Goal: Task Accomplishment & Management: Manage account settings

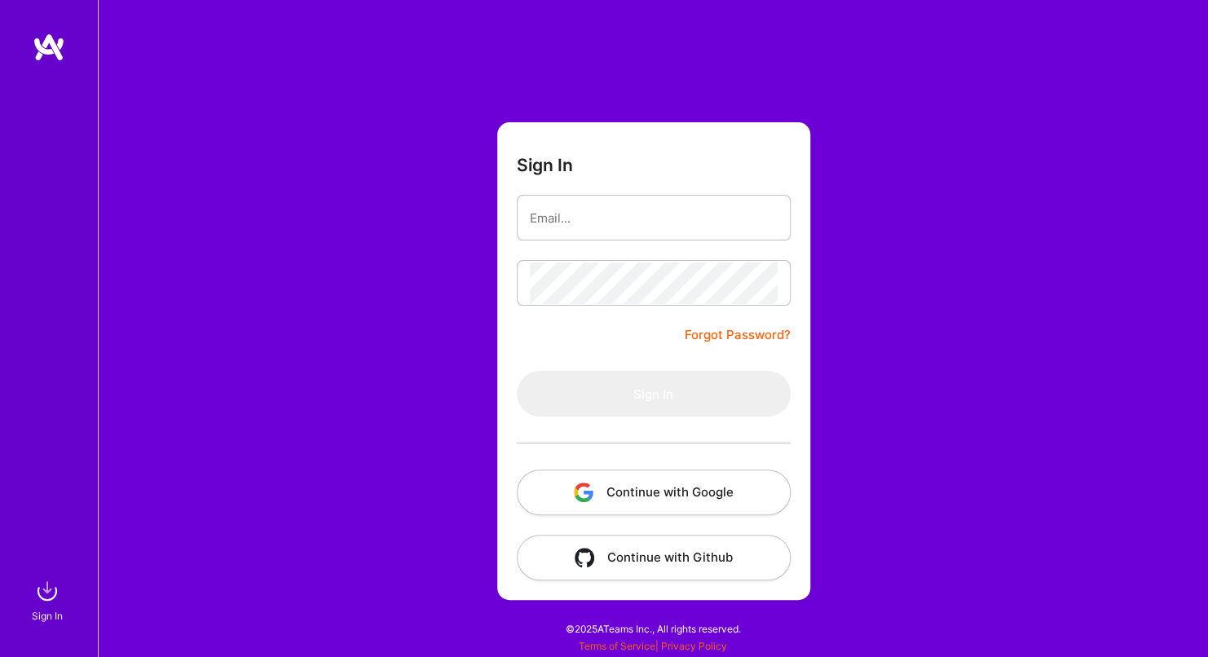
drag, startPoint x: 0, startPoint y: 0, endPoint x: 623, endPoint y: 217, distance: 659.7
click at [623, 217] on input "email" at bounding box center [654, 218] width 248 height 42
type input "[EMAIL_ADDRESS][DOMAIN_NAME]"
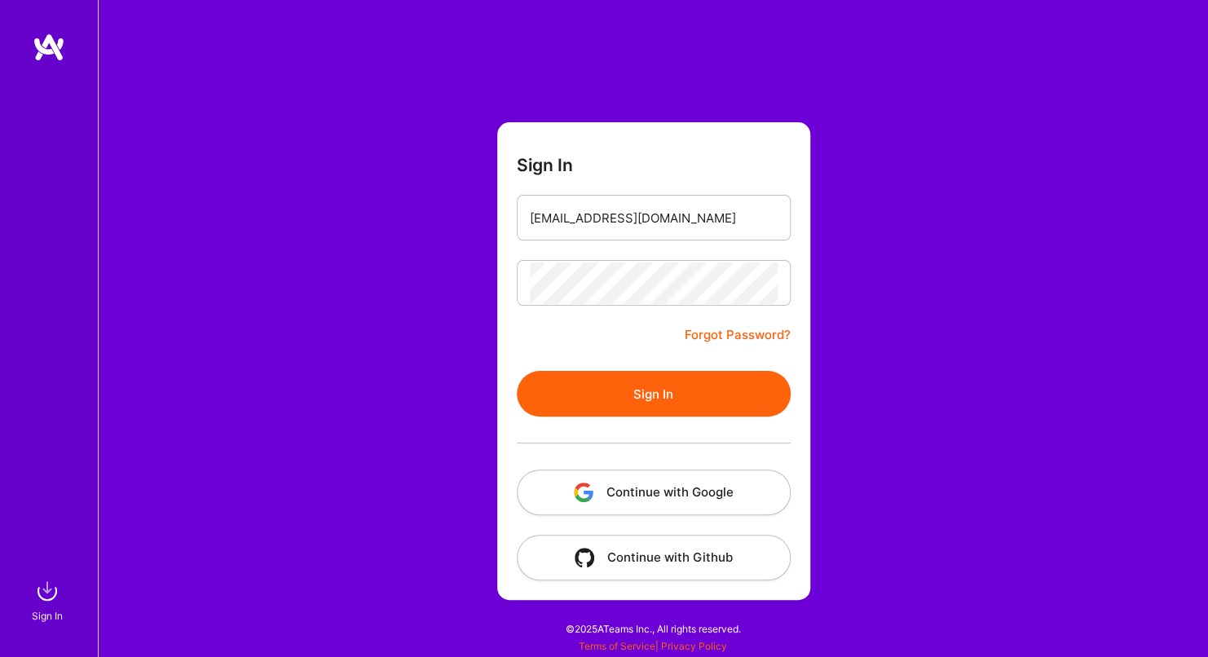
click at [634, 396] on button "Sign In" at bounding box center [654, 394] width 274 height 46
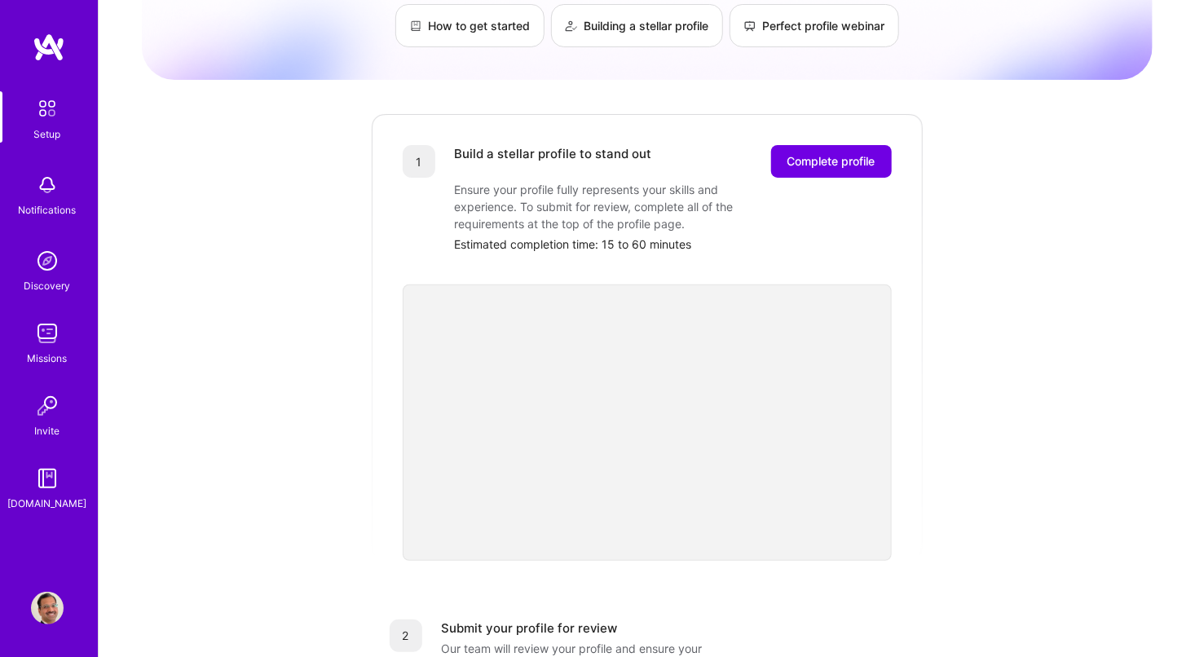
scroll to position [82, 0]
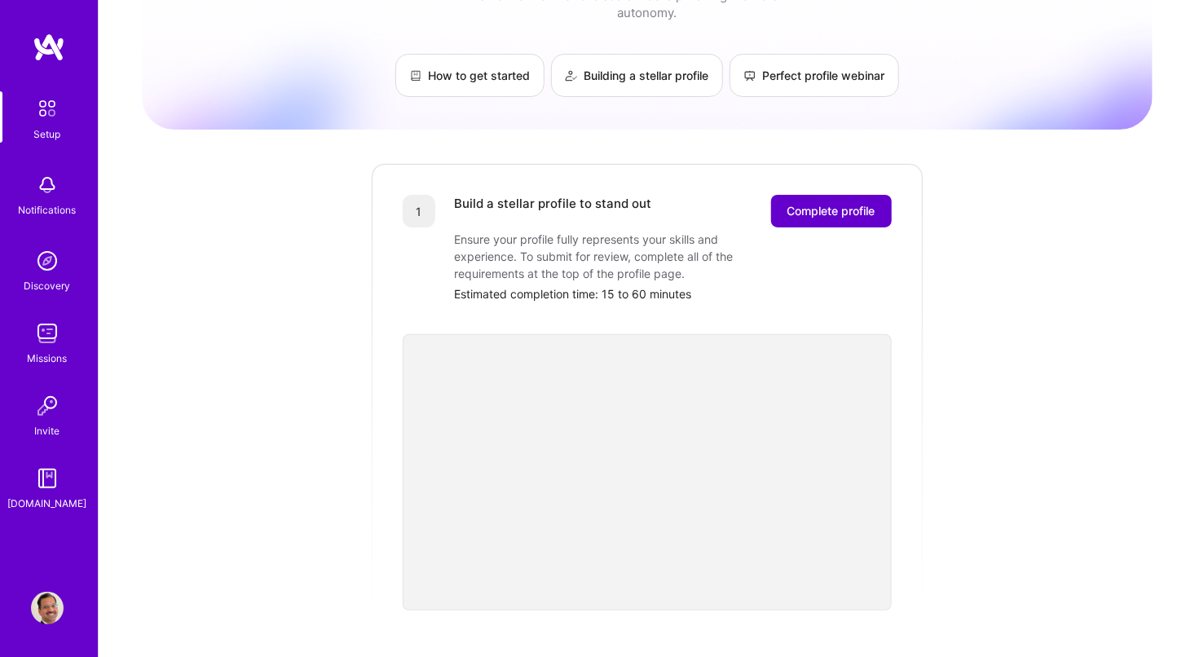
click at [856, 203] on span "Complete profile" at bounding box center [832, 211] width 88 height 16
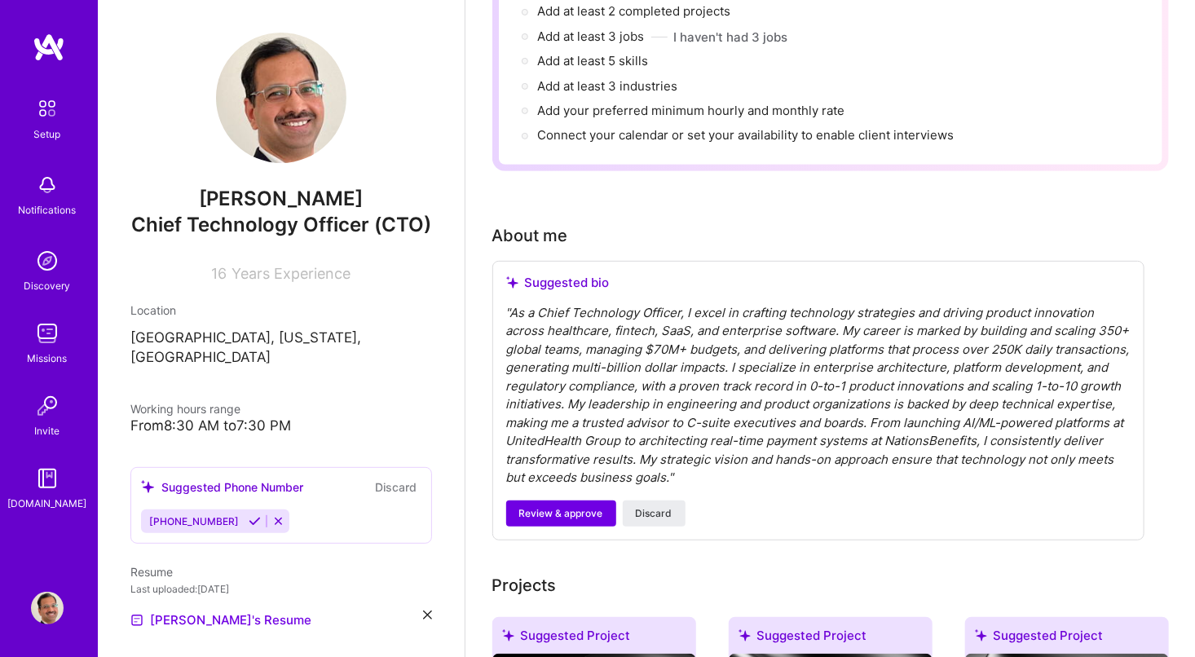
scroll to position [326, 0]
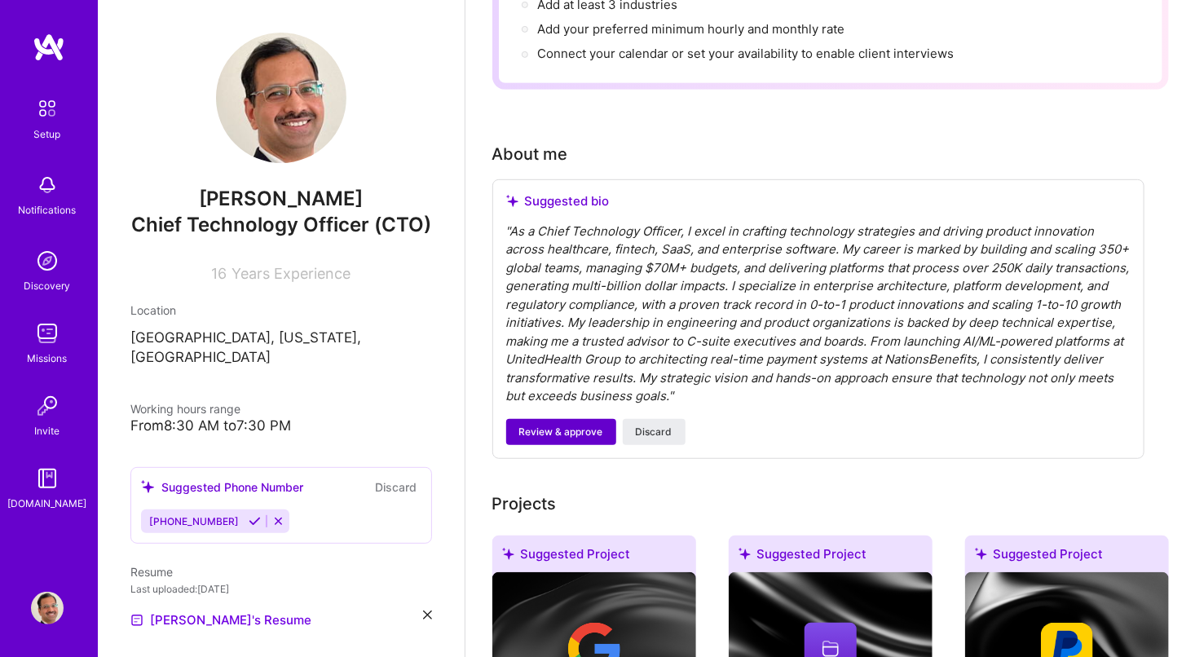
click at [541, 425] on span "Review & approve" at bounding box center [561, 432] width 84 height 15
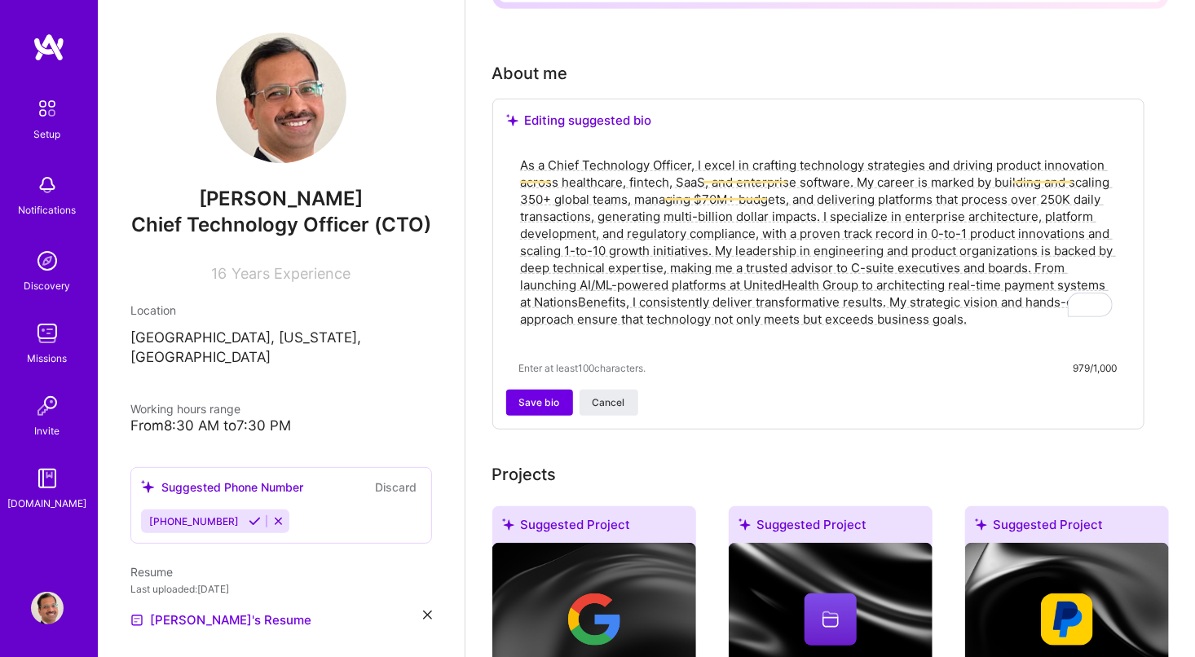
scroll to position [408, 0]
click at [537, 395] on span "Save bio" at bounding box center [539, 402] width 41 height 15
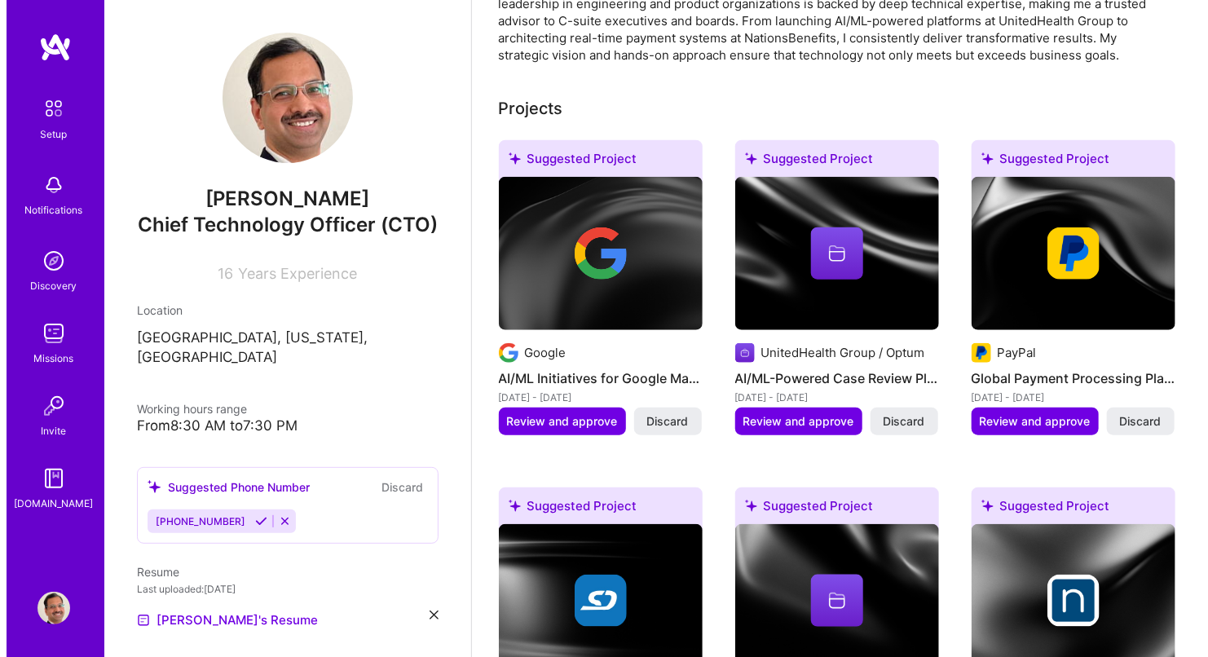
scroll to position [652, 0]
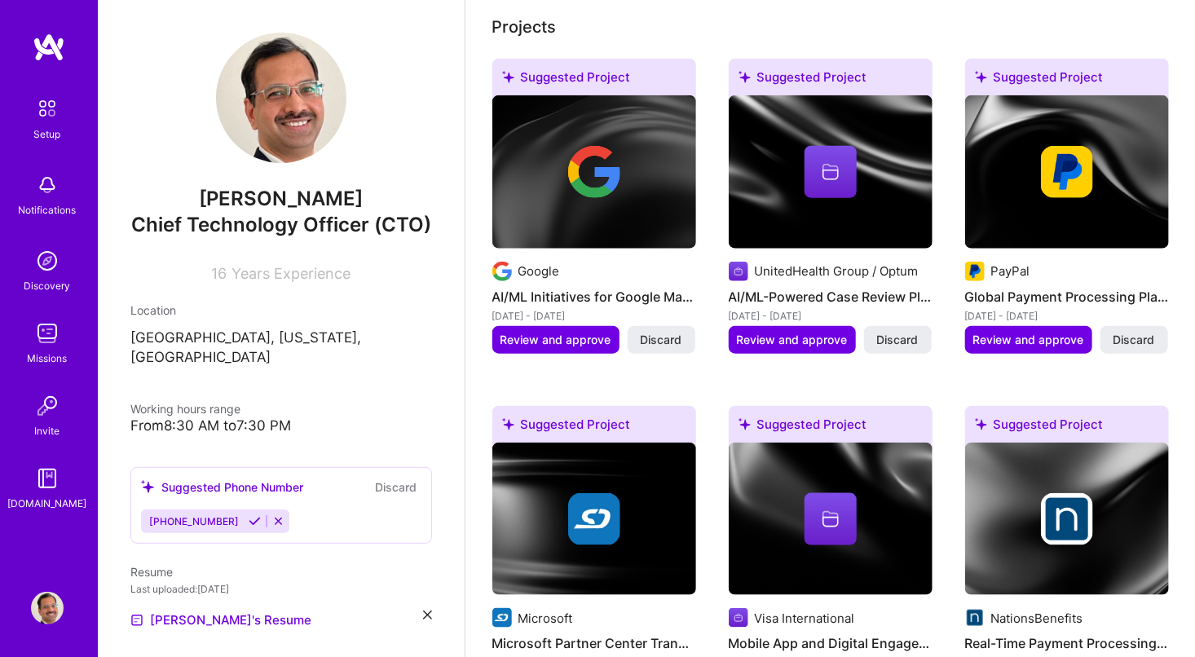
click at [828, 170] on icon at bounding box center [831, 172] width 20 height 20
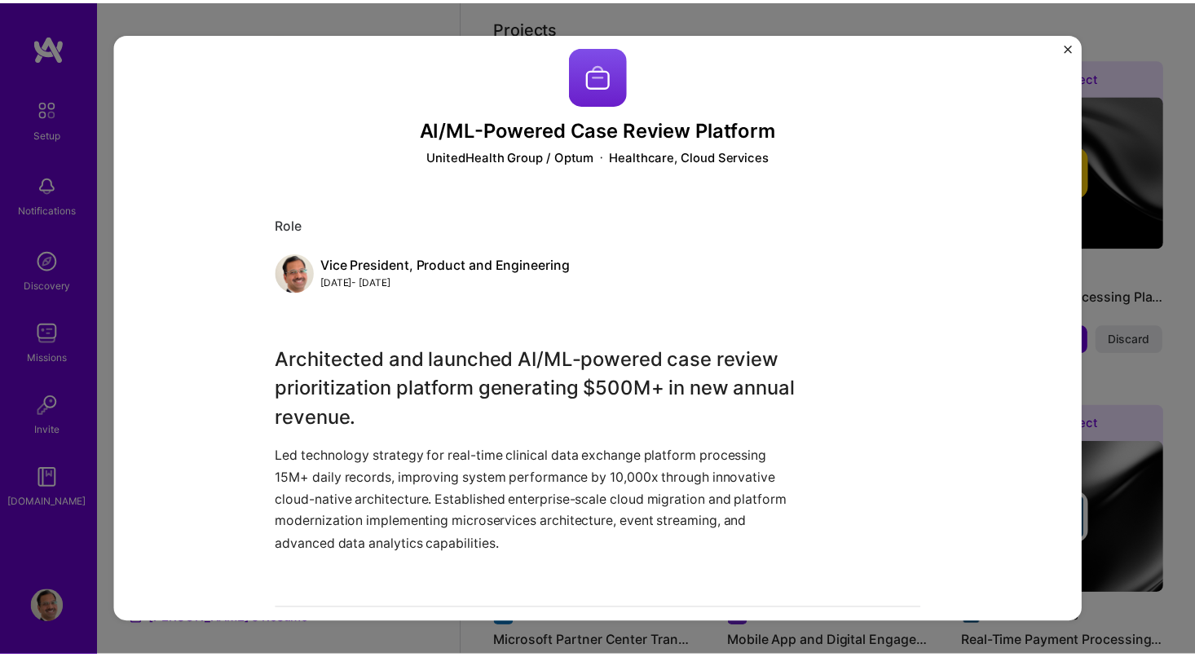
scroll to position [126, 0]
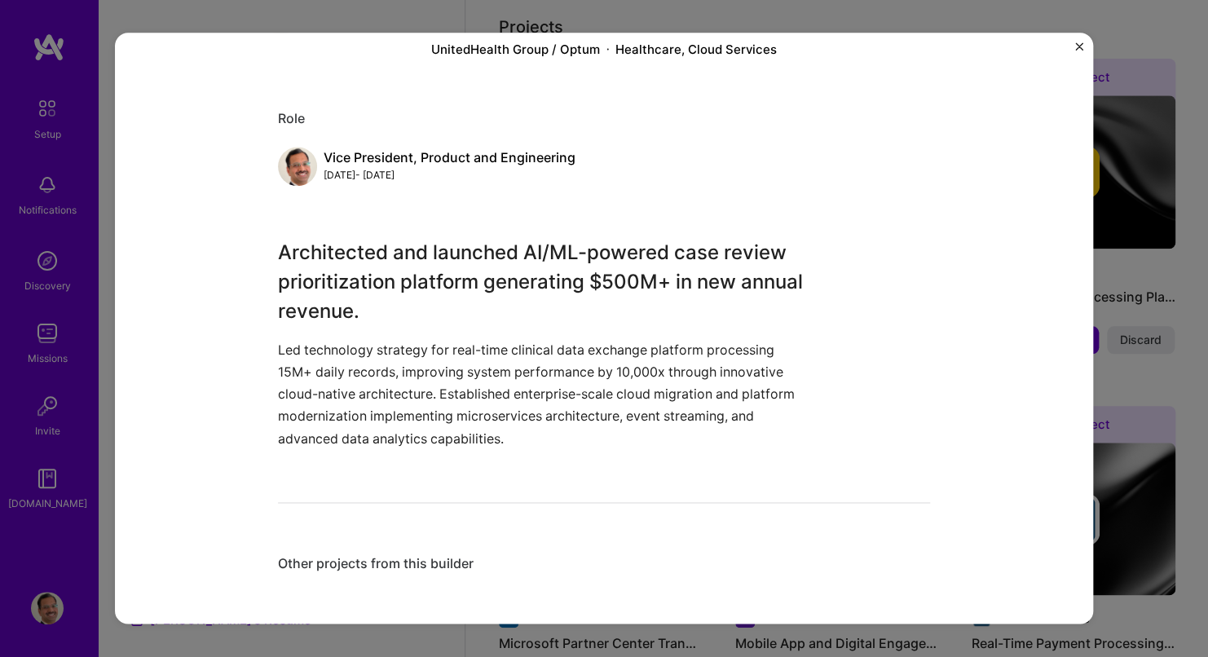
click at [1074, 48] on div "AI/ML-Powered Case Review Platform UnitedHealth Group / Optum Healthcare, Cloud…" at bounding box center [604, 328] width 978 height 591
click at [1077, 49] on img "Close" at bounding box center [1080, 46] width 8 height 8
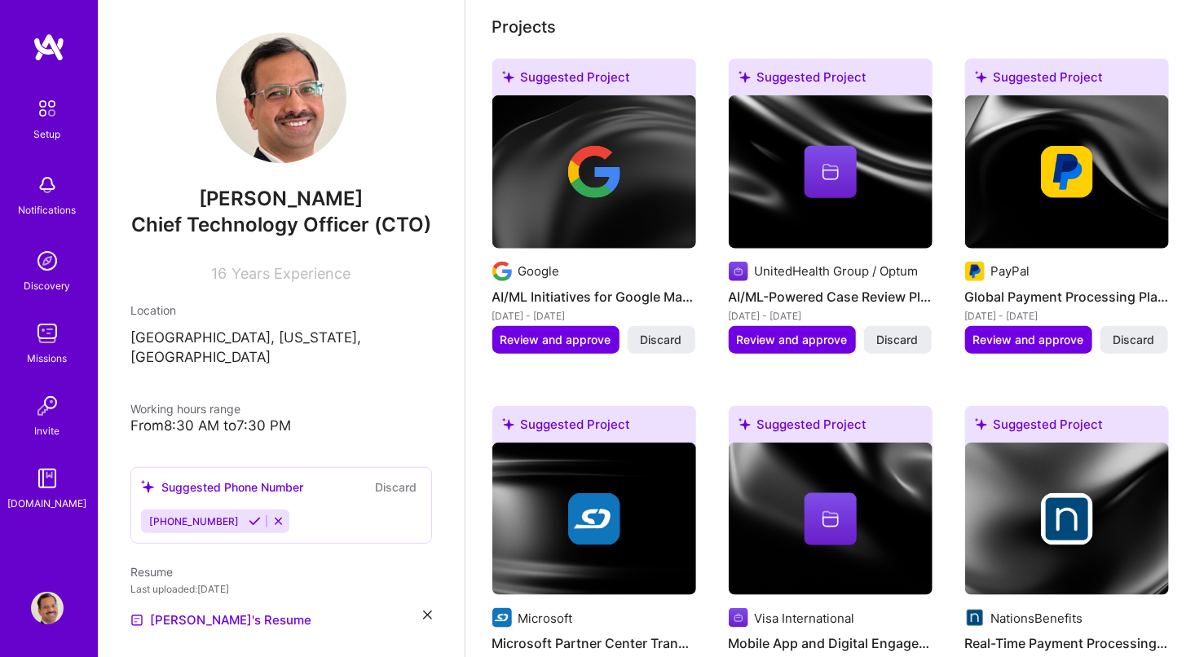
click at [923, 290] on h4 "AI/ML-Powered Case Review Platform" at bounding box center [831, 296] width 204 height 21
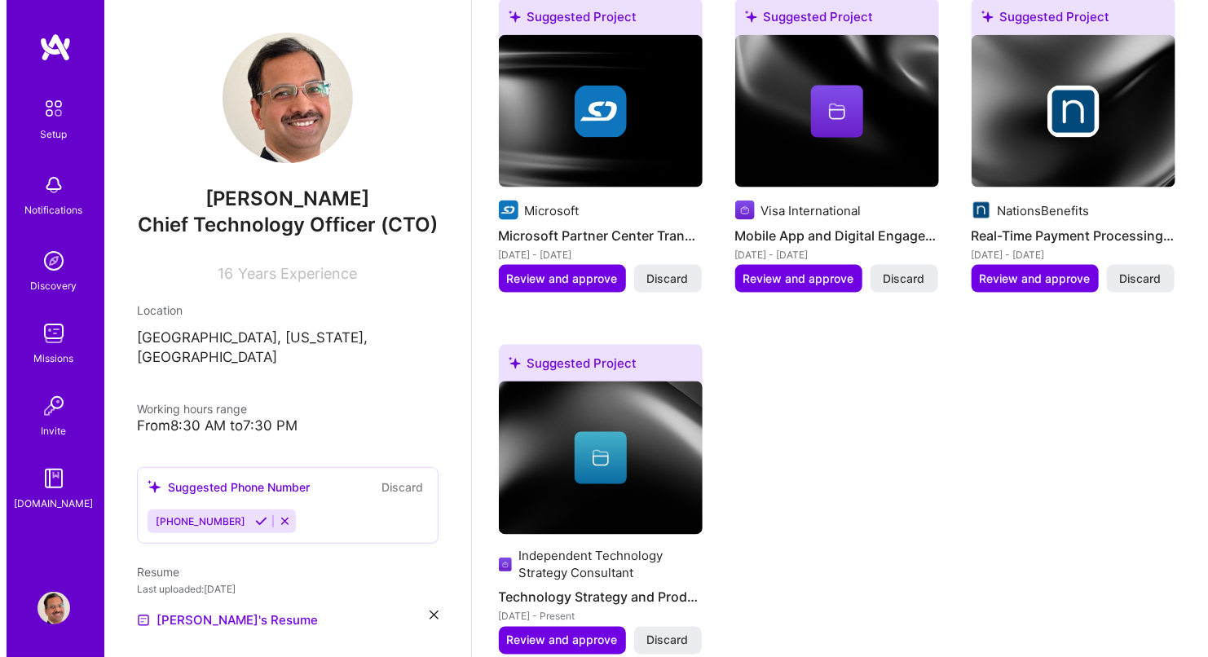
scroll to position [1142, 0]
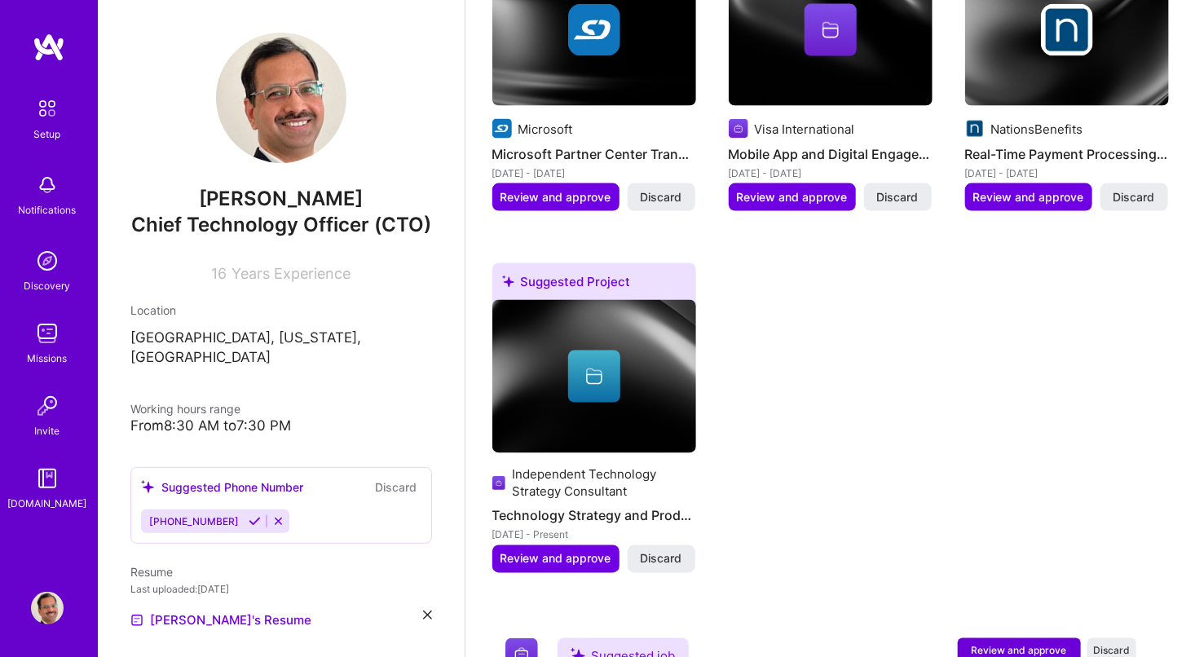
click at [598, 378] on icon at bounding box center [594, 379] width 16 height 11
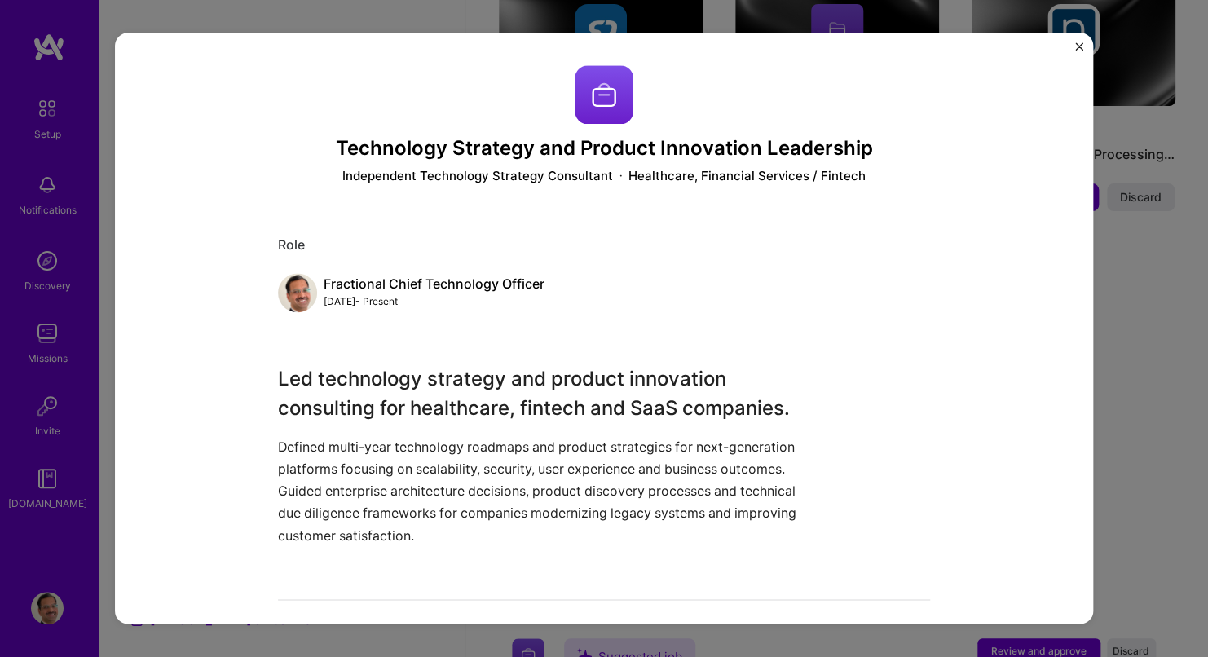
click at [594, 84] on img at bounding box center [604, 94] width 59 height 59
click at [594, 95] on img at bounding box center [604, 94] width 59 height 59
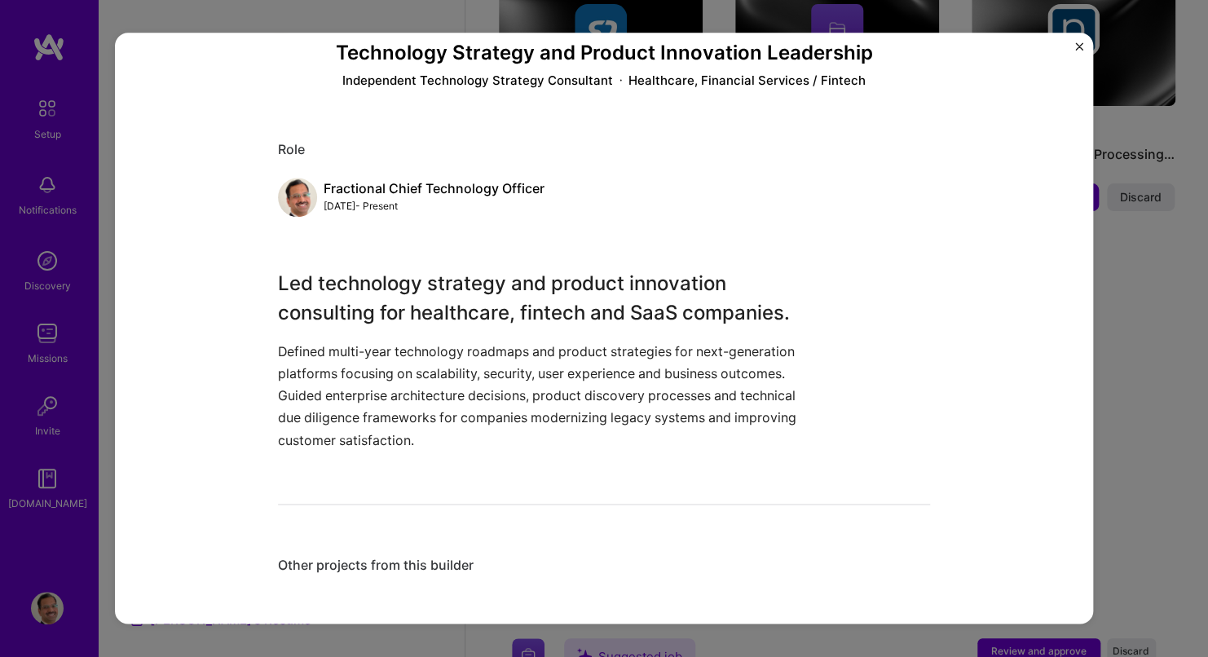
scroll to position [97, 0]
click at [1079, 51] on button "Close" at bounding box center [1080, 50] width 8 height 17
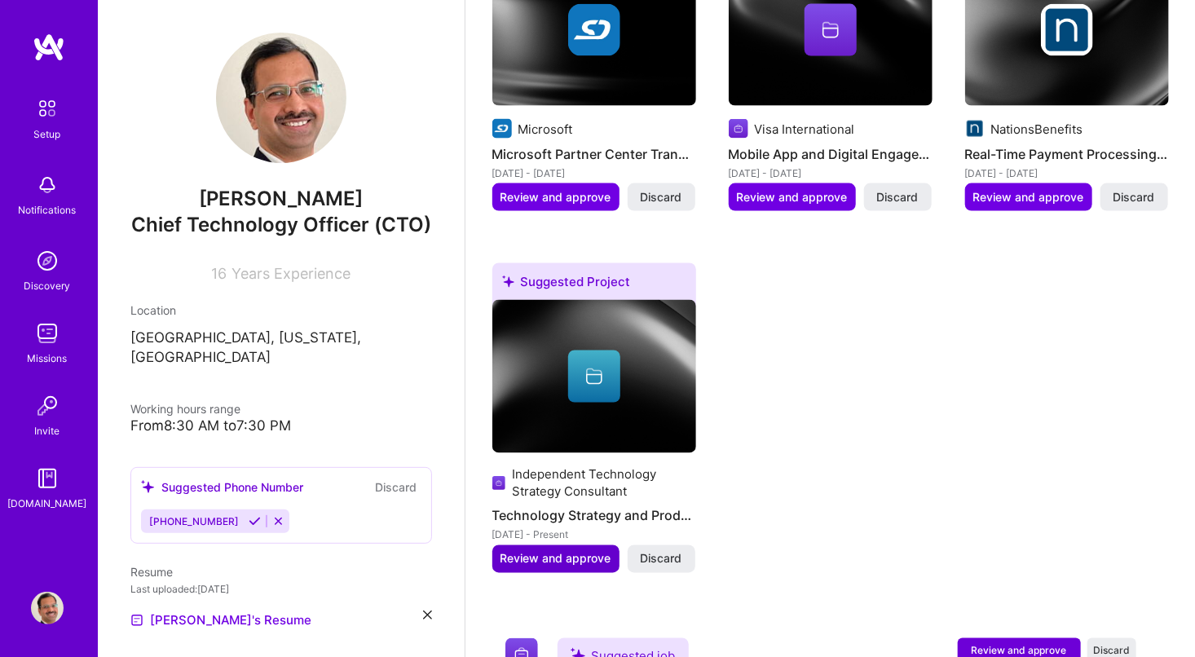
click at [547, 552] on span "Review and approve" at bounding box center [556, 559] width 111 height 16
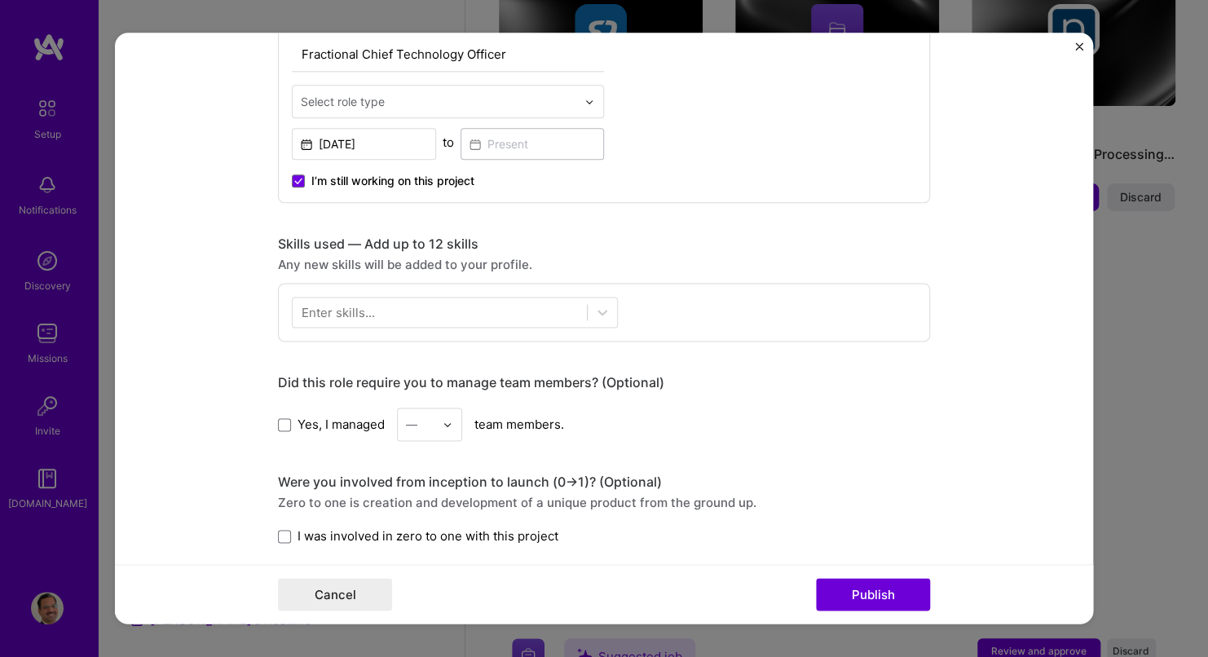
scroll to position [652, 0]
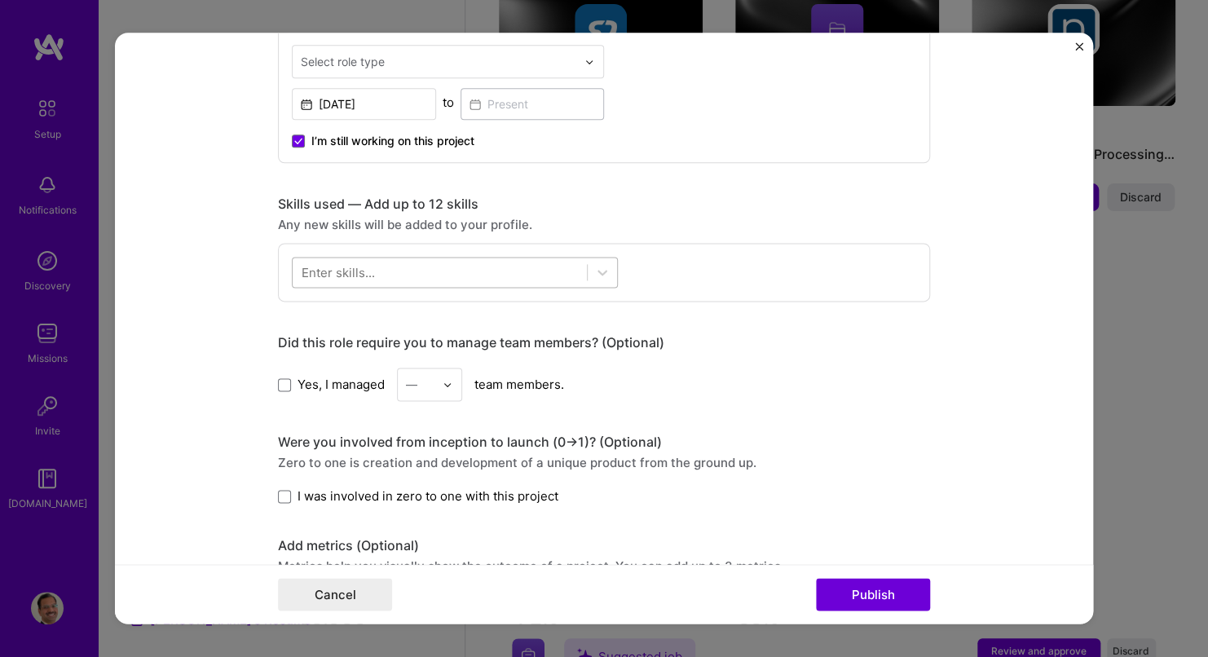
click at [558, 269] on div at bounding box center [440, 272] width 294 height 27
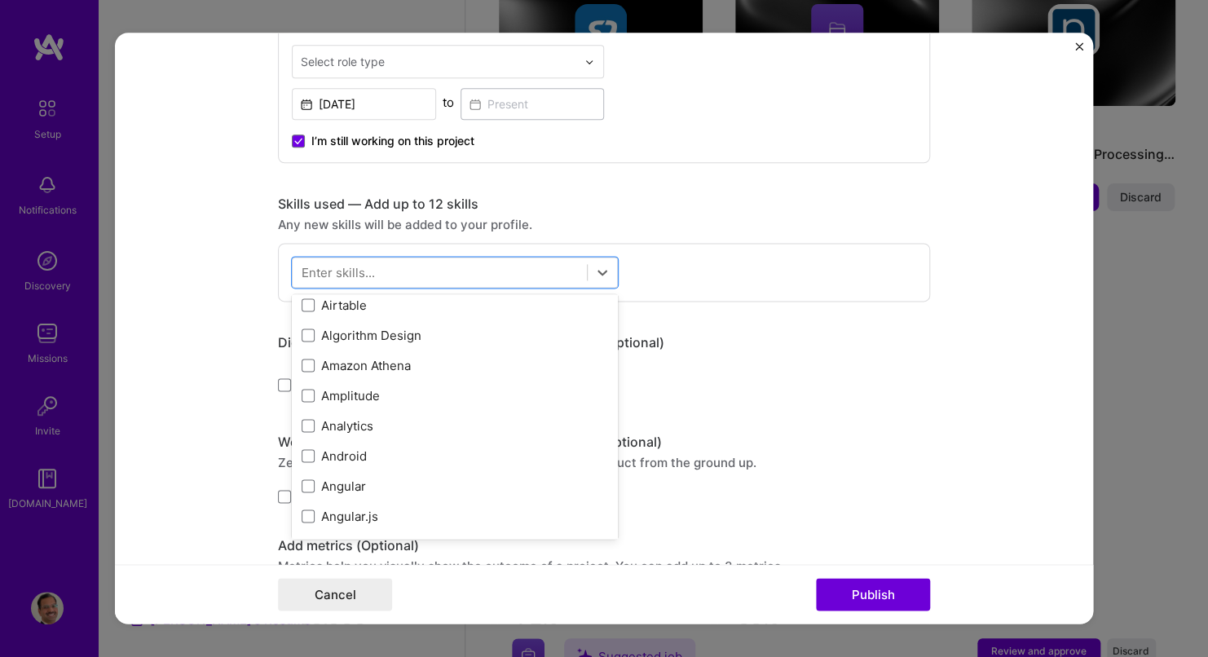
scroll to position [734, 0]
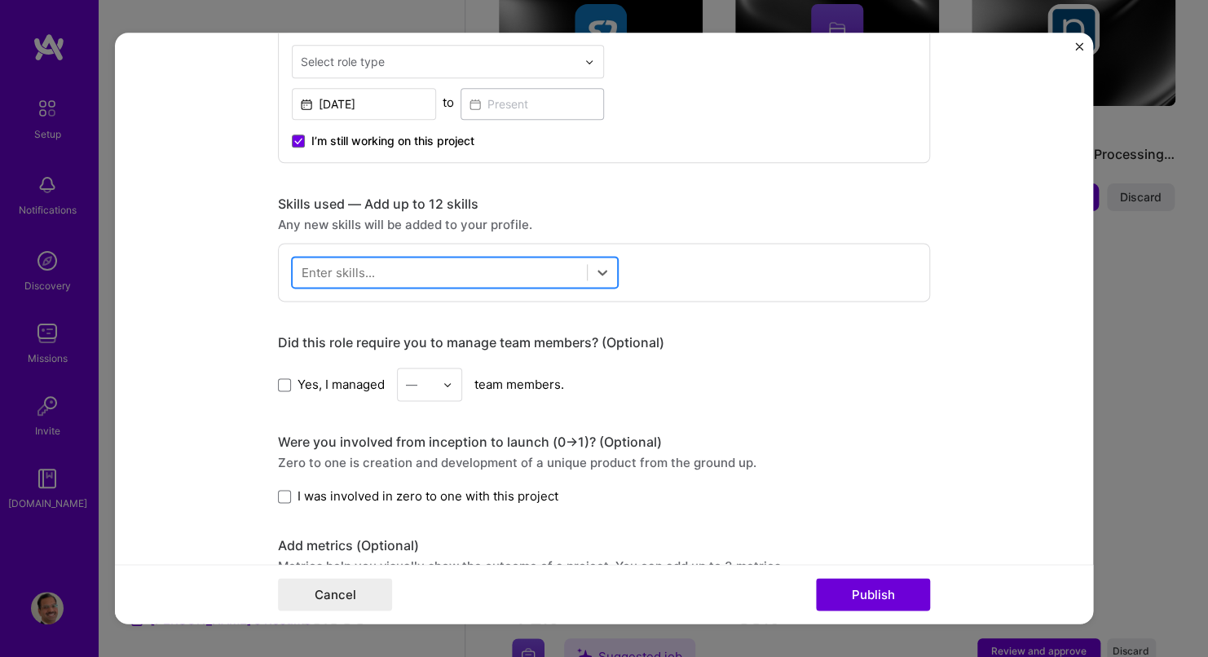
click at [455, 272] on div at bounding box center [440, 272] width 294 height 27
type input "j"
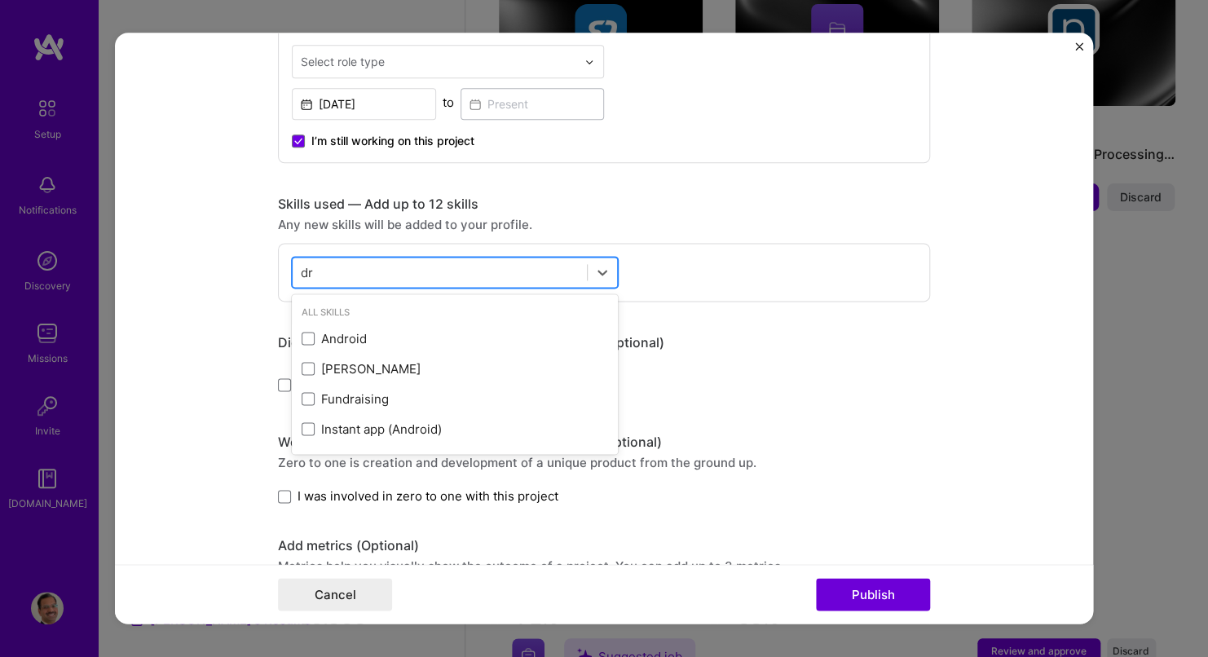
type input "d"
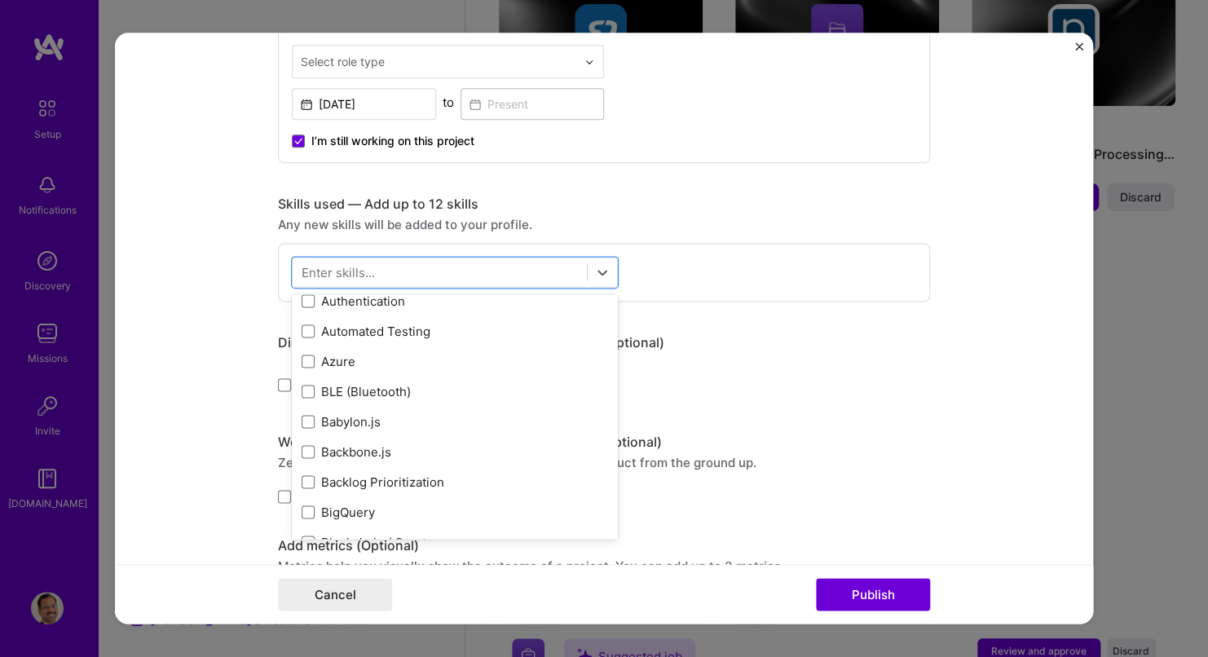
scroll to position [1386, 0]
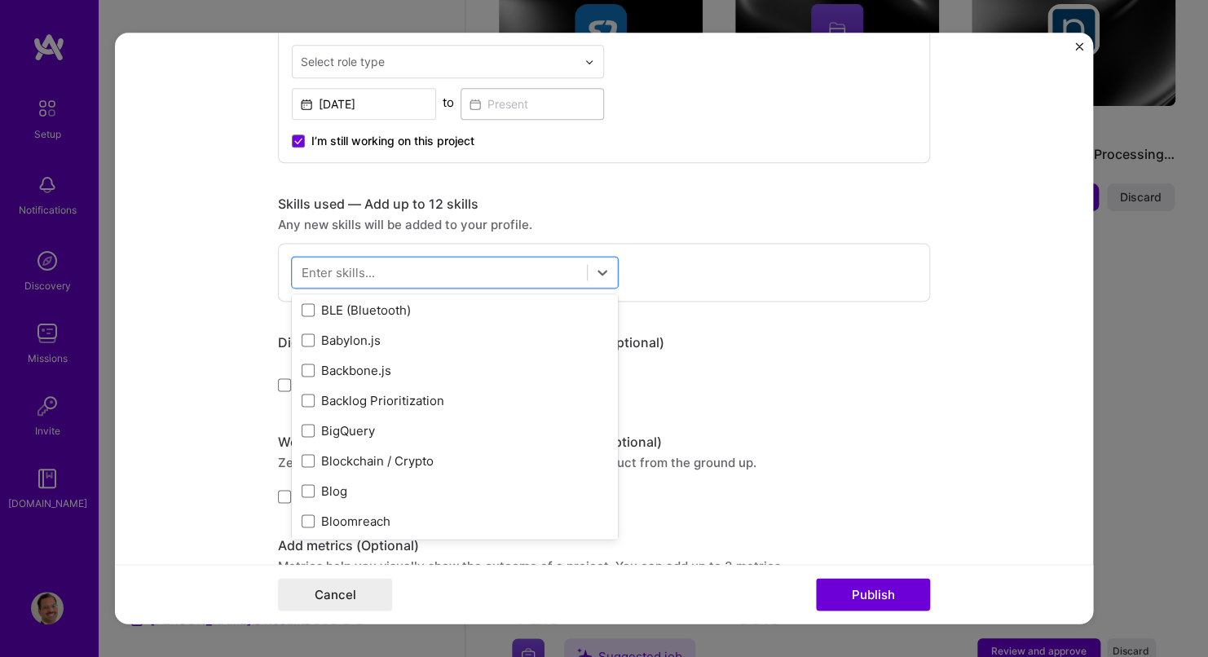
click at [883, 240] on div "Skills used — Add up to 12 skills Any new skills will be added to your profile.…" at bounding box center [604, 249] width 652 height 106
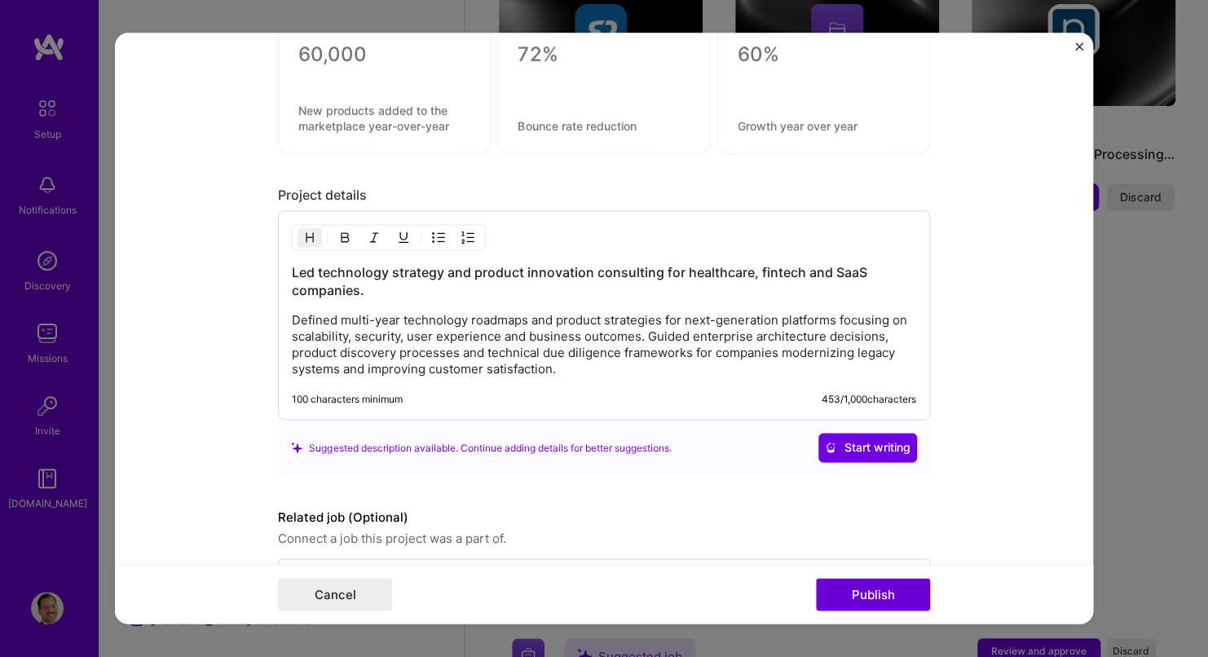
scroll to position [1223, 0]
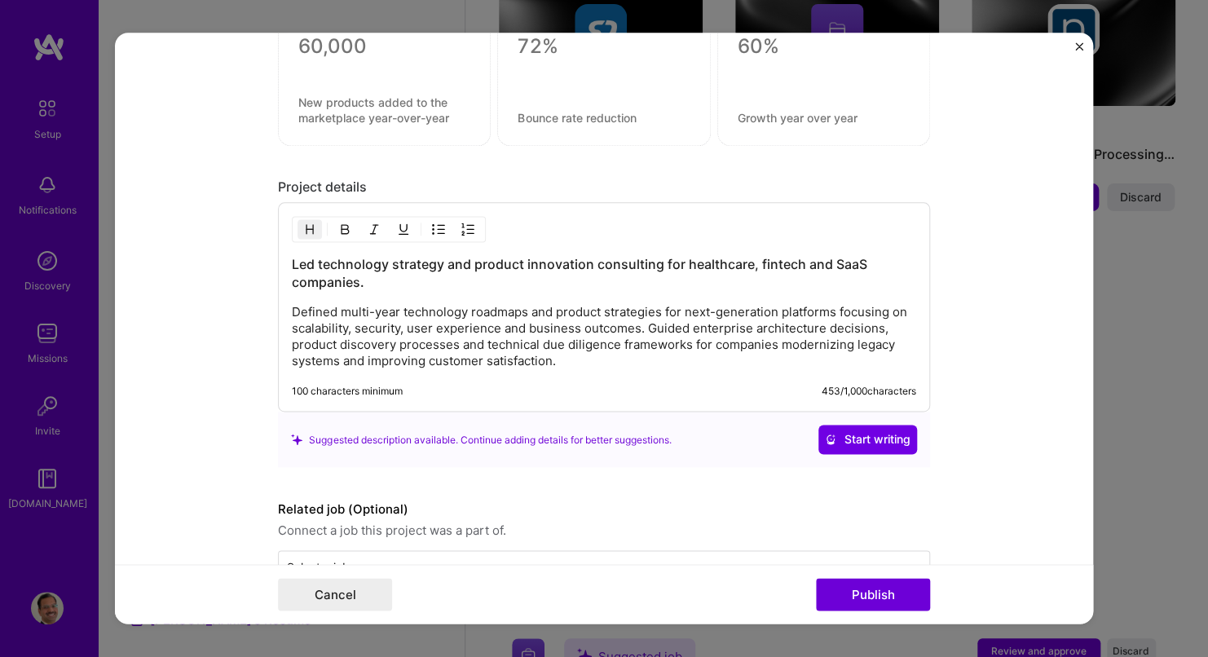
click at [592, 358] on p "Defined multi-year technology roadmaps and product strategies for next-generati…" at bounding box center [604, 337] width 625 height 65
click at [595, 355] on p "Defined multi-year technology roadmaps and product strategies for next-generati…" at bounding box center [604, 337] width 625 height 65
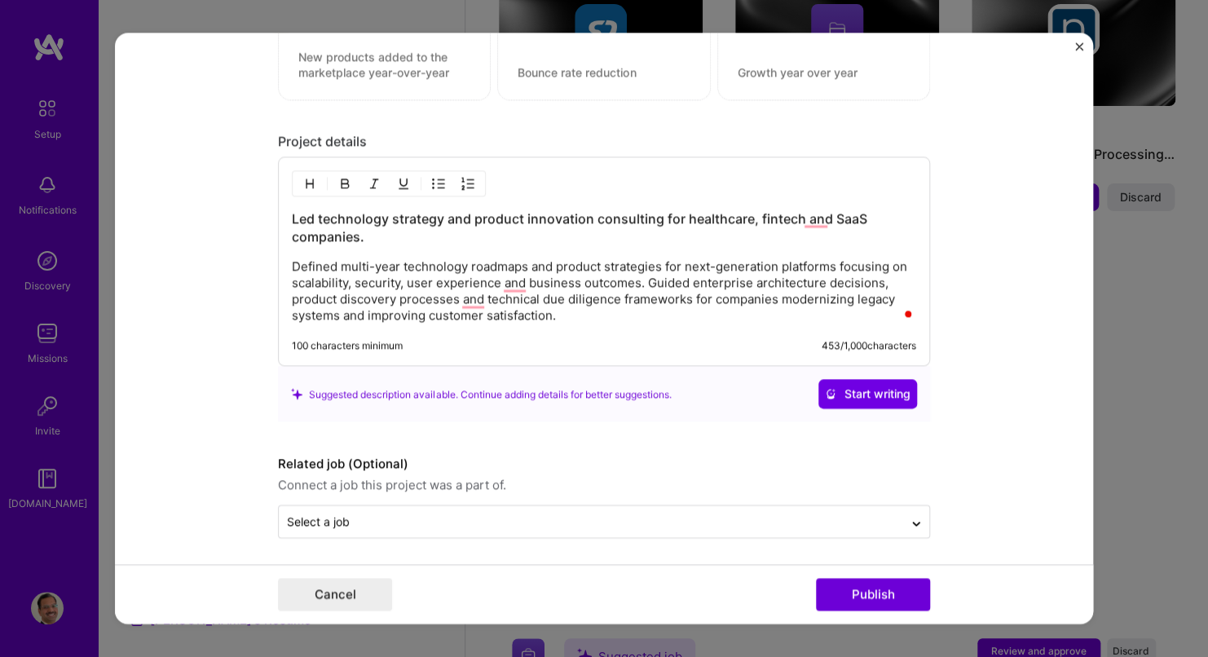
click at [640, 313] on p "Defined multi-year technology roadmaps and product strategies for next-generati…" at bounding box center [604, 291] width 625 height 65
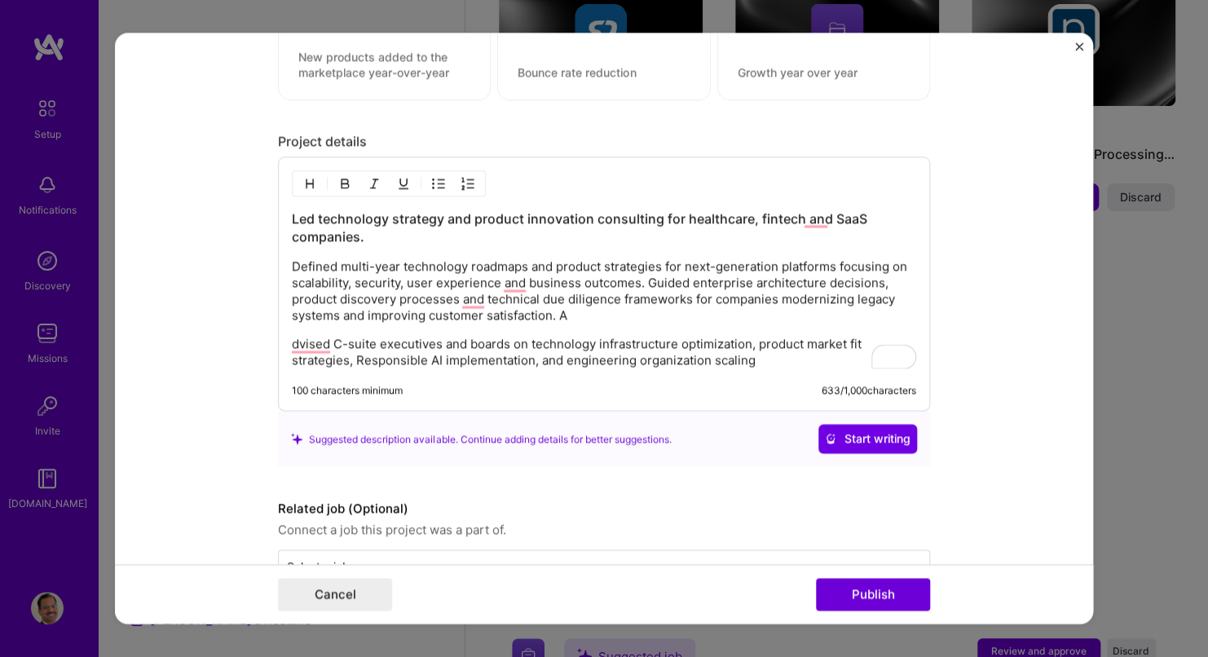
click at [581, 305] on p "Defined multi-year technology roadmaps and product strategies for next-generati…" at bounding box center [604, 291] width 625 height 65
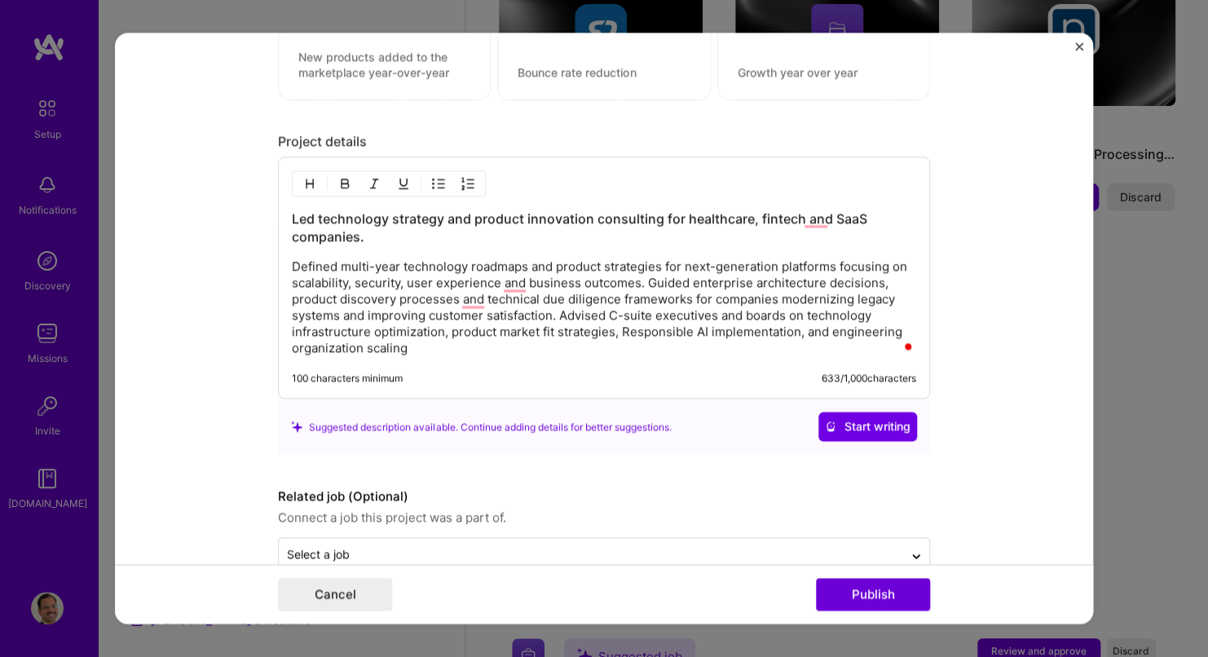
click at [638, 277] on p "Defined multi-year technology roadmaps and product strategies for next-generati…" at bounding box center [604, 308] width 625 height 98
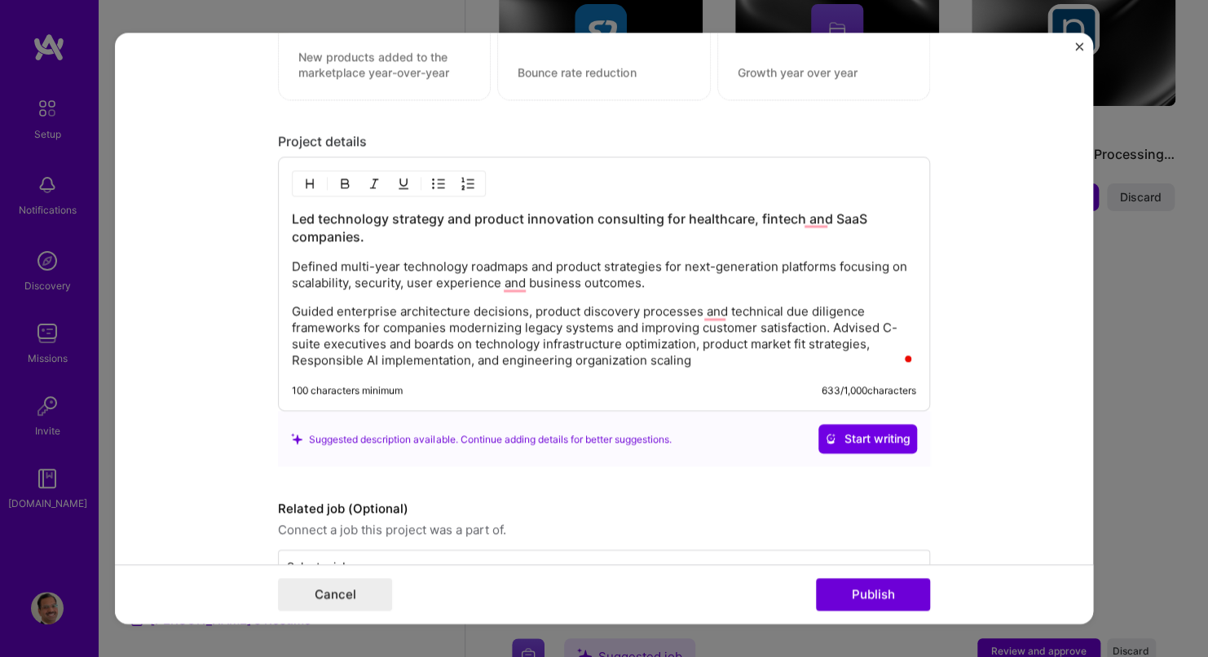
click at [828, 323] on p "Guided enterprise architecture decisions, product discovery processes and techn…" at bounding box center [604, 336] width 625 height 65
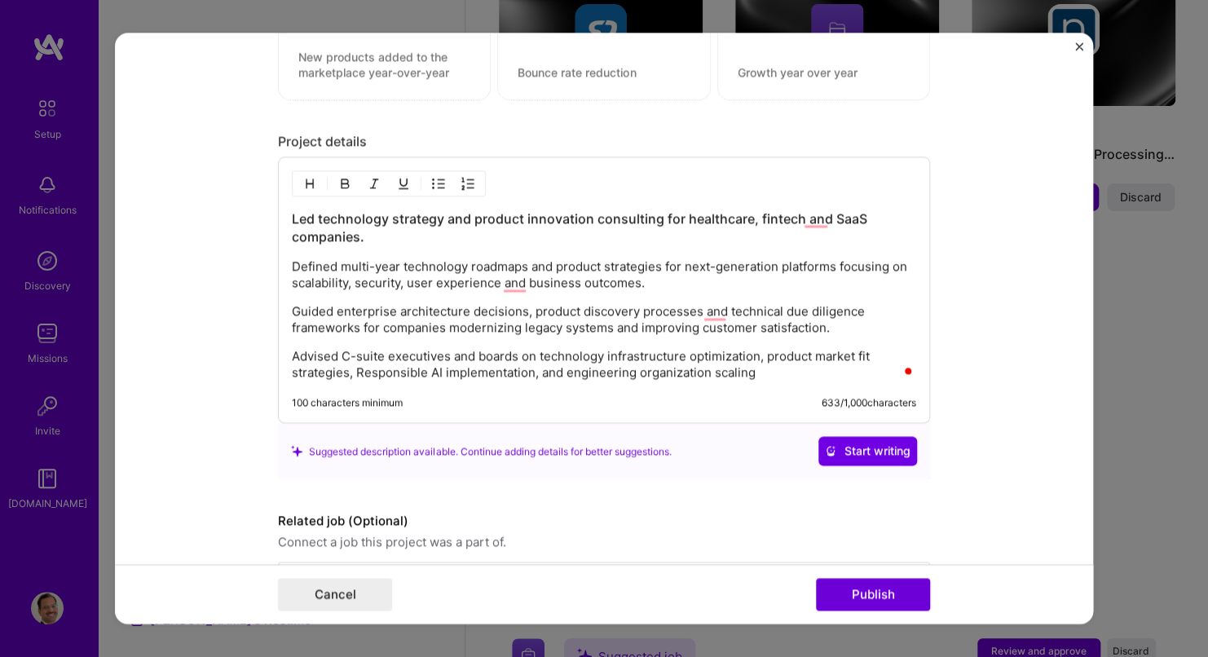
click at [771, 370] on p "Advised C-suite executives and boards on technology infrastructure optimization…" at bounding box center [604, 365] width 625 height 33
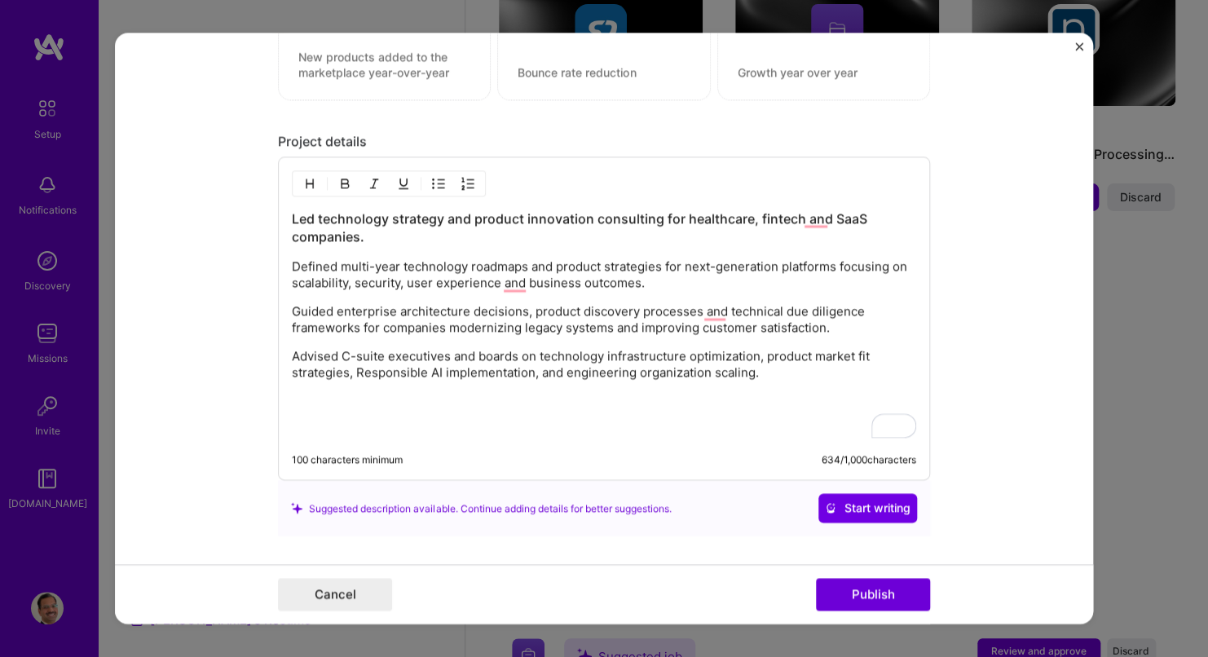
click at [347, 232] on h3 "Led technology strategy and product innovation consulting for healthcare, finte…" at bounding box center [604, 228] width 625 height 36
click at [351, 232] on h3 "Led technology strategy and product innovation consulting for healthcare, finte…" at bounding box center [604, 228] width 625 height 36
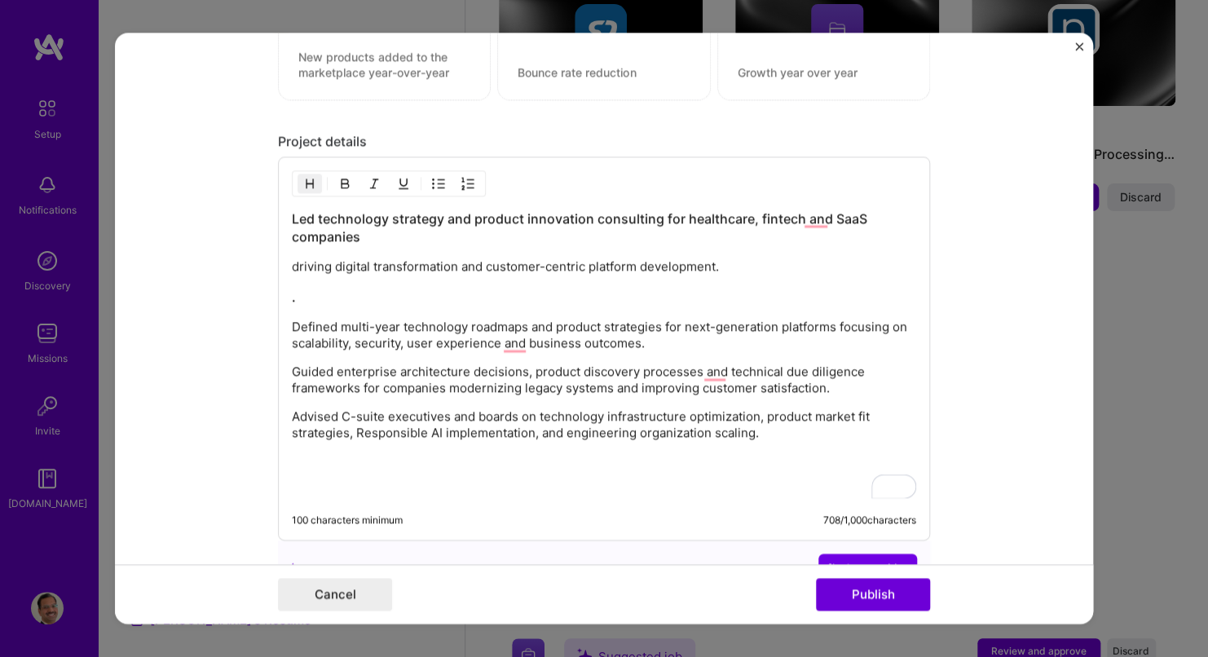
click at [392, 233] on h3 "Led technology strategy and product innovation consulting for healthcare, finte…" at bounding box center [604, 228] width 625 height 36
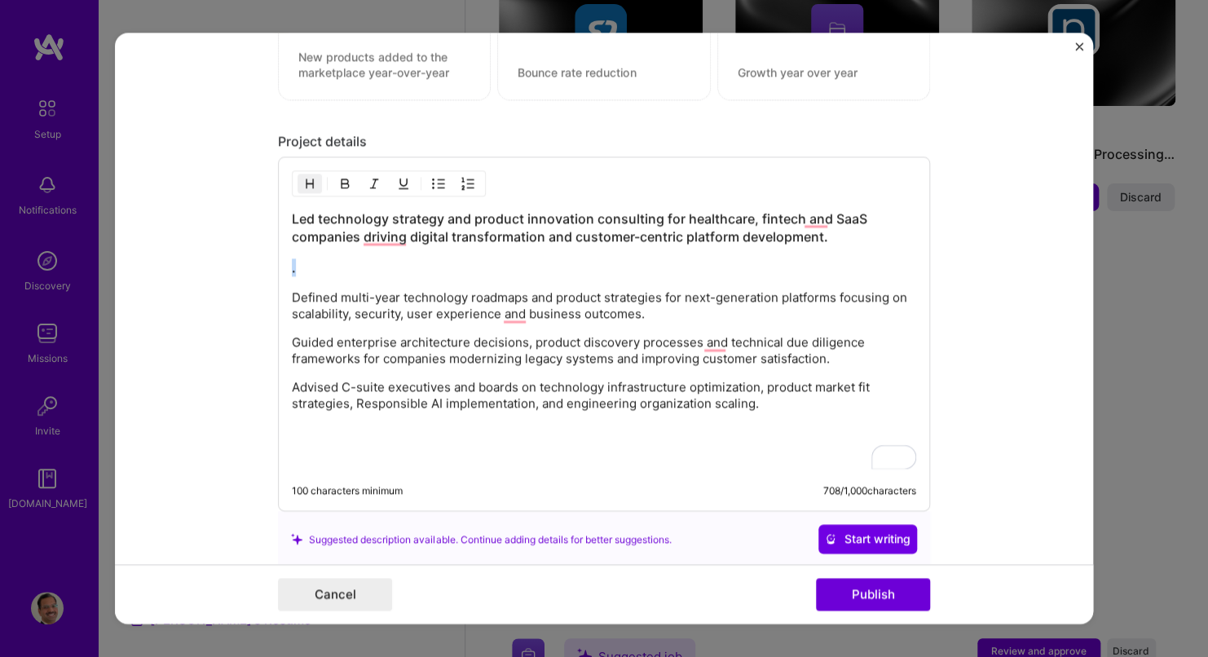
drag, startPoint x: 307, startPoint y: 268, endPoint x: 279, endPoint y: 263, distance: 28.2
click at [279, 263] on div "Led technology strategy and product innovation consulting for healthcare, finte…" at bounding box center [604, 334] width 652 height 355
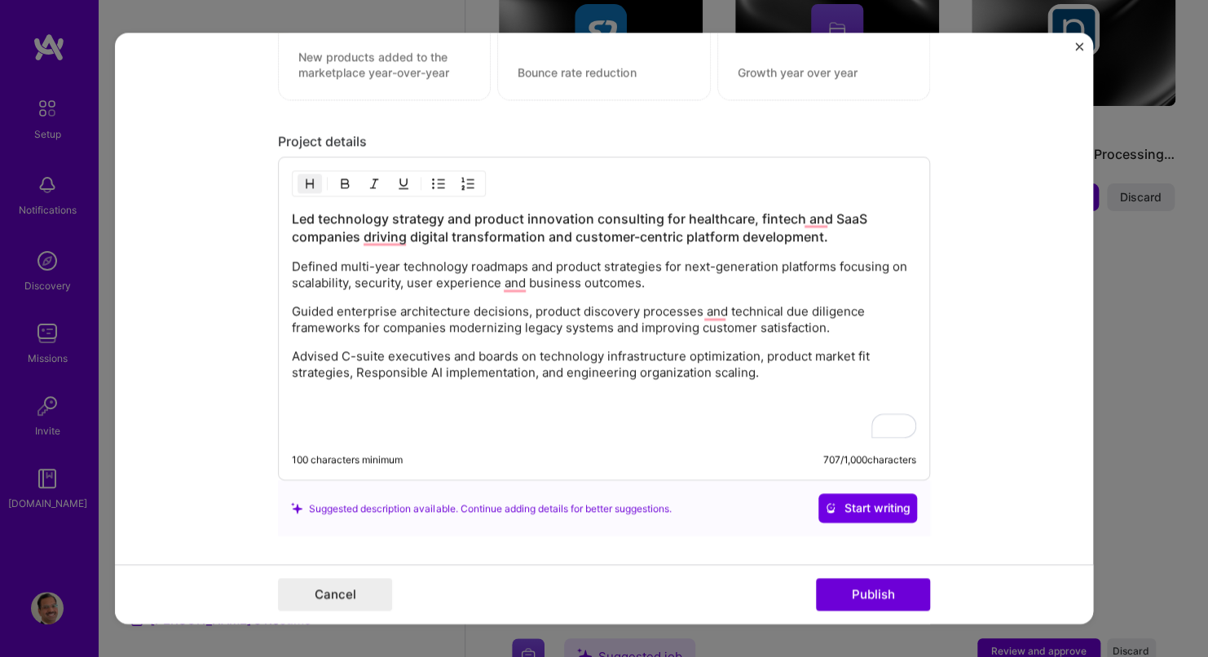
click at [679, 216] on h3 "Led technology strategy and product innovation consulting for healthcare, finte…" at bounding box center [604, 228] width 625 height 36
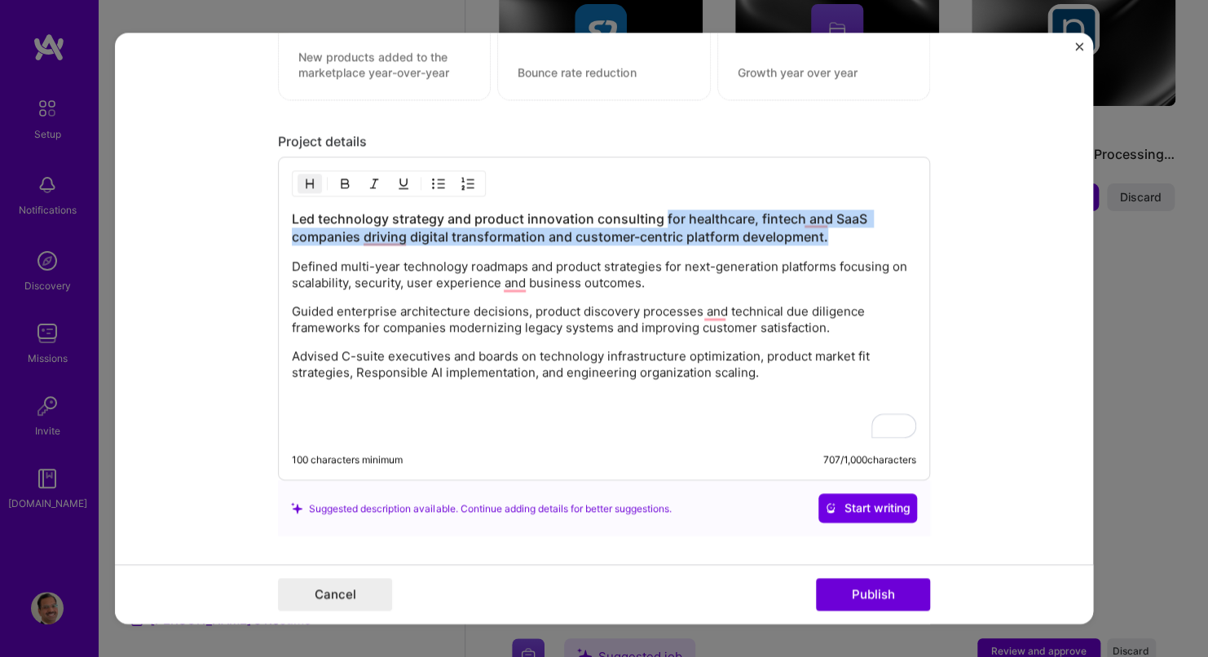
drag, startPoint x: 656, startPoint y: 213, endPoint x: 833, endPoint y: 232, distance: 177.1
click at [833, 232] on h3 "Led technology strategy and product innovation consulting for healthcare, finte…" at bounding box center [604, 228] width 625 height 36
click at [338, 179] on img "button" at bounding box center [344, 184] width 13 height 13
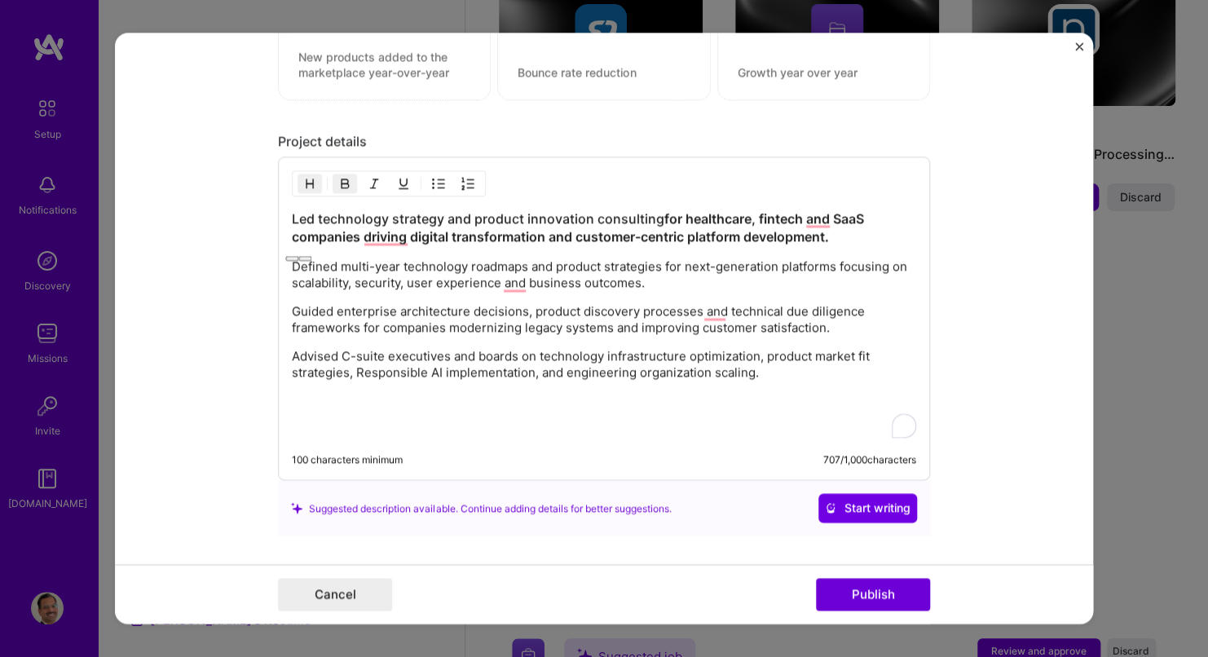
click at [338, 179] on img "button" at bounding box center [344, 184] width 13 height 13
click at [445, 252] on div "Led technology strategy and product innovation consulting for healthcare, finte…" at bounding box center [604, 324] width 625 height 228
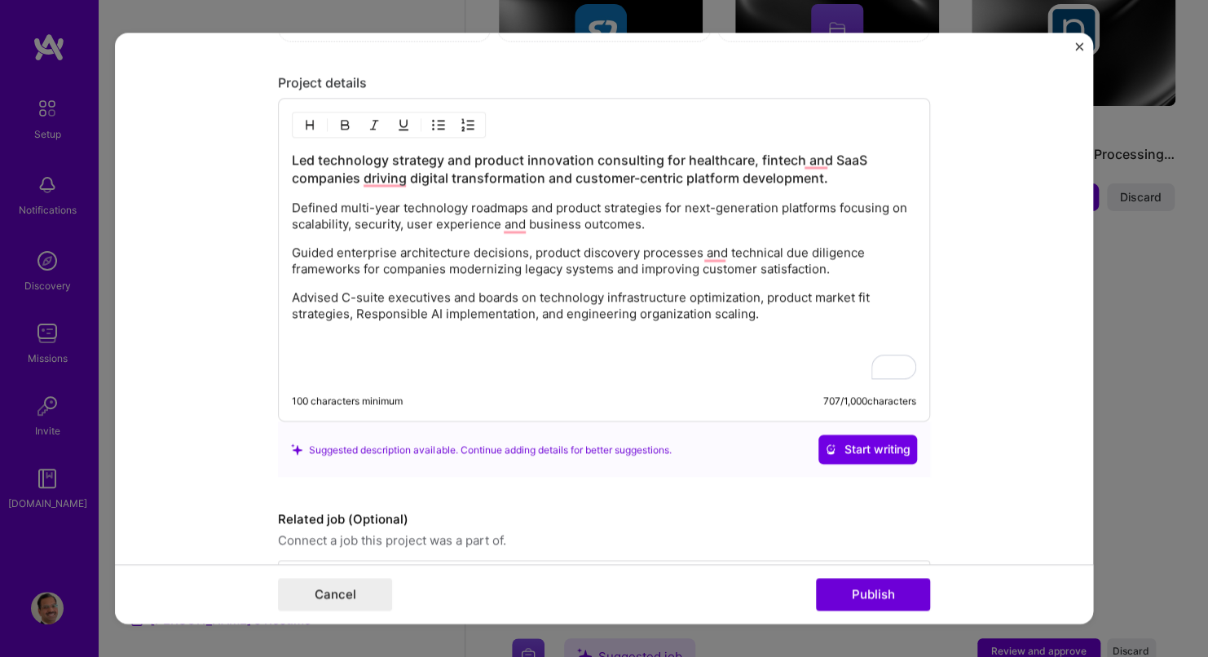
scroll to position [1383, 0]
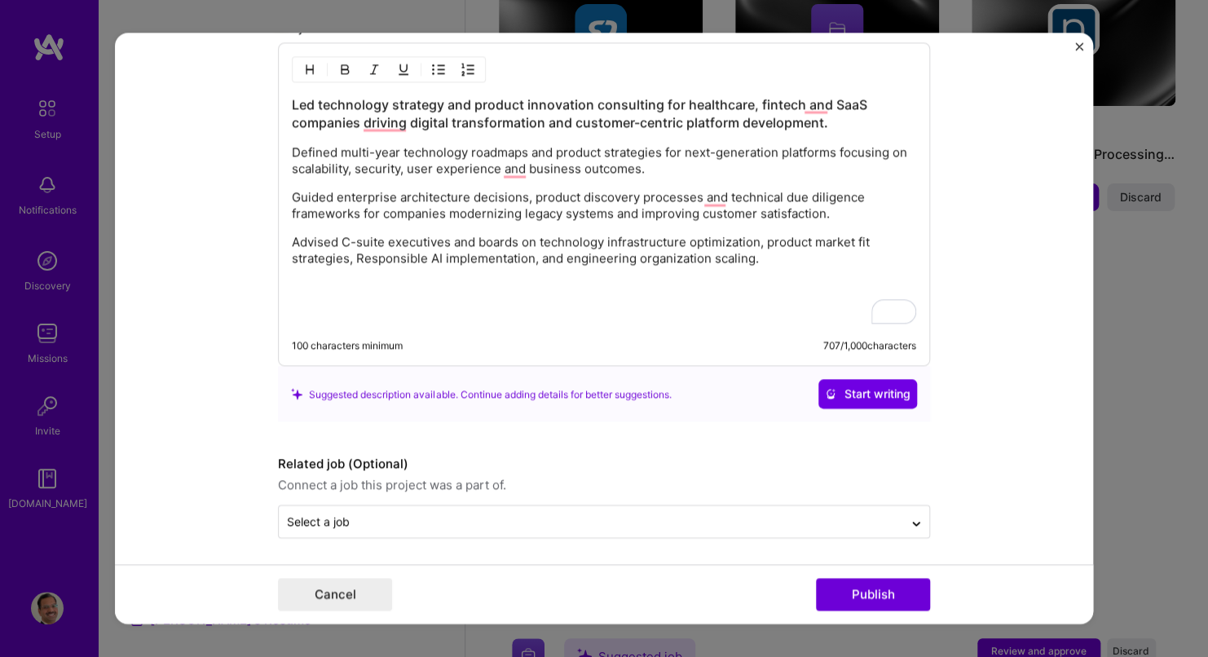
click at [764, 262] on p "Advised C-suite executives and boards on technology infrastructure optimization…" at bounding box center [604, 251] width 625 height 33
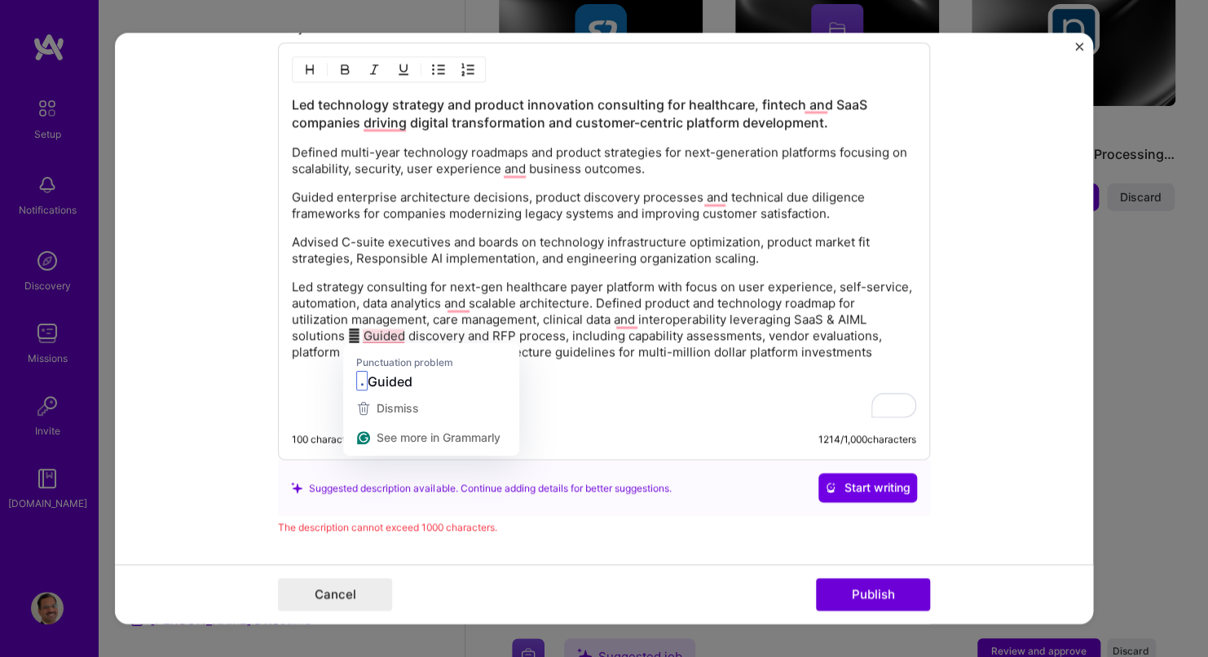
click at [352, 338] on p "Led strategy consulting for next-gen healthcare payer platform with focus on us…" at bounding box center [604, 321] width 625 height 82
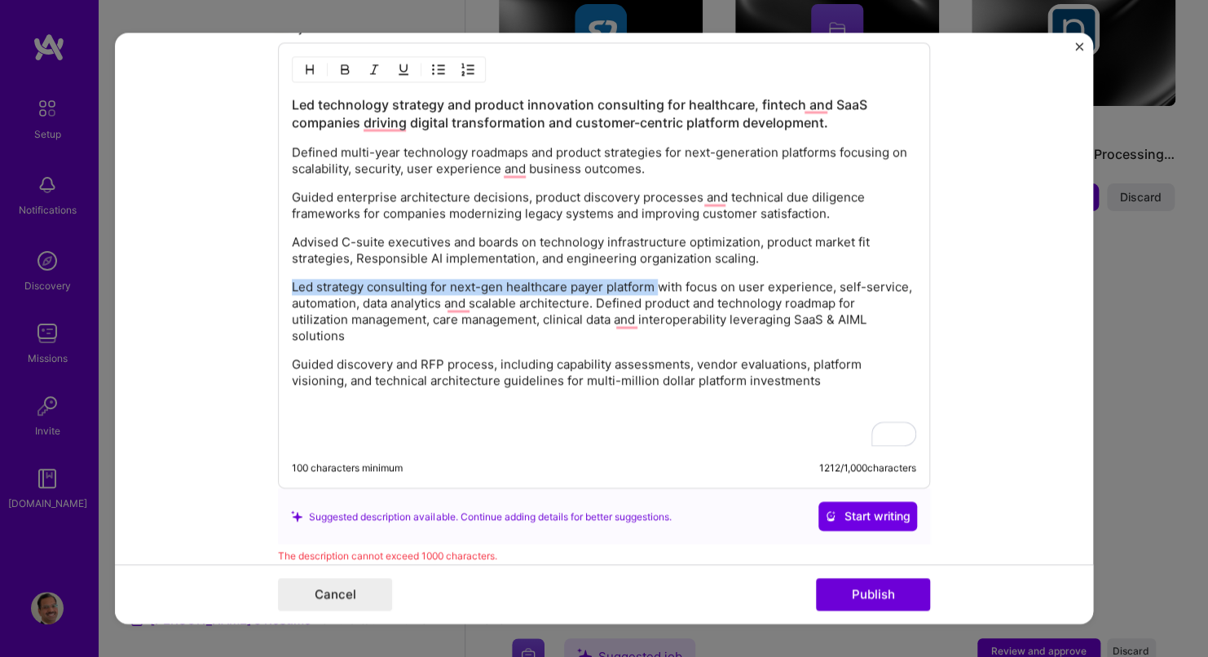
drag, startPoint x: 652, startPoint y: 280, endPoint x: 260, endPoint y: 288, distance: 392.3
click at [260, 288] on form "Editing suggested project This project is suggested based on your LinkedIn, res…" at bounding box center [604, 328] width 978 height 591
click at [338, 44] on div "Led technology strategy and product innovation consulting for healthcare, finte…" at bounding box center [604, 266] width 652 height 446
drag, startPoint x: 282, startPoint y: 281, endPoint x: 391, endPoint y: 288, distance: 108.6
click at [391, 288] on div "Led technology strategy and product innovation consulting for healthcare, finte…" at bounding box center [604, 266] width 652 height 446
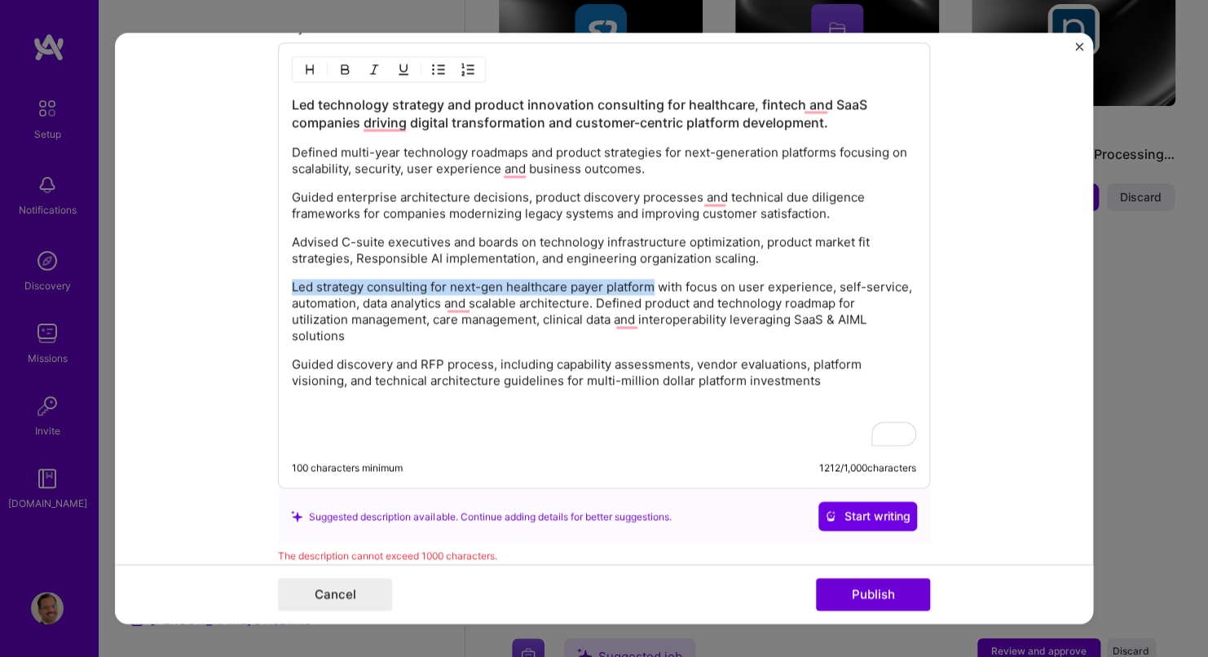
drag, startPoint x: 285, startPoint y: 285, endPoint x: 647, endPoint y: 281, distance: 362.1
click at [647, 281] on p "Led strategy consulting for next-gen healthcare payer platform with focus on us…" at bounding box center [604, 312] width 625 height 65
click at [340, 67] on img "button" at bounding box center [344, 70] width 13 height 13
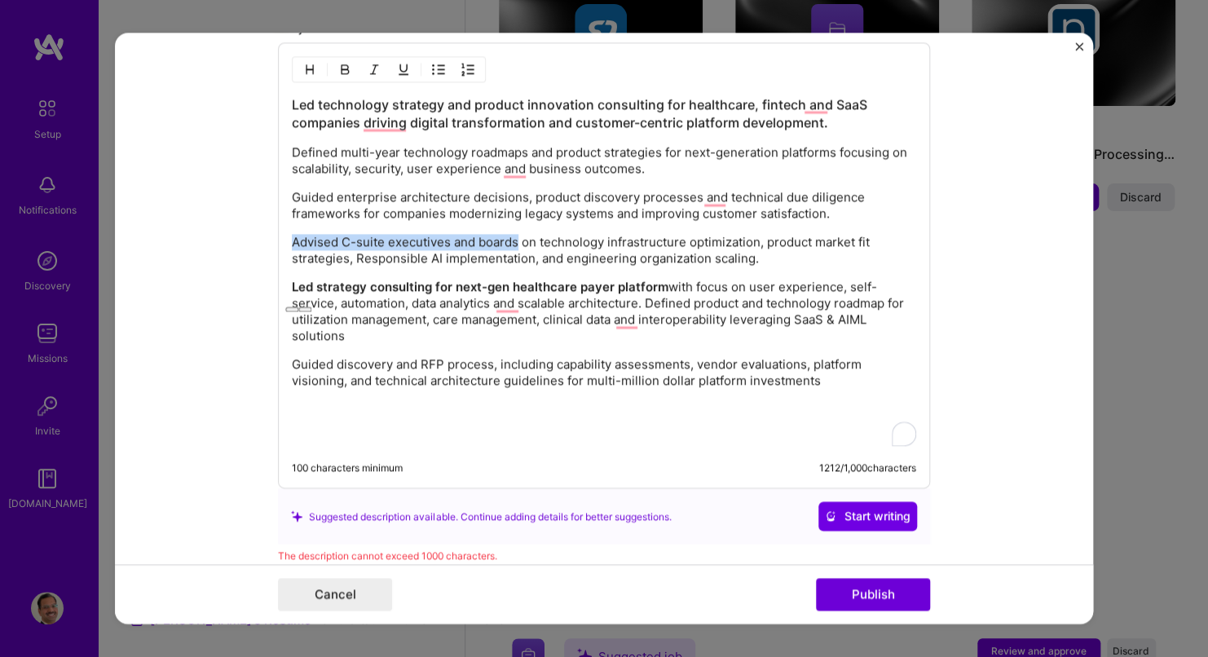
drag, startPoint x: 285, startPoint y: 236, endPoint x: 511, endPoint y: 243, distance: 226.0
click at [511, 243] on p "Advised C-suite executives and boards on technology infrastructure optimization…" at bounding box center [604, 251] width 625 height 33
click at [339, 66] on img "button" at bounding box center [344, 70] width 13 height 13
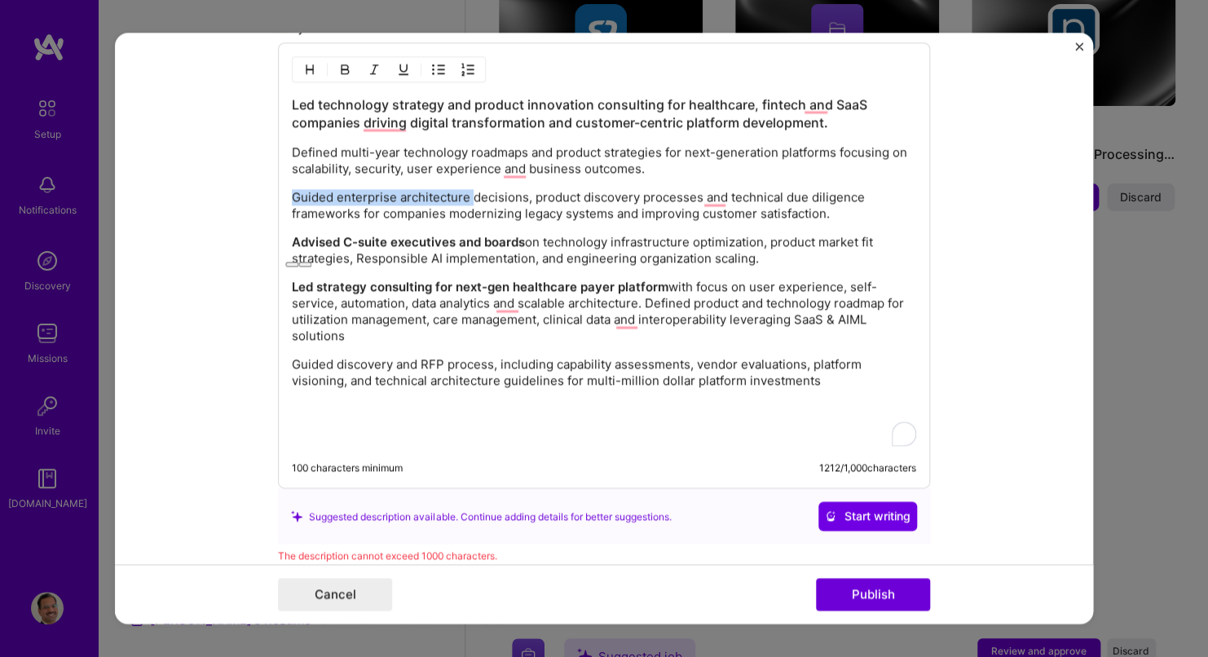
drag, startPoint x: 285, startPoint y: 196, endPoint x: 468, endPoint y: 197, distance: 183.5
click at [468, 197] on p "Guided enterprise architecture decisions, product discovery processes and techn…" at bounding box center [604, 206] width 625 height 33
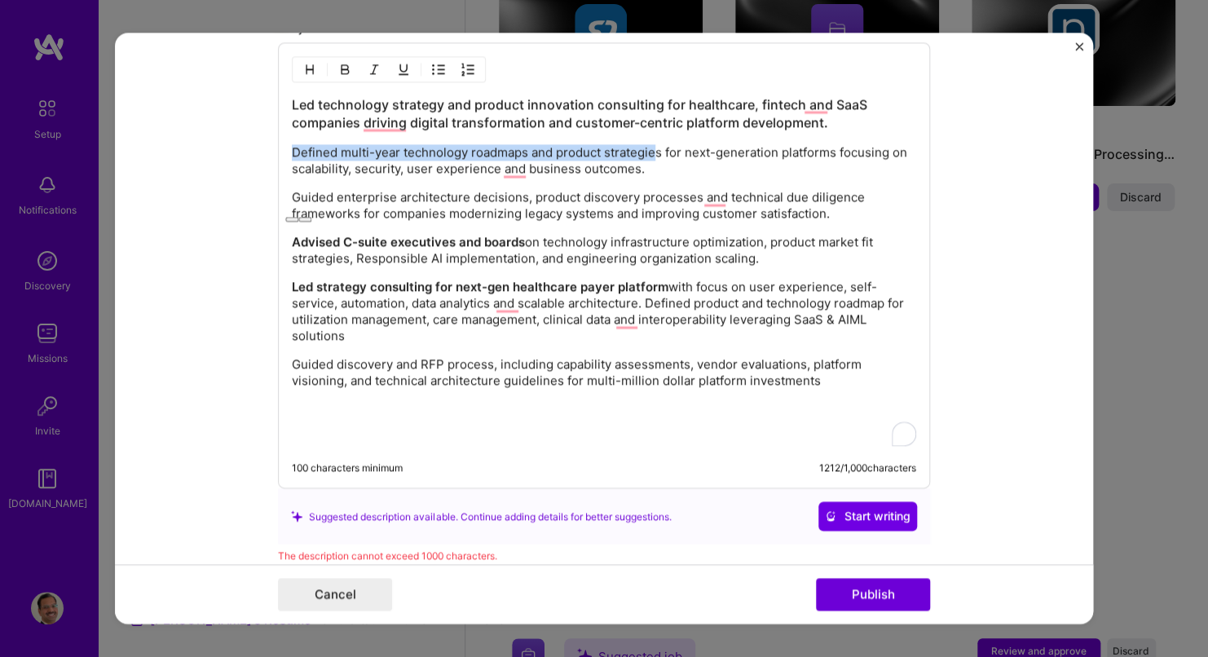
drag, startPoint x: 653, startPoint y: 148, endPoint x: 285, endPoint y: 139, distance: 368.7
click at [292, 139] on div "Led technology strategy and product innovation consulting for healthcare, finte…" at bounding box center [604, 271] width 625 height 351
click at [338, 64] on img "button" at bounding box center [344, 70] width 13 height 13
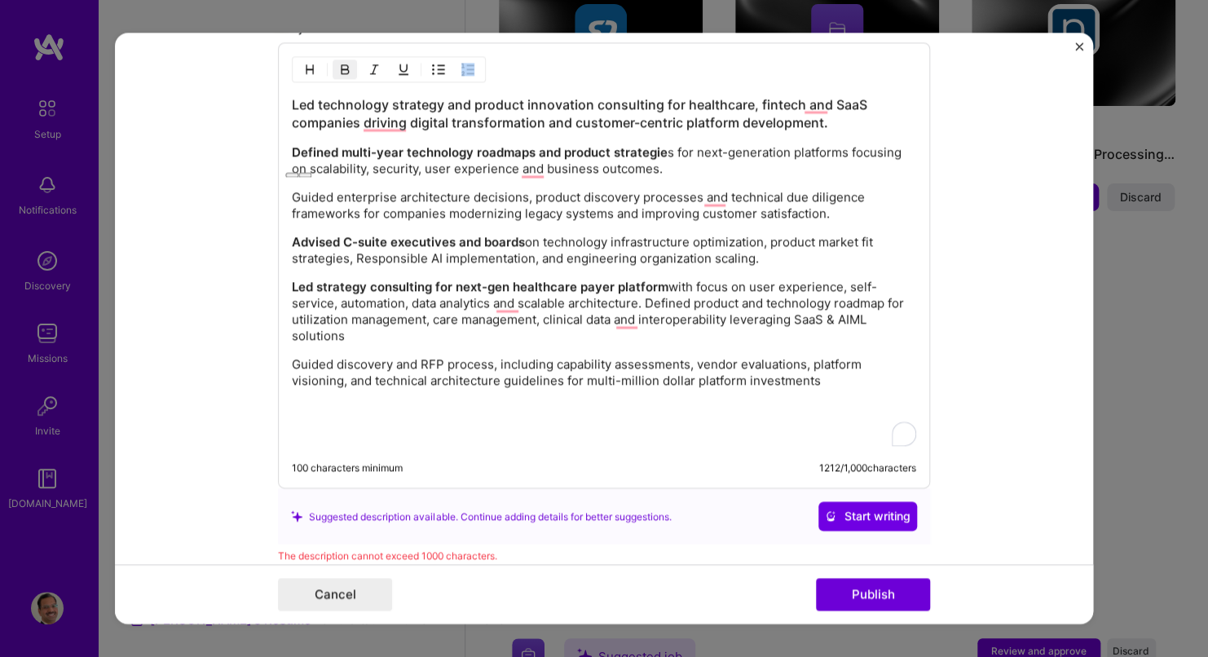
drag, startPoint x: 285, startPoint y: 101, endPoint x: 617, endPoint y: 113, distance: 332.9
click at [617, 113] on div "Led technology strategy and product innovation consulting for healthcare, finte…" at bounding box center [604, 266] width 652 height 446
drag, startPoint x: 650, startPoint y: 99, endPoint x: 277, endPoint y: 109, distance: 372.8
click at [278, 109] on div "Led technology strategy and product innovation consulting for healthcare, finte…" at bounding box center [604, 266] width 652 height 446
click at [342, 66] on img "button" at bounding box center [344, 70] width 13 height 13
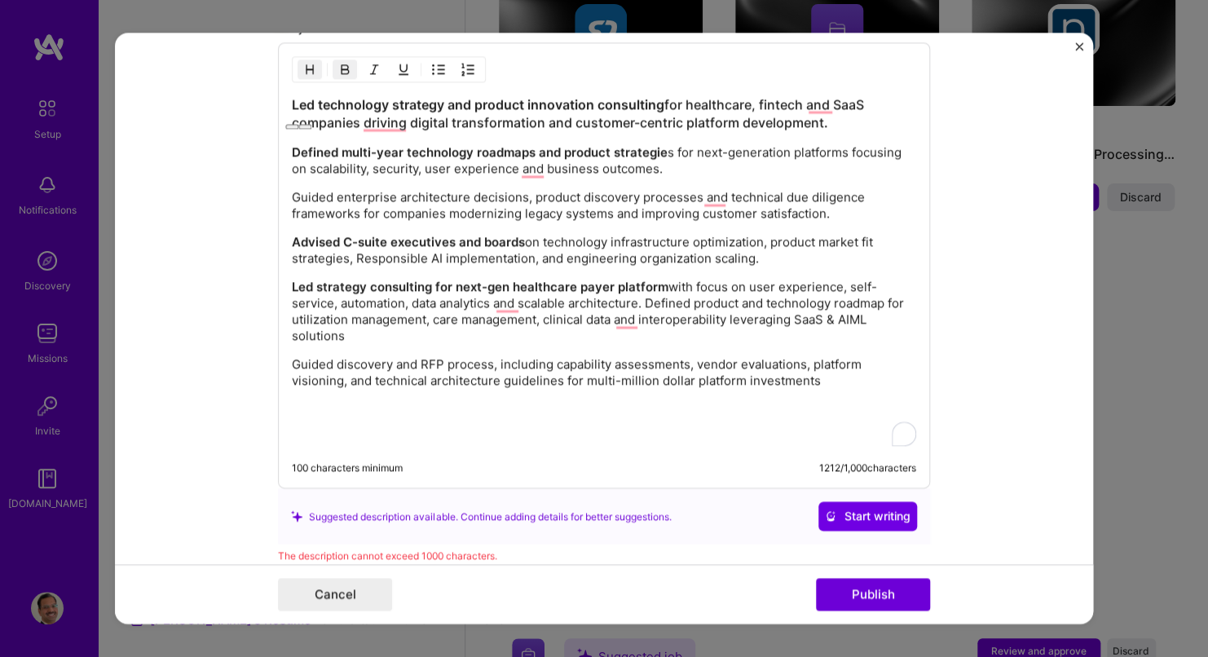
click at [382, 190] on p "Guided enterprise architecture decisions, product discovery processes and techn…" at bounding box center [604, 206] width 625 height 33
drag, startPoint x: 519, startPoint y: 197, endPoint x: 250, endPoint y: 198, distance: 269.9
click at [250, 198] on form "Editing suggested project This project is suggested based on your LinkedIn, res…" at bounding box center [604, 328] width 978 height 591
click at [338, 64] on img "button" at bounding box center [344, 70] width 13 height 13
drag, startPoint x: 484, startPoint y: 364, endPoint x: 279, endPoint y: 357, distance: 204.8
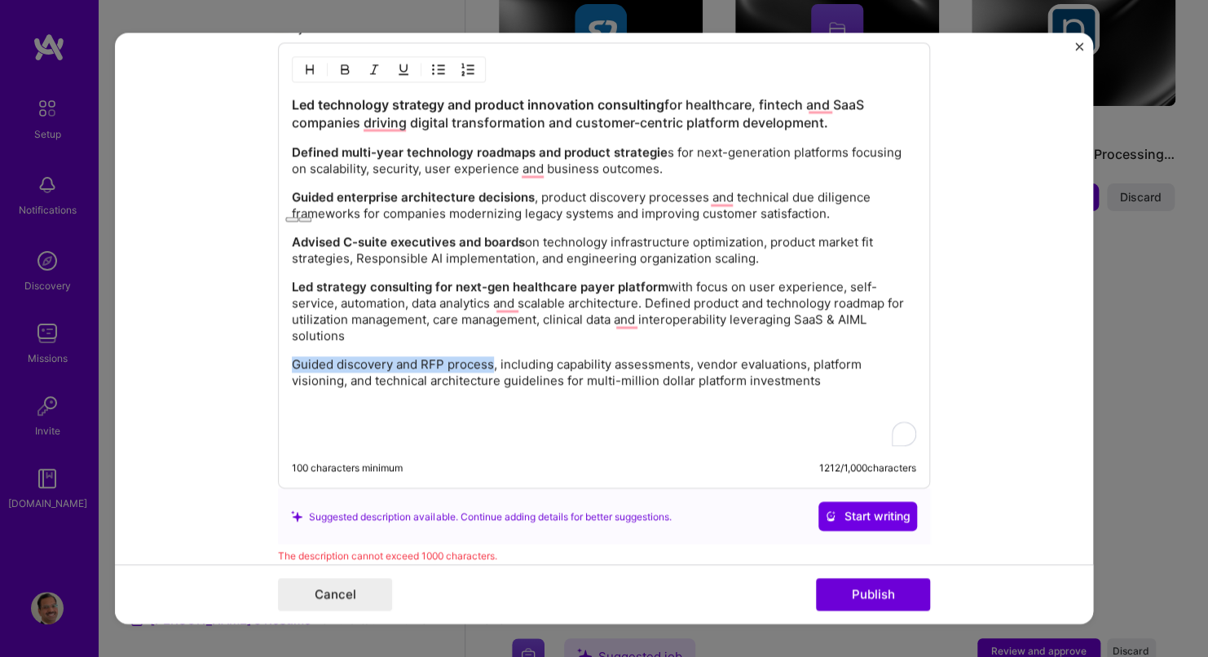
click at [279, 357] on div "Led technology strategy and product innovation consulting for healthcare, finte…" at bounding box center [604, 266] width 652 height 446
click at [340, 70] on img "button" at bounding box center [344, 70] width 13 height 13
click at [396, 336] on p "Led strategy consulting for next-gen healthcare payer platform with focus on us…" at bounding box center [604, 312] width 625 height 65
click at [347, 269] on div "Led technology strategy and product innovation consulting for healthcare, finte…" at bounding box center [604, 271] width 625 height 351
click at [833, 373] on p "Guided discovery and RFP process , including capability assessments, vendor eva…" at bounding box center [604, 373] width 625 height 33
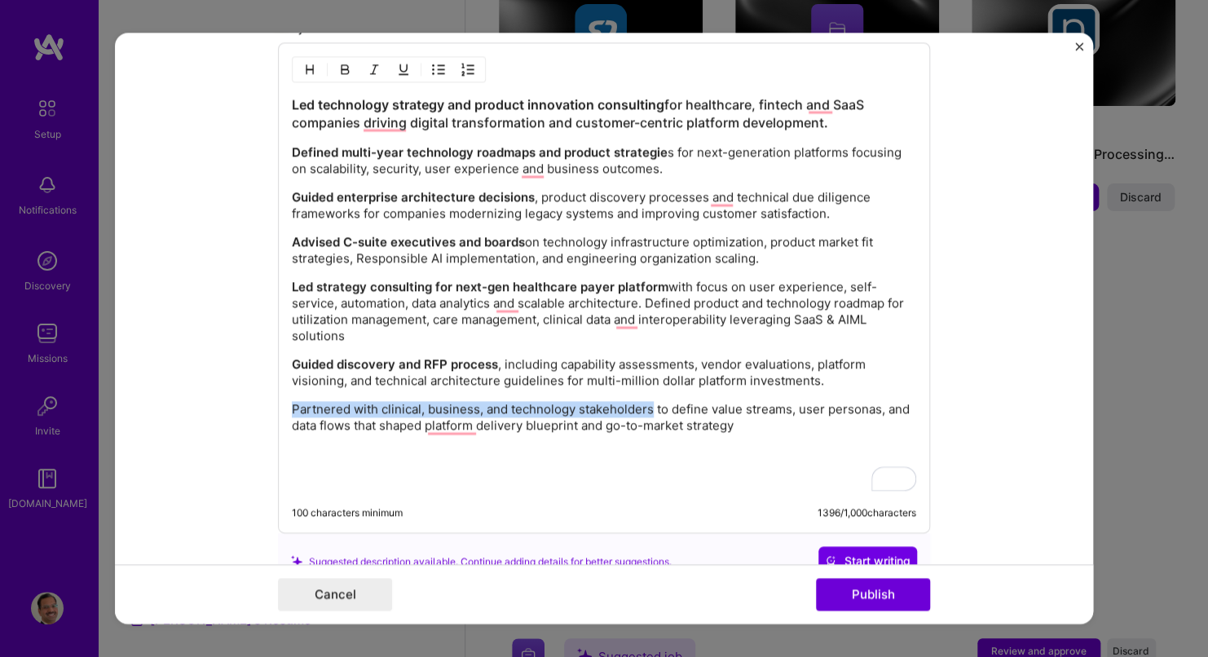
drag, startPoint x: 646, startPoint y: 406, endPoint x: 230, endPoint y: 396, distance: 416.0
click at [230, 396] on form "Editing suggested project This project is suggested based on your LinkedIn, res…" at bounding box center [604, 328] width 978 height 591
click at [340, 70] on img "button" at bounding box center [344, 70] width 13 height 13
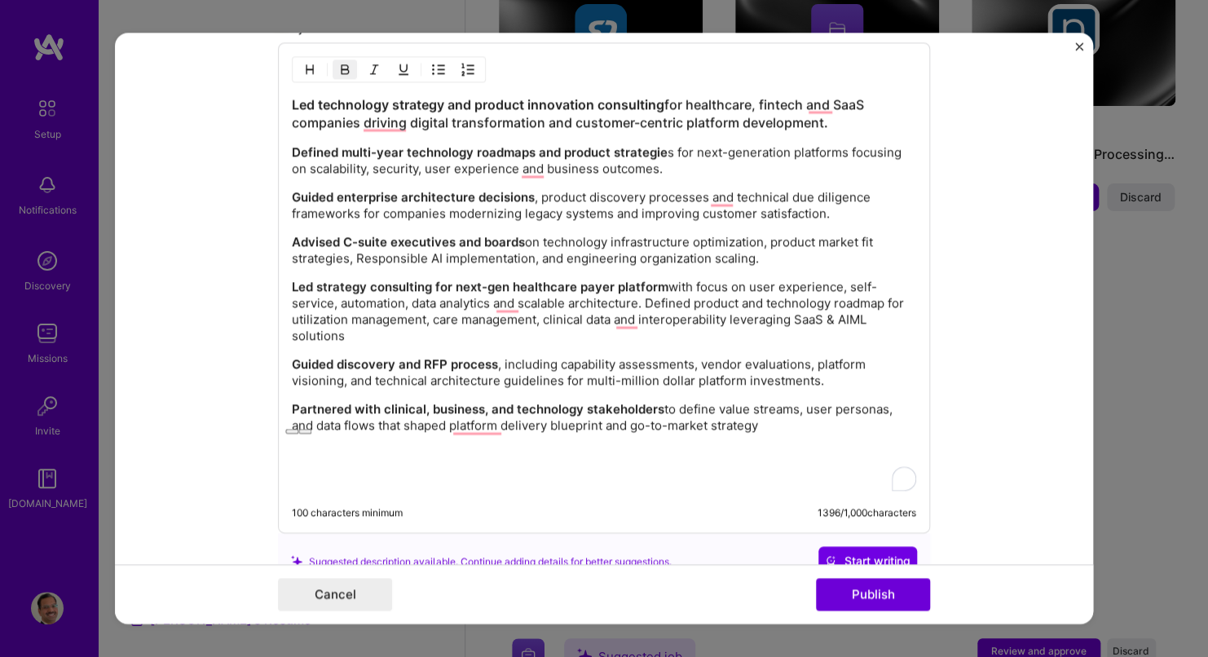
click at [319, 272] on div "Led technology strategy and product innovation consulting for healthcare, finte…" at bounding box center [604, 293] width 625 height 395
click at [781, 258] on p "Advised C-suite executives and boards on technology infrastructure optimization…" at bounding box center [604, 251] width 625 height 33
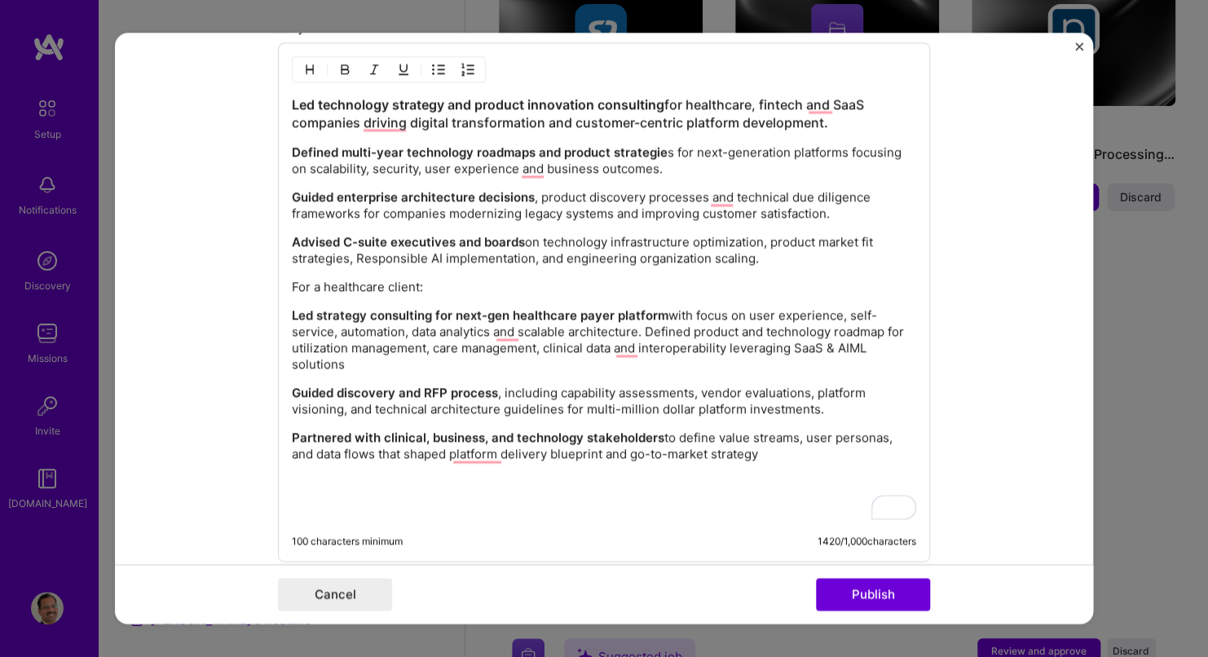
drag, startPoint x: 767, startPoint y: 452, endPoint x: 251, endPoint y: 311, distance: 534.9
click at [251, 311] on form "Editing suggested project This project is suggested based on your LinkedIn, res…" at bounding box center [604, 328] width 978 height 591
click at [432, 67] on img "button" at bounding box center [438, 70] width 13 height 13
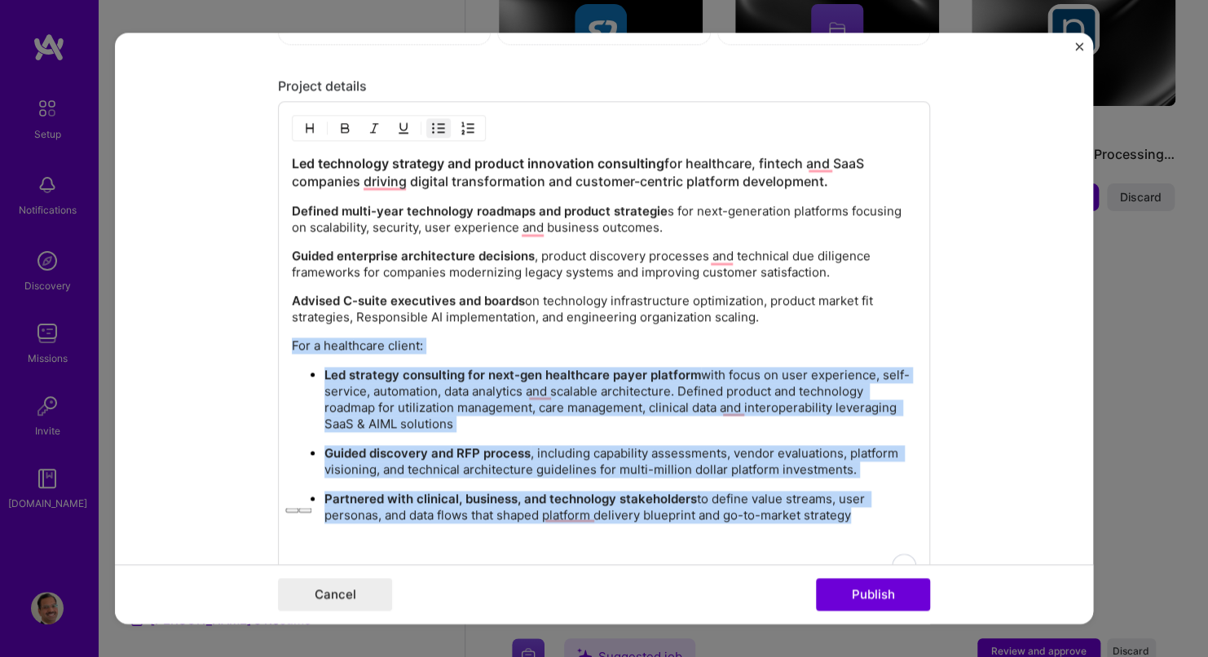
scroll to position [1220, 0]
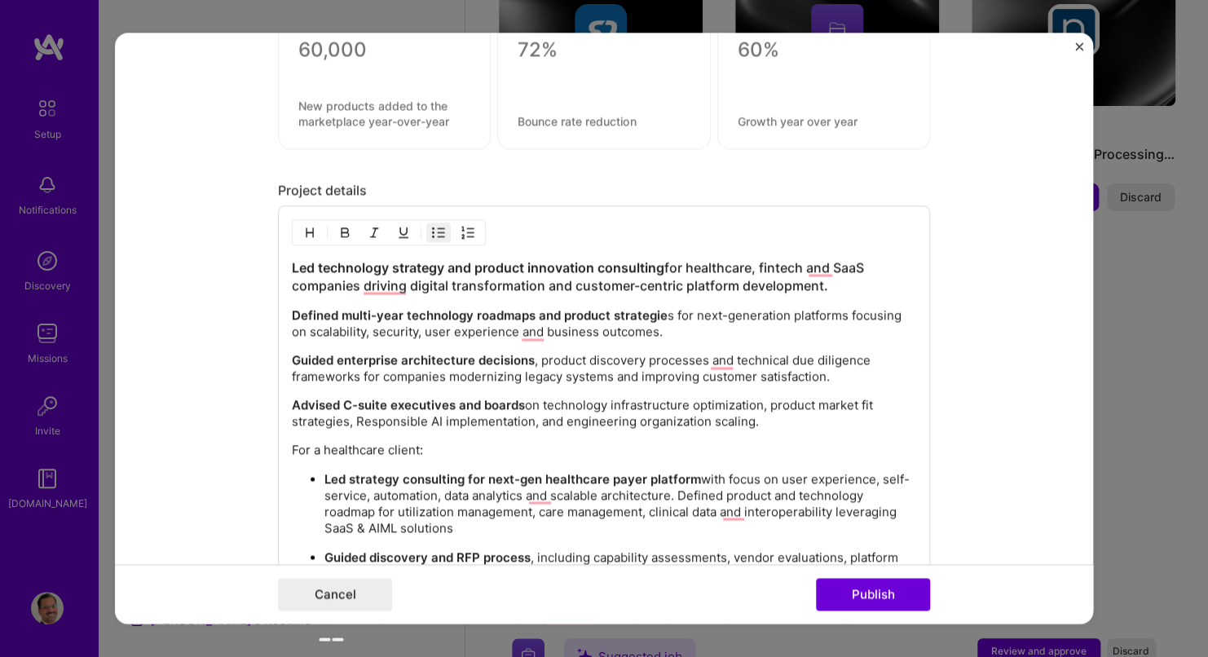
click at [780, 426] on p "Advised C-suite executives and boards on technology infrastructure optimization…" at bounding box center [604, 414] width 625 height 33
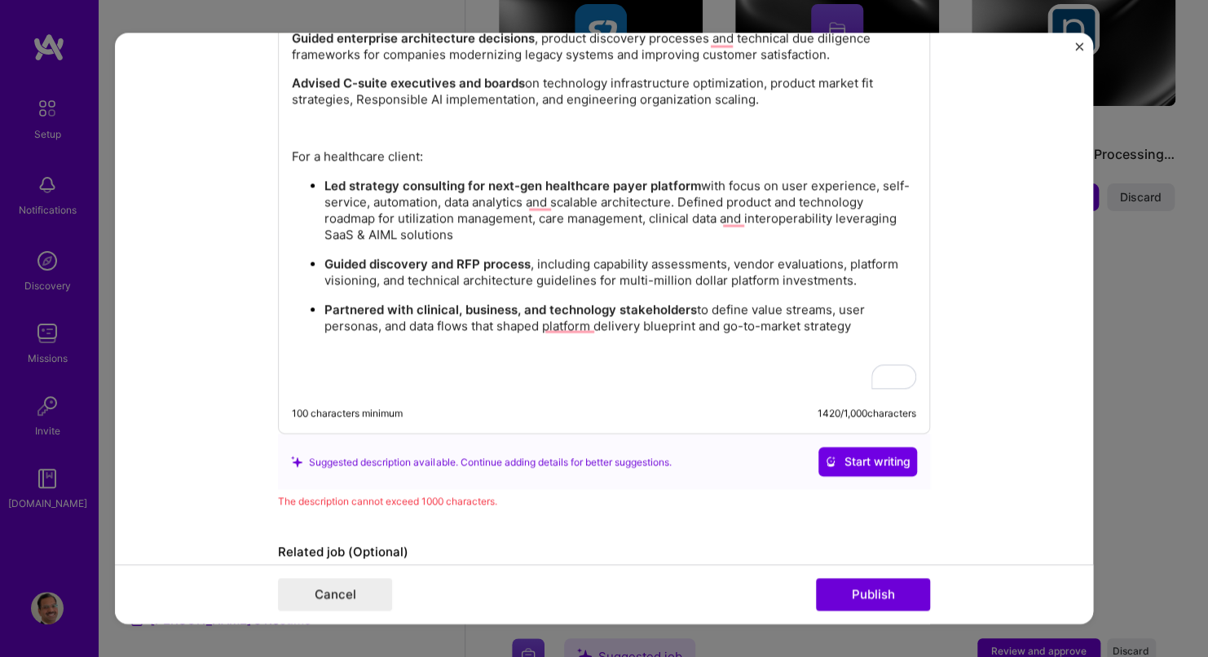
scroll to position [1464, 0]
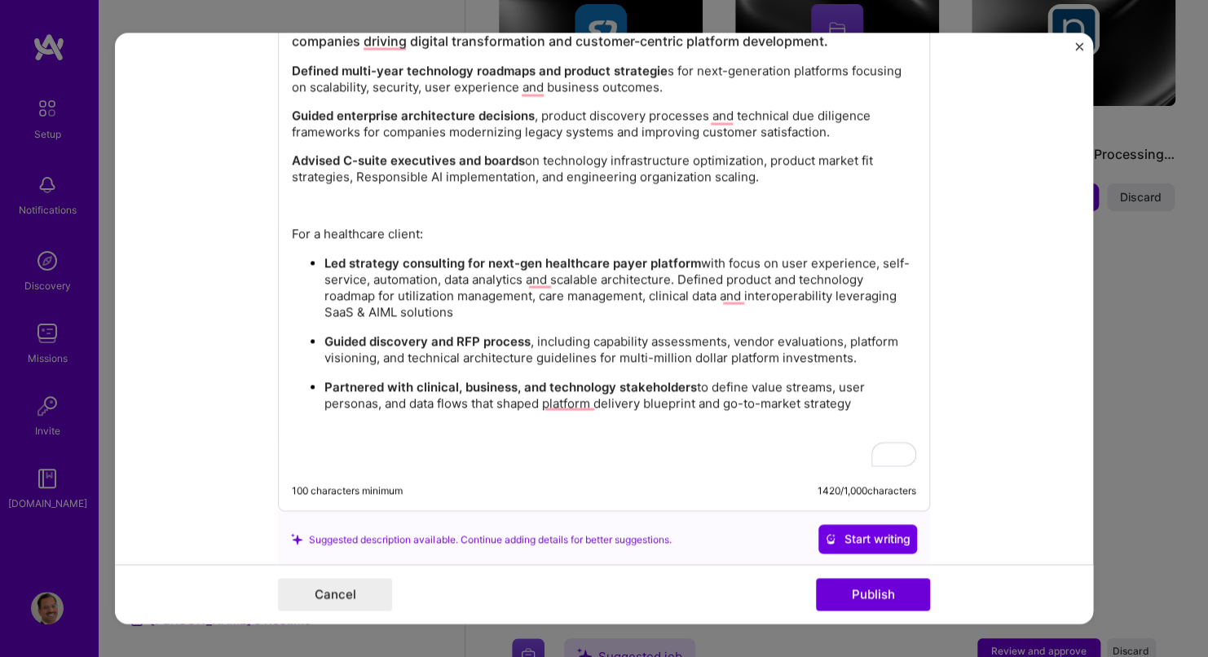
drag, startPoint x: 857, startPoint y: 403, endPoint x: 286, endPoint y: 369, distance: 571.8
click at [292, 369] on ul "Led strategy consulting for next-gen healthcare payer platform with focus on us…" at bounding box center [604, 333] width 625 height 157
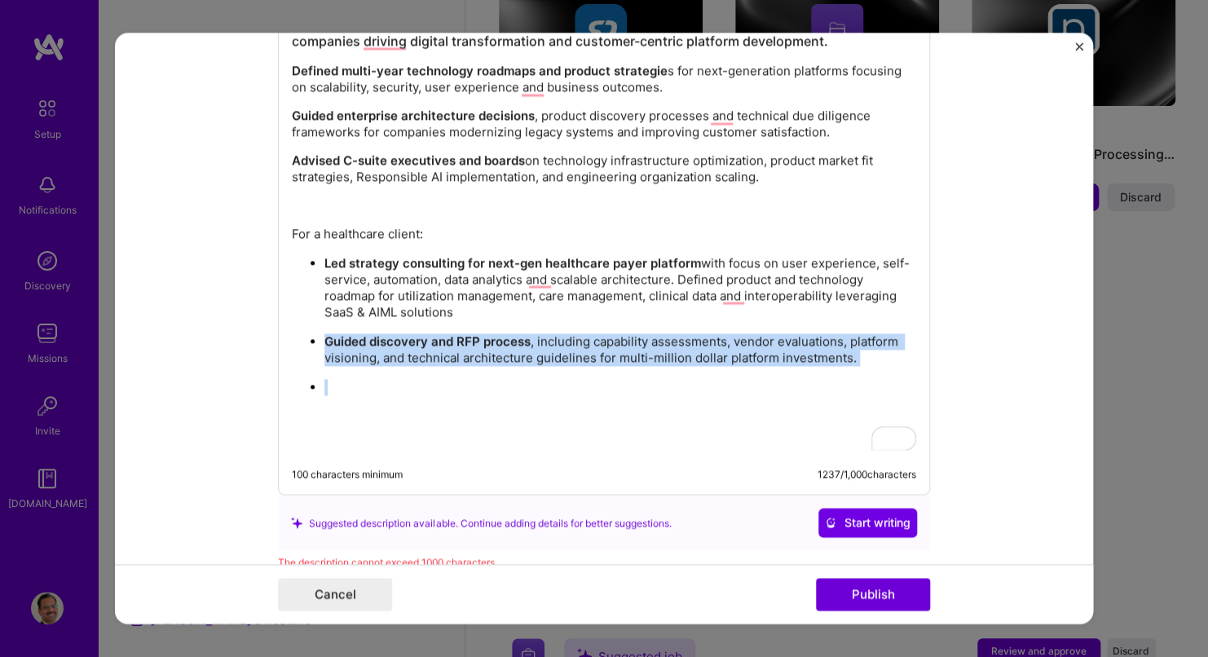
drag, startPoint x: 327, startPoint y: 380, endPoint x: 290, endPoint y: 339, distance: 54.9
click at [292, 339] on ul "Led strategy consulting for next-gen healthcare payer platform with focus on us…" at bounding box center [604, 325] width 625 height 141
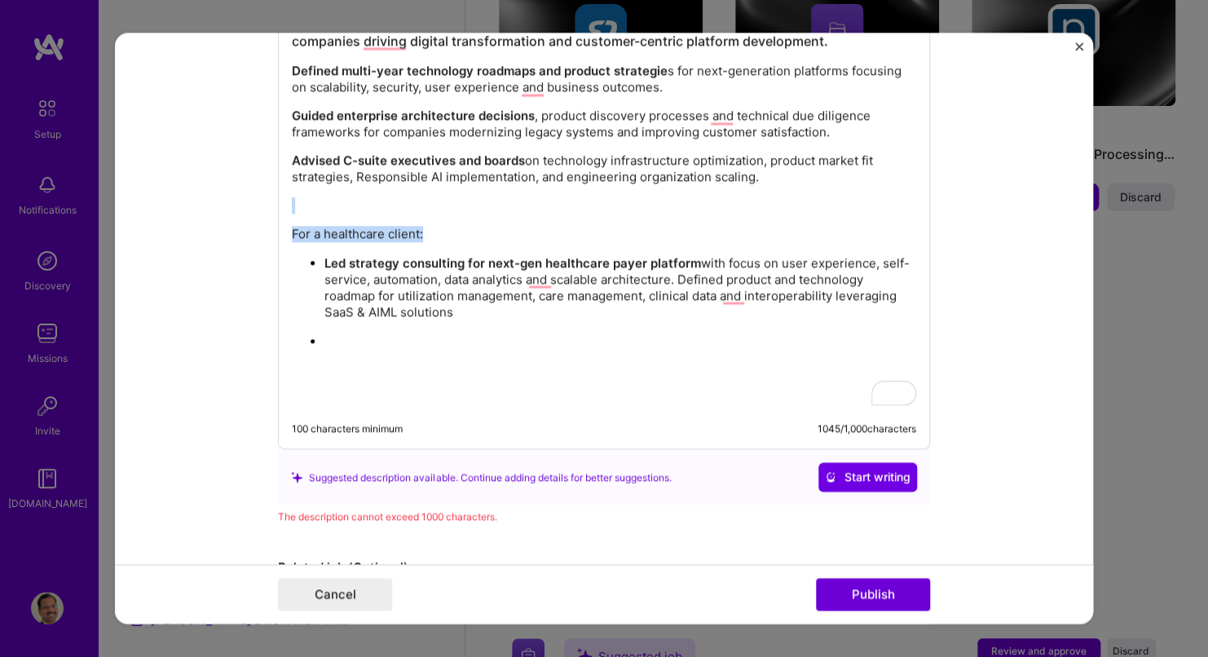
drag, startPoint x: 453, startPoint y: 223, endPoint x: 291, endPoint y: 197, distance: 164.4
click at [292, 197] on div "Led technology strategy and product innovation consulting for healthcare, finte…" at bounding box center [604, 211] width 625 height 393
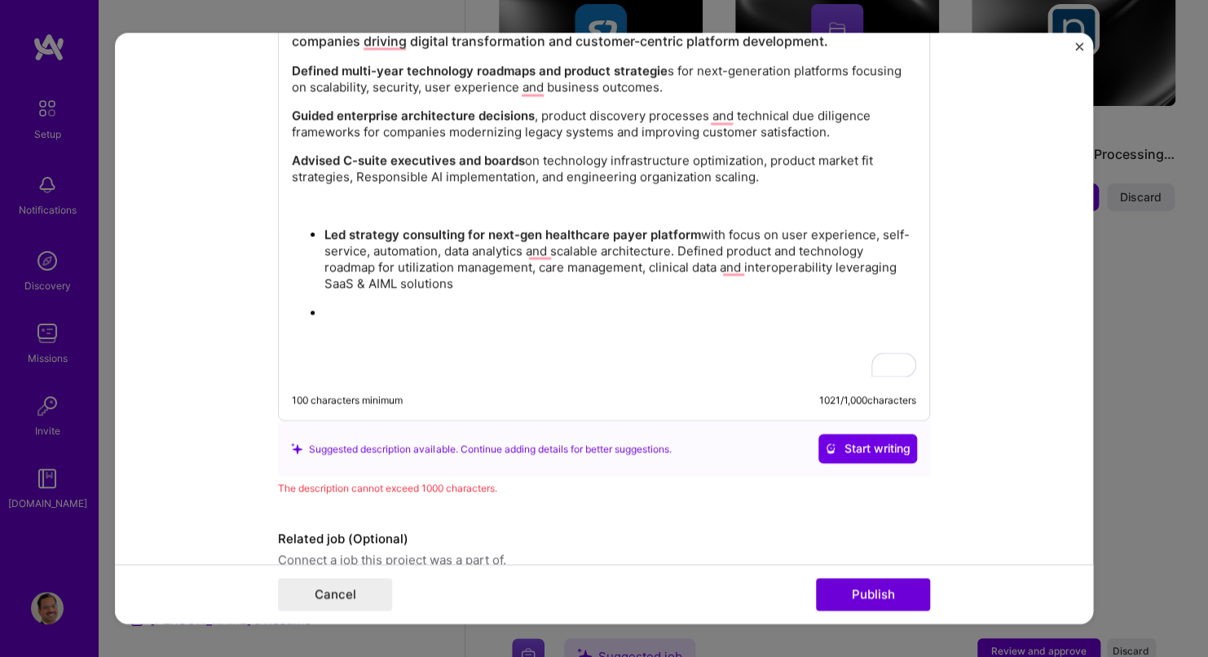
click at [325, 306] on p "To enrich screen reader interactions, please activate Accessibility in Grammarl…" at bounding box center [621, 314] width 592 height 16
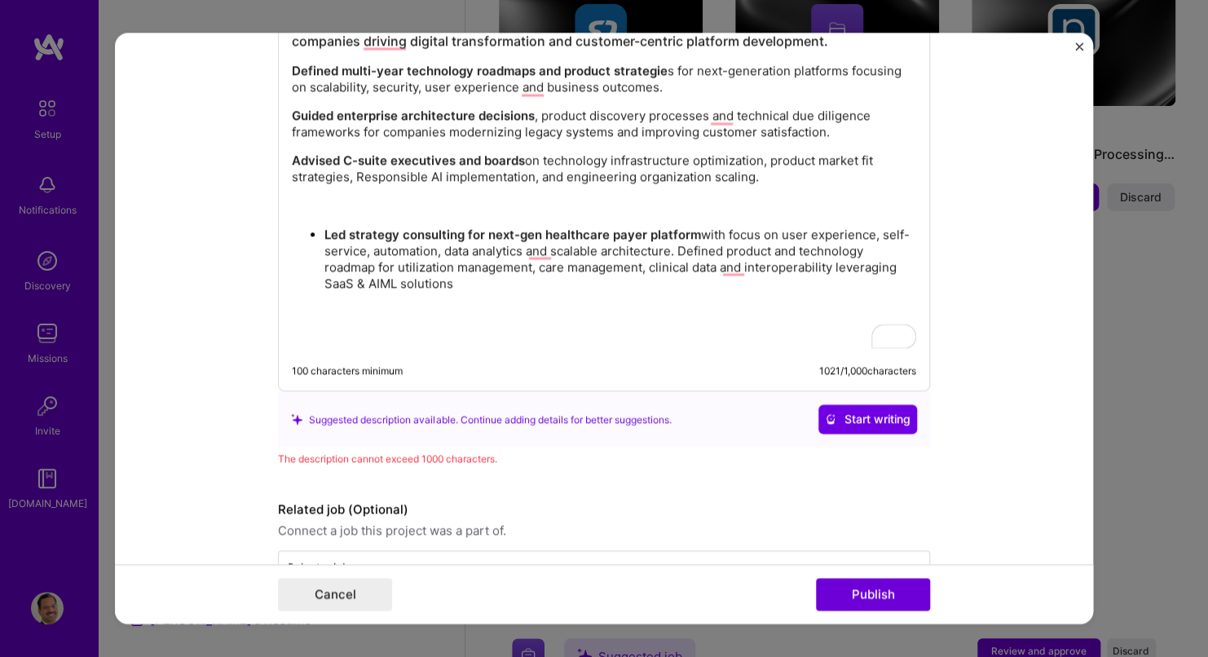
click at [334, 204] on p "To enrich screen reader interactions, please activate Accessibility in Grammarl…" at bounding box center [604, 206] width 625 height 16
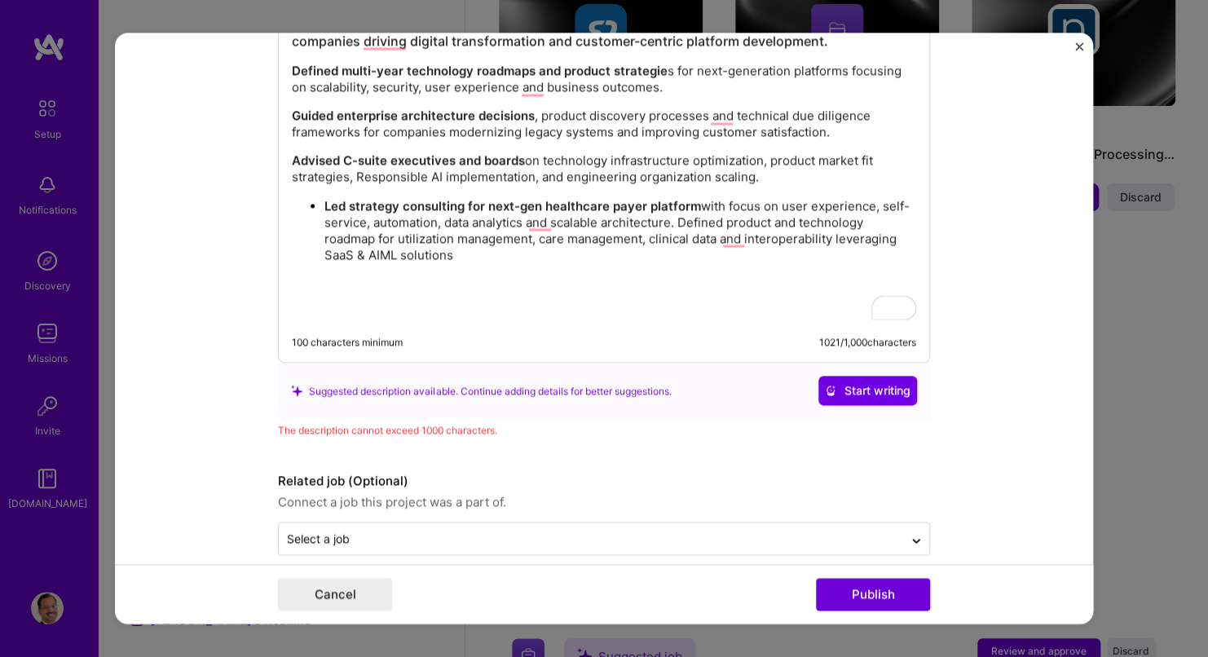
click at [325, 203] on strong "Led strategy consulting for next-gen healthcare payer platform" at bounding box center [513, 206] width 377 height 15
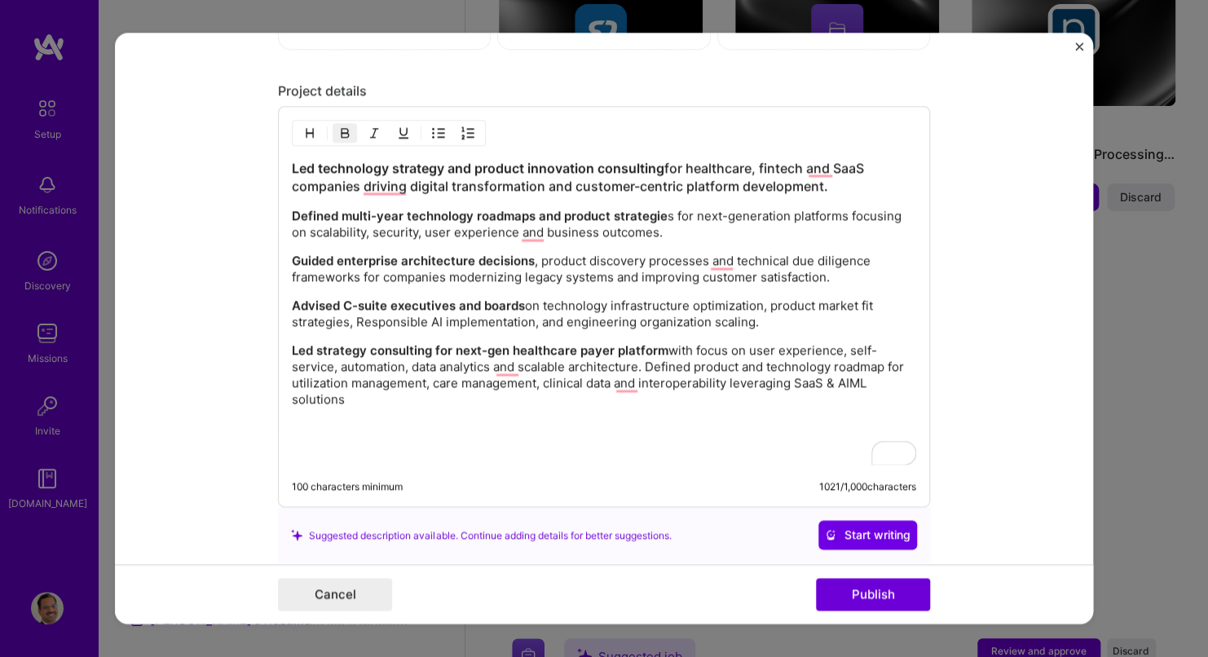
scroll to position [1301, 0]
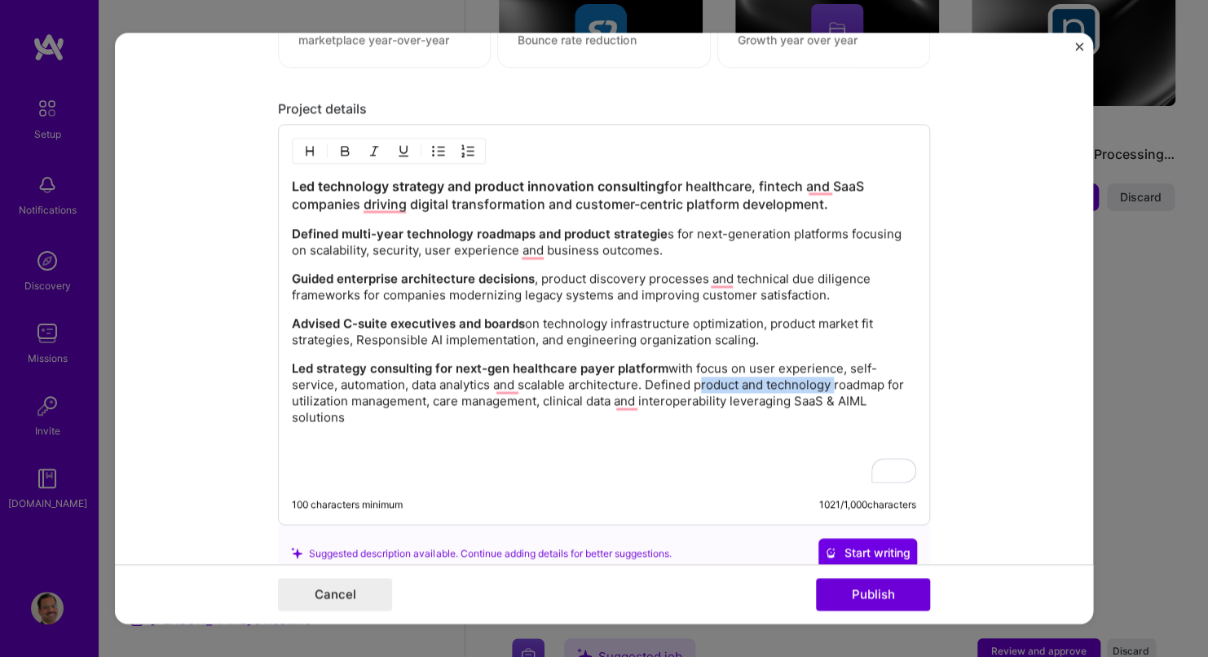
drag, startPoint x: 830, startPoint y: 386, endPoint x: 693, endPoint y: 389, distance: 137.0
click at [693, 389] on p "Led strategy consulting for next-gen healthcare payer platform with focus on us…" at bounding box center [604, 393] width 625 height 65
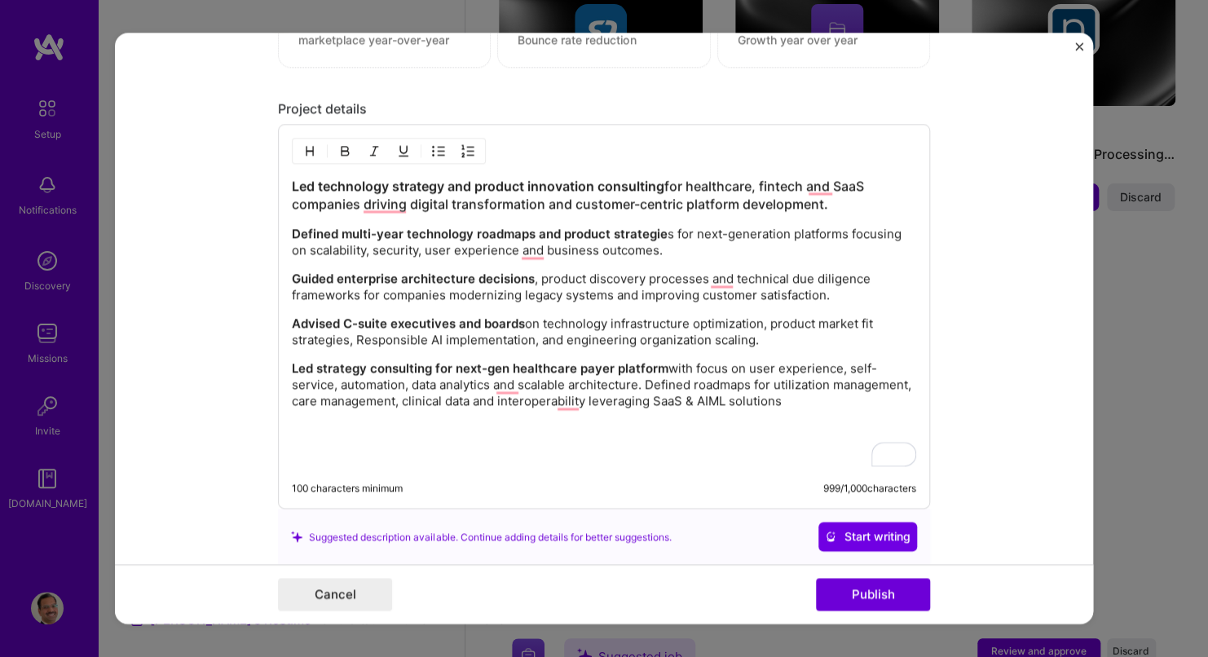
drag, startPoint x: 859, startPoint y: 401, endPoint x: 249, endPoint y: 152, distance: 658.7
click at [249, 152] on form "Editing suggested project This project is suggested based on your LinkedIn, res…" at bounding box center [604, 328] width 978 height 591
copy div "Led technology strategy and product innovation consulting for healthcare, finte…"
click at [845, 537] on span "Start writing" at bounding box center [868, 537] width 86 height 16
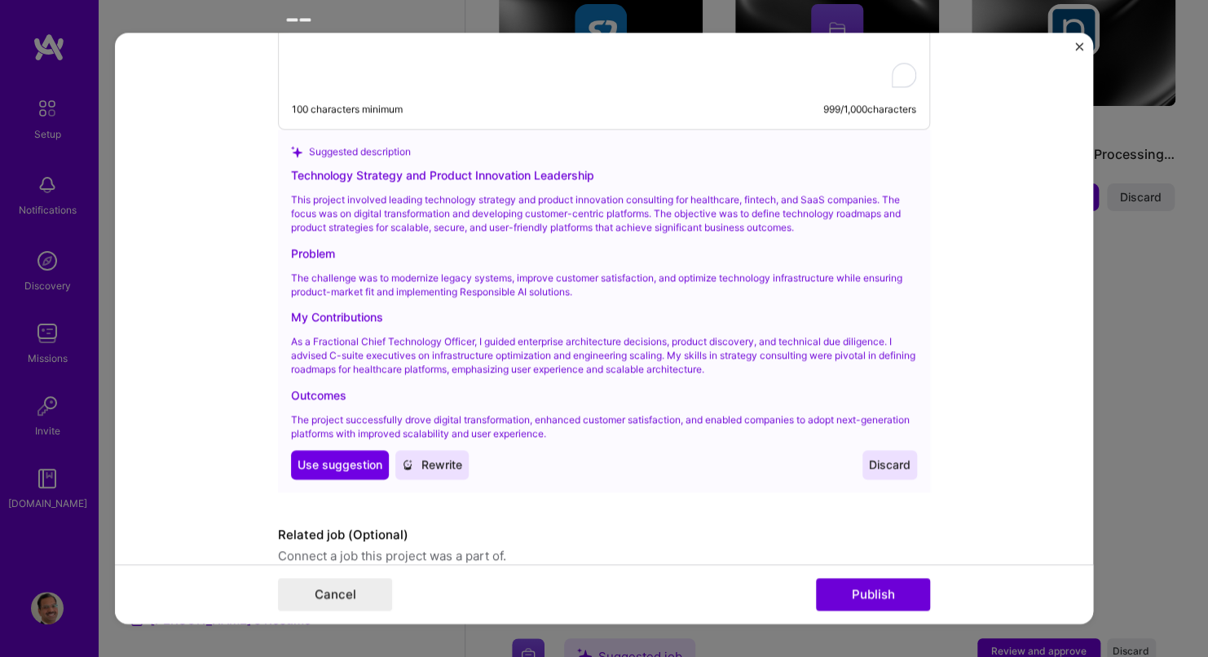
scroll to position [1709, 0]
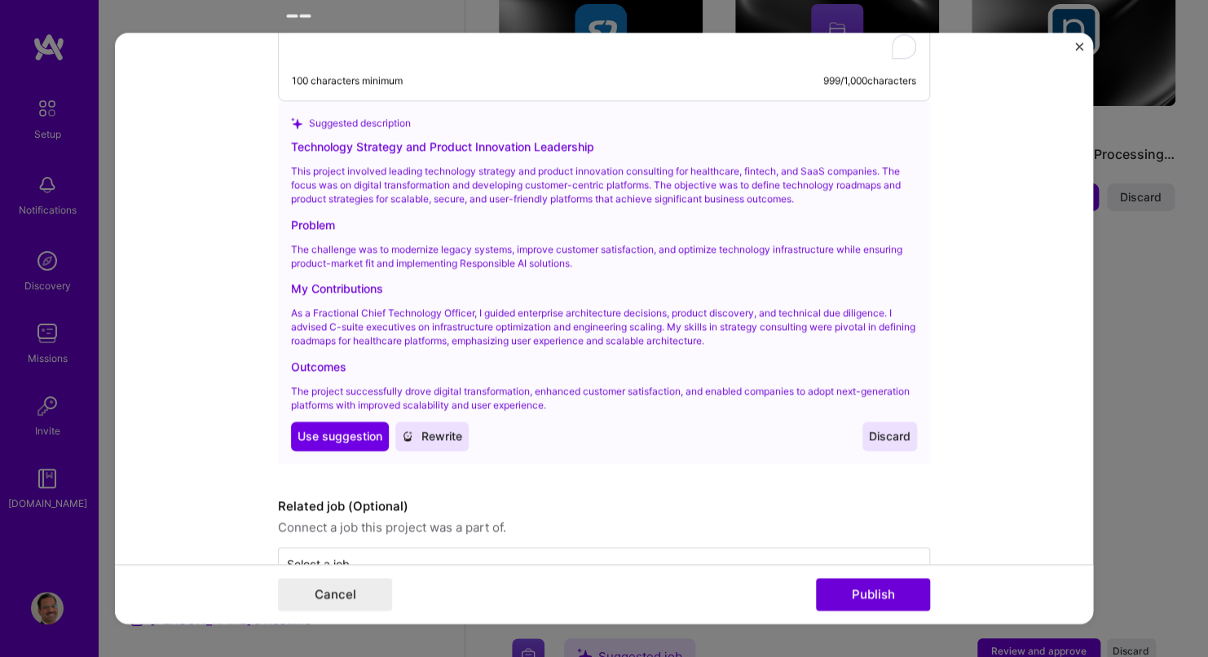
click at [887, 435] on span "Discard" at bounding box center [890, 437] width 42 height 16
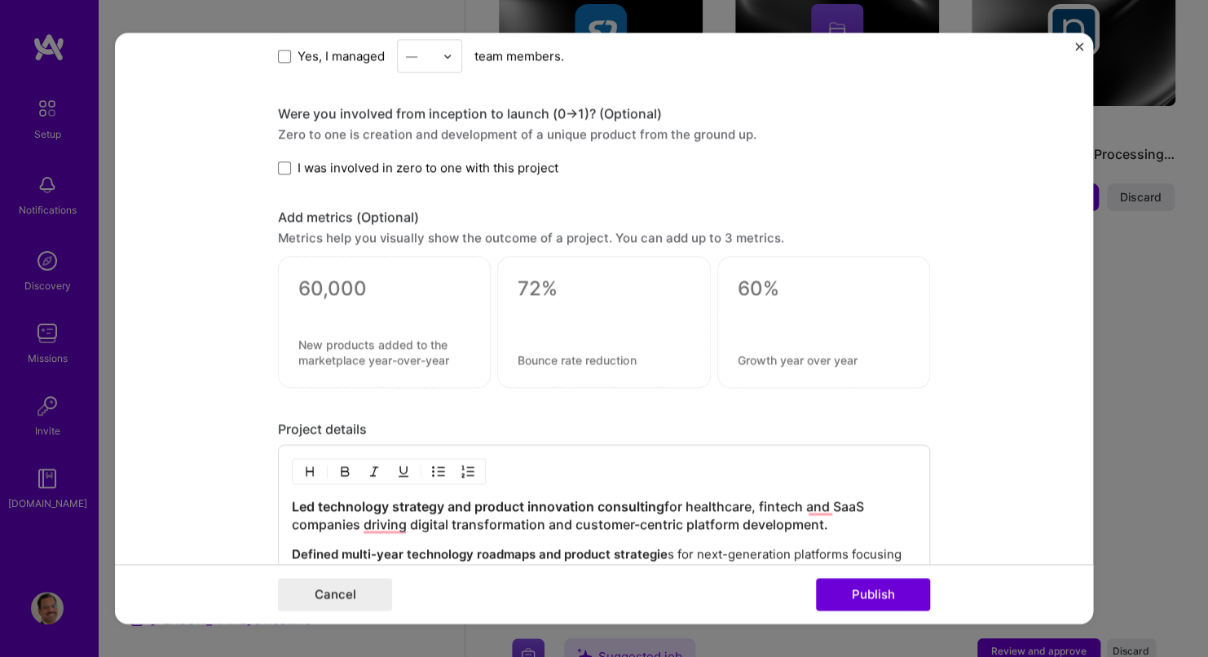
scroll to position [1389, 0]
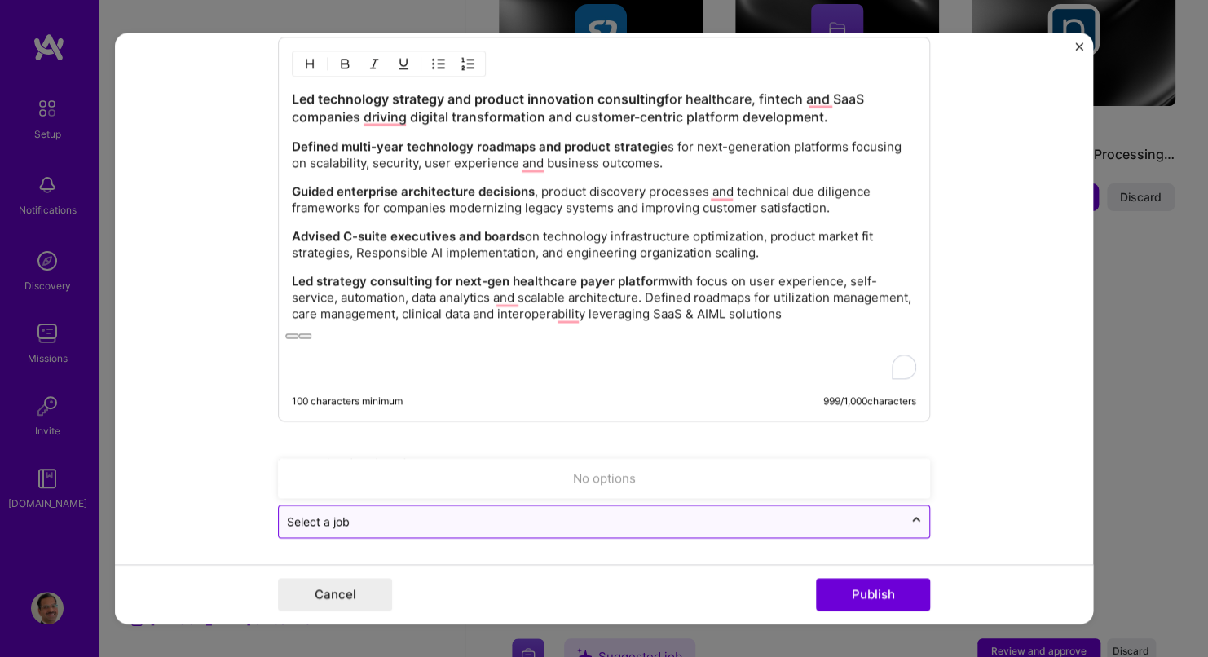
click at [910, 519] on icon at bounding box center [916, 520] width 13 height 16
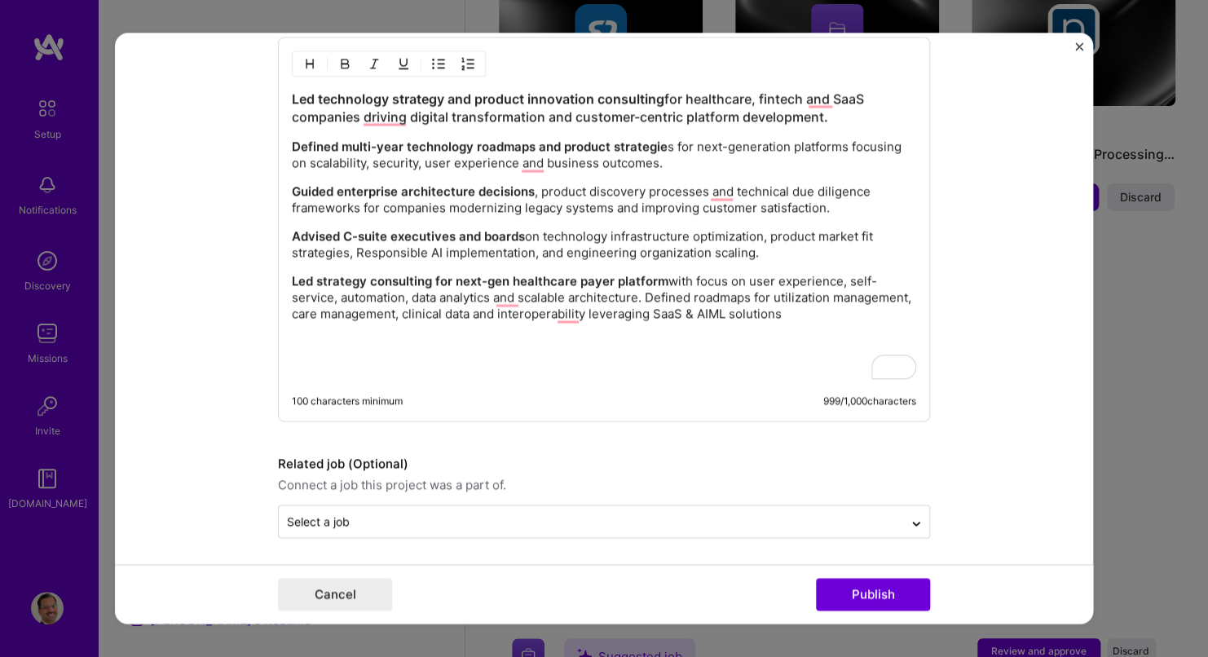
click at [966, 448] on form "Editing suggested project This project is suggested based on your LinkedIn, res…" at bounding box center [604, 328] width 978 height 591
click at [872, 596] on button "Publish" at bounding box center [873, 595] width 114 height 33
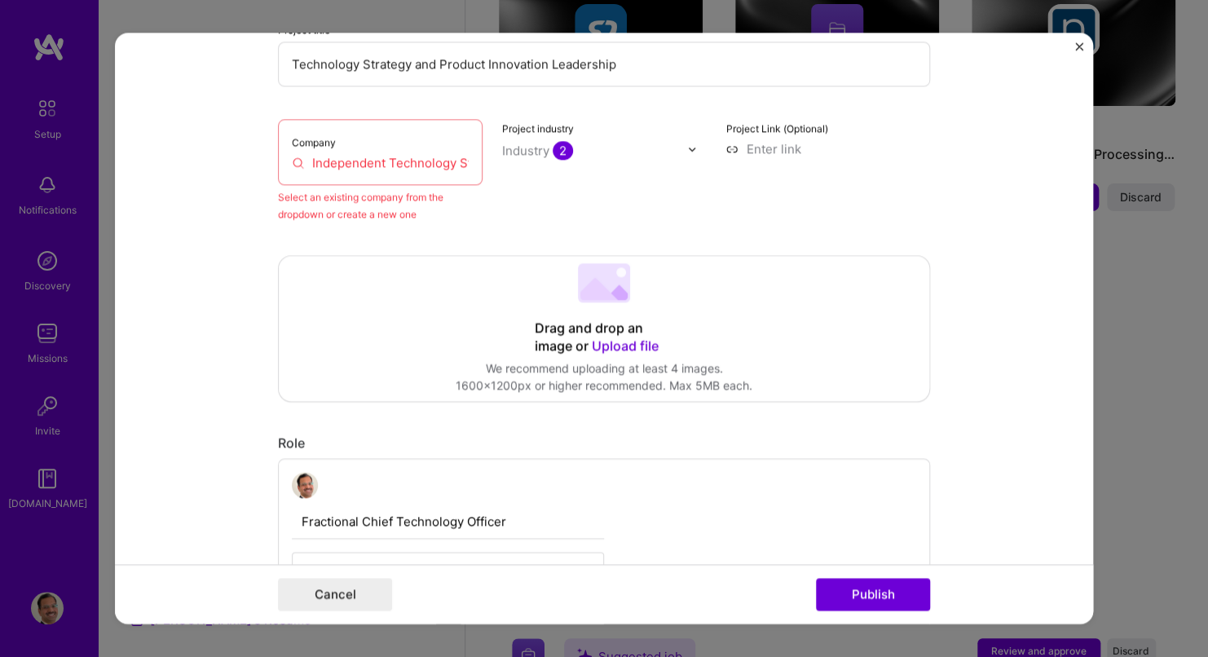
scroll to position [107, 0]
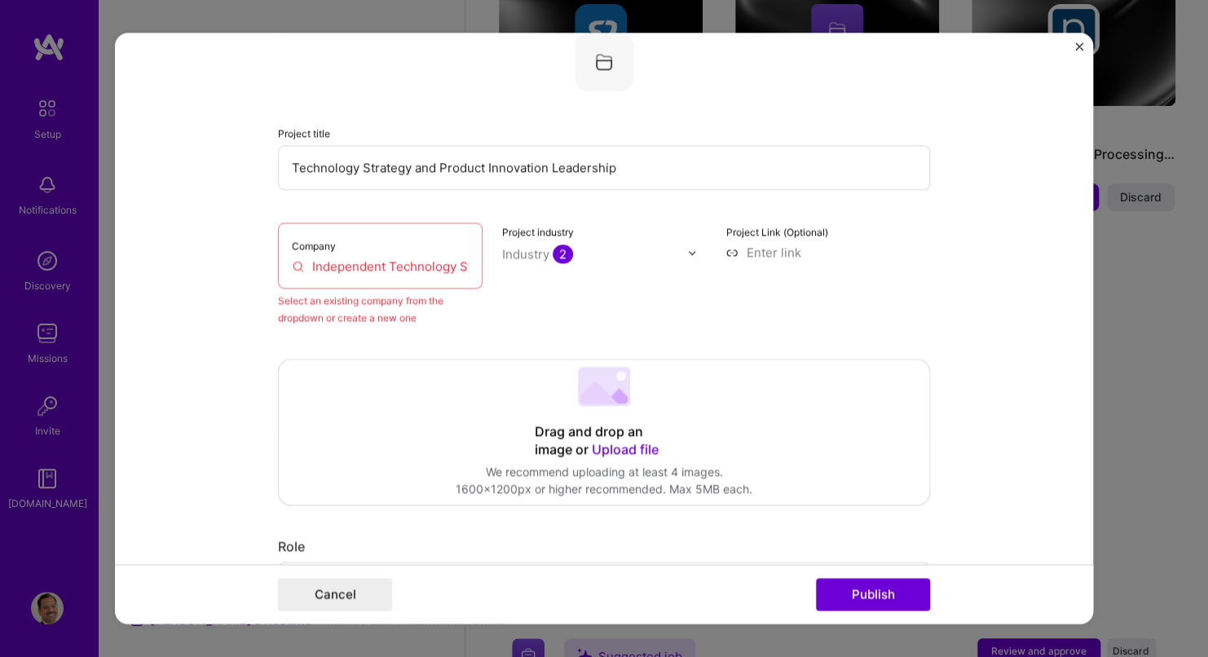
click at [346, 260] on input "Independent Technology Strategy Consultant" at bounding box center [380, 266] width 177 height 17
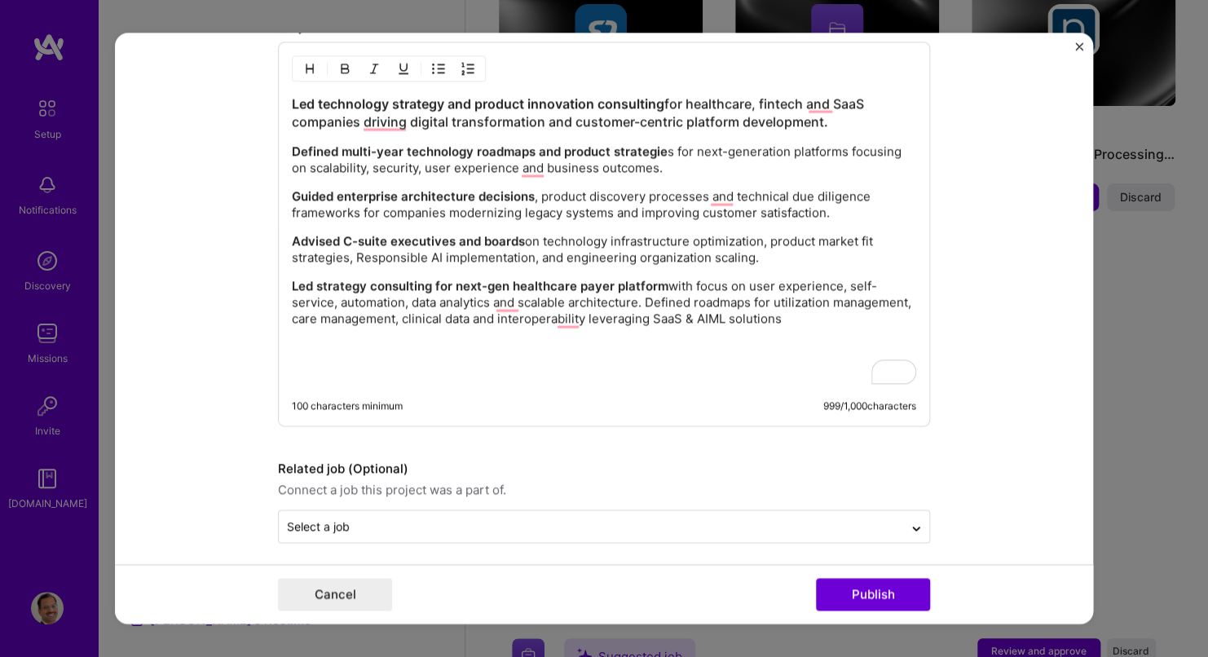
scroll to position [1514, 0]
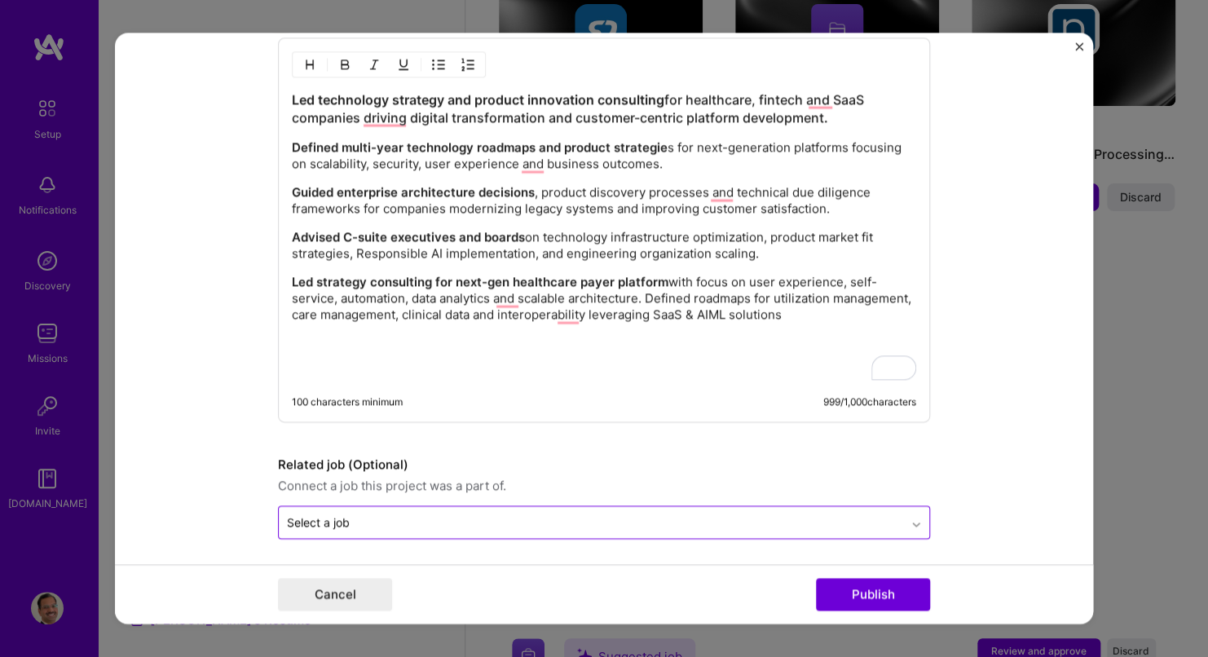
click at [916, 523] on icon at bounding box center [916, 524] width 13 height 16
click at [608, 480] on div "No options" at bounding box center [604, 480] width 643 height 30
click at [599, 476] on div "No options" at bounding box center [604, 480] width 643 height 30
click at [353, 535] on form "Editing suggested project This project is suggested based on your LinkedIn, res…" at bounding box center [604, 328] width 978 height 591
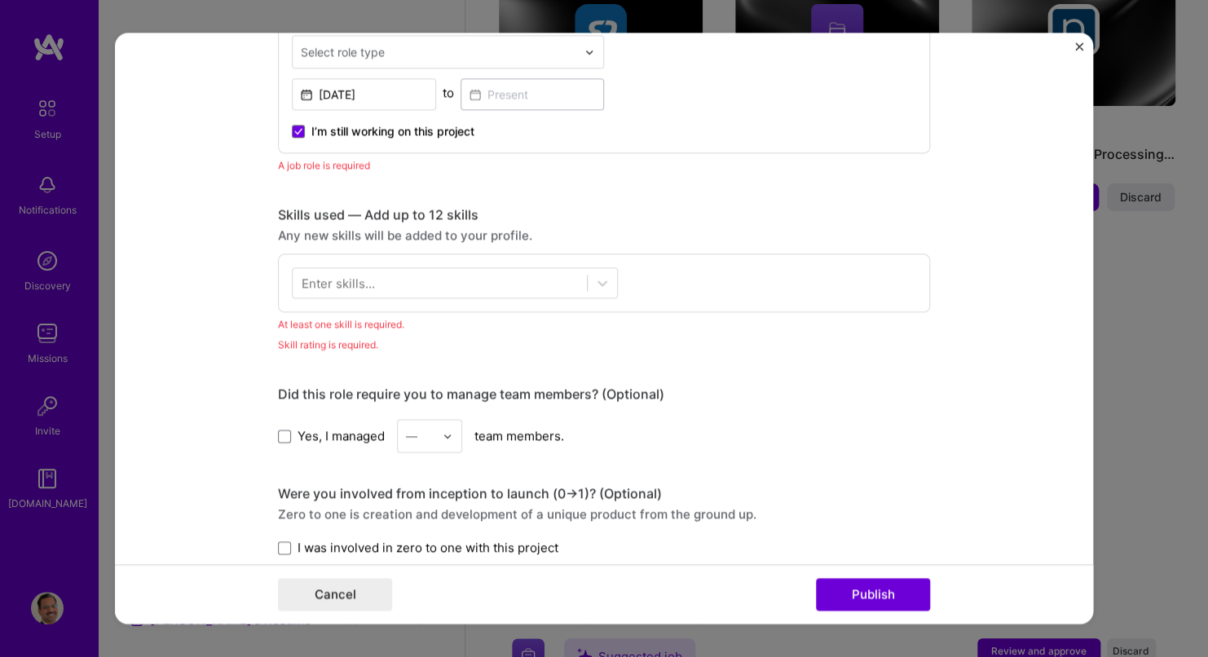
scroll to position [699, 0]
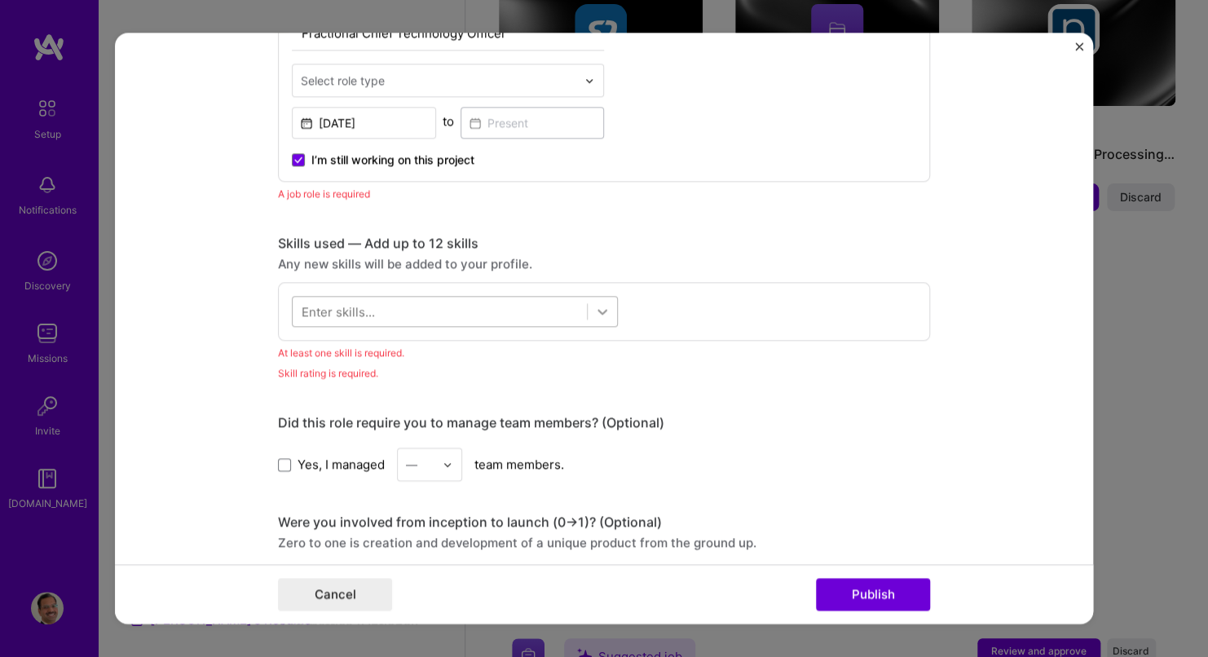
click at [594, 308] on icon at bounding box center [602, 311] width 16 height 16
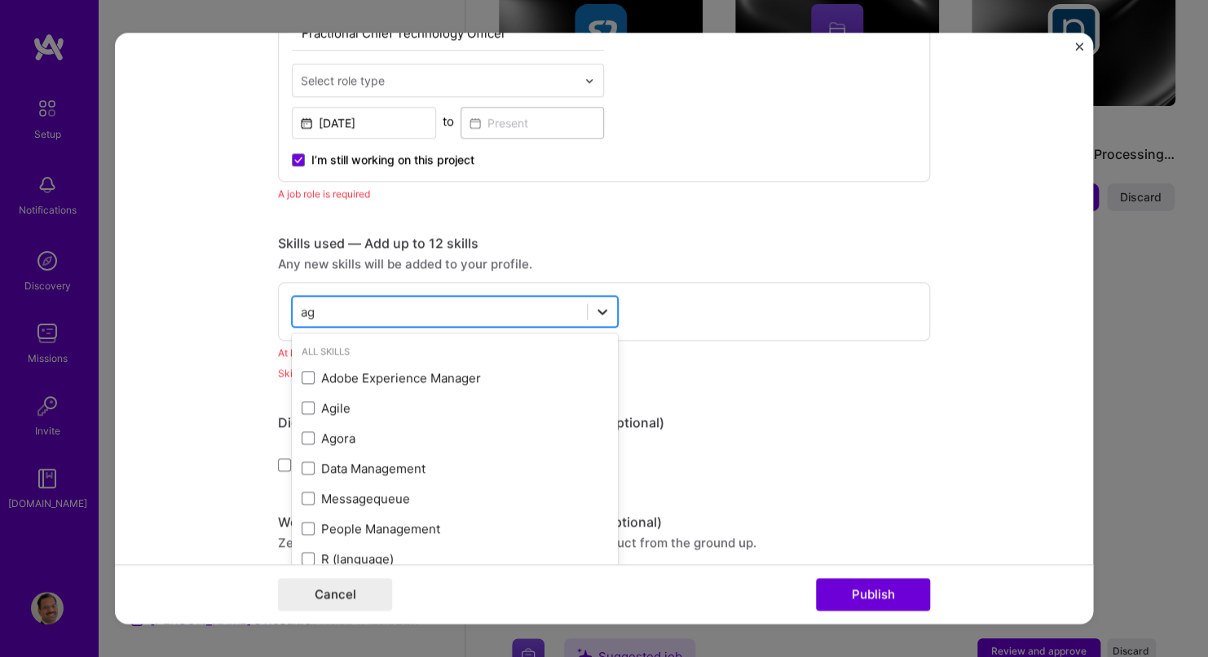
type input "a"
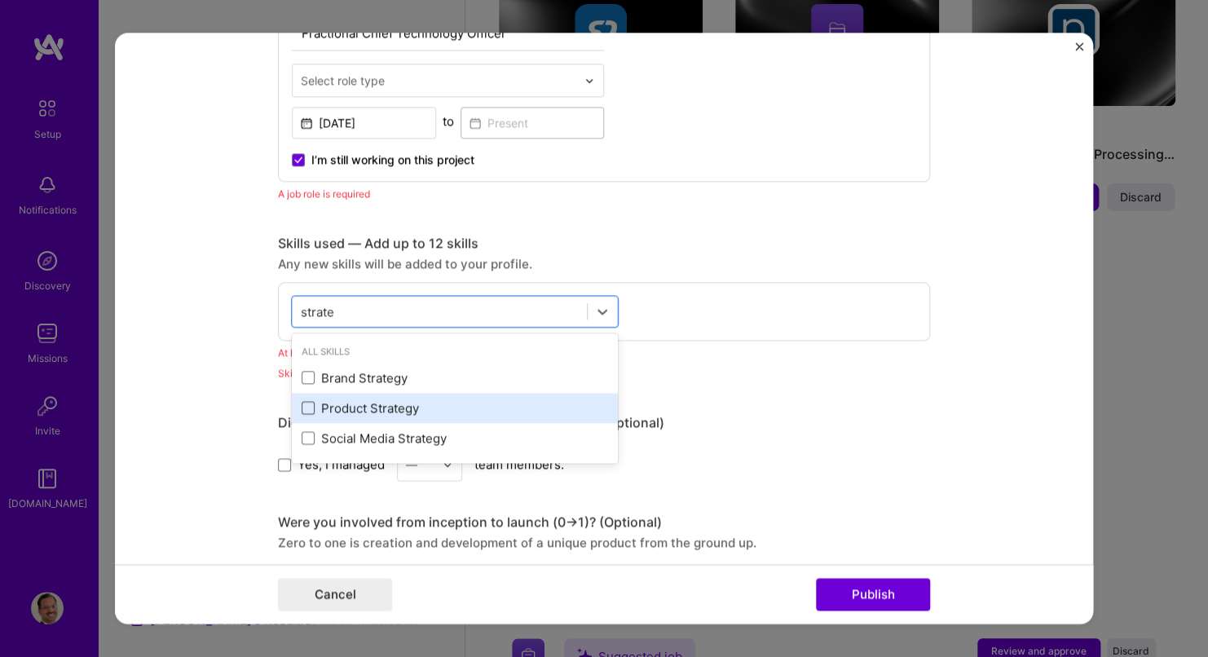
click at [302, 409] on span at bounding box center [308, 408] width 13 height 13
click at [0, 0] on input "checkbox" at bounding box center [0, 0] width 0 height 0
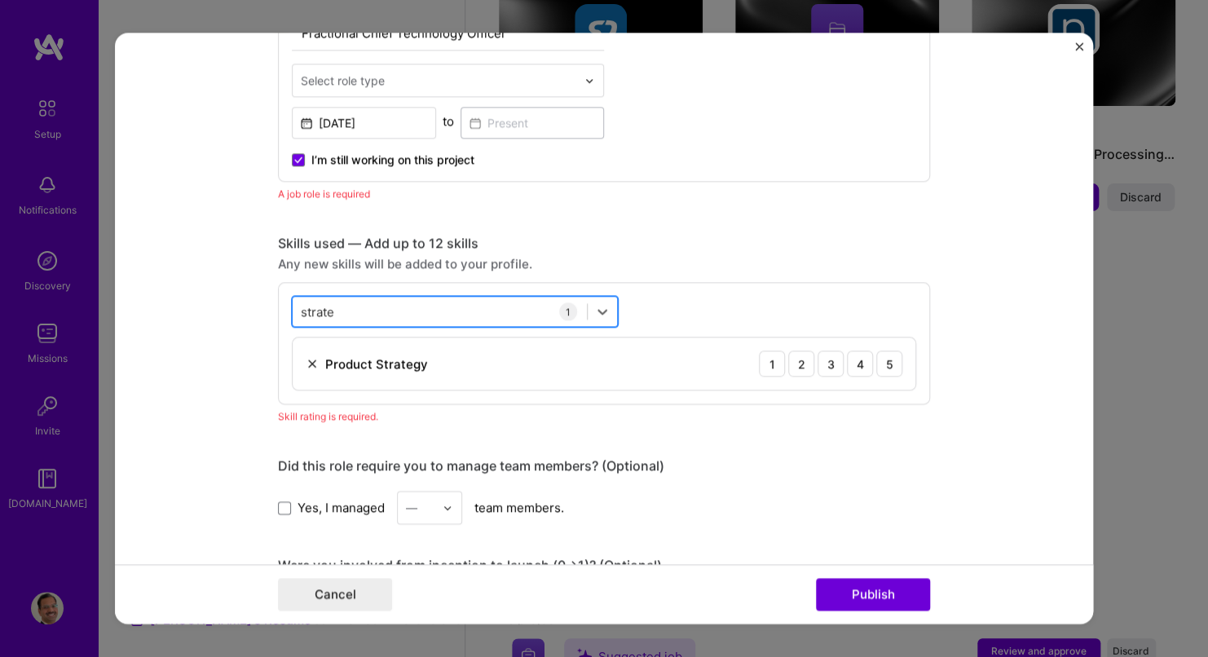
click at [379, 303] on div "strate strate" at bounding box center [440, 311] width 294 height 27
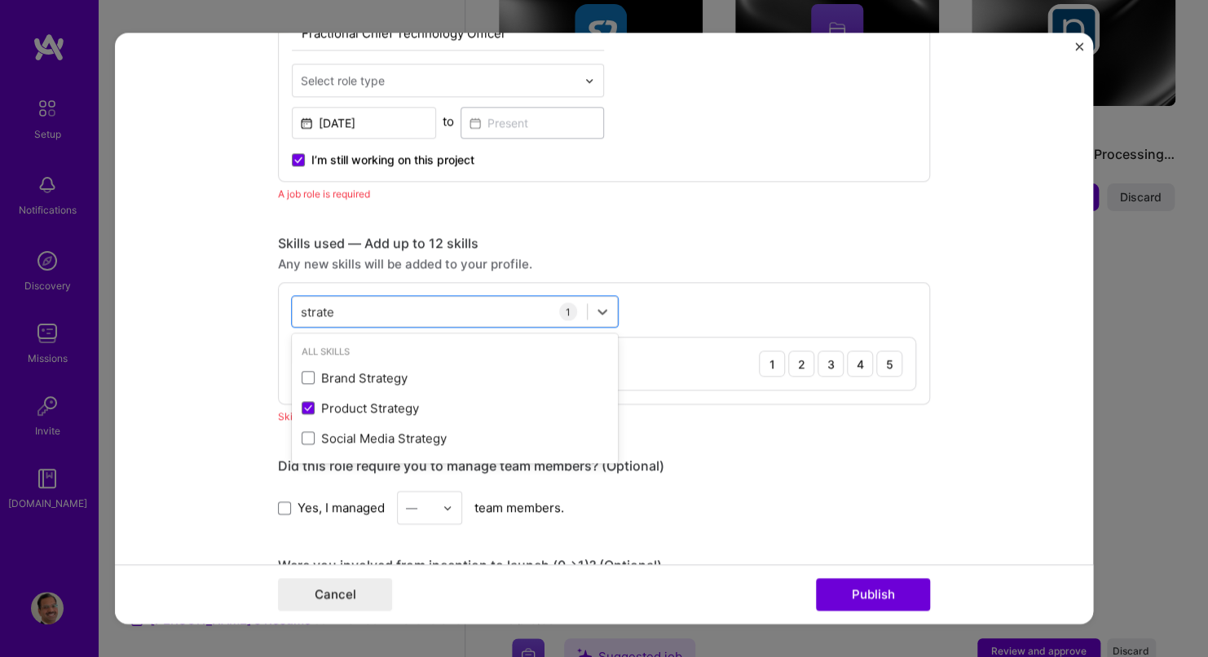
drag, startPoint x: 340, startPoint y: 308, endPoint x: 235, endPoint y: 307, distance: 105.2
click at [235, 307] on form "Editing suggested project This project is suggested based on your LinkedIn, res…" at bounding box center [604, 328] width 978 height 591
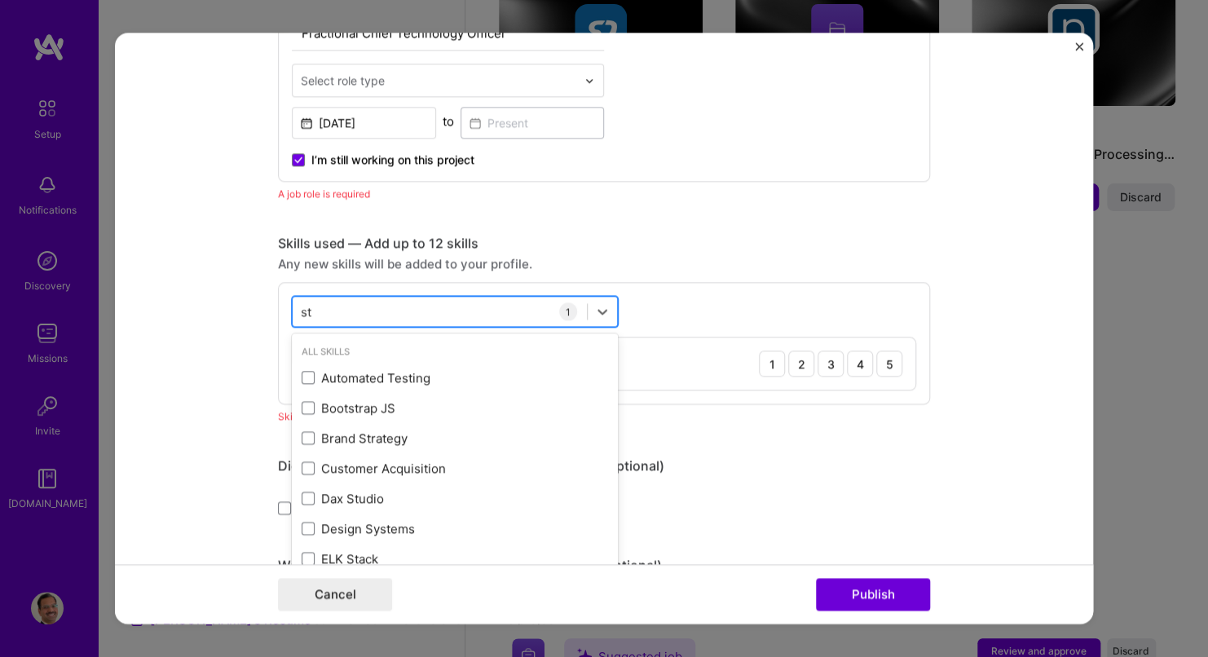
type input "s"
type input "e"
type input "t"
type input "v"
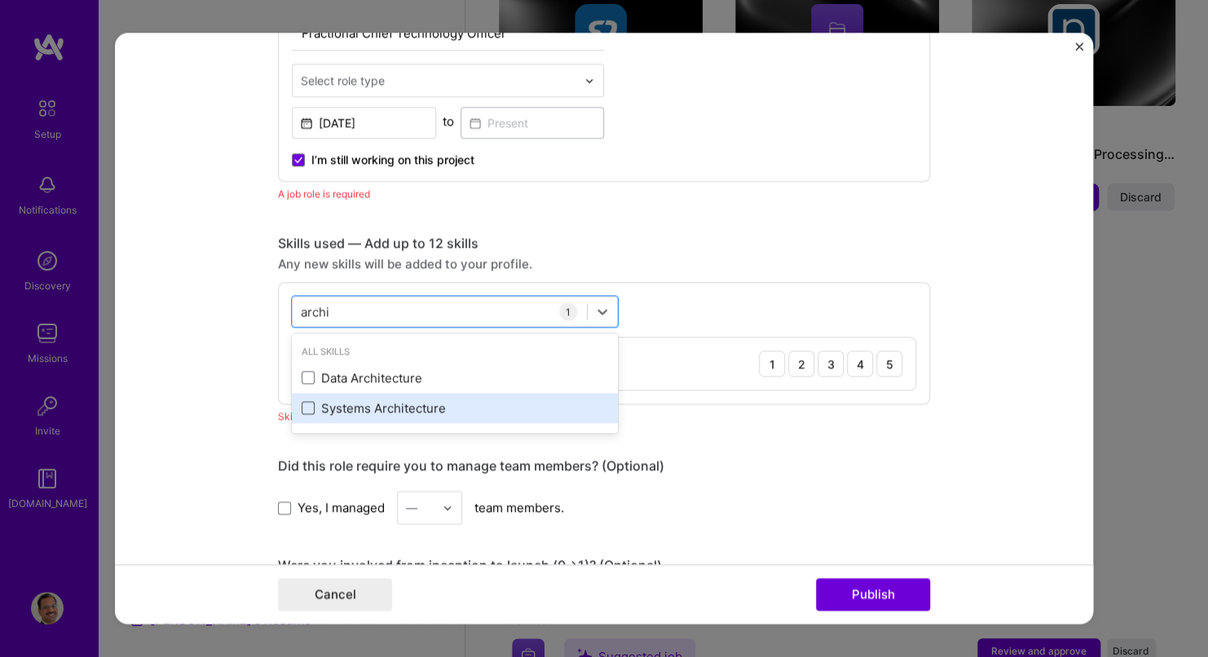
click at [302, 409] on span at bounding box center [308, 408] width 13 height 13
click at [0, 0] on input "checkbox" at bounding box center [0, 0] width 0 height 0
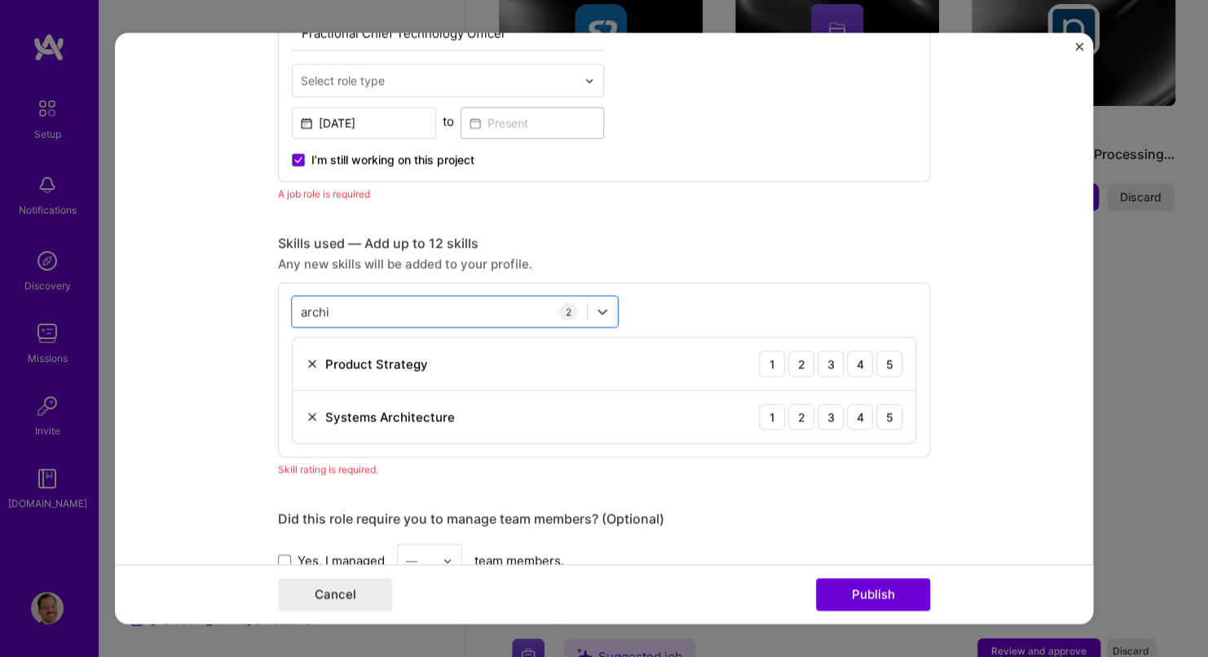
drag, startPoint x: 394, startPoint y: 309, endPoint x: 257, endPoint y: 309, distance: 137.0
click at [257, 309] on form "Editing suggested project This project is suggested based on your LinkedIn, res…" at bounding box center [604, 328] width 978 height 591
drag, startPoint x: 343, startPoint y: 308, endPoint x: 270, endPoint y: 308, distance: 73.4
click at [270, 308] on form "Editing suggested project This project is suggested based on your LinkedIn, res…" at bounding box center [604, 328] width 978 height 591
drag, startPoint x: 290, startPoint y: 307, endPoint x: 346, endPoint y: 307, distance: 55.5
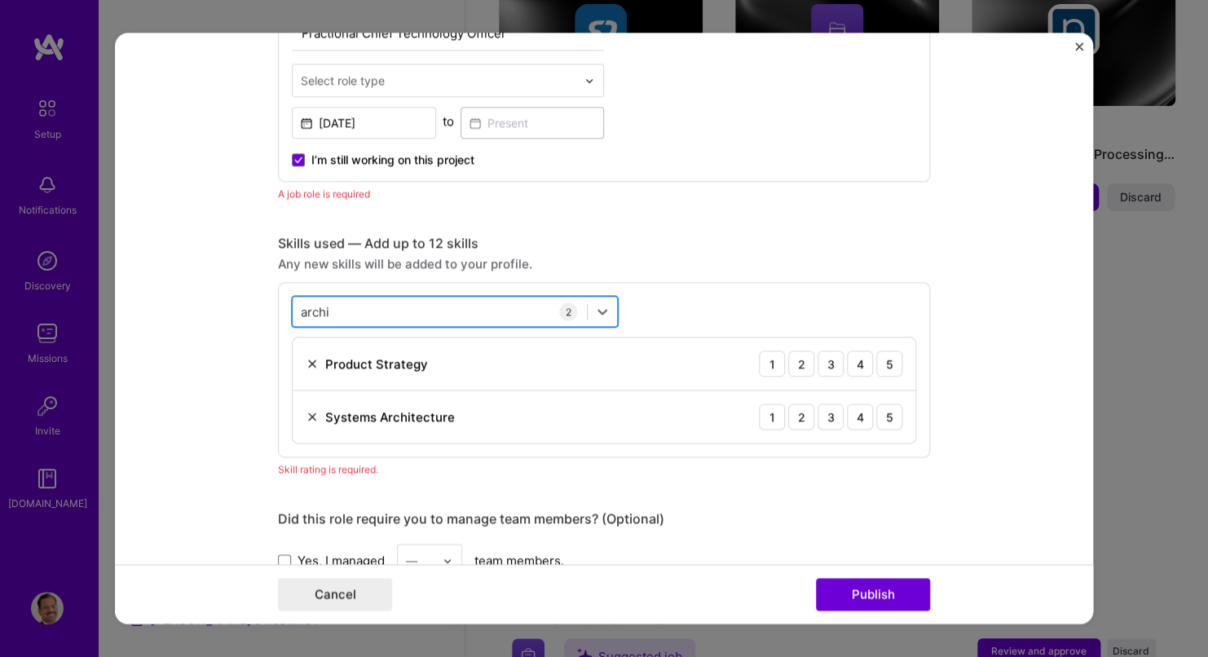
click at [346, 307] on div "archi archi" at bounding box center [440, 311] width 294 height 27
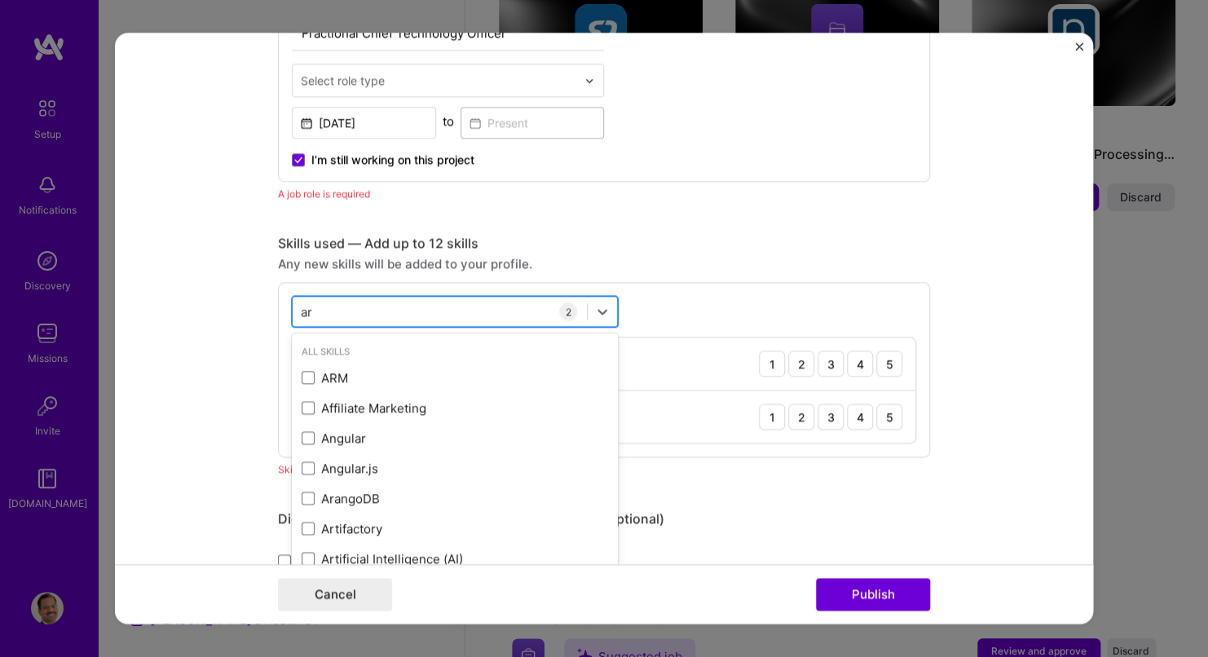
type input "a"
type input "i"
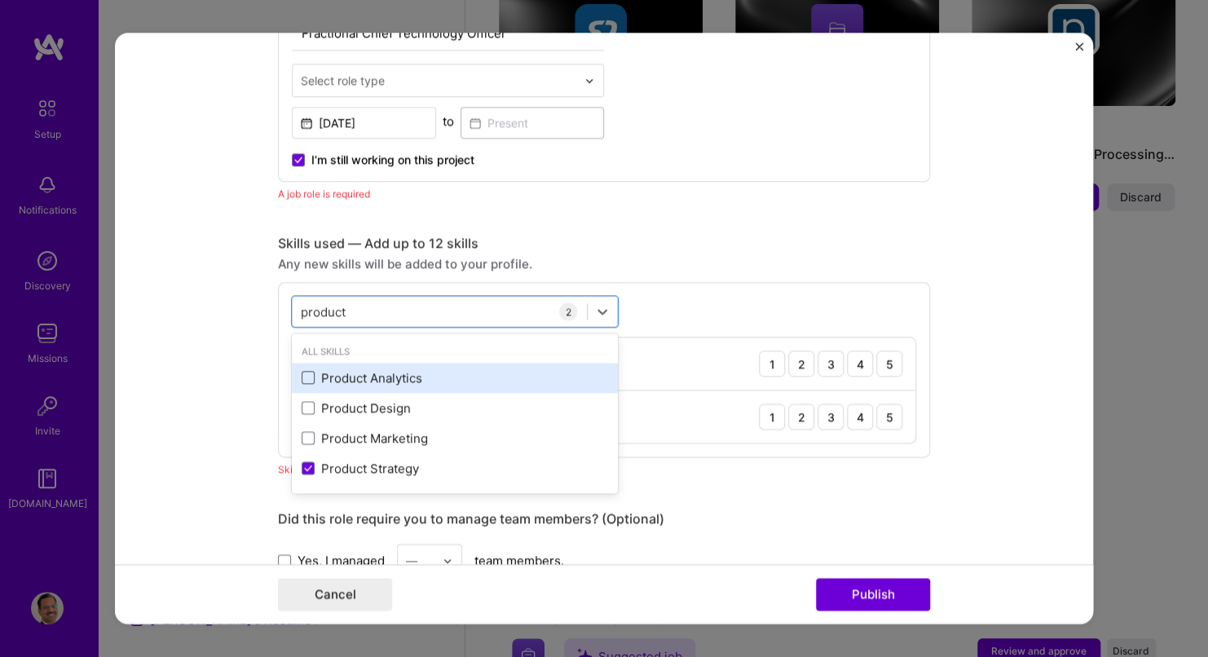
click at [302, 374] on span at bounding box center [308, 378] width 13 height 13
click at [0, 0] on input "checkbox" at bounding box center [0, 0] width 0 height 0
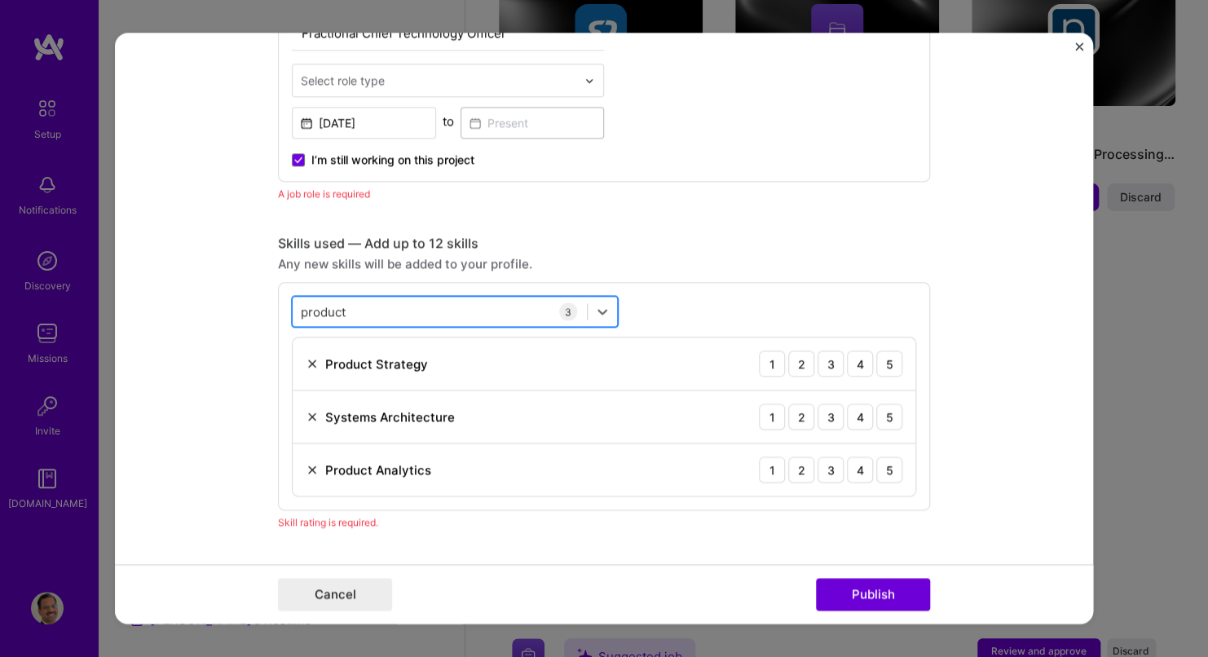
click at [374, 299] on div "product product" at bounding box center [440, 311] width 294 height 27
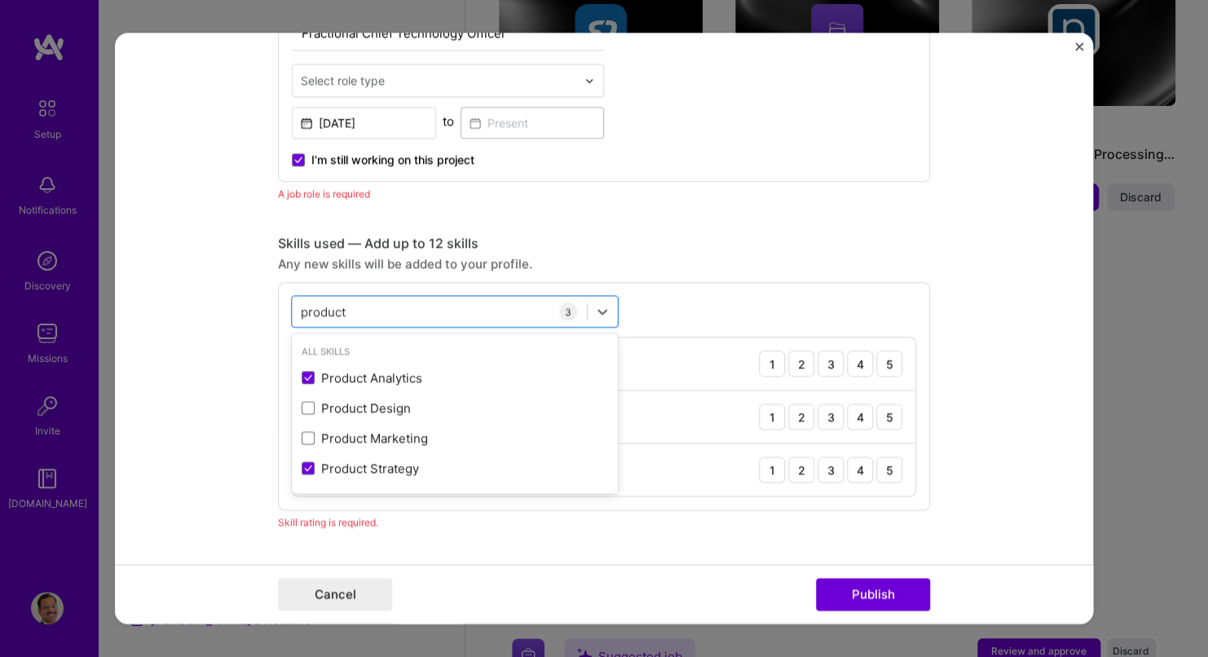
drag, startPoint x: 353, startPoint y: 306, endPoint x: 234, endPoint y: 311, distance: 119.2
click at [234, 311] on form "Editing suggested project This project is suggested based on your LinkedIn, res…" at bounding box center [604, 328] width 978 height 591
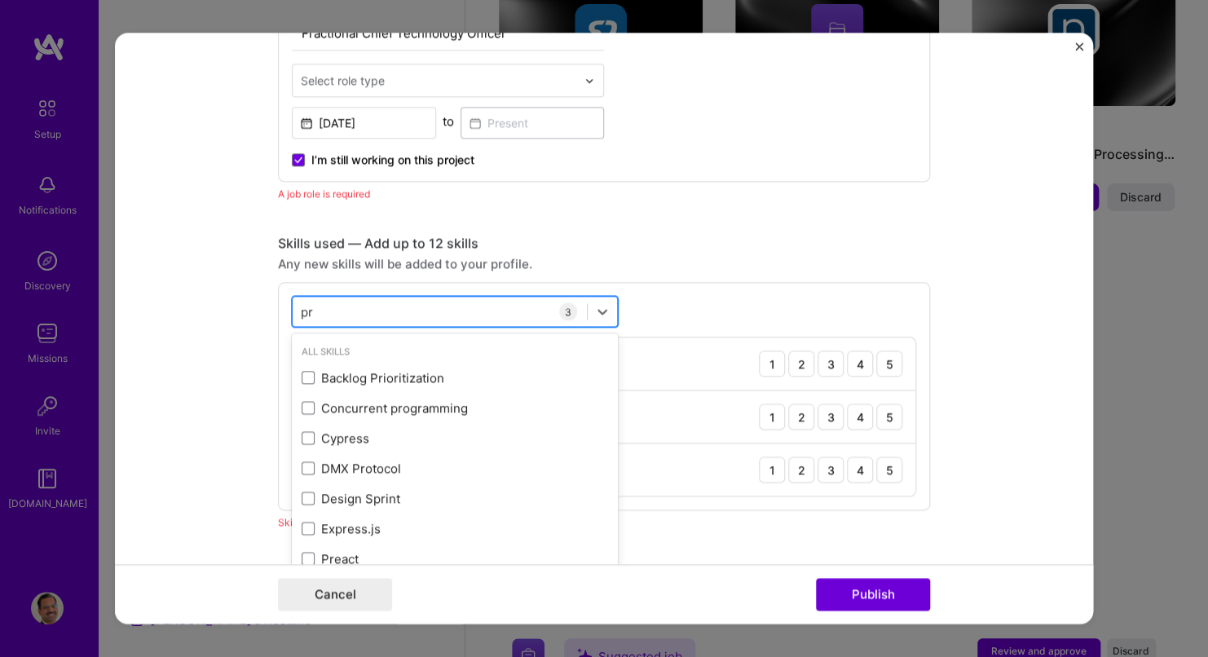
type input "p"
type input "s"
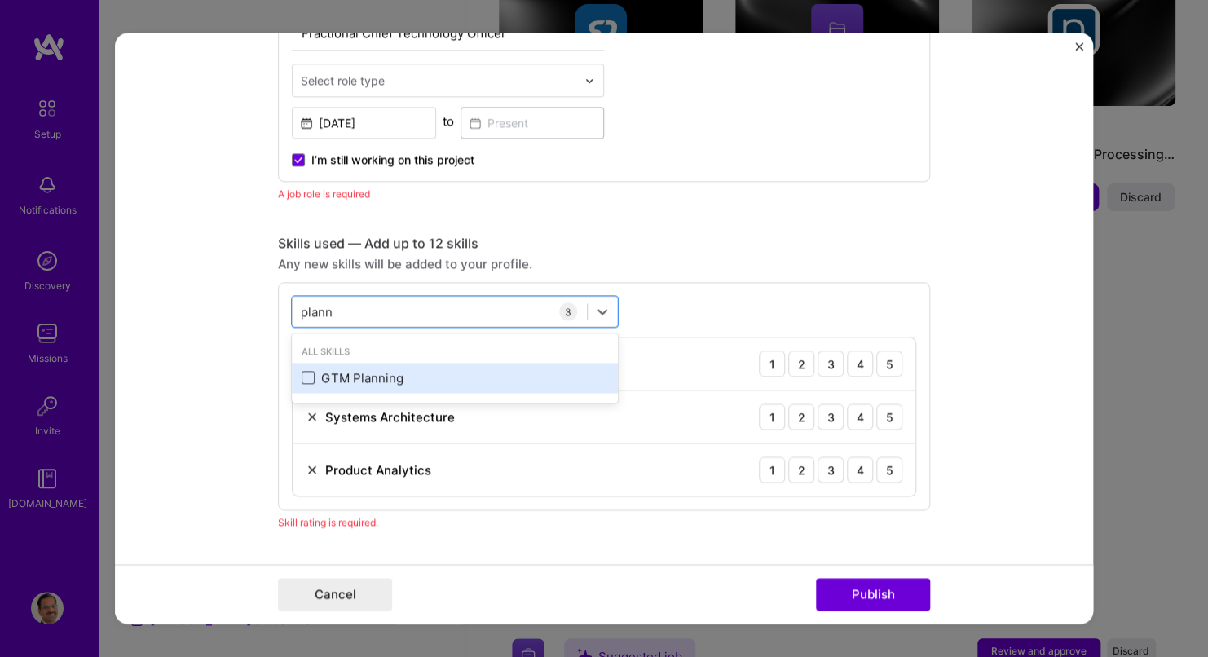
click at [304, 376] on span at bounding box center [308, 378] width 13 height 13
click at [0, 0] on input "checkbox" at bounding box center [0, 0] width 0 height 0
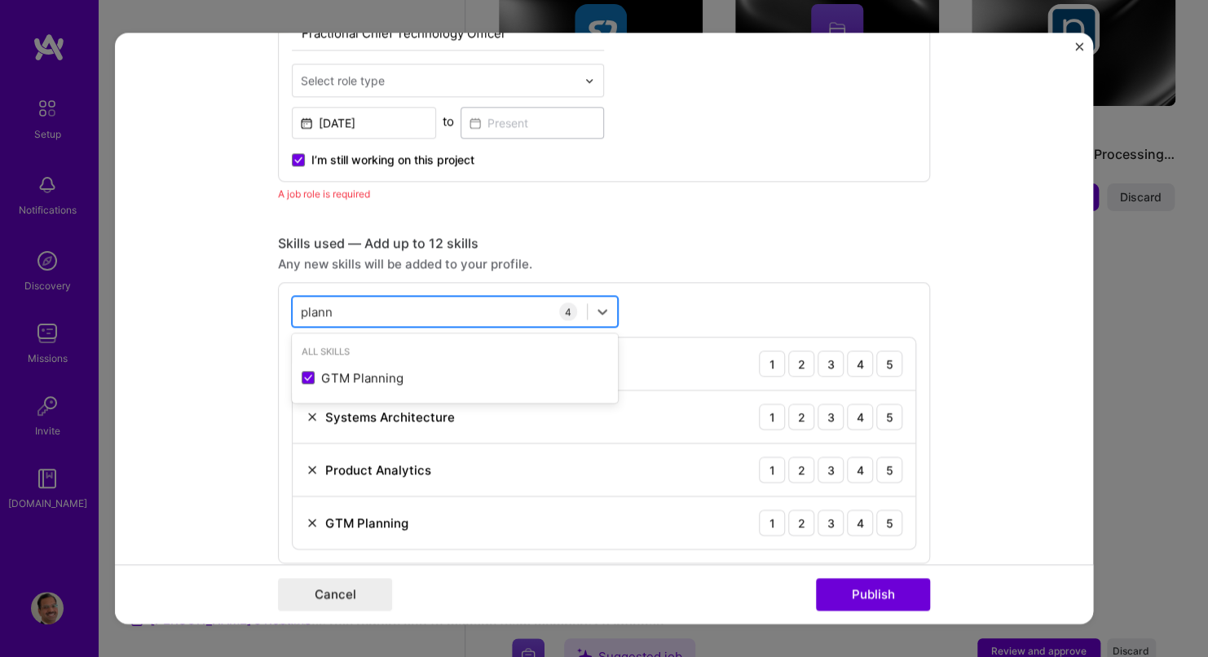
click at [363, 307] on div "plann plann" at bounding box center [440, 311] width 294 height 27
drag, startPoint x: 340, startPoint y: 305, endPoint x: 244, endPoint y: 303, distance: 96.2
click at [244, 303] on form "Editing suggested project This project is suggested based on your LinkedIn, res…" at bounding box center [604, 328] width 978 height 591
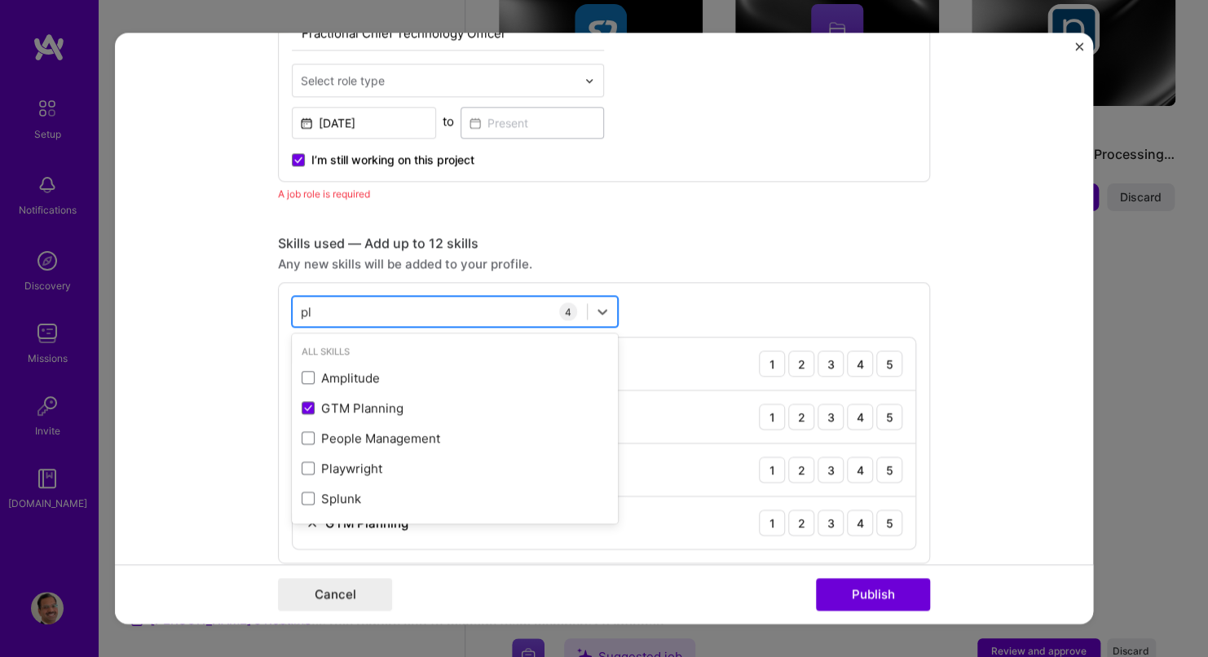
type input "p"
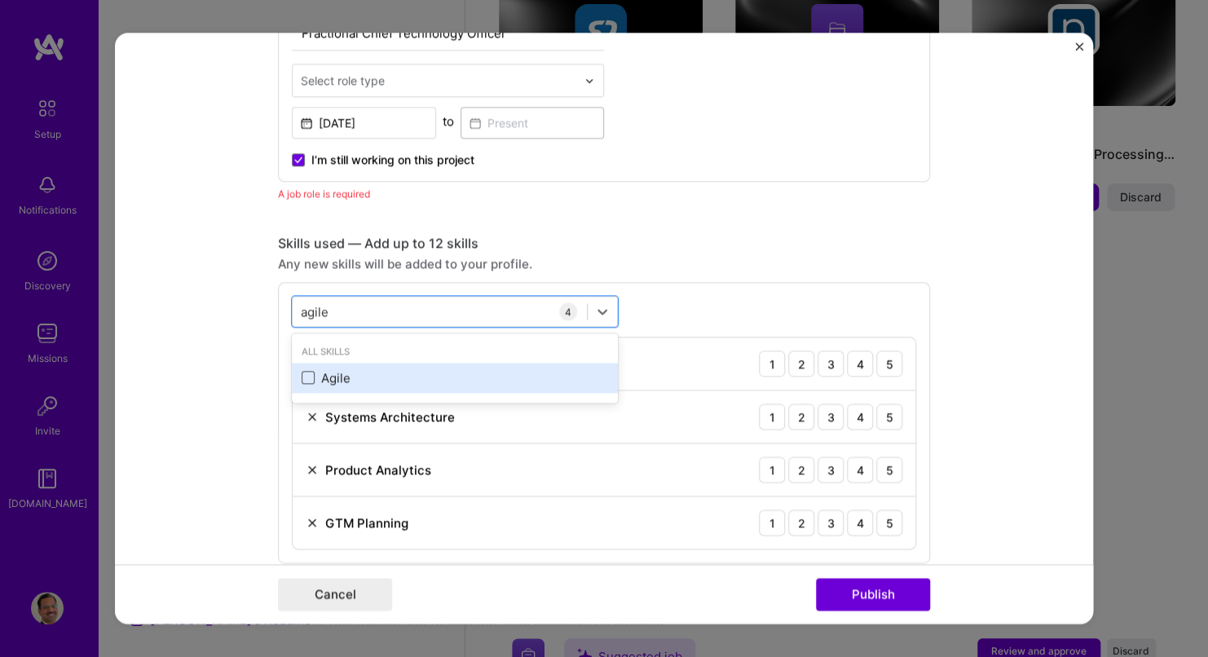
click at [305, 377] on span at bounding box center [308, 378] width 13 height 13
click at [0, 0] on input "checkbox" at bounding box center [0, 0] width 0 height 0
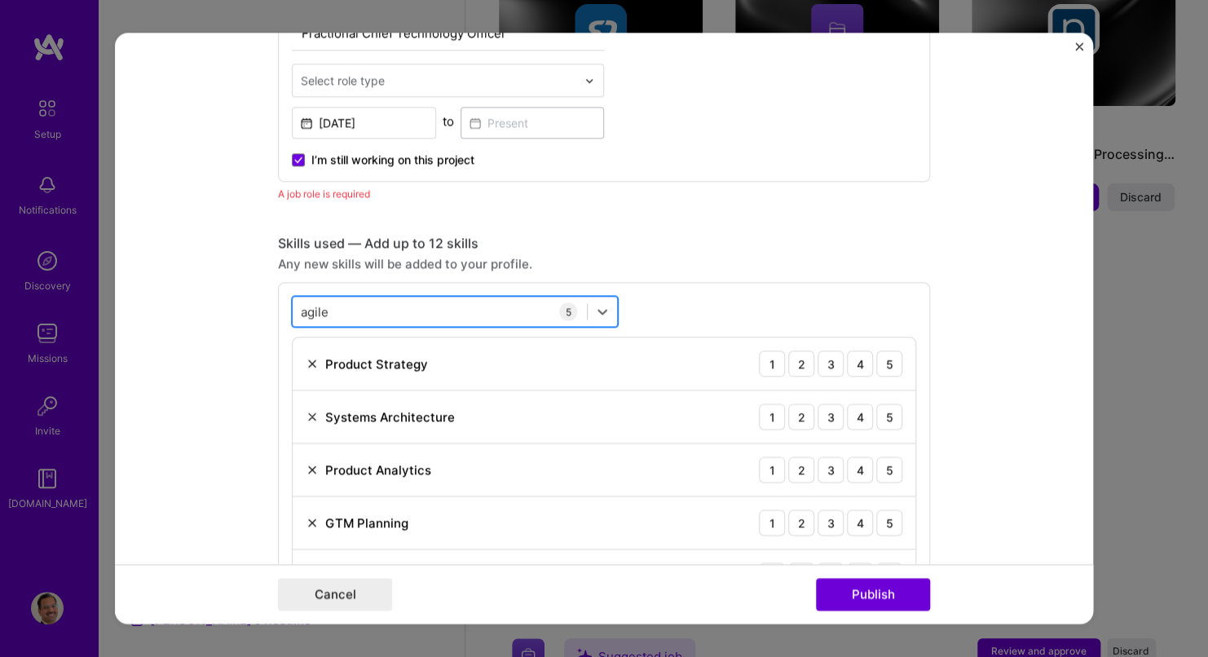
click at [356, 305] on div "agile agile" at bounding box center [440, 311] width 294 height 27
drag, startPoint x: 347, startPoint y: 303, endPoint x: 267, endPoint y: 303, distance: 80.7
click at [267, 303] on form "Editing suggested project This project is suggested based on your LinkedIn, res…" at bounding box center [604, 328] width 978 height 591
type input "a"
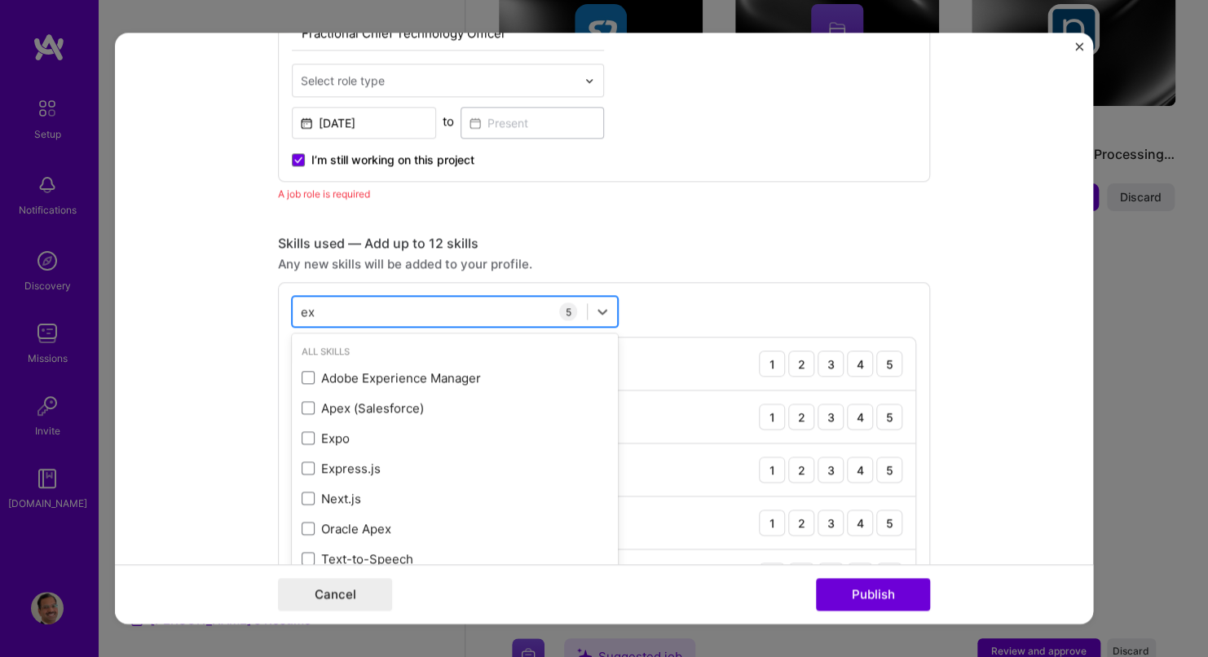
type input "e"
type input "c"
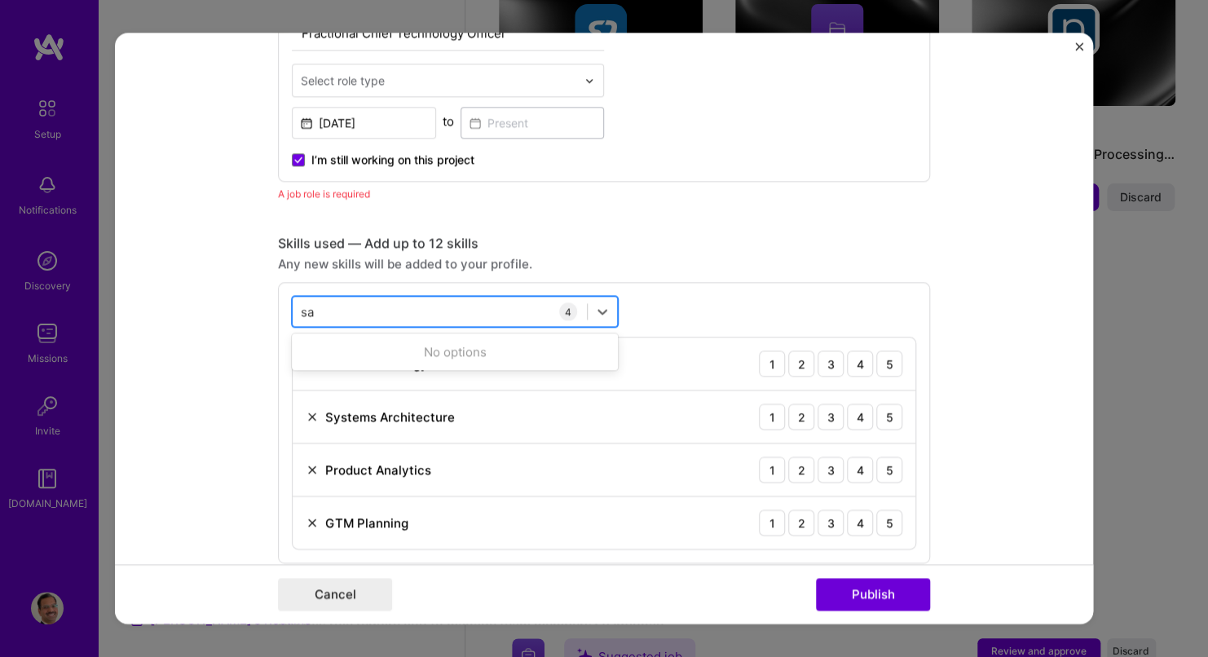
type input "s"
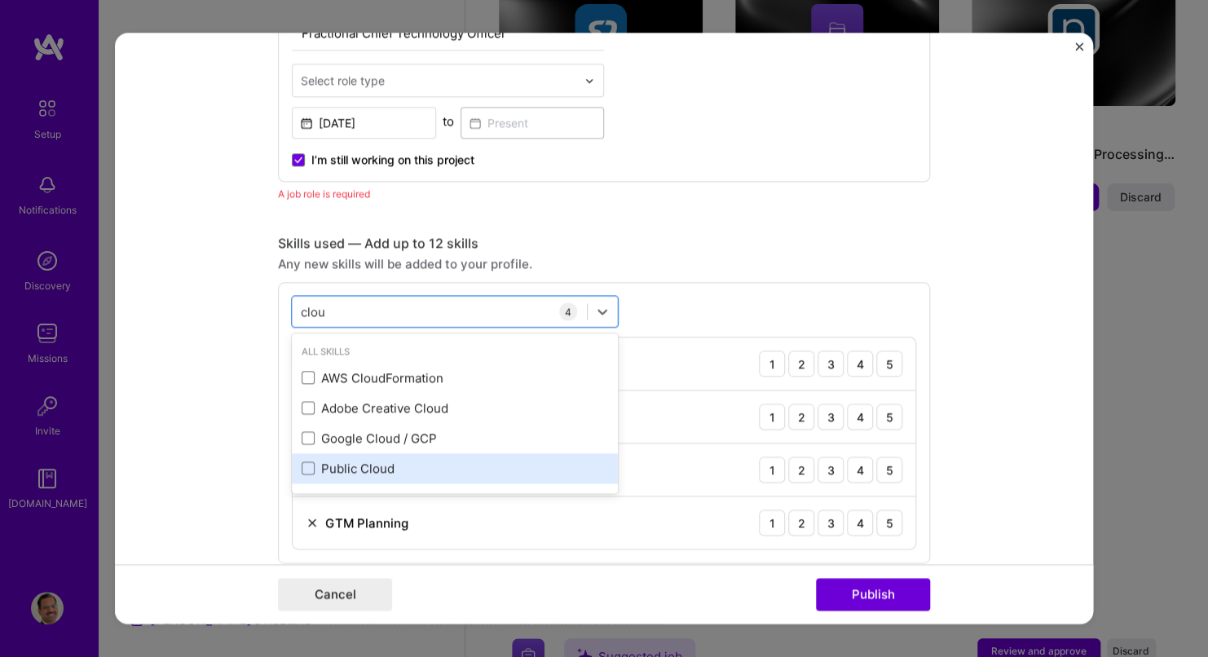
click at [333, 462] on div "Public Cloud" at bounding box center [455, 468] width 307 height 17
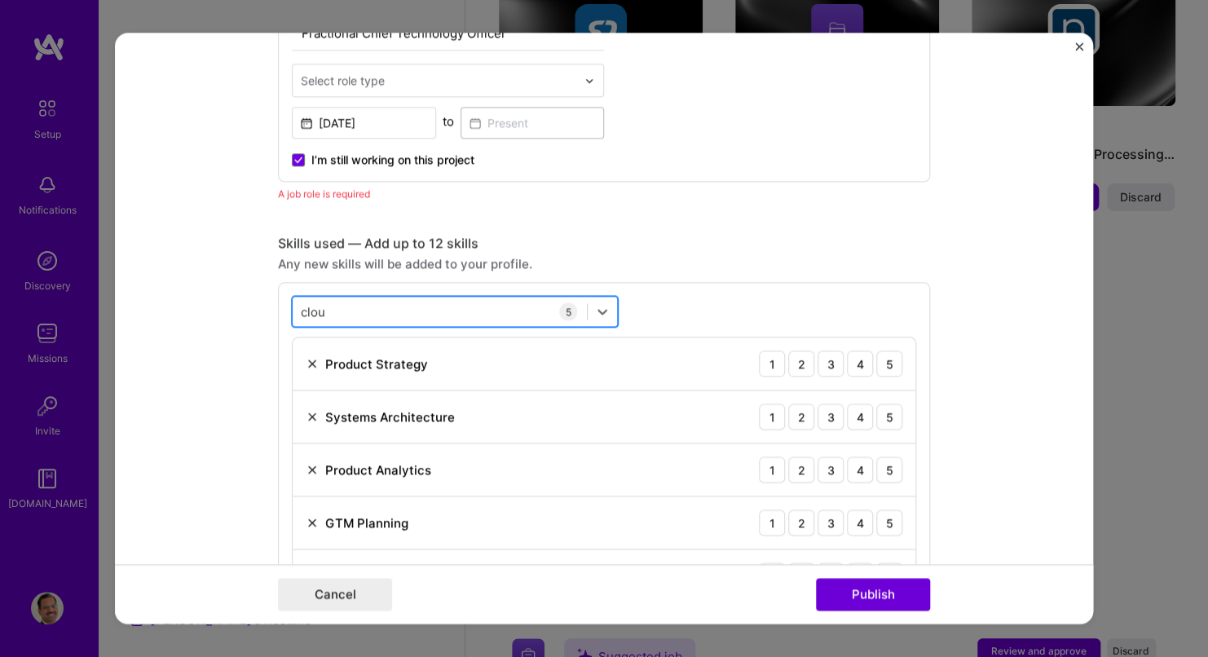
click at [513, 306] on div "clou clou" at bounding box center [440, 311] width 294 height 27
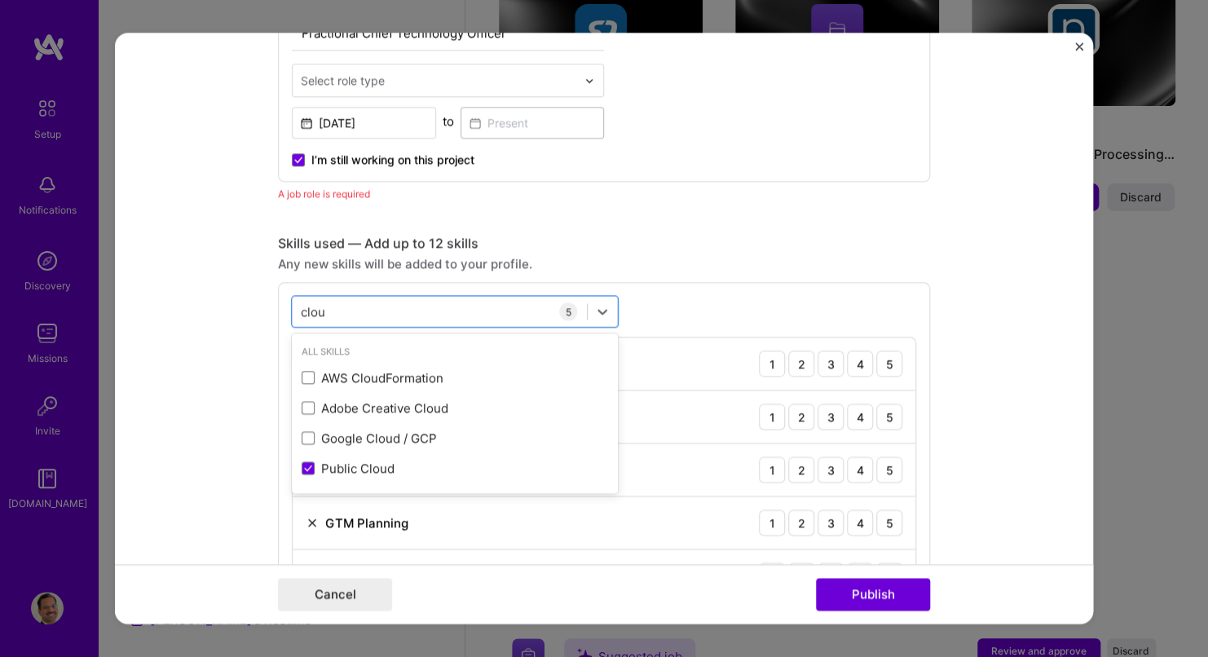
drag, startPoint x: 334, startPoint y: 308, endPoint x: 242, endPoint y: 311, distance: 91.4
click at [242, 311] on form "Editing suggested project This project is suggested based on your LinkedIn, res…" at bounding box center [604, 328] width 978 height 591
click at [370, 308] on div "clou clou" at bounding box center [440, 311] width 294 height 27
drag, startPoint x: 330, startPoint y: 308, endPoint x: 283, endPoint y: 309, distance: 47.3
click at [283, 309] on div "option Public Cloud, selected. option AWS CloudFormation focused, 0 of 2. 4 res…" at bounding box center [604, 449] width 652 height 334
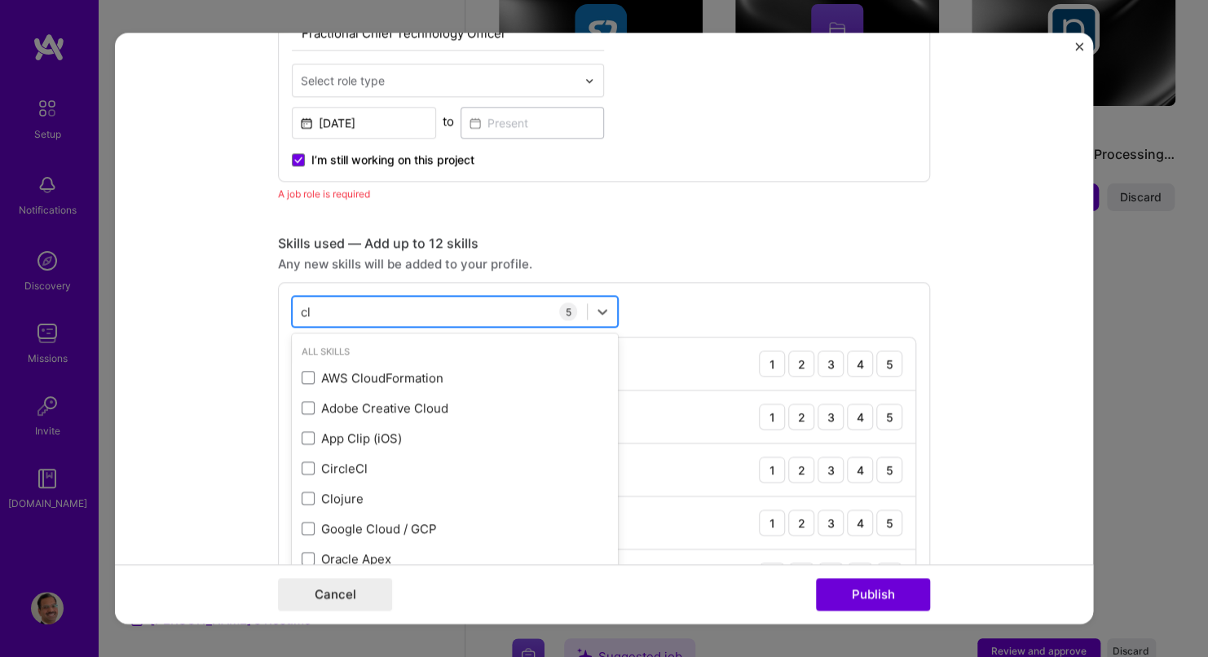
type input "c"
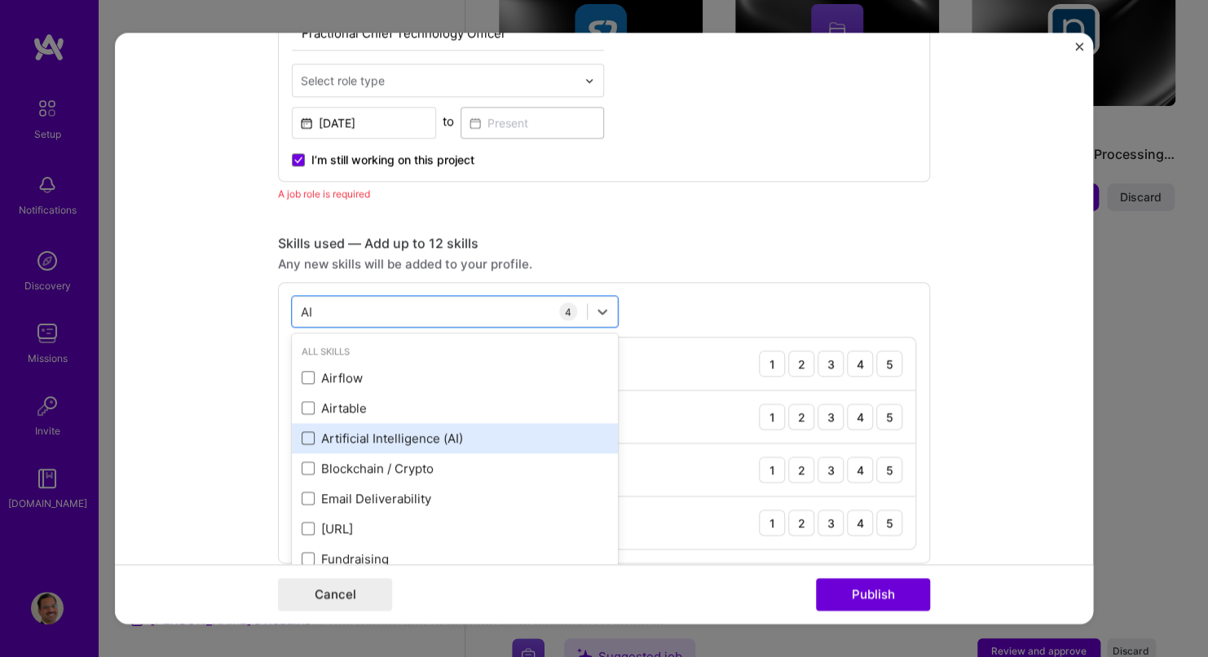
click at [306, 437] on span at bounding box center [308, 438] width 13 height 13
click at [0, 0] on input "checkbox" at bounding box center [0, 0] width 0 height 0
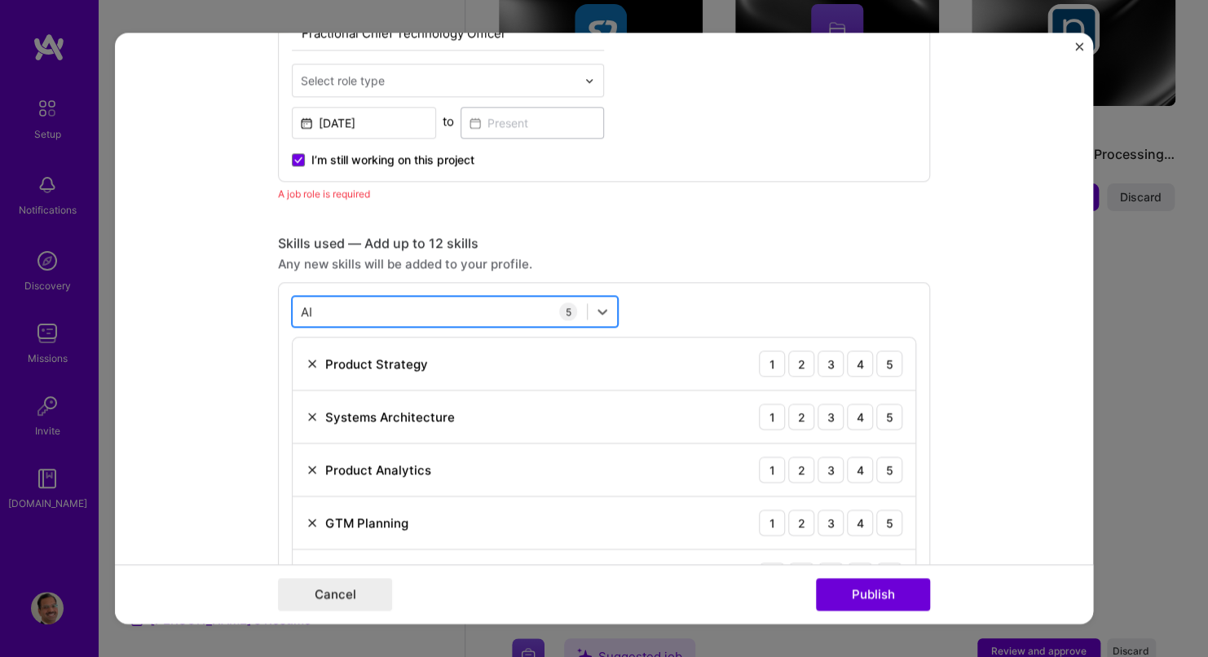
click at [320, 311] on div "AI AI" at bounding box center [440, 311] width 294 height 27
type input "A"
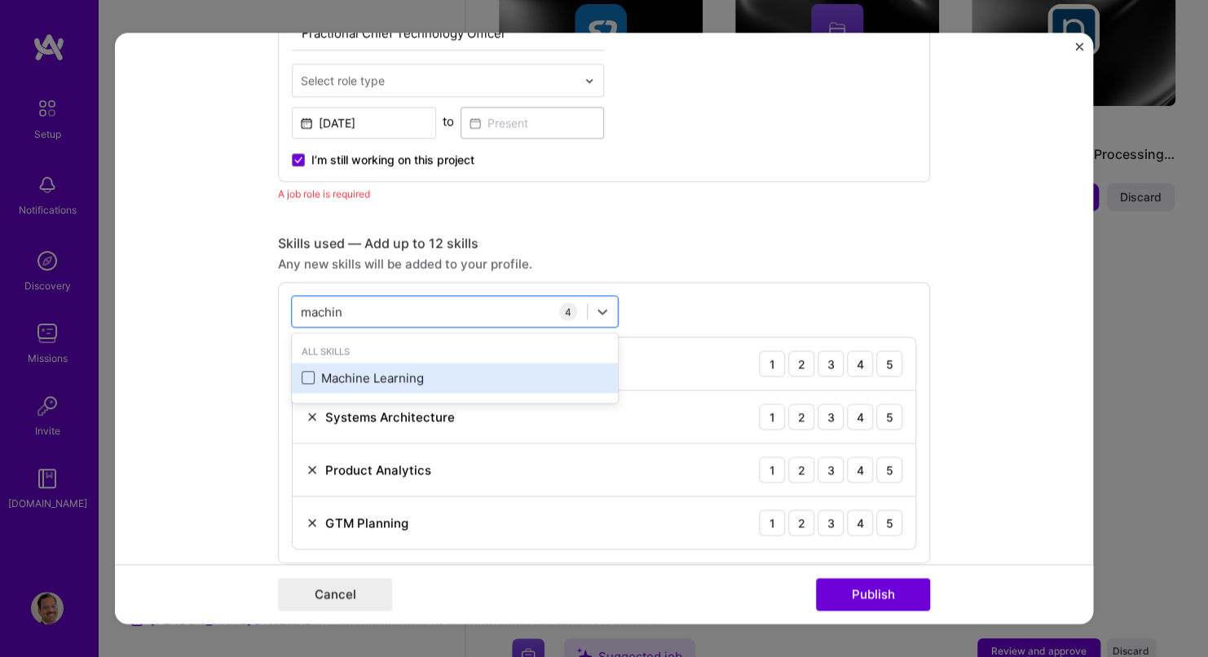
click at [307, 378] on span at bounding box center [308, 378] width 13 height 13
click at [0, 0] on input "checkbox" at bounding box center [0, 0] width 0 height 0
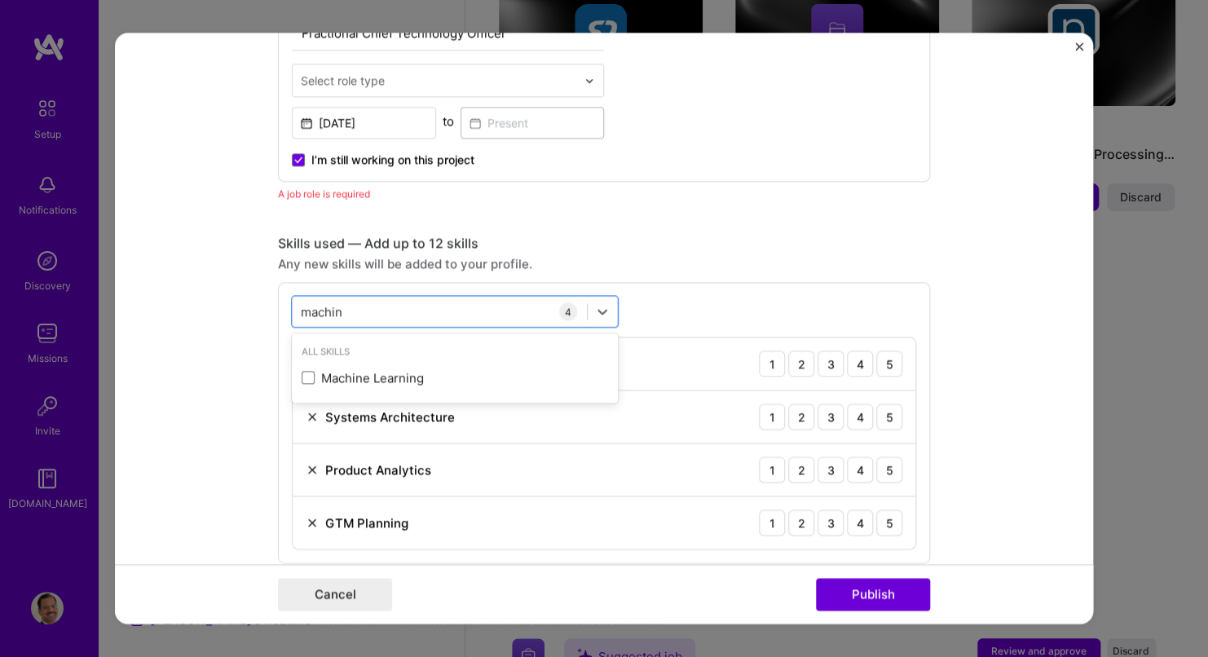
click at [747, 291] on div "option Machine Learning, deselected. option Machine Learning focused, 0 of 2. 1…" at bounding box center [604, 422] width 652 height 281
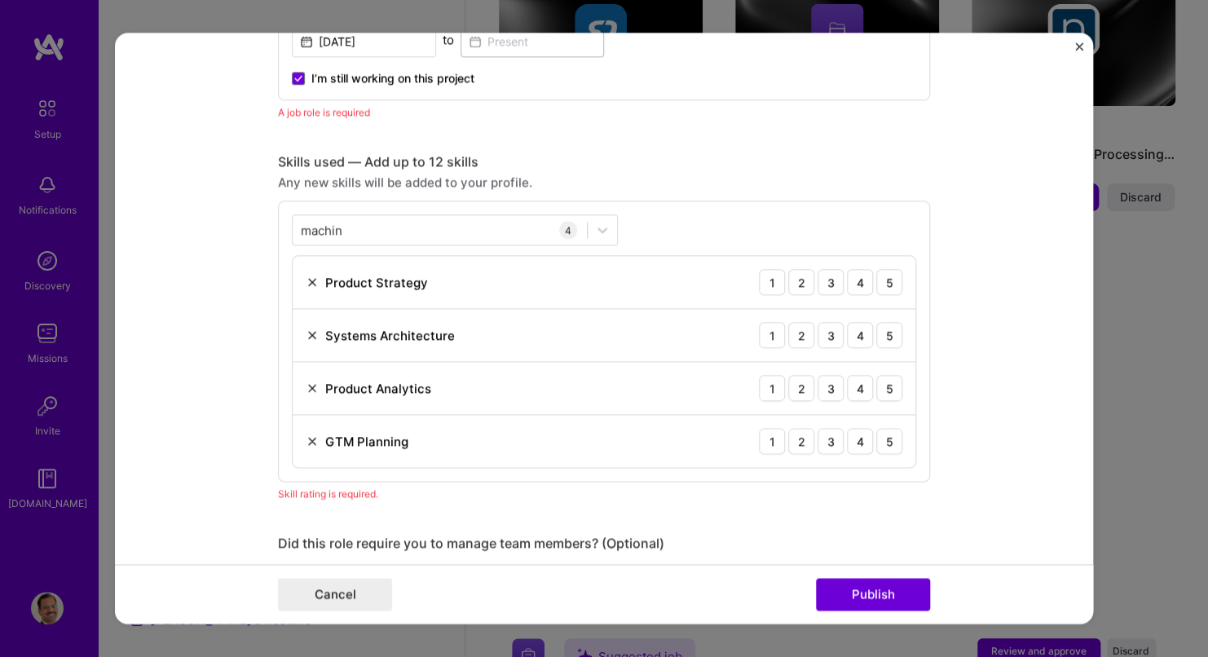
scroll to position [862, 0]
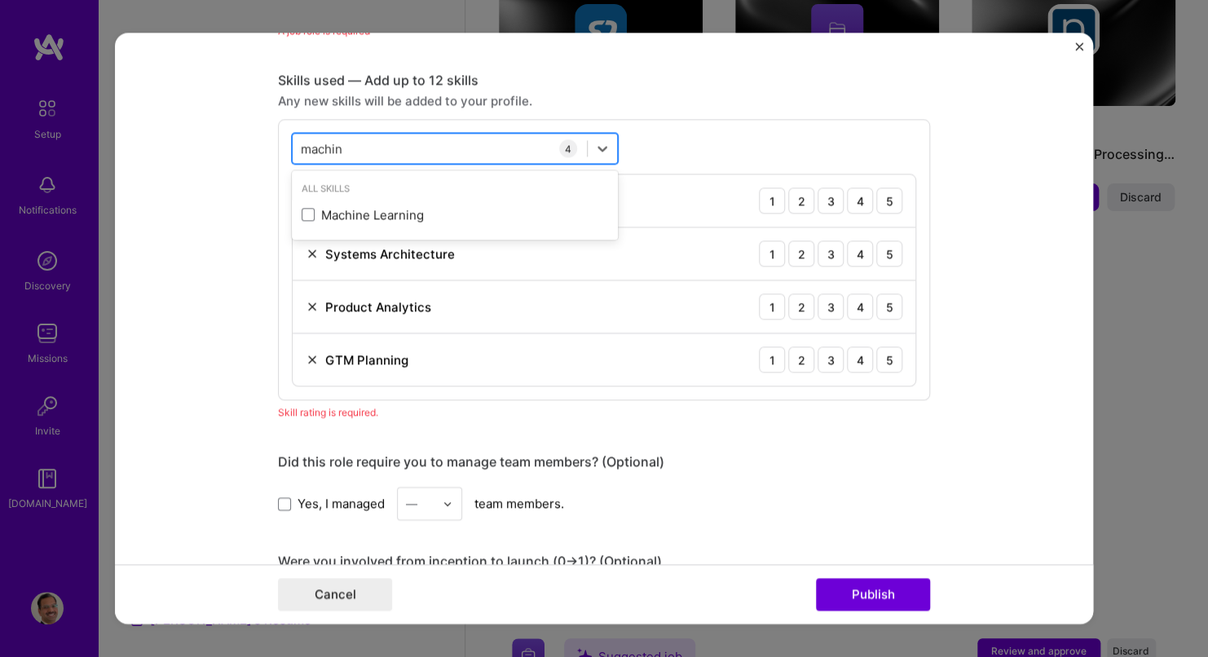
click at [462, 157] on div "machin machin" at bounding box center [440, 148] width 294 height 27
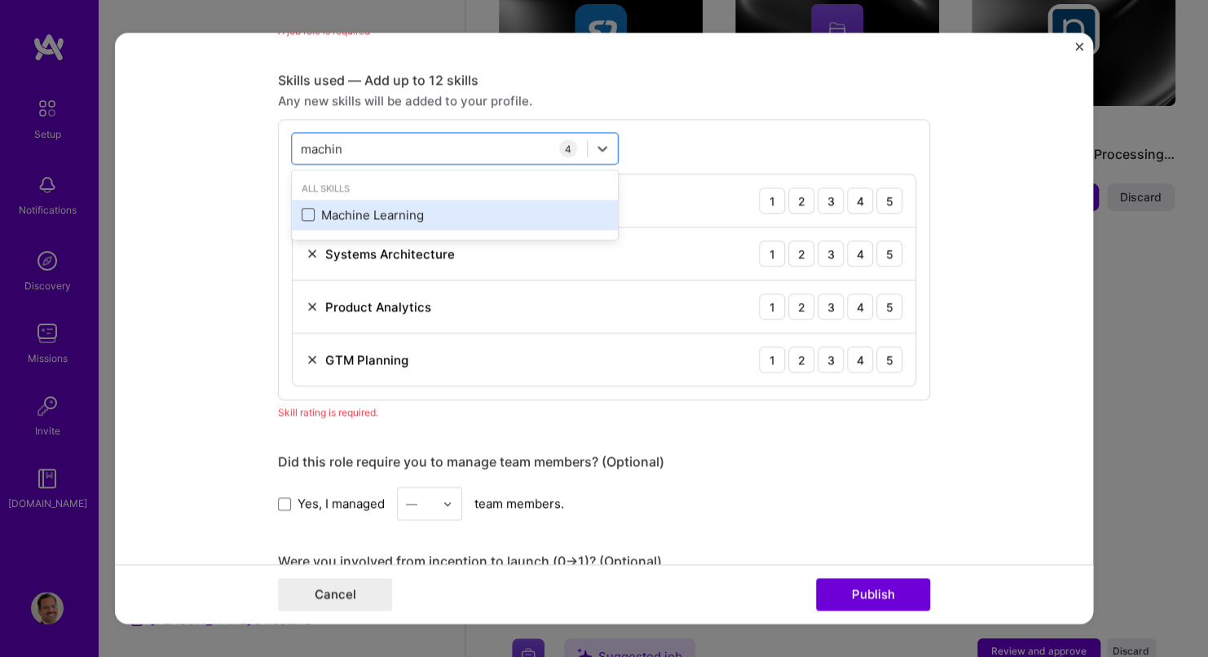
click at [305, 212] on span at bounding box center [308, 215] width 13 height 13
click at [0, 0] on input "checkbox" at bounding box center [0, 0] width 0 height 0
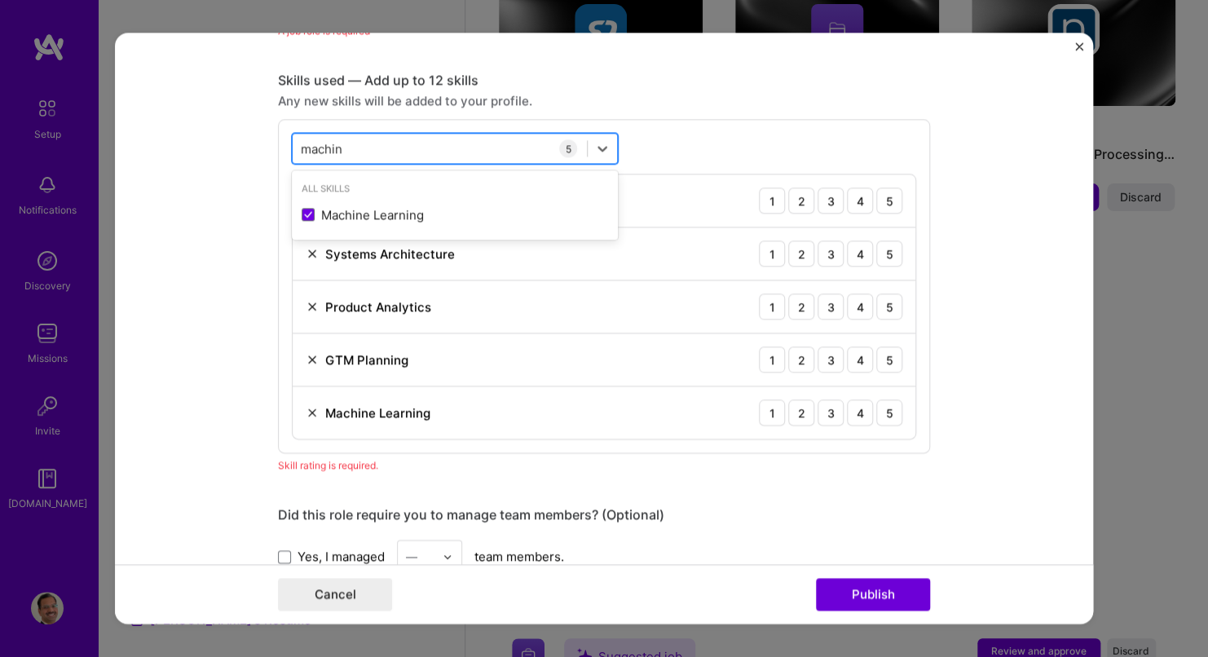
click at [369, 152] on div "machin machin" at bounding box center [440, 148] width 294 height 27
drag, startPoint x: 345, startPoint y: 144, endPoint x: 255, endPoint y: 140, distance: 89.8
click at [255, 140] on form "Editing suggested project This project is suggested based on your LinkedIn, res…" at bounding box center [604, 328] width 978 height 591
type input "m"
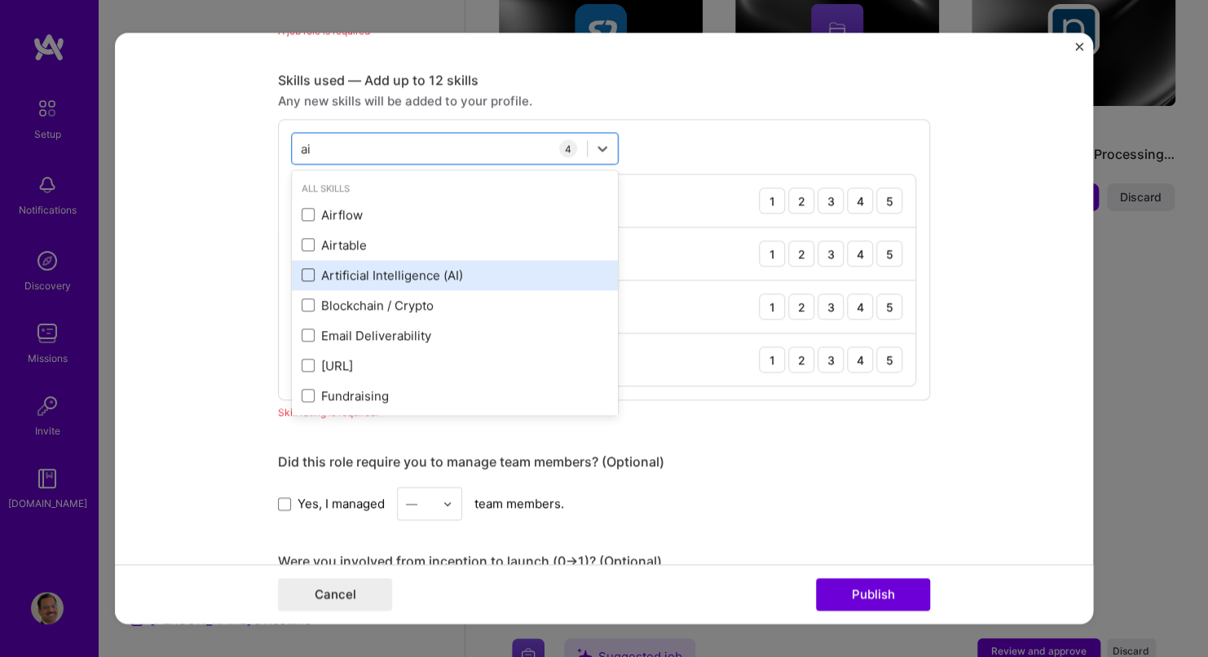
click at [306, 271] on span at bounding box center [308, 275] width 13 height 13
click at [0, 0] on input "checkbox" at bounding box center [0, 0] width 0 height 0
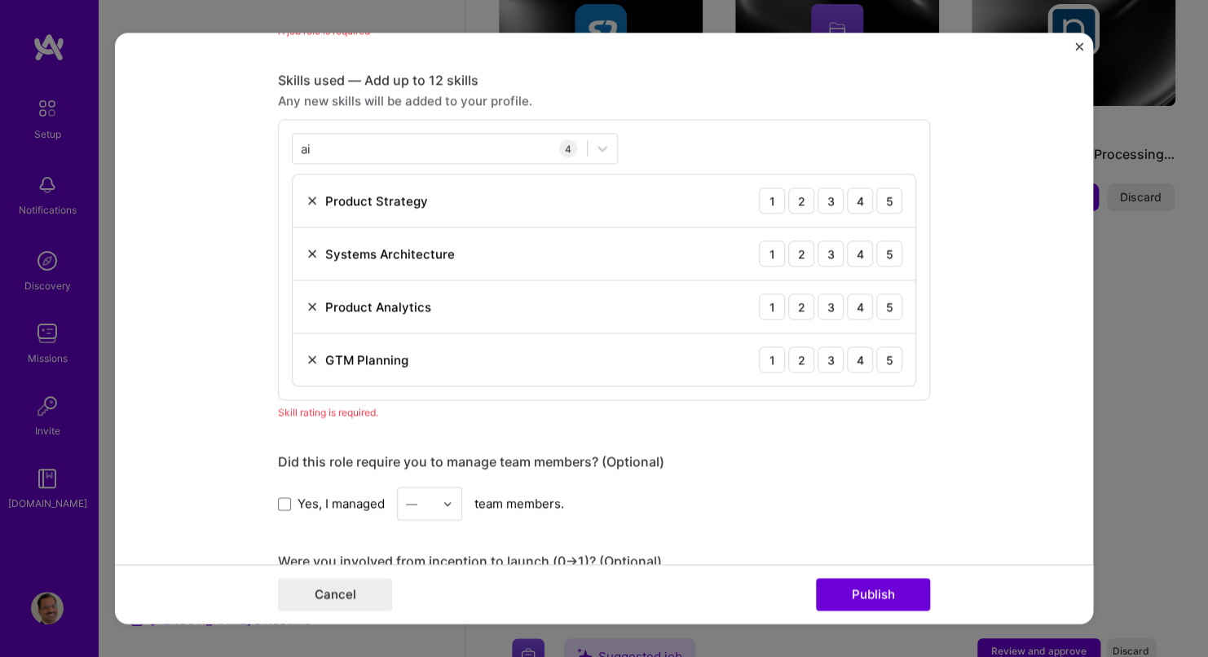
click at [784, 152] on div "ai ai 4 Product Strategy 1 2 3 4 5 Systems Architecture 1 2 3 4 5 Product Analy…" at bounding box center [604, 259] width 652 height 281
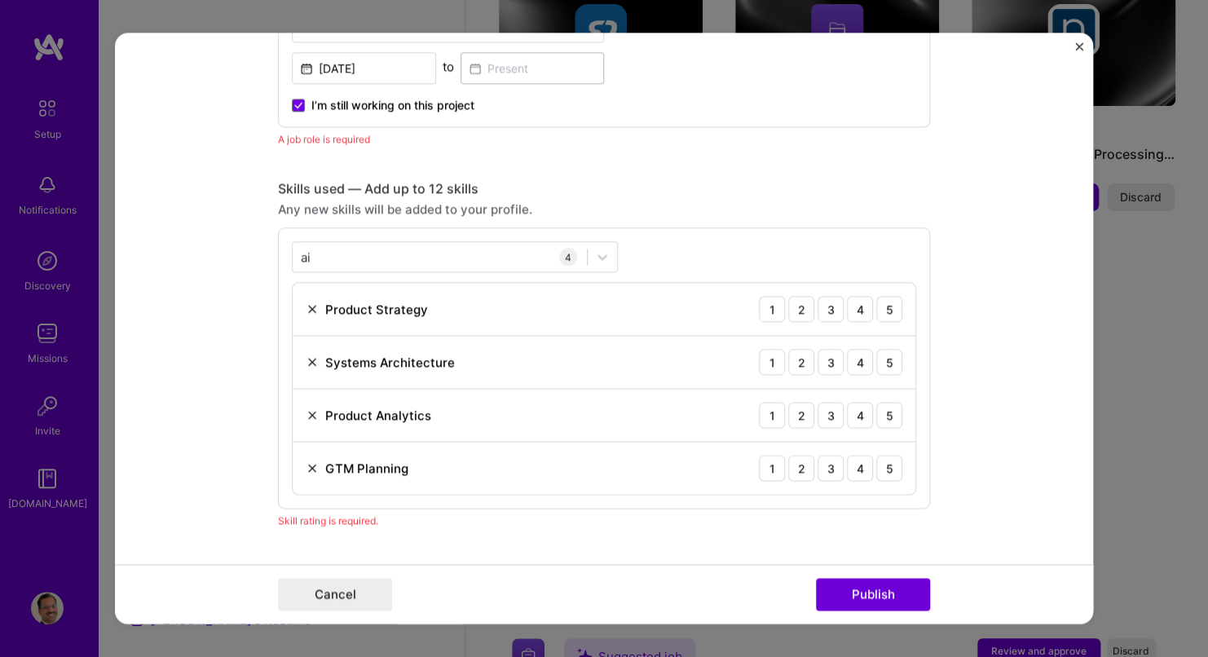
scroll to position [780, 0]
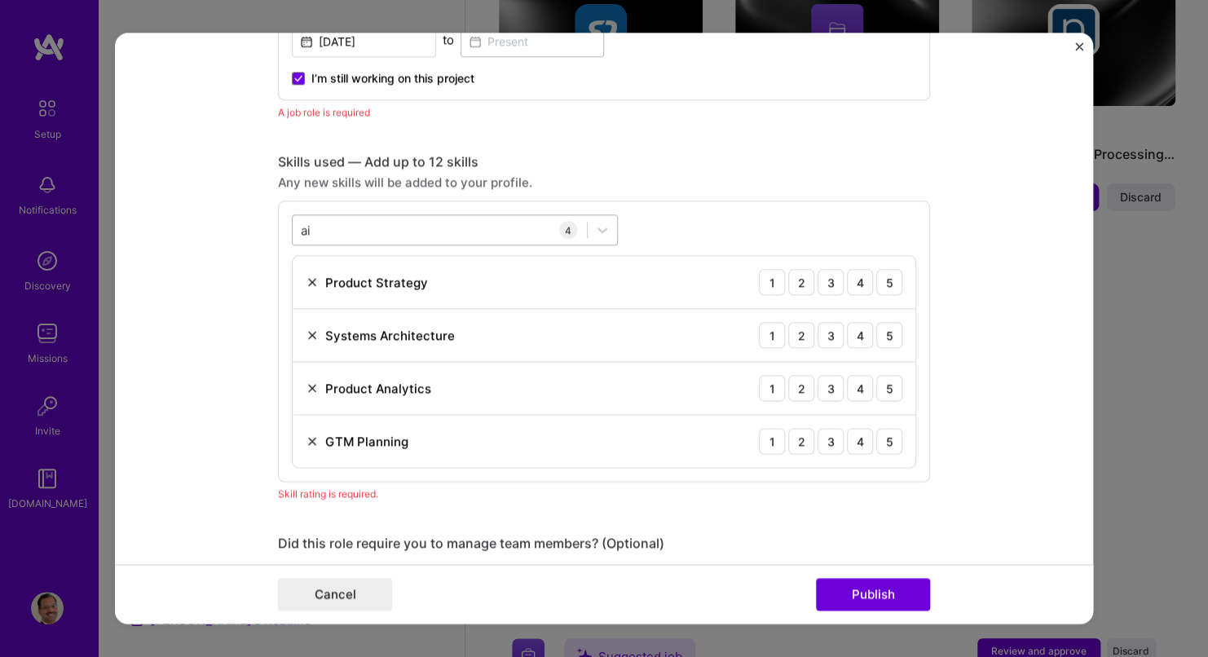
click at [320, 223] on div "ai ai" at bounding box center [440, 230] width 294 height 27
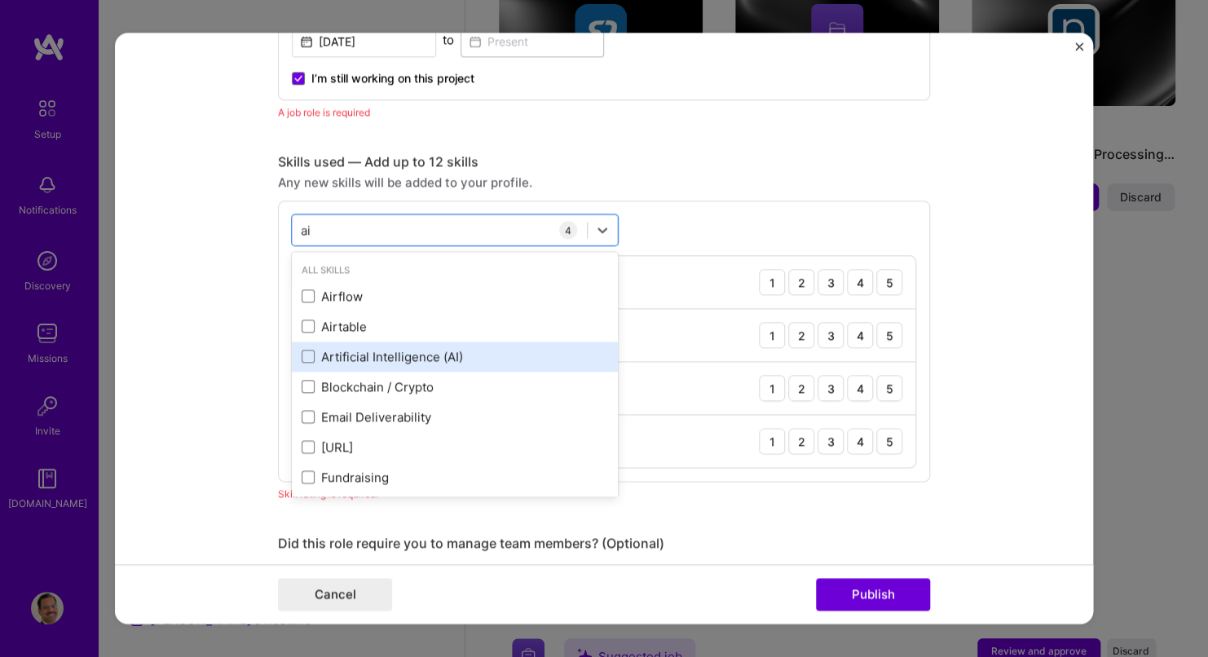
click at [308, 355] on div "Artificial Intelligence (AI)" at bounding box center [455, 356] width 307 height 17
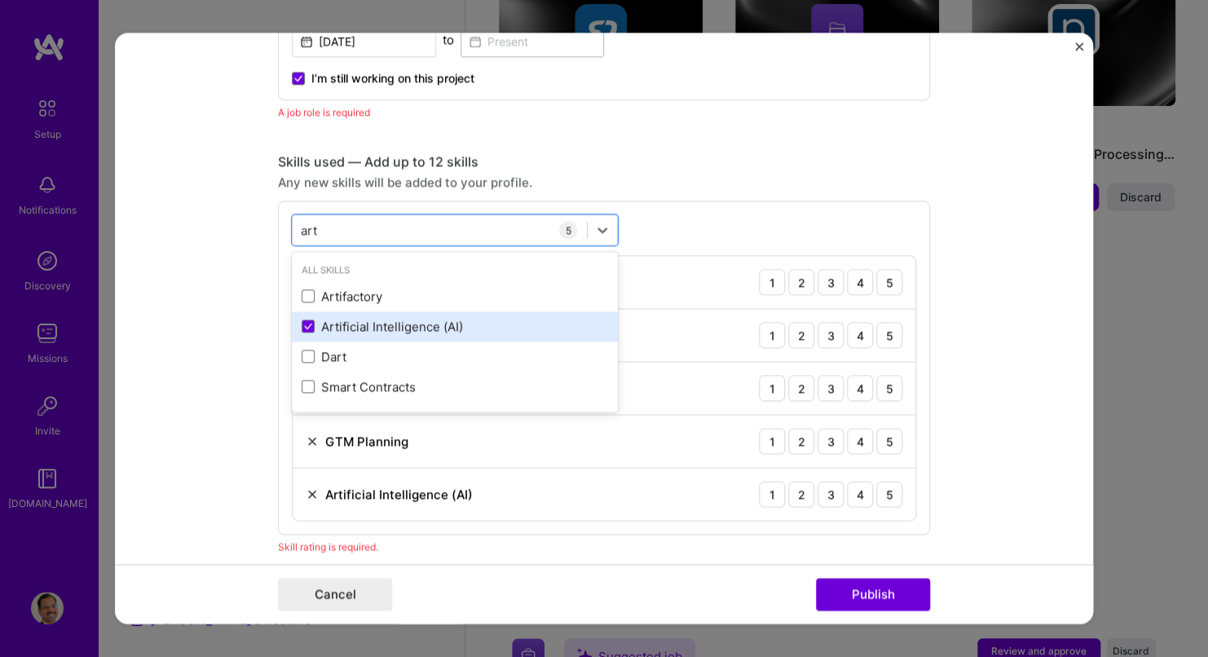
click at [367, 325] on div "Artificial Intelligence (AI)" at bounding box center [455, 326] width 307 height 17
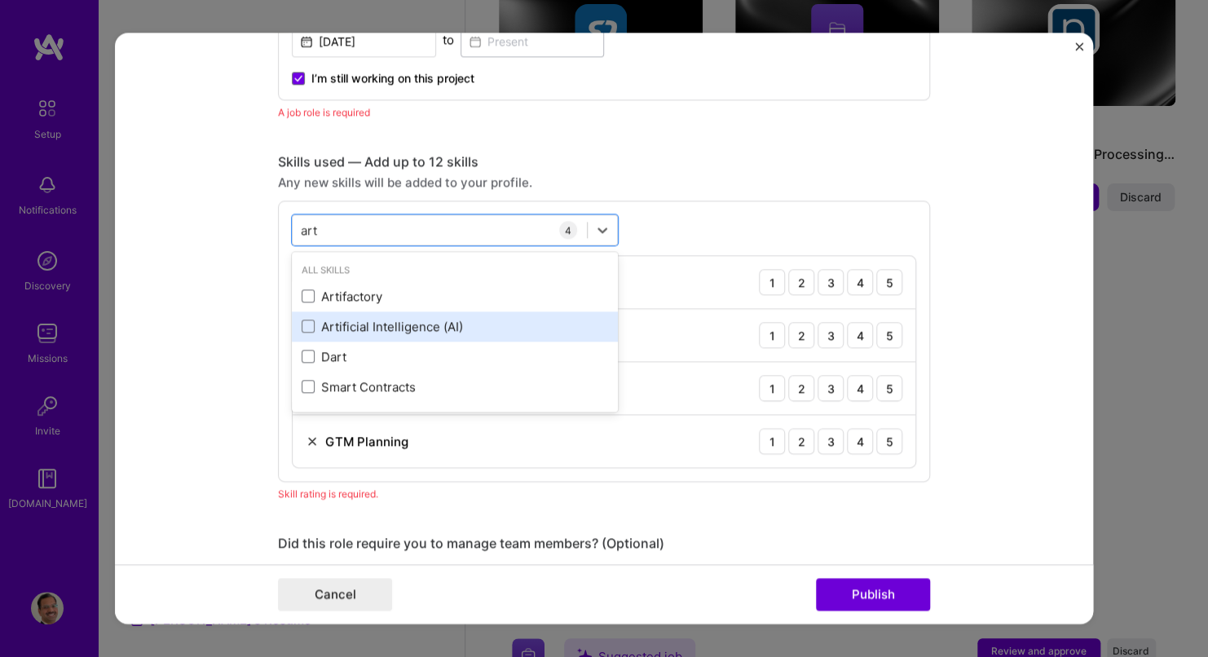
click at [367, 325] on div "Artificial Intelligence (AI)" at bounding box center [455, 326] width 307 height 17
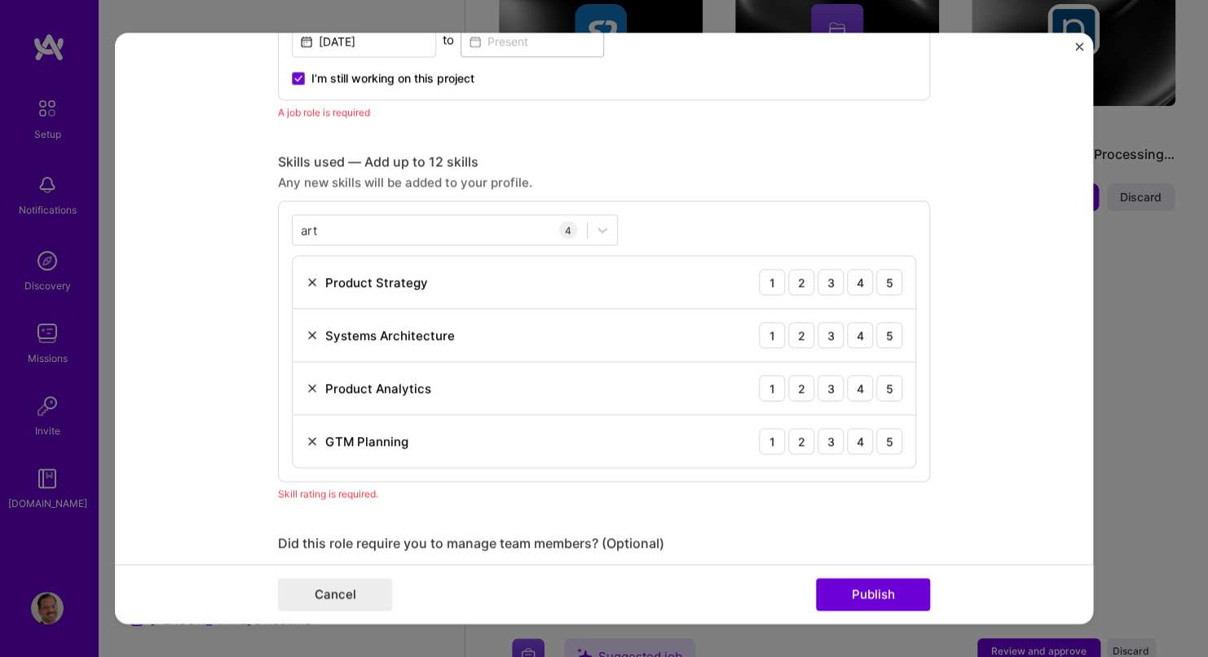
click at [819, 226] on div "art art 4 Product Strategy 1 2 3 4 5 Systems Architecture 1 2 3 4 5 Product Ana…" at bounding box center [604, 341] width 652 height 281
click at [881, 280] on div "5" at bounding box center [890, 282] width 26 height 26
click at [885, 331] on div "5" at bounding box center [890, 335] width 26 height 26
click at [855, 382] on div "4" at bounding box center [860, 388] width 26 height 26
click at [853, 442] on div "4" at bounding box center [860, 441] width 26 height 26
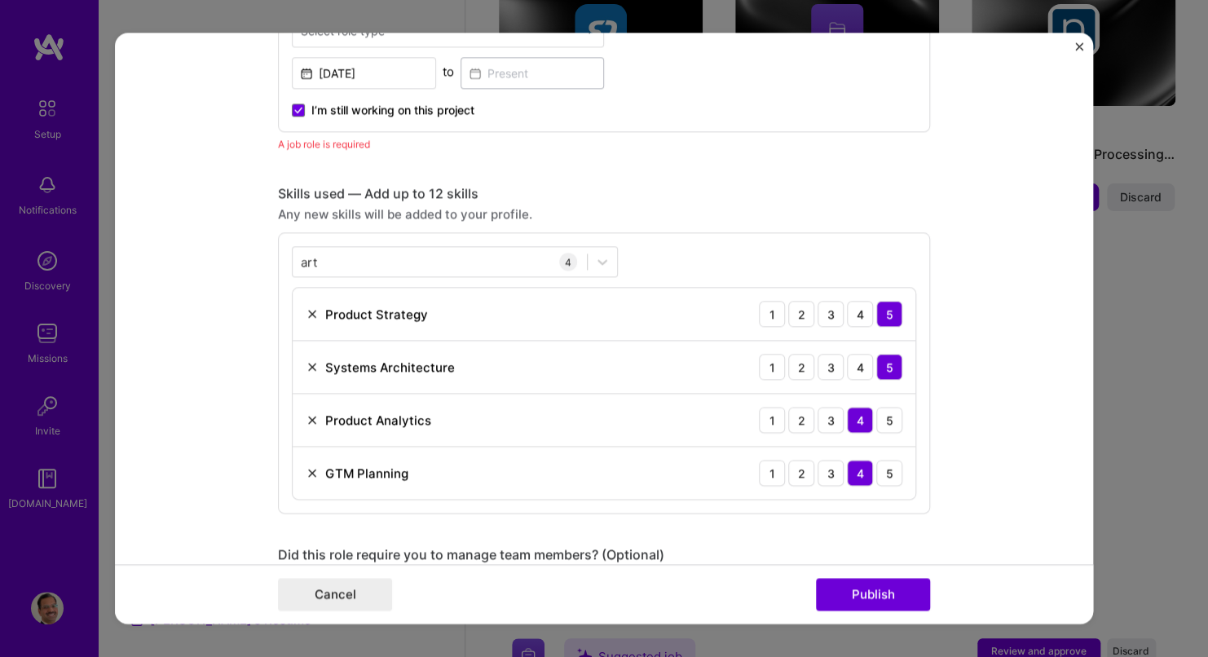
scroll to position [699, 0]
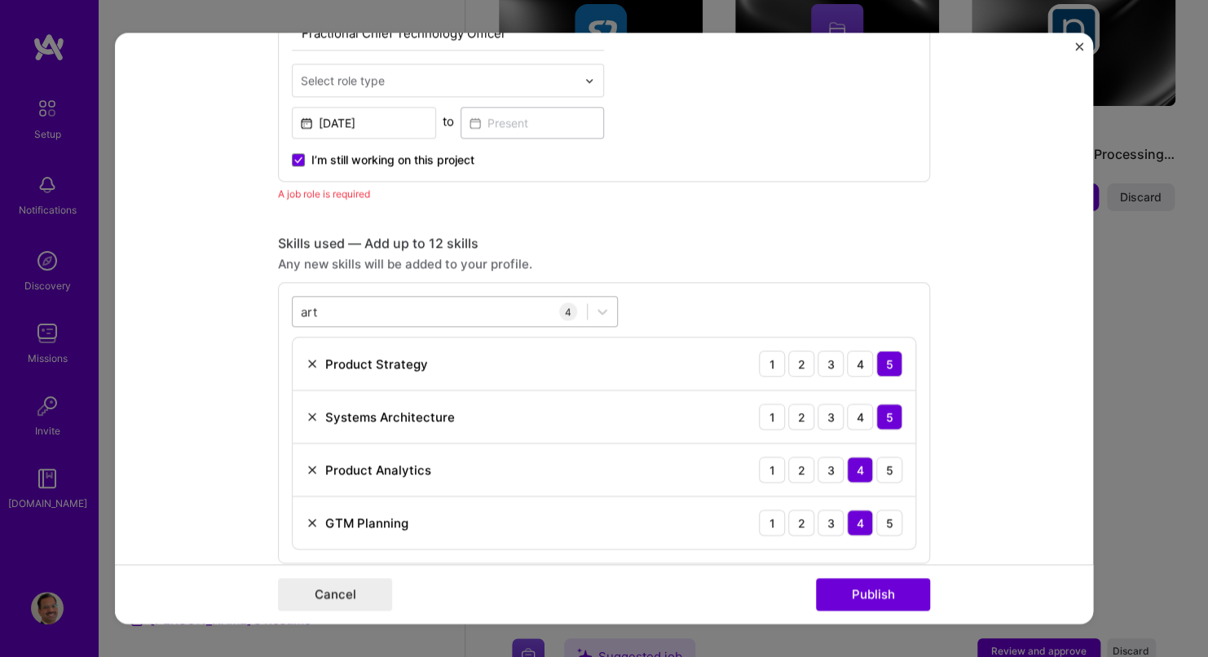
click at [330, 307] on div "art art" at bounding box center [440, 311] width 294 height 27
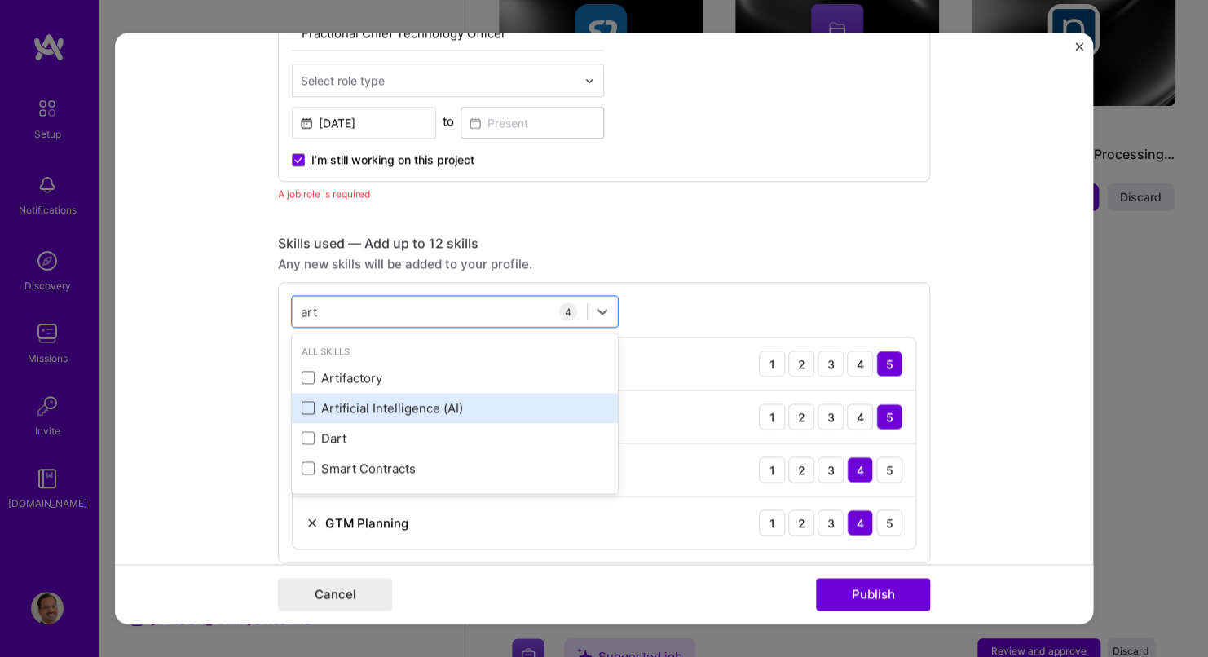
click at [302, 408] on span at bounding box center [308, 408] width 13 height 13
click at [0, 0] on input "checkbox" at bounding box center [0, 0] width 0 height 0
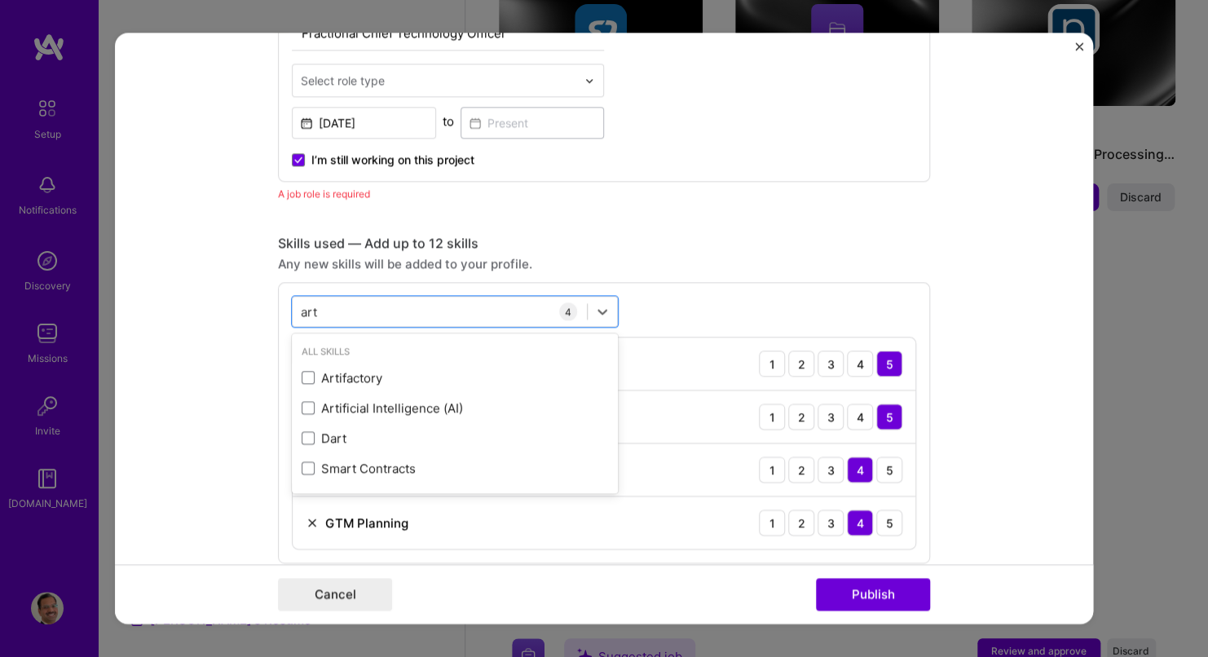
click at [783, 245] on div "Skills used — Add up to 12 skills" at bounding box center [604, 243] width 652 height 17
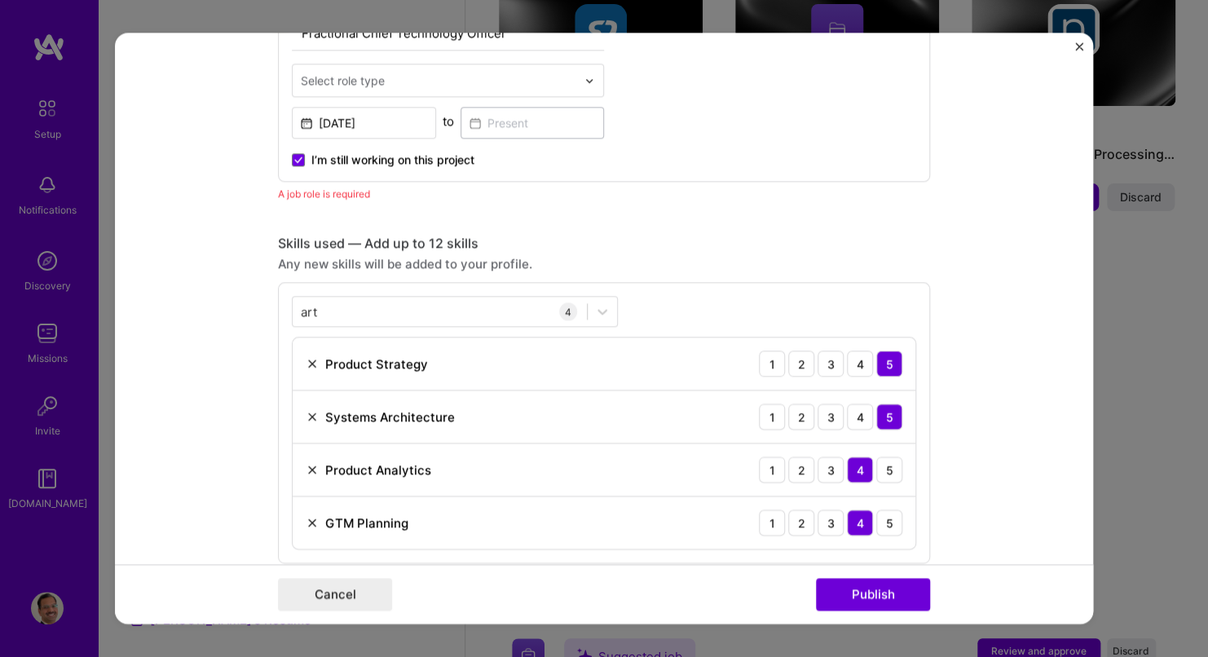
scroll to position [862, 0]
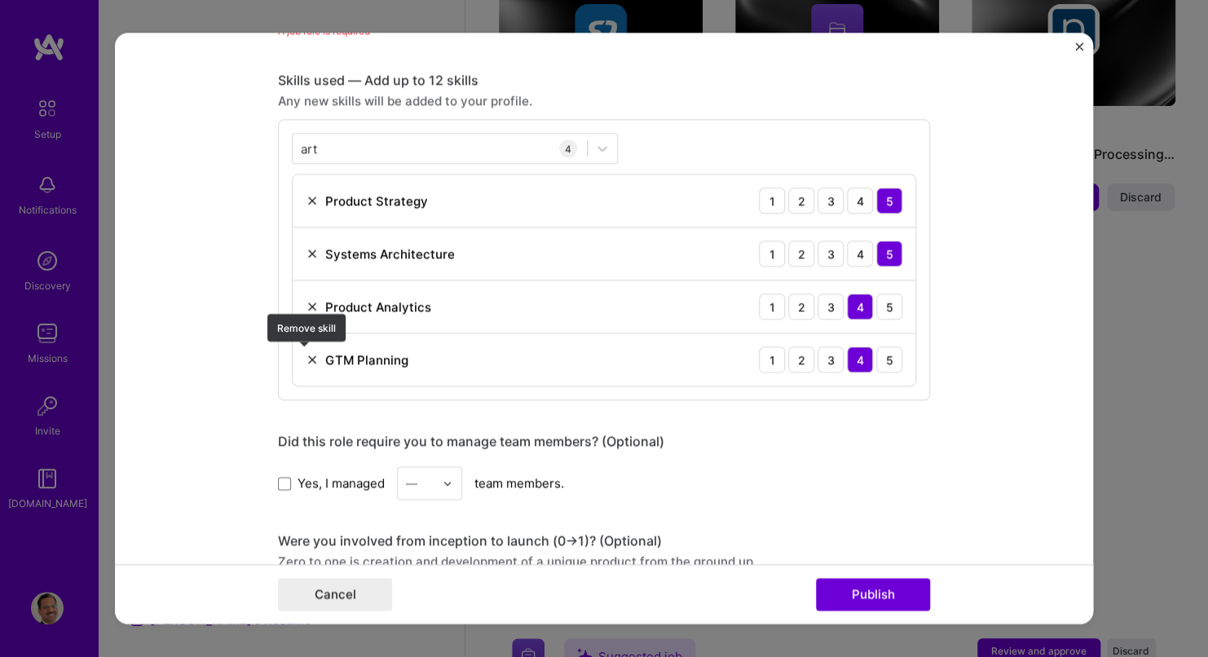
click at [306, 357] on img at bounding box center [312, 359] width 13 height 13
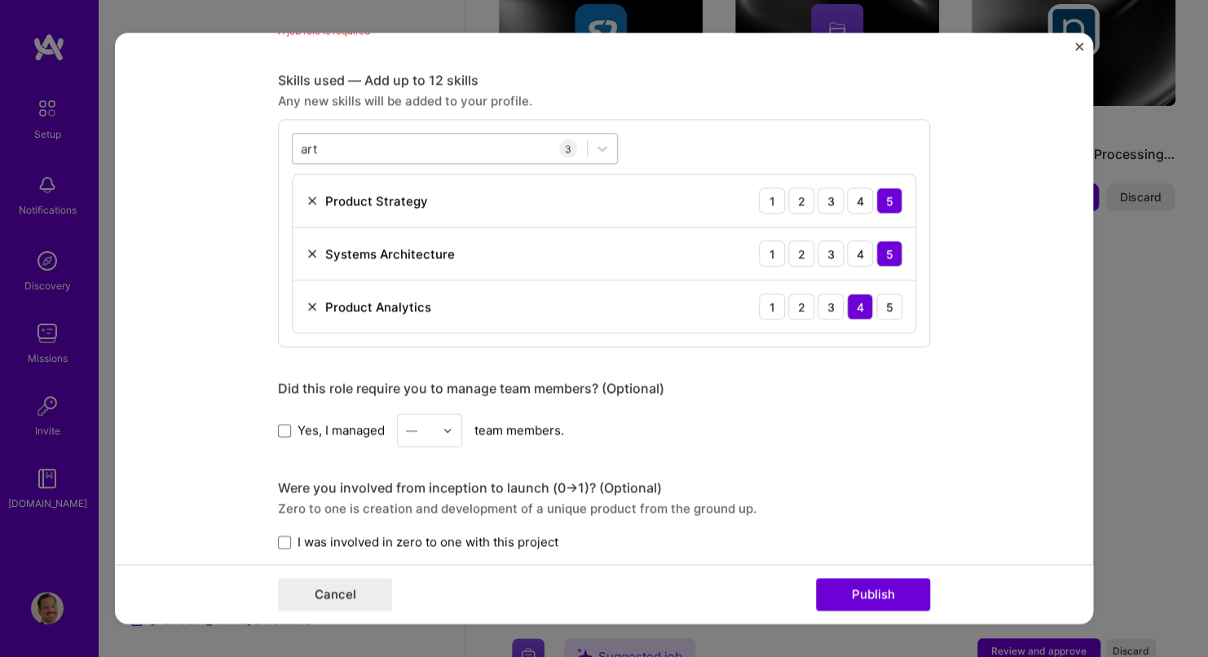
click at [325, 145] on div "art art" at bounding box center [440, 148] width 294 height 27
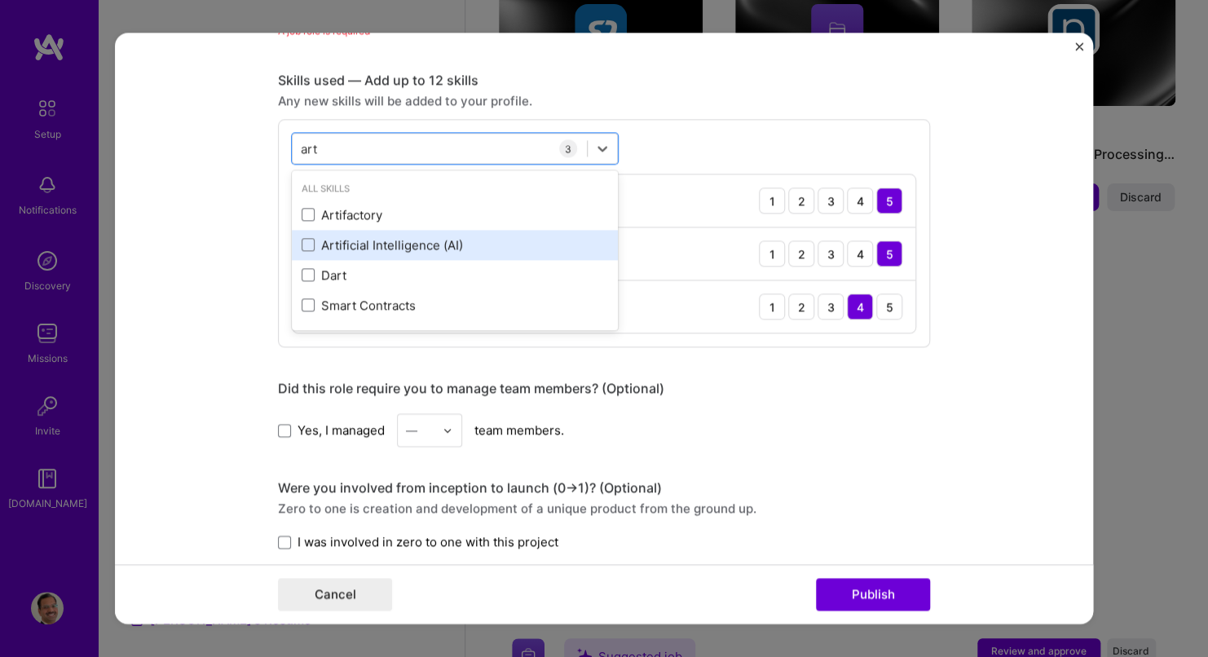
click at [316, 243] on div "Artificial Intelligence (AI)" at bounding box center [455, 244] width 307 height 17
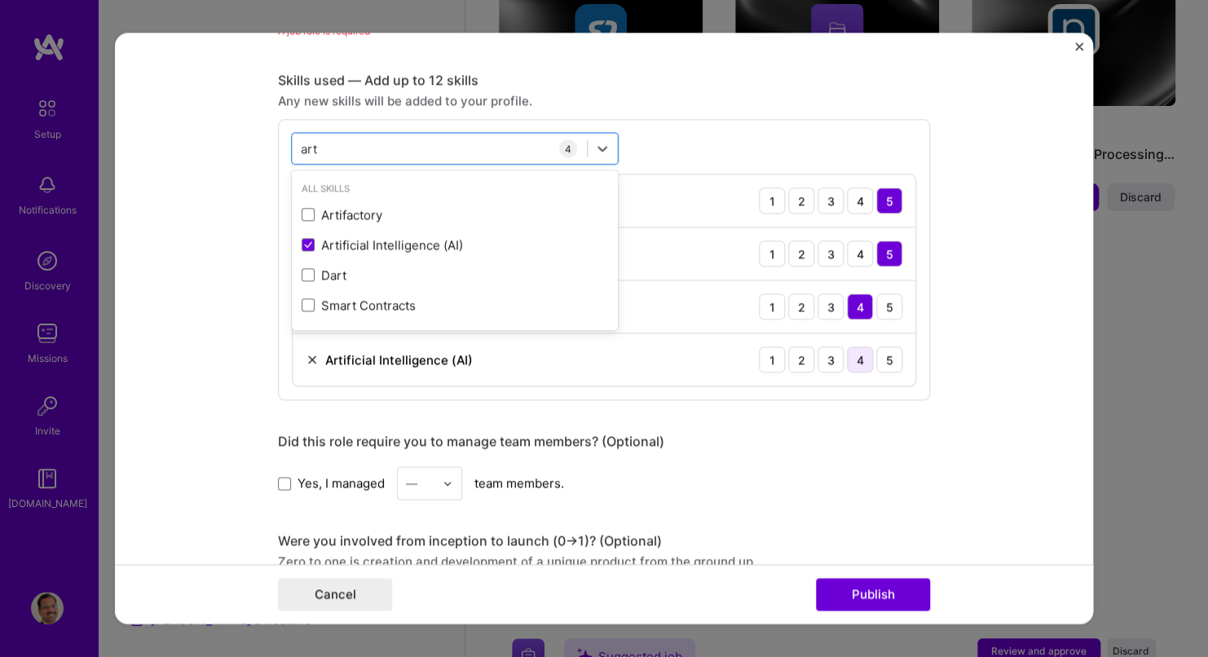
click at [852, 356] on div "4" at bounding box center [860, 360] width 26 height 26
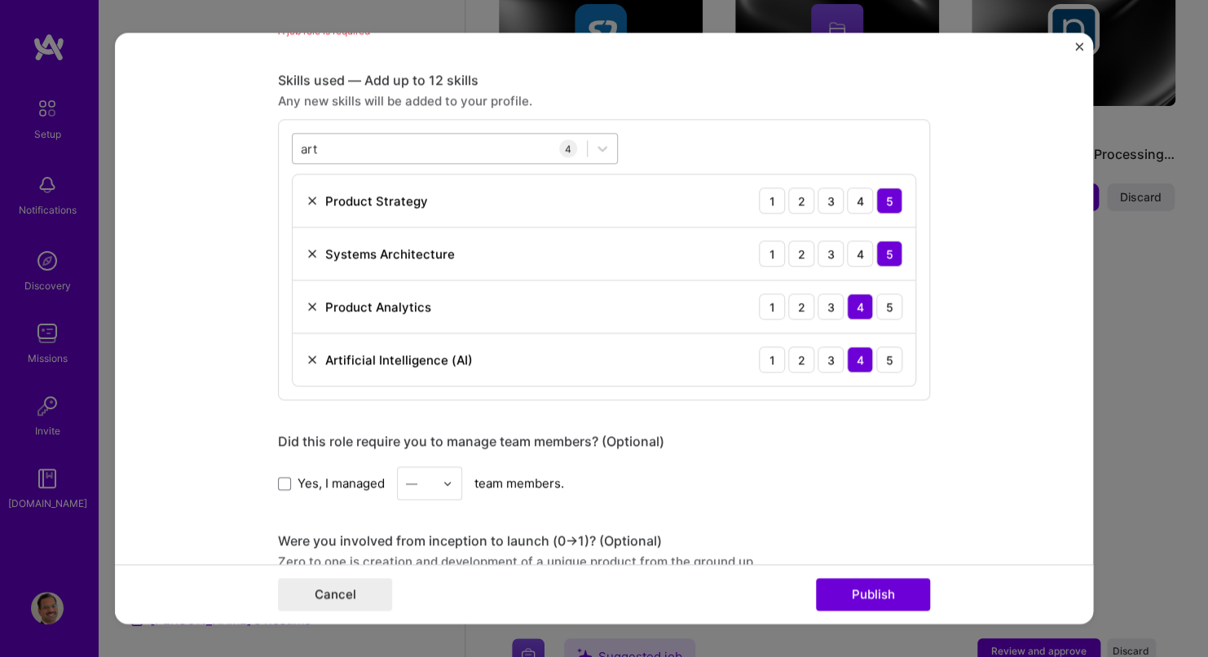
click at [342, 152] on div "art art" at bounding box center [440, 148] width 294 height 27
drag, startPoint x: 332, startPoint y: 144, endPoint x: 258, endPoint y: 143, distance: 73.4
click at [258, 143] on form "Editing suggested project This project is suggested based on your LinkedIn, res…" at bounding box center [604, 328] width 978 height 591
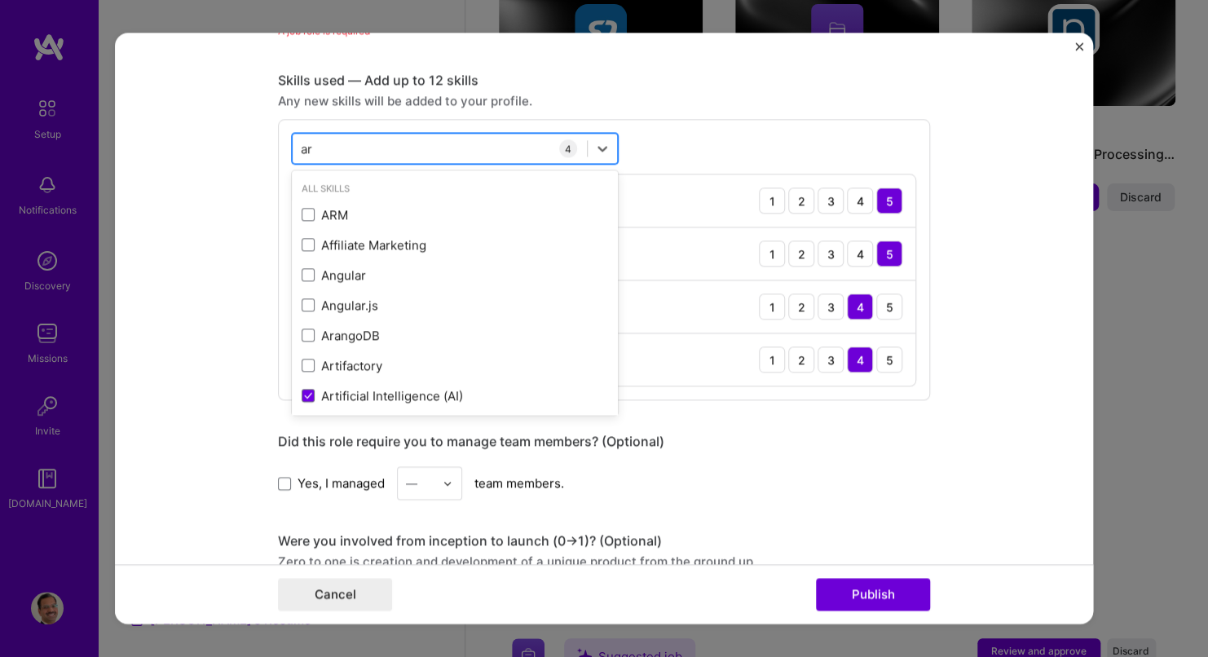
type input "a"
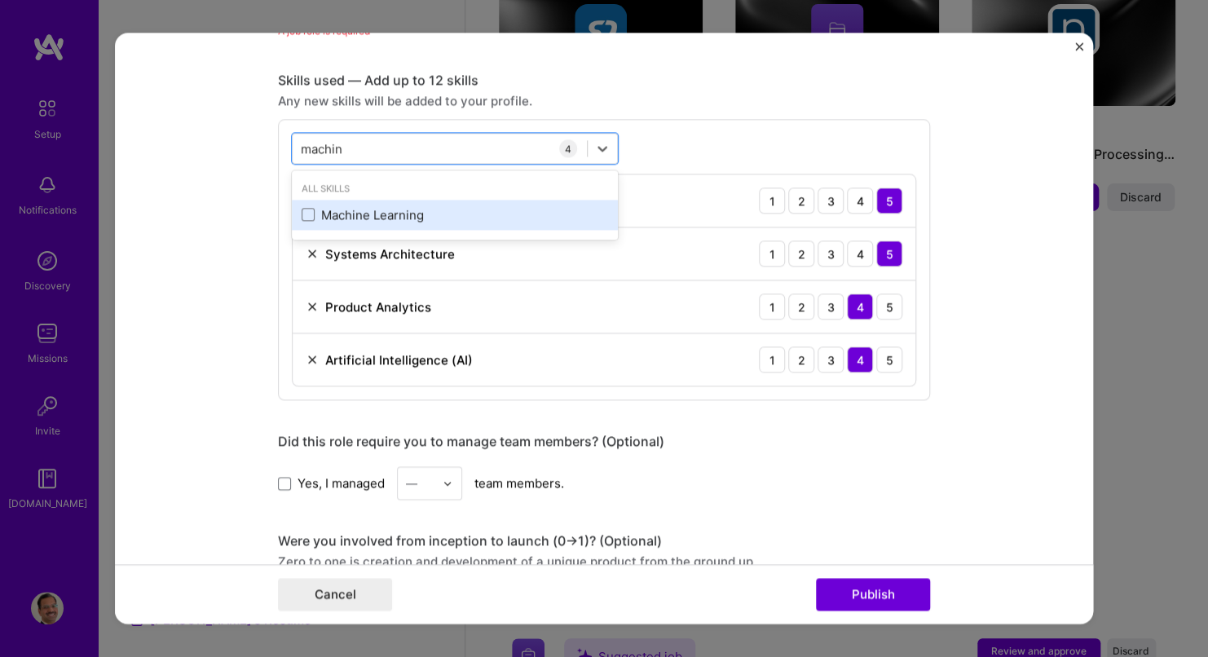
click at [373, 214] on div "Machine Learning" at bounding box center [455, 214] width 307 height 17
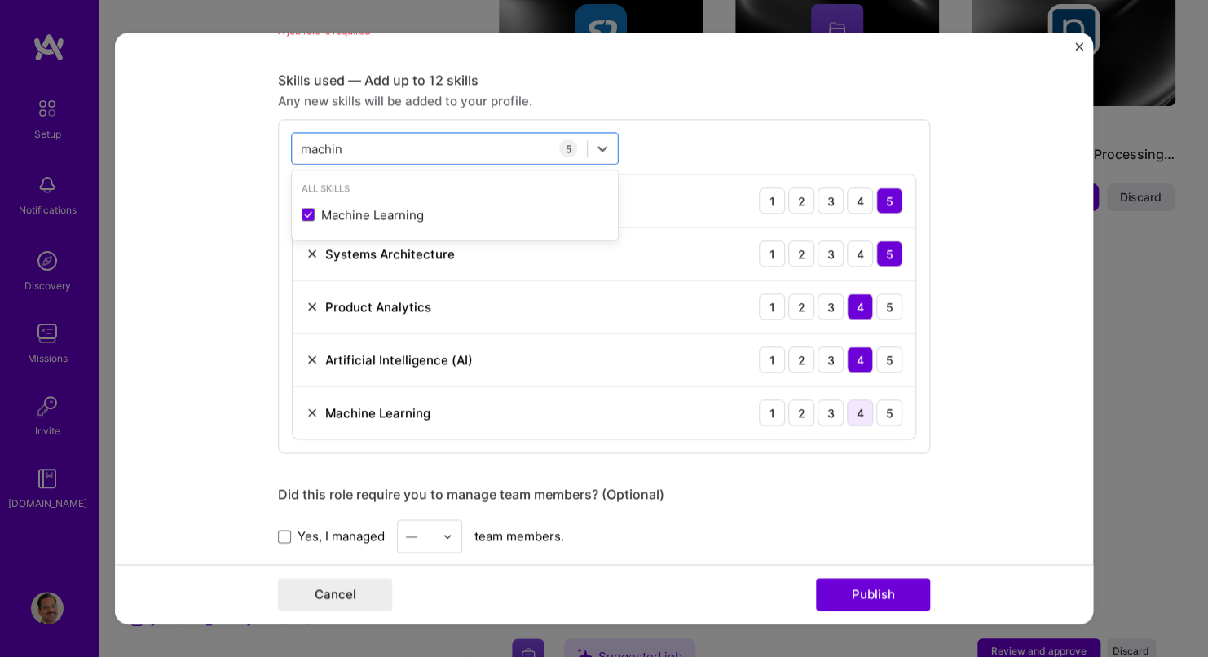
click at [852, 412] on div "4" at bounding box center [860, 413] width 26 height 26
click at [347, 145] on div "machin machin" at bounding box center [440, 148] width 294 height 27
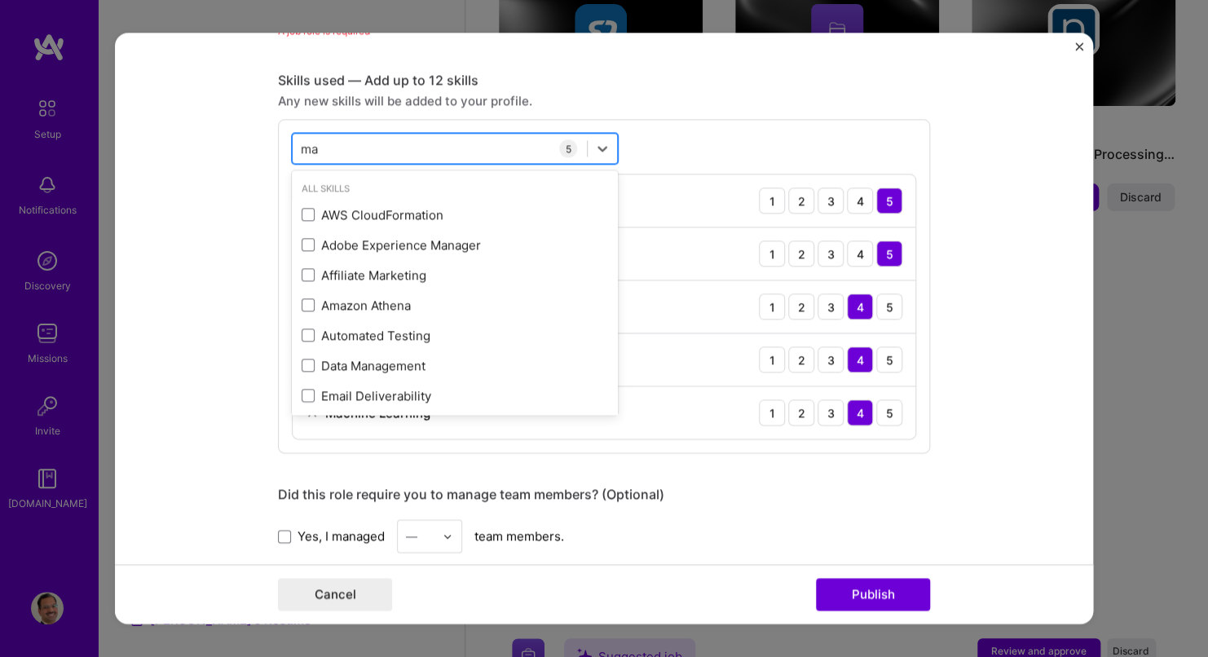
type input "m"
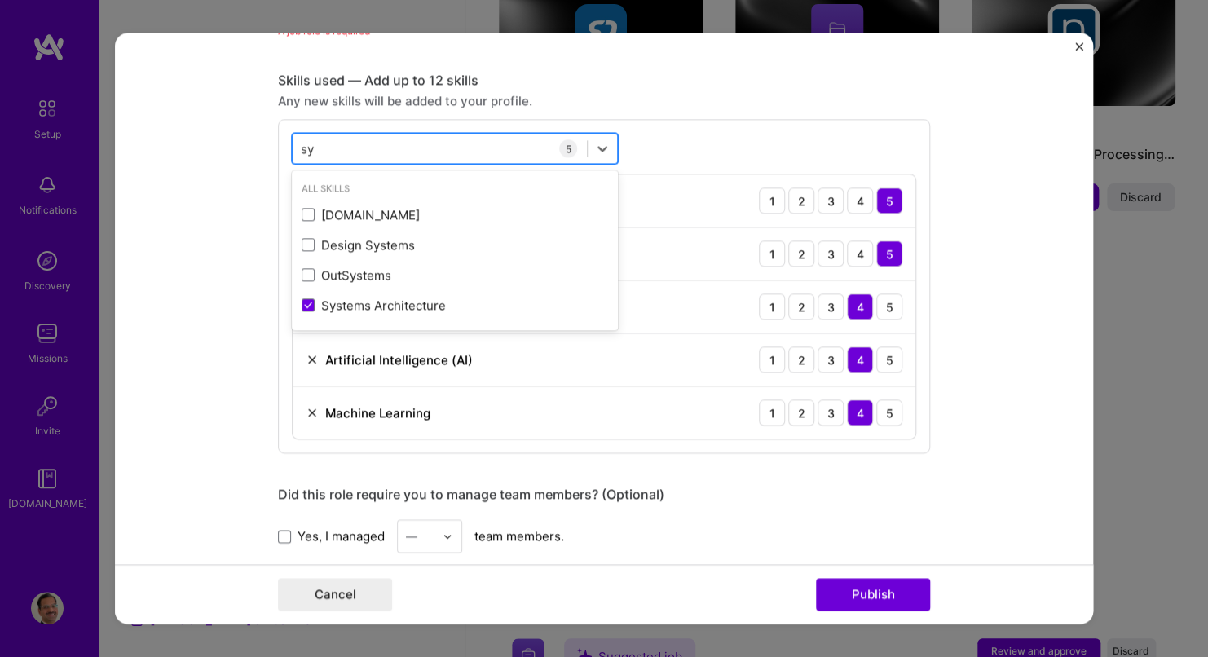
type input "s"
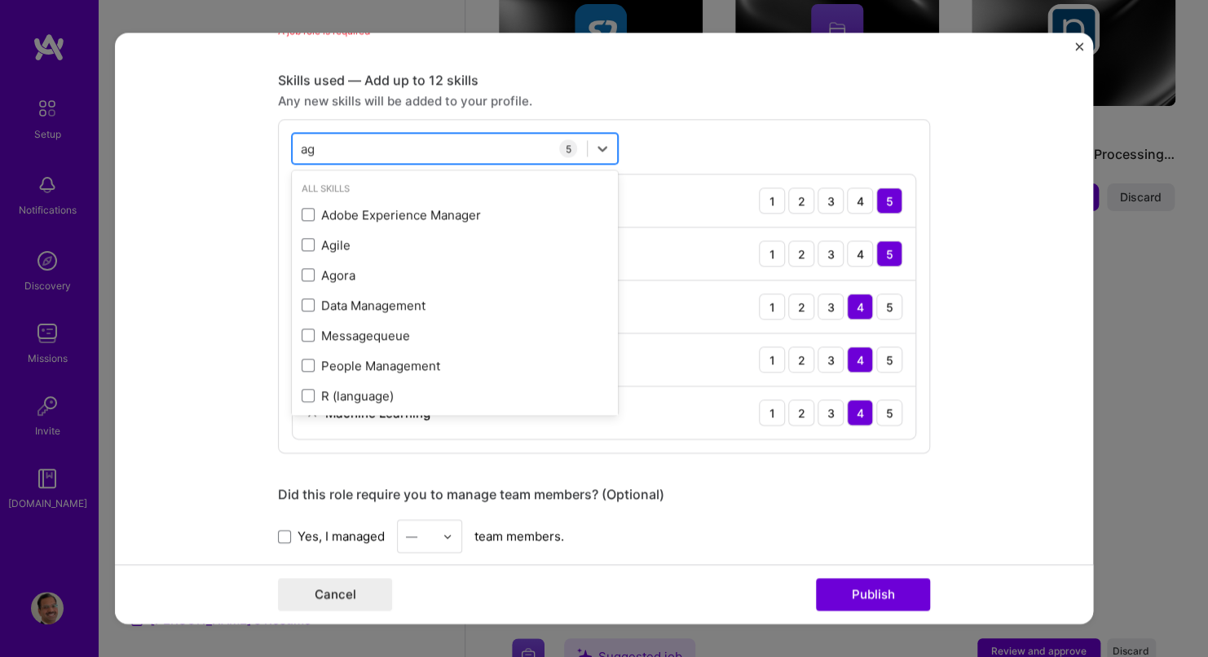
type input "a"
type input "p"
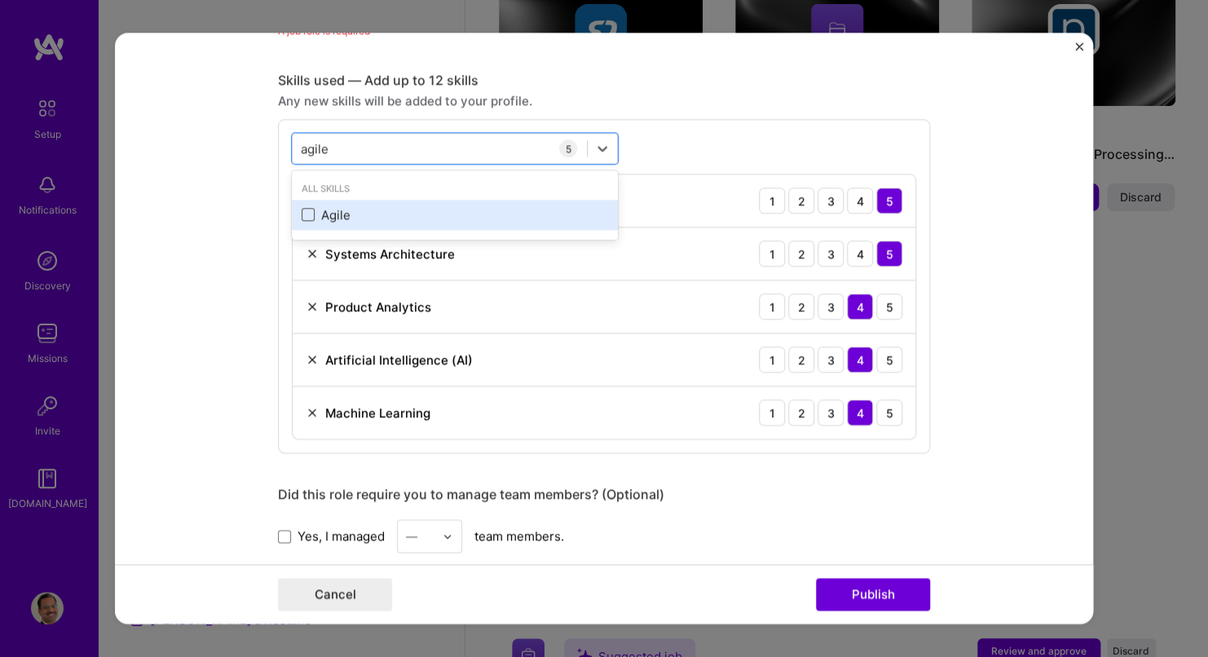
click at [302, 214] on span at bounding box center [308, 215] width 13 height 13
click at [0, 0] on input "checkbox" at bounding box center [0, 0] width 0 height 0
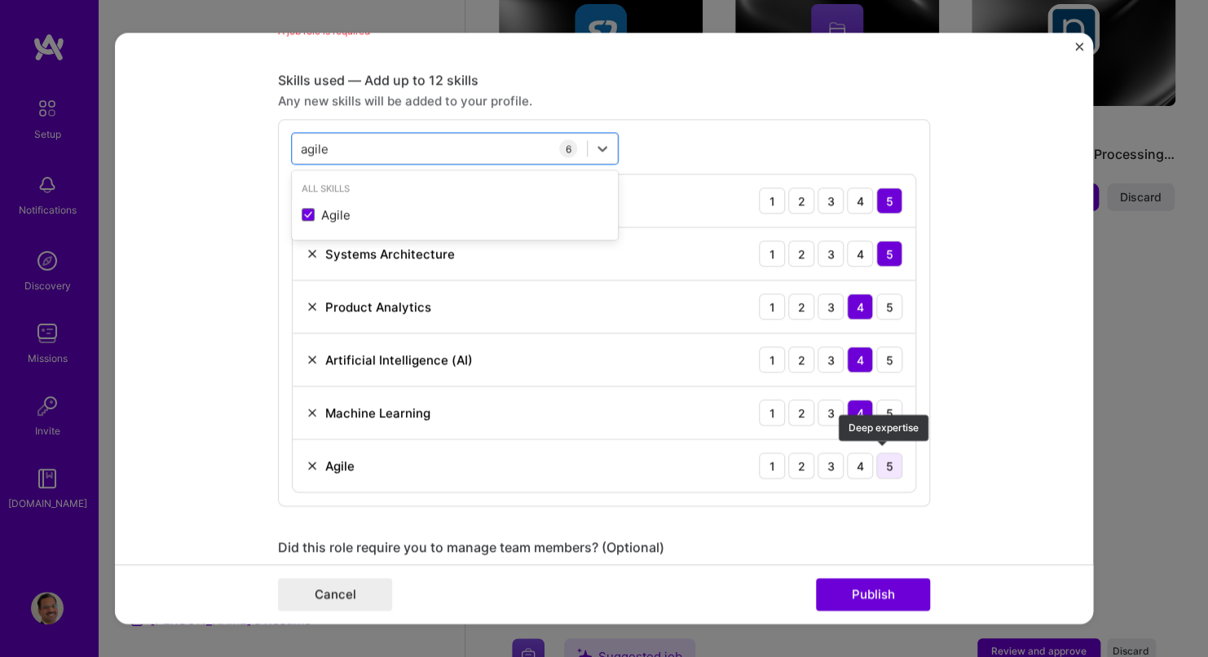
click at [889, 460] on div "5" at bounding box center [890, 466] width 26 height 26
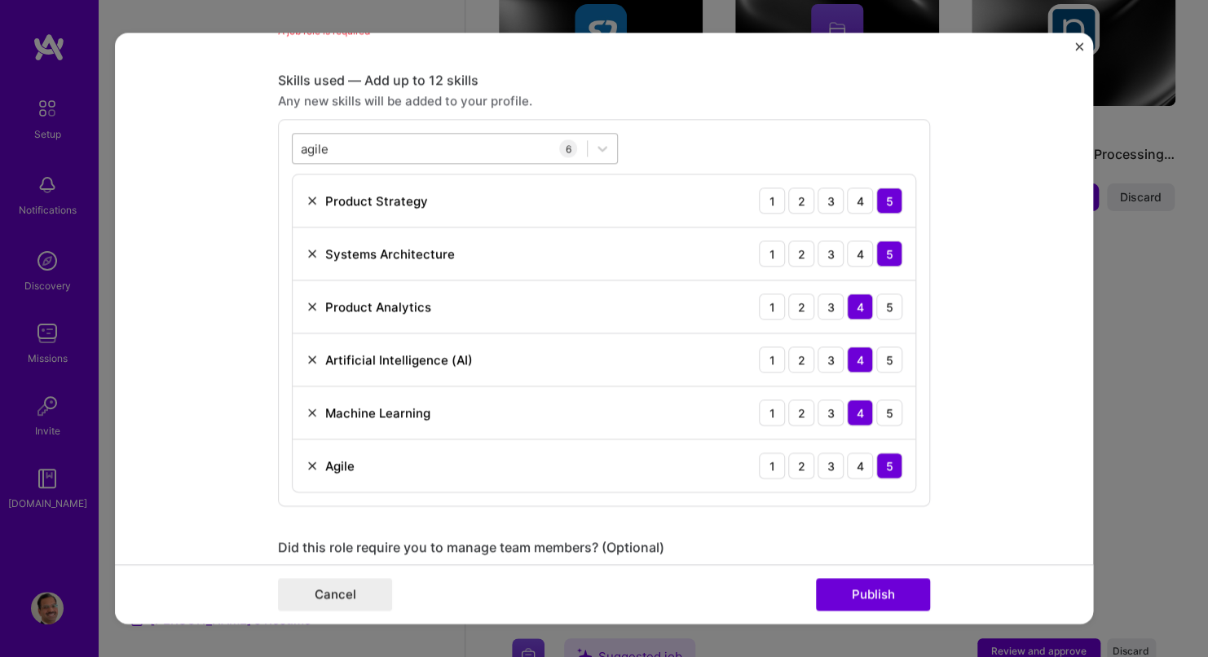
click at [356, 145] on div "agile agile" at bounding box center [440, 148] width 294 height 27
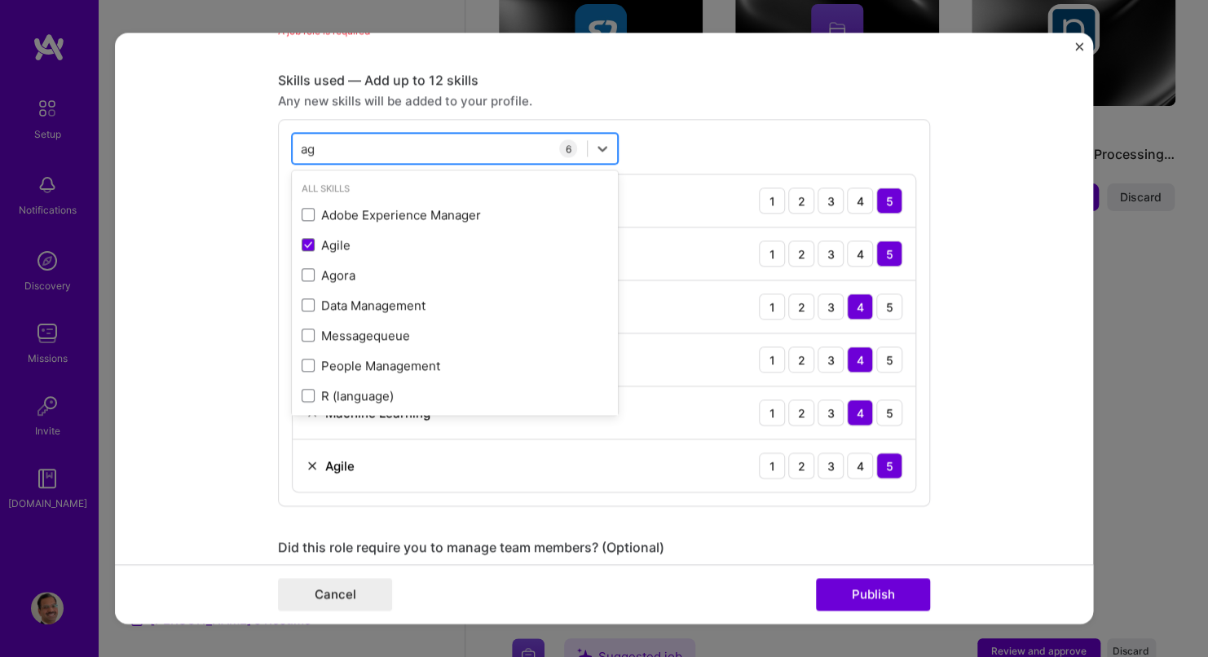
type input "a"
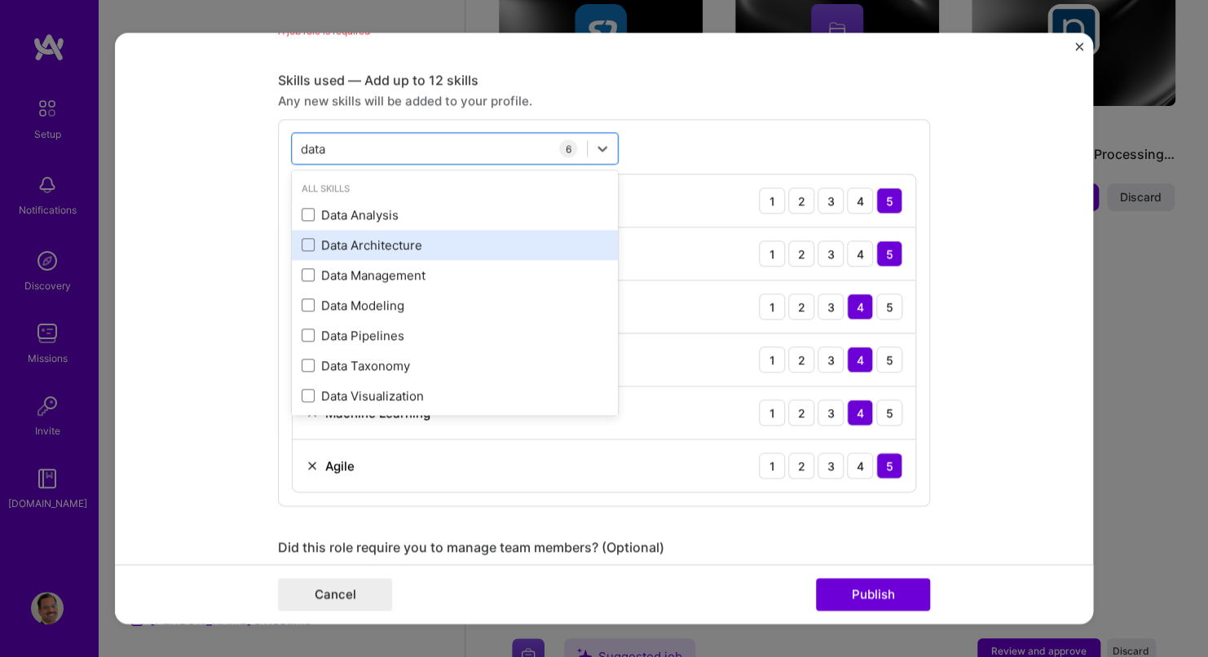
click at [321, 241] on div "Data Architecture" at bounding box center [455, 244] width 307 height 17
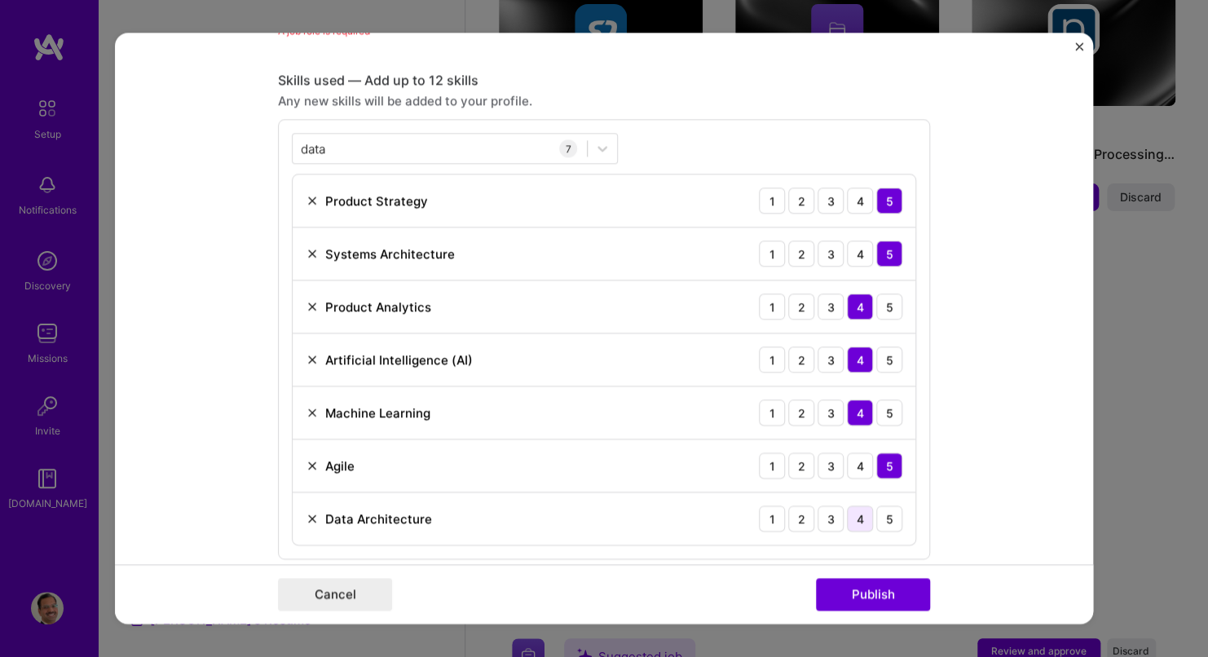
click at [855, 515] on div "4" at bounding box center [860, 519] width 26 height 26
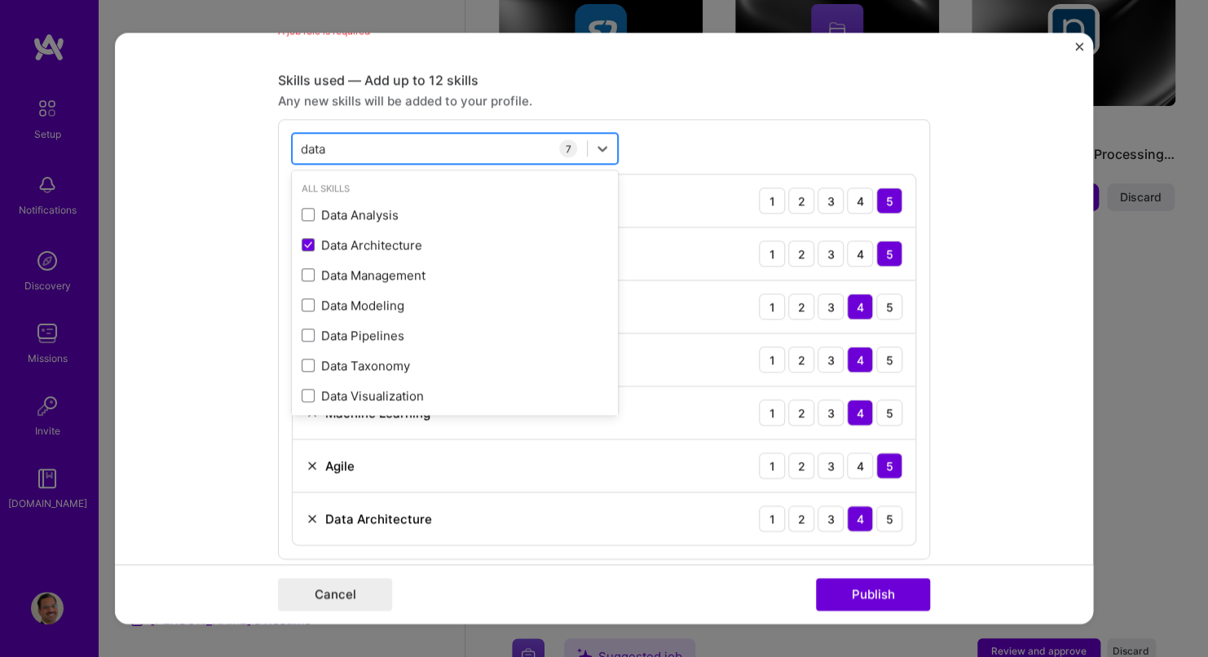
click at [350, 148] on div "data data" at bounding box center [440, 148] width 294 height 27
type input "d"
type input "e"
type input "a"
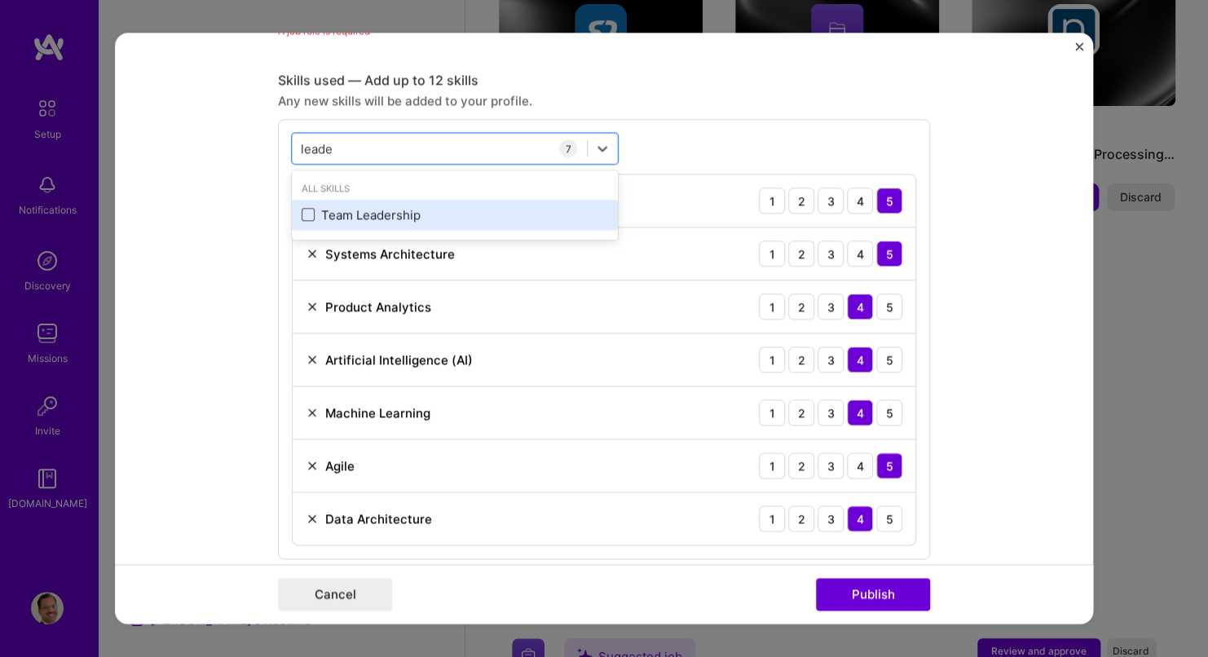
click at [304, 213] on span at bounding box center [308, 215] width 13 height 13
click at [0, 0] on input "checkbox" at bounding box center [0, 0] width 0 height 0
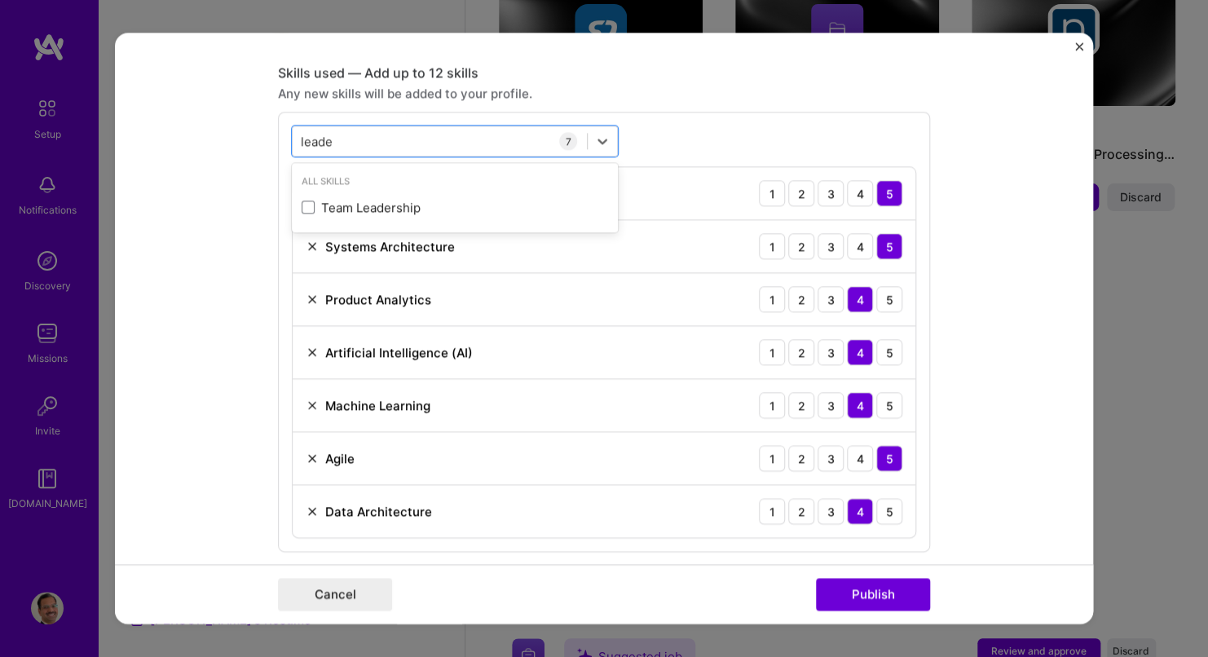
scroll to position [780, 0]
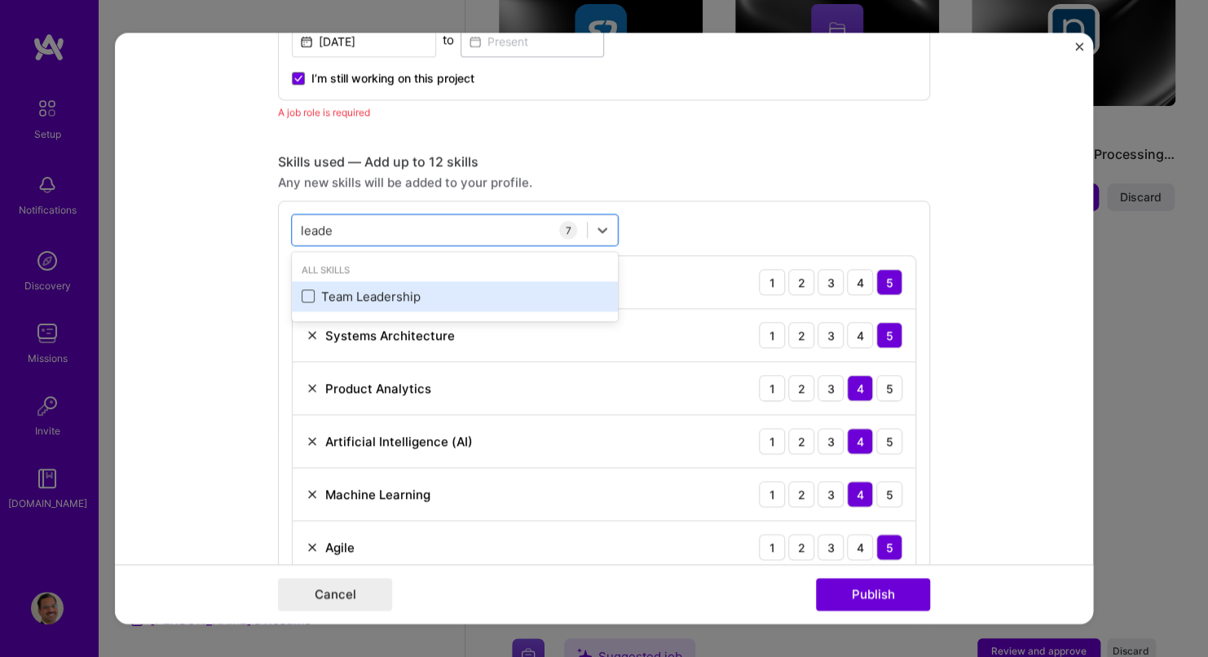
click at [302, 294] on span at bounding box center [308, 296] width 13 height 13
click at [0, 0] on input "checkbox" at bounding box center [0, 0] width 0 height 0
click at [402, 297] on div "Team Leadership" at bounding box center [455, 296] width 307 height 17
click at [402, 296] on div "Team Leadership" at bounding box center [455, 296] width 307 height 17
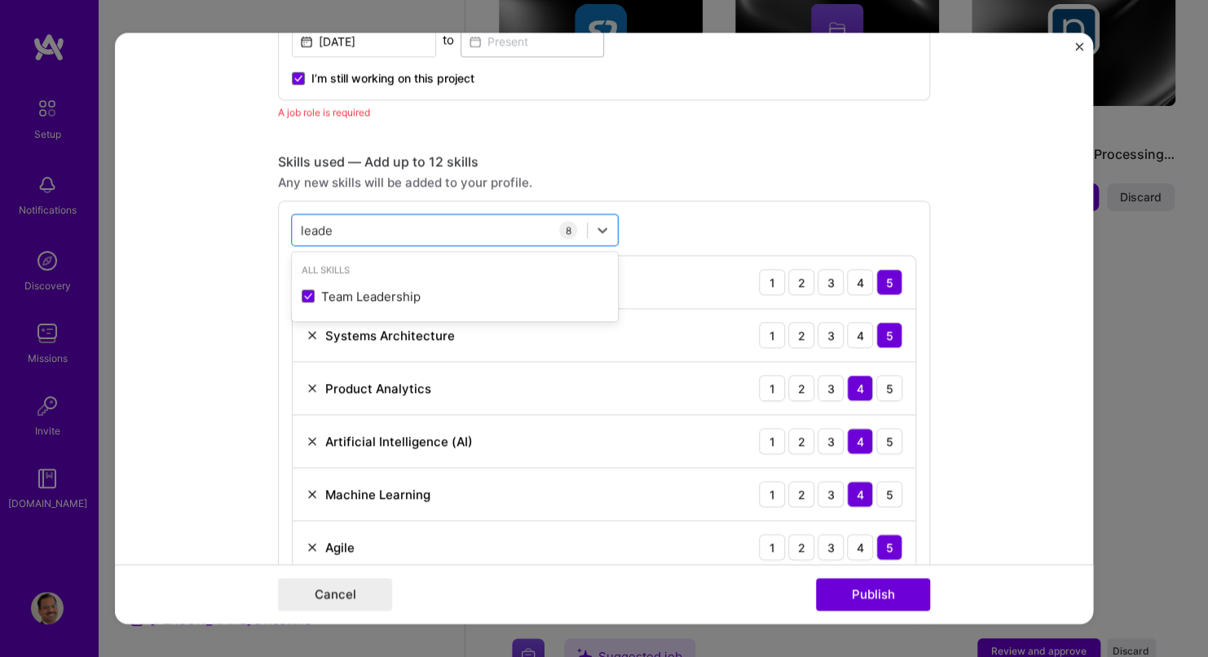
type input "leade"
click at [663, 214] on div "option Team Leadership, selected. option Team Leadership selected, 0 of 2. 1 re…" at bounding box center [604, 447] width 652 height 493
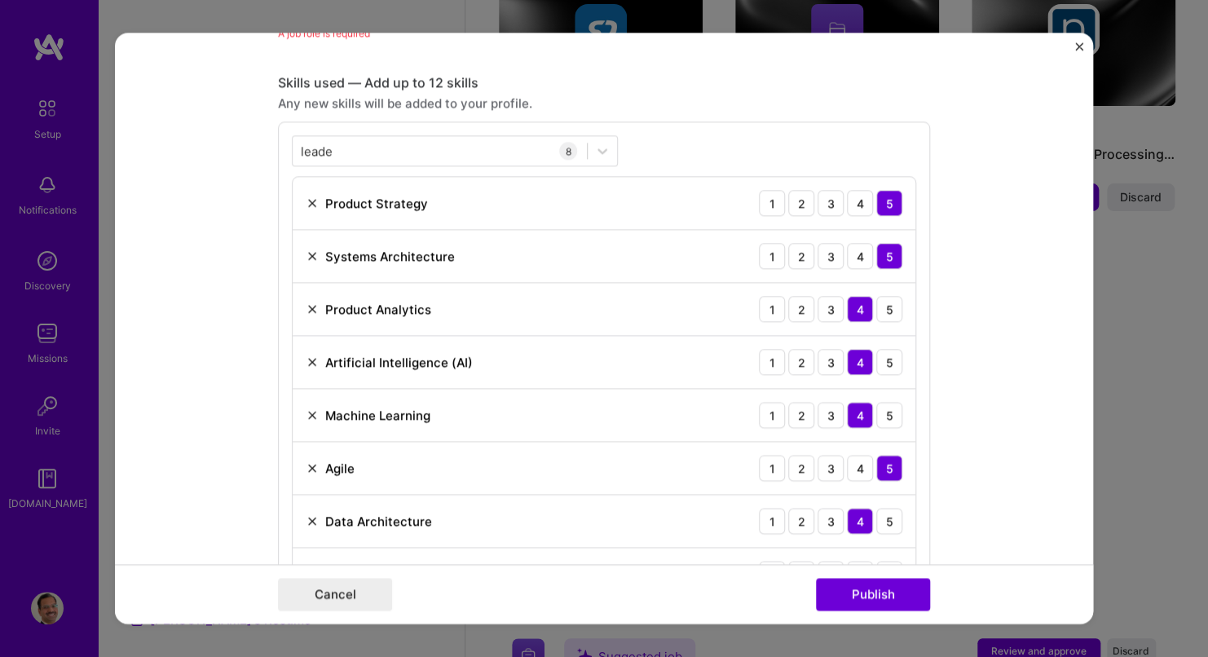
scroll to position [943, 0]
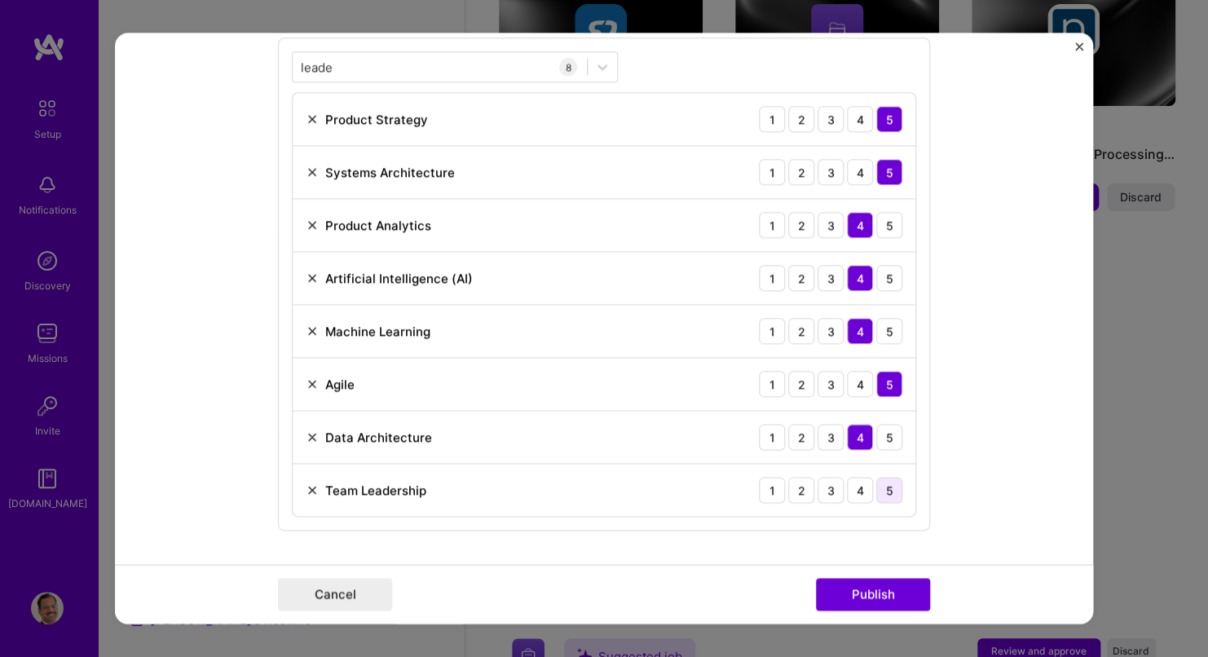
click at [885, 490] on div "5" at bounding box center [890, 490] width 26 height 26
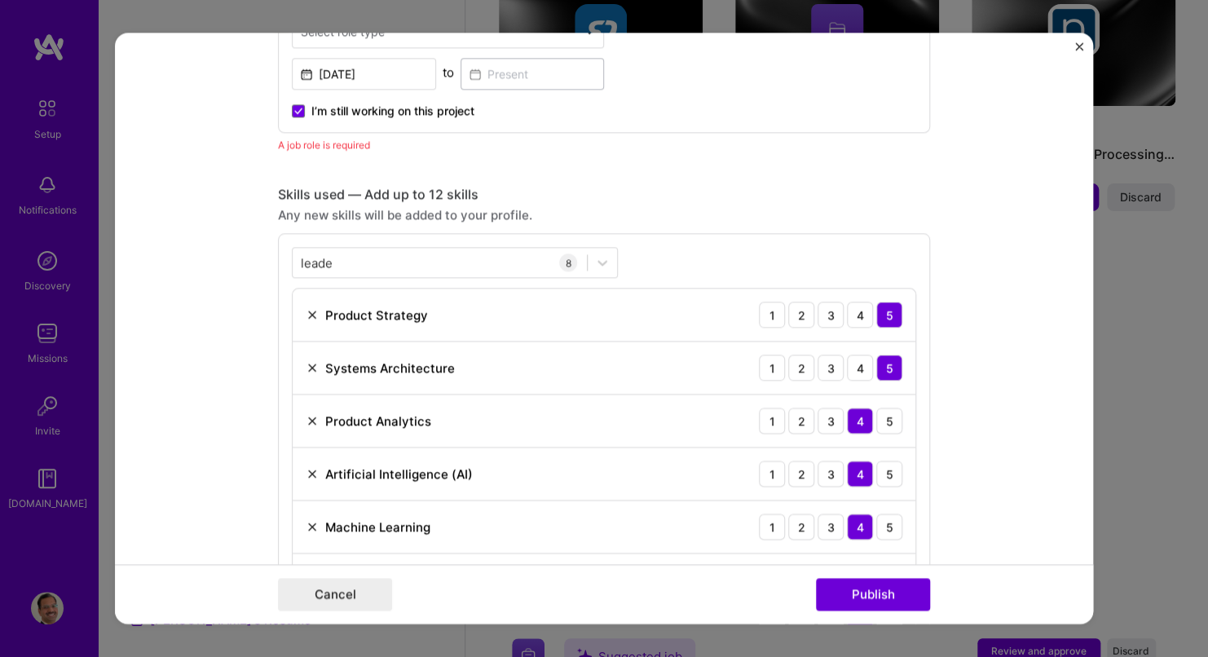
scroll to position [699, 0]
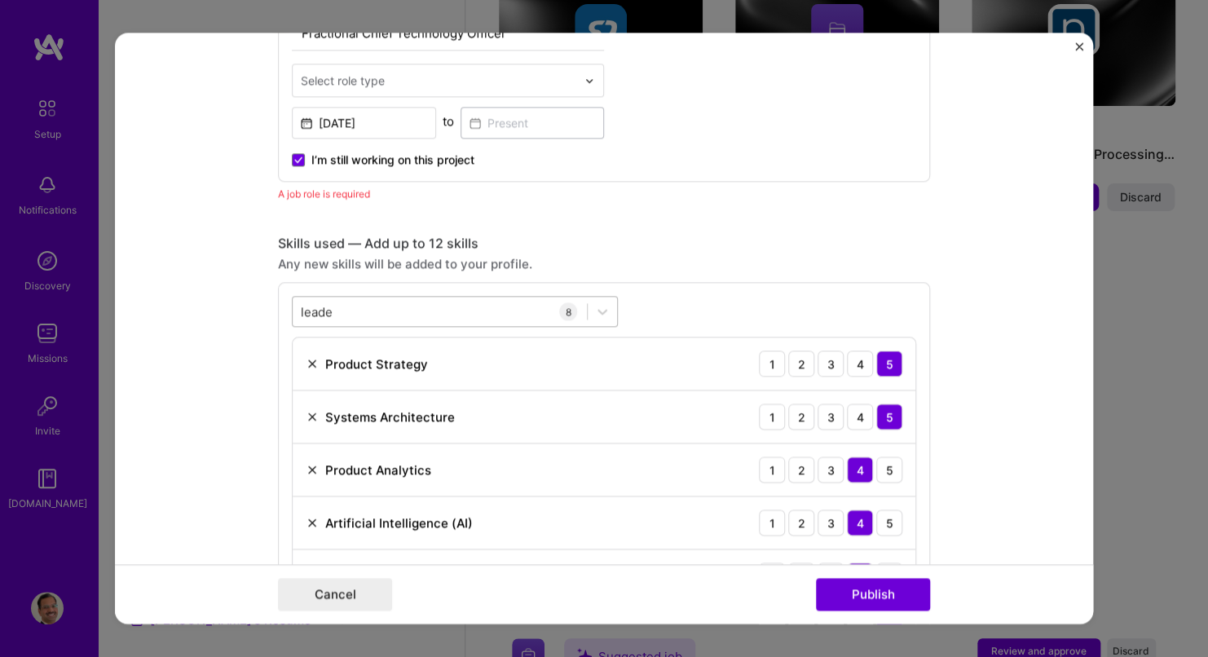
click at [352, 304] on div "leade leade" at bounding box center [440, 311] width 294 height 27
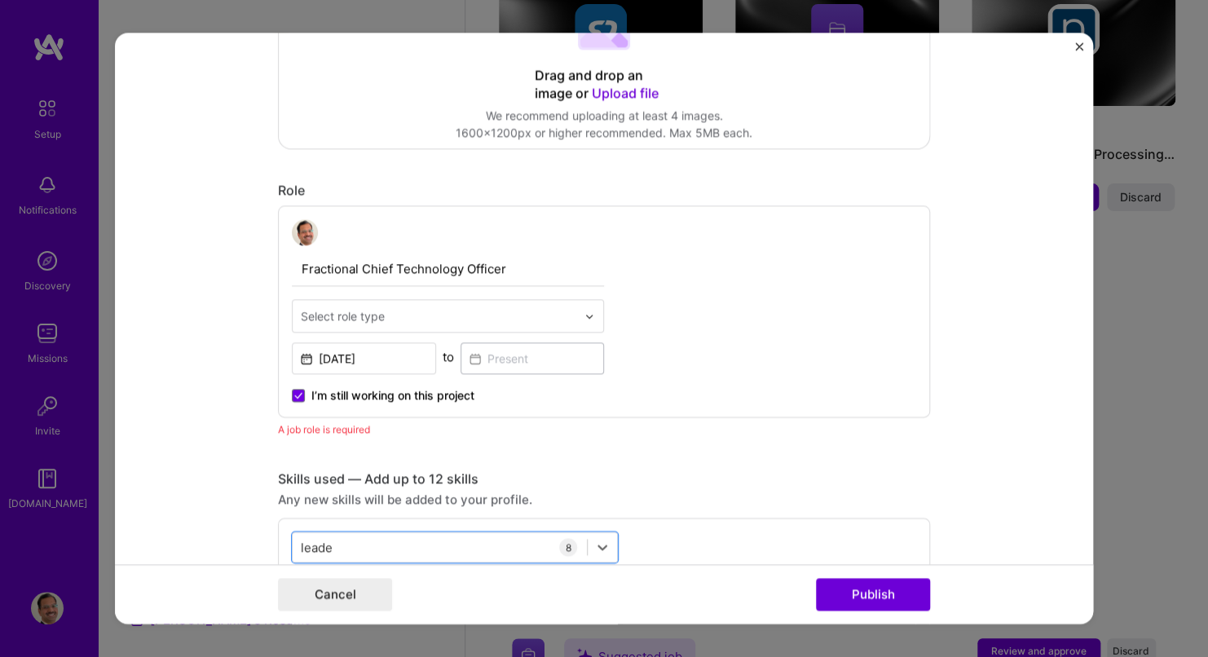
scroll to position [454, 0]
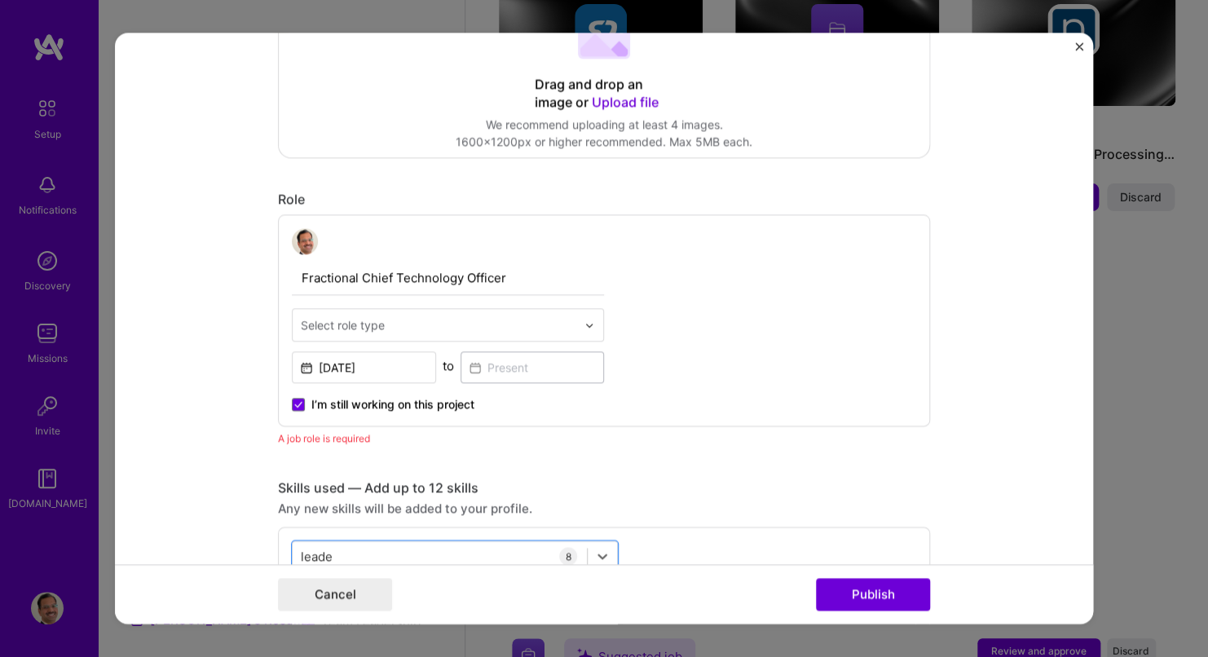
click at [405, 323] on input "text" at bounding box center [439, 324] width 276 height 17
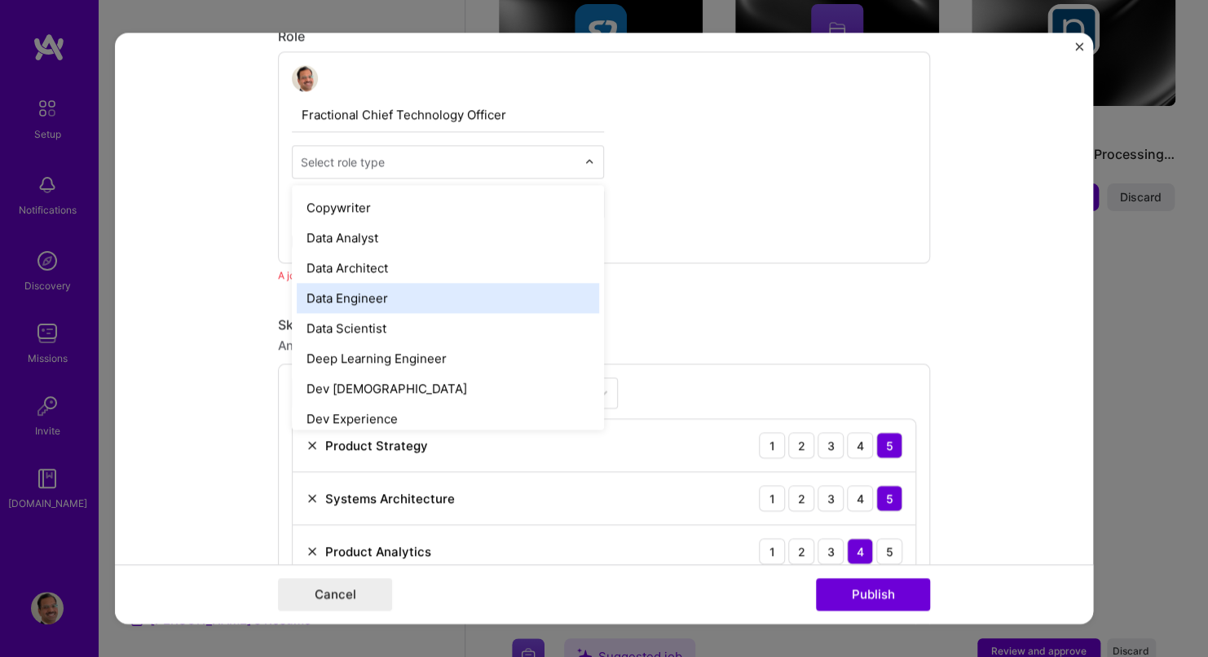
scroll to position [326, 0]
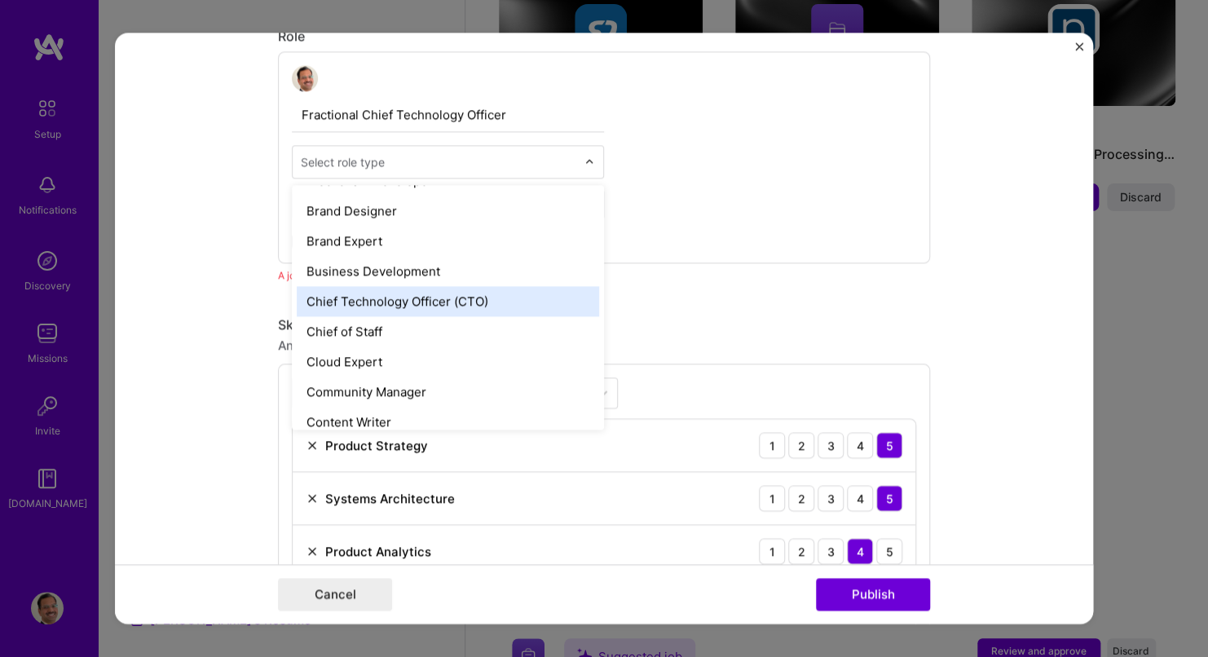
click at [448, 309] on div "Chief Technology Officer (CTO)" at bounding box center [448, 301] width 303 height 30
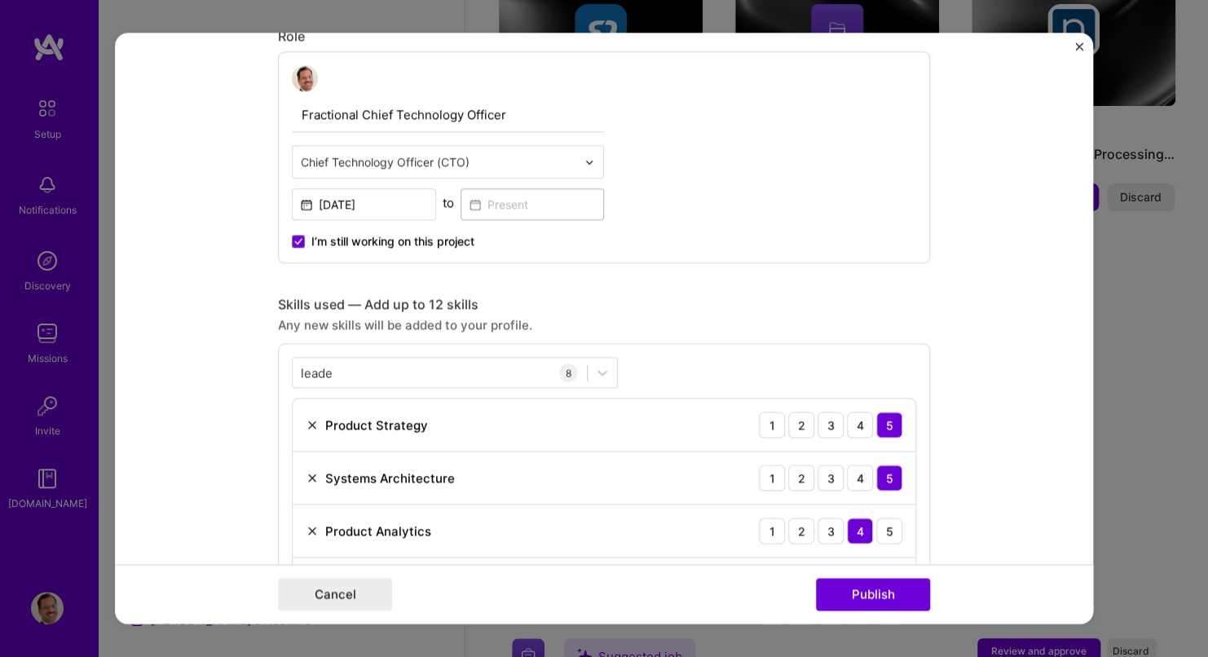
click at [594, 165] on div at bounding box center [594, 162] width 19 height 32
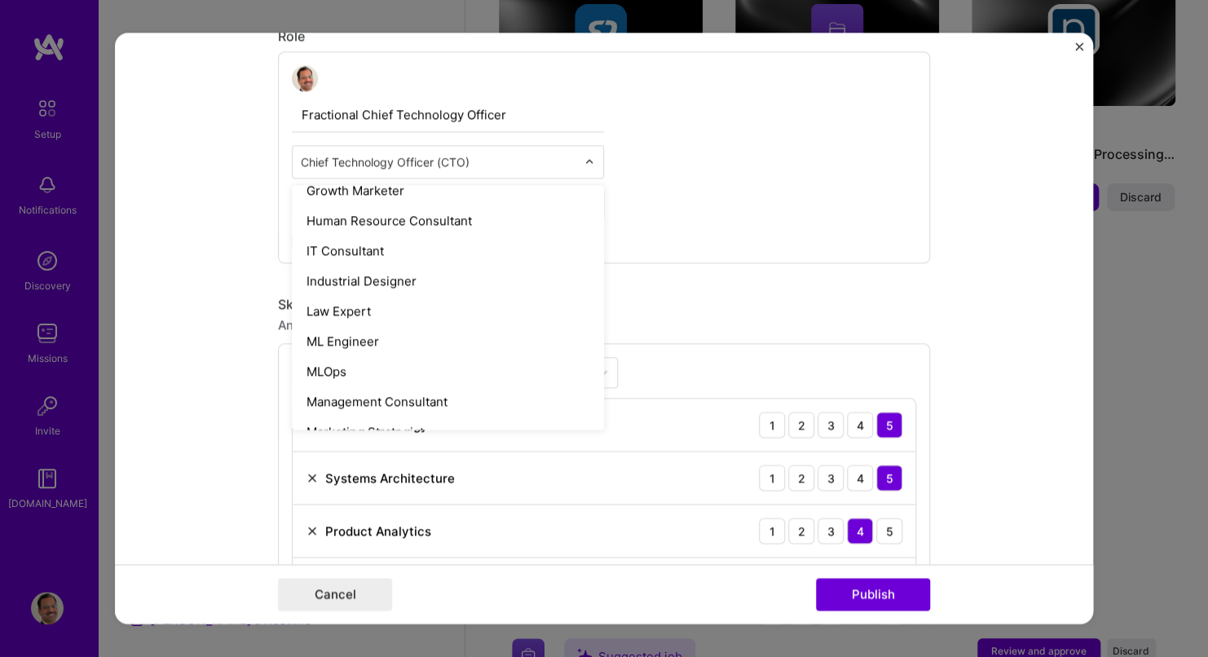
scroll to position [1031, 0]
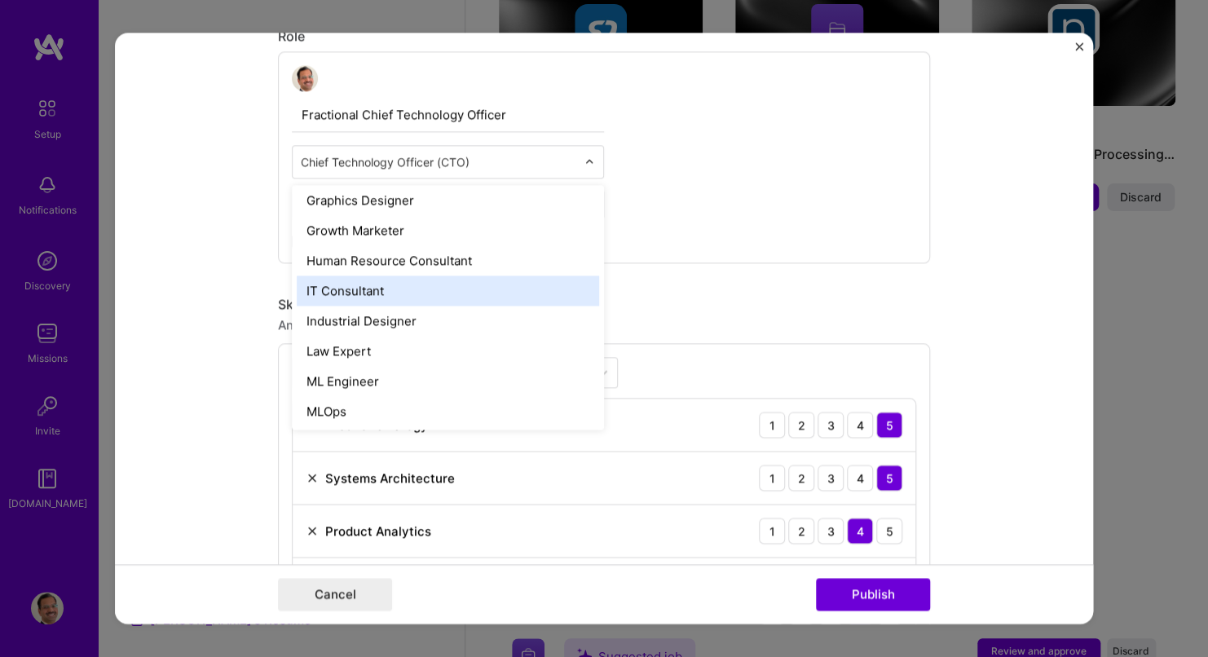
click at [461, 295] on div "IT Consultant" at bounding box center [448, 291] width 303 height 30
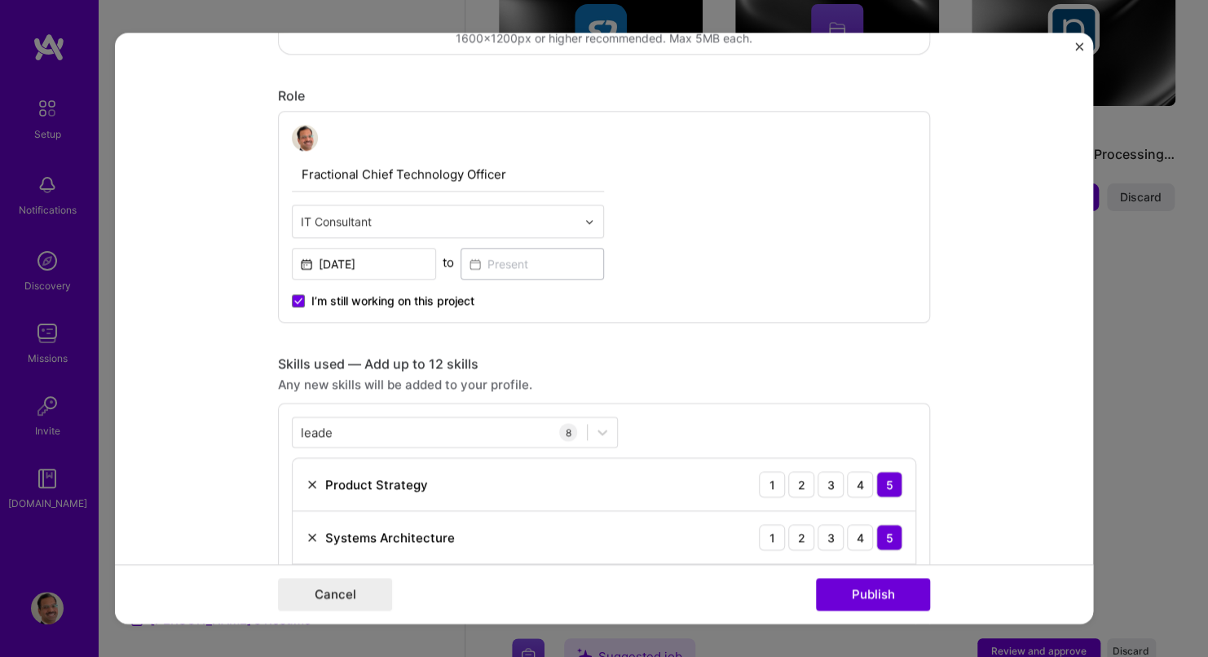
scroll to position [536, 0]
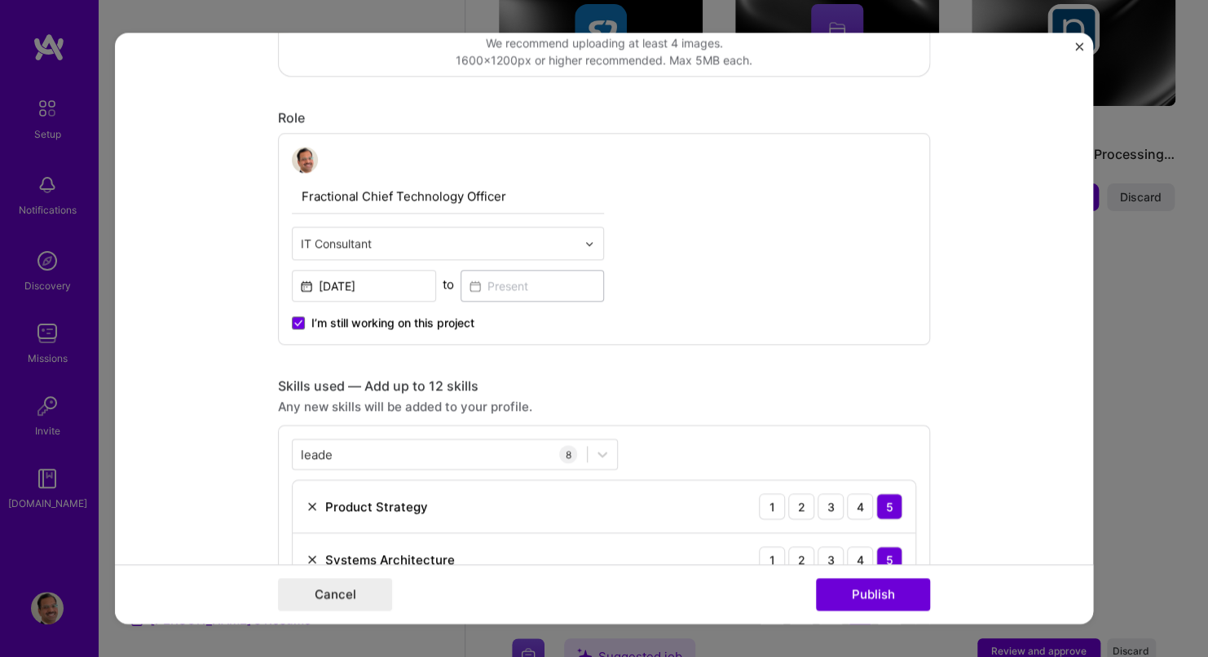
click at [588, 241] on div at bounding box center [594, 243] width 19 height 32
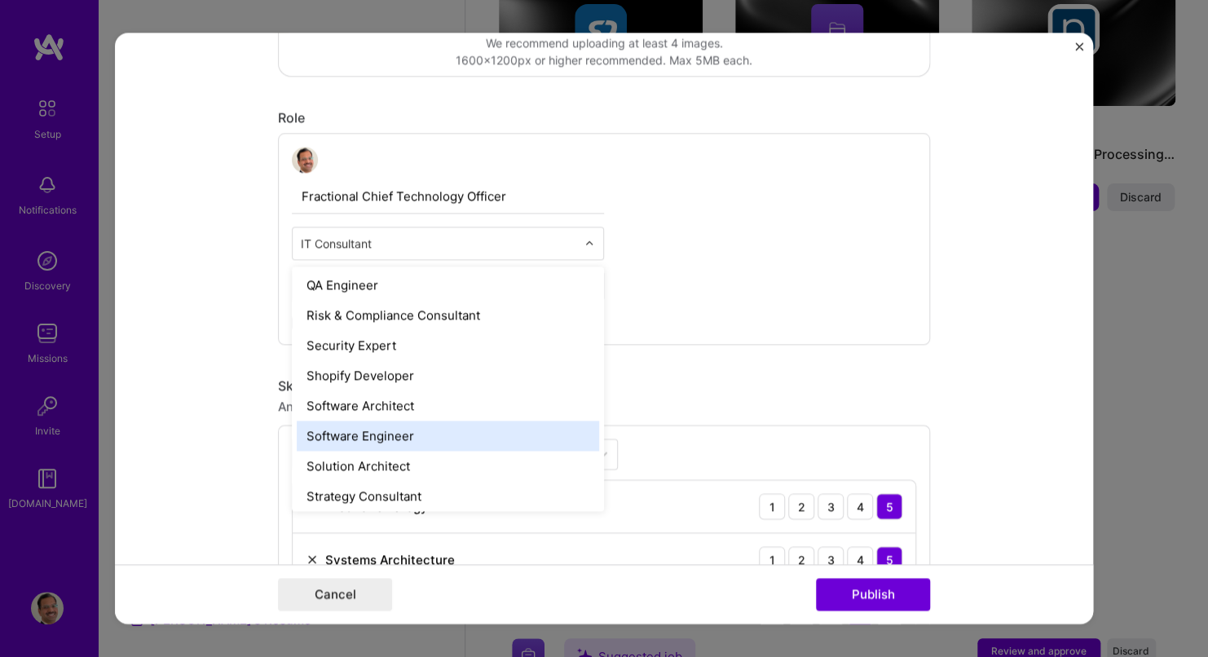
scroll to position [1691, 0]
click at [405, 440] on div "Strategy Consultant" at bounding box center [448, 436] width 303 height 30
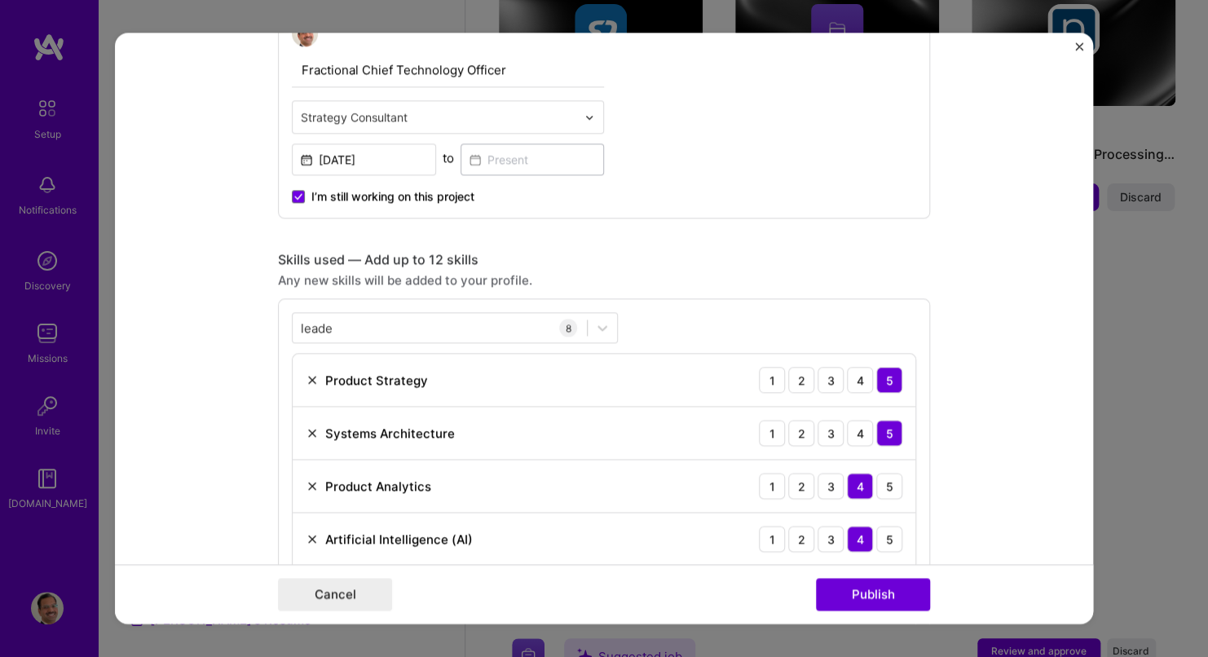
scroll to position [699, 0]
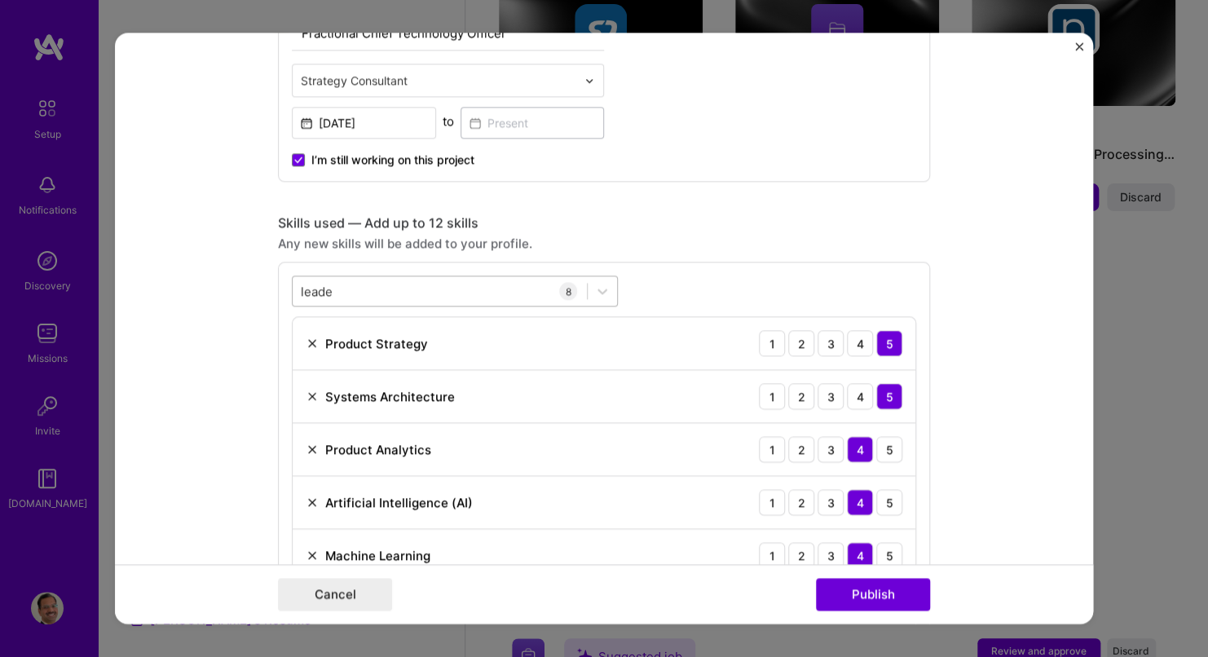
click at [397, 282] on div "leade leade" at bounding box center [440, 291] width 294 height 27
click at [692, 263] on div "leade leade 8 Product Strategy 1 2 3 4 5 Systems Architecture 1 2 3 4 5 Product…" at bounding box center [604, 508] width 652 height 493
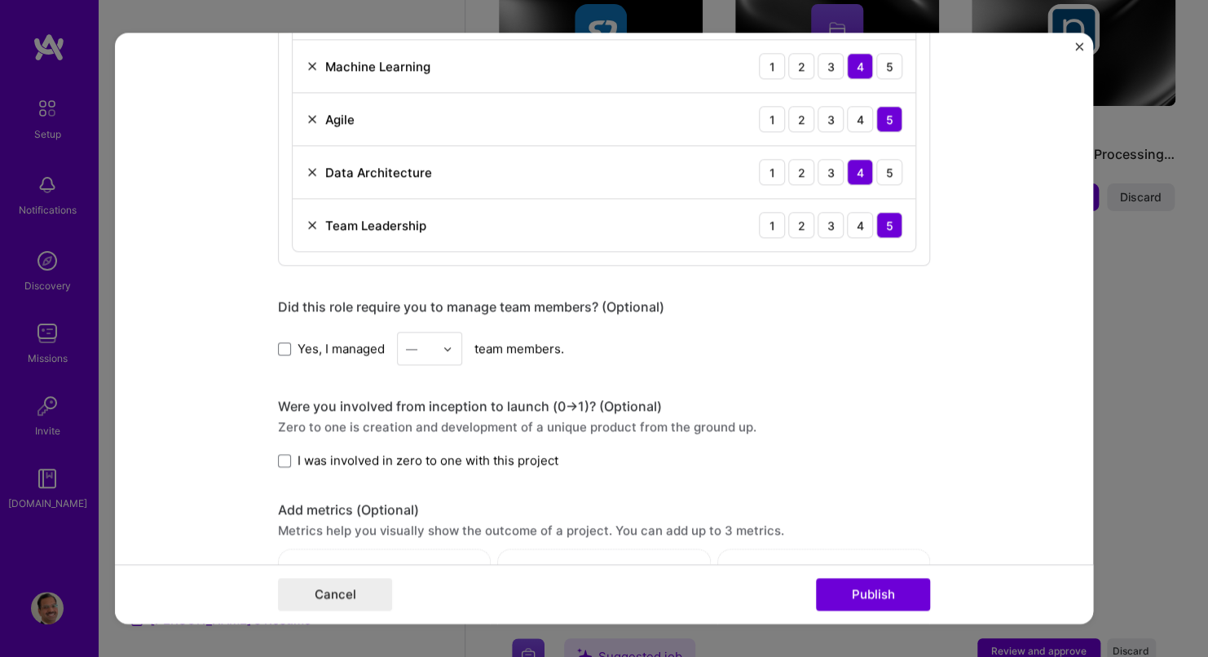
scroll to position [1433, 0]
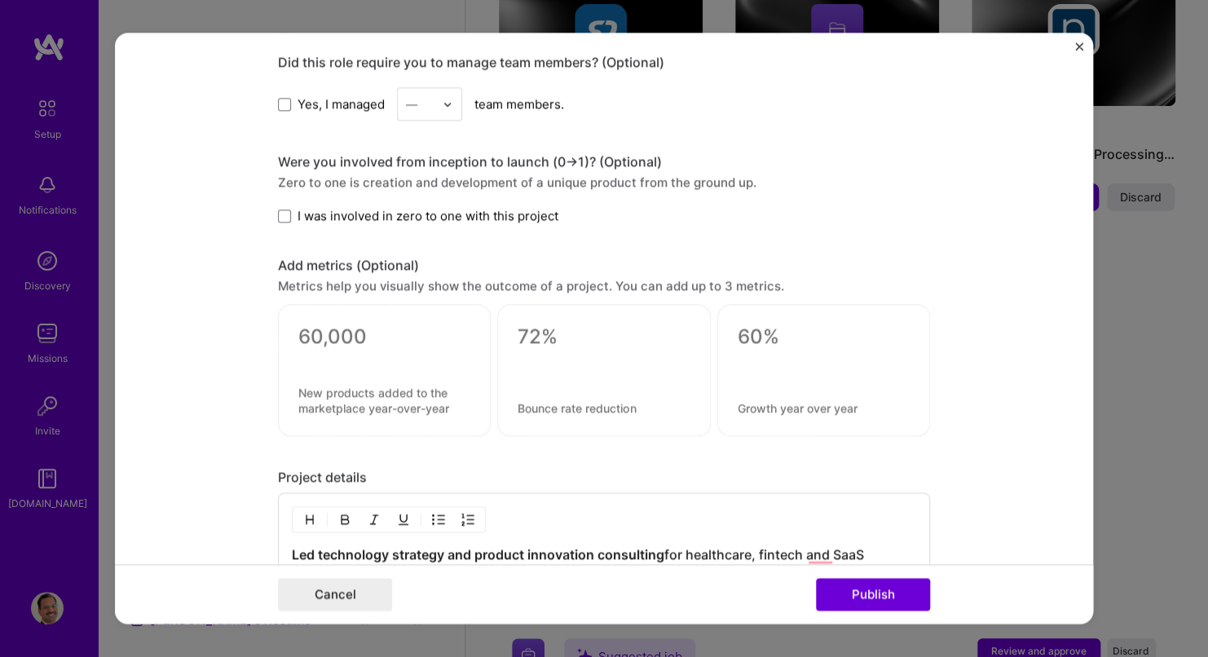
click at [444, 99] on img at bounding box center [448, 104] width 10 height 10
click at [598, 106] on div "Yes, I managed — team members." at bounding box center [604, 103] width 652 height 33
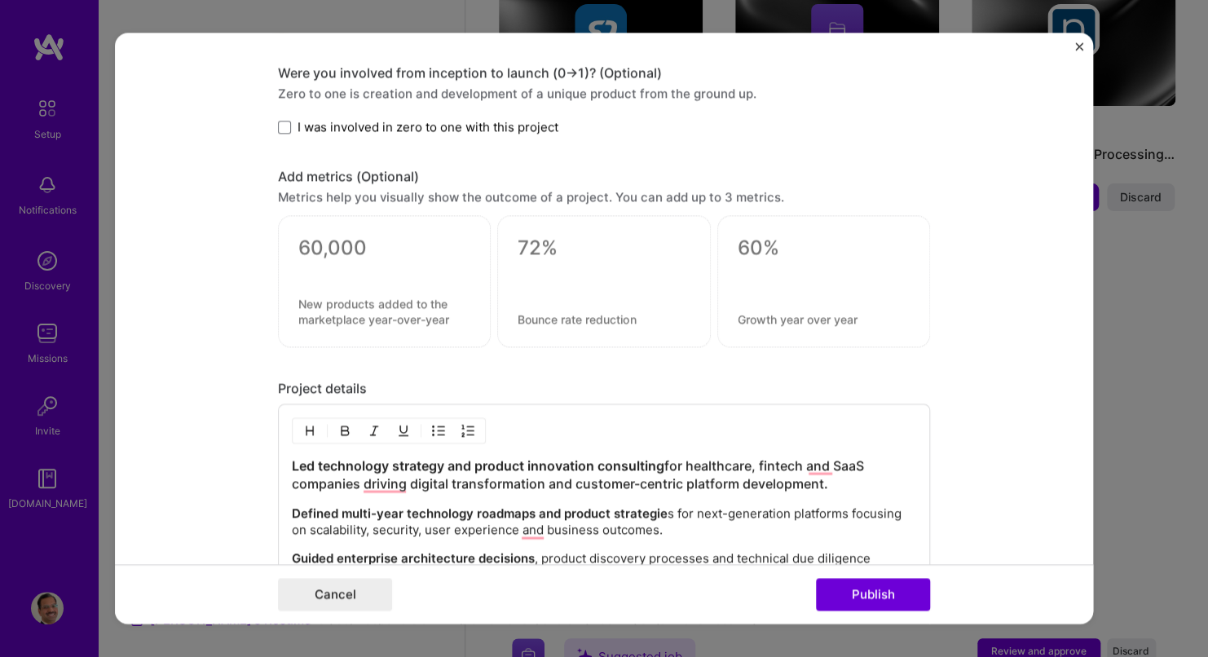
scroll to position [1514, 0]
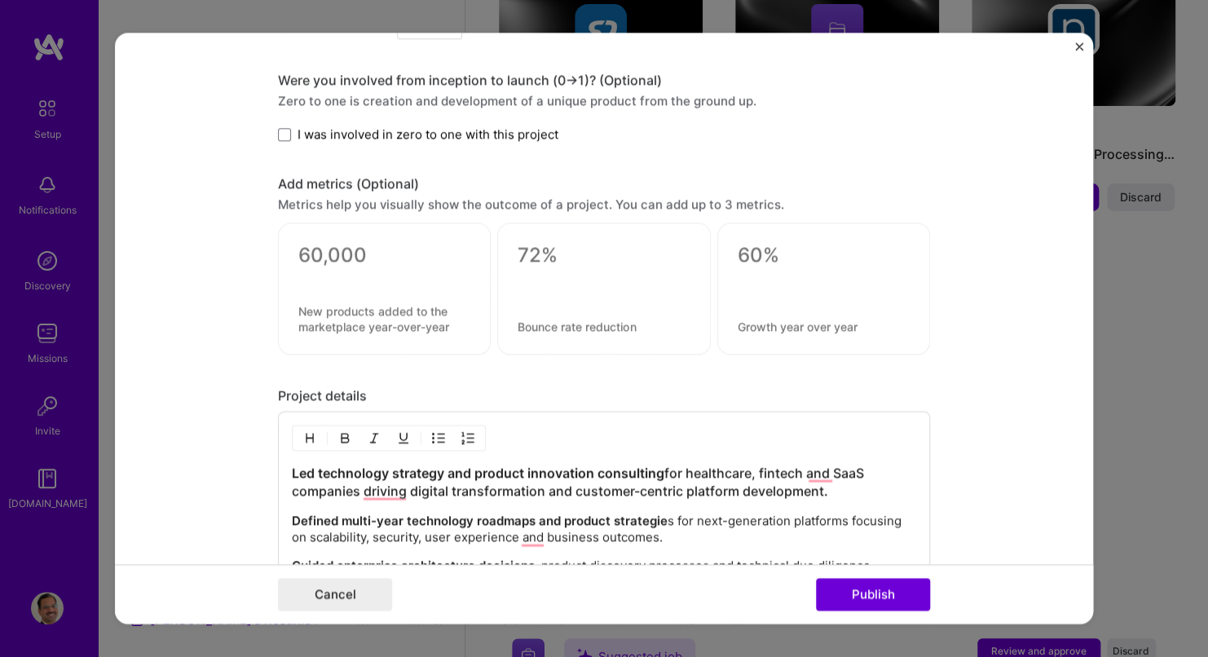
click at [395, 269] on div at bounding box center [384, 276] width 172 height 17
click at [290, 250] on div at bounding box center [384, 289] width 213 height 132
click at [338, 197] on div "Metrics help you visually show the outcome of a project. You can add up to 3 me…" at bounding box center [604, 205] width 652 height 17
click at [559, 245] on textarea at bounding box center [604, 256] width 172 height 24
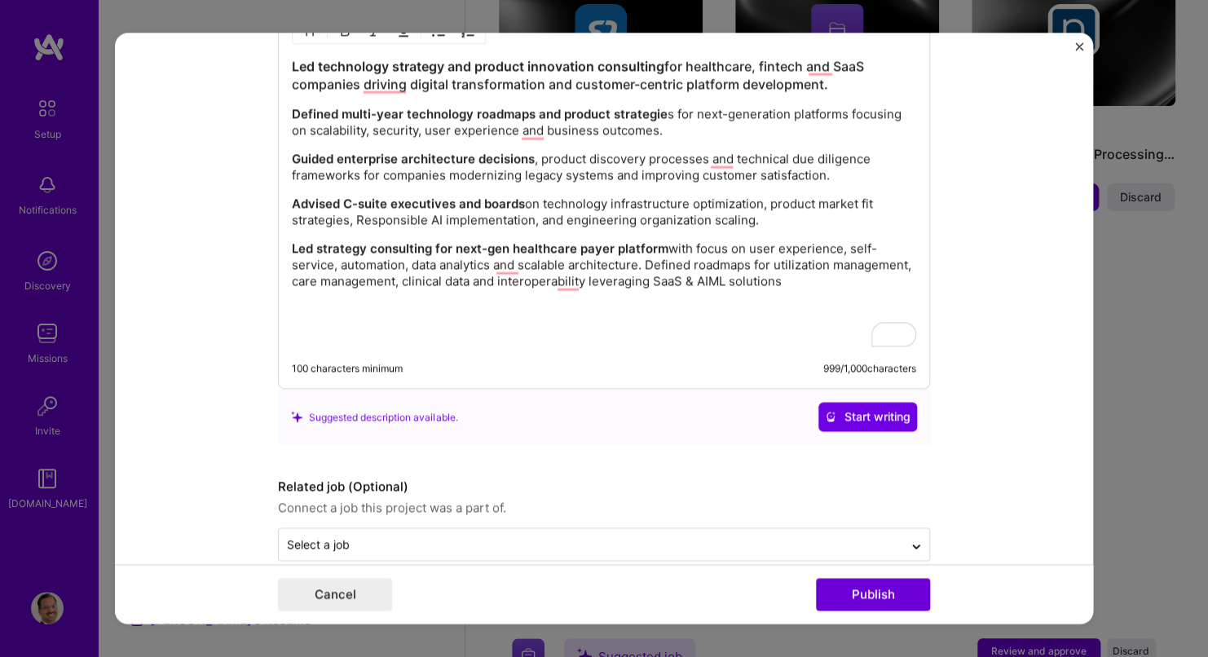
scroll to position [1942, 0]
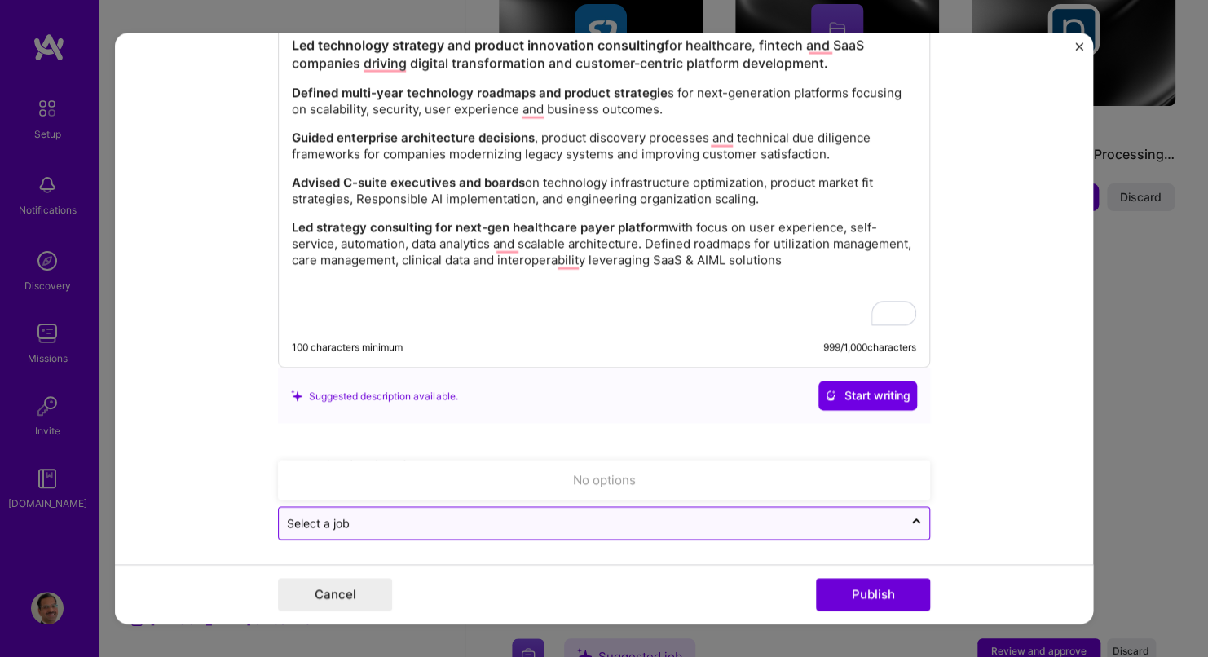
click at [524, 515] on input "text" at bounding box center [591, 523] width 608 height 17
click at [917, 514] on div at bounding box center [916, 523] width 26 height 26
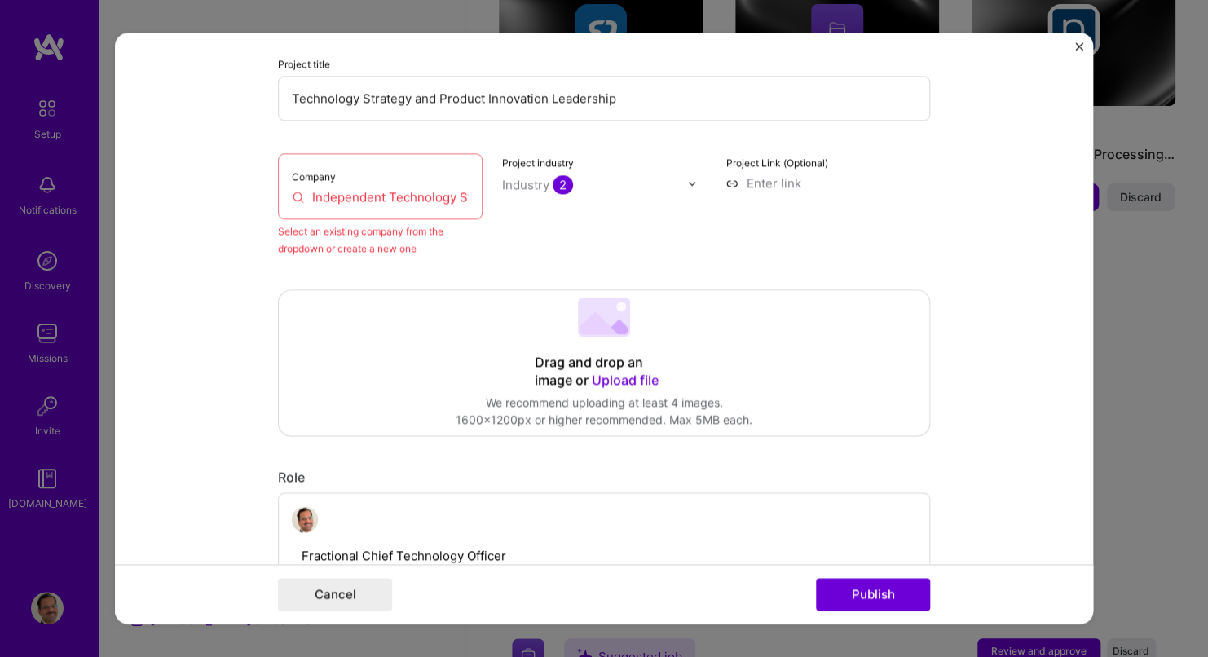
scroll to position [67, 0]
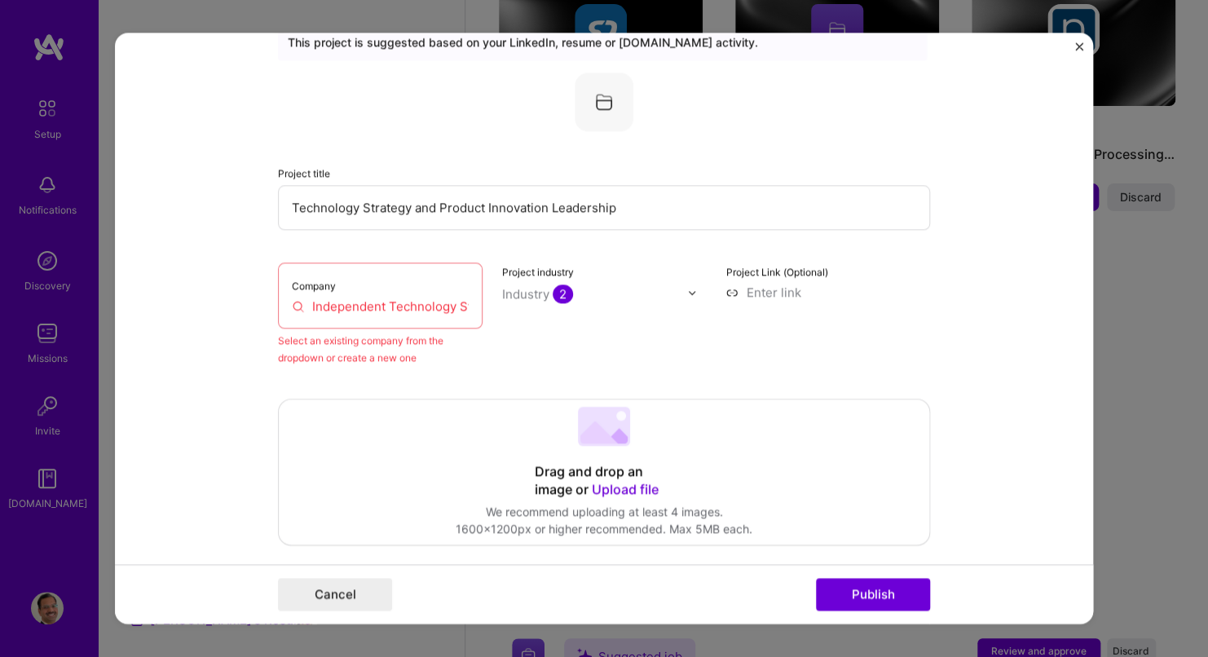
click at [690, 289] on img at bounding box center [692, 293] width 10 height 10
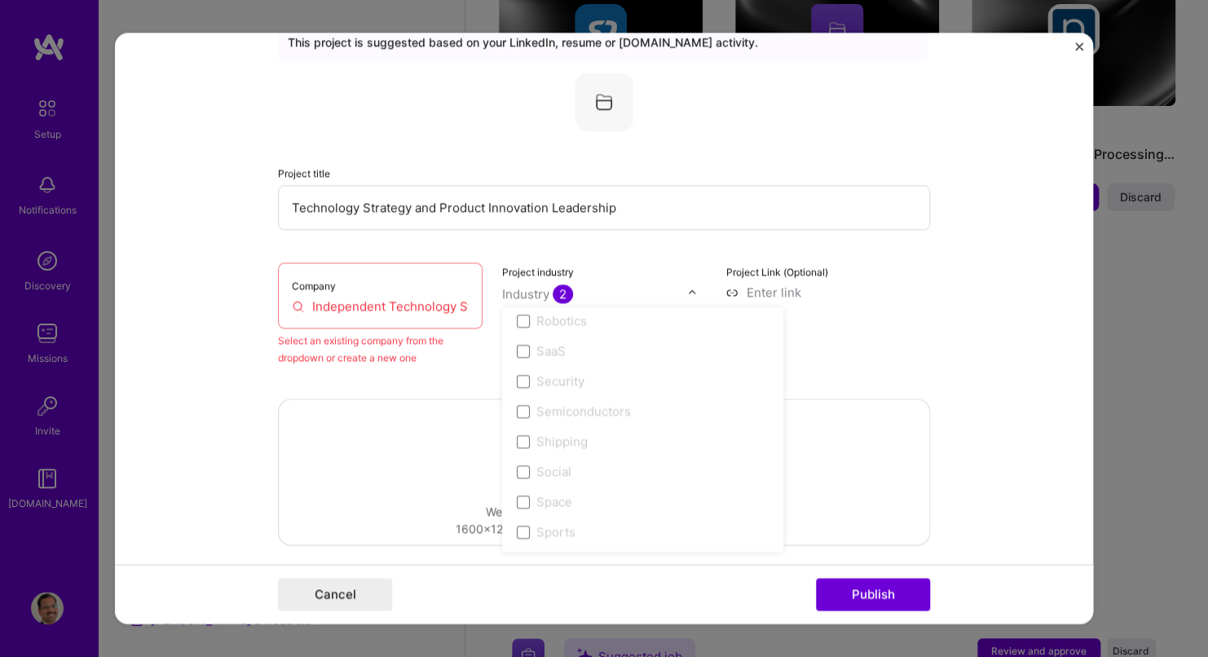
scroll to position [3262, 0]
click at [517, 325] on span at bounding box center [523, 324] width 13 height 13
click at [517, 322] on span at bounding box center [523, 324] width 13 height 13
click at [890, 328] on div "Project Link (Optional)" at bounding box center [828, 315] width 205 height 104
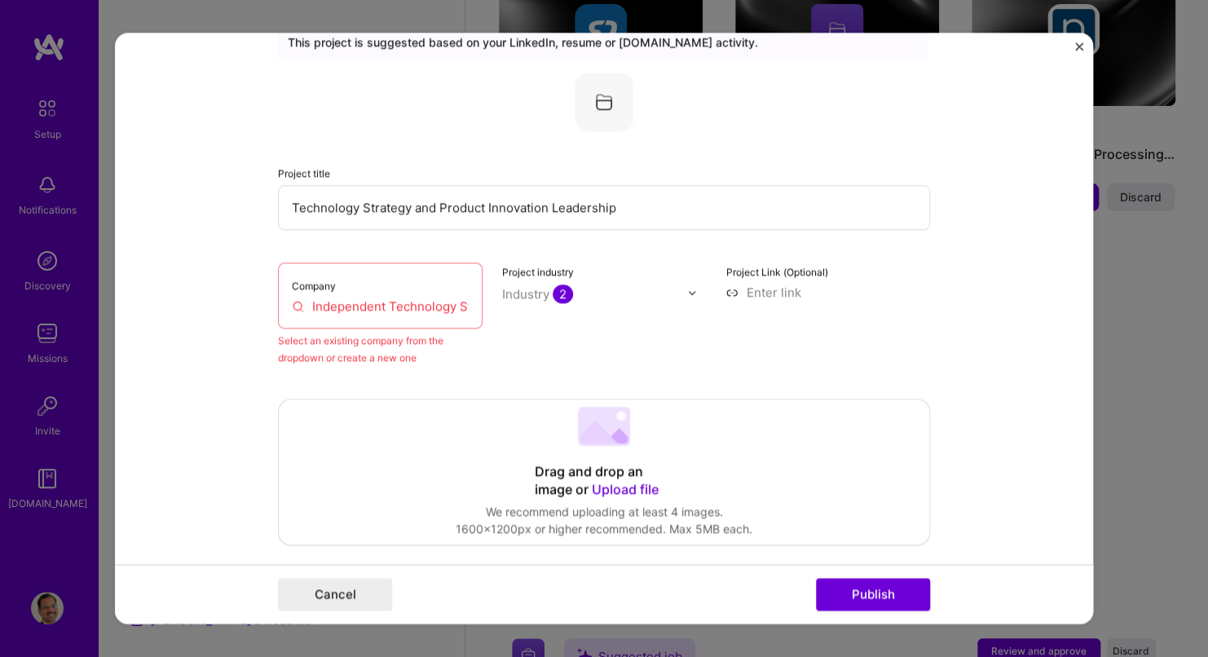
click at [395, 298] on input "Independent Technology Strategy Consultant" at bounding box center [380, 306] width 177 height 17
click at [301, 303] on input "Independent Technology Strategy Consultant" at bounding box center [380, 306] width 177 height 17
click at [431, 308] on input "Independent Technology Strategy Consultant" at bounding box center [380, 306] width 177 height 17
click at [449, 302] on input "Independent Technology Strategy Consultant" at bounding box center [380, 306] width 177 height 17
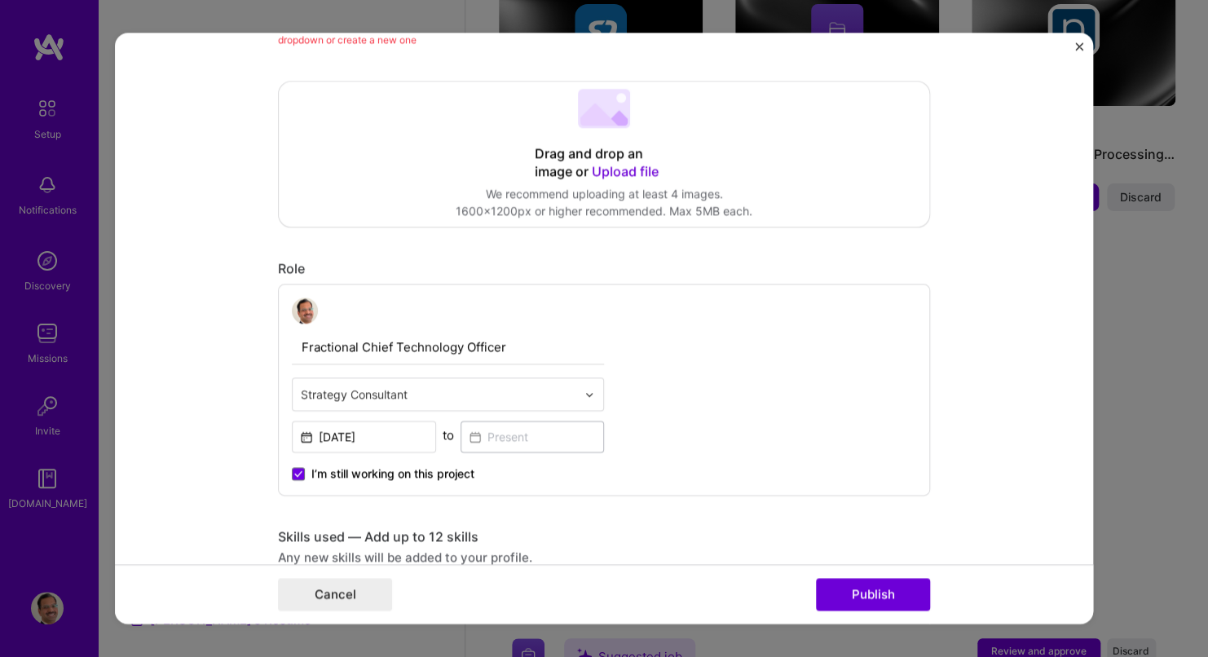
scroll to position [393, 0]
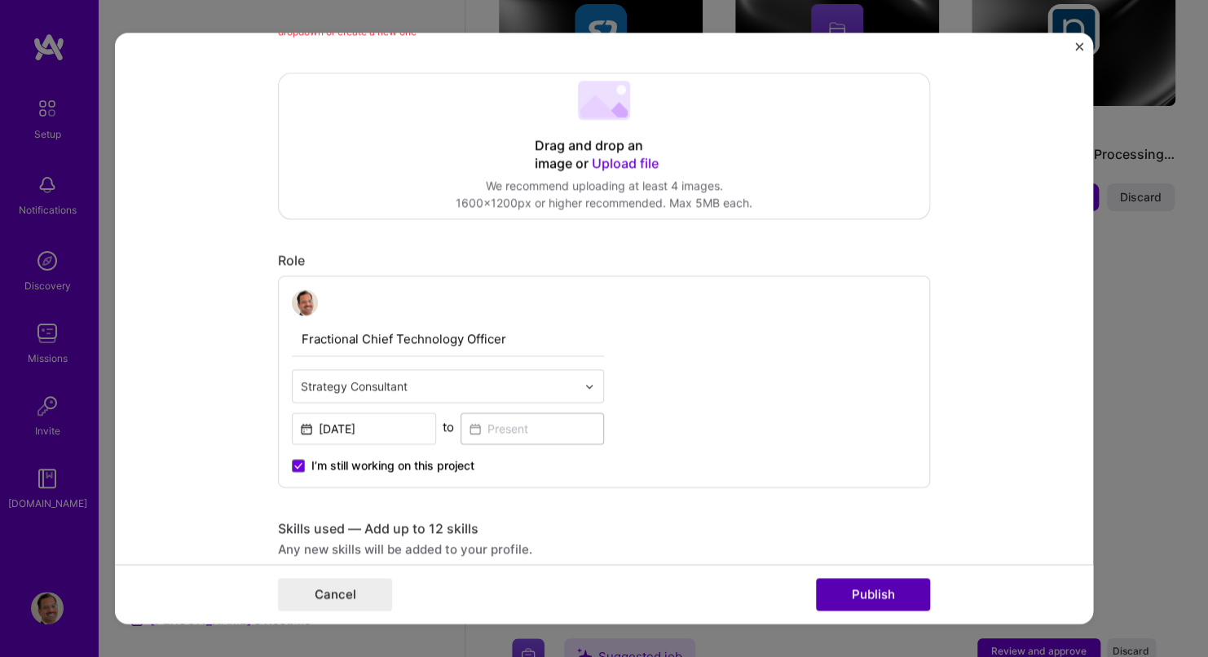
click at [873, 591] on button "Publish" at bounding box center [873, 595] width 114 height 33
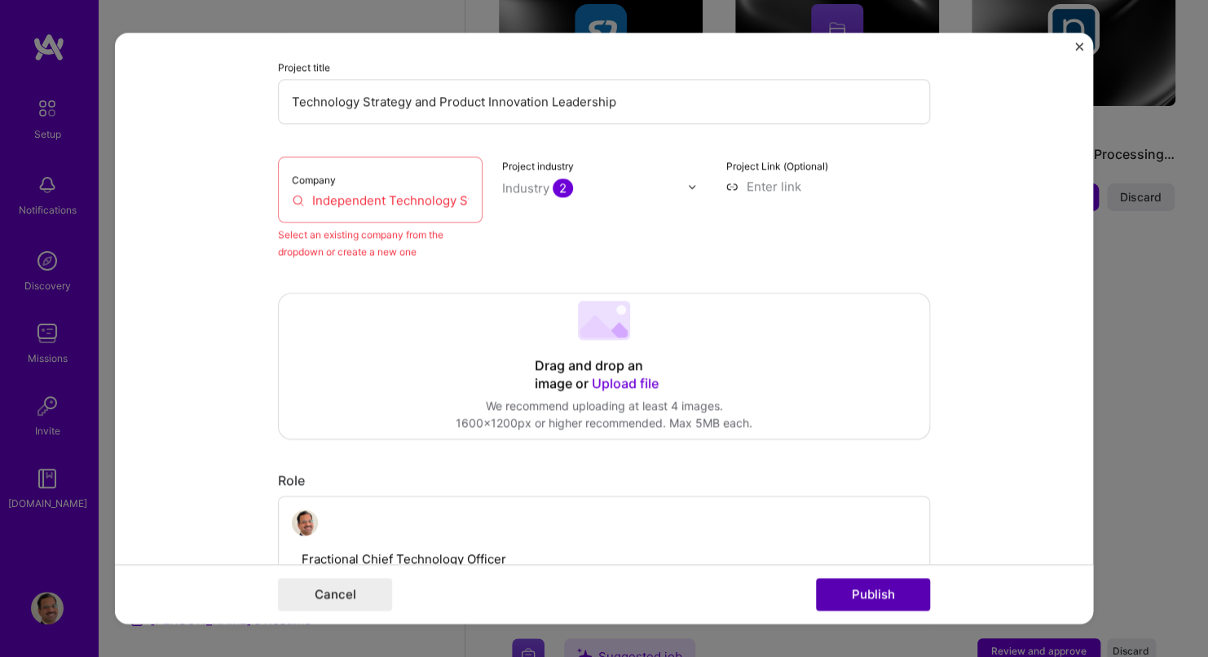
scroll to position [107, 0]
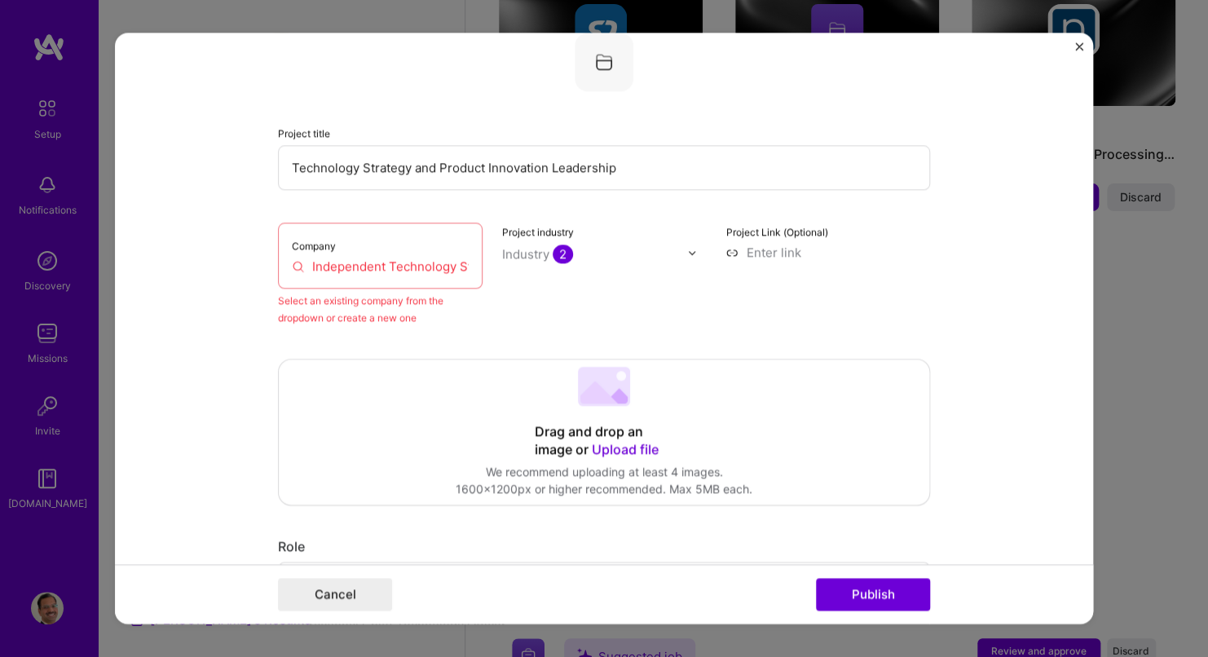
click at [414, 271] on input "Independent Technology Strategy Consultant" at bounding box center [380, 266] width 177 height 17
click at [304, 263] on input "Independent Technology Strategy Consultant" at bounding box center [380, 266] width 177 height 17
click at [292, 263] on input "Independent Technology Strategy Consultant" at bounding box center [380, 266] width 177 height 17
click at [387, 236] on div "Company Independent Technology Strategy Consultant" at bounding box center [380, 256] width 205 height 66
click at [374, 168] on input "Technology Strategy and Product Innovation Leadership" at bounding box center [604, 167] width 652 height 45
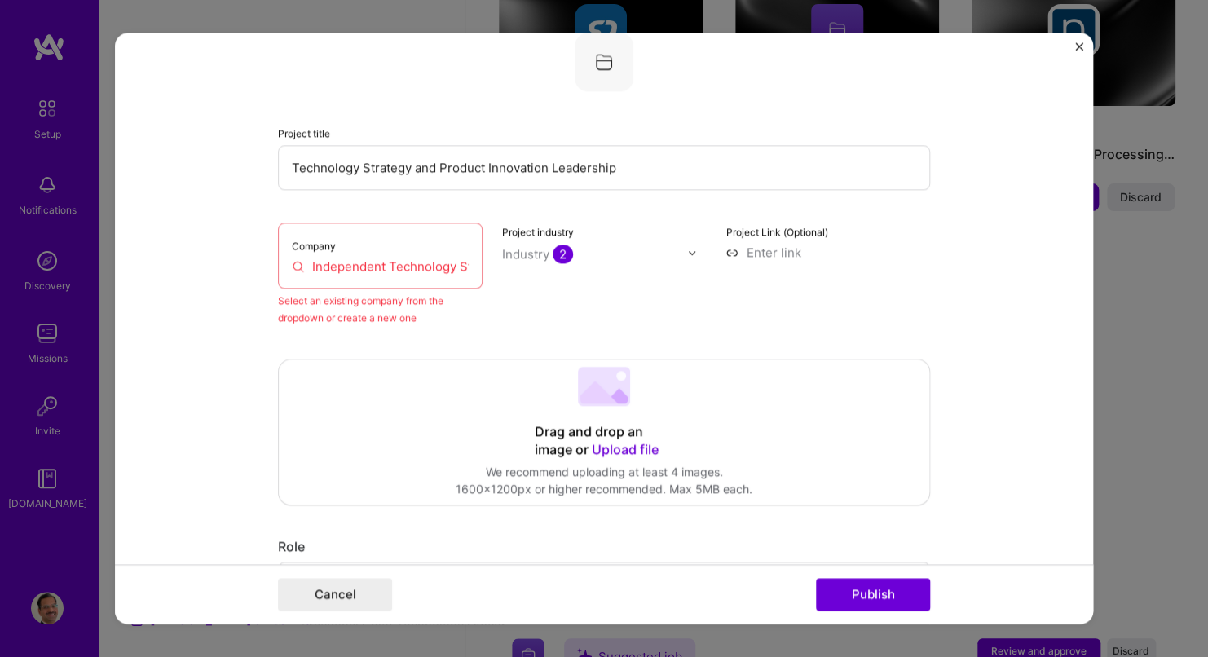
click at [766, 257] on input at bounding box center [828, 252] width 205 height 17
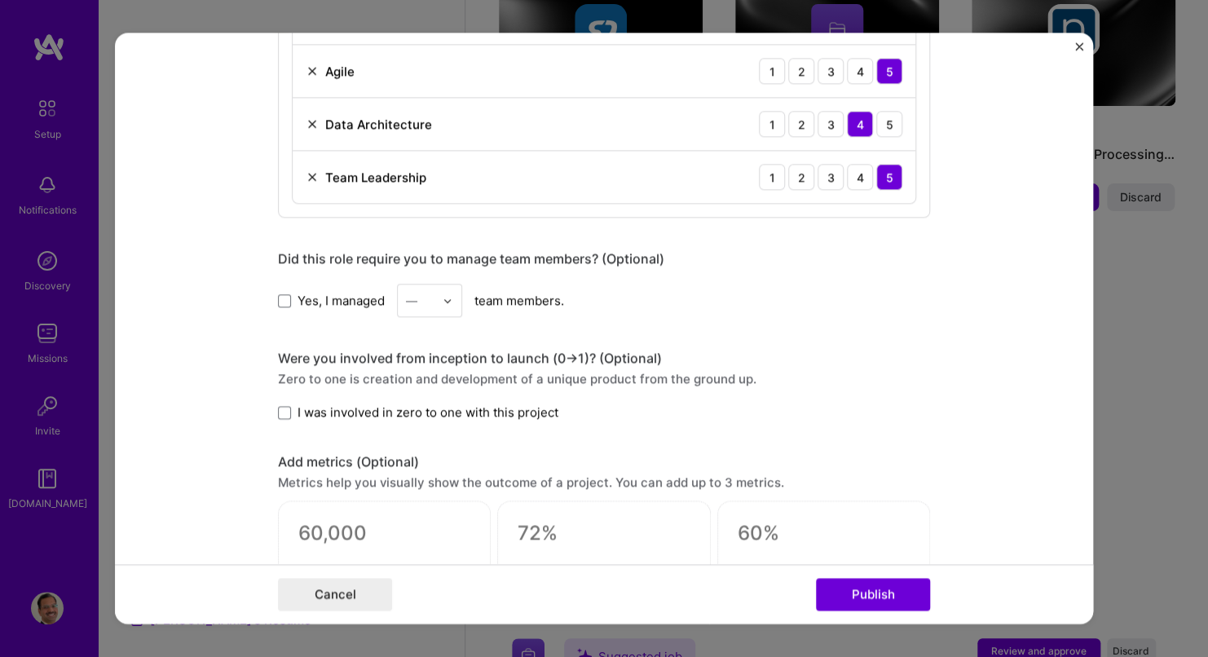
scroll to position [1208, 0]
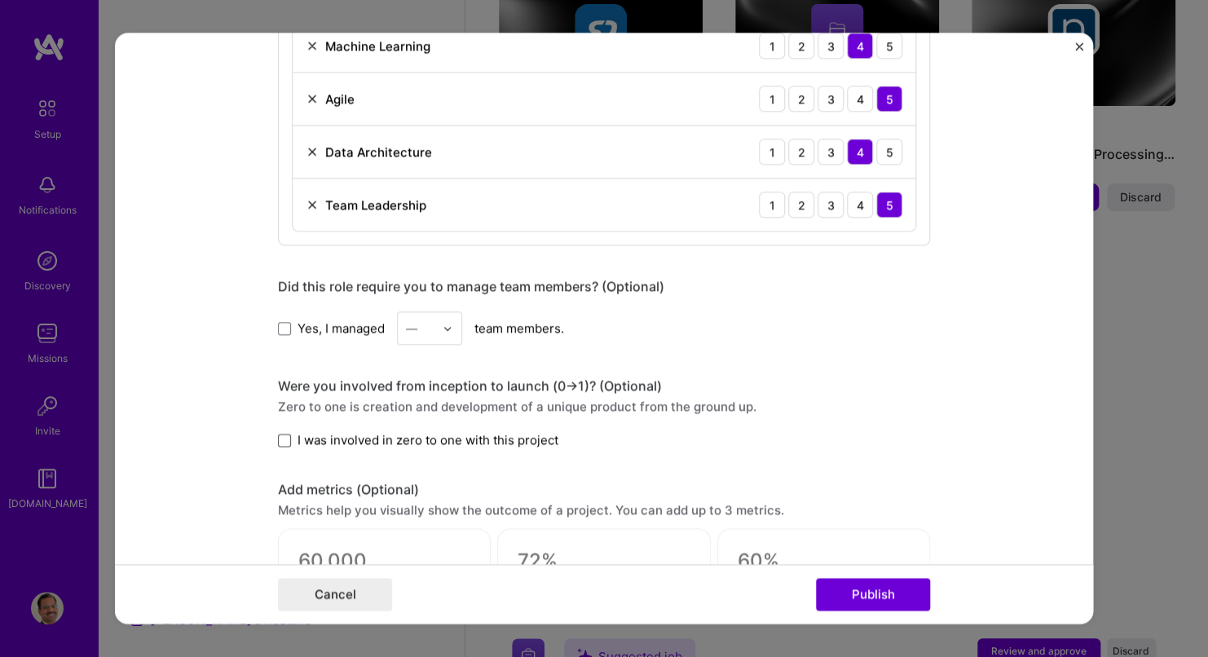
drag, startPoint x: 278, startPoint y: 437, endPoint x: 316, endPoint y: 432, distance: 37.8
click at [278, 437] on span at bounding box center [284, 440] width 13 height 13
click at [0, 0] on input "I was involved in zero to one with this project" at bounding box center [0, 0] width 0 height 0
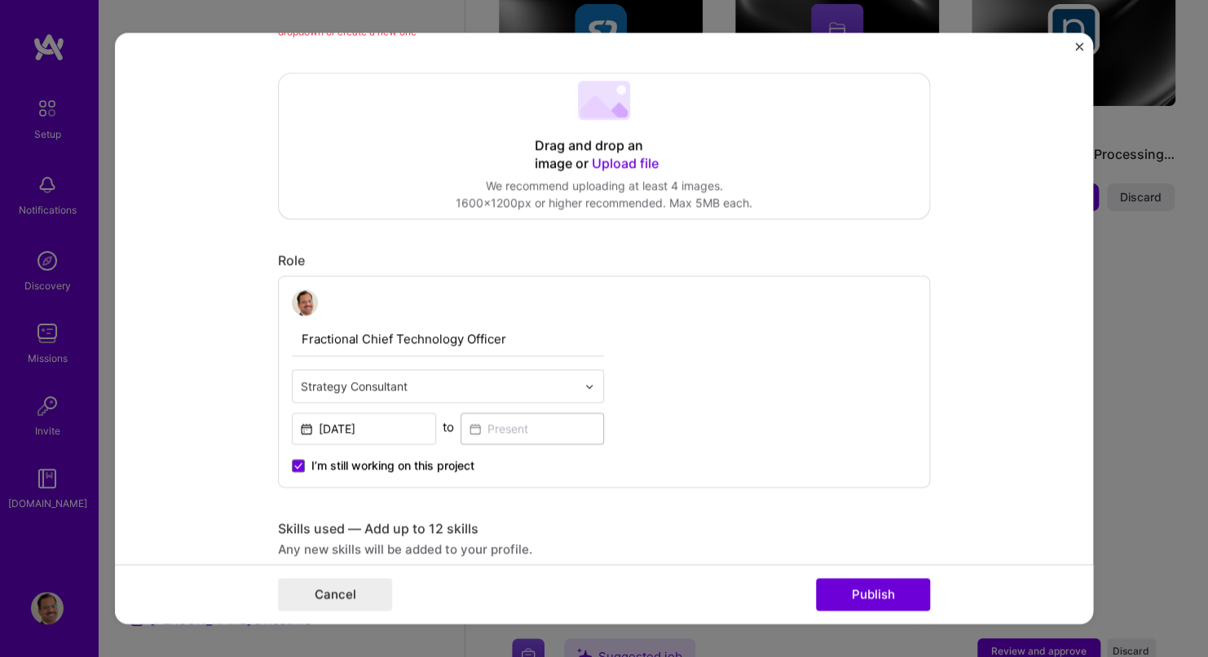
scroll to position [148, 0]
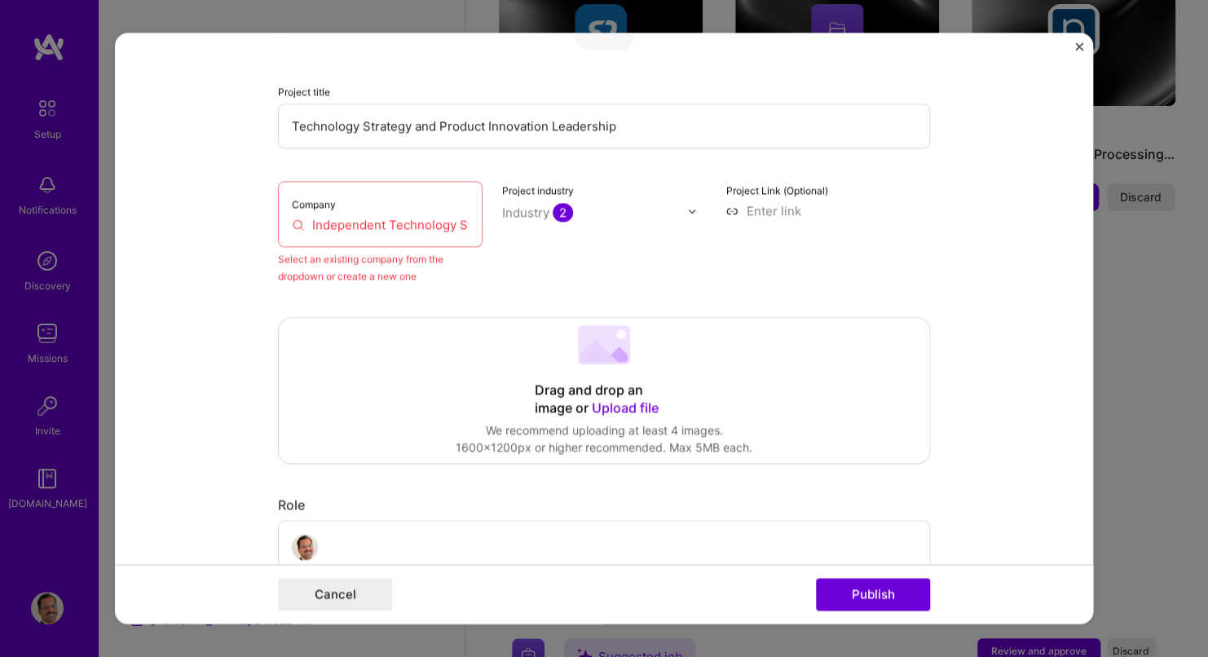
click at [379, 216] on input "Independent Technology Strategy Consultant" at bounding box center [380, 224] width 177 height 17
drag, startPoint x: 306, startPoint y: 223, endPoint x: 596, endPoint y: 223, distance: 290.3
click at [596, 223] on div "Company Independent Technology Strategy Consultant Select an existing company f…" at bounding box center [604, 233] width 652 height 104
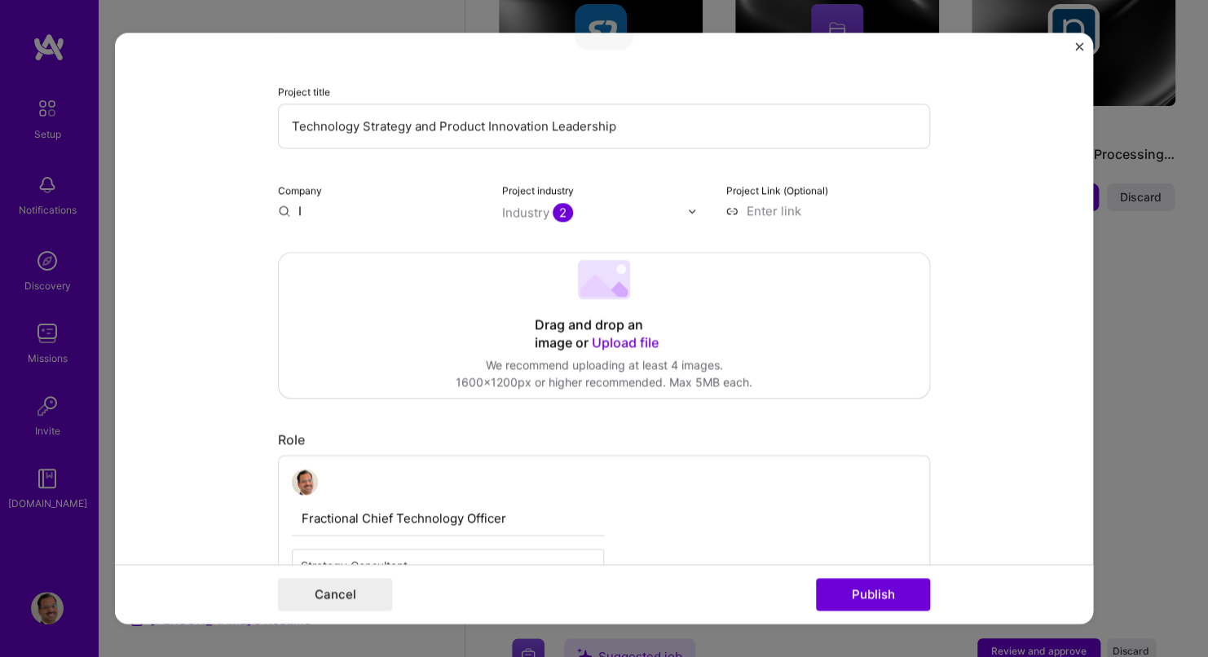
scroll to position [0, 0]
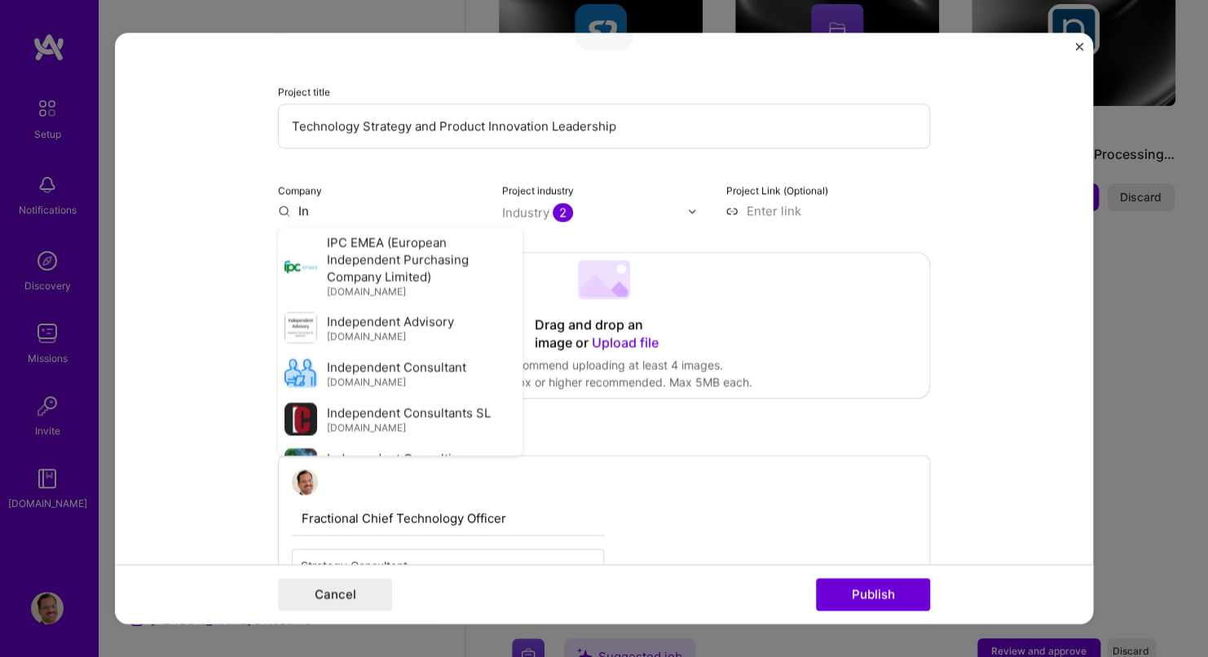
type input "I"
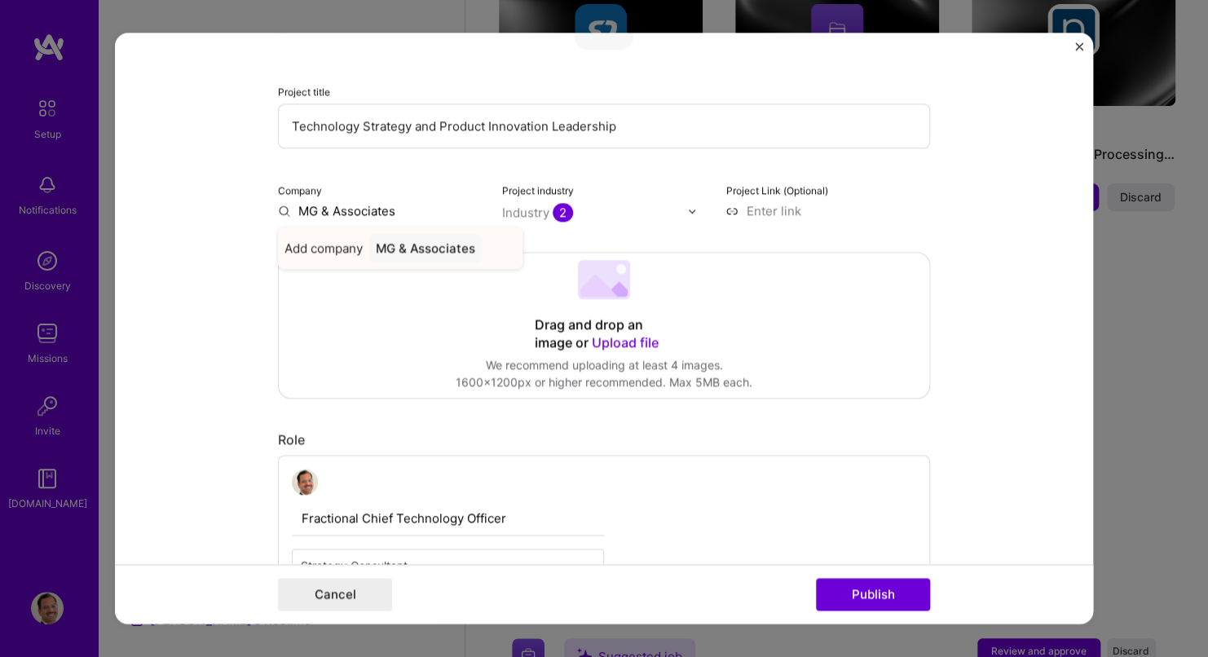
type input "MG & Associates"
click at [327, 242] on span "Add company" at bounding box center [324, 248] width 78 height 17
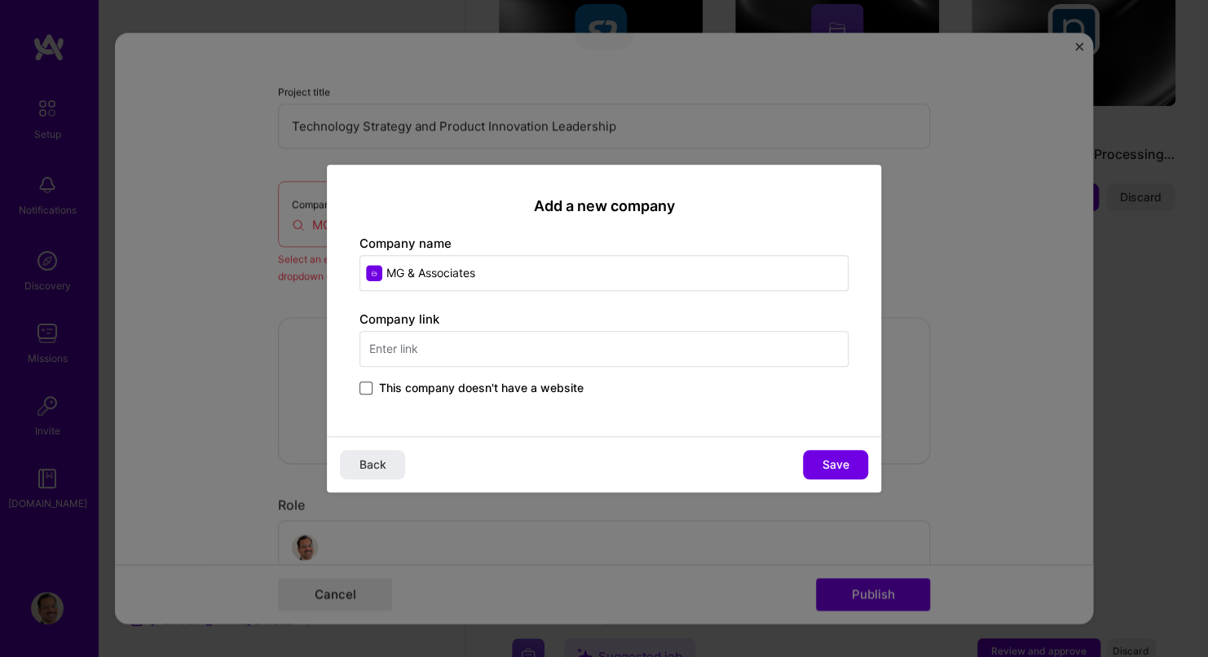
click at [364, 384] on span at bounding box center [366, 388] width 13 height 13
click at [0, 0] on input "This company doesn't have a website" at bounding box center [0, 0] width 0 height 0
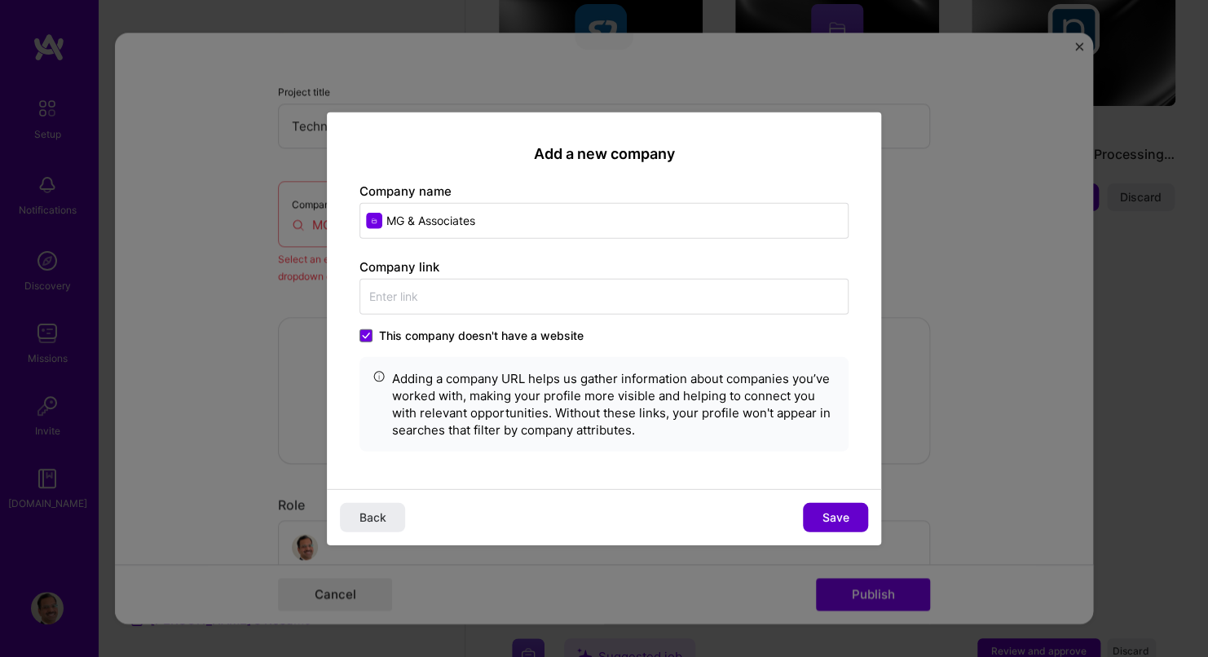
click at [842, 515] on span "Save" at bounding box center [836, 517] width 27 height 16
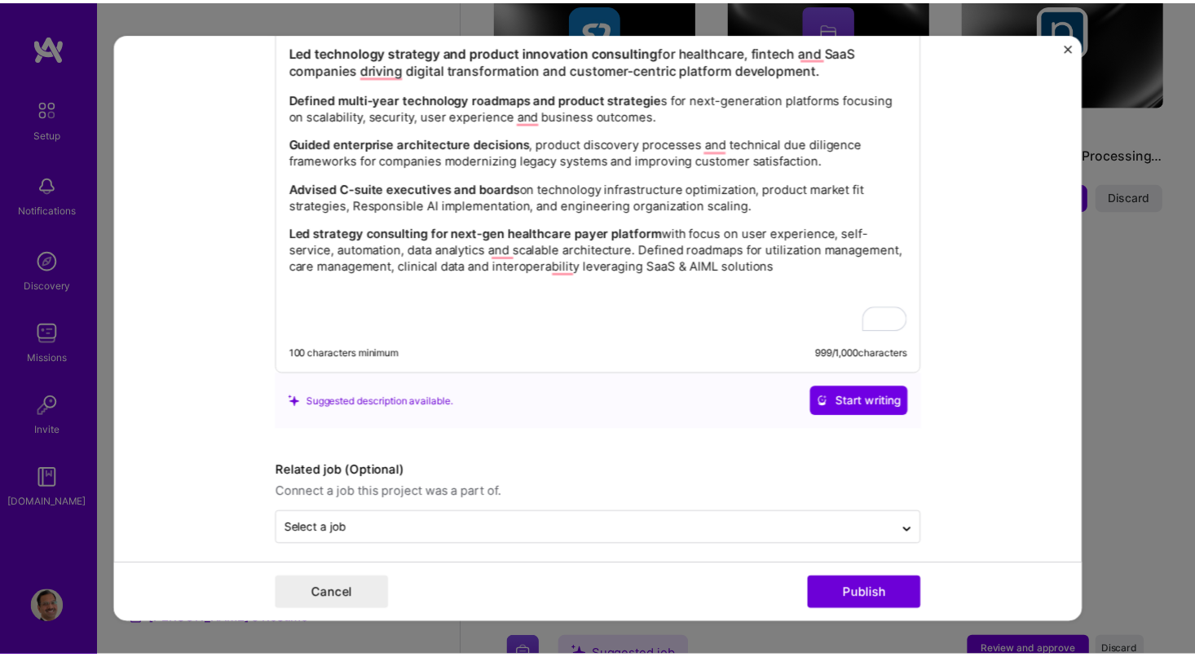
scroll to position [1877, 0]
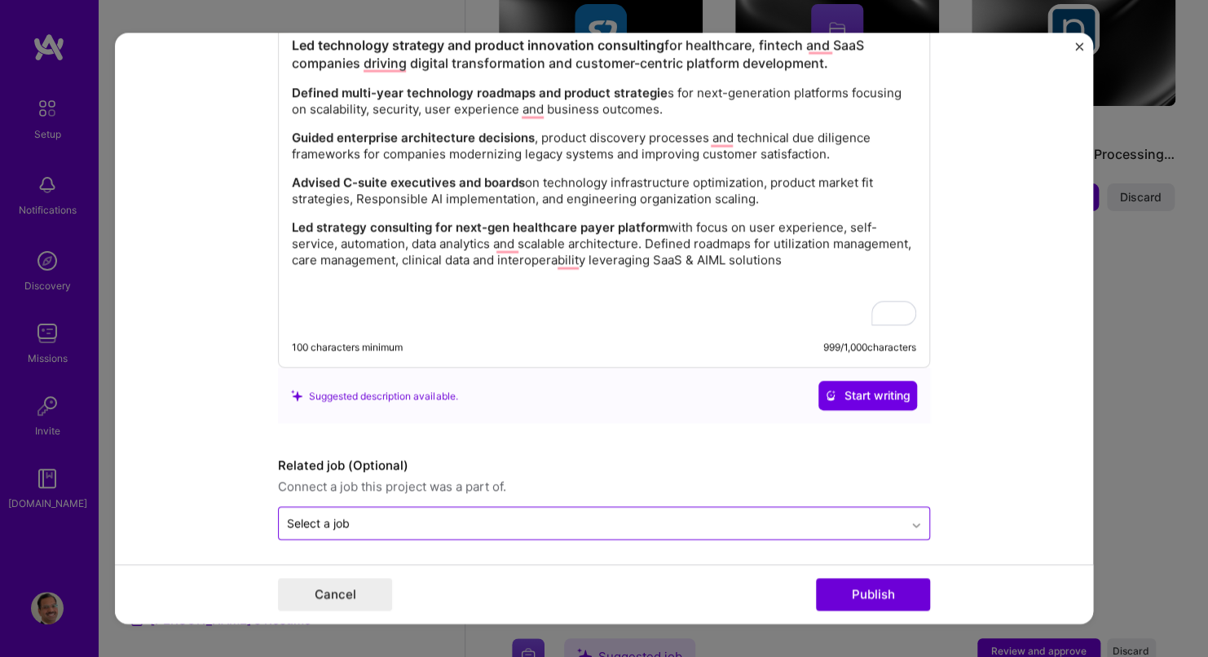
click at [912, 520] on icon at bounding box center [916, 525] width 13 height 16
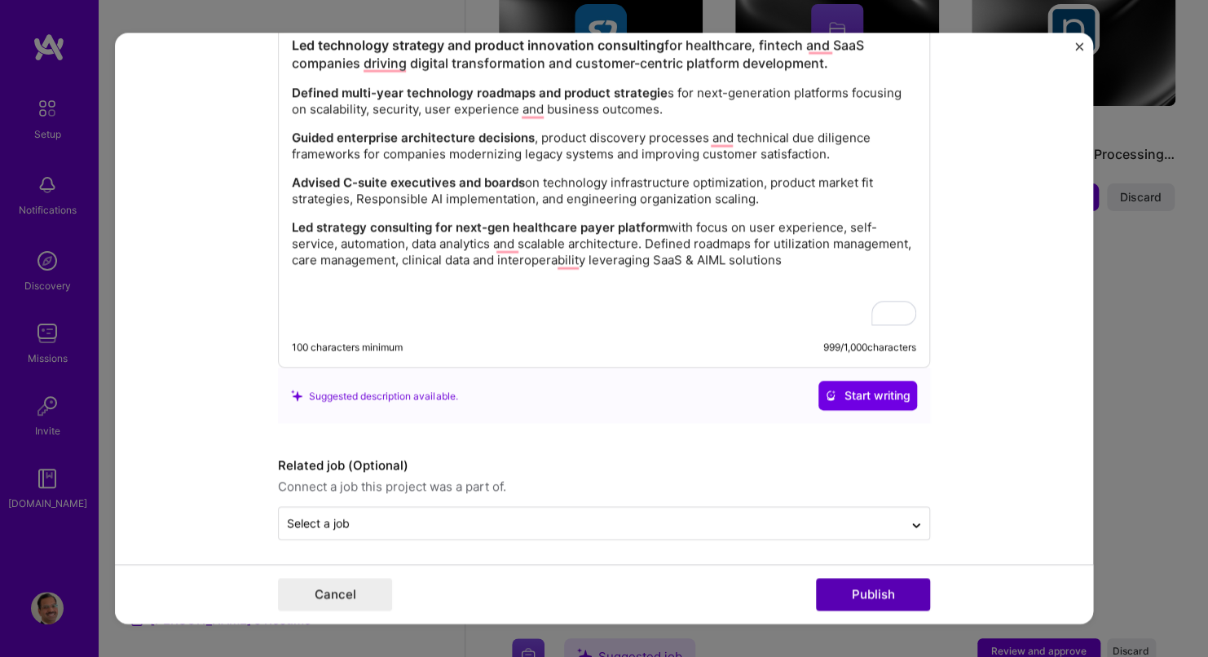
click at [870, 591] on button "Publish" at bounding box center [873, 595] width 114 height 33
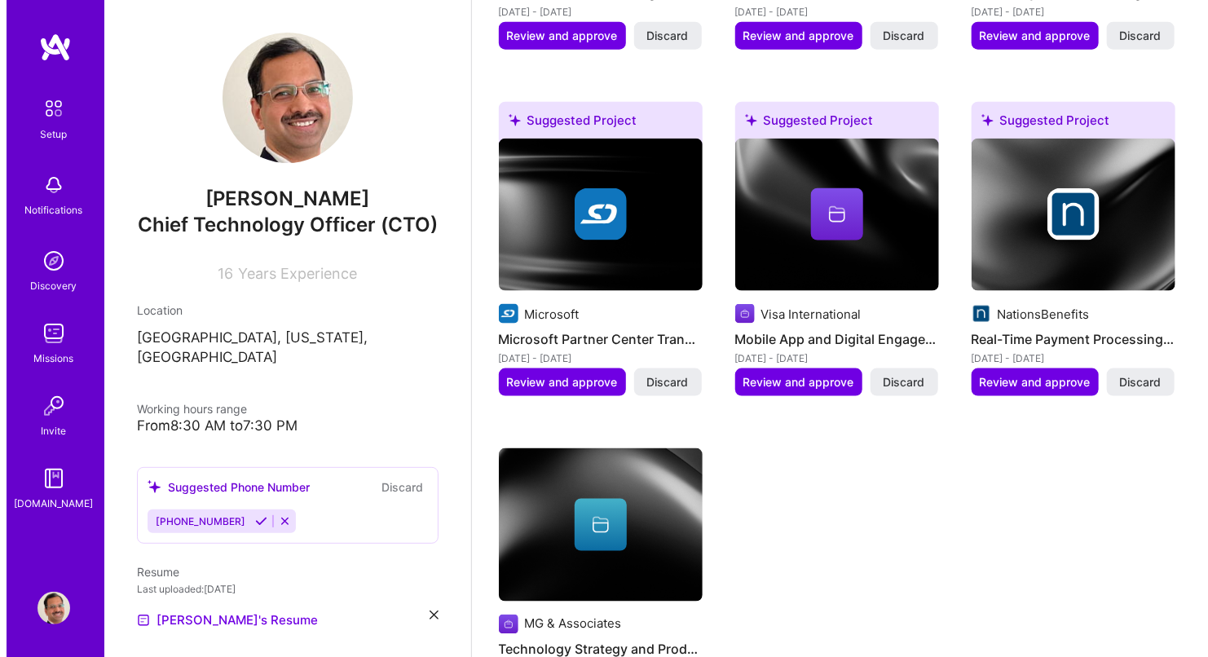
scroll to position [897, 0]
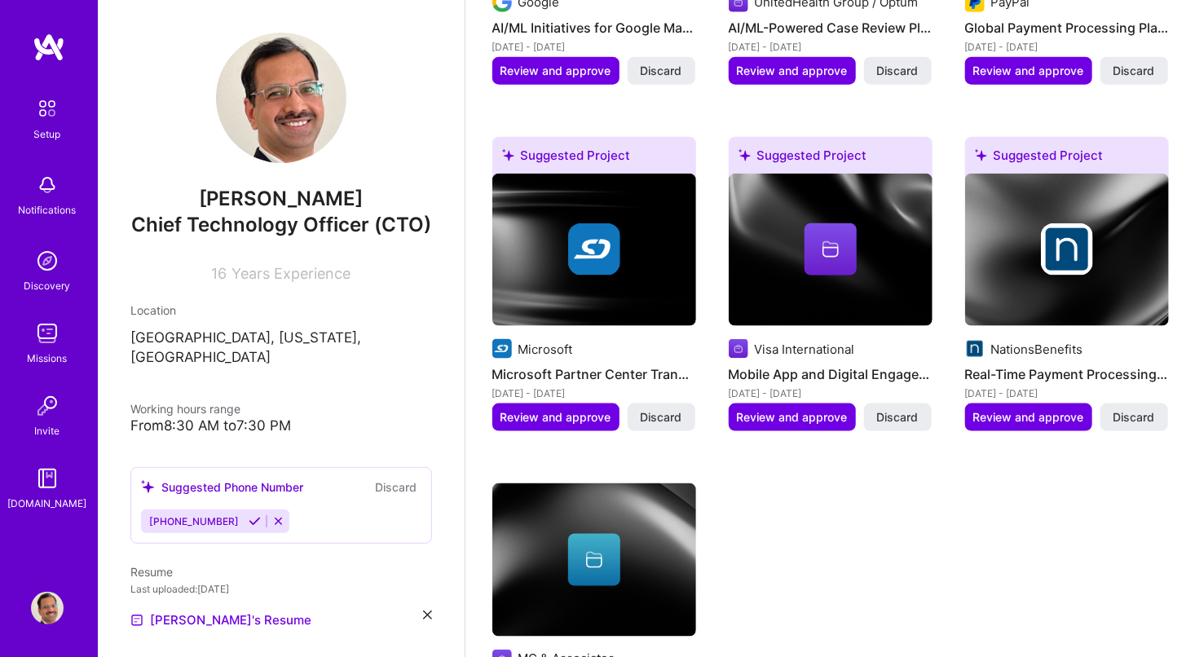
click at [1059, 233] on img at bounding box center [1067, 249] width 52 height 52
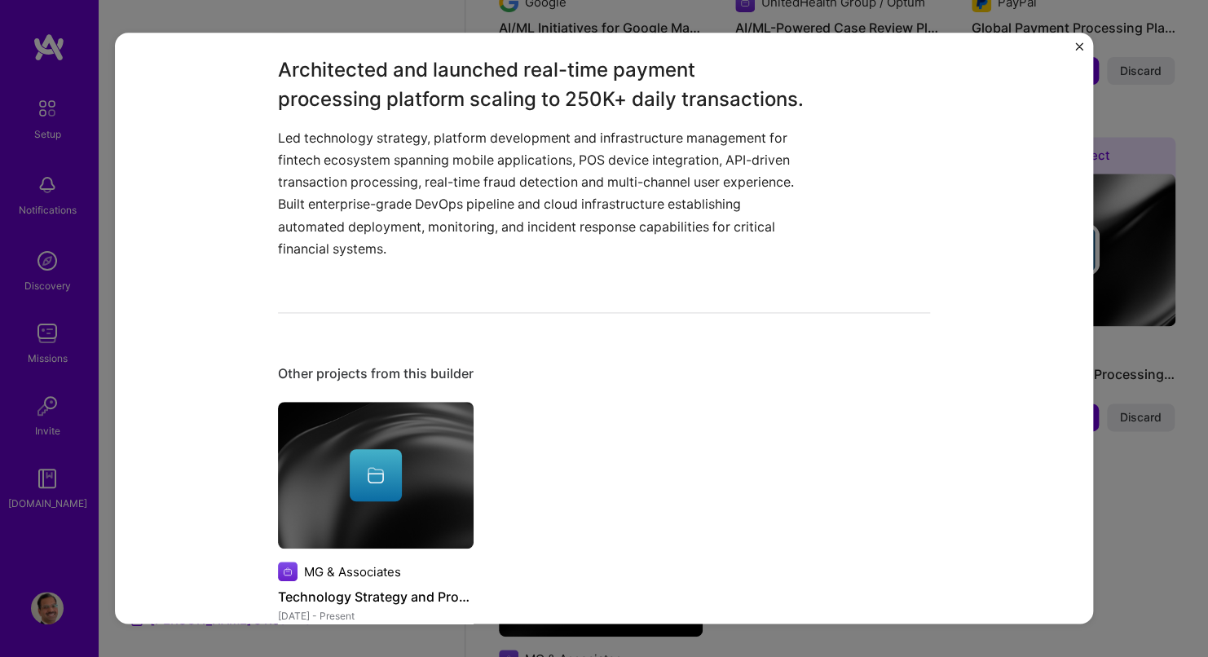
scroll to position [391, 0]
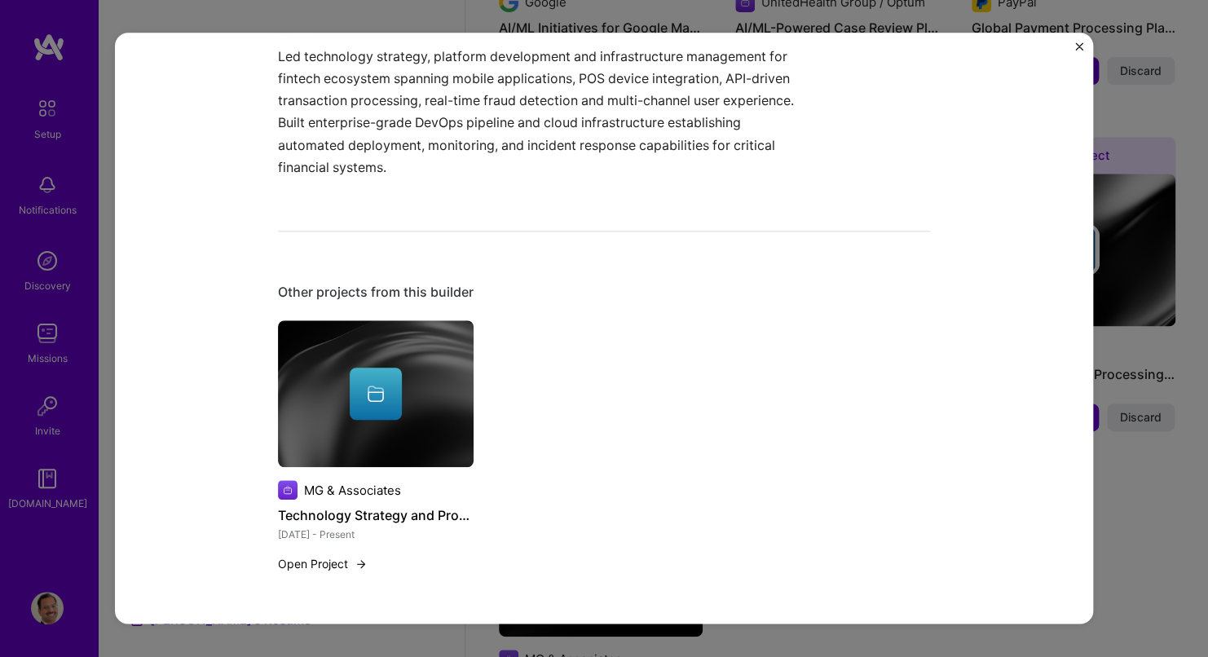
click at [1076, 51] on button "Close" at bounding box center [1080, 50] width 8 height 17
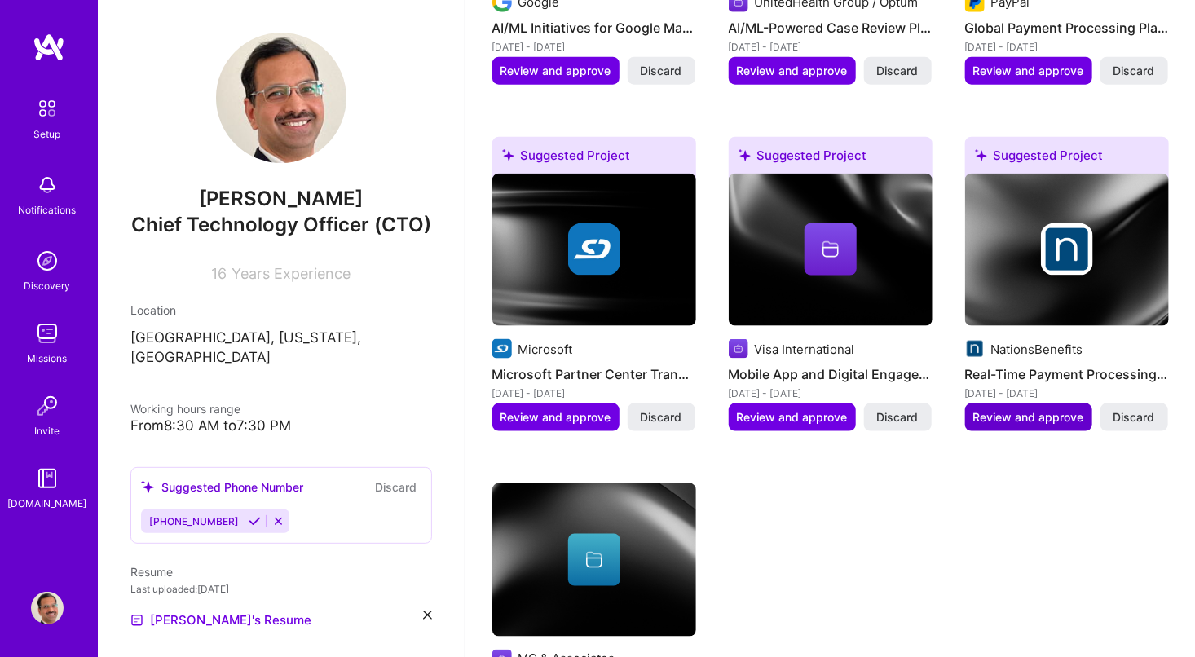
click at [1038, 414] on span "Review and approve" at bounding box center [1029, 417] width 111 height 16
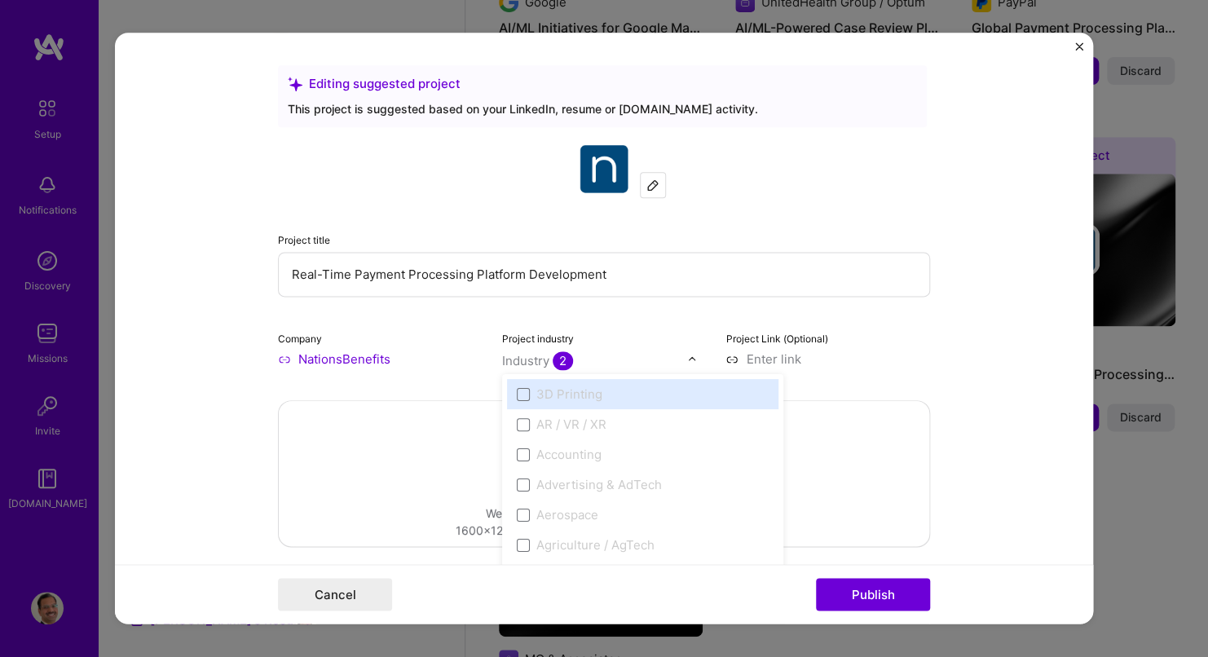
click at [529, 353] on div "Industry 2" at bounding box center [537, 360] width 71 height 17
click at [753, 263] on input "Real-Time Payment Processing Platform Development" at bounding box center [604, 274] width 652 height 45
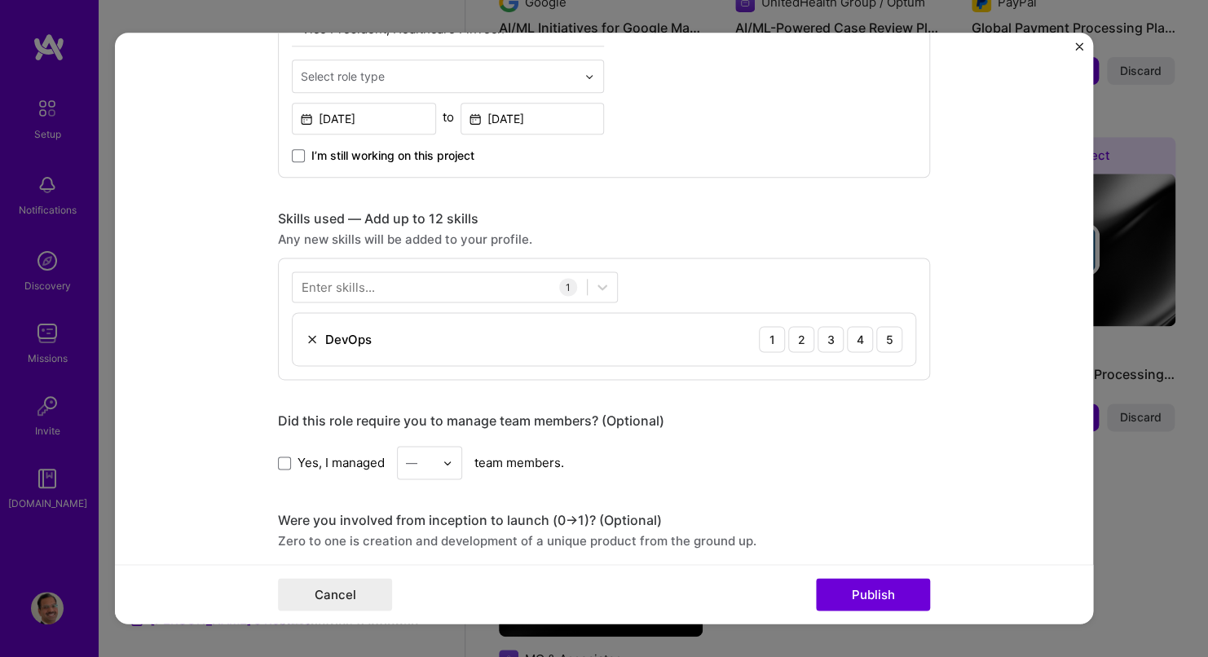
scroll to position [734, 0]
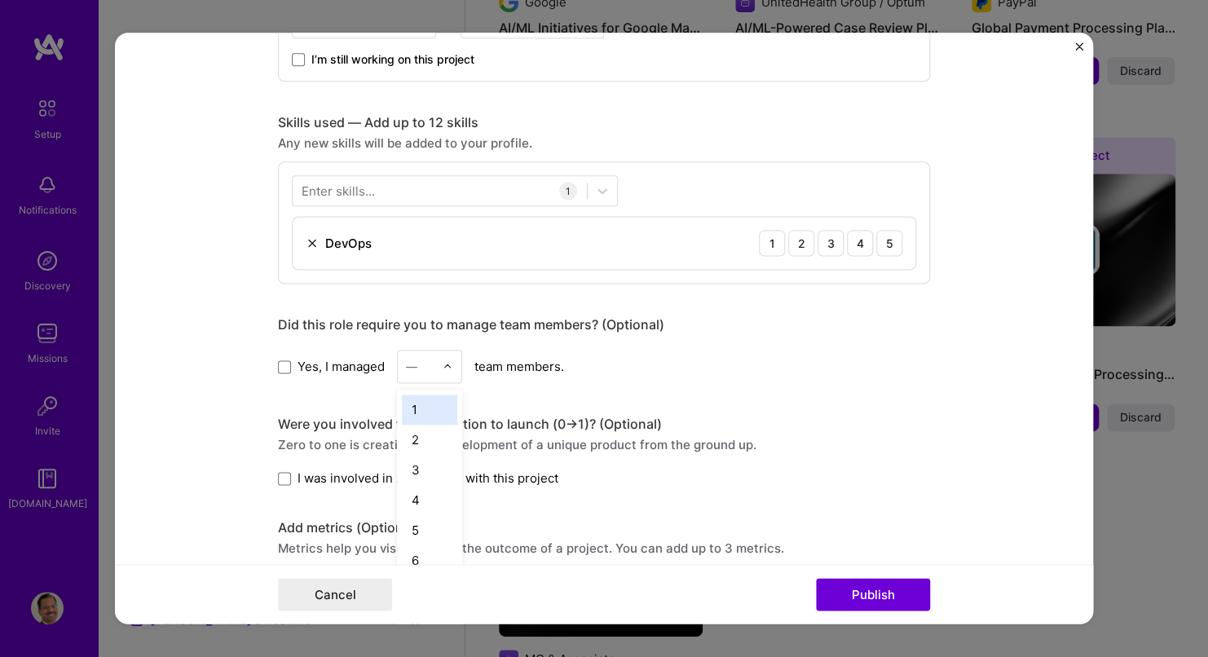
click at [443, 366] on img at bounding box center [448, 367] width 10 height 10
click at [288, 364] on label "Yes, I managed" at bounding box center [331, 366] width 107 height 17
click at [0, 0] on input "Yes, I managed" at bounding box center [0, 0] width 0 height 0
click at [448, 365] on div at bounding box center [452, 367] width 19 height 32
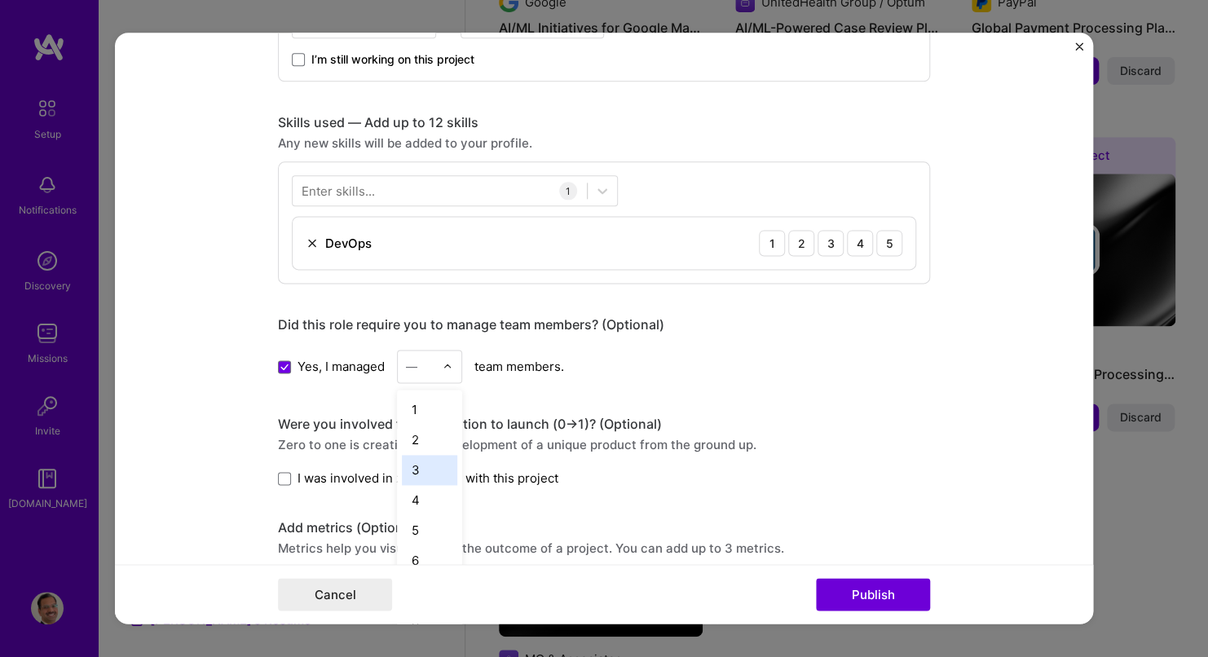
click at [415, 471] on div "3" at bounding box center [429, 470] width 55 height 30
click at [335, 479] on span "I was involved in zero to one with this project" at bounding box center [428, 478] width 261 height 17
click at [0, 0] on input "I was involved in zero to one with this project" at bounding box center [0, 0] width 0 height 0
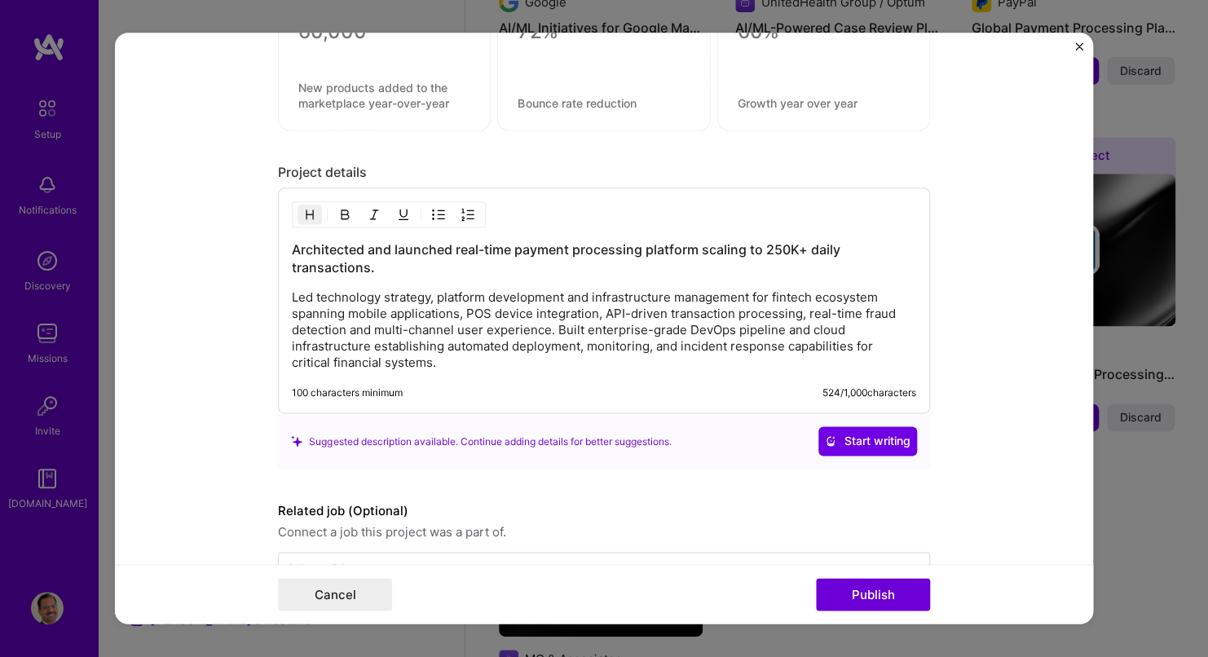
scroll to position [1305, 0]
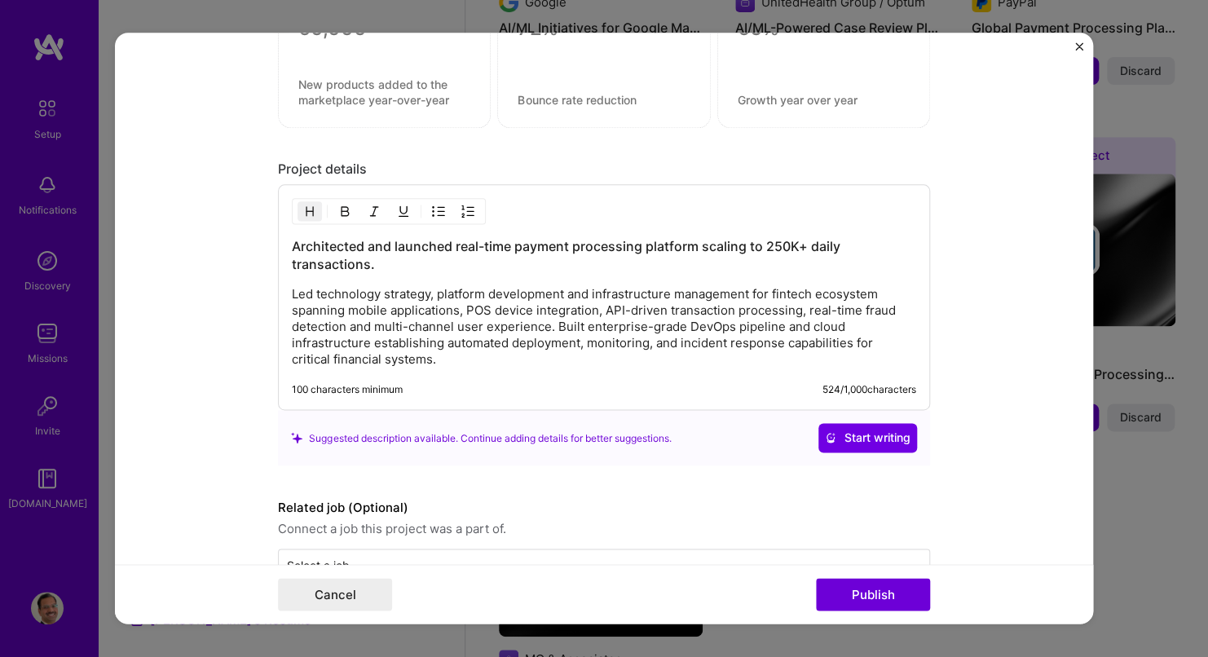
click at [435, 384] on div "100 characters minimum 524 / 1,000 characters" at bounding box center [604, 390] width 625 height 13
click at [444, 364] on p "Led technology strategy, platform development and infrastructure management for…" at bounding box center [604, 328] width 625 height 82
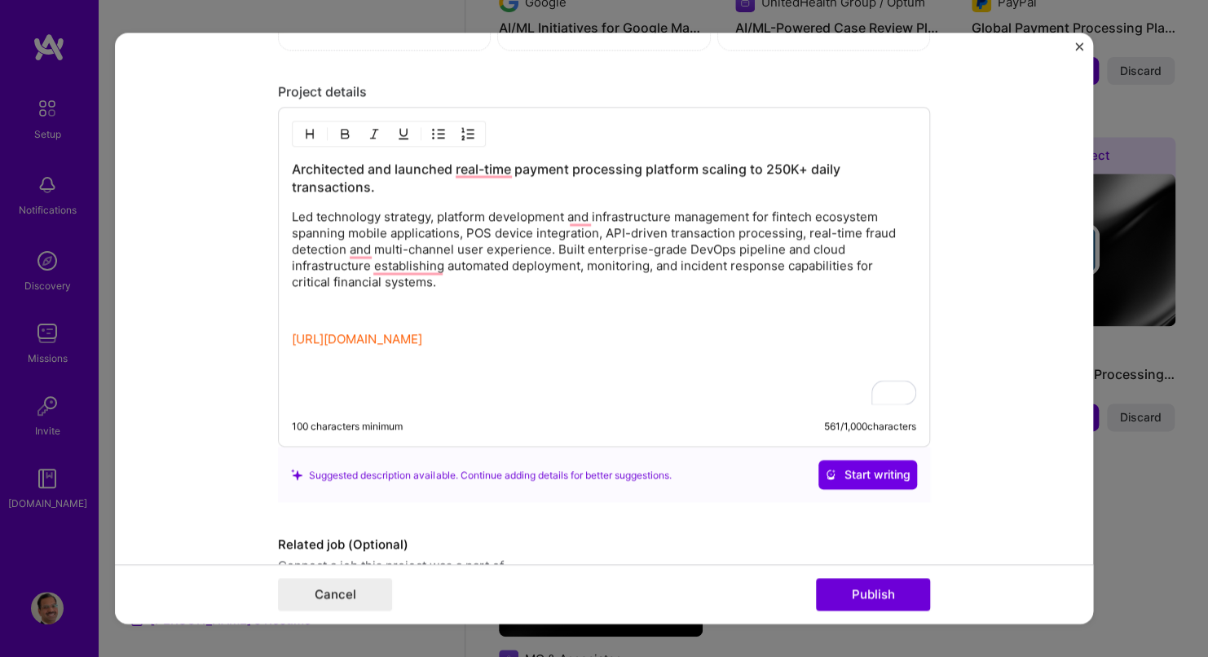
scroll to position [1462, 0]
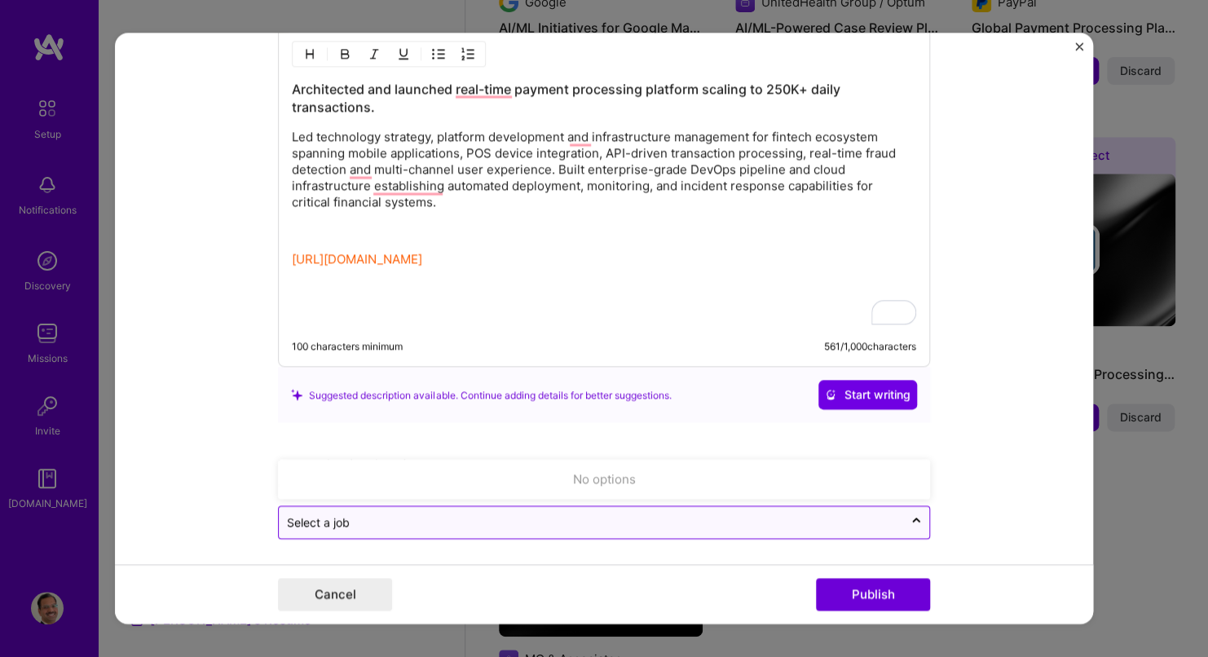
click at [560, 527] on input "text" at bounding box center [591, 523] width 608 height 17
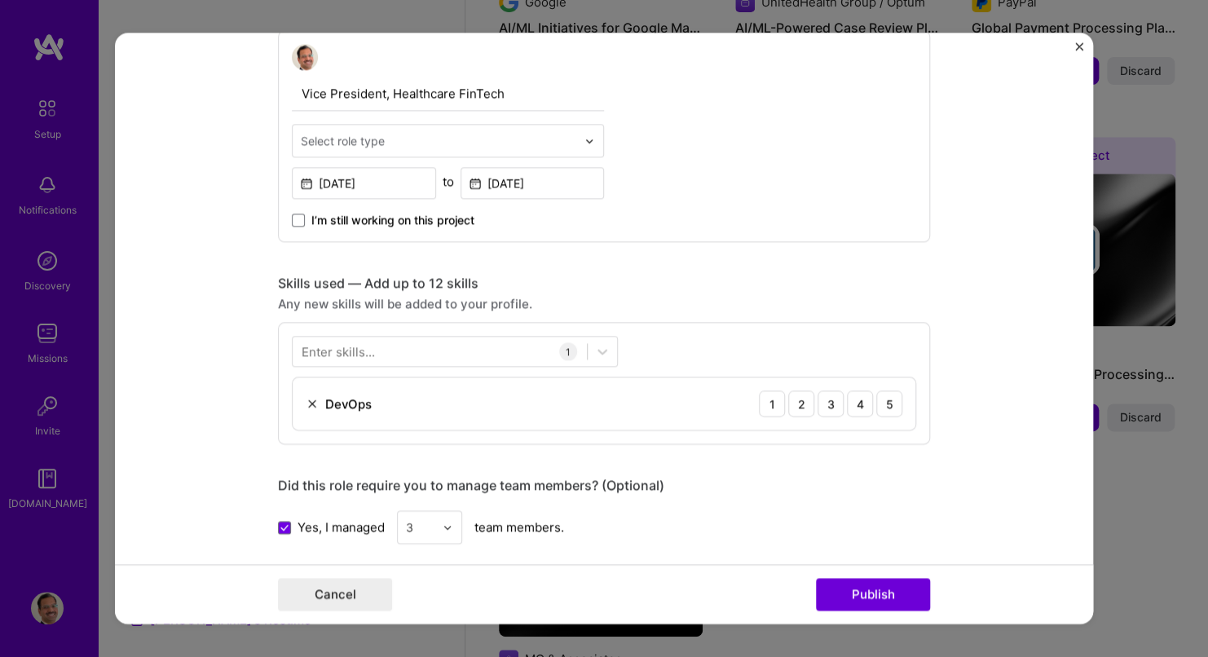
scroll to position [565, 0]
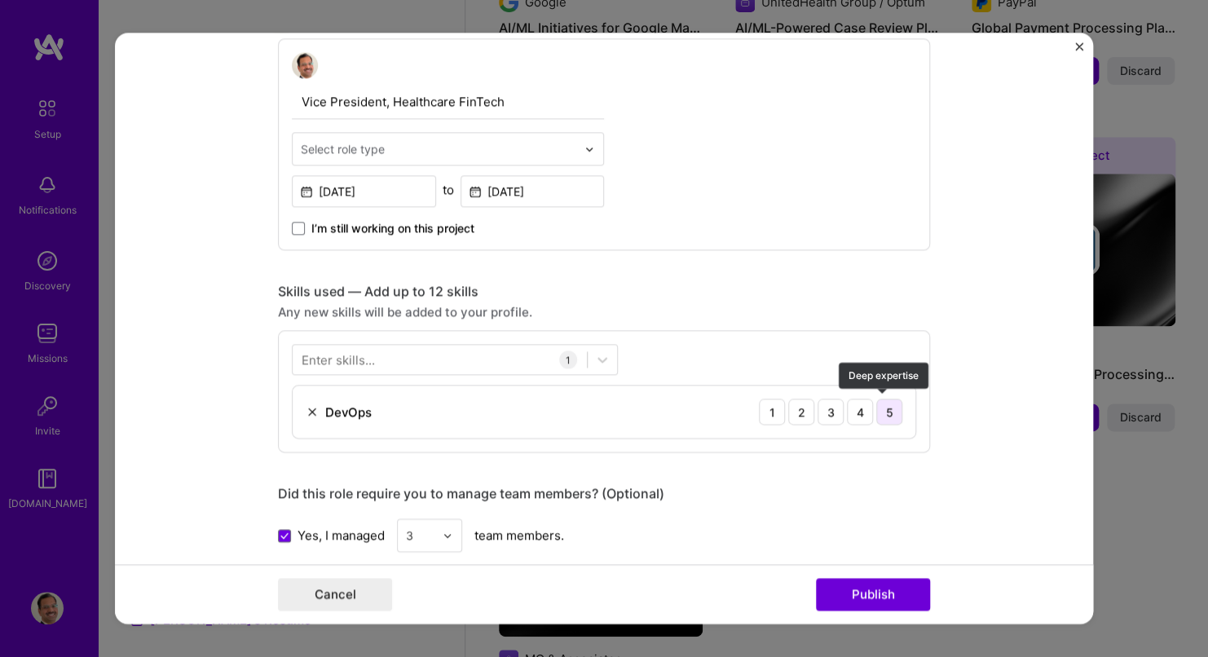
click at [878, 413] on div "5" at bounding box center [890, 412] width 26 height 26
click at [444, 349] on div at bounding box center [440, 360] width 294 height 27
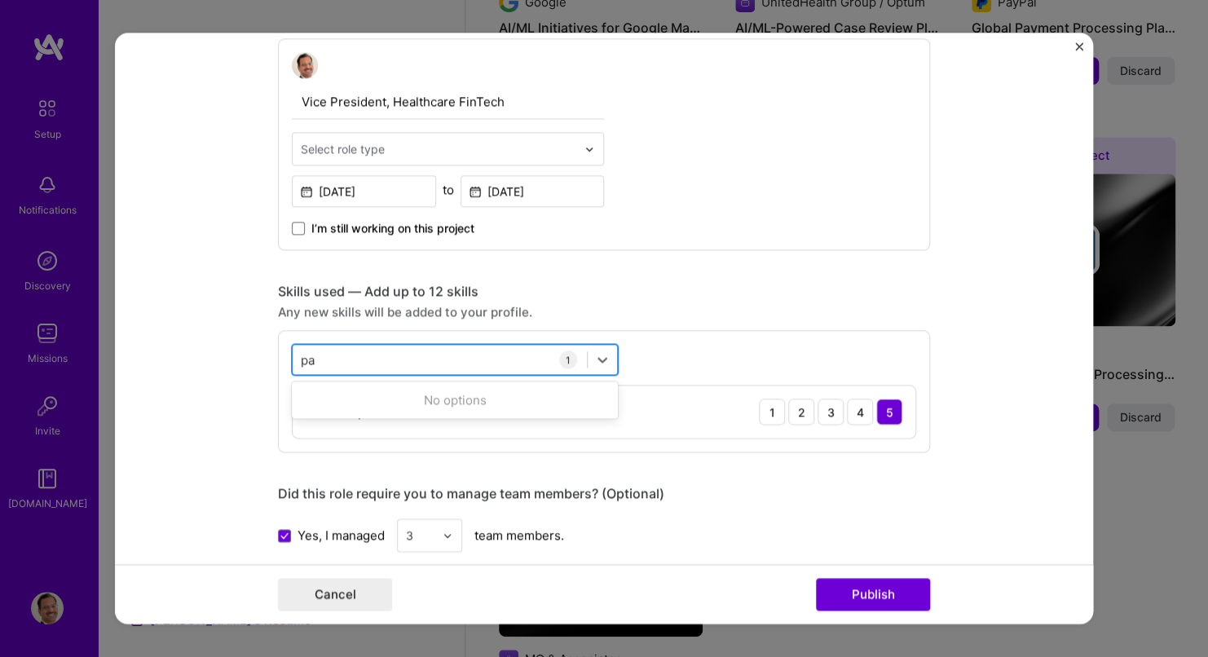
type input "p"
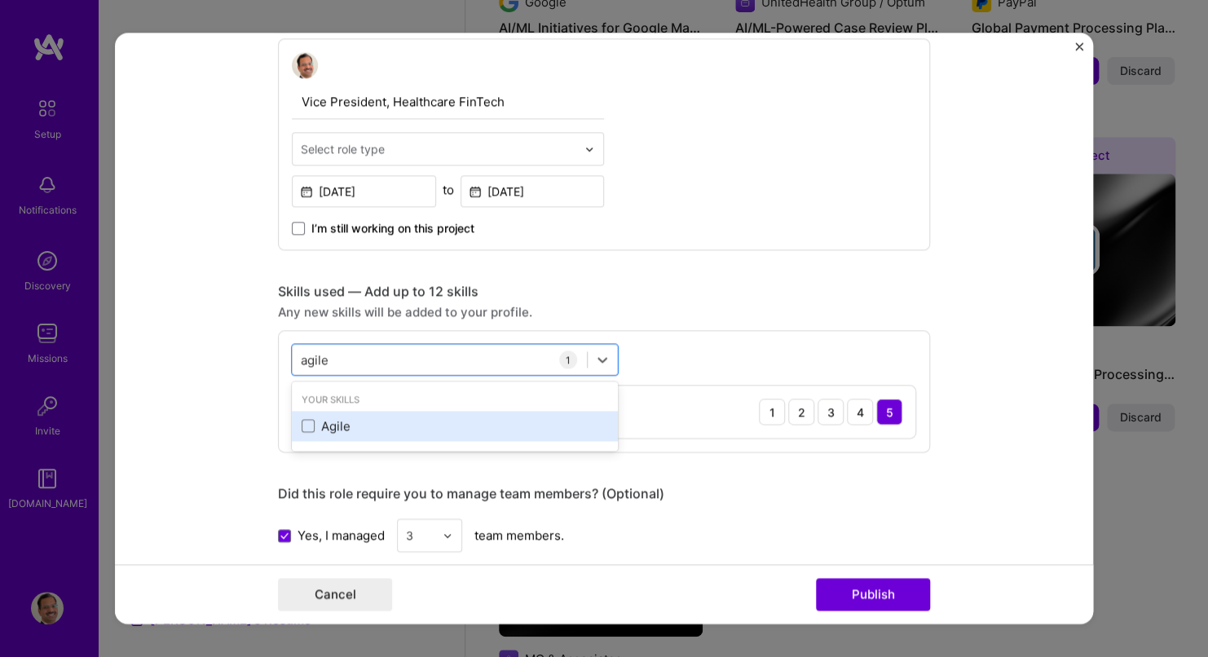
click at [308, 429] on div "Agile" at bounding box center [455, 425] width 307 height 17
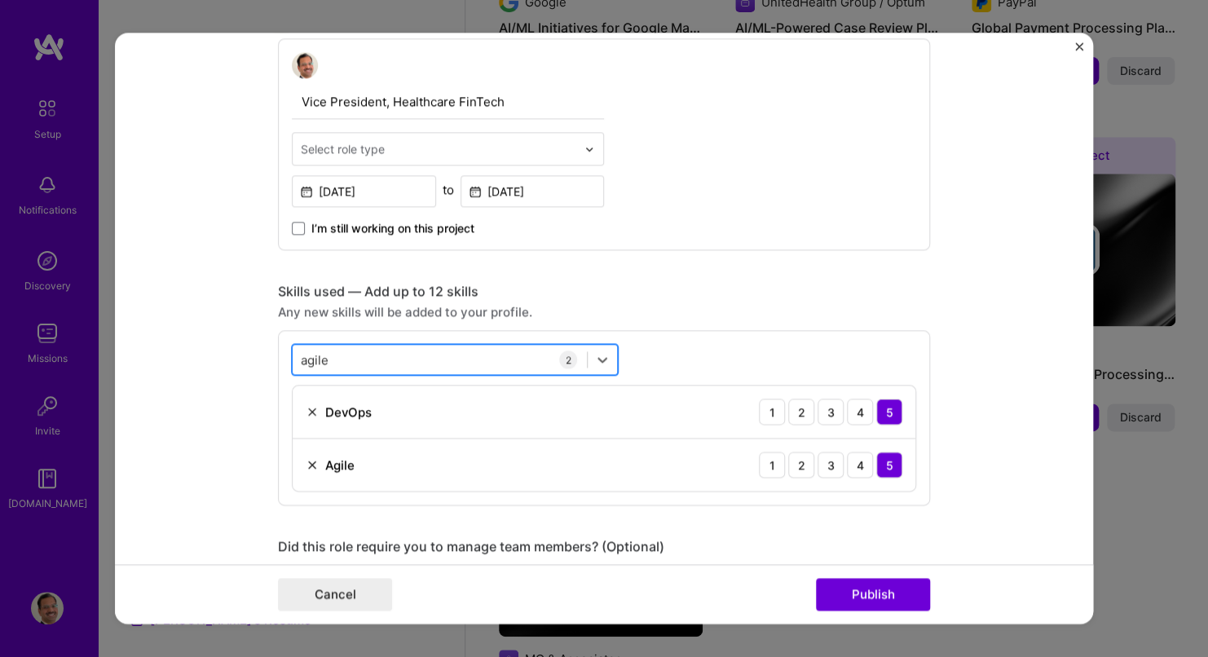
click at [339, 360] on div "agile agile" at bounding box center [440, 360] width 294 height 27
drag, startPoint x: 327, startPoint y: 356, endPoint x: 271, endPoint y: 358, distance: 56.3
click at [271, 358] on form "Editing suggested project This project is suggested based on your LinkedIn, res…" at bounding box center [604, 328] width 978 height 591
click at [331, 358] on div "agile agile" at bounding box center [440, 360] width 294 height 27
type input "a"
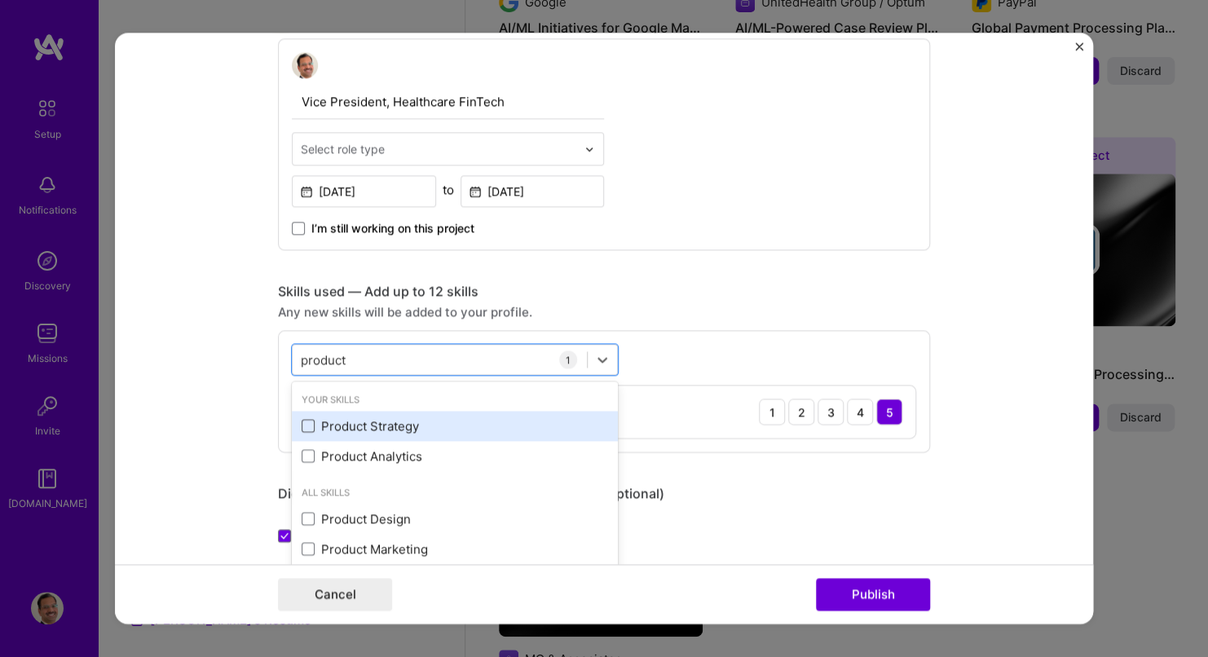
click at [303, 426] on span at bounding box center [308, 426] width 13 height 13
click at [0, 0] on input "checkbox" at bounding box center [0, 0] width 0 height 0
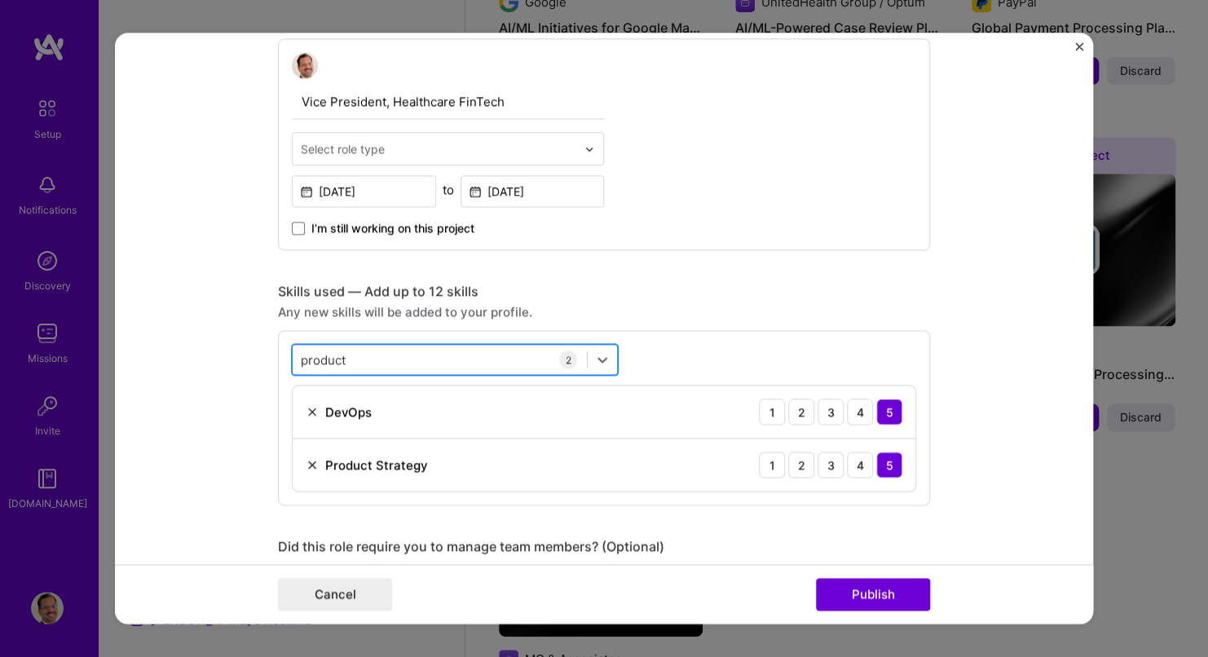
click at [372, 349] on div "product product" at bounding box center [440, 360] width 294 height 27
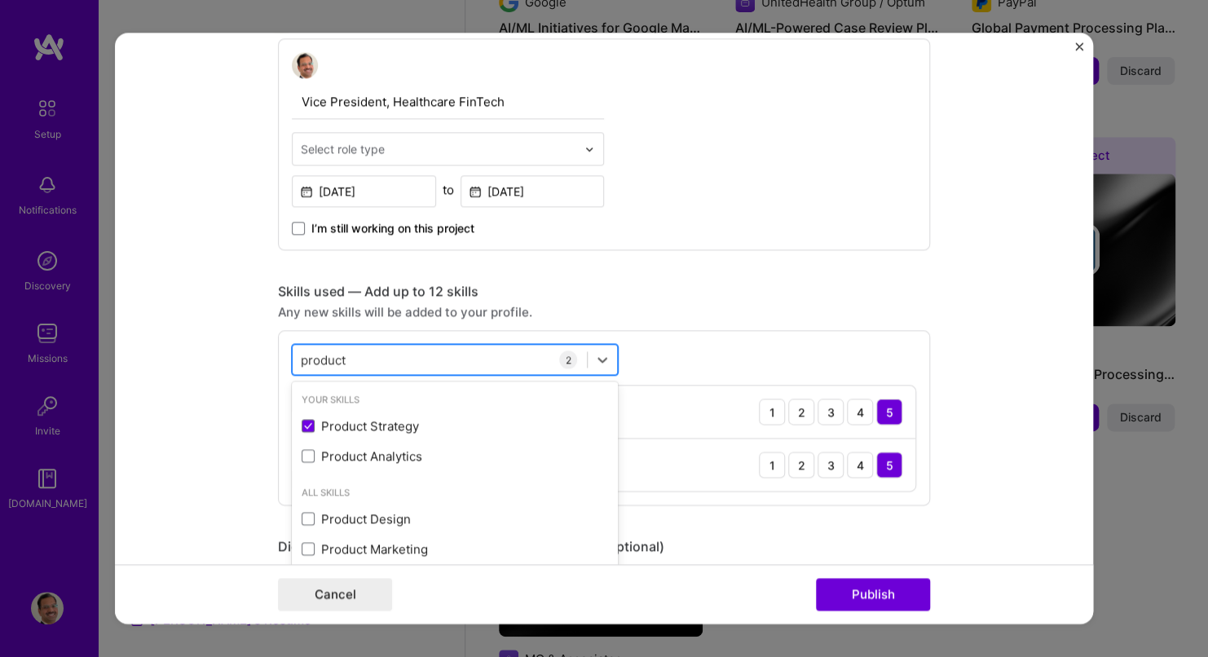
click at [380, 359] on div "product product" at bounding box center [440, 360] width 294 height 27
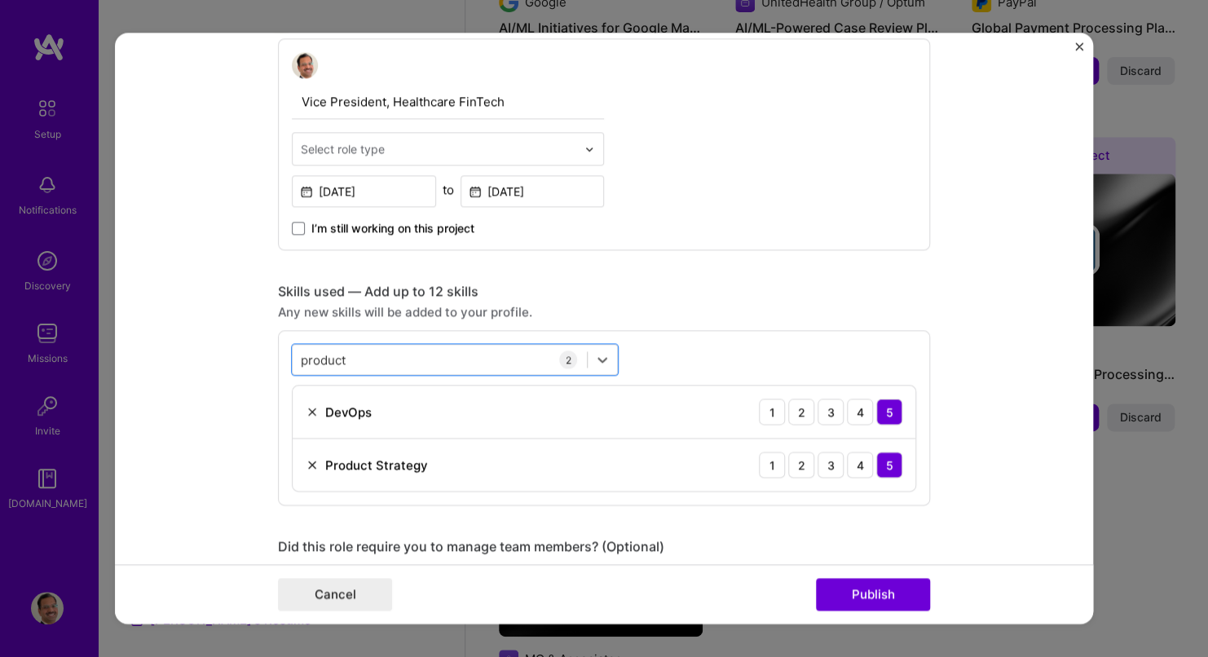
drag, startPoint x: 368, startPoint y: 357, endPoint x: 253, endPoint y: 354, distance: 115.0
click at [253, 354] on form "Editing suggested project This project is suggested based on your LinkedIn, res…" at bounding box center [604, 328] width 978 height 591
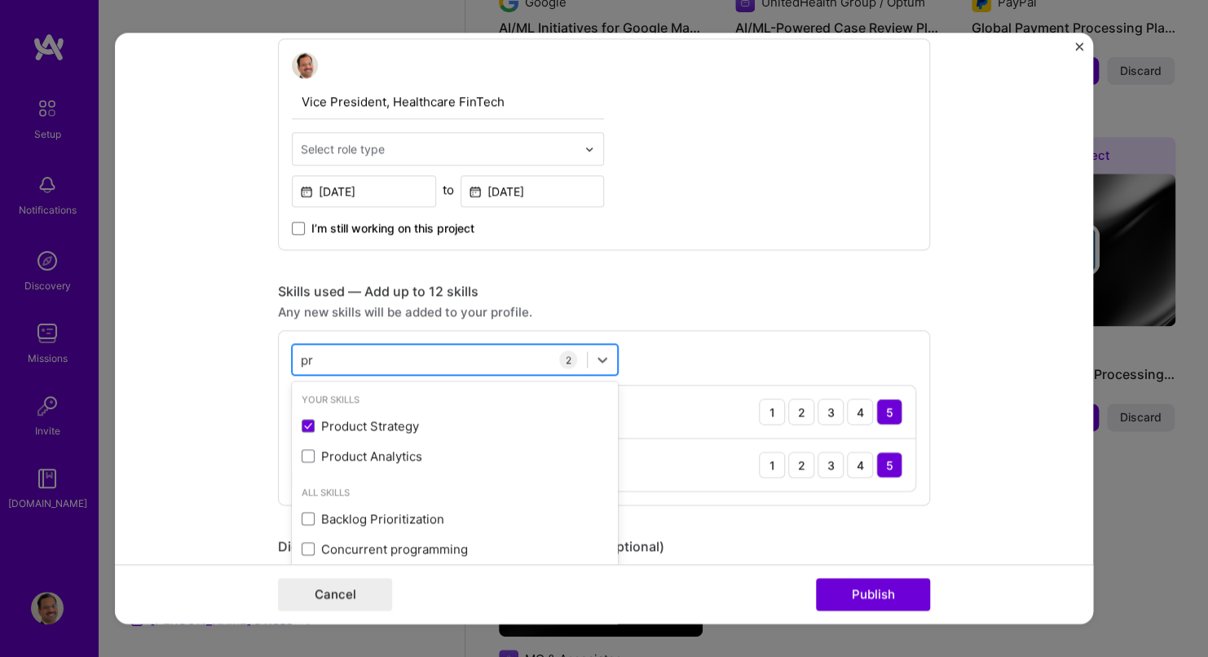
type input "p"
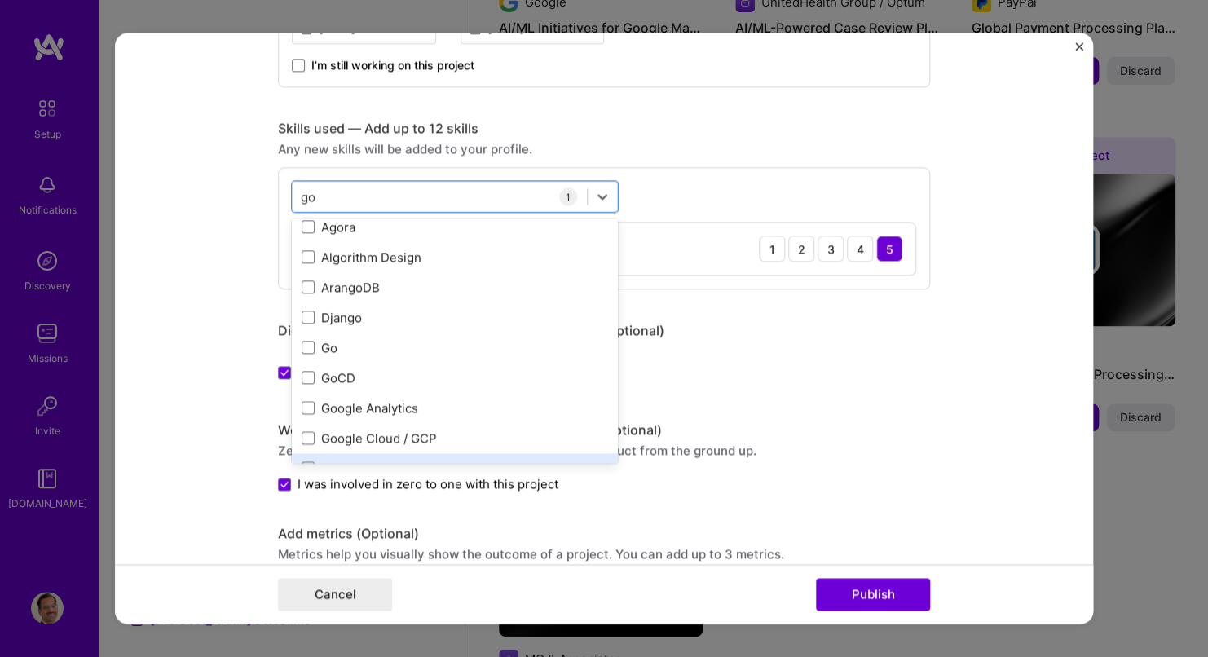
scroll to position [14, 0]
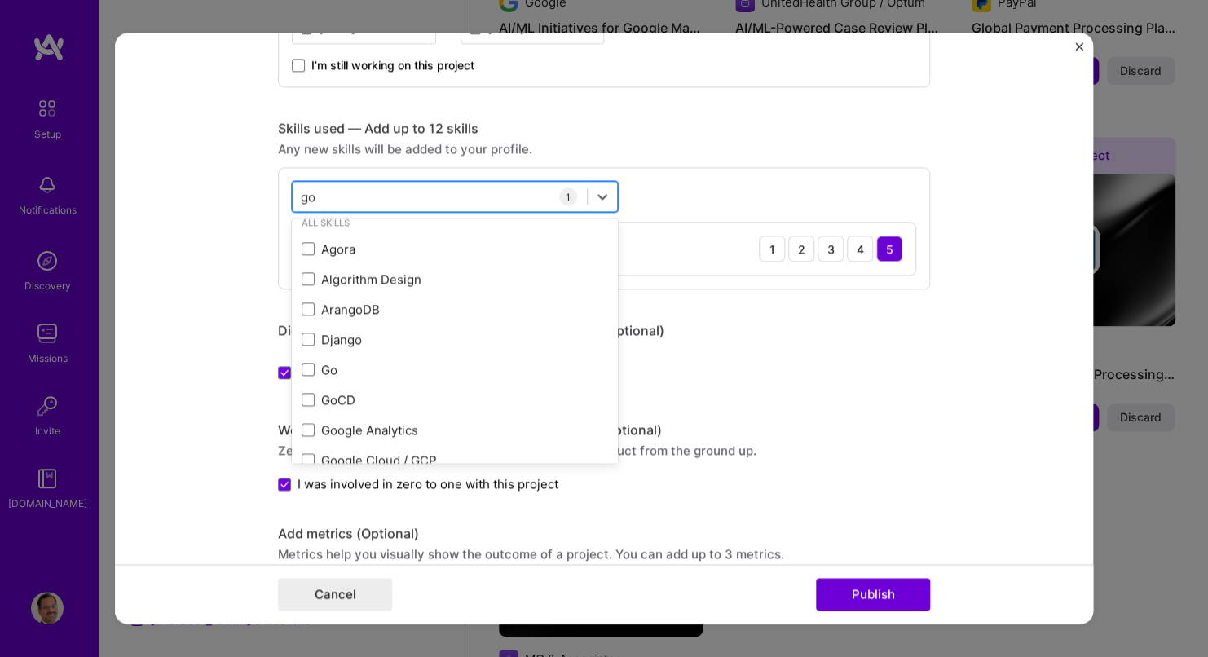
type input "g"
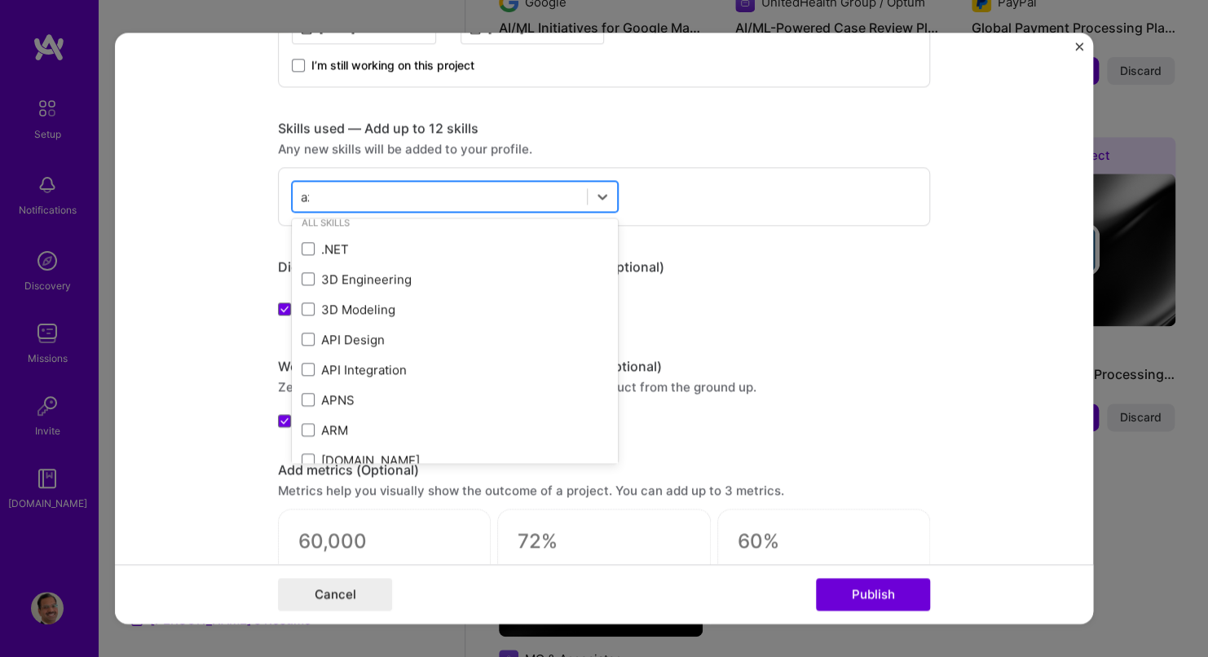
scroll to position [0, 0]
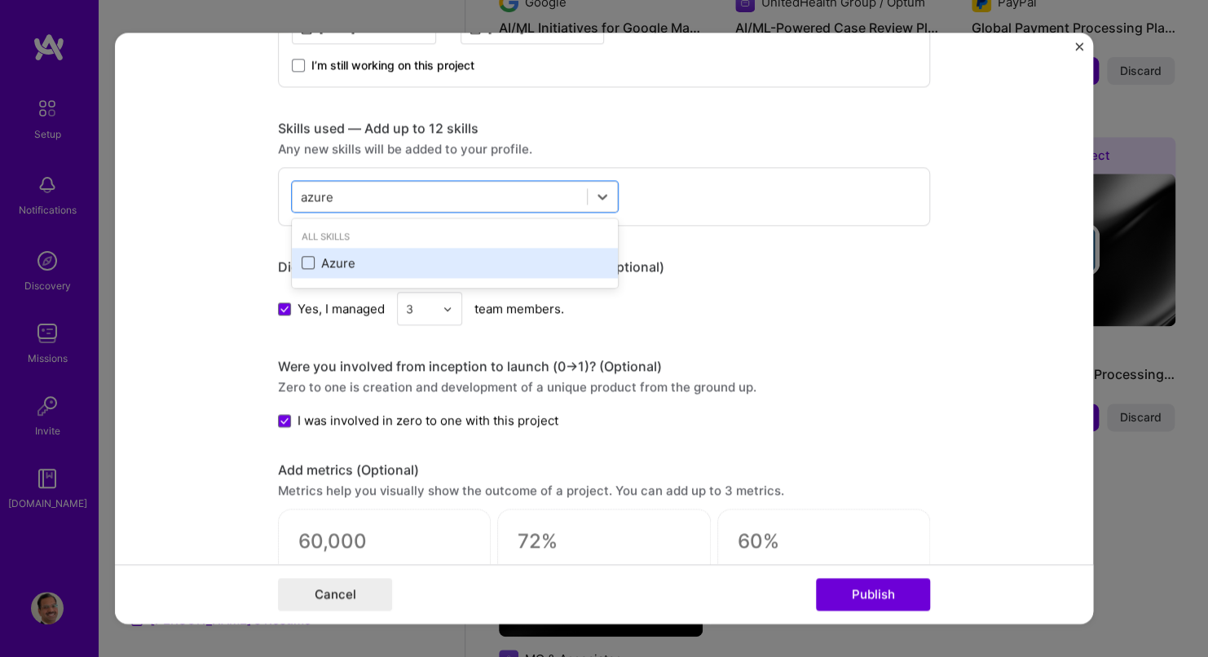
click at [302, 266] on label at bounding box center [308, 263] width 13 height 13
click at [0, 0] on input "checkbox" at bounding box center [0, 0] width 0 height 0
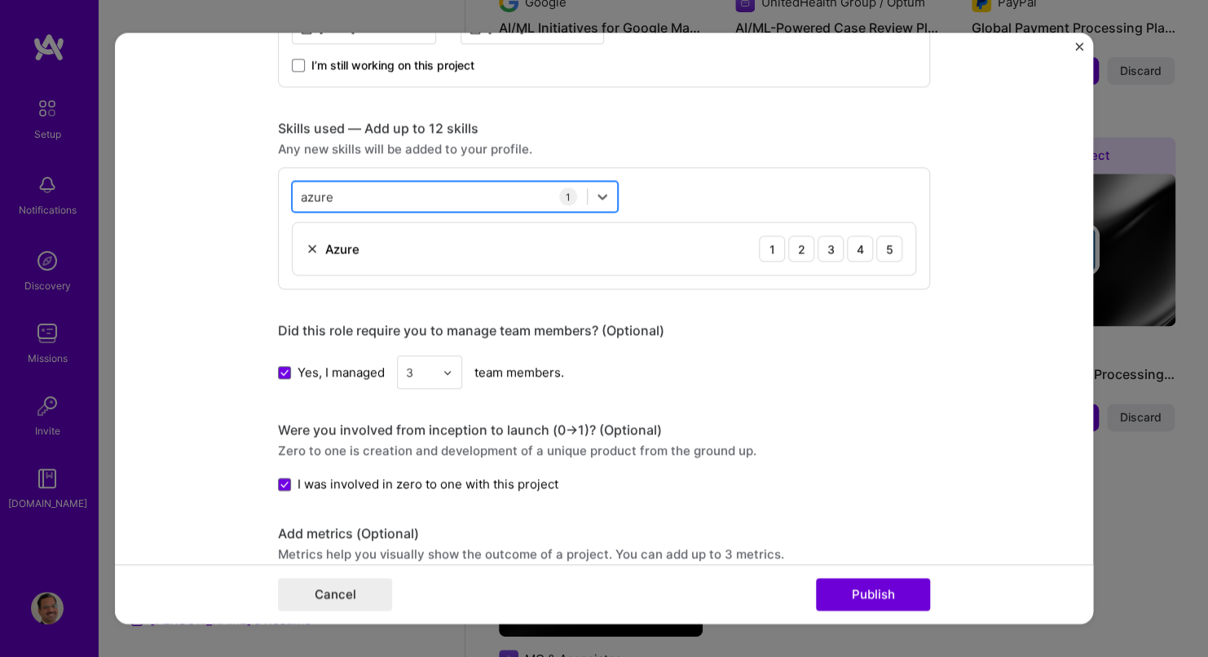
click at [349, 194] on div "azure azure" at bounding box center [440, 196] width 294 height 27
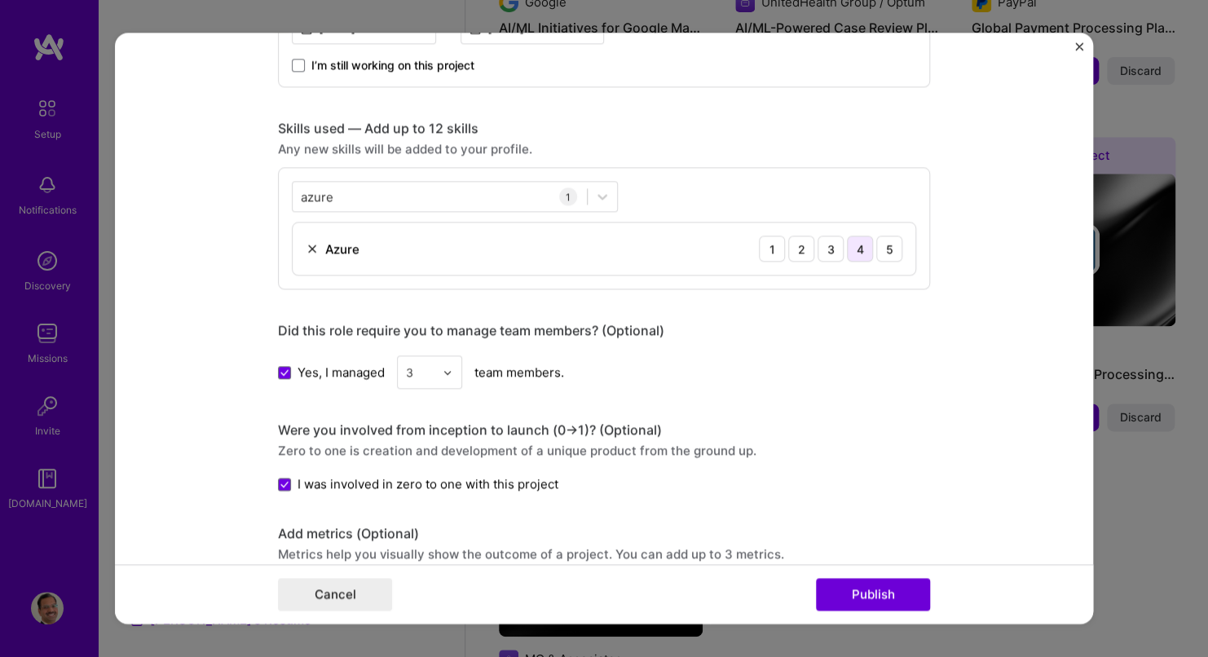
click at [859, 248] on div "4" at bounding box center [860, 249] width 26 height 26
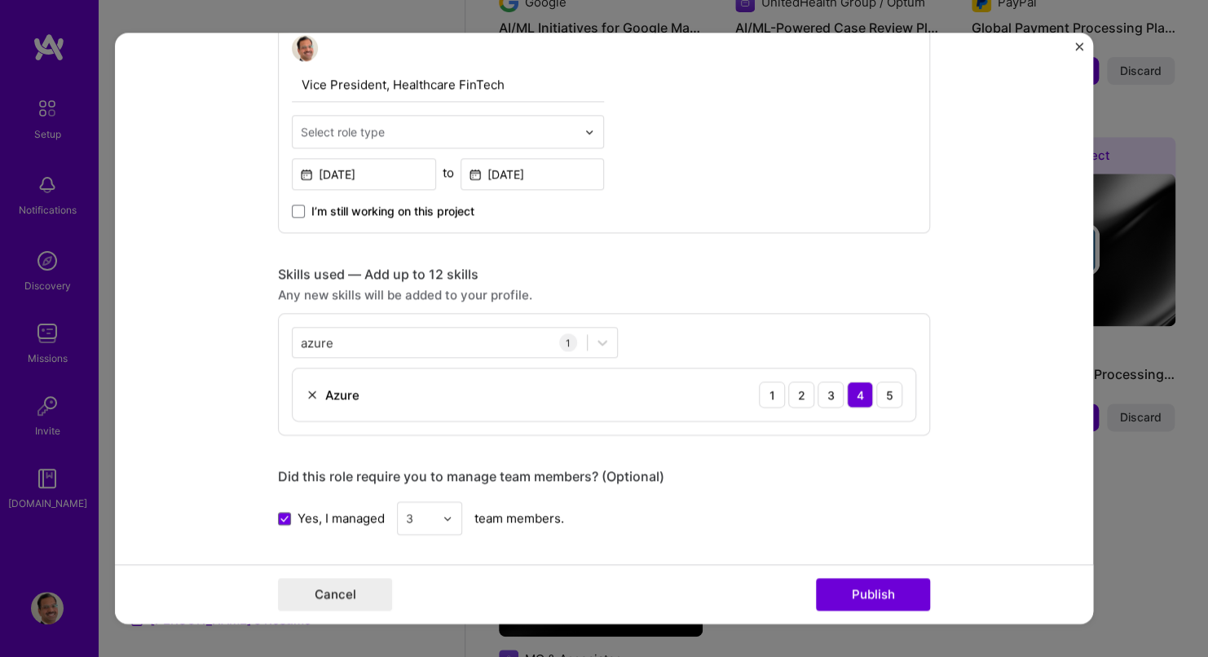
scroll to position [565, 0]
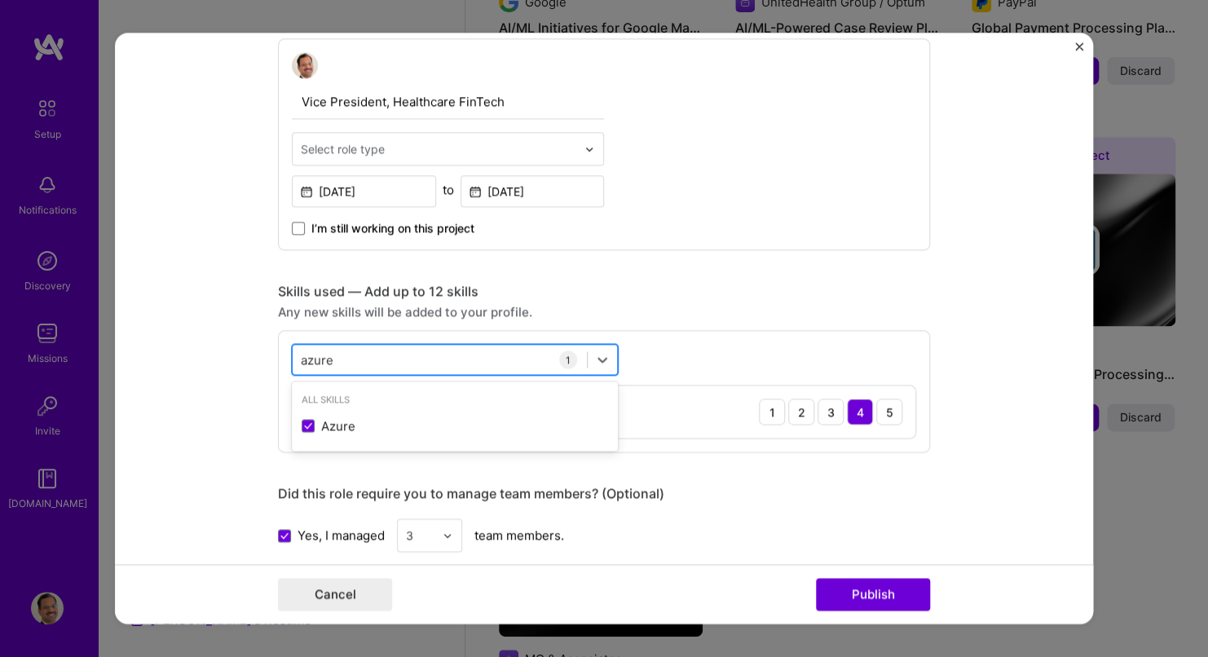
click at [402, 354] on div "azure azure" at bounding box center [440, 360] width 294 height 27
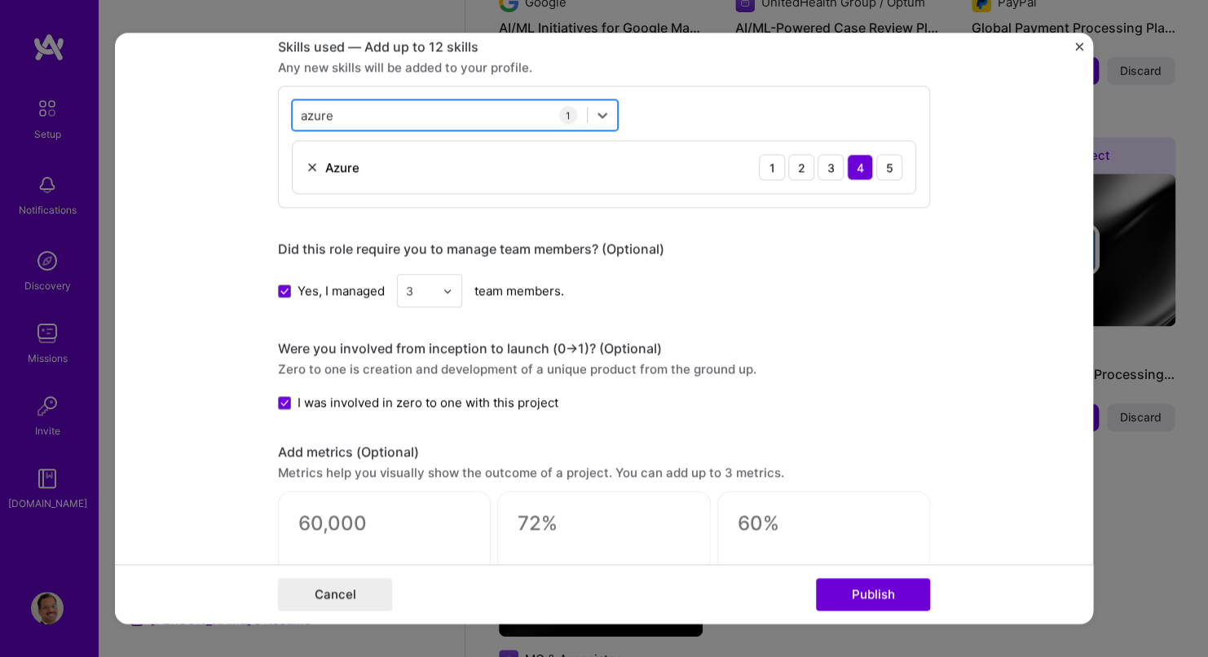
click at [386, 107] on div "azure azure" at bounding box center [440, 115] width 294 height 27
type input "a"
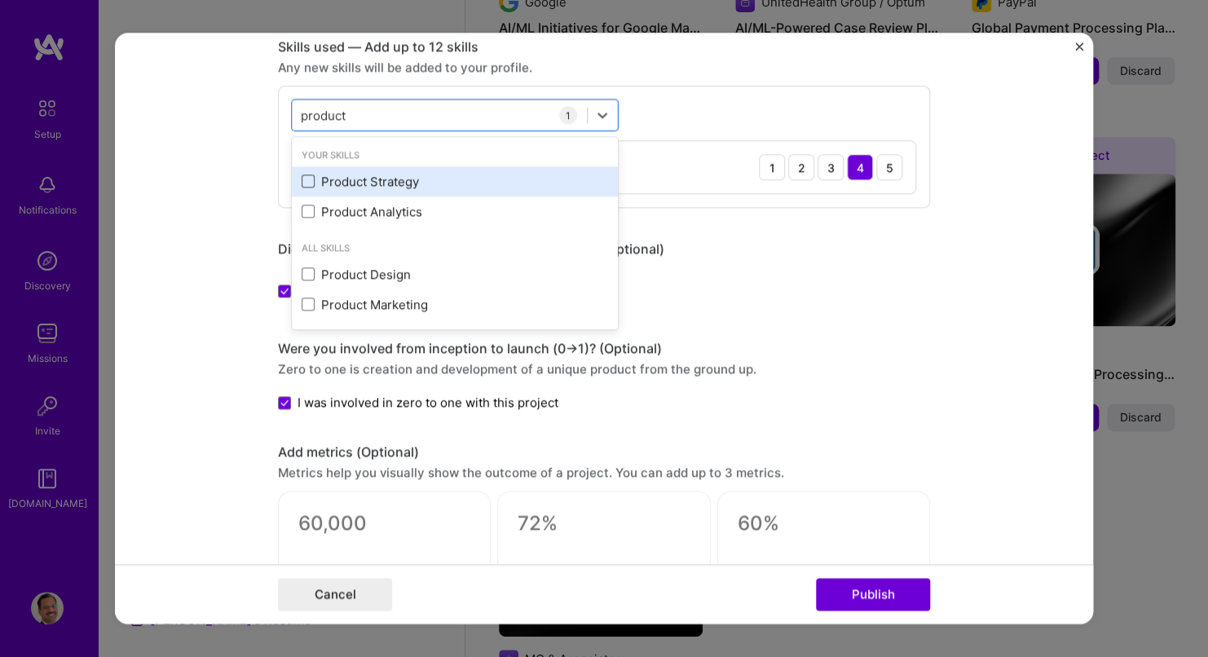
click at [304, 183] on span at bounding box center [308, 181] width 13 height 13
click at [0, 0] on input "checkbox" at bounding box center [0, 0] width 0 height 0
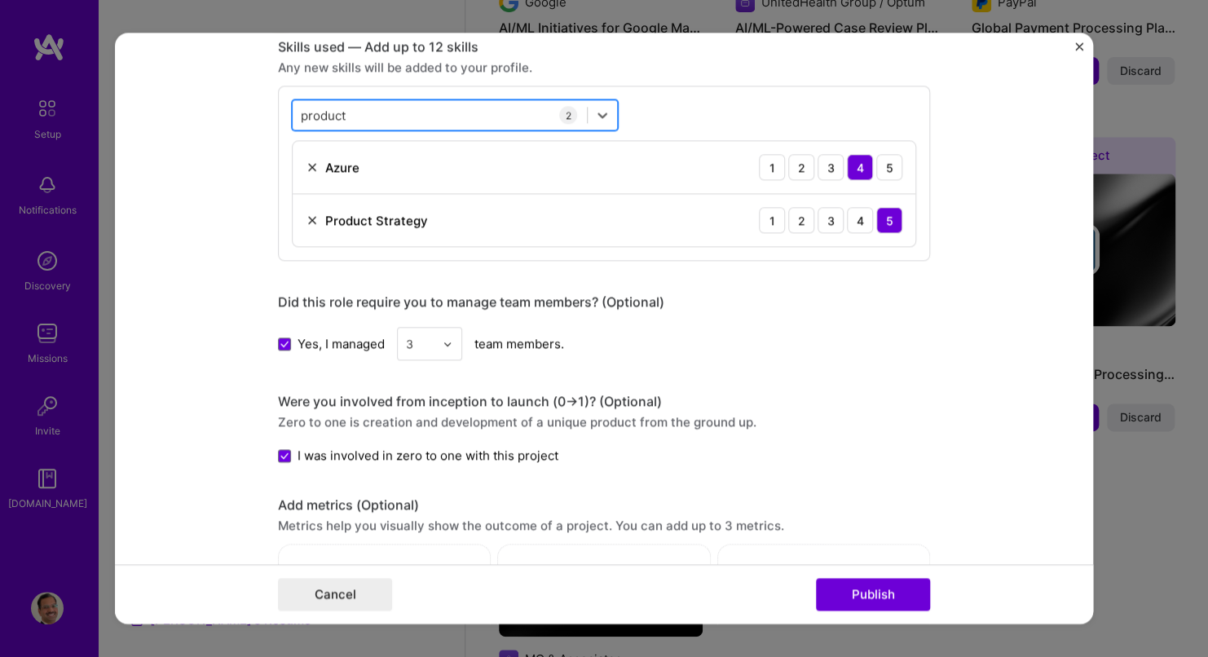
click at [345, 113] on div "product product" at bounding box center [440, 115] width 294 height 27
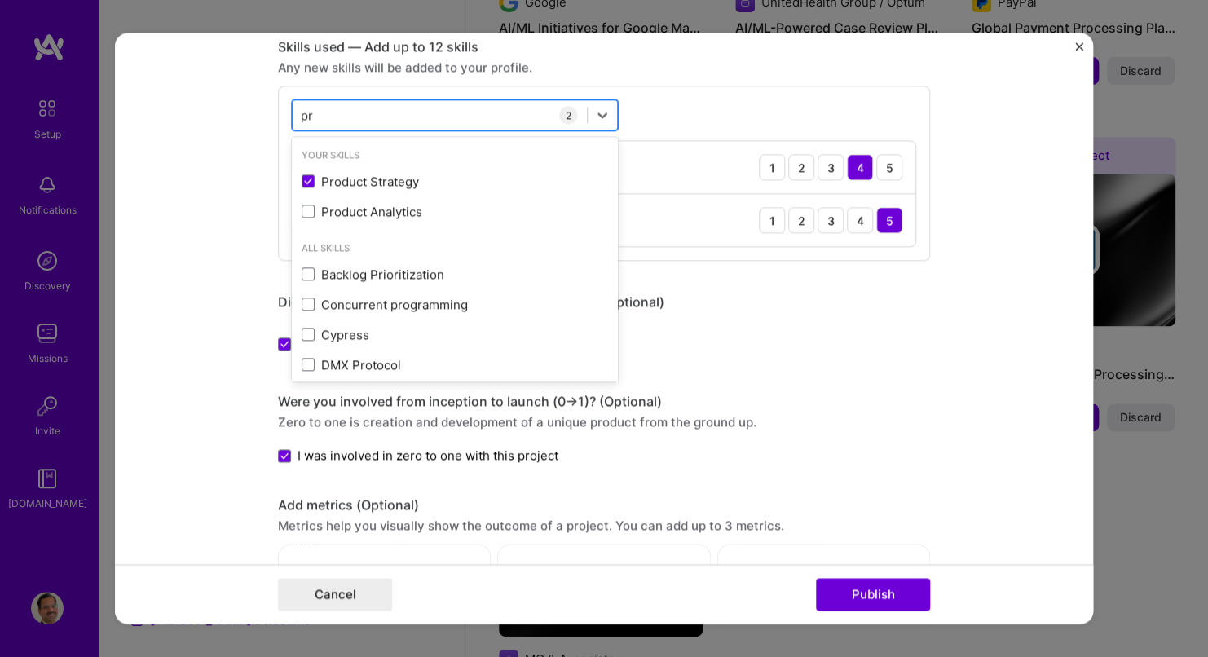
type input "p"
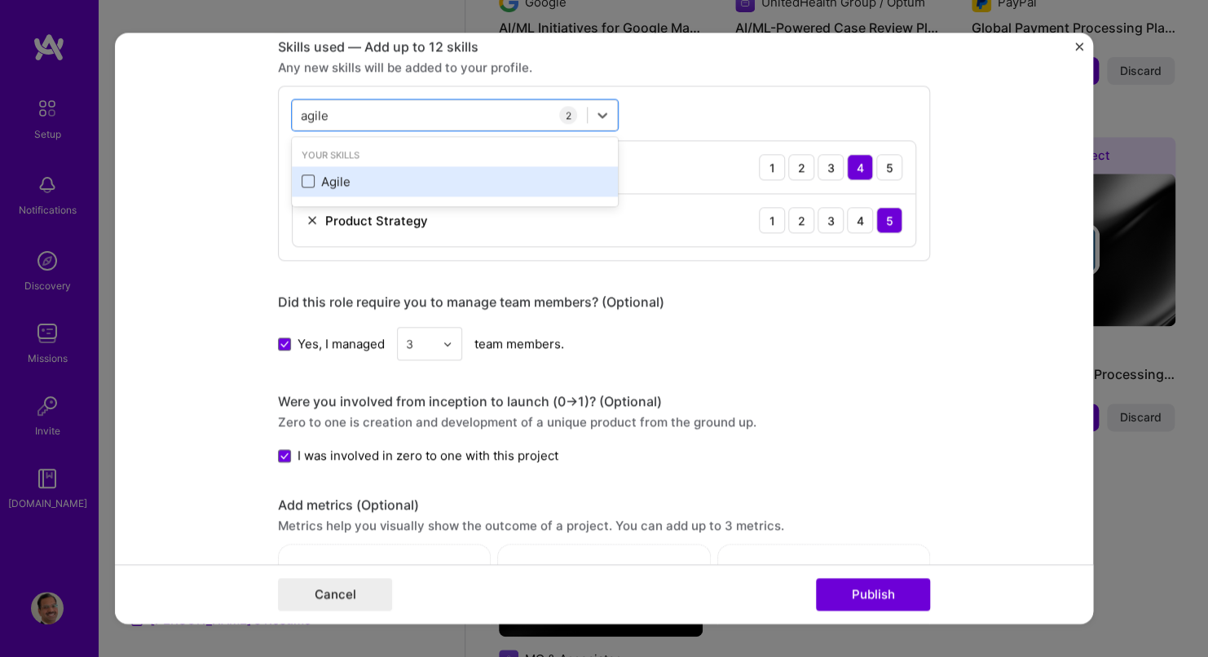
click at [302, 179] on span at bounding box center [308, 181] width 13 height 13
click at [0, 0] on input "checkbox" at bounding box center [0, 0] width 0 height 0
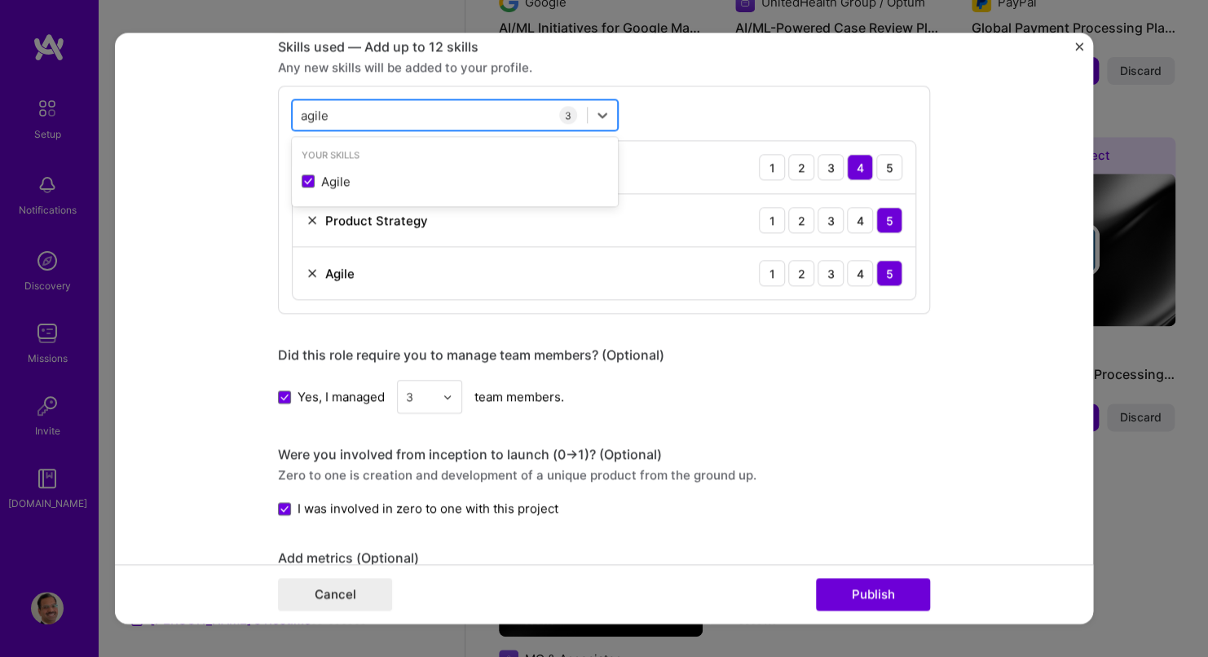
click at [365, 104] on div "agile agile" at bounding box center [440, 115] width 294 height 27
type input "a"
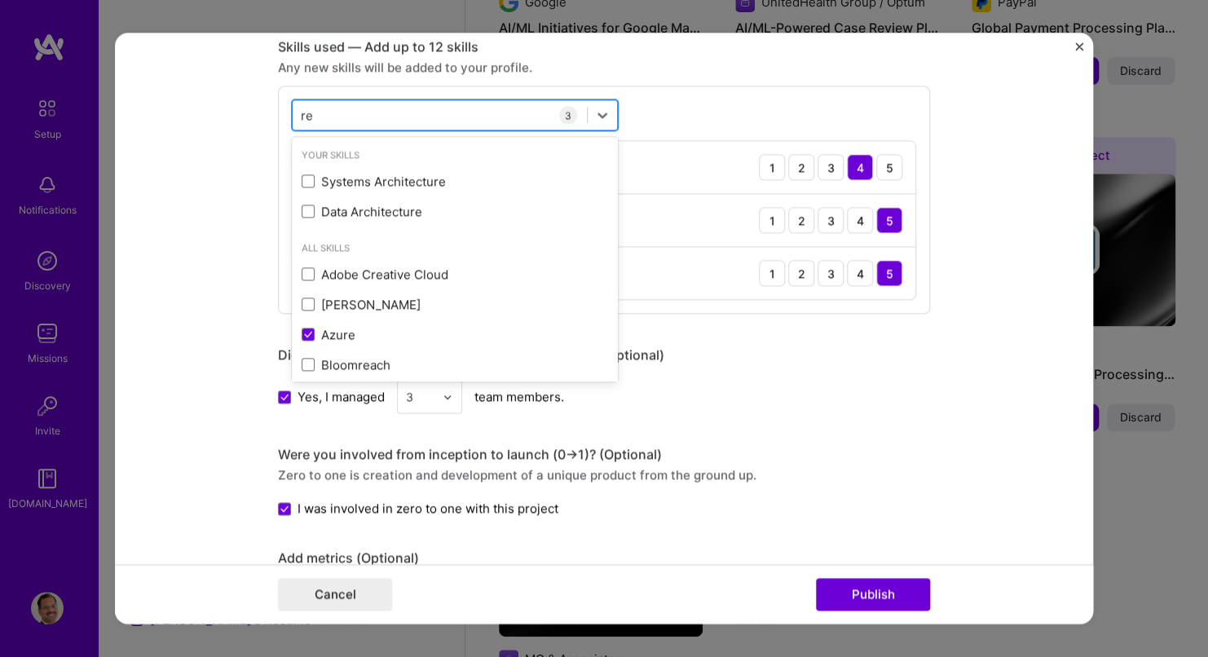
type input "r"
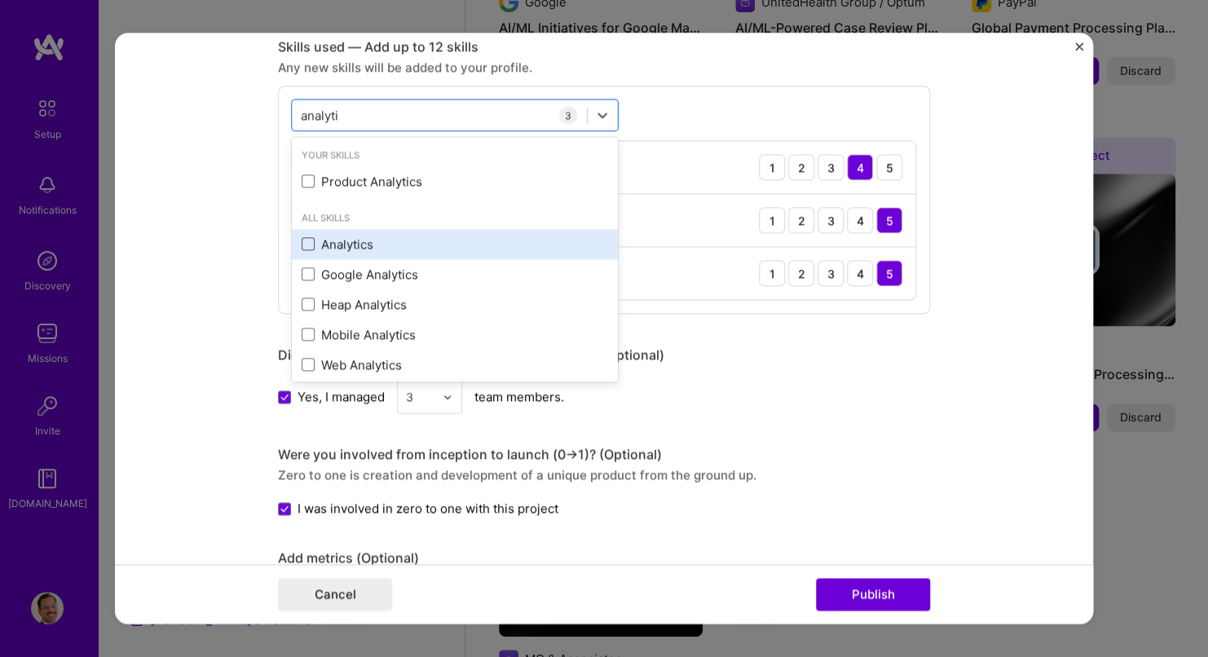
click at [307, 241] on span at bounding box center [308, 243] width 13 height 13
click at [0, 0] on input "checkbox" at bounding box center [0, 0] width 0 height 0
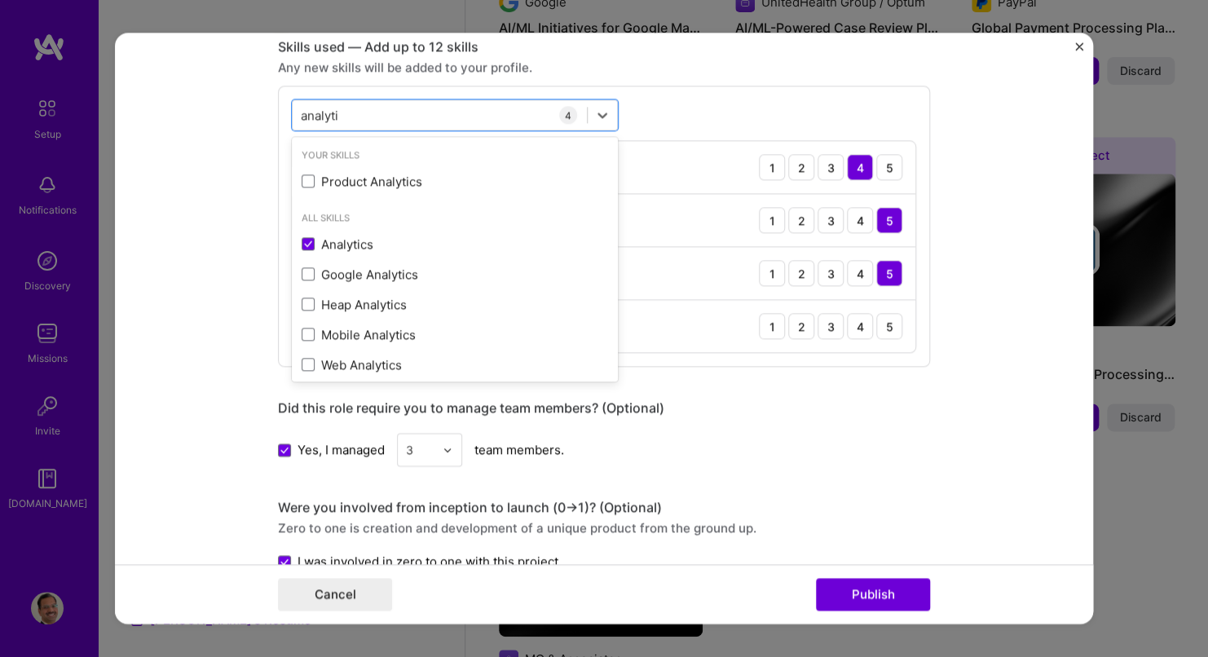
click at [904, 324] on div "Analytics 1 2 3 4 5" at bounding box center [604, 326] width 623 height 52
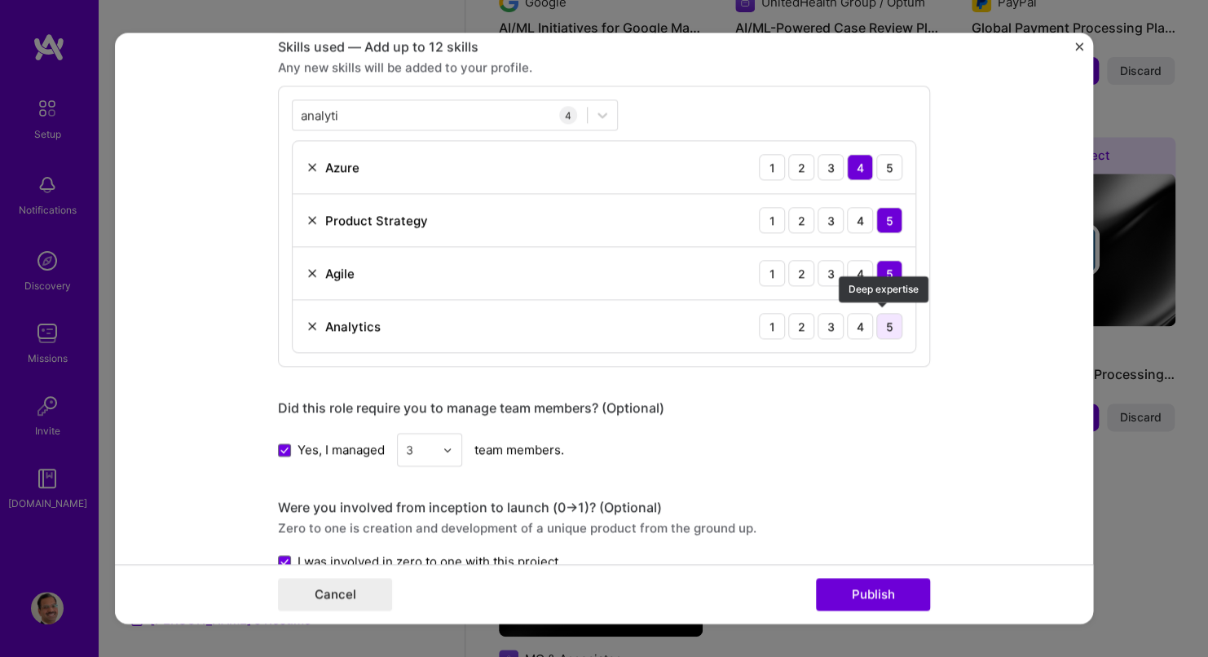
click at [878, 325] on div "5" at bounding box center [890, 326] width 26 height 26
click at [378, 113] on div "analyti analyti" at bounding box center [440, 115] width 294 height 27
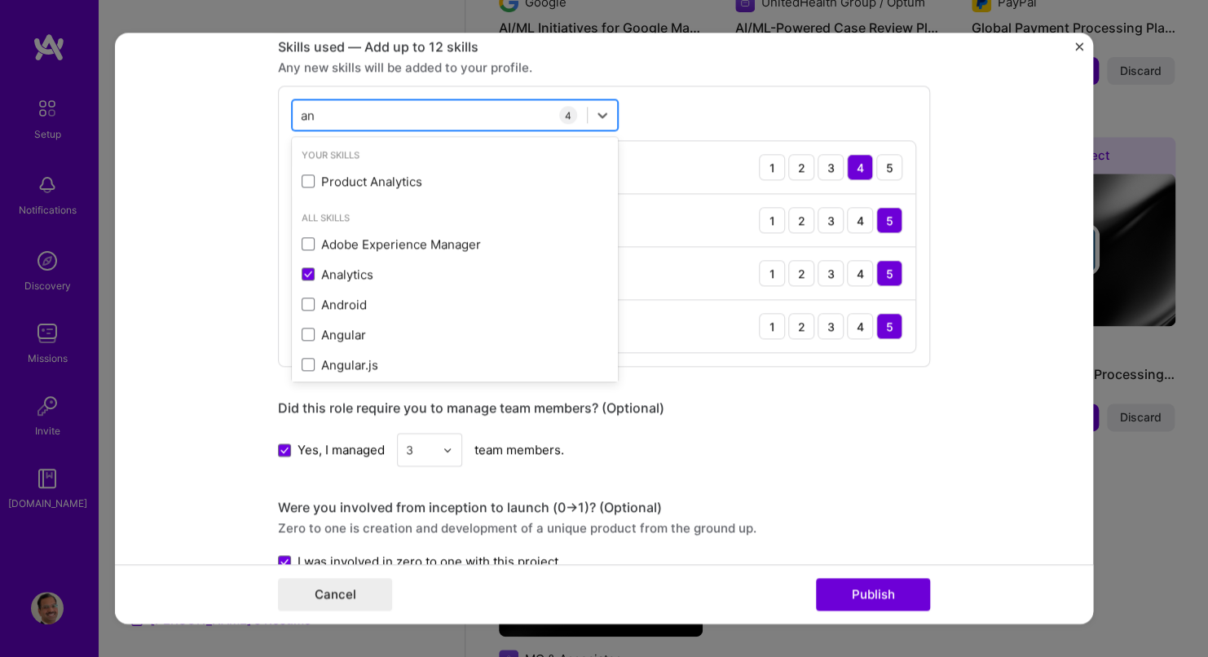
type input "a"
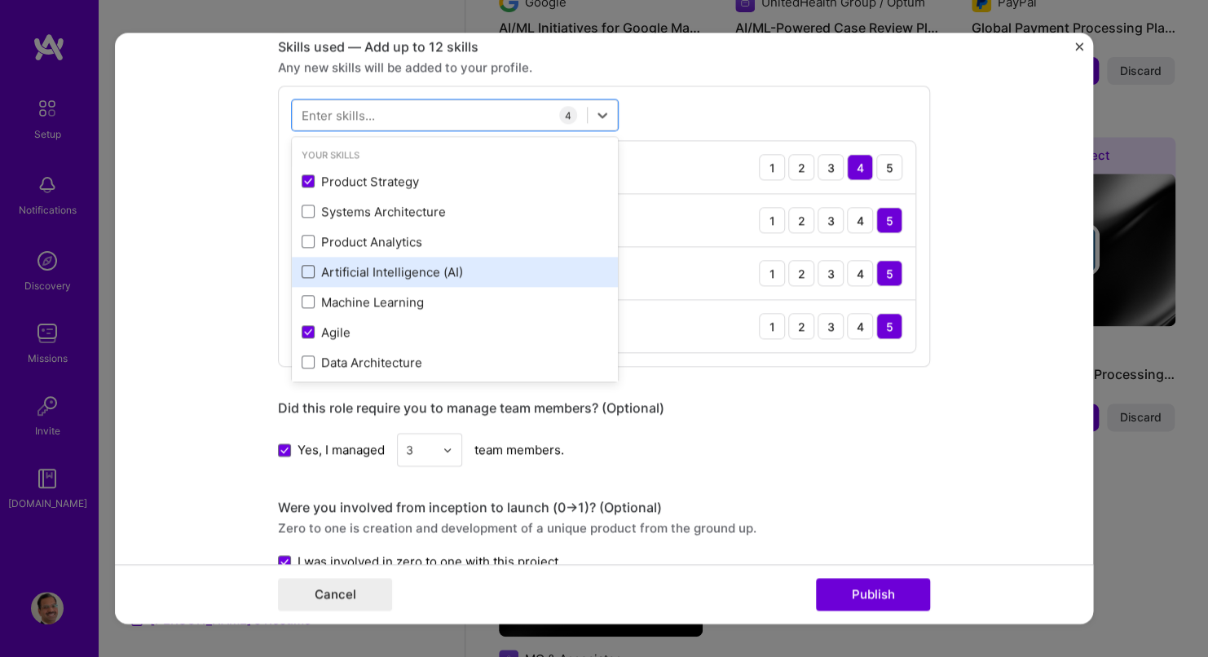
click at [304, 270] on span at bounding box center [308, 272] width 13 height 13
click at [0, 0] on input "checkbox" at bounding box center [0, 0] width 0 height 0
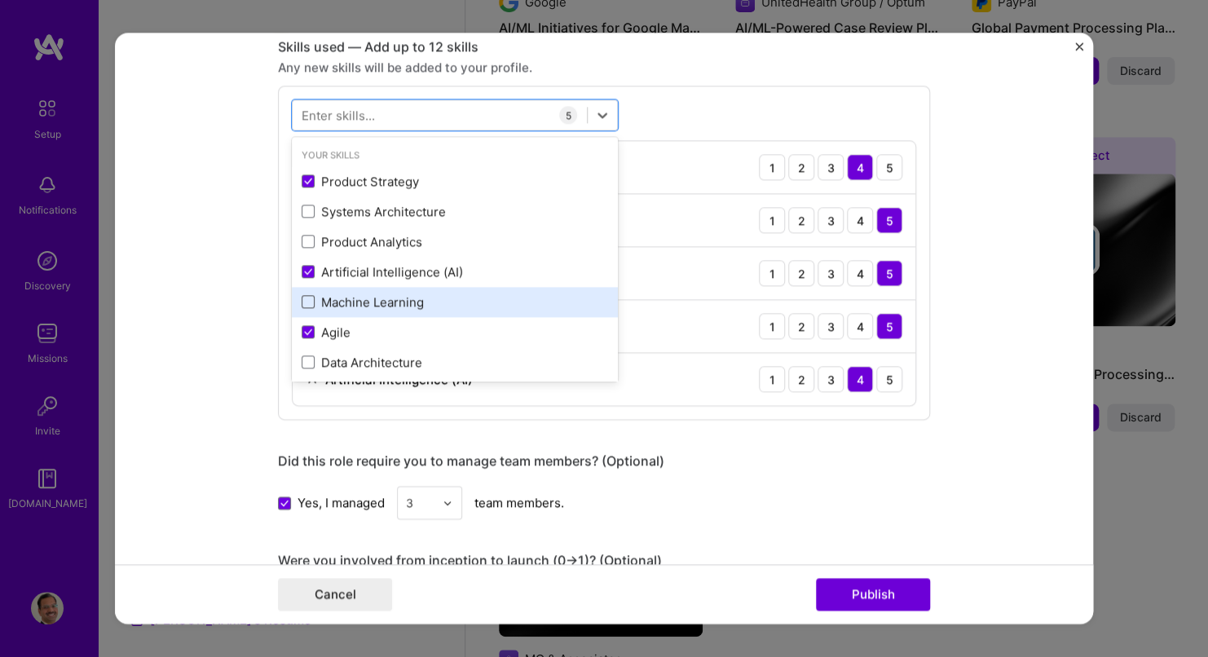
click at [302, 298] on span at bounding box center [308, 302] width 13 height 13
click at [0, 0] on input "checkbox" at bounding box center [0, 0] width 0 height 0
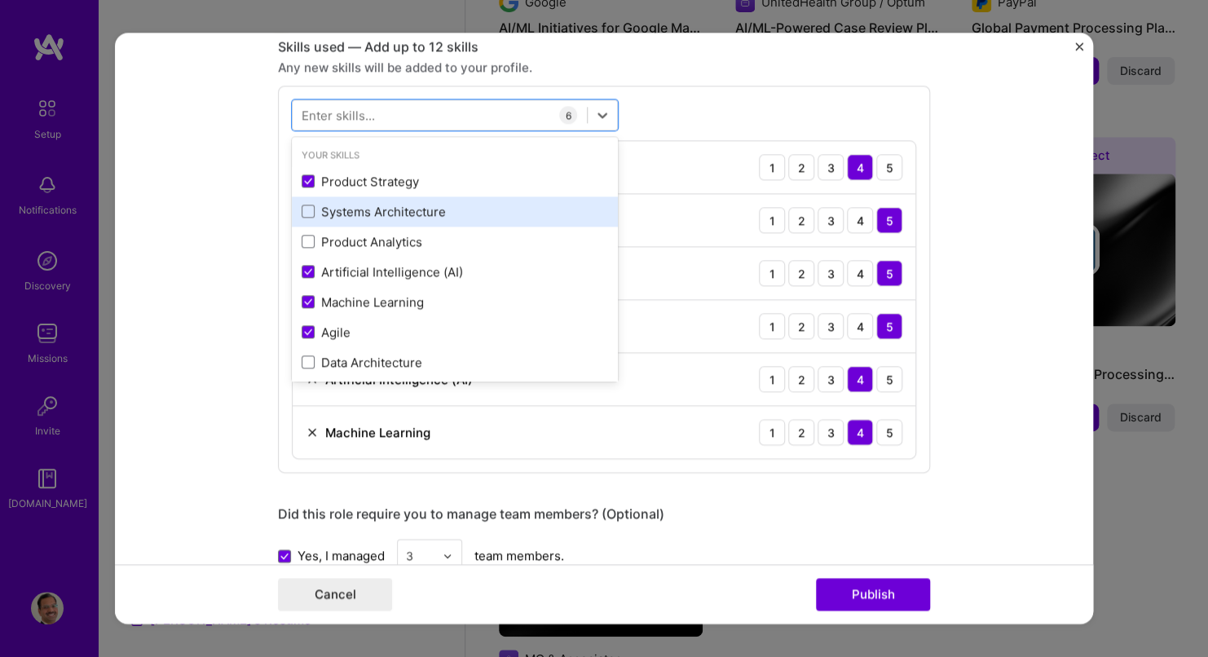
click at [350, 205] on div "Systems Architecture" at bounding box center [455, 211] width 307 height 17
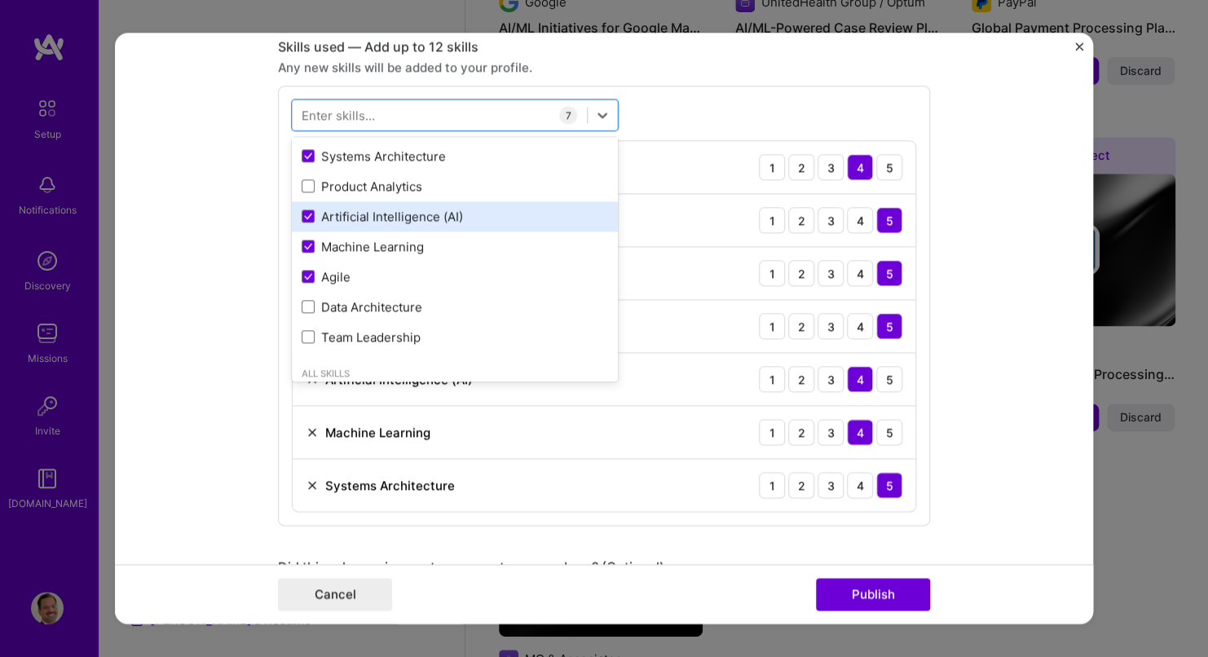
scroll to position [82, 0]
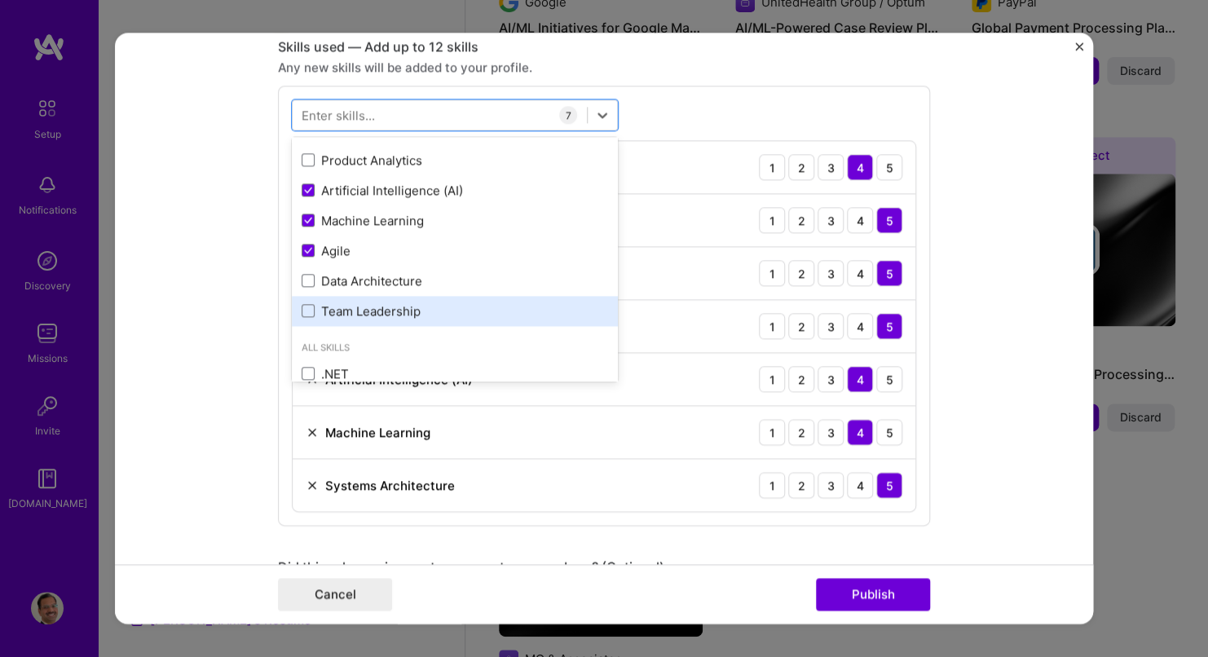
click at [334, 308] on div "Team Leadership" at bounding box center [455, 311] width 307 height 17
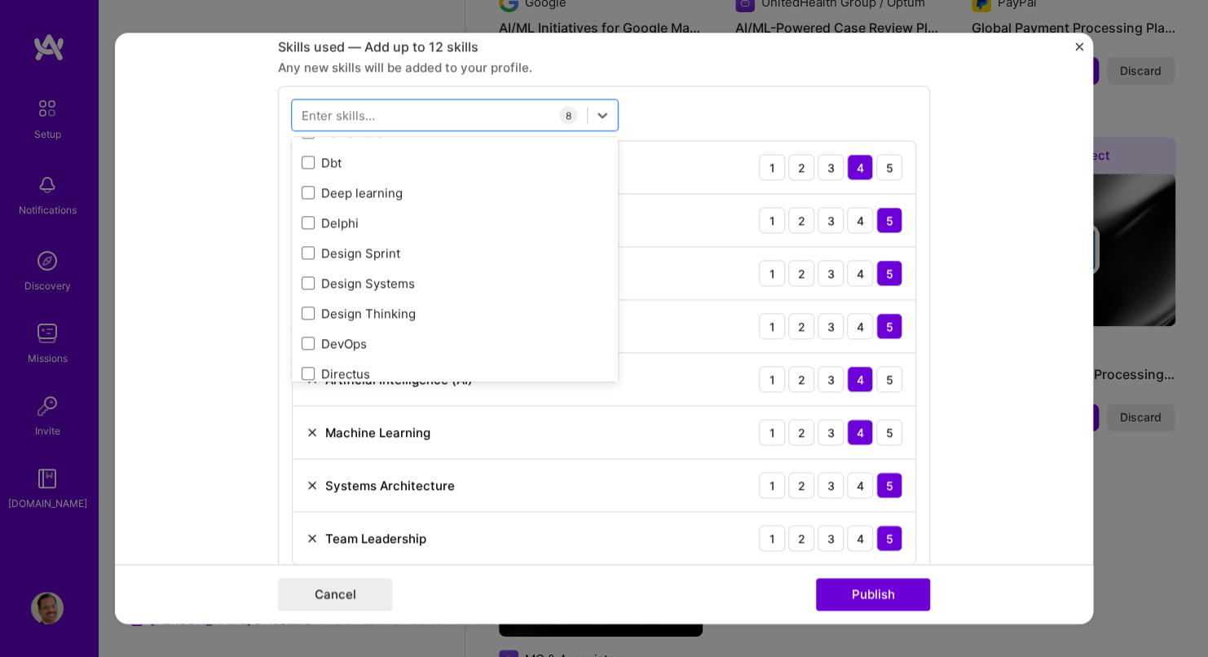
scroll to position [3180, 0]
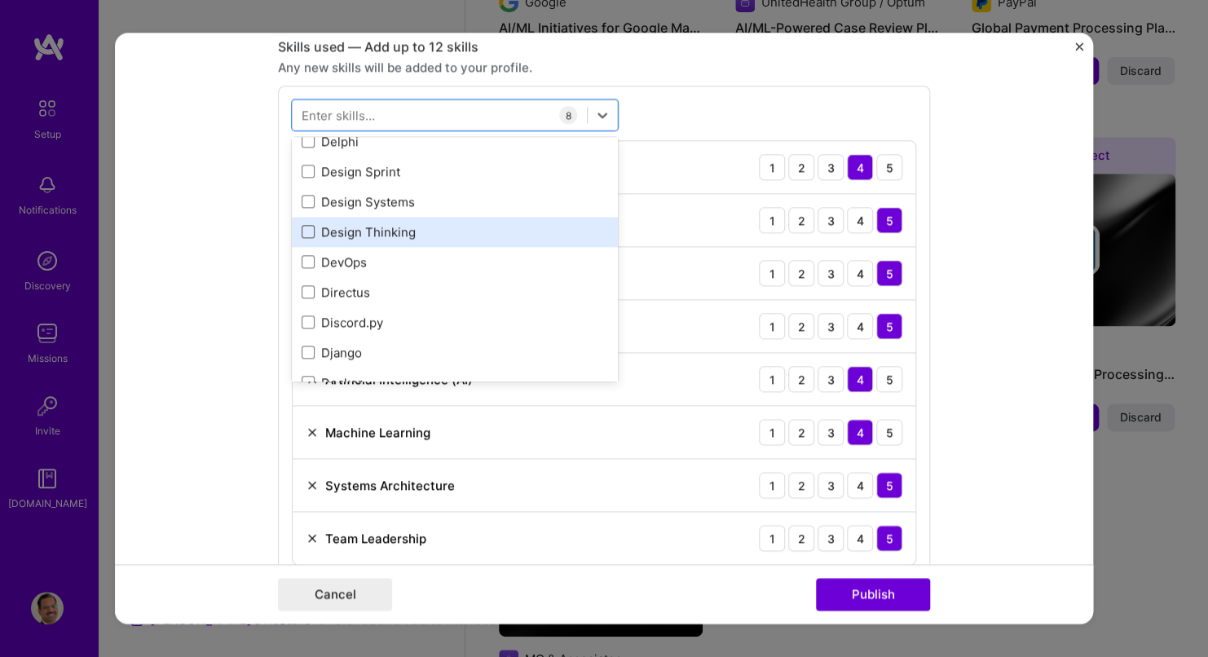
click at [303, 231] on span at bounding box center [308, 231] width 13 height 13
click at [0, 0] on input "checkbox" at bounding box center [0, 0] width 0 height 0
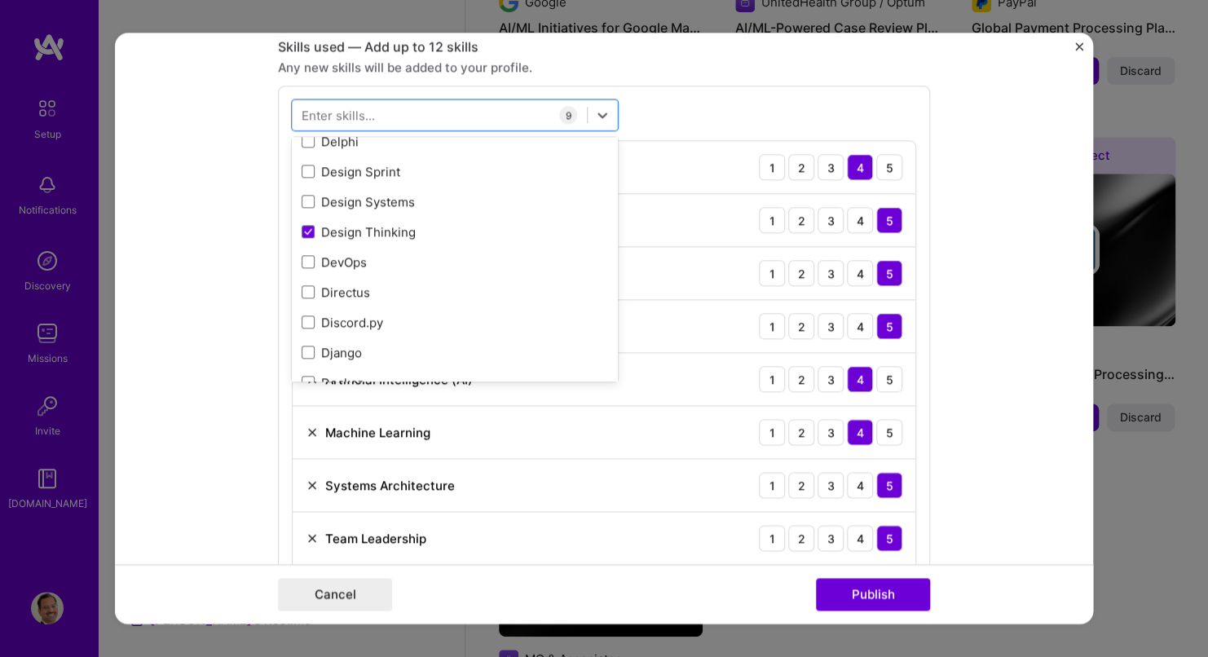
scroll to position [891, 0]
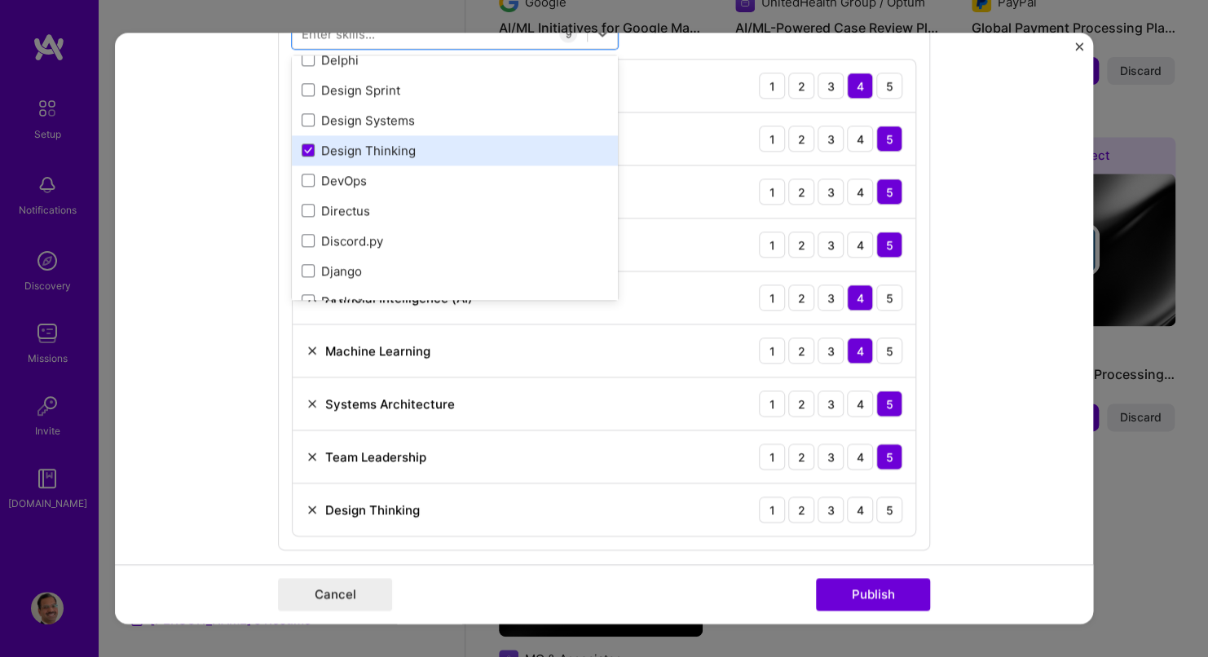
click at [438, 158] on div "Design Thinking" at bounding box center [455, 150] width 326 height 30
click at [326, 143] on div "Design Thinking" at bounding box center [455, 150] width 307 height 17
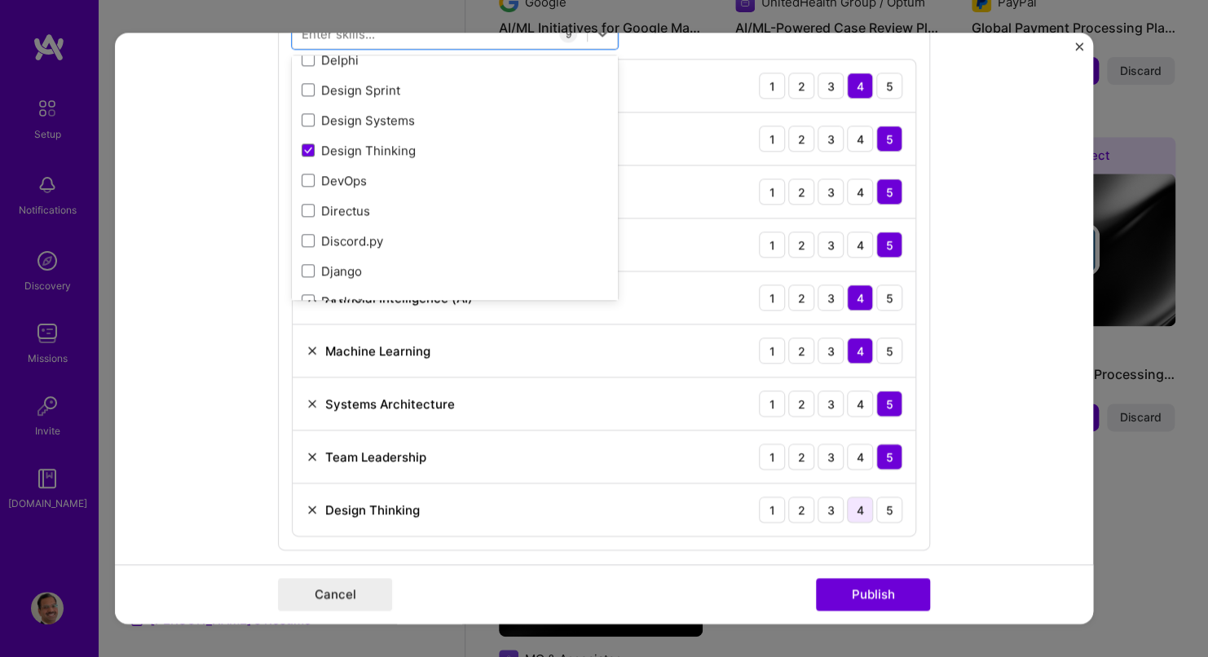
click at [858, 503] on div "4" at bounding box center [860, 510] width 26 height 26
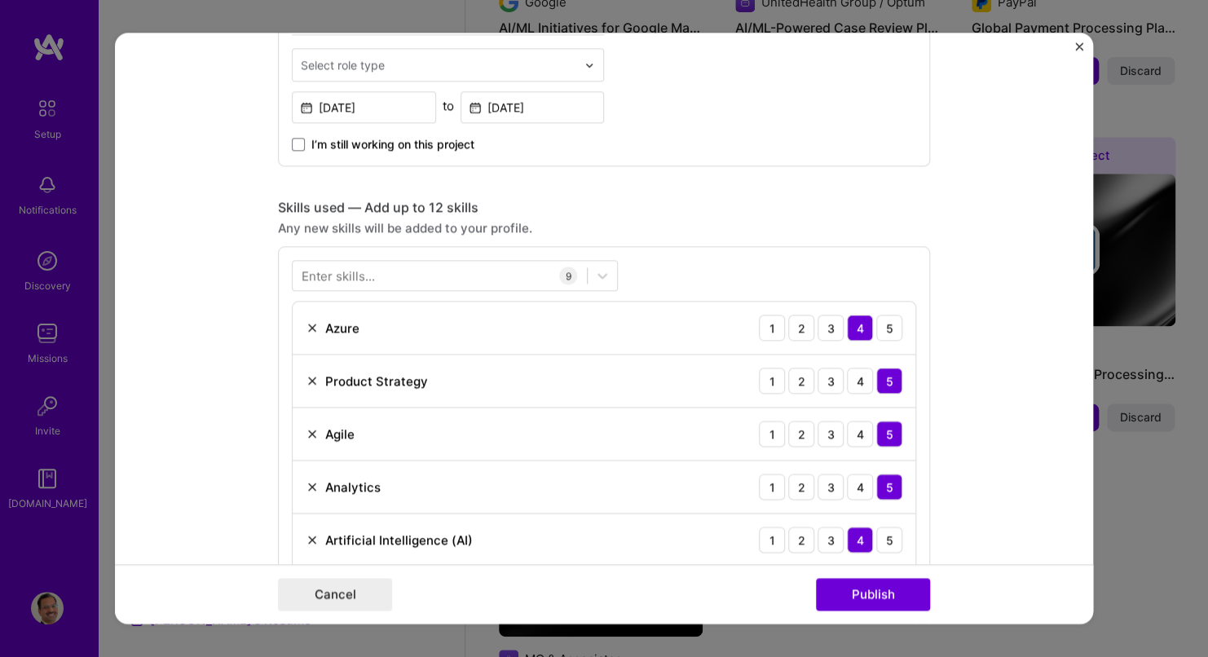
scroll to position [647, 0]
click at [391, 268] on div at bounding box center [440, 278] width 294 height 27
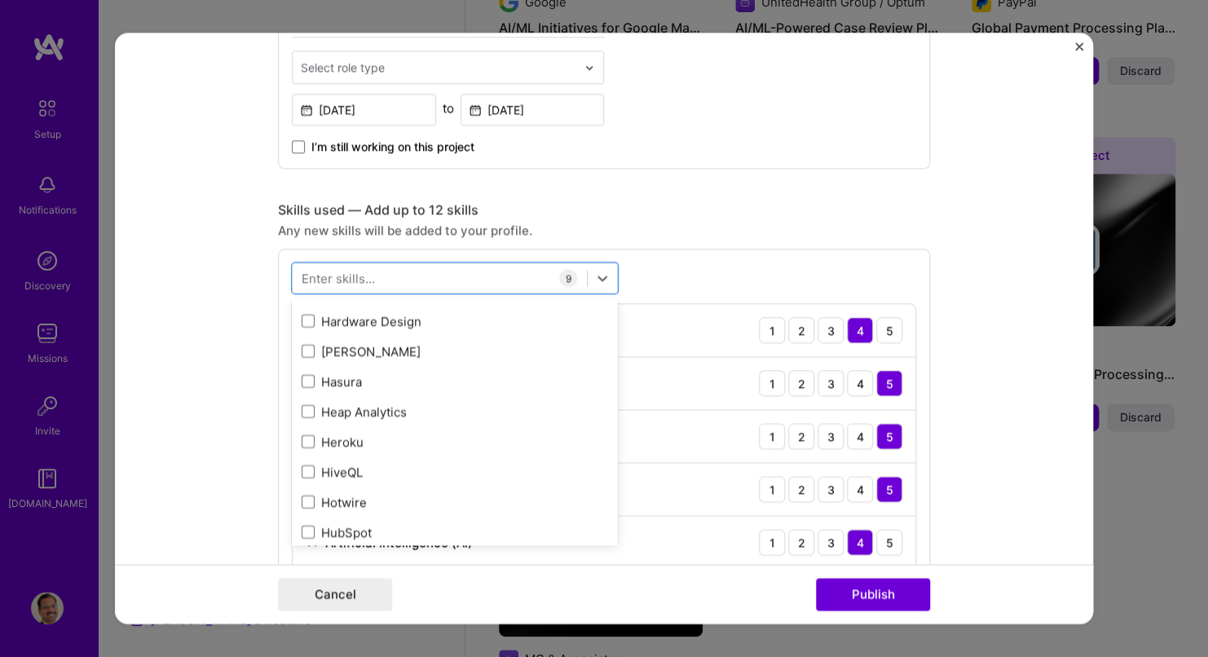
scroll to position [4892, 0]
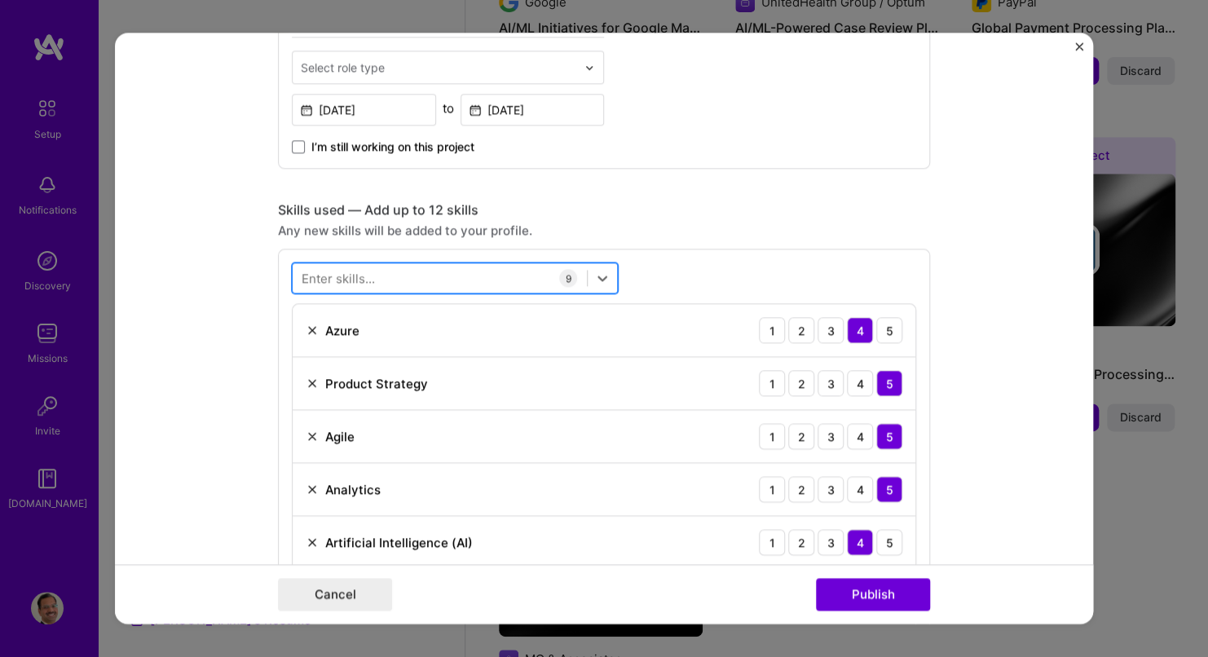
click at [490, 273] on div at bounding box center [440, 278] width 294 height 27
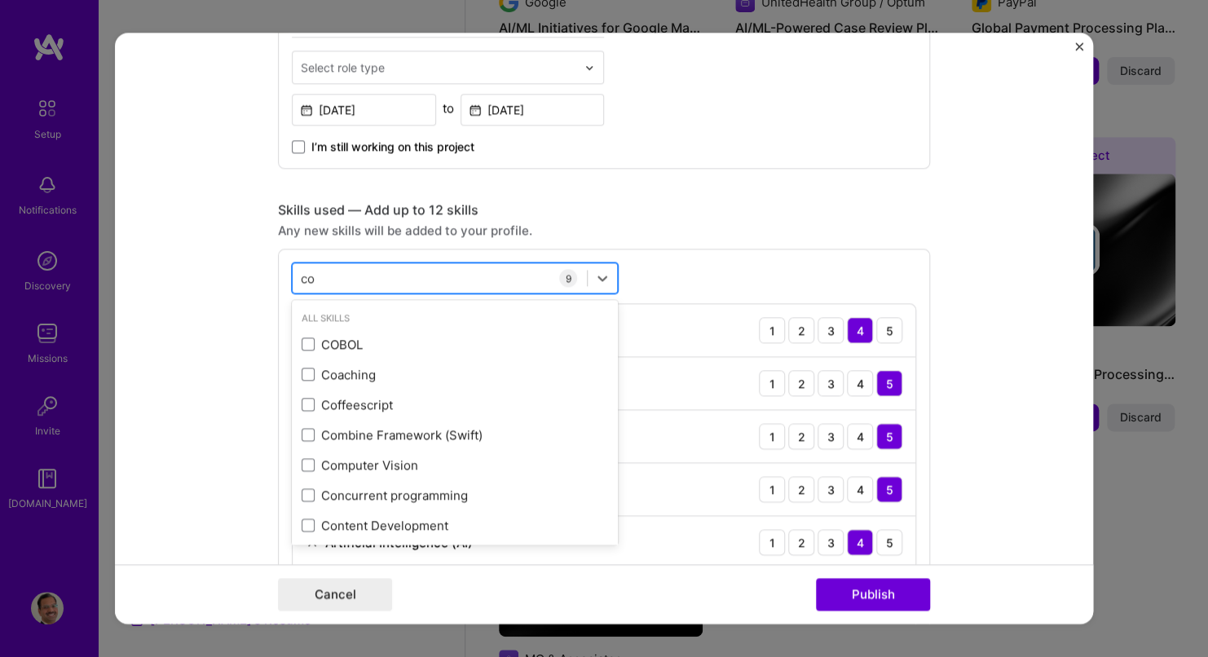
type input "c"
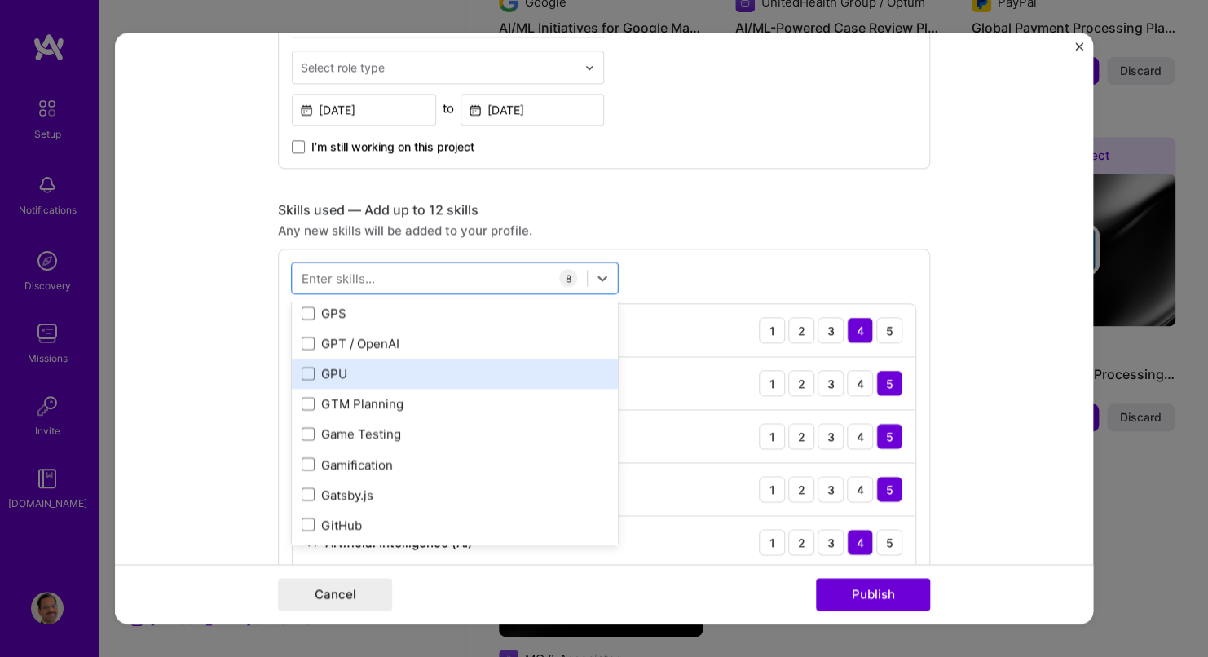
scroll to position [4403, 0]
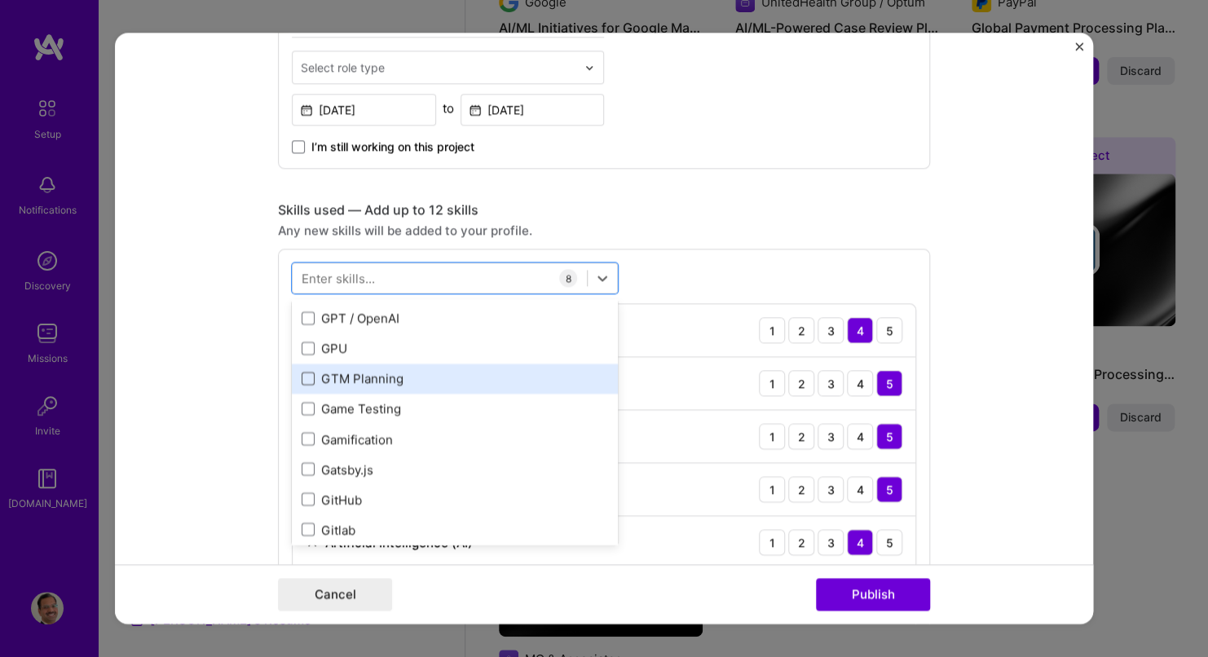
click at [304, 380] on span at bounding box center [308, 378] width 13 height 13
click at [0, 0] on input "checkbox" at bounding box center [0, 0] width 0 height 0
click at [380, 380] on div "GTM Planning" at bounding box center [455, 378] width 307 height 17
click at [373, 379] on div "GTM Planning" at bounding box center [455, 378] width 307 height 17
click at [307, 372] on span at bounding box center [308, 378] width 13 height 13
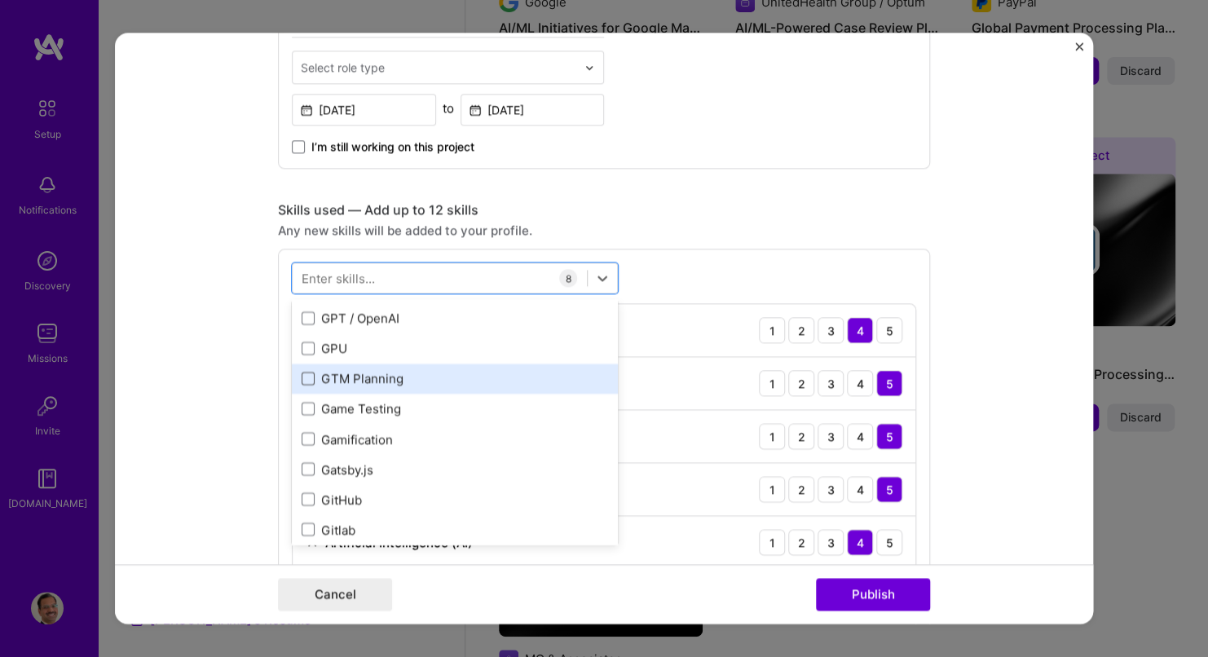
click at [0, 0] on input "checkbox" at bounding box center [0, 0] width 0 height 0
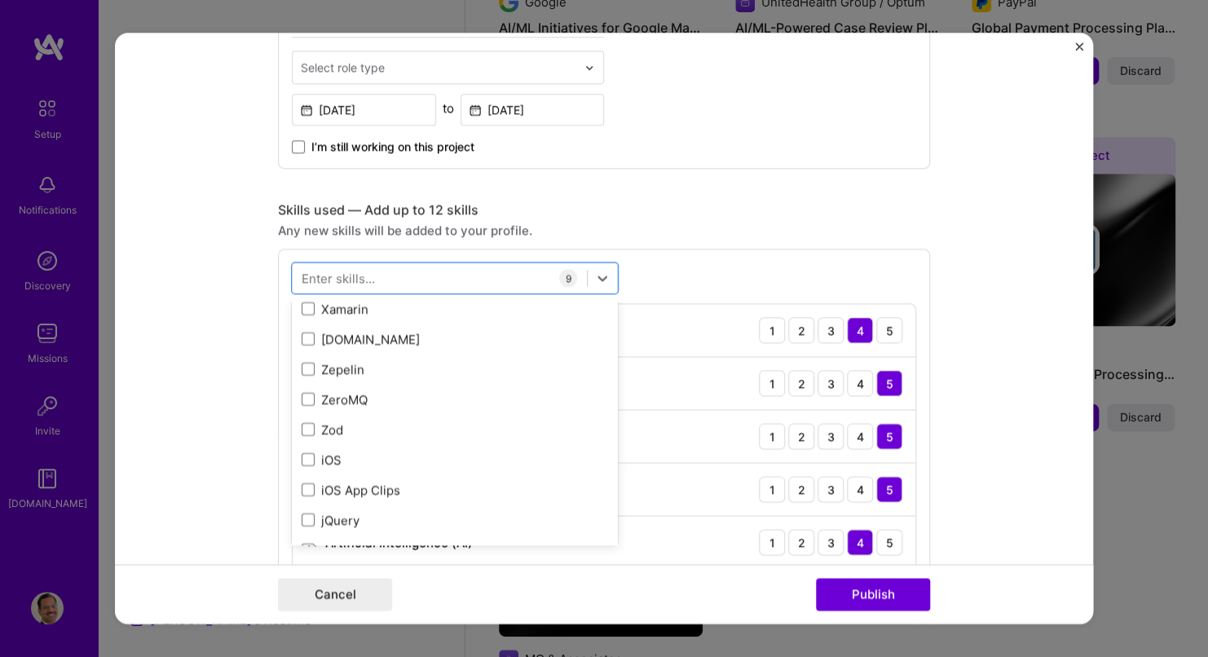
scroll to position [11231, 0]
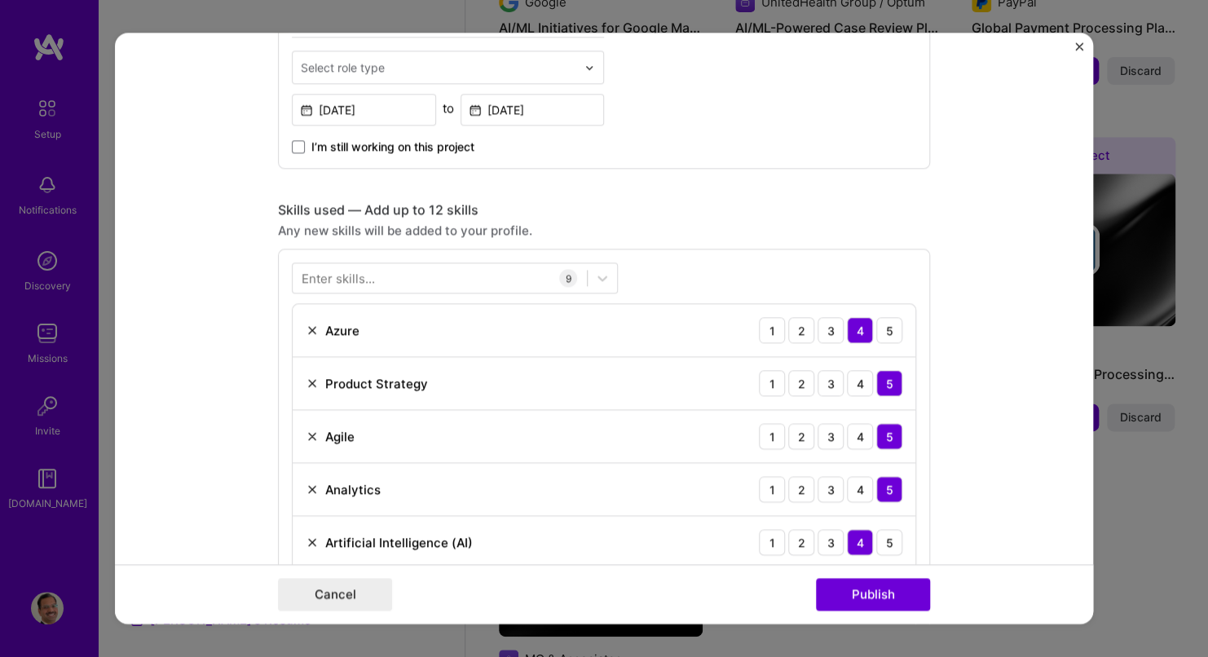
click at [764, 201] on div "Skills used — Add up to 12 skills" at bounding box center [604, 209] width 652 height 17
click at [356, 274] on div "Enter skills..." at bounding box center [338, 278] width 73 height 17
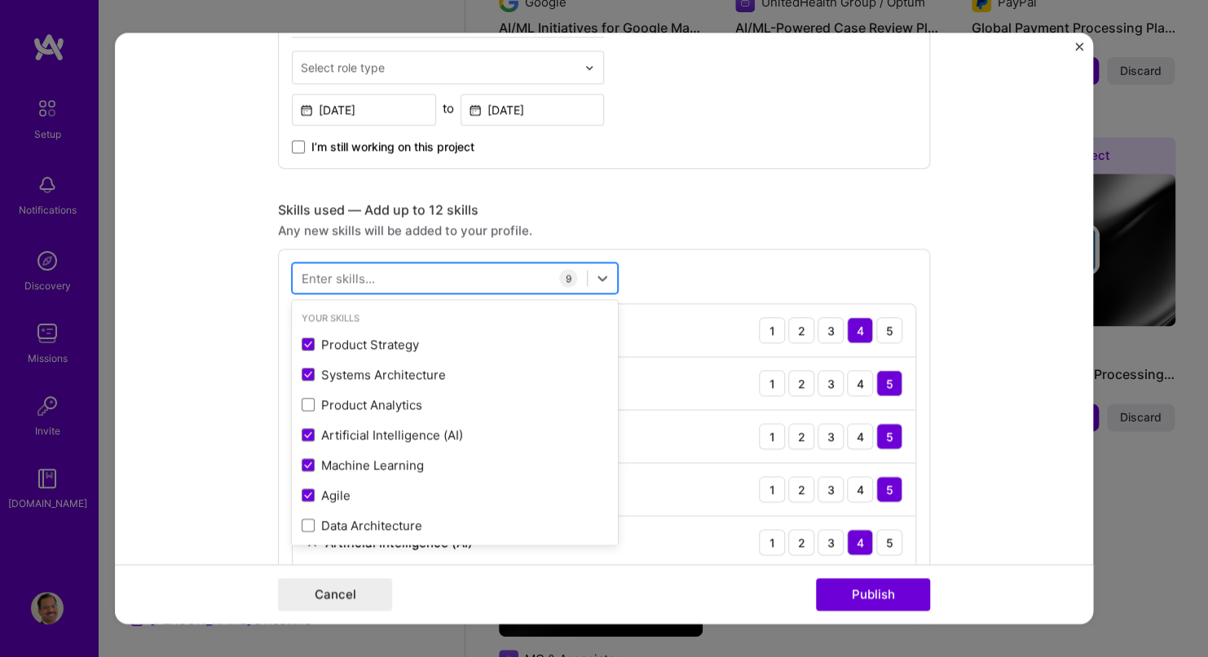
click at [369, 274] on div at bounding box center [440, 278] width 294 height 27
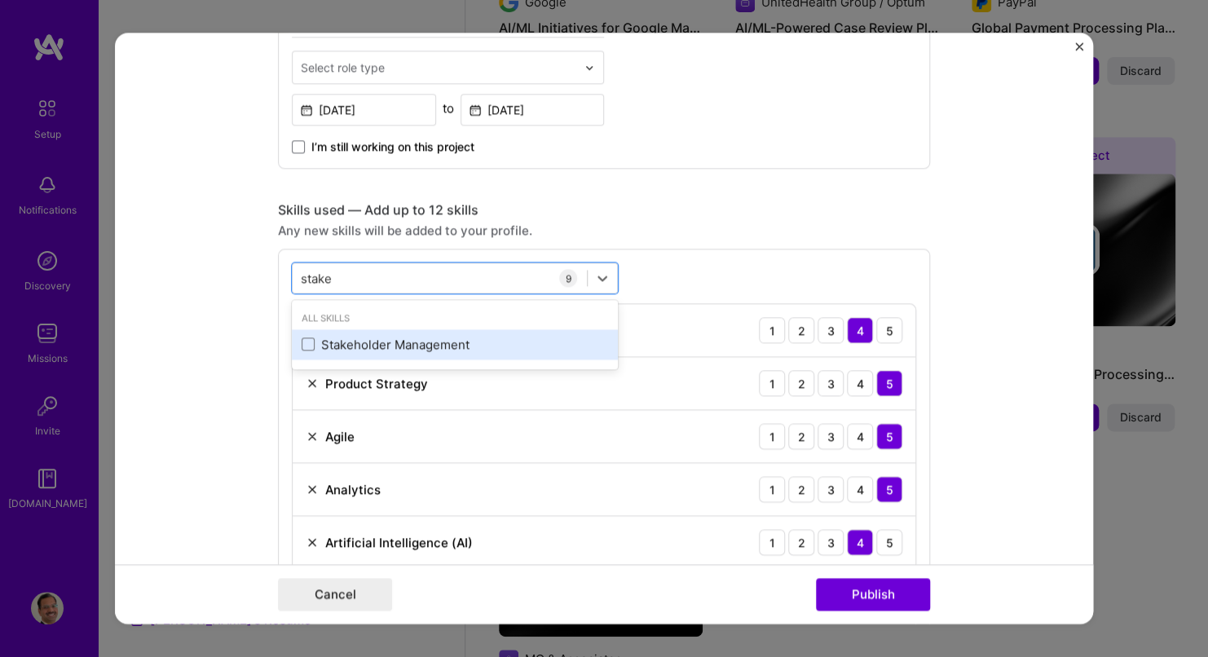
click at [335, 338] on div "Stakeholder Management" at bounding box center [455, 344] width 307 height 17
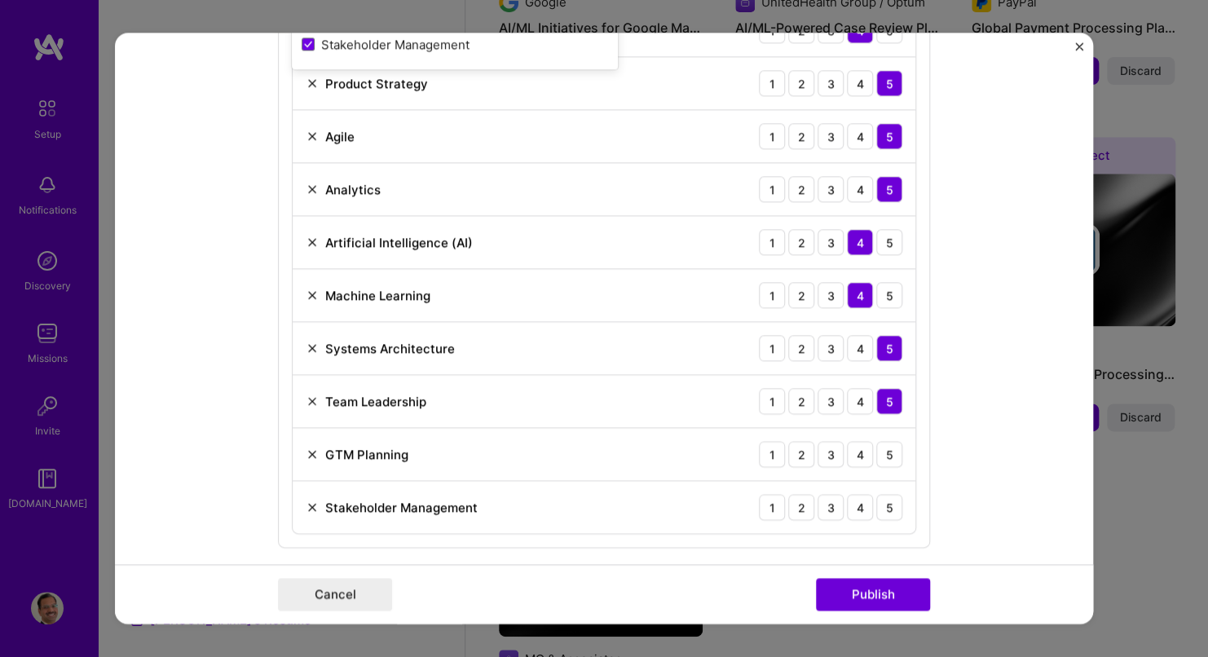
scroll to position [973, 0]
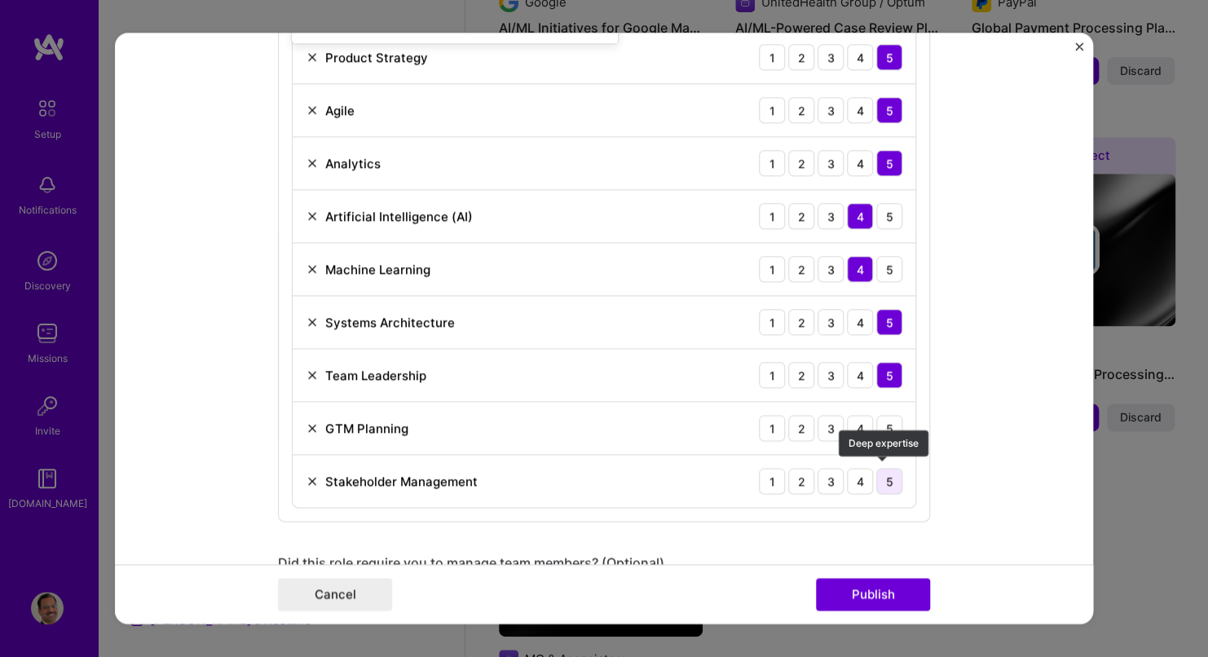
click at [881, 476] on div "5" at bounding box center [890, 481] width 26 height 26
click at [881, 429] on div "5" at bounding box center [890, 428] width 26 height 26
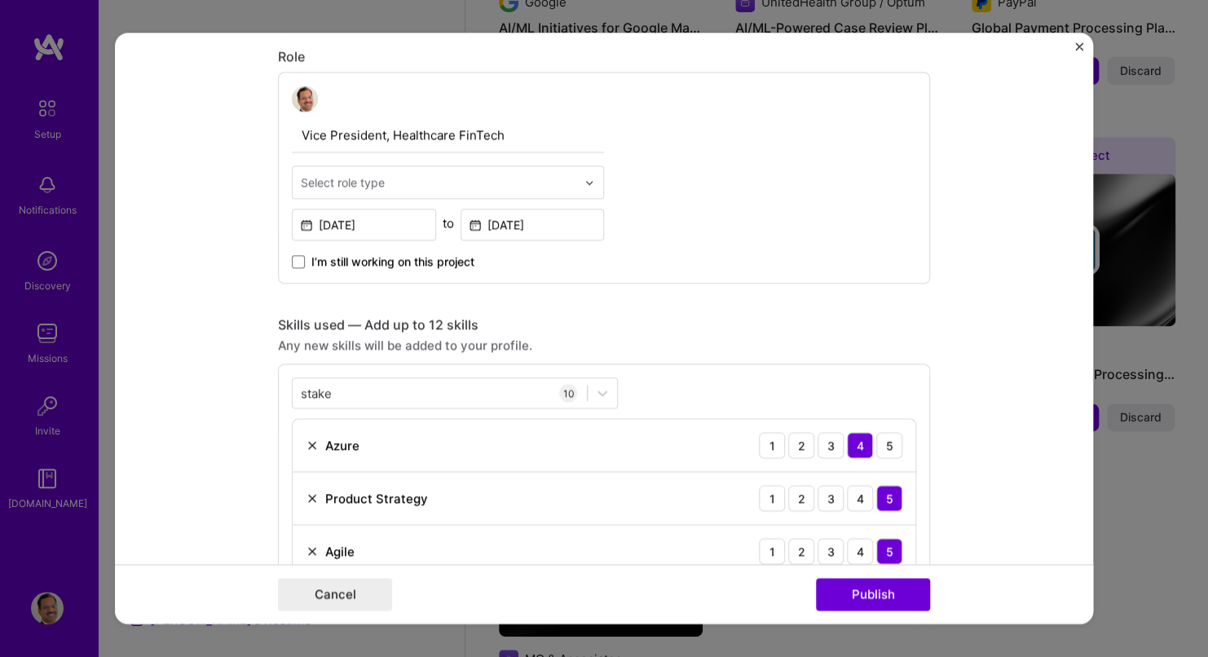
scroll to position [484, 0]
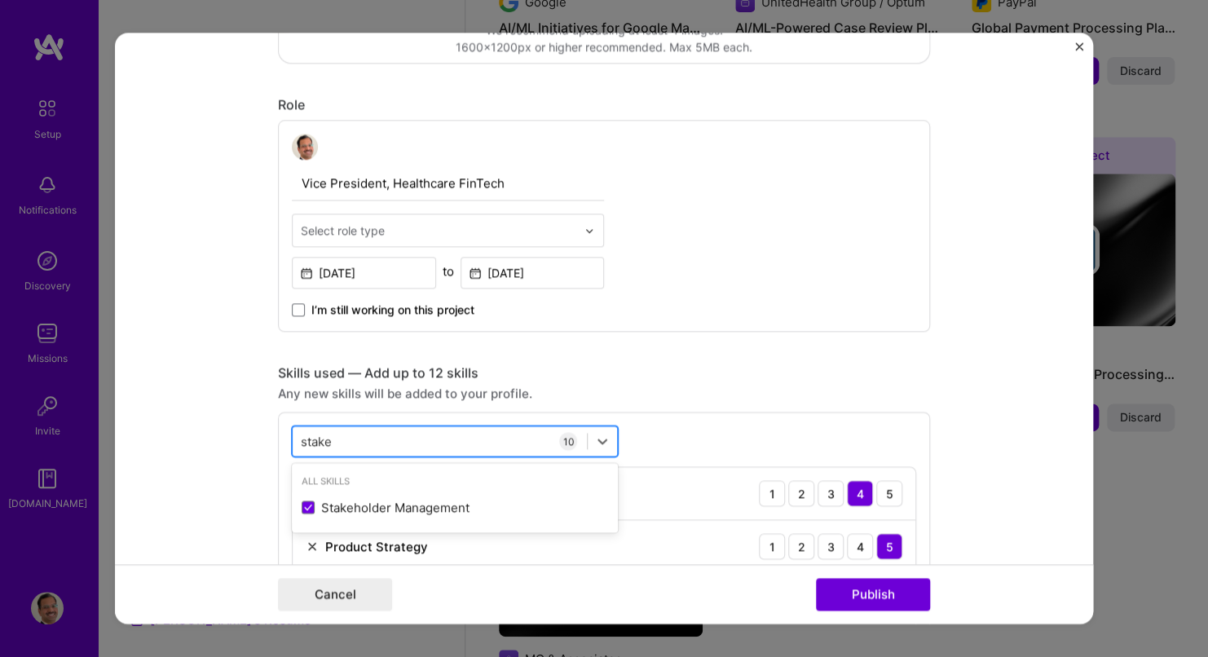
click at [347, 435] on div "stake stake" at bounding box center [440, 441] width 294 height 27
drag, startPoint x: 343, startPoint y: 435, endPoint x: 263, endPoint y: 435, distance: 79.9
click at [263, 435] on form "Editing suggested project This project is suggested based on your LinkedIn, res…" at bounding box center [604, 328] width 978 height 591
type input "s"
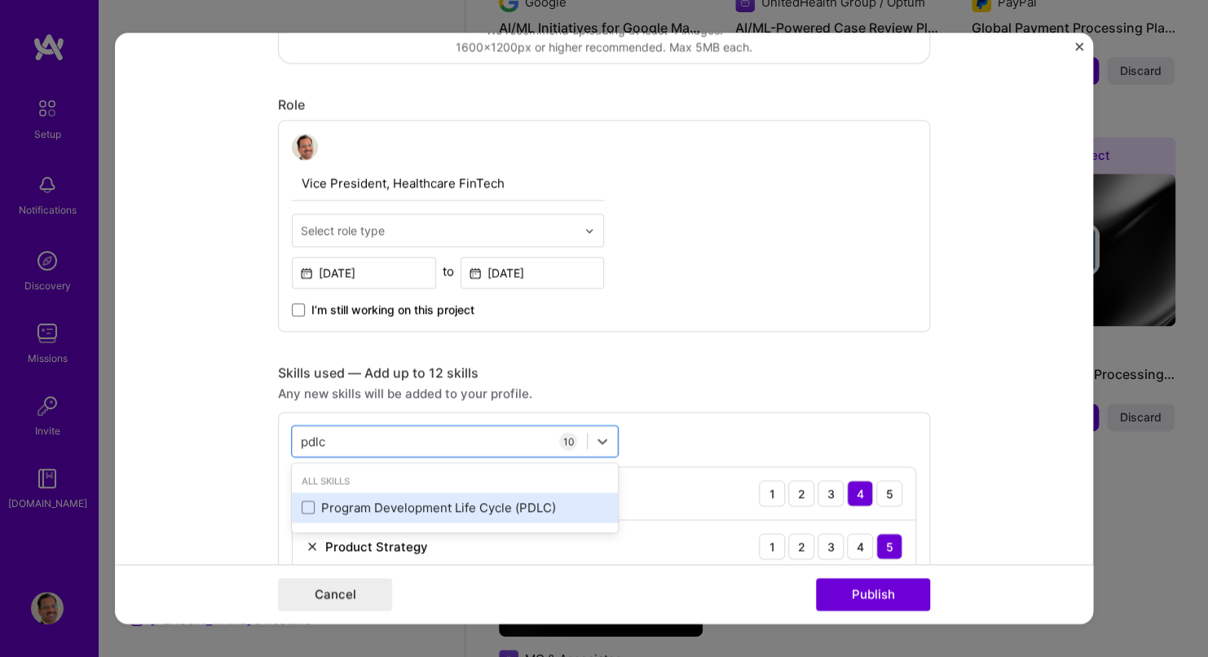
click at [362, 510] on div "Program Development Life Cycle (PDLC)" at bounding box center [455, 507] width 307 height 17
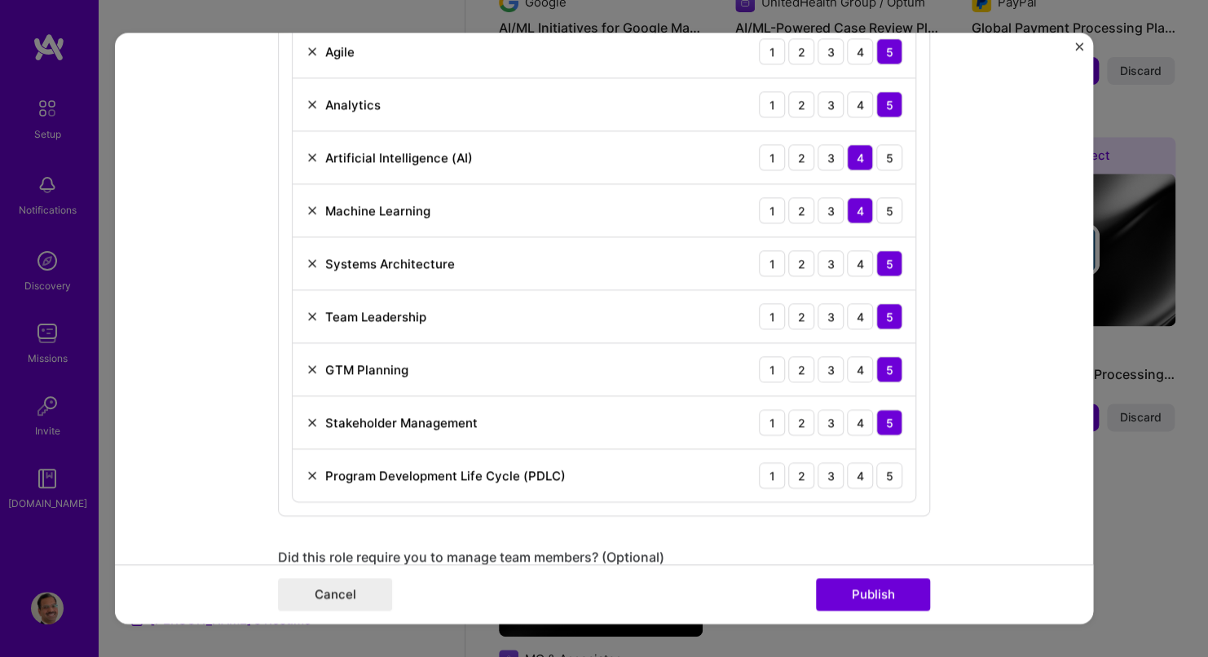
scroll to position [1054, 0]
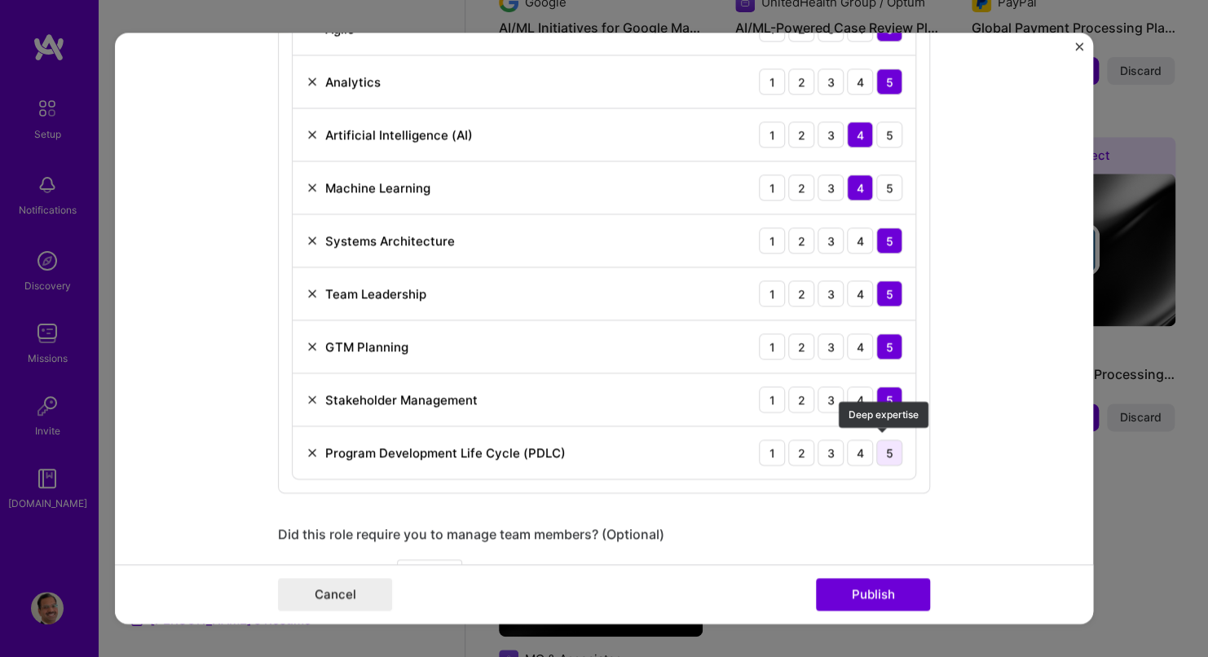
click at [893, 449] on div "5" at bounding box center [890, 453] width 26 height 26
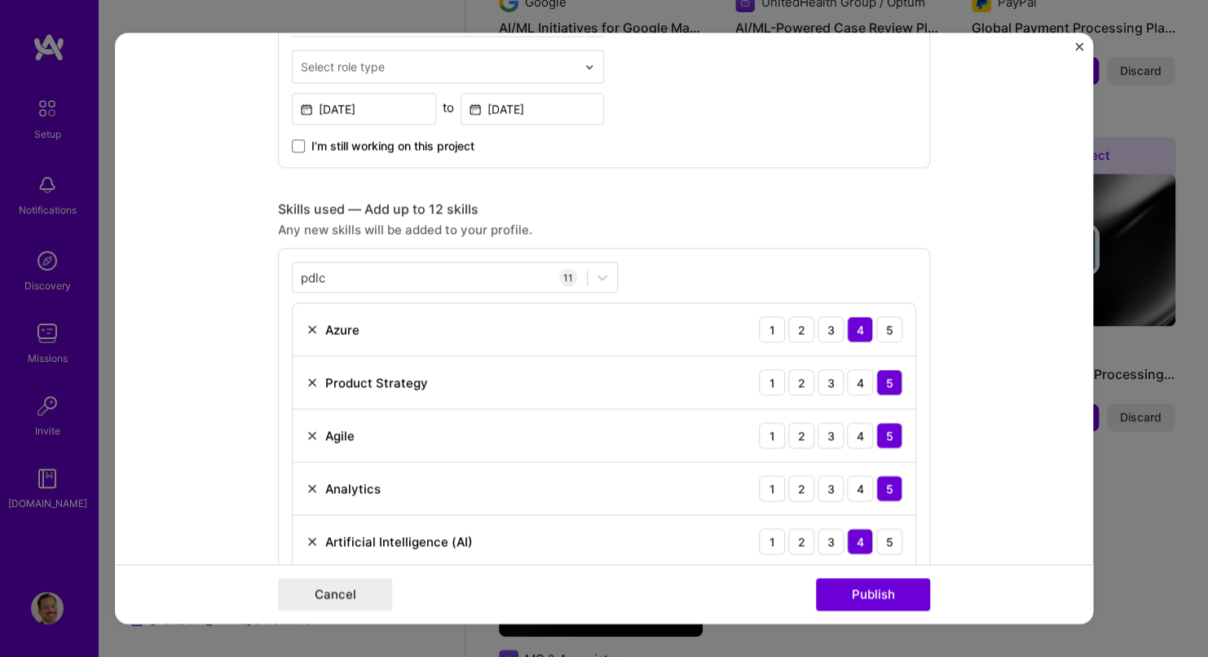
scroll to position [647, 0]
click at [325, 270] on div "pdlc pdlc" at bounding box center [440, 278] width 294 height 27
drag, startPoint x: 329, startPoint y: 272, endPoint x: 272, endPoint y: 275, distance: 58.0
click at [278, 275] on div "option Program Development Life Cycle (PDLC), selected. Select is focused ,type…" at bounding box center [604, 575] width 652 height 652
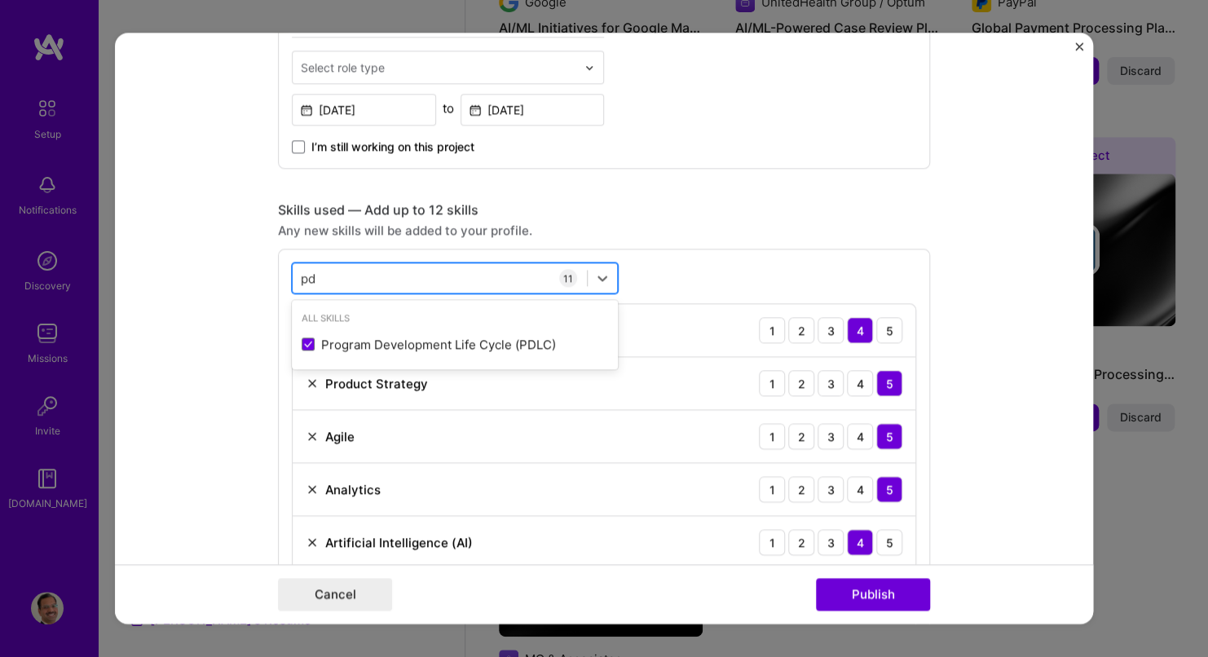
type input "p"
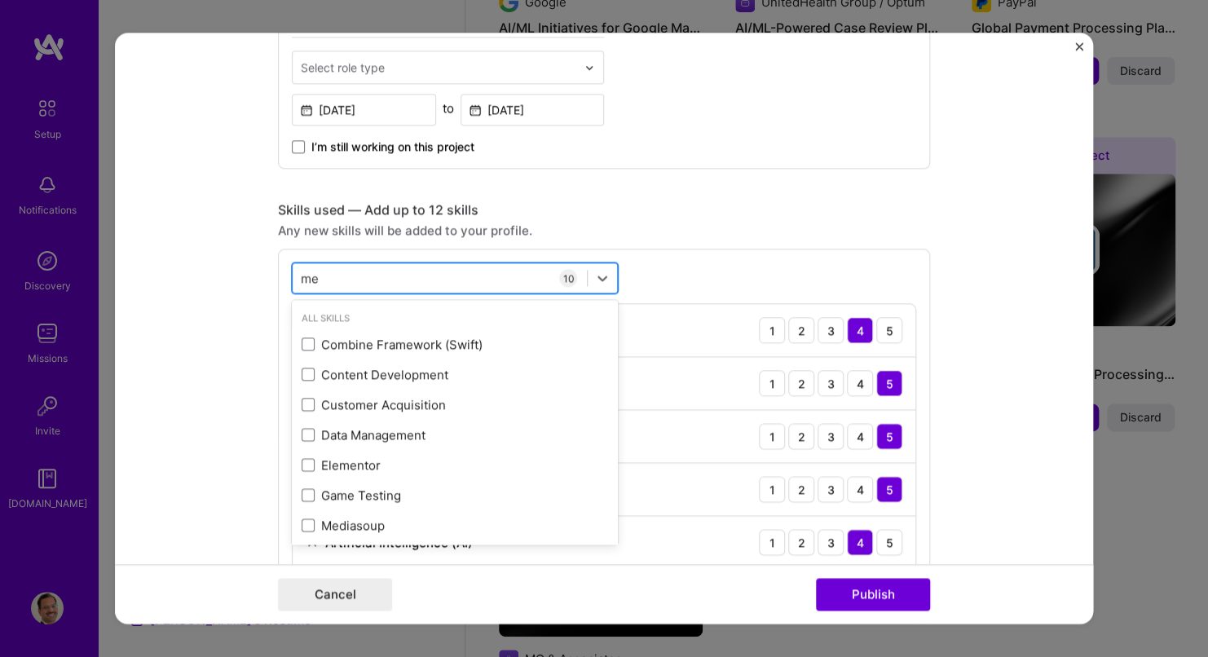
type input "m"
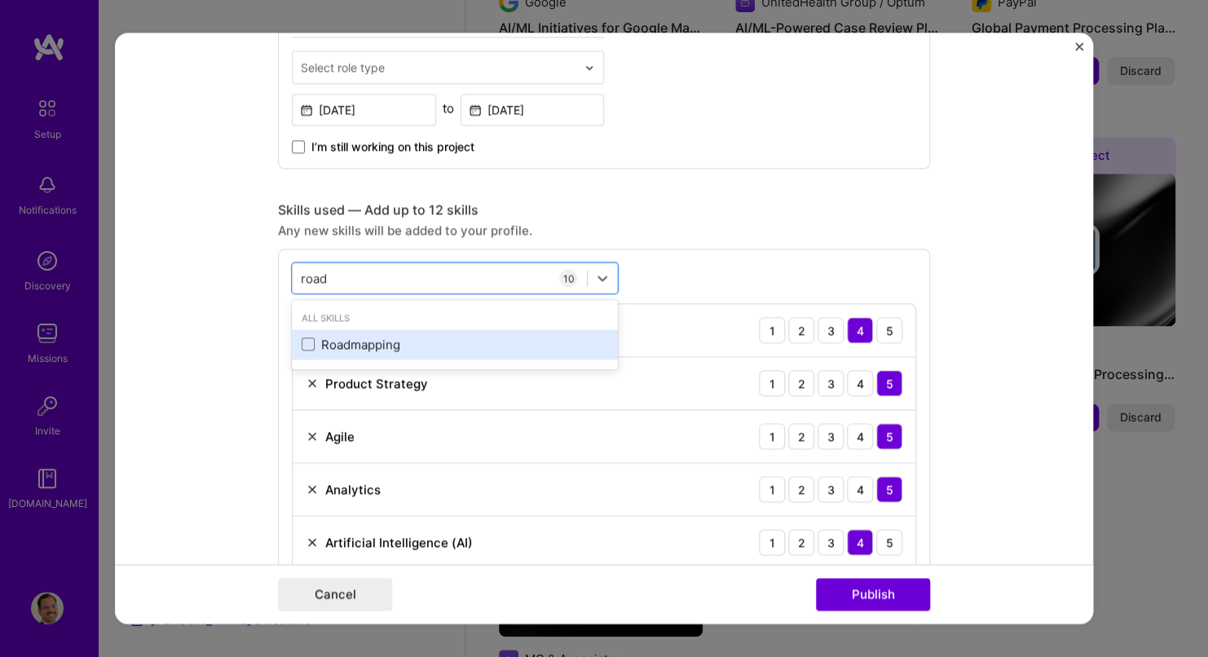
click at [359, 348] on div "Roadmapping" at bounding box center [455, 344] width 307 height 17
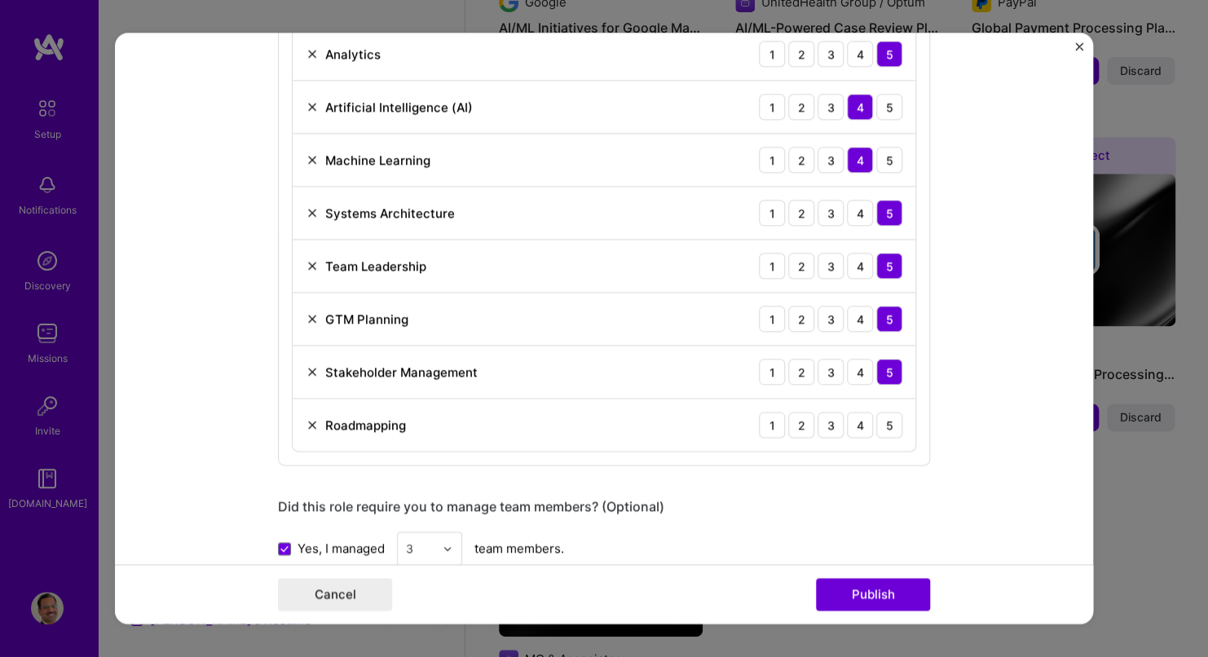
scroll to position [1217, 0]
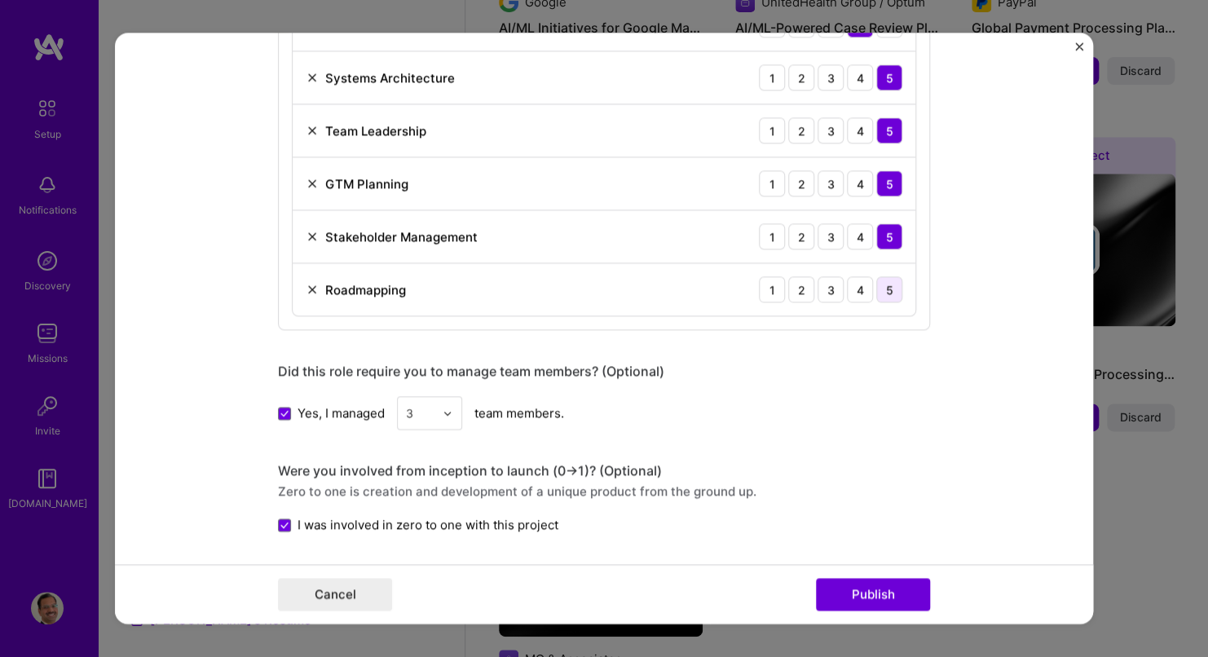
click at [881, 285] on div "5" at bounding box center [890, 289] width 26 height 26
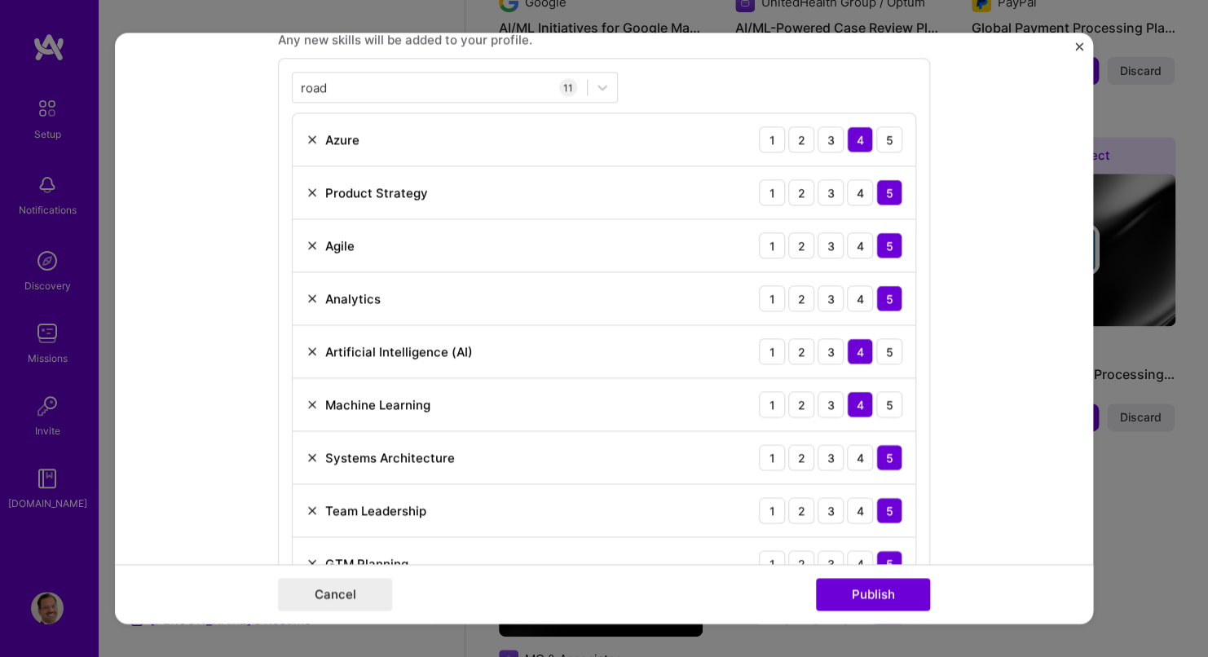
scroll to position [810, 0]
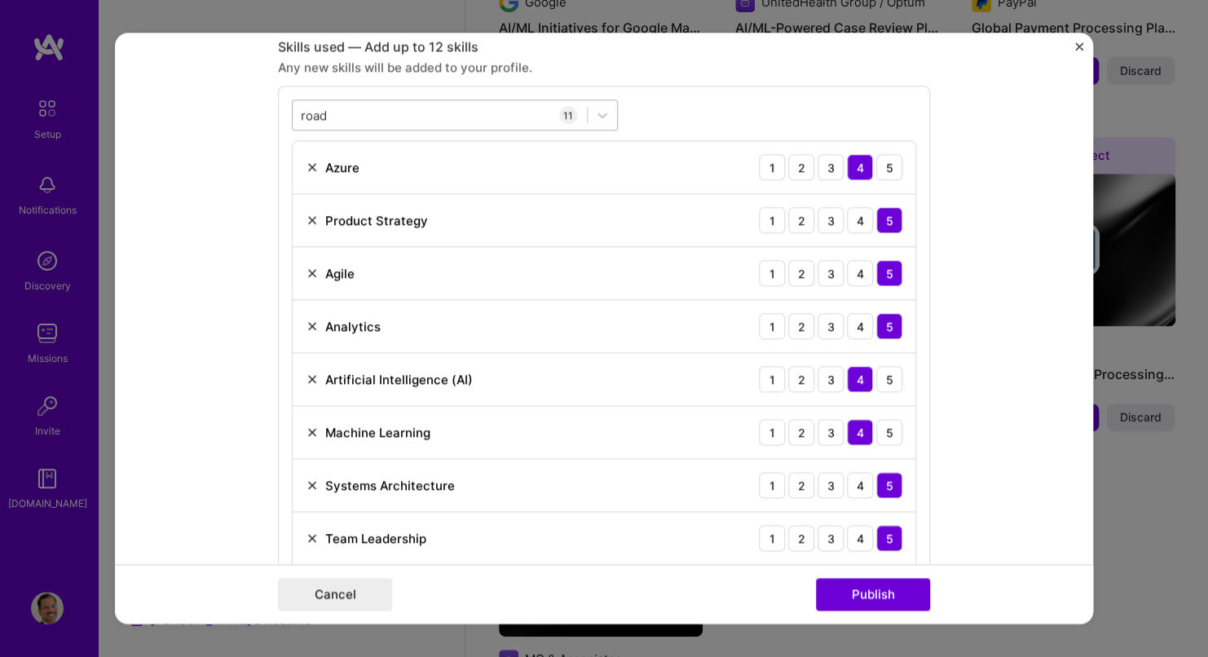
click at [417, 107] on div "[GEOGRAPHIC_DATA]" at bounding box center [440, 115] width 294 height 27
click at [733, 97] on div "road road 11 Azure 1 2 3 4 5 Product Strategy 1 2 3 4 5 Agile 1 2 3 4 5 Analyti…" at bounding box center [604, 412] width 652 height 652
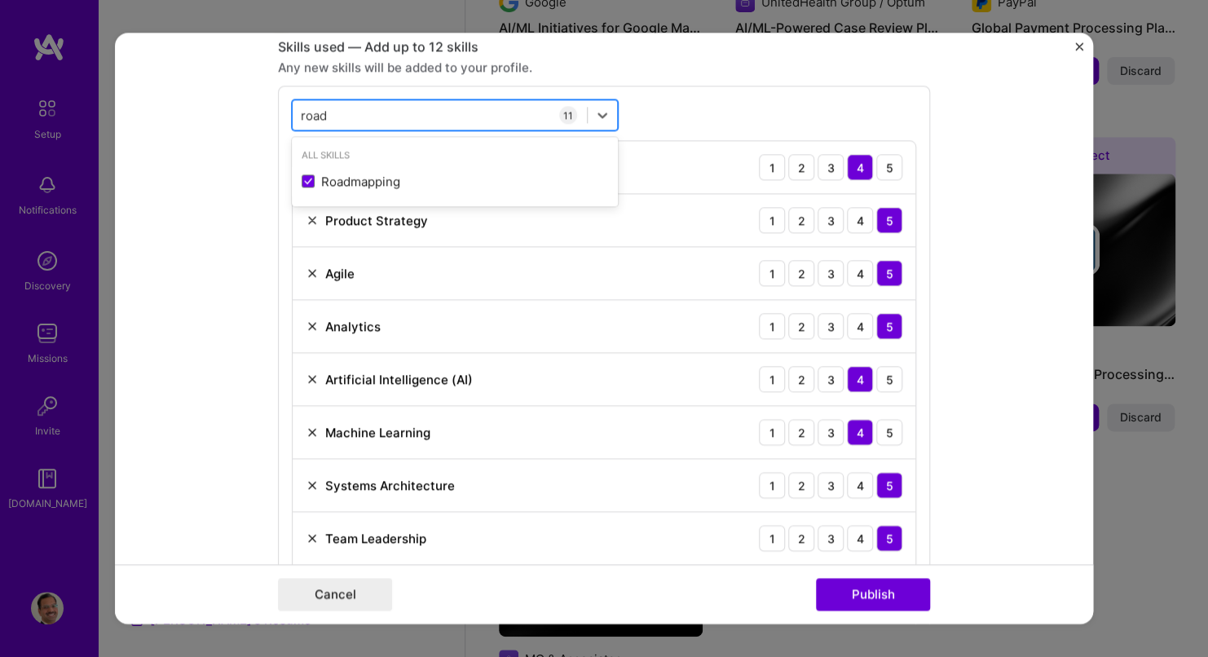
click at [338, 105] on div "[GEOGRAPHIC_DATA]" at bounding box center [440, 115] width 294 height 27
drag, startPoint x: 336, startPoint y: 109, endPoint x: 247, endPoint y: 110, distance: 88.9
click at [247, 110] on form "Editing suggested project This project is suggested based on your LinkedIn, res…" at bounding box center [604, 328] width 978 height 591
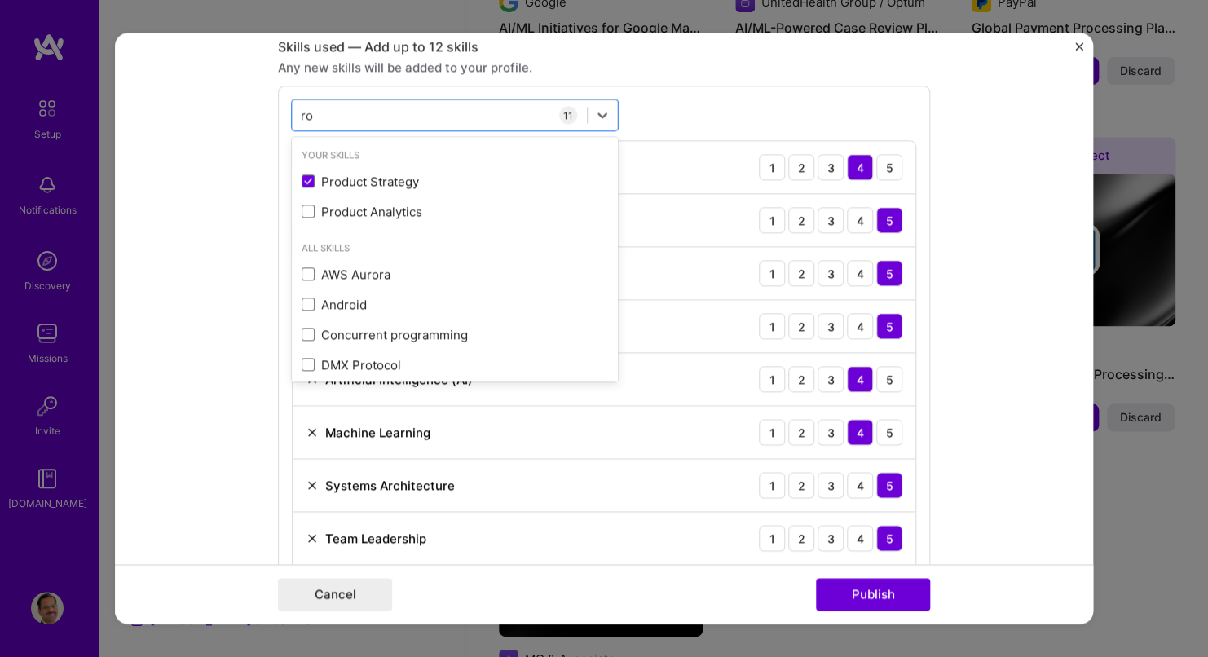
type input "r"
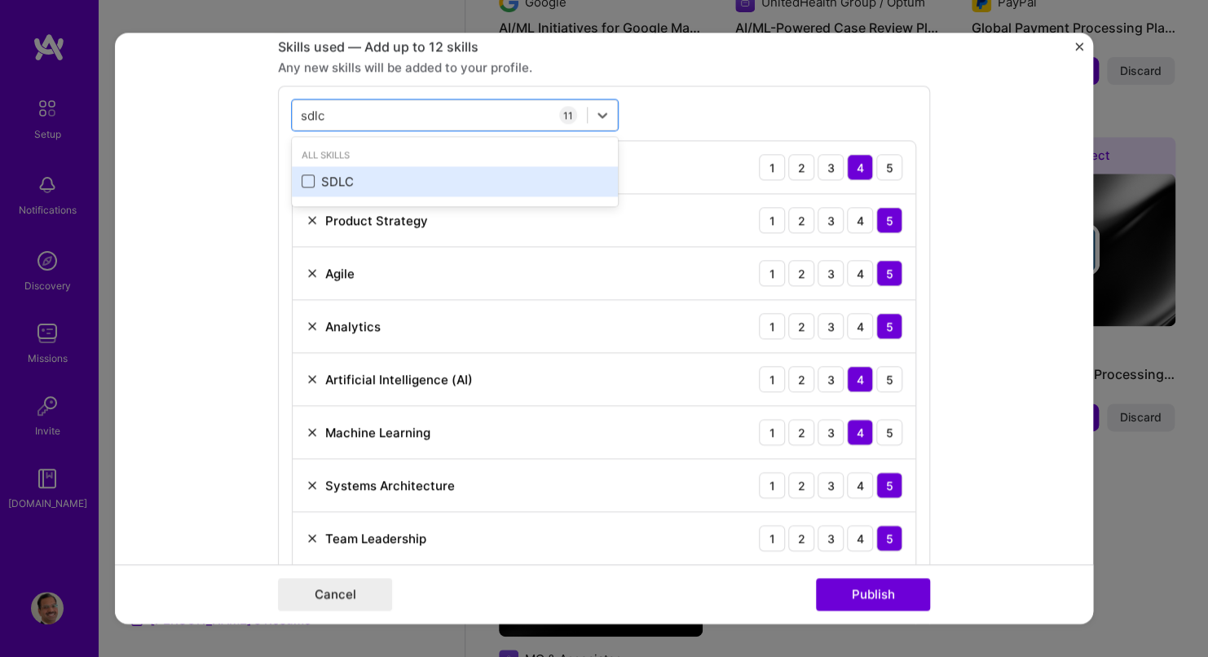
click at [302, 181] on span at bounding box center [308, 181] width 13 height 13
click at [0, 0] on input "checkbox" at bounding box center [0, 0] width 0 height 0
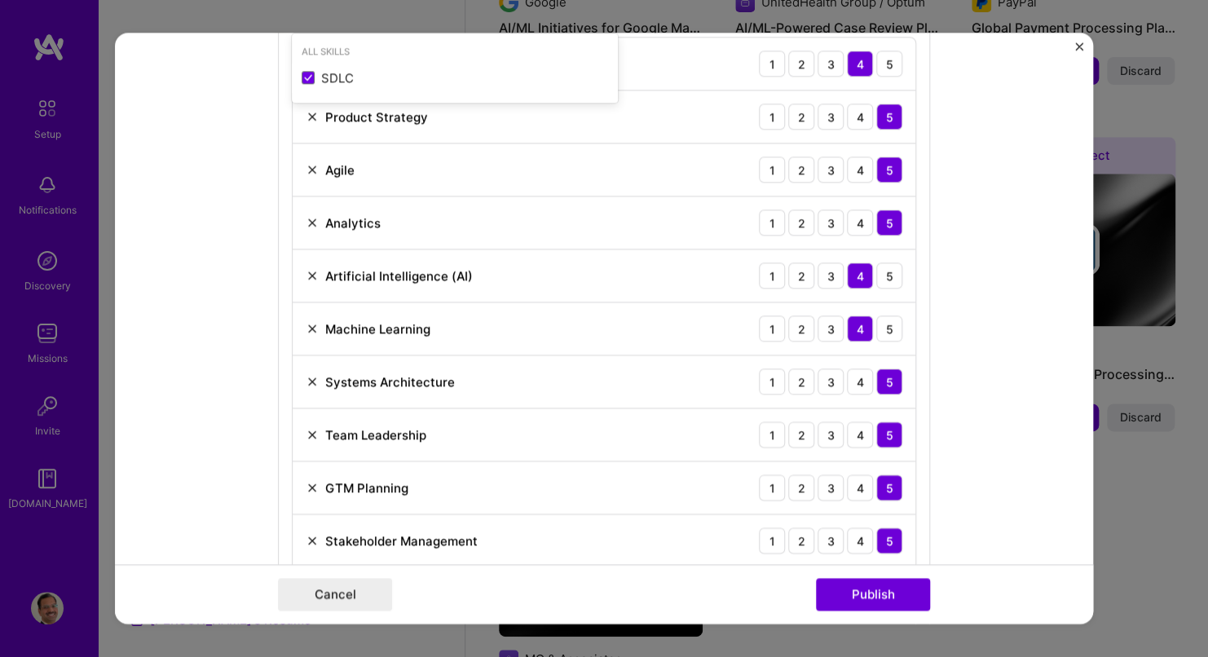
scroll to position [1054, 0]
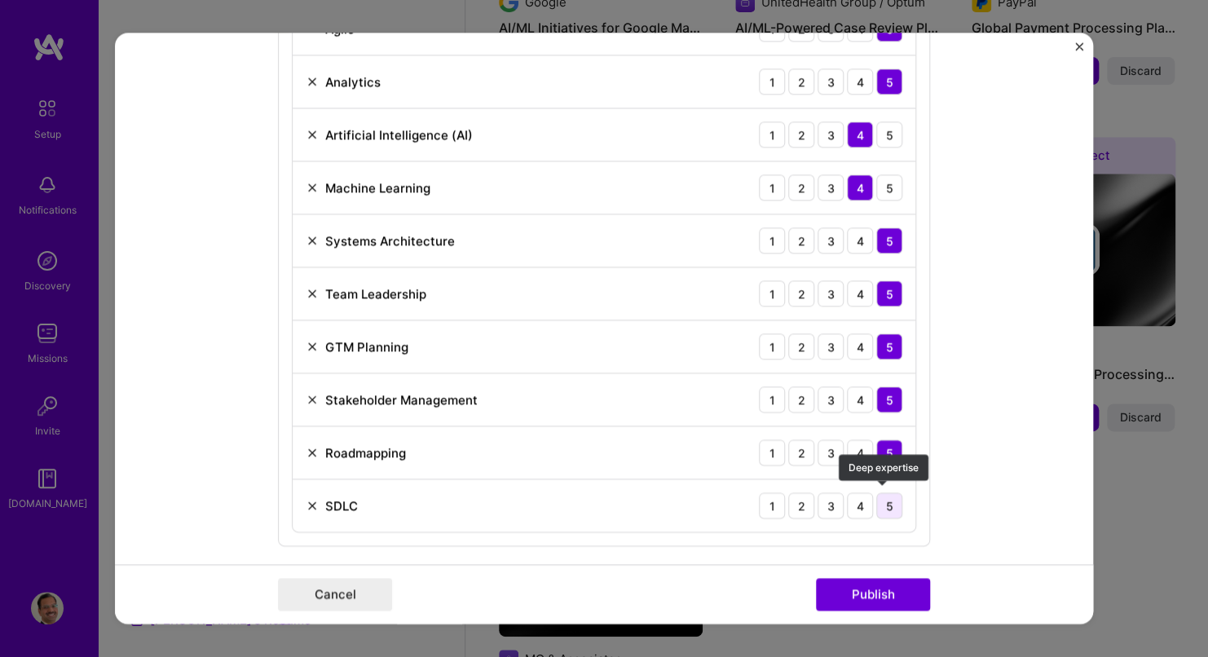
type input "sdlc"
click at [890, 504] on div "5" at bounding box center [890, 506] width 26 height 26
click at [1058, 336] on form "Editing suggested project This project is suggested based on your LinkedIn, res…" at bounding box center [604, 328] width 978 height 591
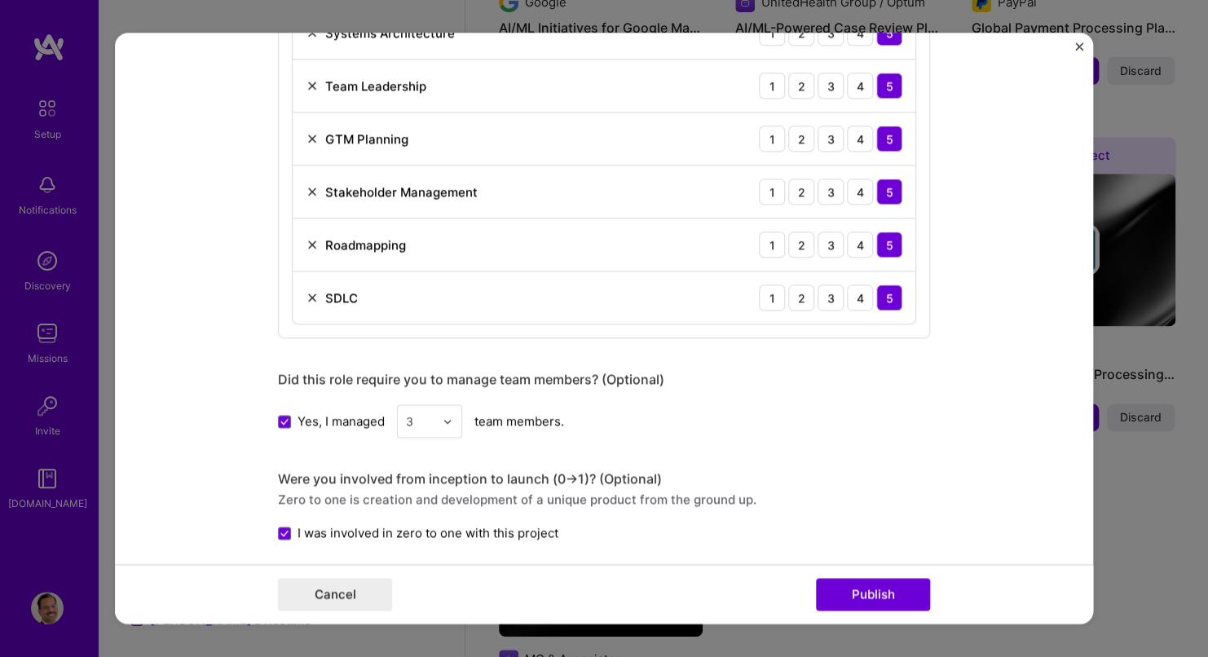
scroll to position [1380, 0]
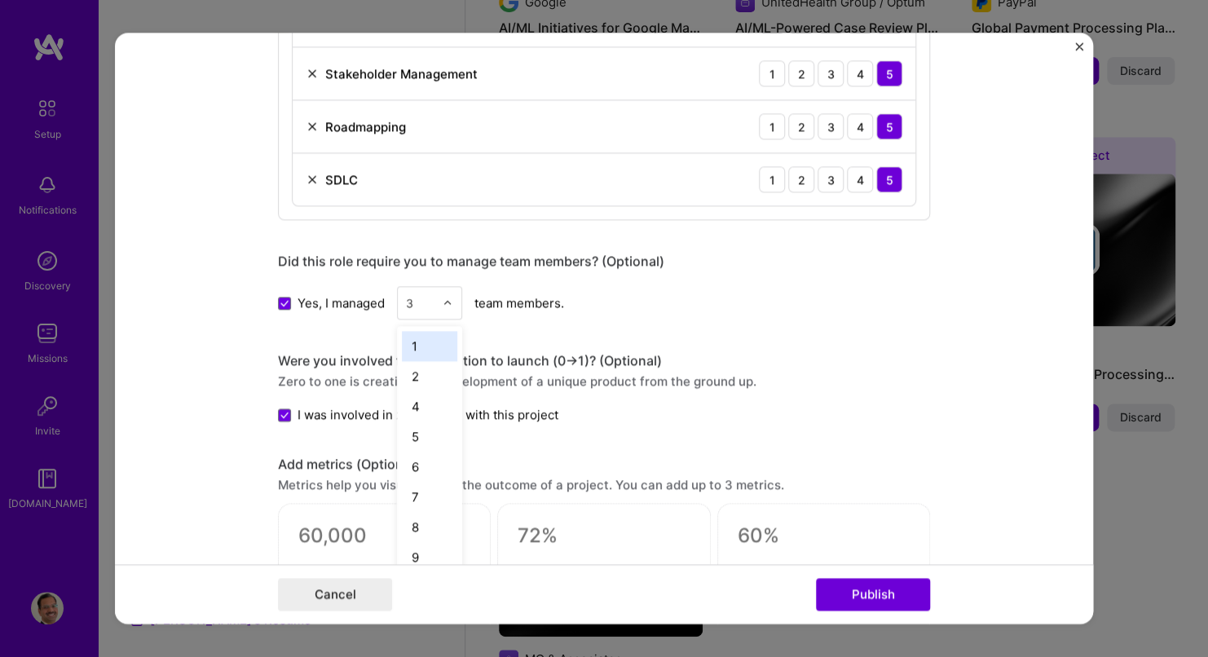
click at [443, 298] on img at bounding box center [448, 303] width 10 height 10
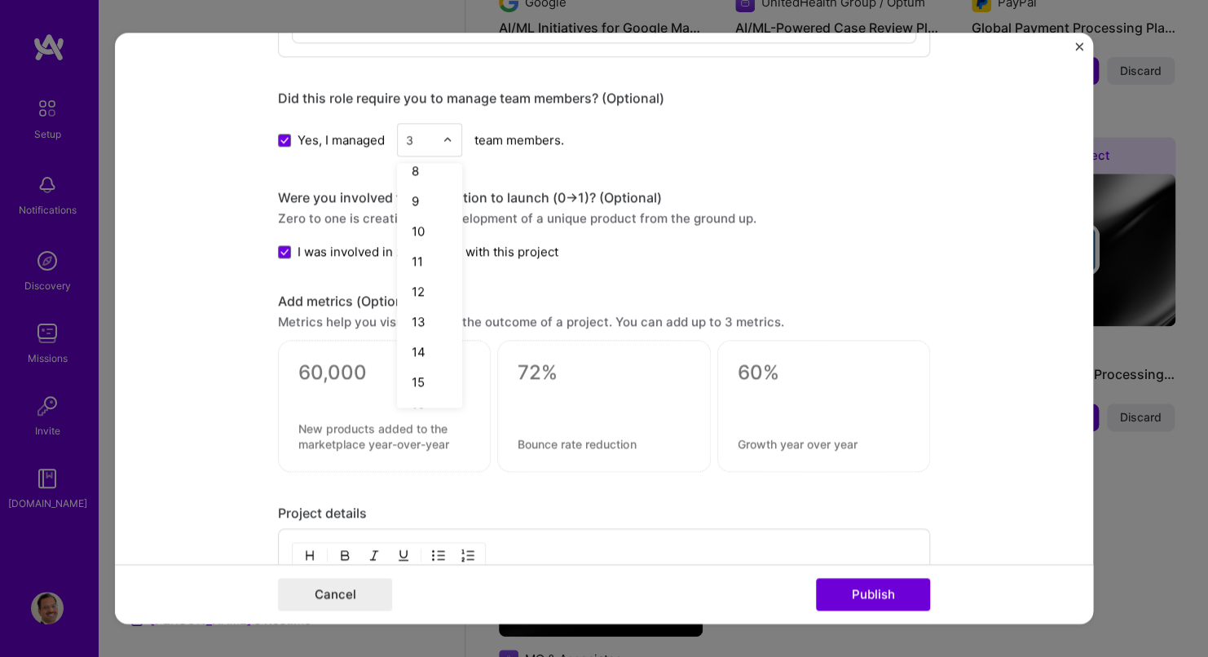
scroll to position [0, 0]
click at [443, 135] on img at bounding box center [448, 140] width 10 height 10
click at [423, 334] on div "10" at bounding box center [429, 343] width 55 height 30
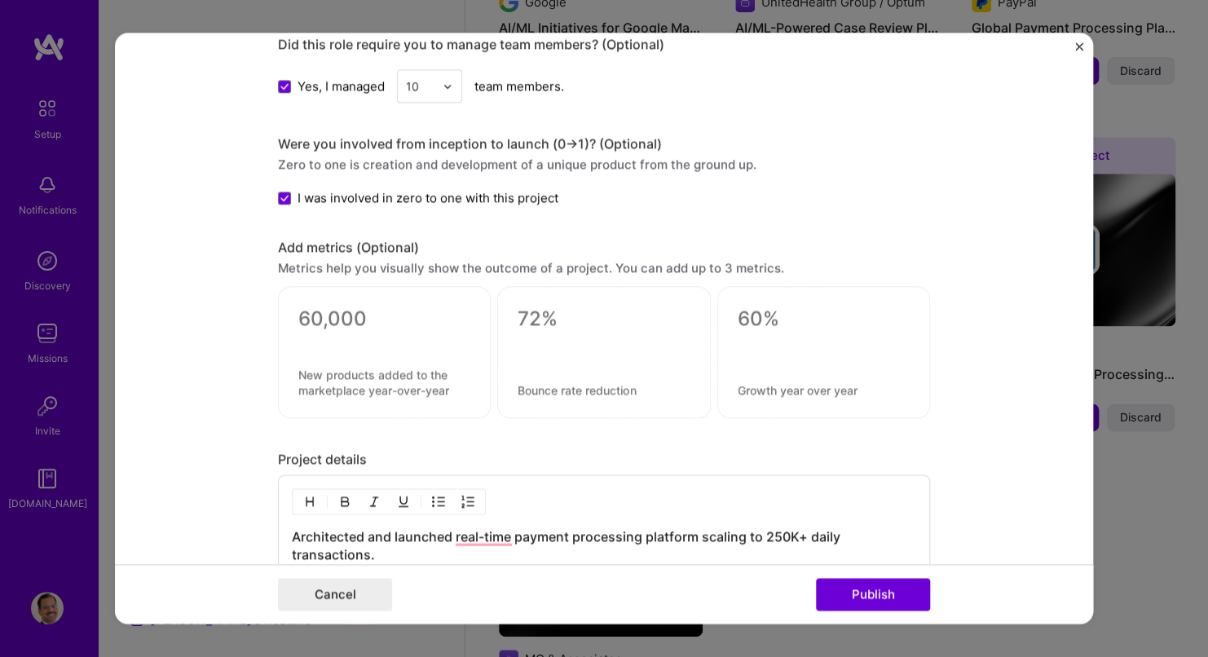
scroll to position [1625, 0]
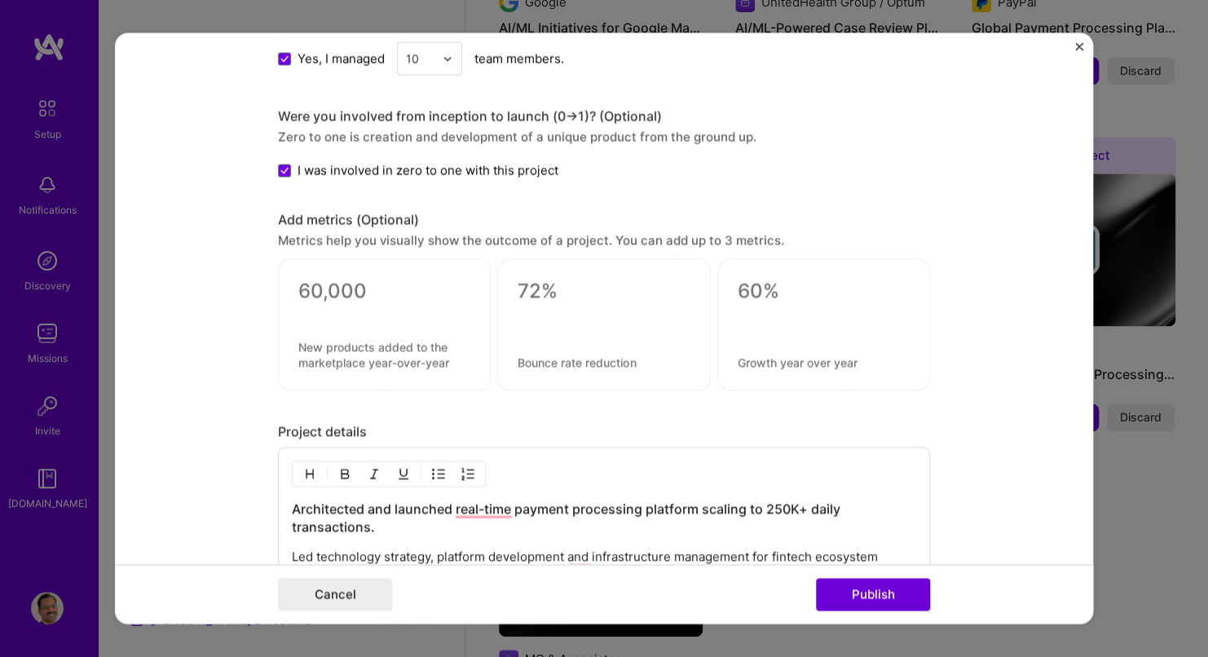
click at [443, 54] on img at bounding box center [448, 59] width 10 height 10
click at [422, 300] on div "25+" at bounding box center [429, 306] width 55 height 30
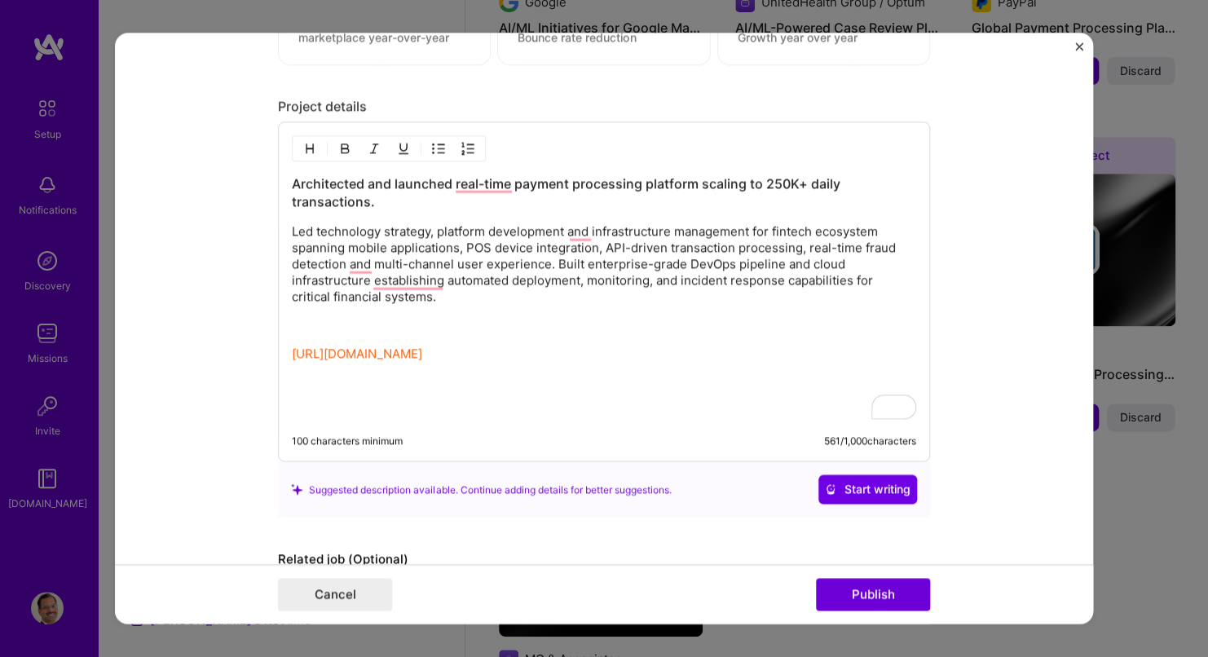
scroll to position [1951, 0]
click at [519, 317] on p "To enrich screen reader interactions, please activate Accessibility in Grammarl…" at bounding box center [604, 325] width 625 height 16
drag, startPoint x: 376, startPoint y: 191, endPoint x: 400, endPoint y: 201, distance: 25.9
click at [375, 191] on h3 "Architected and launched real-time payment processing platform scaling to 250K+…" at bounding box center [604, 192] width 625 height 36
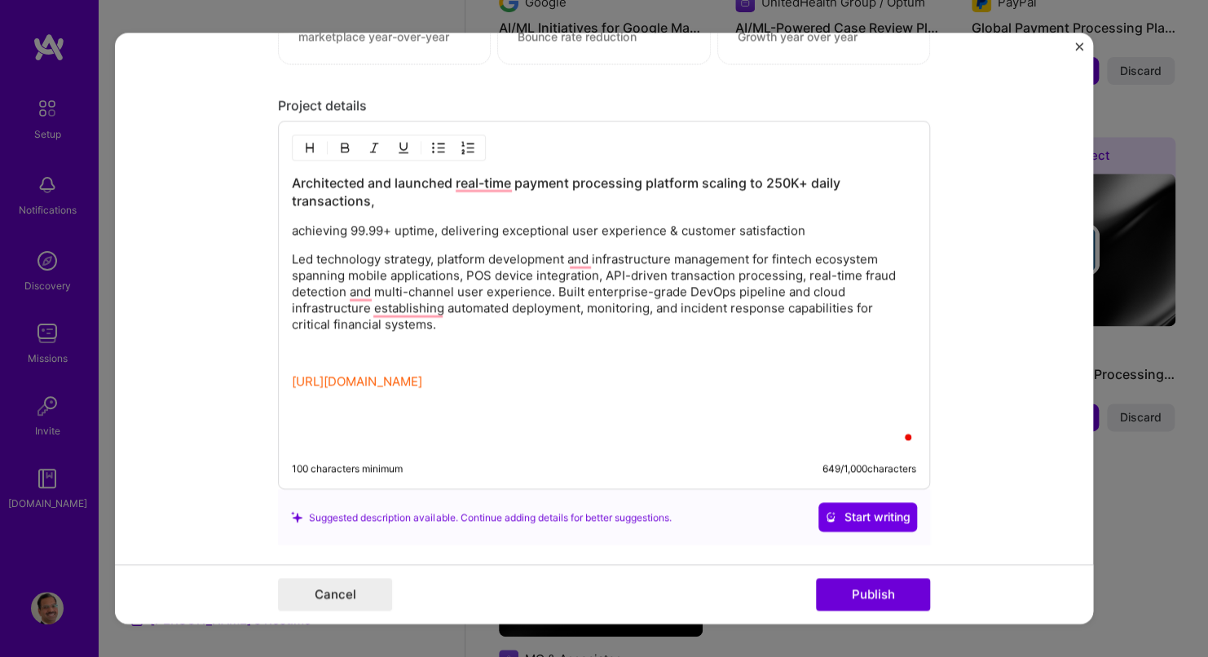
click at [400, 197] on h3 "Architected and launched real-time payment processing platform scaling to 250K+…" at bounding box center [604, 192] width 625 height 36
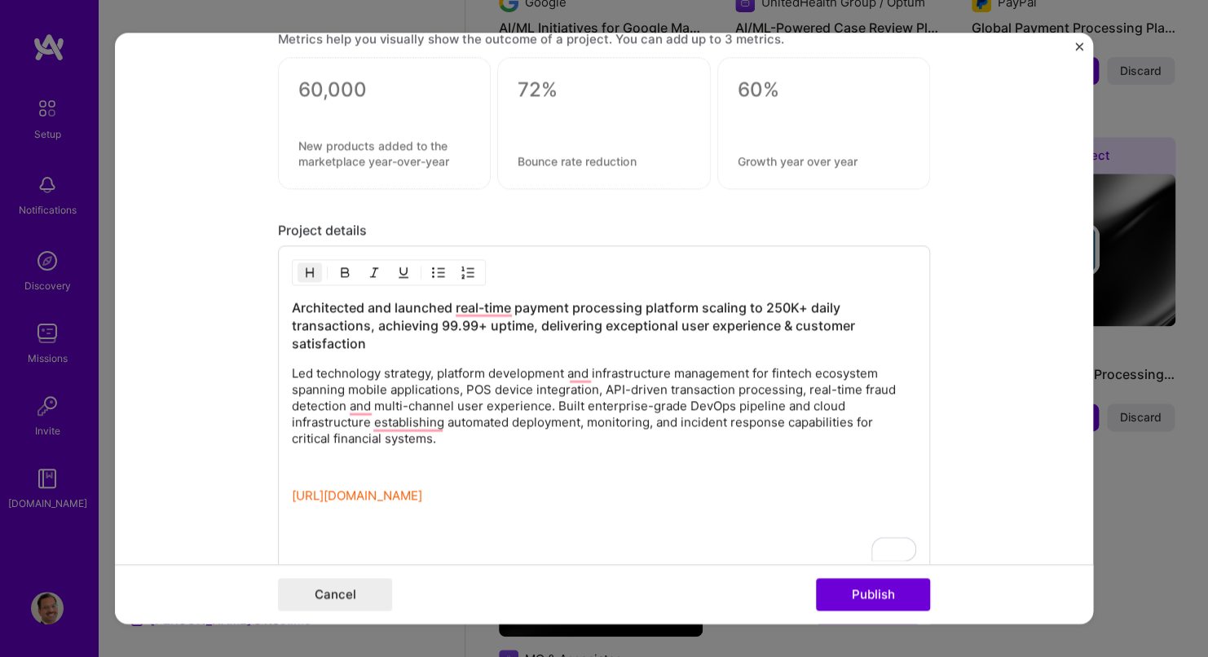
scroll to position [1707, 0]
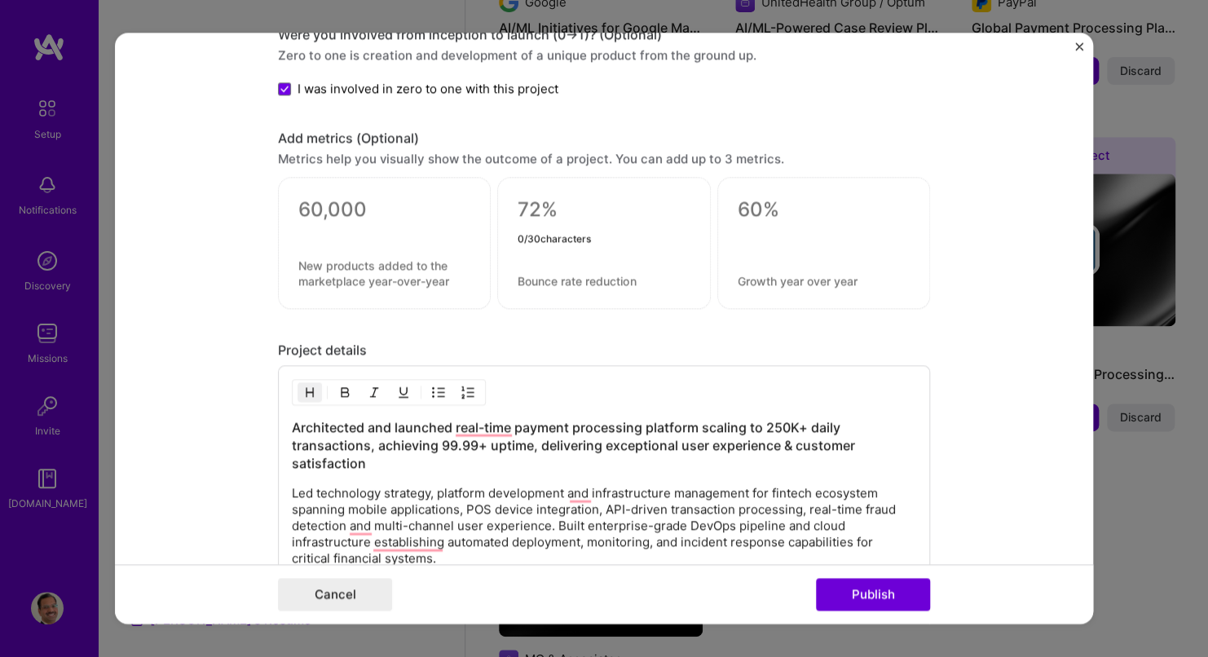
drag, startPoint x: 557, startPoint y: 201, endPoint x: 525, endPoint y: 202, distance: 31.8
click at [525, 202] on textarea at bounding box center [604, 210] width 172 height 24
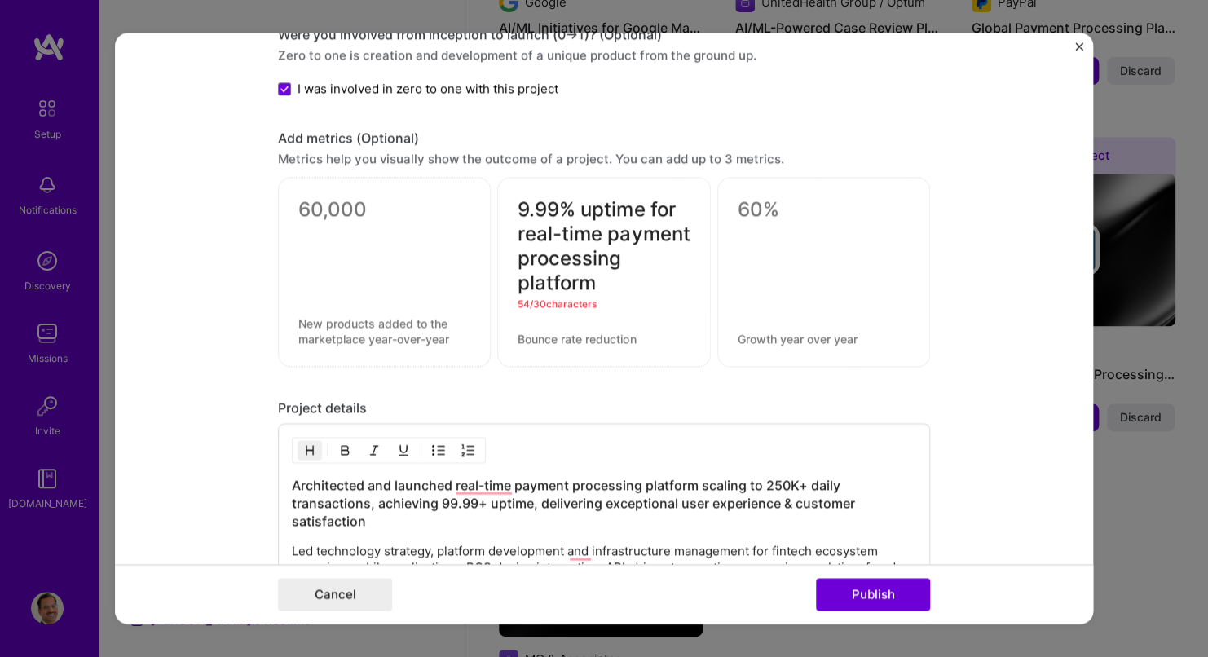
type textarea "9.99% uptime for real-time payment processing platform"
click at [797, 198] on textarea at bounding box center [824, 210] width 172 height 24
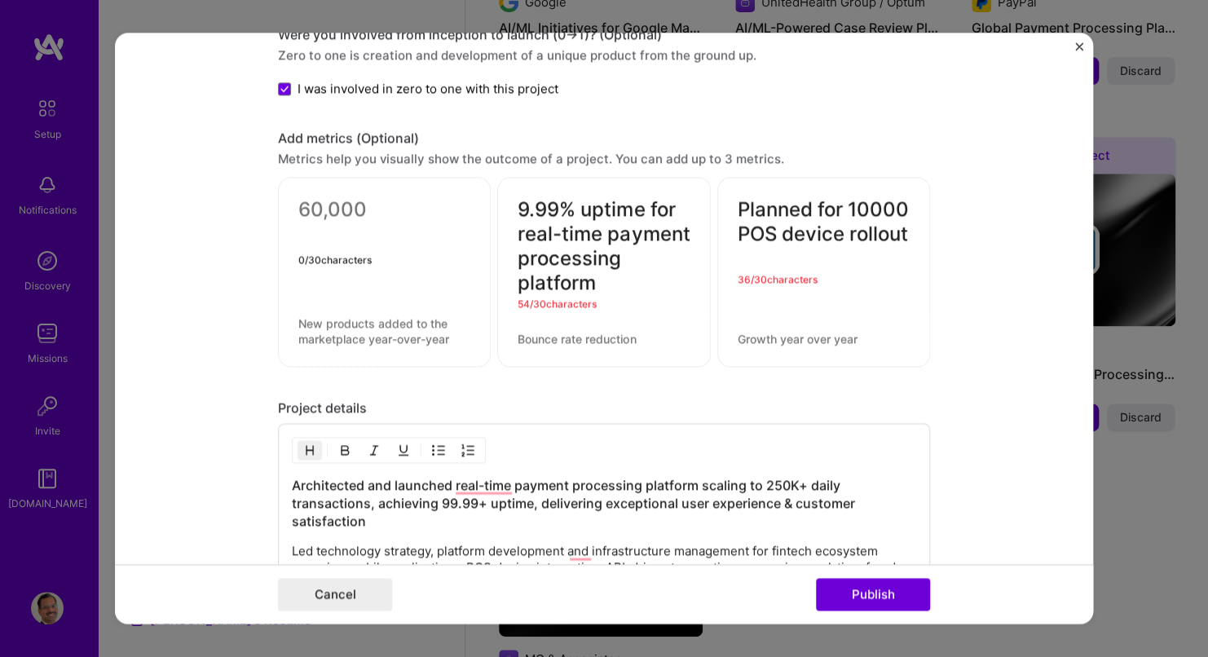
click at [330, 214] on textarea at bounding box center [384, 210] width 172 height 24
drag, startPoint x: 777, startPoint y: 232, endPoint x: 731, endPoint y: 233, distance: 46.5
click at [738, 233] on textarea "Planned for 10000 POS device rollout" at bounding box center [824, 222] width 172 height 49
drag, startPoint x: 863, startPoint y: 206, endPoint x: 901, endPoint y: 197, distance: 39.4
click at [901, 198] on textarea "Planned for 10000 device rollout" at bounding box center [824, 222] width 172 height 49
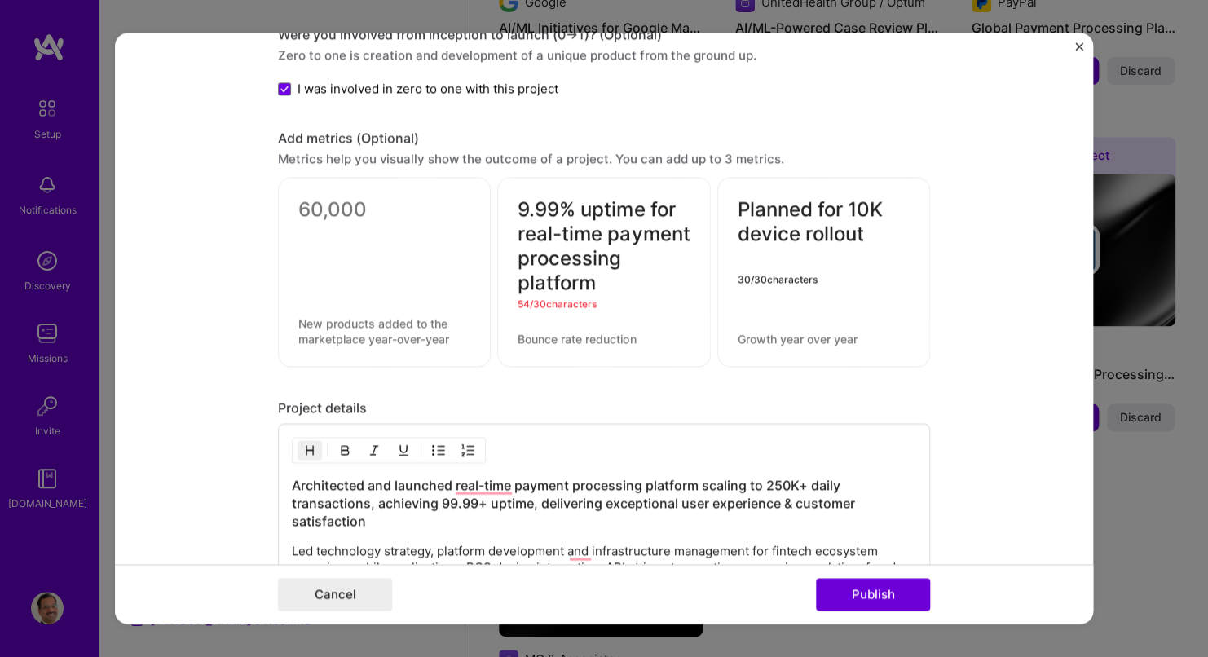
type textarea "Planned for 10K device rollout"
click at [519, 201] on textarea "9.99% uptime for real-time payment processing platform" at bounding box center [604, 247] width 172 height 98
drag, startPoint x: 590, startPoint y: 273, endPoint x: 504, endPoint y: 256, distance: 87.3
click at [504, 256] on div "99.99% uptime for real-time payment processing platform 55 / 30 characters" at bounding box center [603, 273] width 213 height 190
drag, startPoint x: 656, startPoint y: 204, endPoint x: 638, endPoint y: 277, distance: 75.7
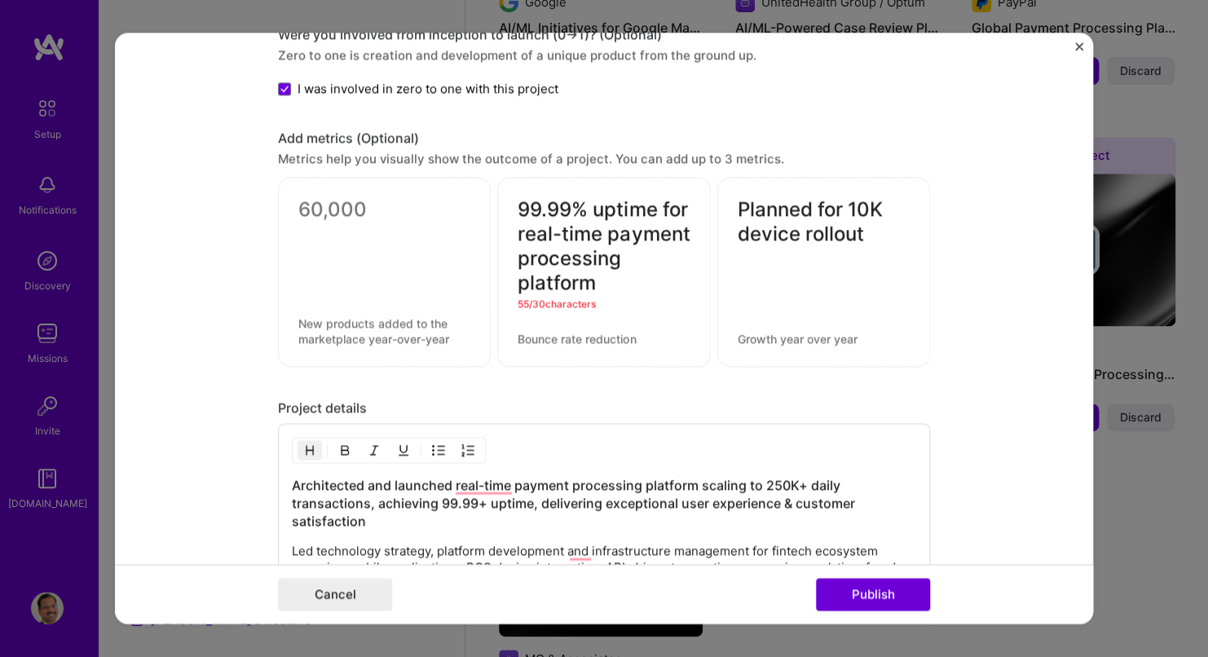
click at [638, 277] on textarea "99.99% uptime for real-time payment processing platform" at bounding box center [604, 247] width 172 height 98
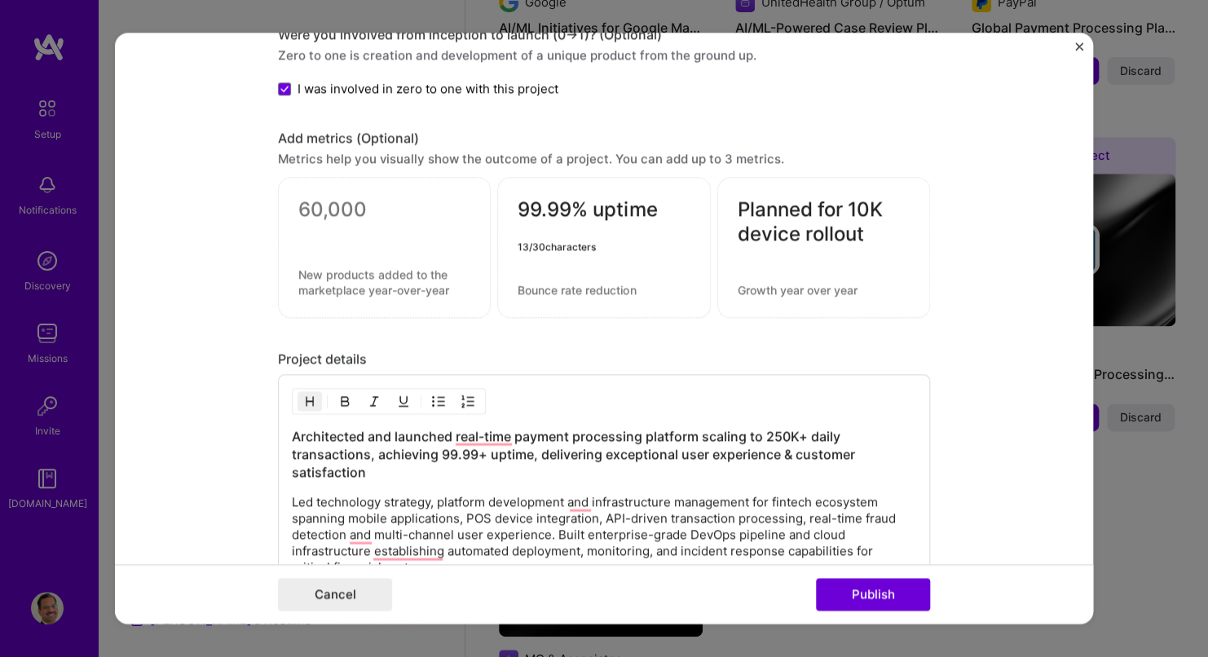
type textarea "99.99% uptime"
click at [377, 204] on textarea at bounding box center [384, 210] width 172 height 24
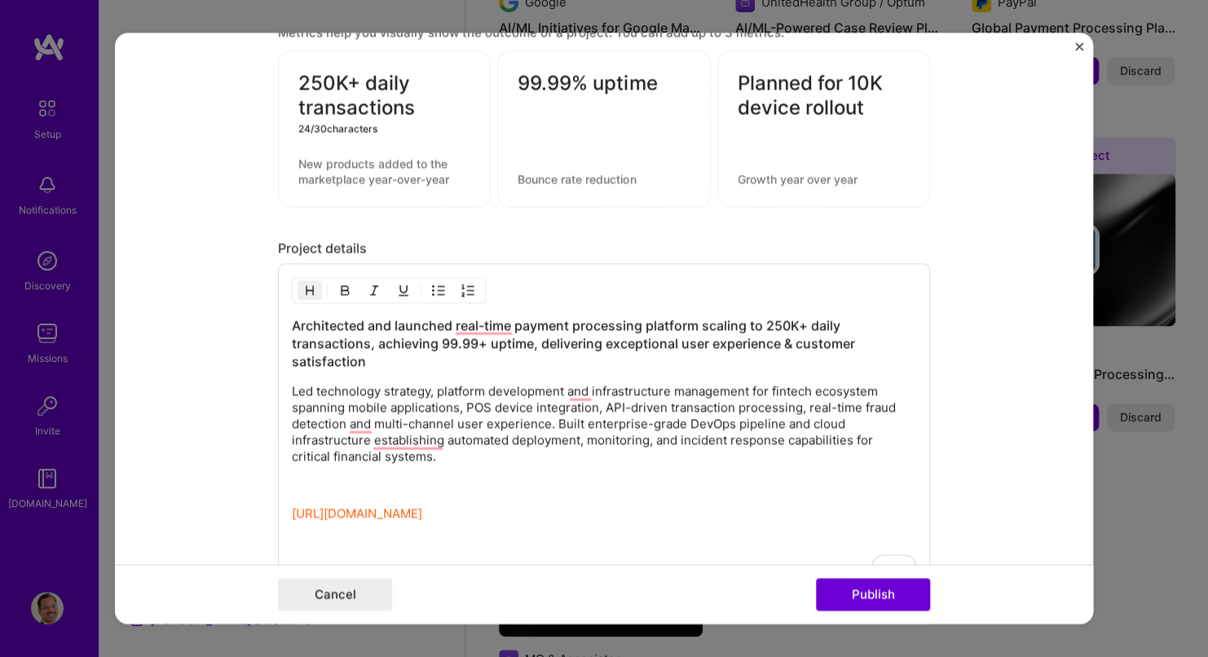
scroll to position [1870, 0]
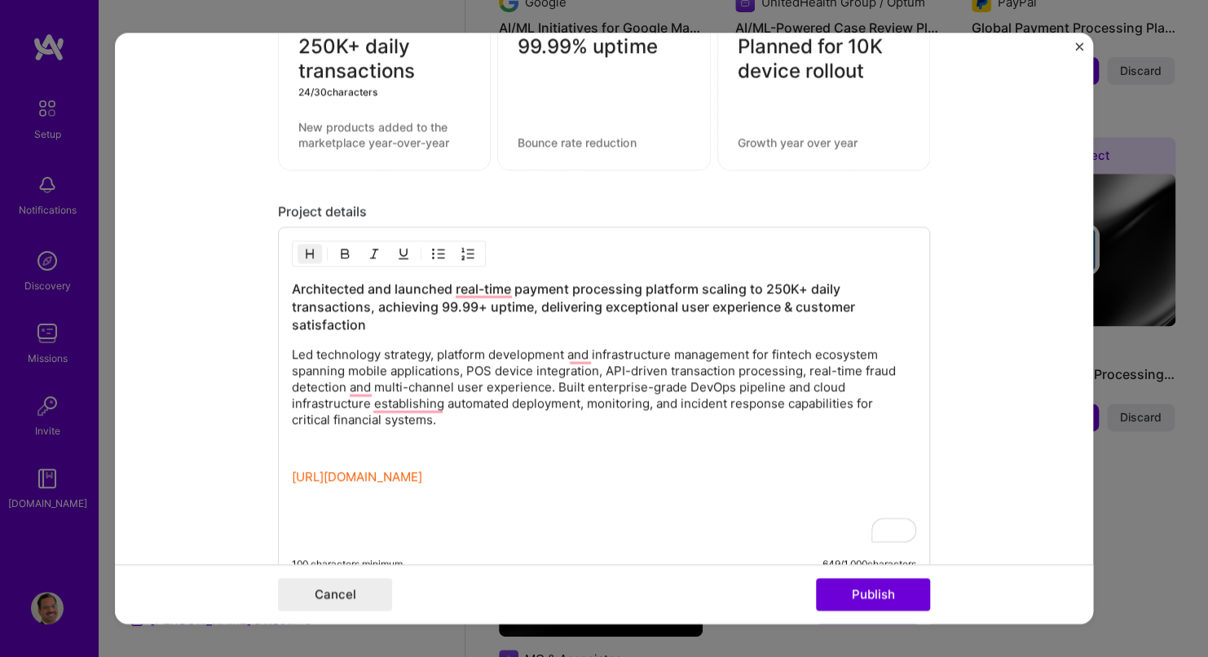
type textarea "250K+ daily transactions"
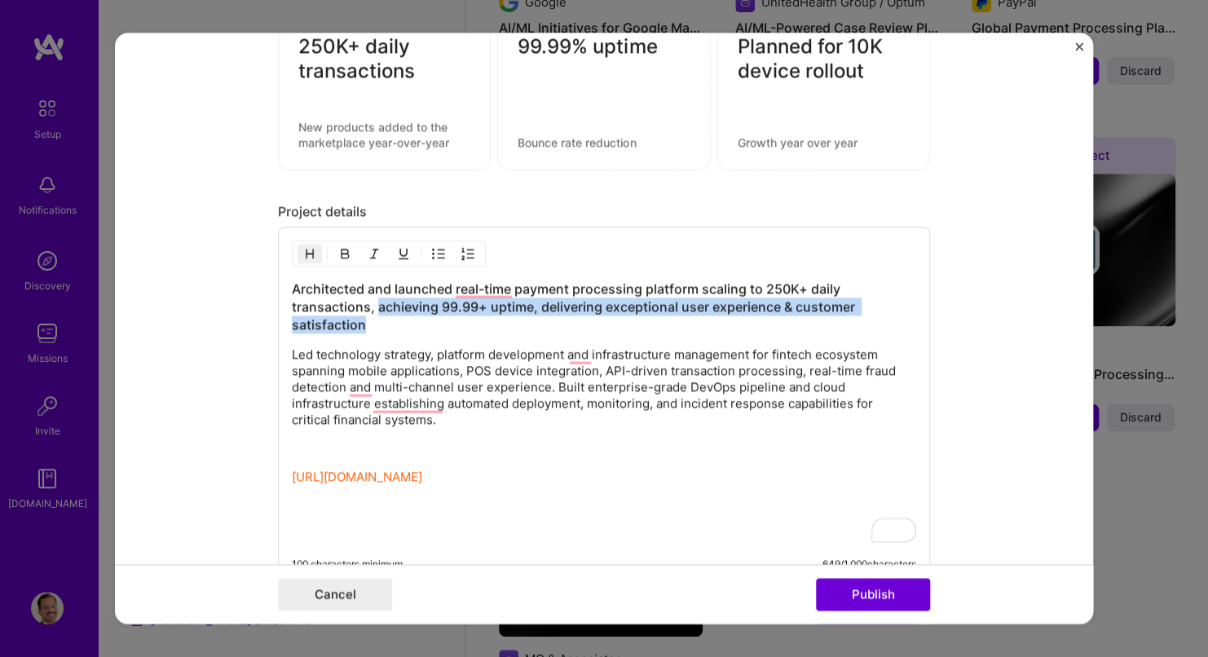
drag, startPoint x: 372, startPoint y: 300, endPoint x: 360, endPoint y: 318, distance: 21.7
click at [360, 318] on h3 "Architected and launched real-time payment processing platform scaling to 250K+…" at bounding box center [604, 308] width 625 height 54
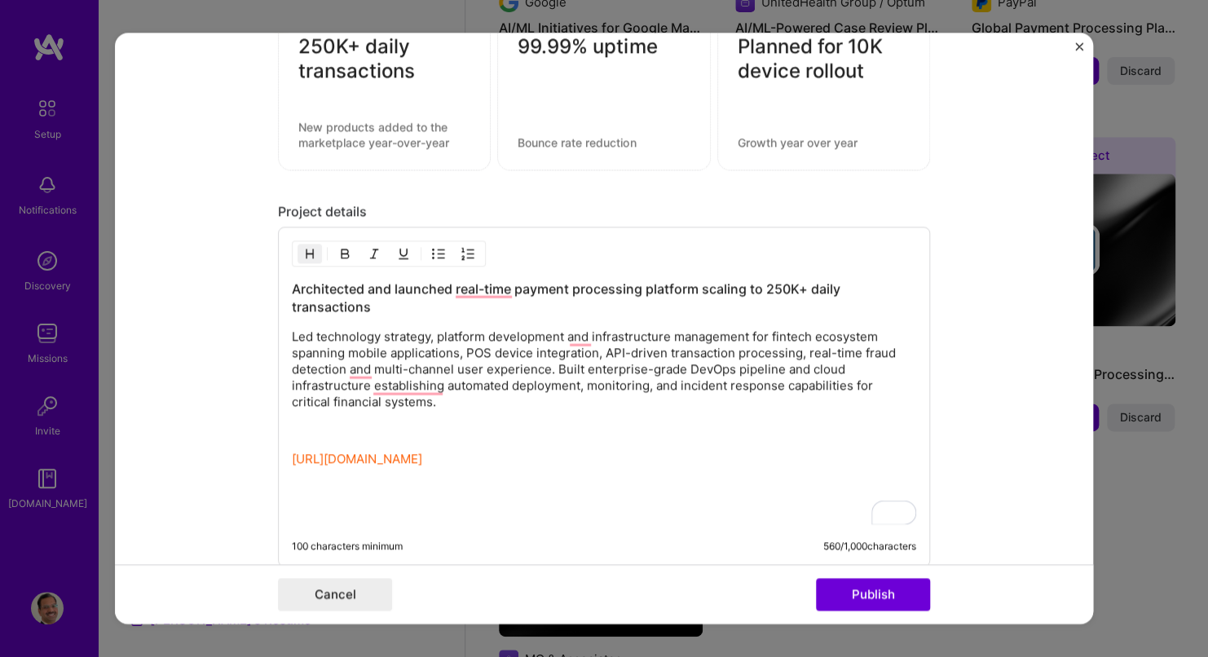
click at [417, 309] on h3 "Architected and launched real-time payment processing platform scaling to 250K+…" at bounding box center [604, 299] width 625 height 36
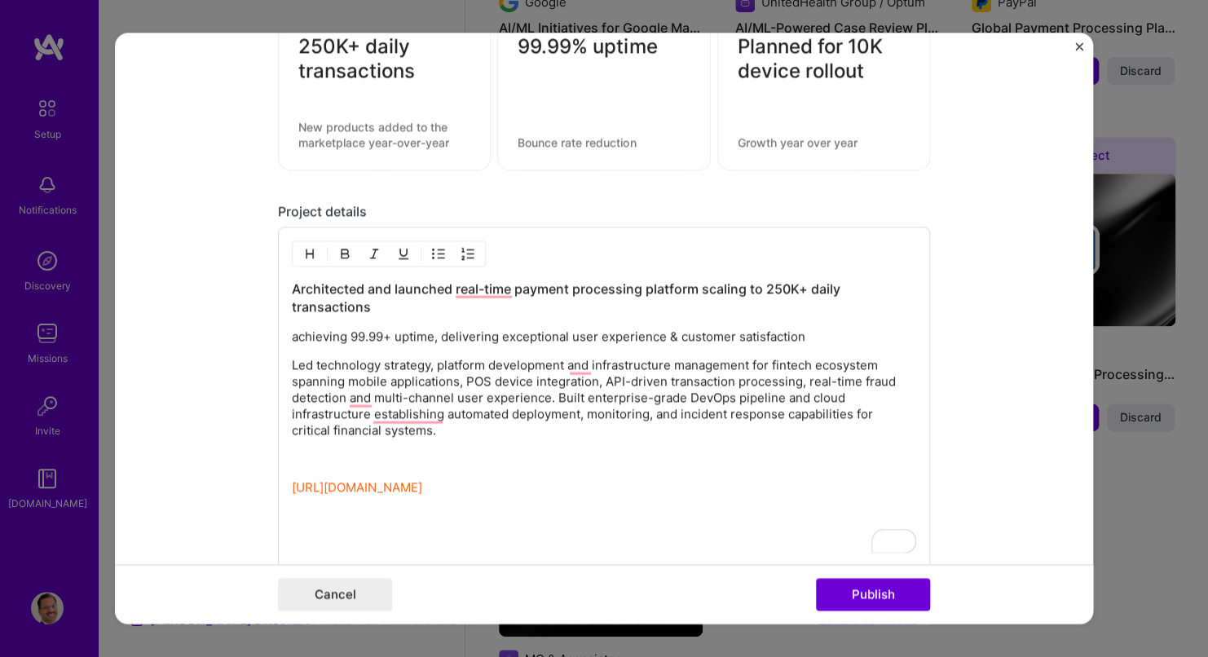
click at [403, 305] on h3 "Architected and launched real-time payment processing platform scaling to 250K+…" at bounding box center [604, 299] width 625 height 36
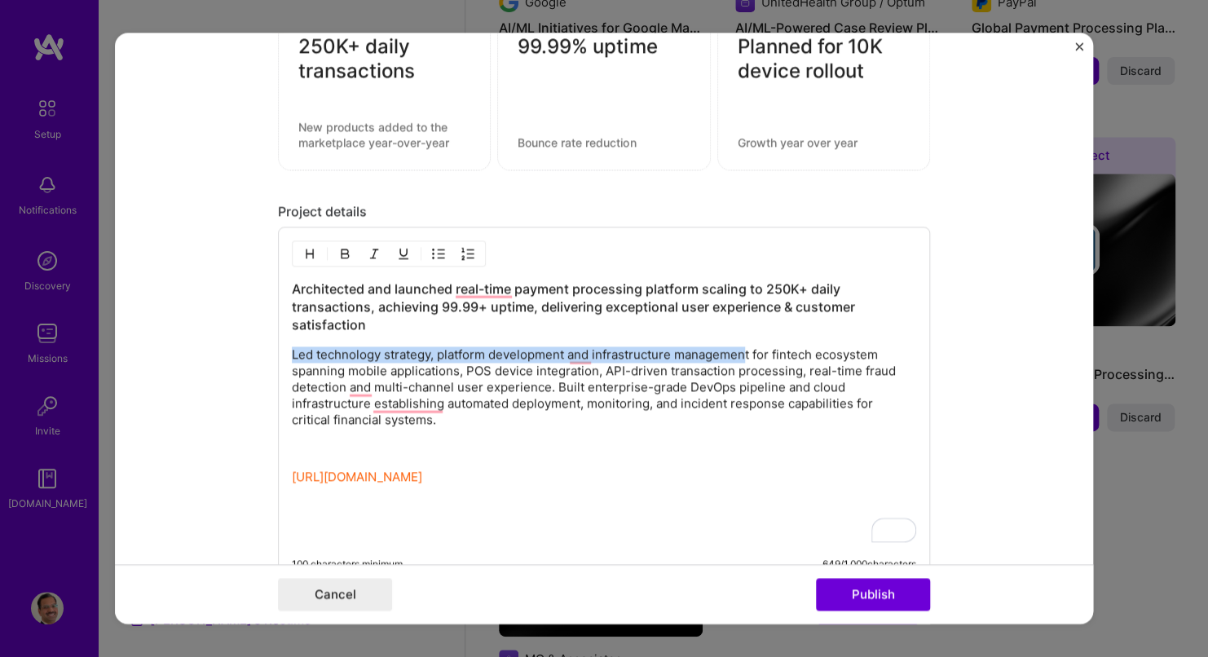
drag, startPoint x: 743, startPoint y: 351, endPoint x: 237, endPoint y: 340, distance: 505.7
click at [237, 340] on form "Editing suggested project This project is suggested based on your LinkedIn, res…" at bounding box center [604, 328] width 978 height 591
click at [338, 253] on img "button" at bounding box center [344, 254] width 13 height 13
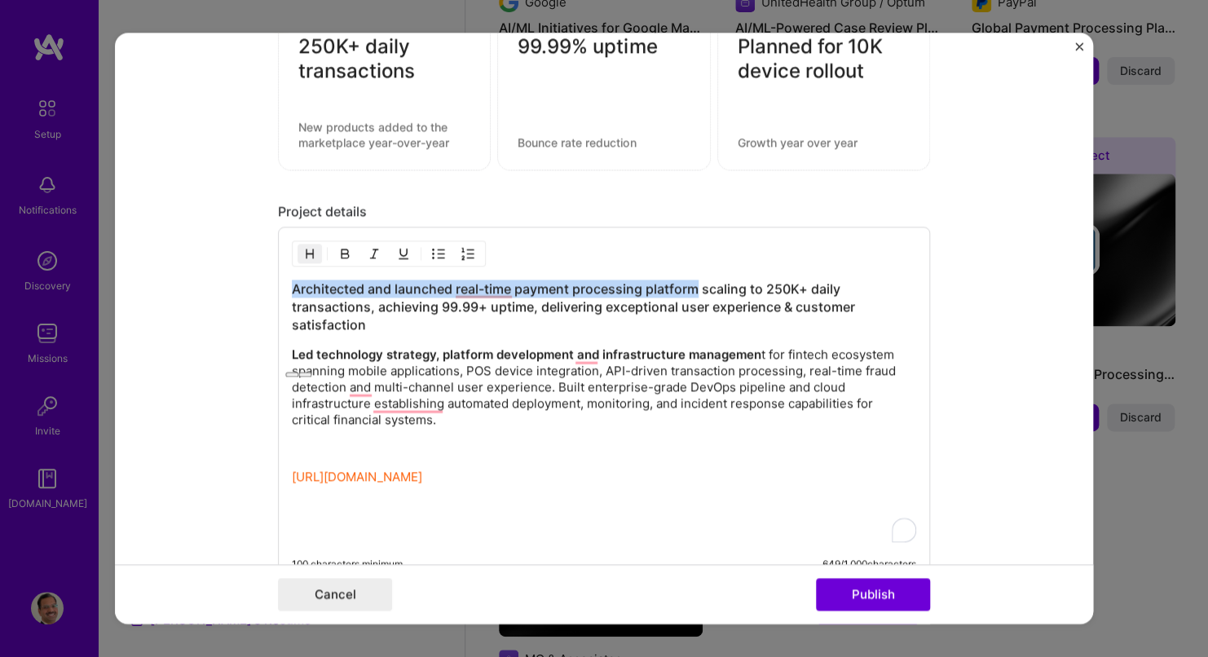
drag, startPoint x: 691, startPoint y: 282, endPoint x: 263, endPoint y: 278, distance: 427.3
click at [263, 278] on form "Editing suggested project This project is suggested based on your LinkedIn, res…" at bounding box center [604, 328] width 978 height 591
click at [342, 248] on img "button" at bounding box center [344, 254] width 13 height 13
click at [552, 379] on p "Led technology strategy, platform development and infrastructure managemen t fo…" at bounding box center [604, 388] width 625 height 82
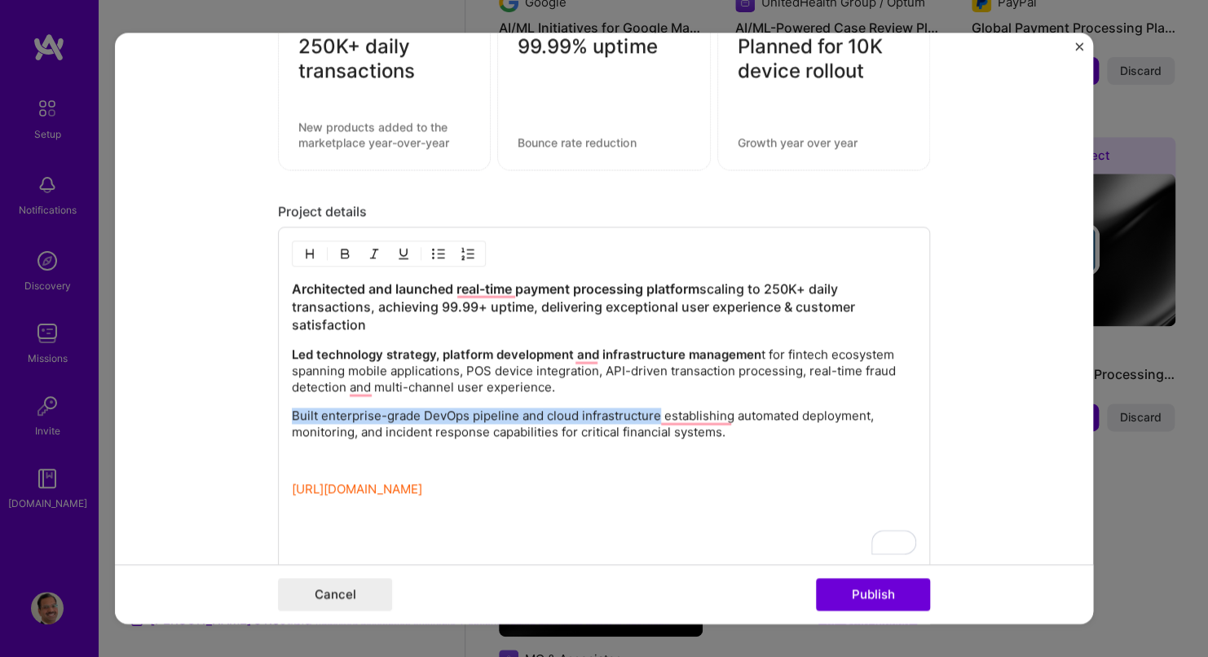
drag, startPoint x: 650, startPoint y: 409, endPoint x: 274, endPoint y: 416, distance: 376.0
click at [278, 416] on div "Architected and launched real-time payment processing platform scaling to 250K+…" at bounding box center [604, 412] width 652 height 370
click at [338, 252] on img "button" at bounding box center [344, 254] width 13 height 13
click at [744, 438] on div "Architected and launched real-time payment processing platform scaling to 250K+…" at bounding box center [604, 418] width 625 height 275
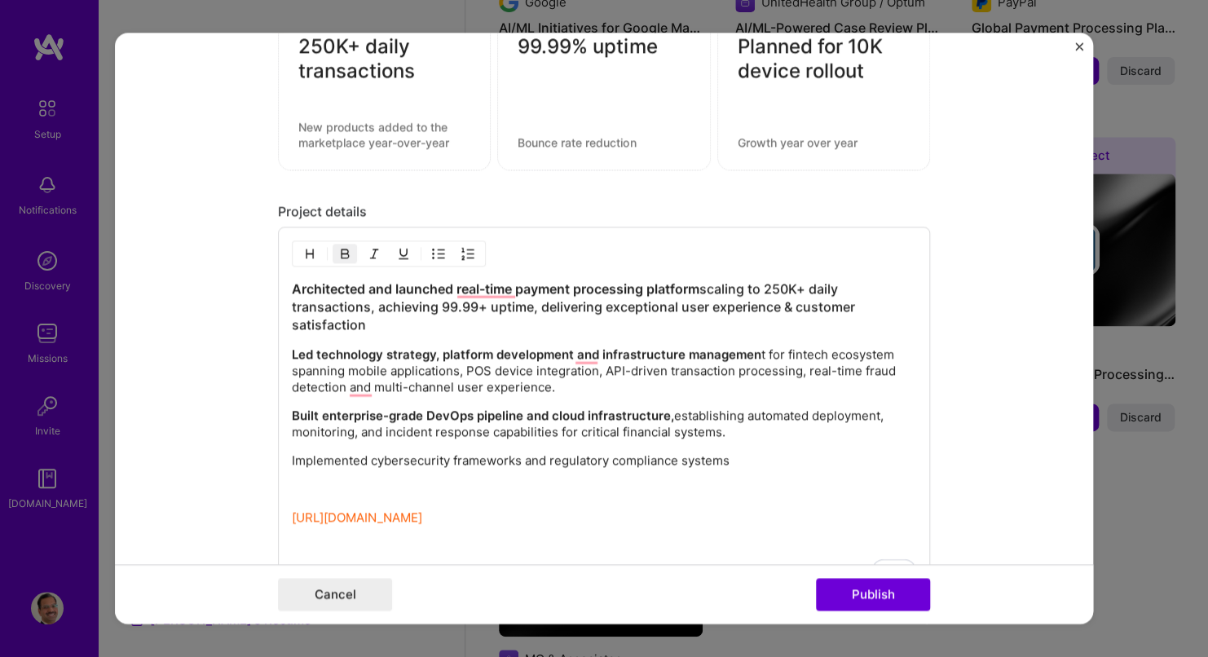
click at [740, 425] on p "Built enterprise-grade DevOps pipeline and cloud infrastructure, establishing a…" at bounding box center [604, 425] width 625 height 33
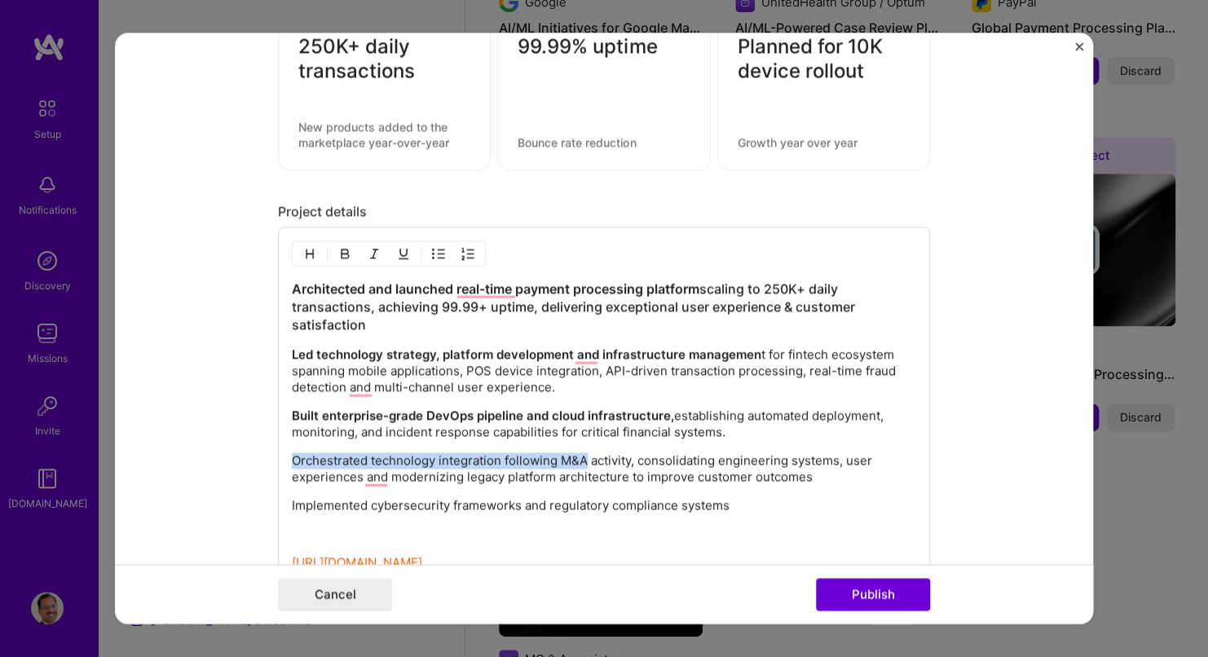
drag, startPoint x: 578, startPoint y: 454, endPoint x: 275, endPoint y: 458, distance: 303.4
click at [278, 458] on div "Architected and launched real-time payment processing platform scaling to 250K+…" at bounding box center [604, 449] width 652 height 444
click at [338, 248] on img "button" at bounding box center [344, 254] width 13 height 13
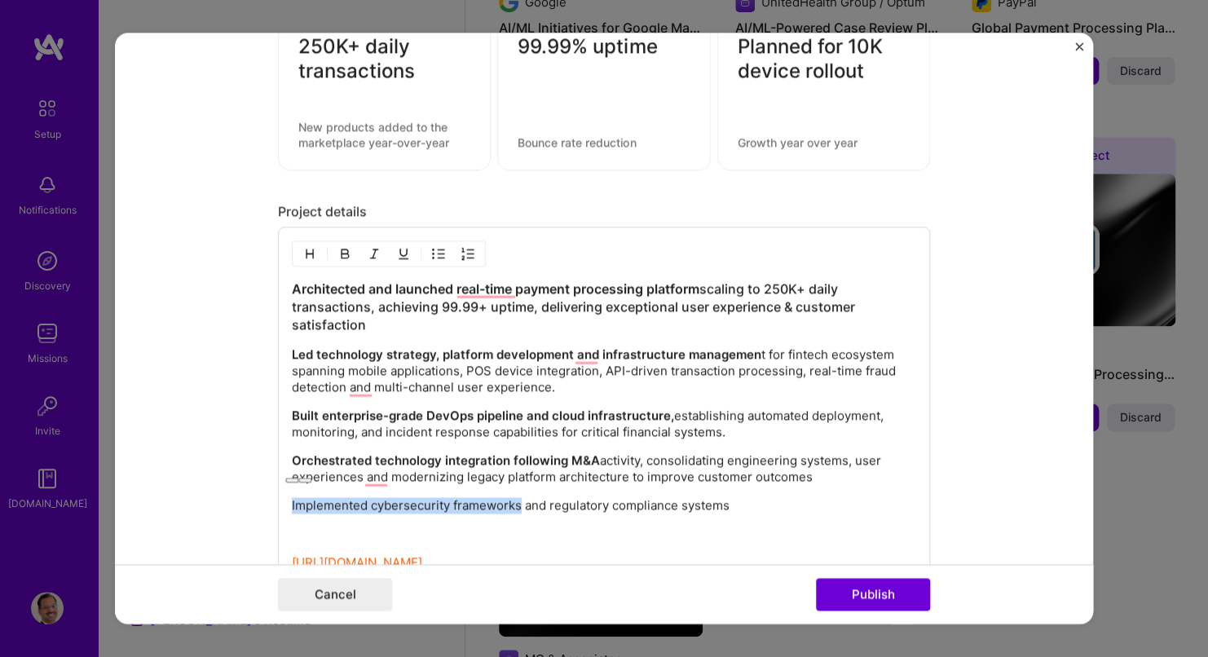
drag, startPoint x: 513, startPoint y: 498, endPoint x: 255, endPoint y: 505, distance: 257.8
click at [255, 505] on form "Editing suggested project This project is suggested based on your LinkedIn, res…" at bounding box center [604, 328] width 978 height 591
click at [340, 248] on img "button" at bounding box center [344, 254] width 13 height 13
click at [676, 500] on p "Implemented cybersecurity frameworks and regulatory compliance systems" at bounding box center [604, 506] width 625 height 16
drag, startPoint x: 735, startPoint y: 501, endPoint x: 496, endPoint y: 498, distance: 238.9
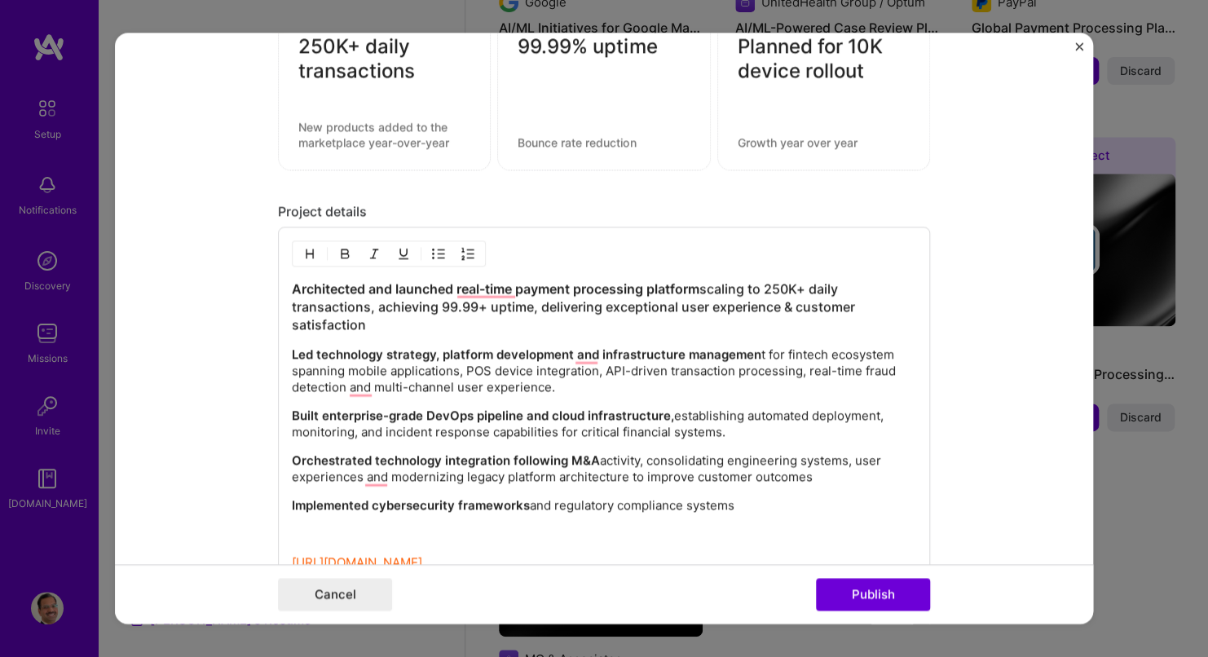
click at [496, 498] on p "Implemented cybersecurity frameworks and regulatory compliance systems" at bounding box center [604, 506] width 625 height 16
click at [342, 256] on div at bounding box center [389, 254] width 194 height 26
click at [340, 254] on img "button" at bounding box center [344, 254] width 13 height 13
click at [759, 507] on p "Implemented cybersecurity frameworks and regulatory compliance systems" at bounding box center [604, 506] width 625 height 16
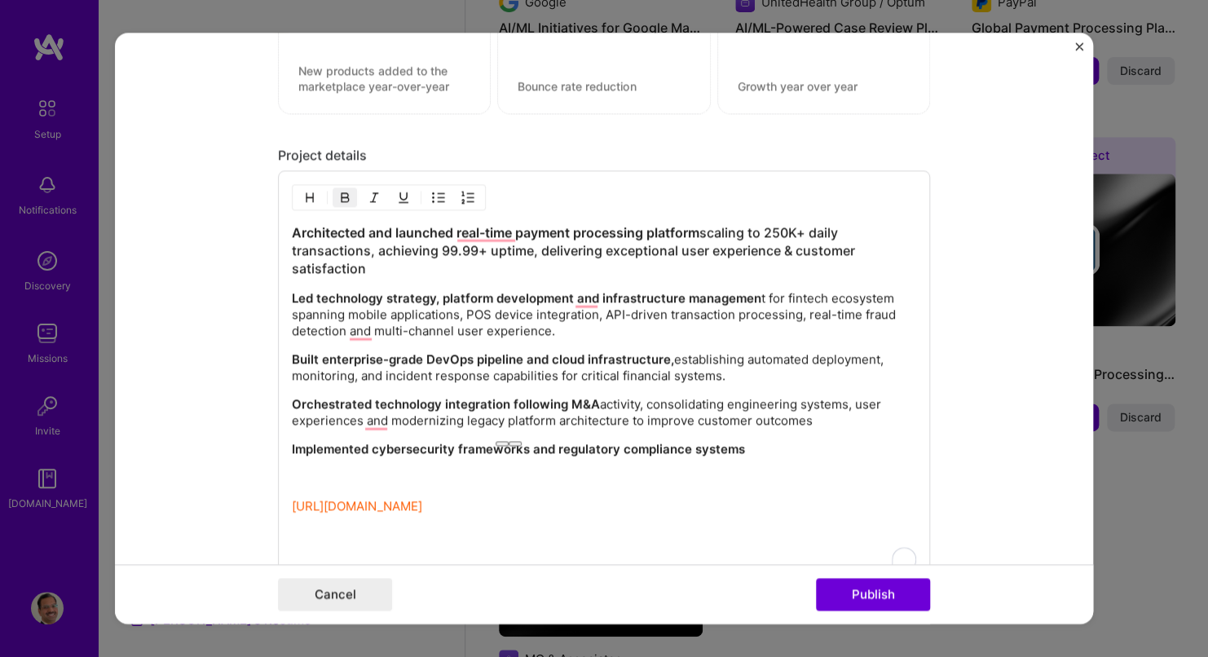
scroll to position [1951, 0]
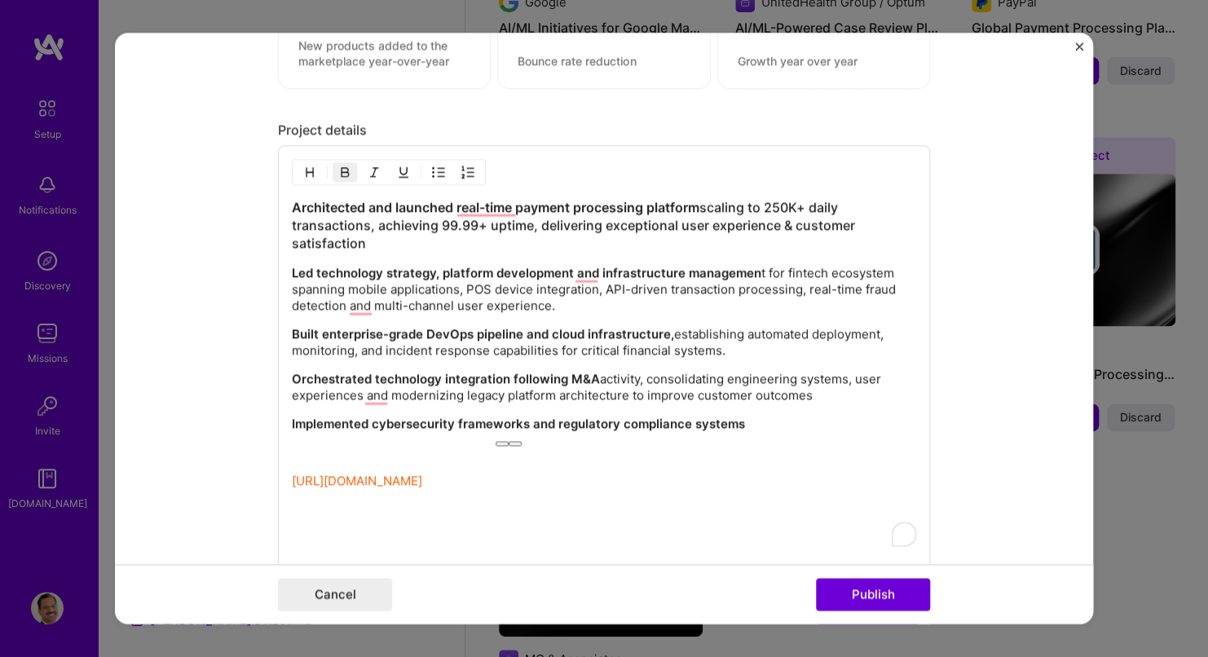
click at [592, 505] on p "To enrich screen reader interactions, please activate Accessibility in Grammarl…" at bounding box center [604, 510] width 625 height 16
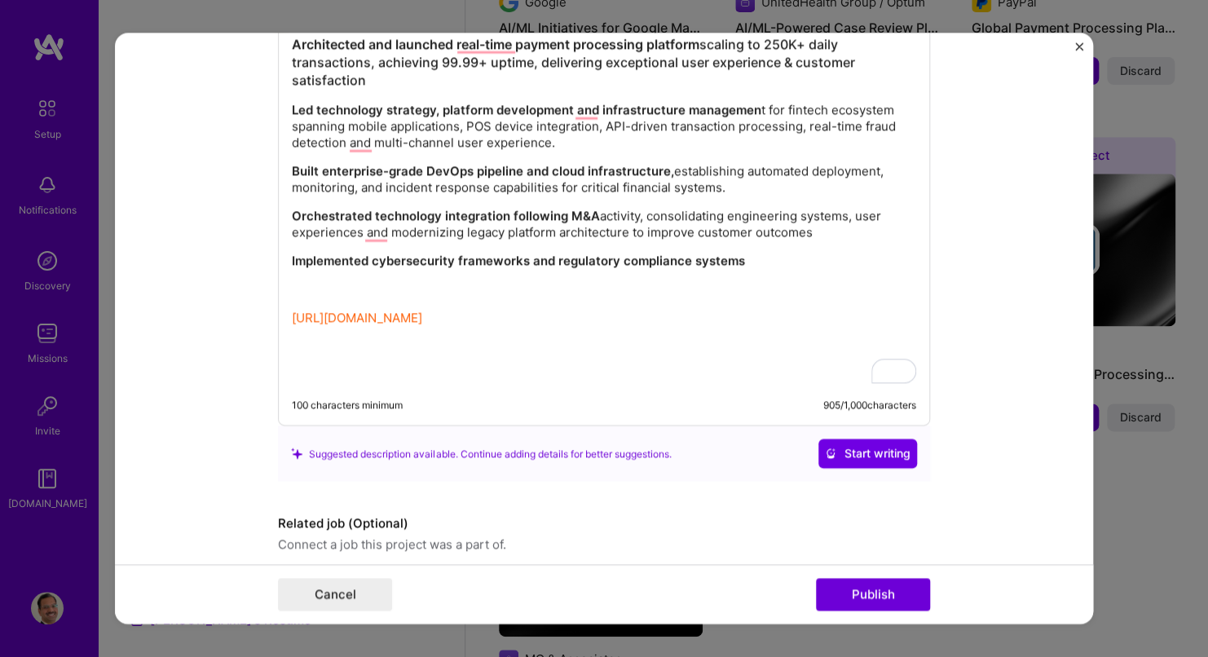
scroll to position [2172, 0]
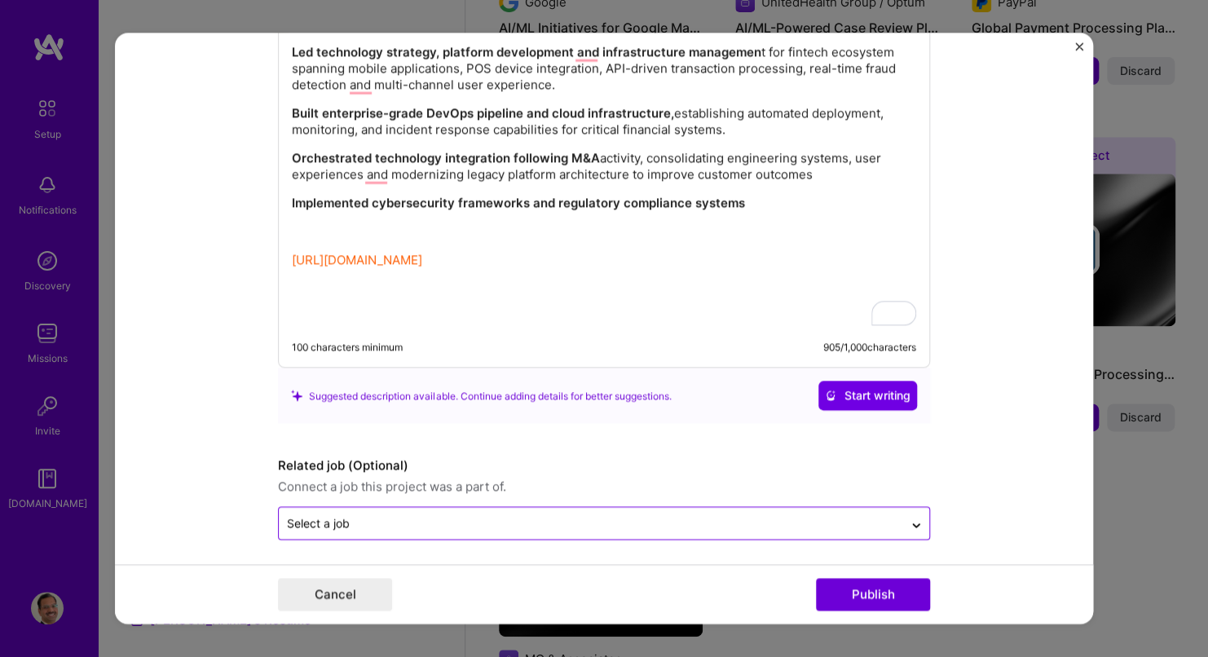
click at [418, 521] on input "text" at bounding box center [591, 523] width 608 height 17
click at [512, 468] on div "No options" at bounding box center [604, 481] width 643 height 30
click at [955, 442] on form "Editing suggested project This project is suggested based on your LinkedIn, res…" at bounding box center [604, 328] width 978 height 591
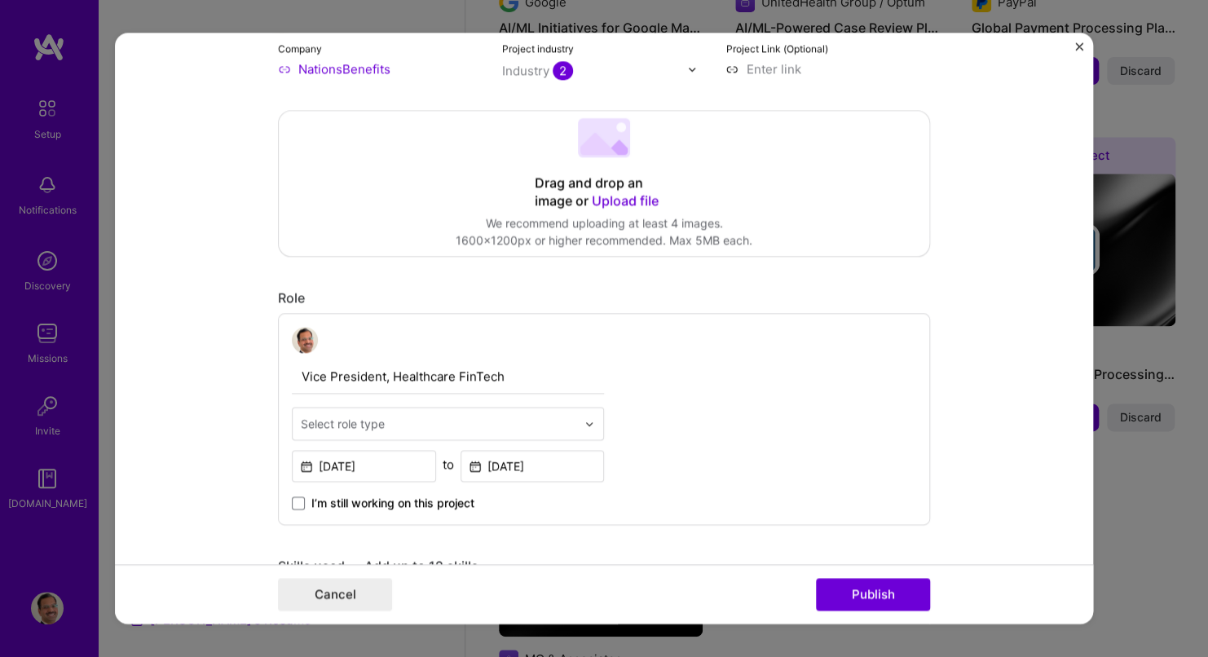
scroll to position [215, 0]
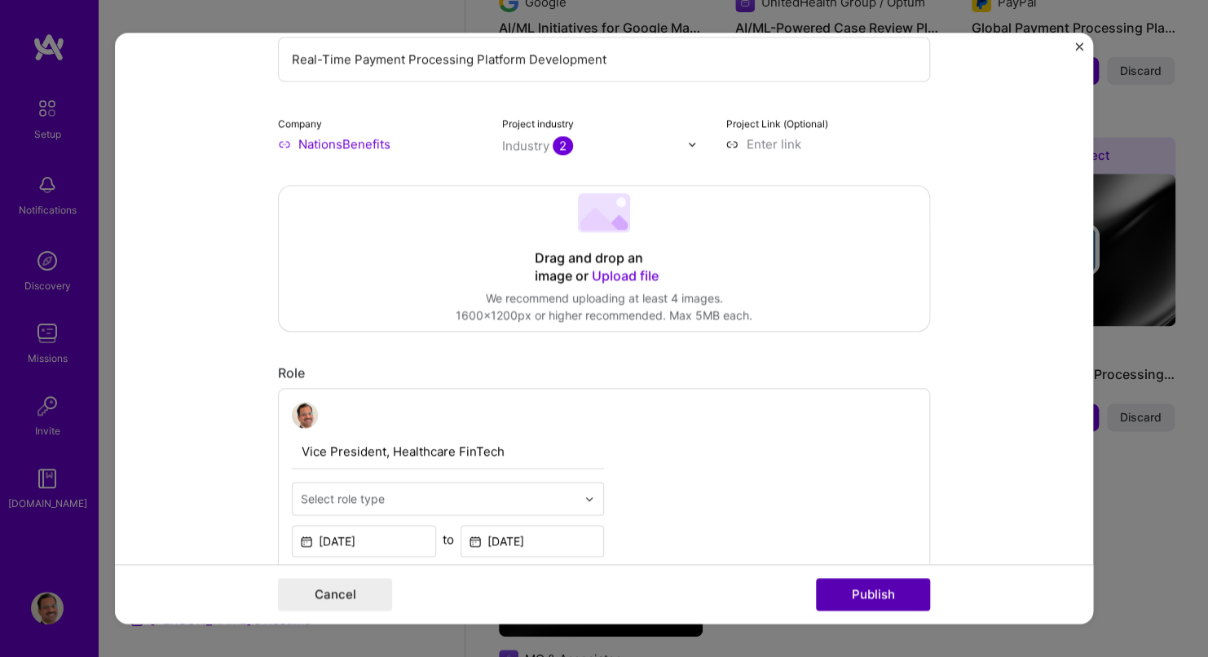
click at [862, 592] on button "Publish" at bounding box center [873, 595] width 114 height 33
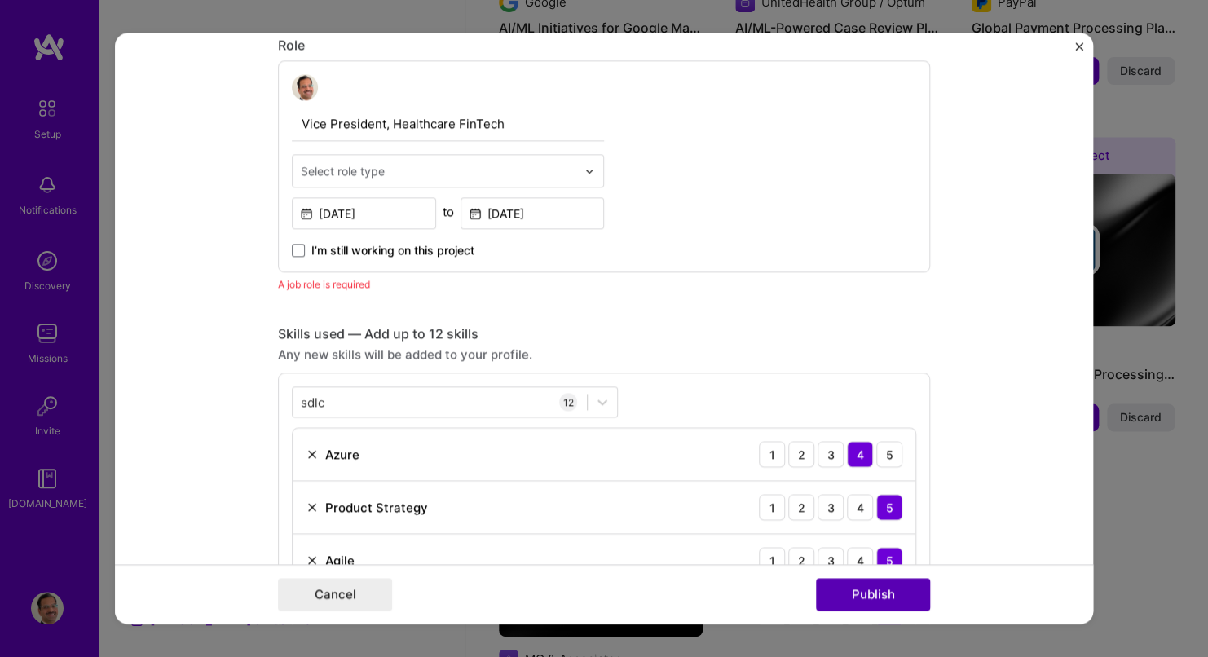
scroll to position [546, 0]
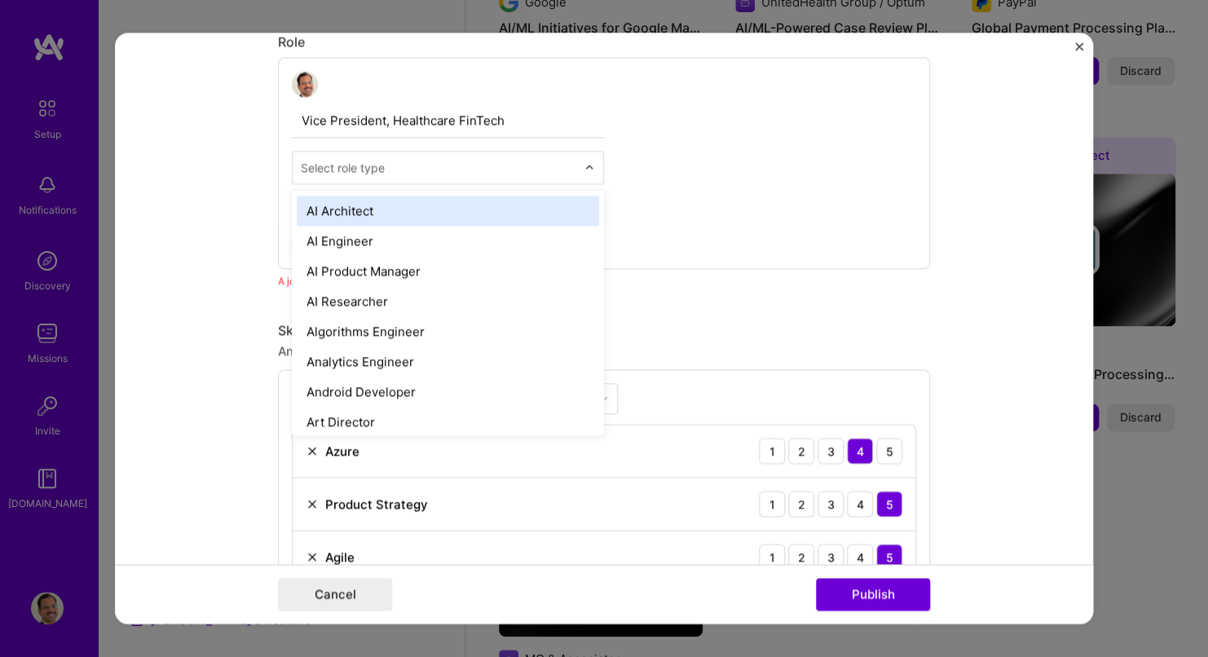
click at [436, 171] on input "text" at bounding box center [439, 167] width 276 height 17
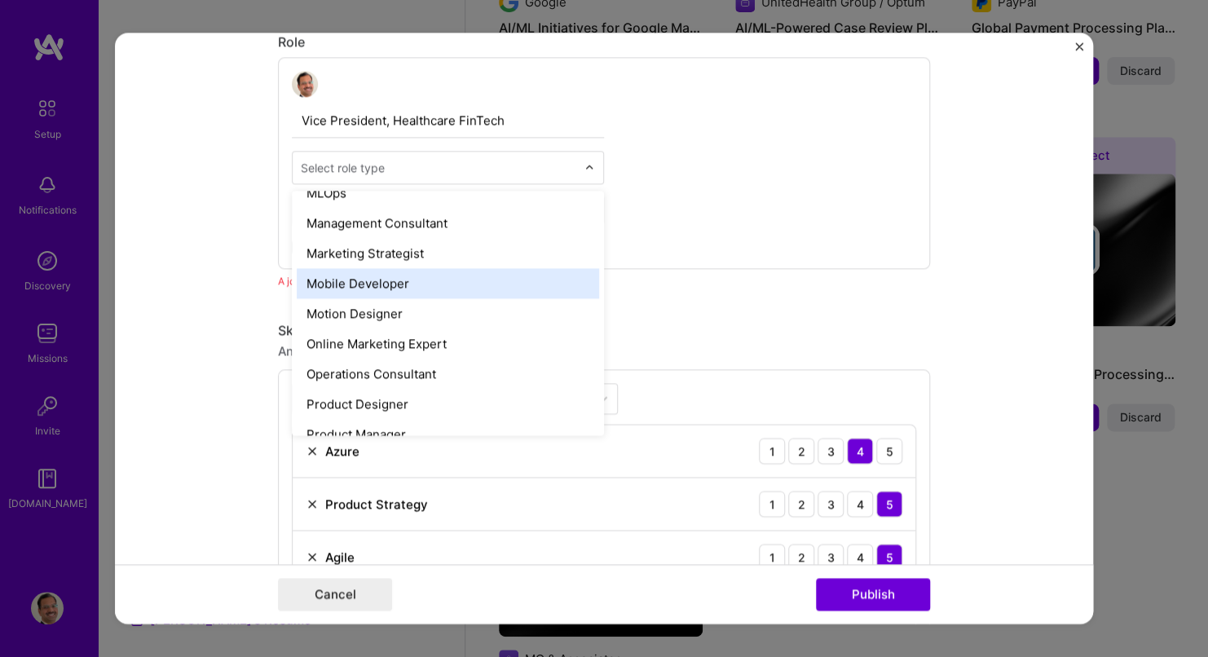
scroll to position [1305, 0]
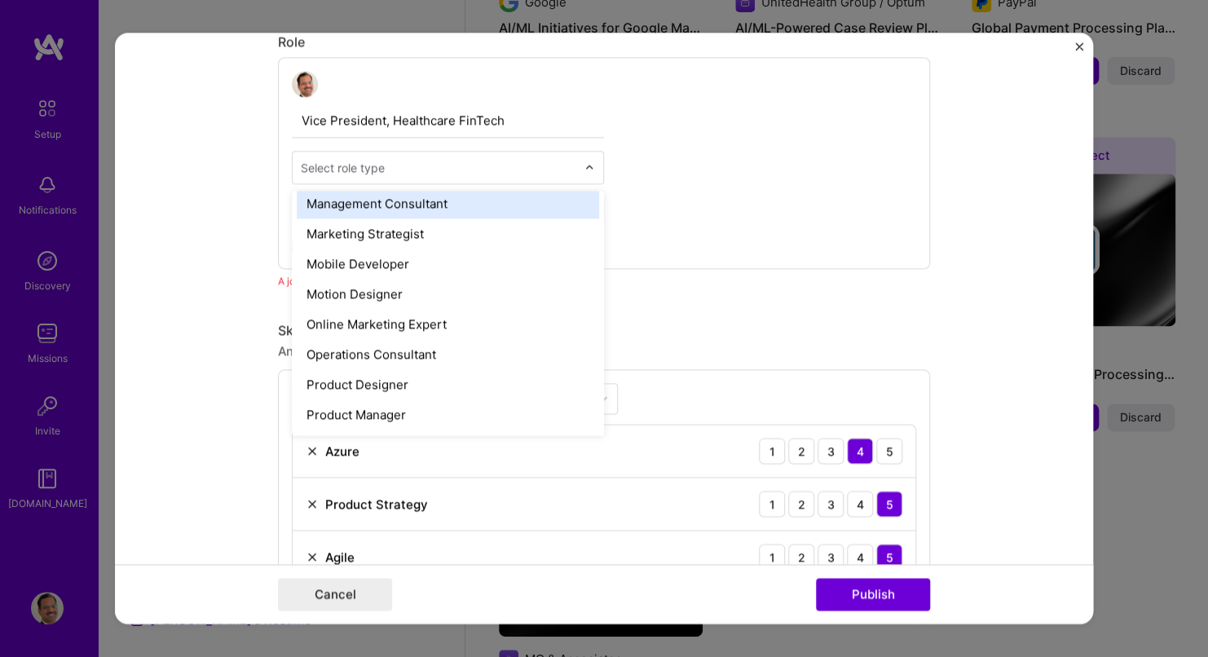
click at [457, 167] on input "text" at bounding box center [439, 167] width 276 height 17
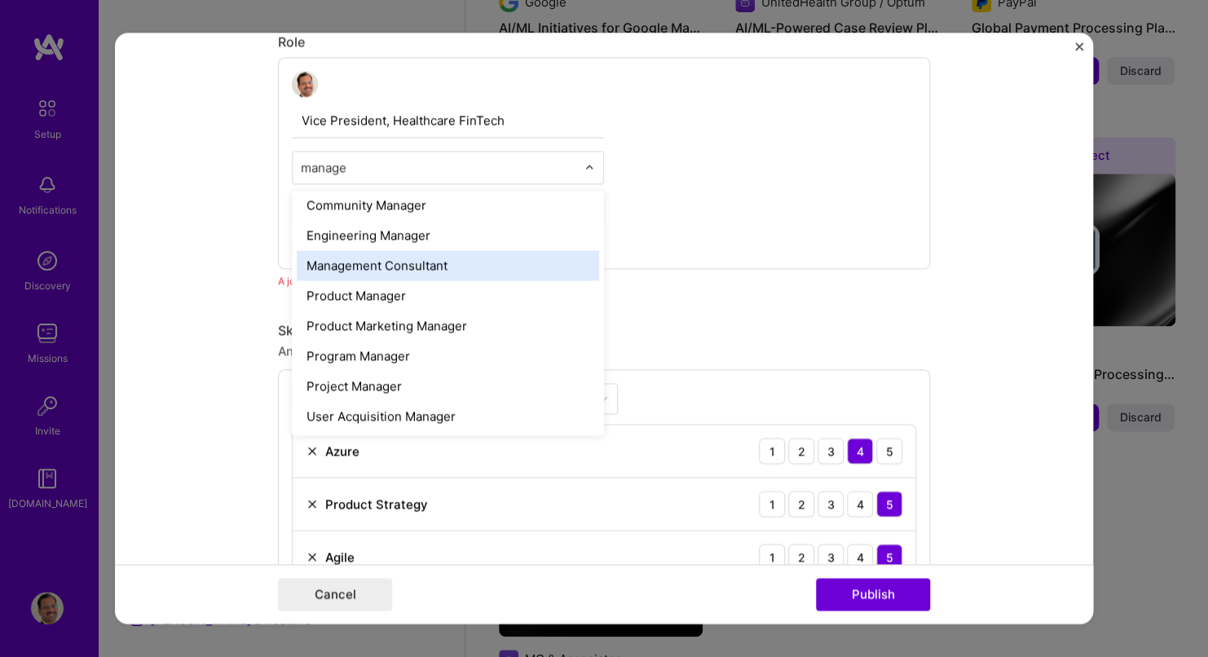
type input "manager"
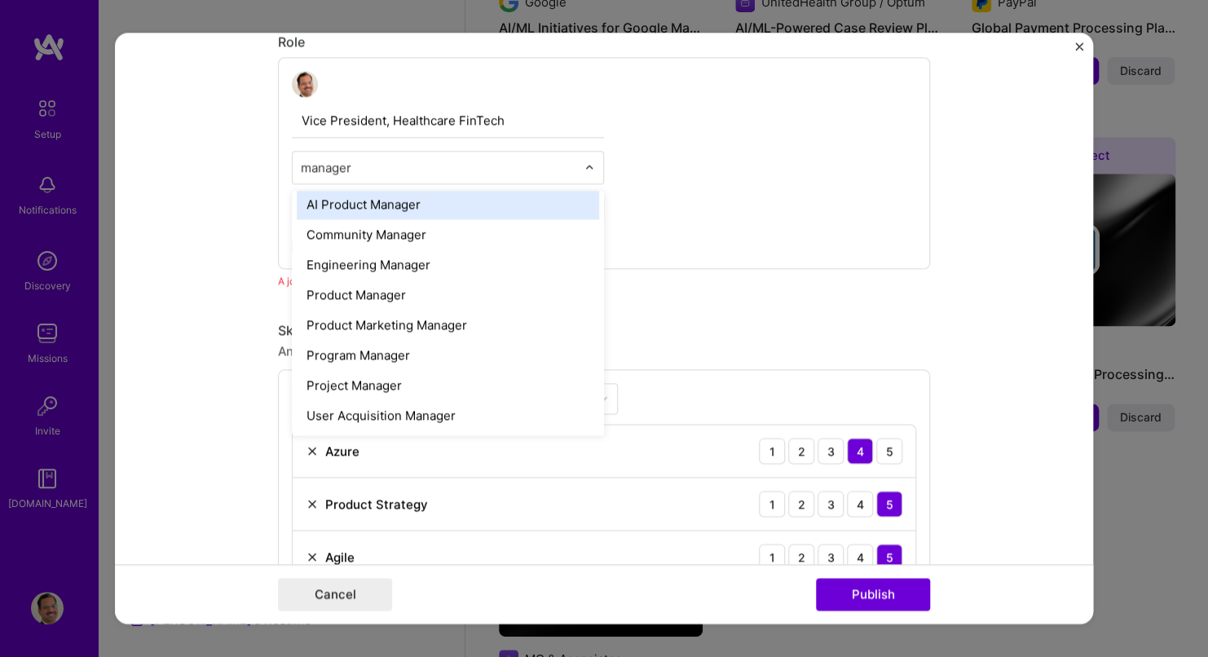
scroll to position [7, 0]
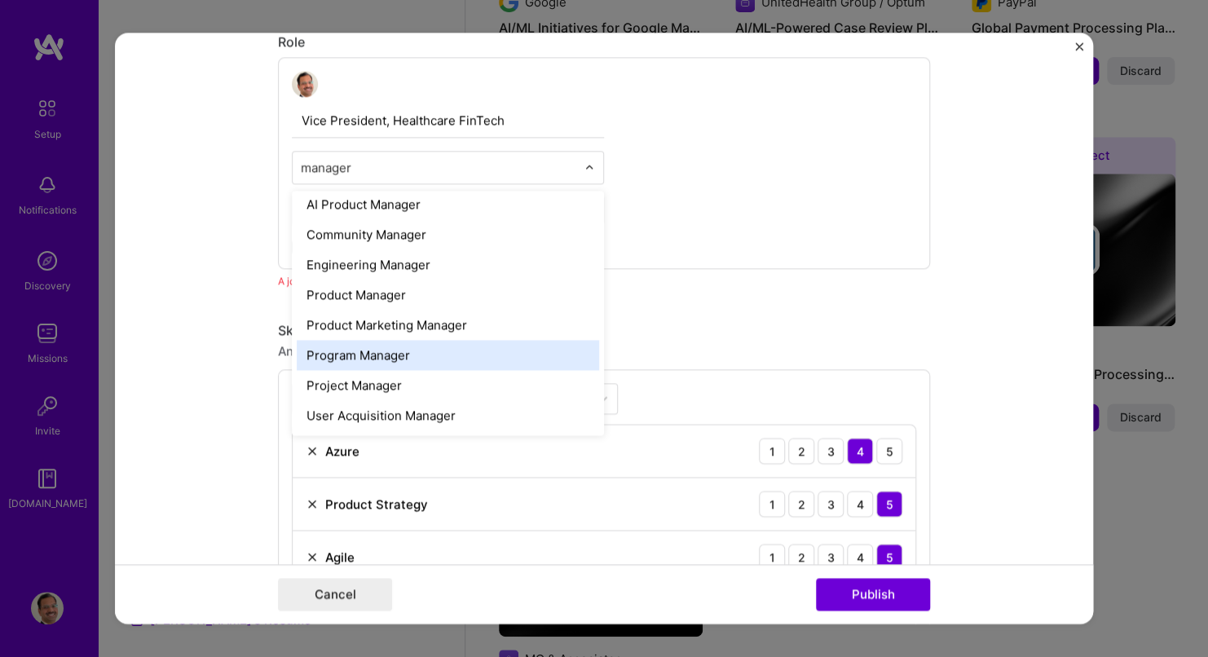
click at [419, 348] on div "Program Manager" at bounding box center [448, 355] width 303 height 30
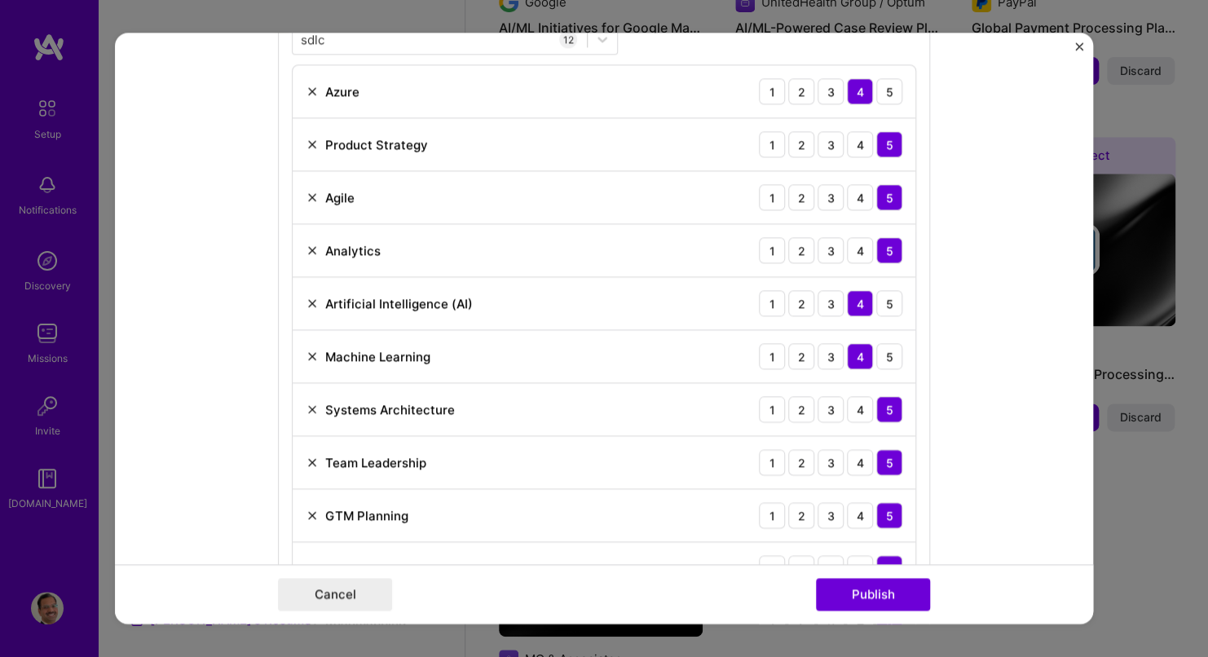
scroll to position [1036, 0]
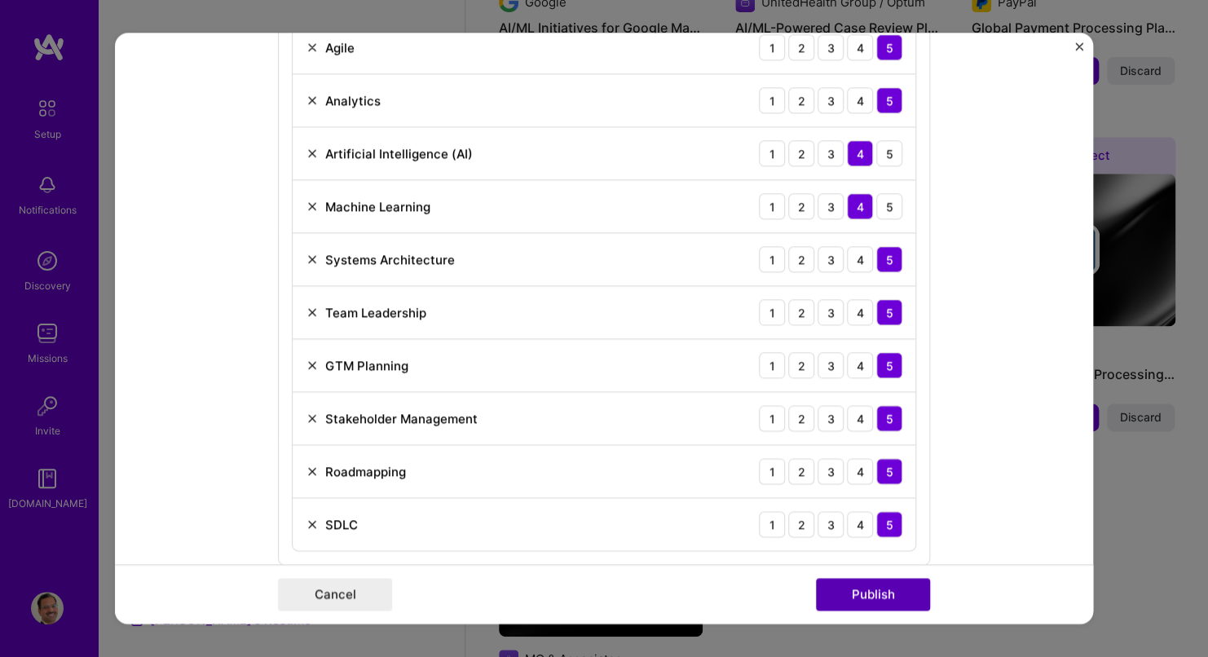
click at [863, 590] on button "Publish" at bounding box center [873, 595] width 114 height 33
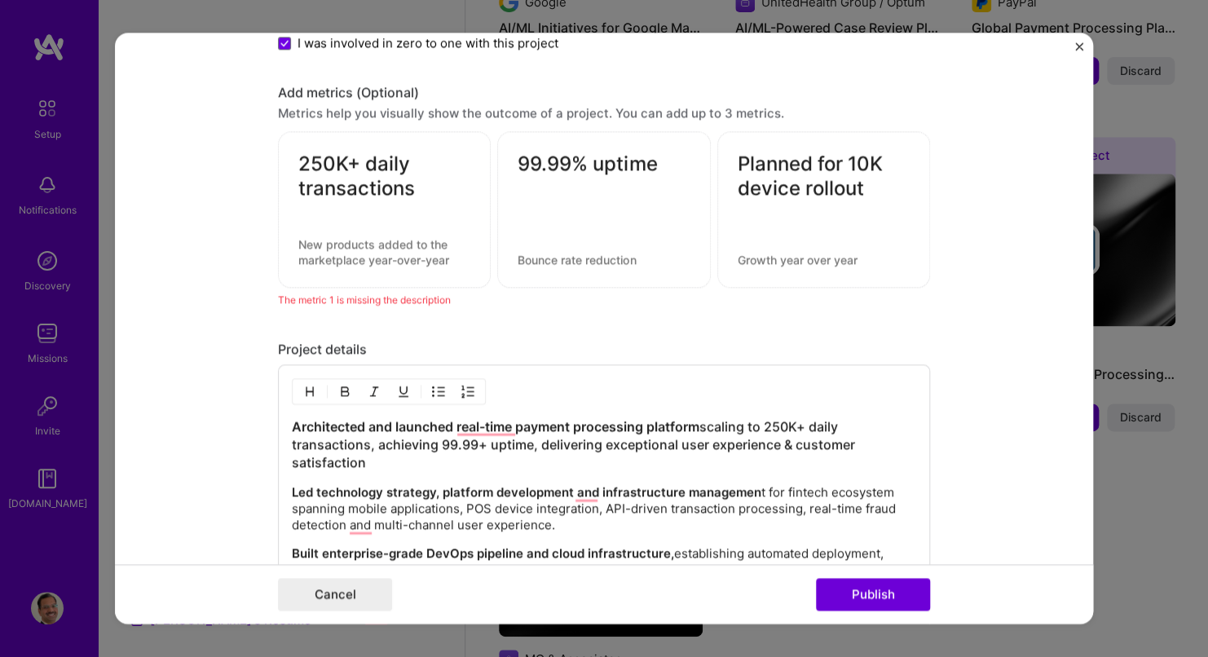
scroll to position [1718, 0]
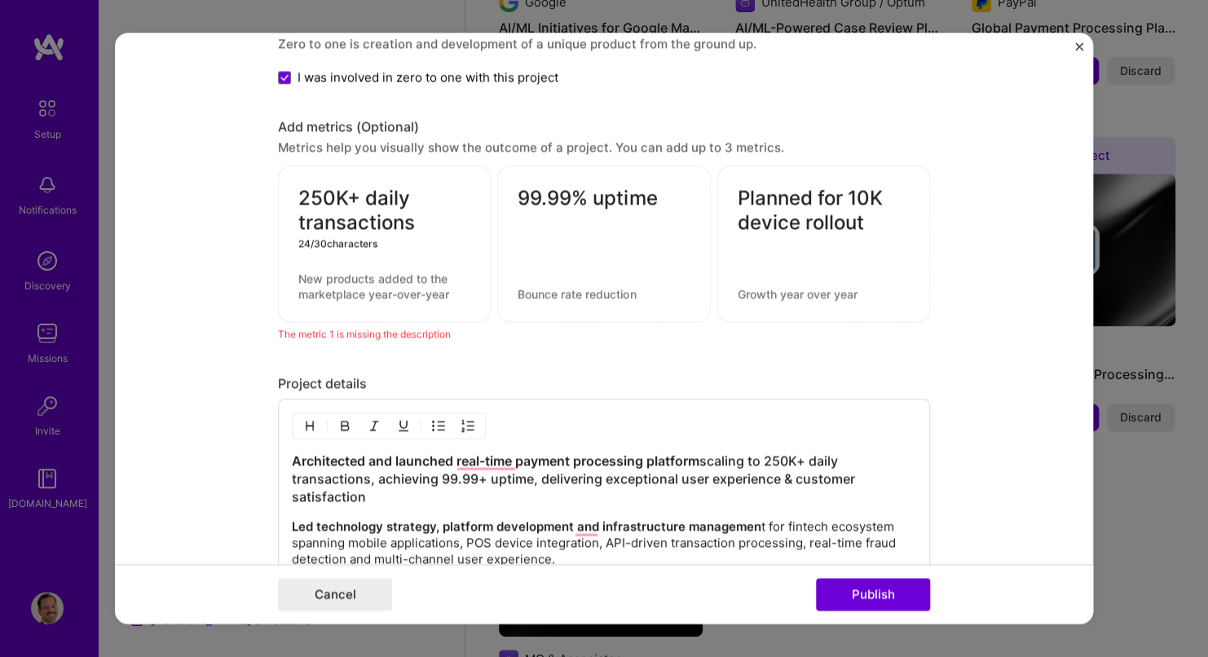
click at [358, 194] on textarea "250K+ daily transactions" at bounding box center [384, 211] width 172 height 49
drag, startPoint x: 338, startPoint y: 223, endPoint x: 412, endPoint y: 227, distance: 74.3
click at [412, 227] on textarea "250K+ daily transactions" at bounding box center [384, 211] width 172 height 49
click at [422, 196] on textarea "250K+ daily transactions" at bounding box center [384, 211] width 172 height 49
click at [290, 189] on div "250K+ daily transactions 24 / 30 characters" at bounding box center [384, 244] width 213 height 157
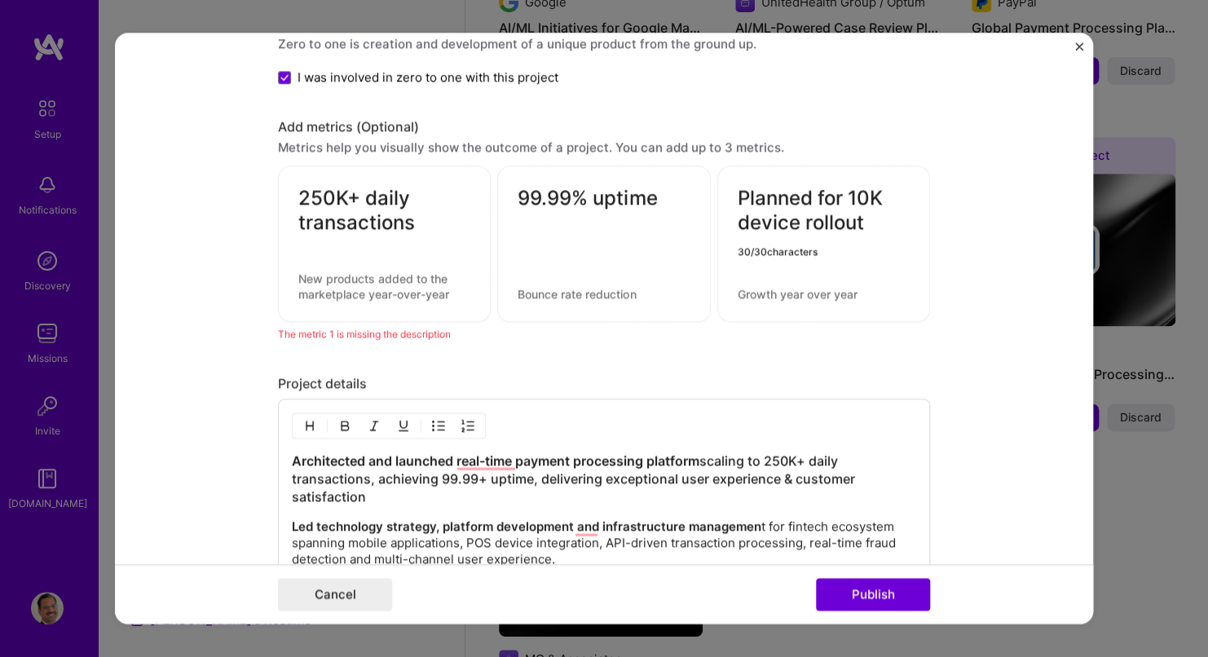
drag, startPoint x: 842, startPoint y: 193, endPoint x: 692, endPoint y: 191, distance: 150.1
click at [692, 191] on div "250K+ daily transactions 99.99% uptime Planned for 10K device rollout 30 / 30 c…" at bounding box center [604, 244] width 652 height 157
type textarea "10K device rollout planned"
click at [405, 216] on textarea "250K+ daily transactions" at bounding box center [384, 211] width 172 height 49
click at [298, 194] on textarea "250K+ daily transactions" at bounding box center [384, 211] width 172 height 49
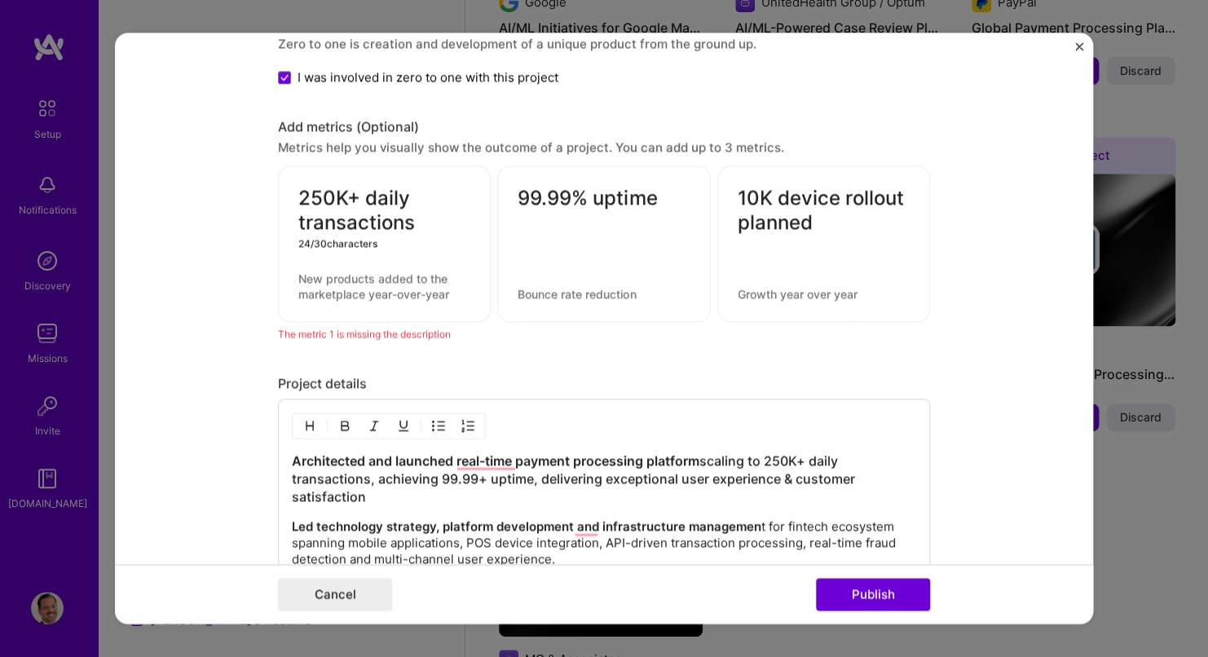
click at [343, 192] on textarea "250K+ daily transactions" at bounding box center [384, 211] width 172 height 49
click at [298, 197] on textarea "250K daily transactions" at bounding box center [384, 211] width 172 height 49
drag, startPoint x: 355, startPoint y: 195, endPoint x: 255, endPoint y: 184, distance: 100.0
click at [255, 184] on form "Editing suggested project This project is suggested based on your LinkedIn, res…" at bounding box center [604, 328] width 978 height 591
click at [399, 193] on textarea "250K/day transactions" at bounding box center [384, 211] width 172 height 49
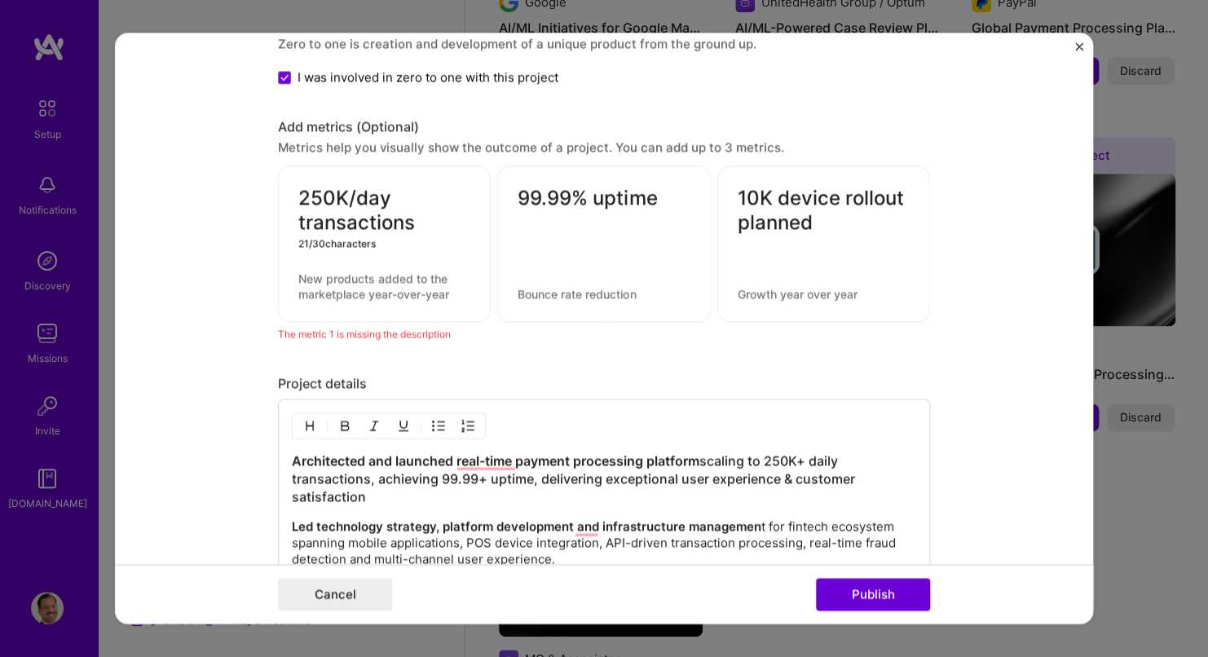
click at [416, 217] on textarea "250K/day transactions" at bounding box center [384, 211] width 172 height 49
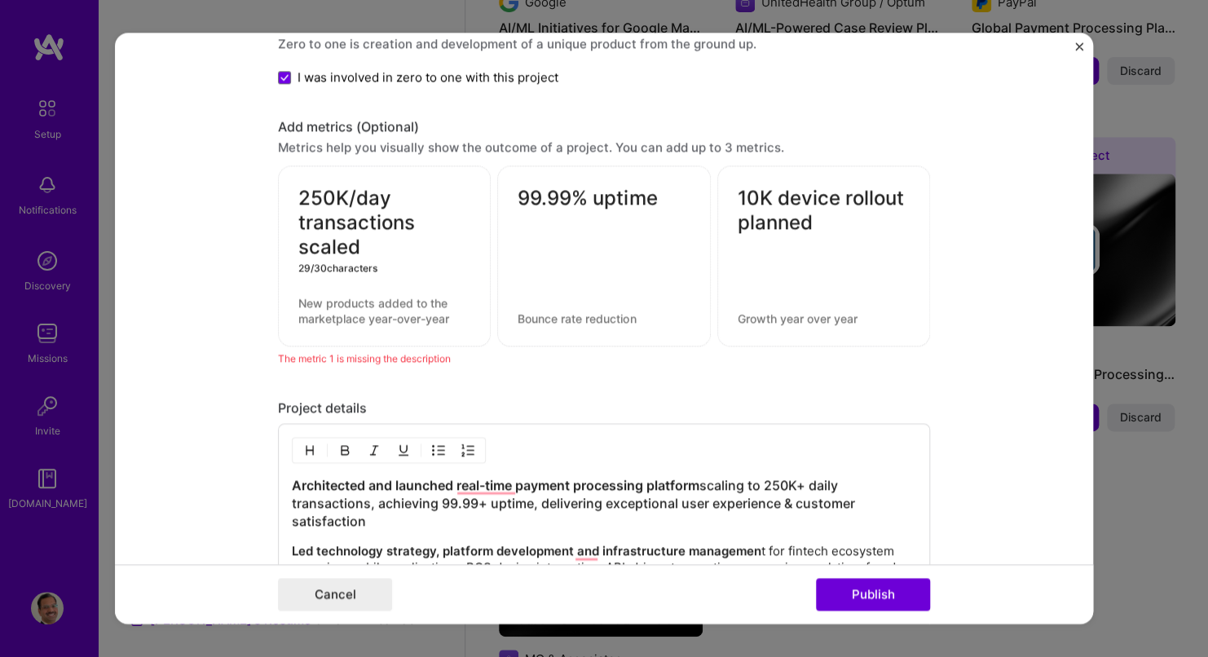
click at [398, 220] on textarea "250K/day transactions scaled" at bounding box center [384, 223] width 172 height 73
drag, startPoint x: 346, startPoint y: 240, endPoint x: 272, endPoint y: 240, distance: 73.4
click at [278, 240] on div "250K/day transactions scaled 29 / 30 characters" at bounding box center [384, 256] width 213 height 181
click at [515, 357] on div "The metric 1 is missing the description" at bounding box center [604, 359] width 652 height 17
click at [362, 241] on textarea "250K/day transactions scaled" at bounding box center [384, 223] width 172 height 73
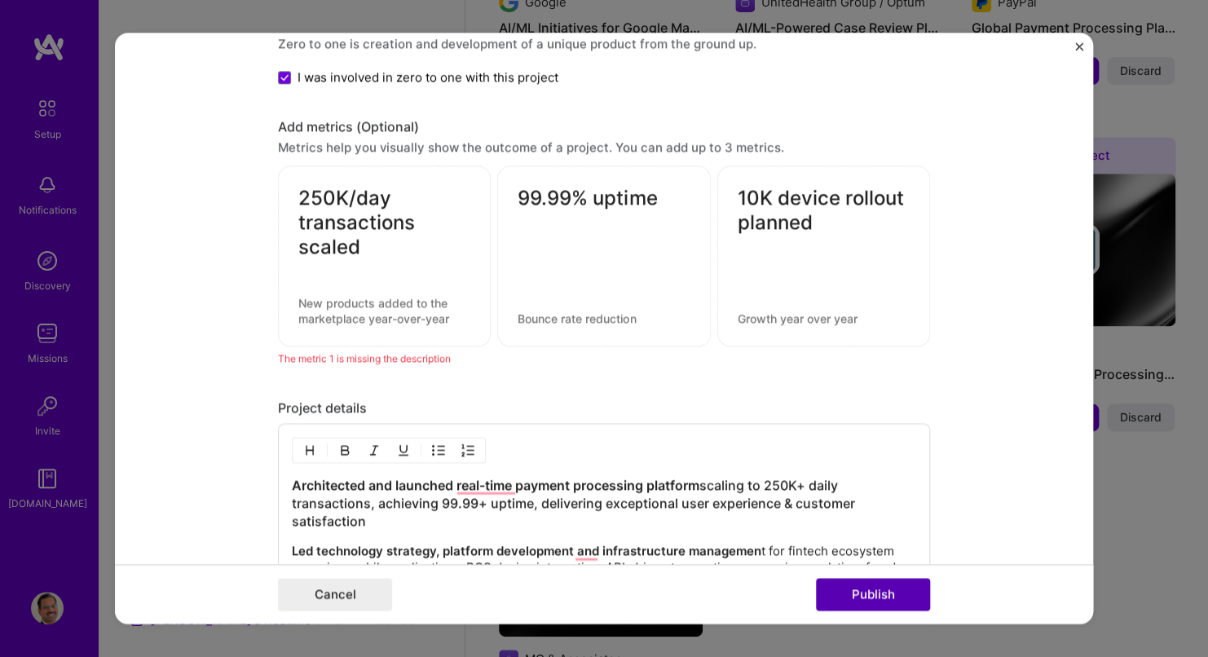
click at [869, 593] on button "Publish" at bounding box center [873, 595] width 114 height 33
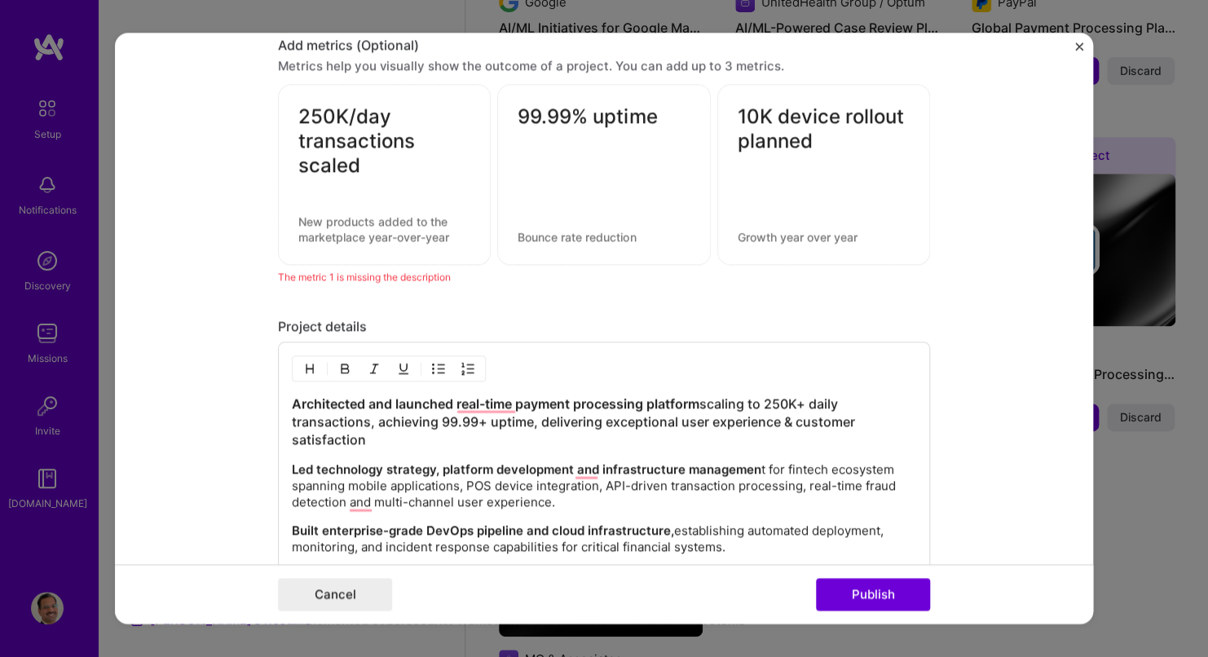
click at [360, 163] on textarea "250K/day transactions scaled" at bounding box center [384, 141] width 172 height 73
drag, startPoint x: 359, startPoint y: 163, endPoint x: 289, endPoint y: 160, distance: 70.2
click at [289, 160] on div "250K/day transactions scaled 29 / 30 characters" at bounding box center [384, 175] width 213 height 181
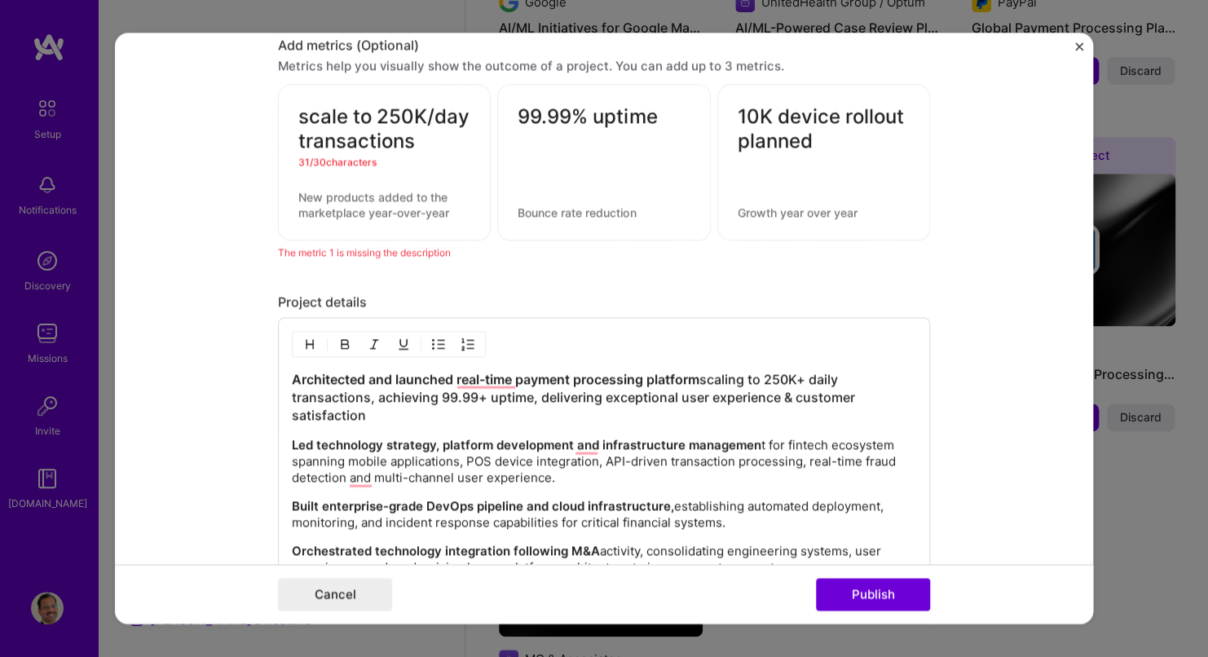
click at [448, 113] on textarea "scale to 250K/day transactions" at bounding box center [384, 129] width 172 height 49
type textarea "scale to 250K/dy transactions"
click at [857, 594] on button "Publish" at bounding box center [873, 595] width 114 height 33
click at [380, 167] on div "scale to 250K/dy transactions 30 / 30 characters" at bounding box center [384, 163] width 213 height 157
click at [402, 155] on div at bounding box center [384, 162] width 172 height 17
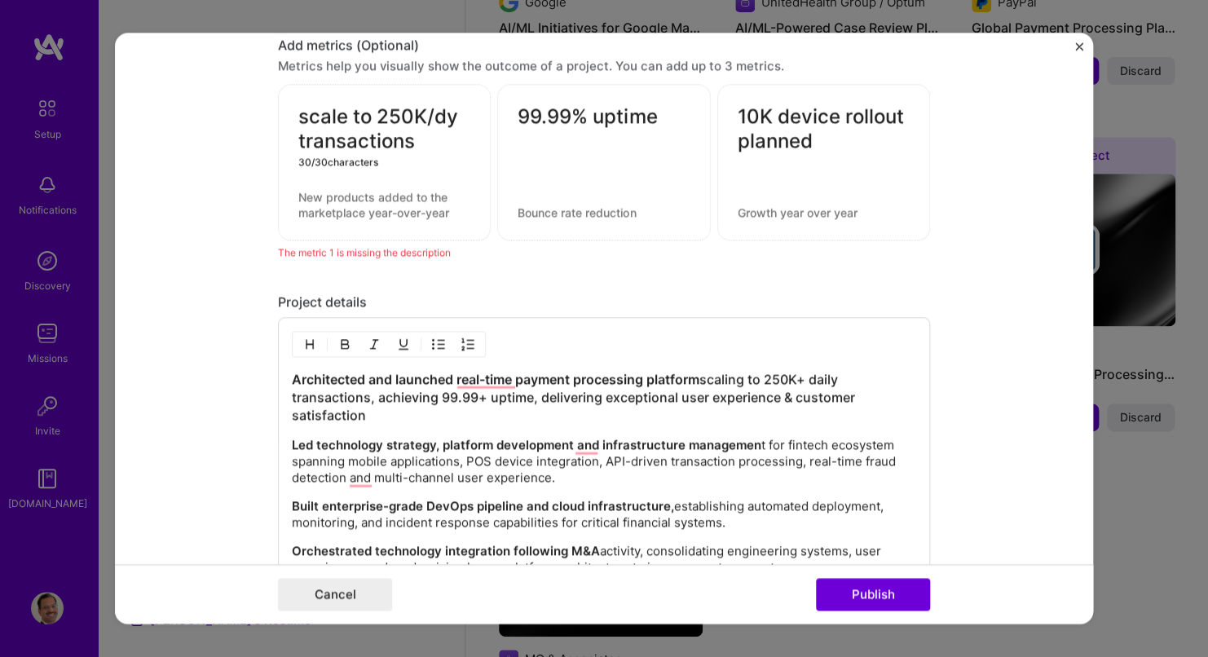
drag, startPoint x: 411, startPoint y: 142, endPoint x: 231, endPoint y: 88, distance: 188.1
click at [231, 88] on form "Editing suggested project This project is suggested based on your LinkedIn, res…" at bounding box center [604, 328] width 978 height 591
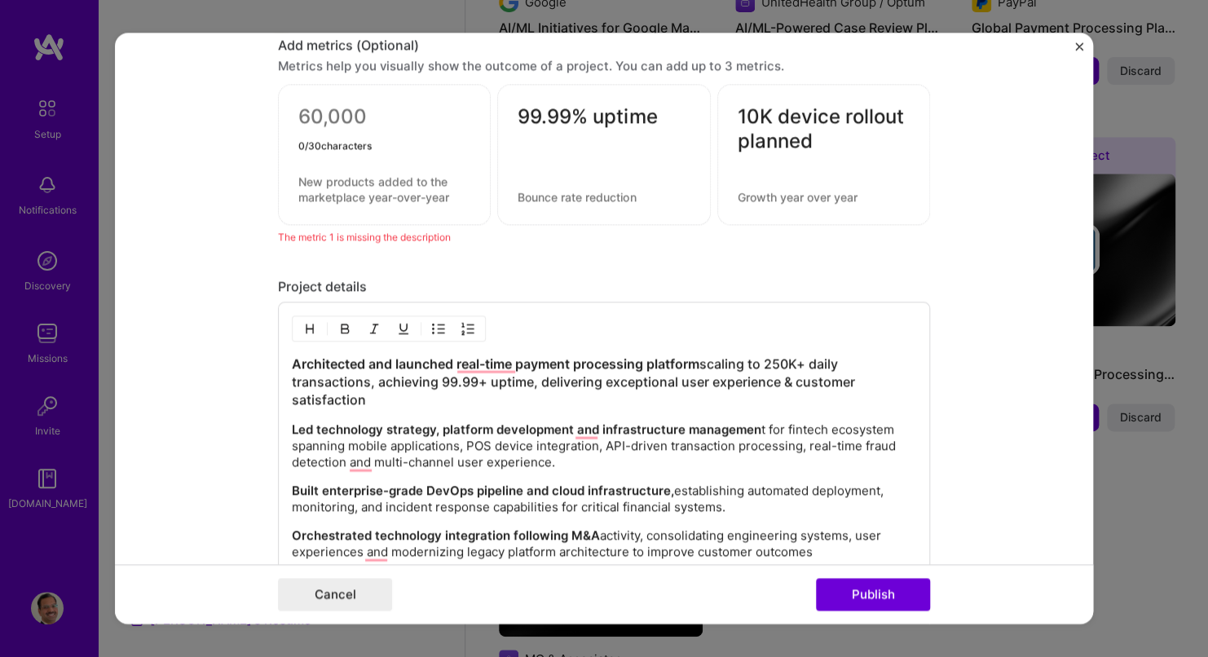
click at [580, 279] on div "Project details" at bounding box center [604, 287] width 652 height 17
click at [861, 592] on button "Publish" at bounding box center [873, 595] width 114 height 33
click at [382, 109] on textarea at bounding box center [384, 121] width 172 height 32
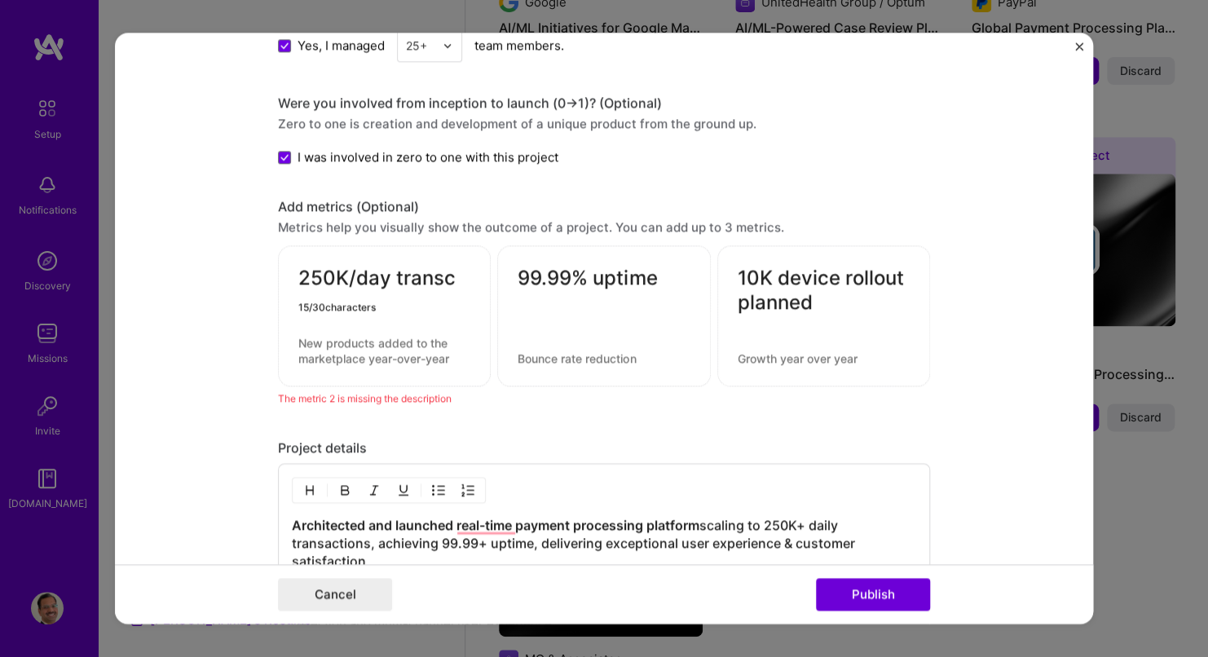
scroll to position [1637, 0]
click at [425, 291] on textarea "250K/day transc" at bounding box center [384, 284] width 172 height 32
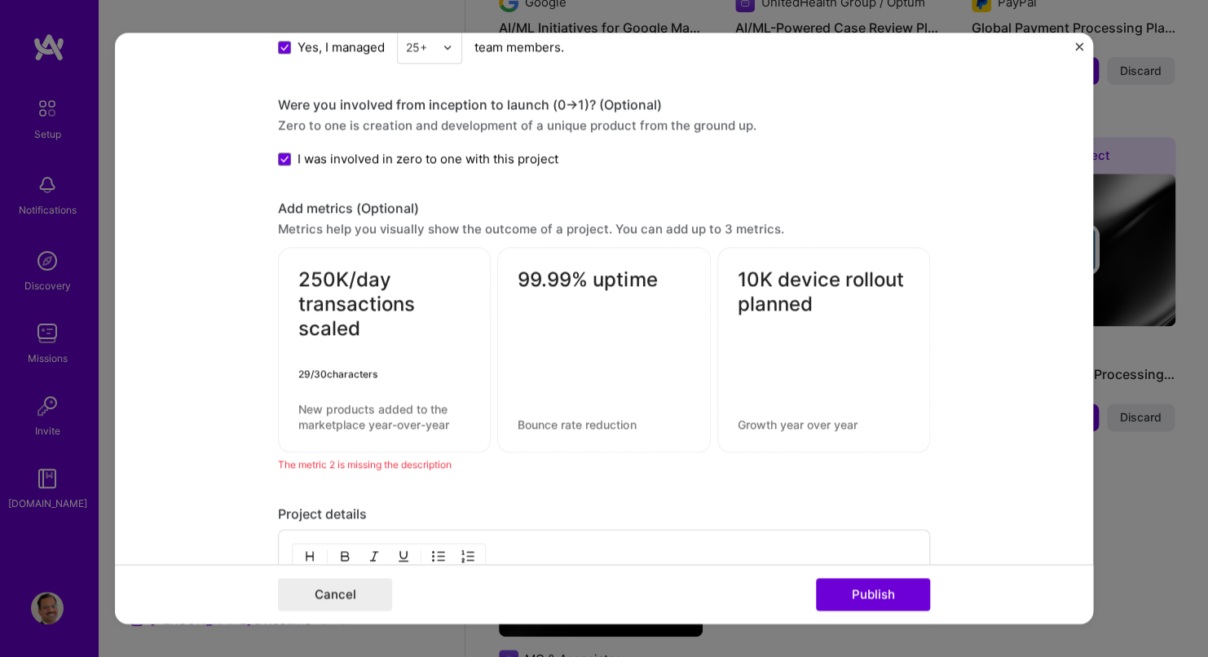
type textarea "250K/day transactions scaled"
click at [320, 403] on textarea at bounding box center [384, 417] width 172 height 31
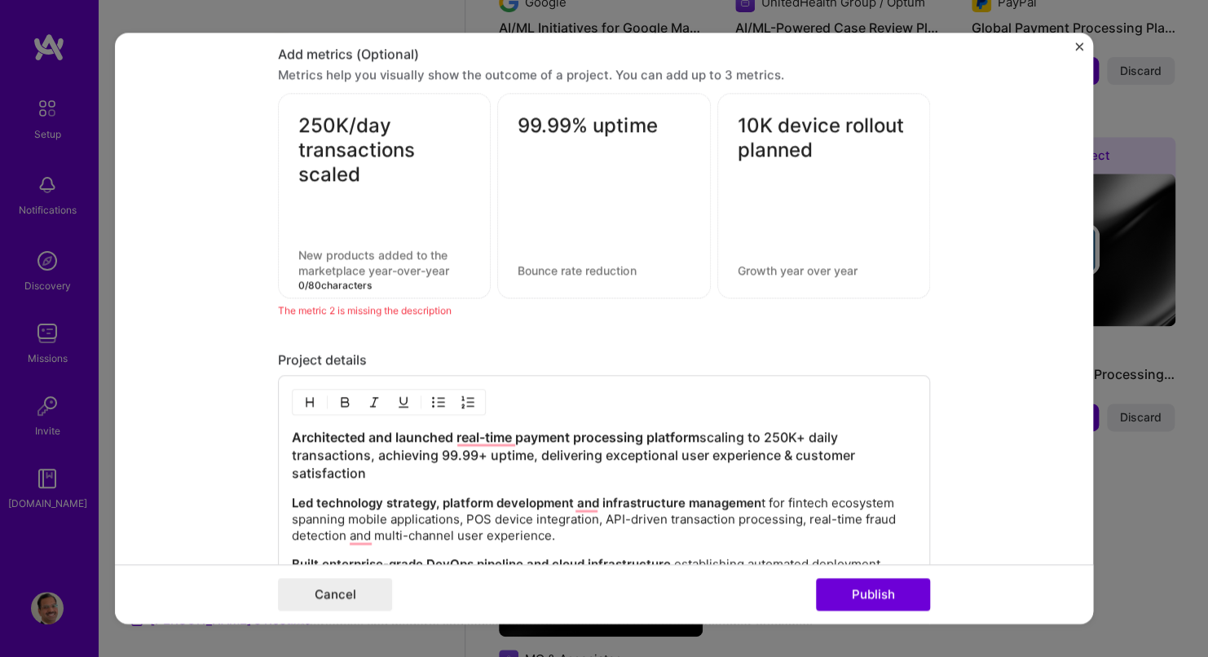
scroll to position [1800, 0]
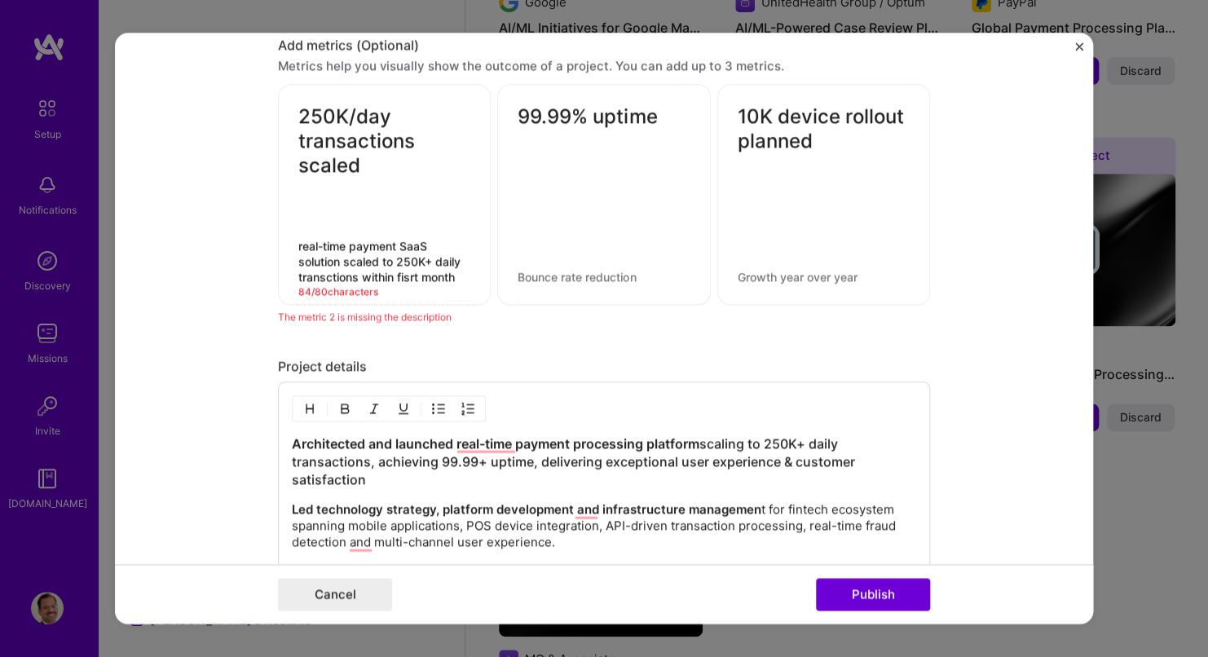
click at [395, 272] on textarea "real-time payment SaaS solution scaled to 250K+ daily transctions within fisrt …" at bounding box center [384, 262] width 172 height 46
click at [356, 268] on textarea "real-time payment SaaS solution scaled to 250K+ daily transctions within fisrt …" at bounding box center [384, 262] width 172 height 46
click at [399, 270] on textarea "real-time payment SaaS solution scaled to 250K+ daily transctions within fisrt …" at bounding box center [384, 262] width 172 height 46
click at [524, 275] on textarea at bounding box center [604, 277] width 172 height 15
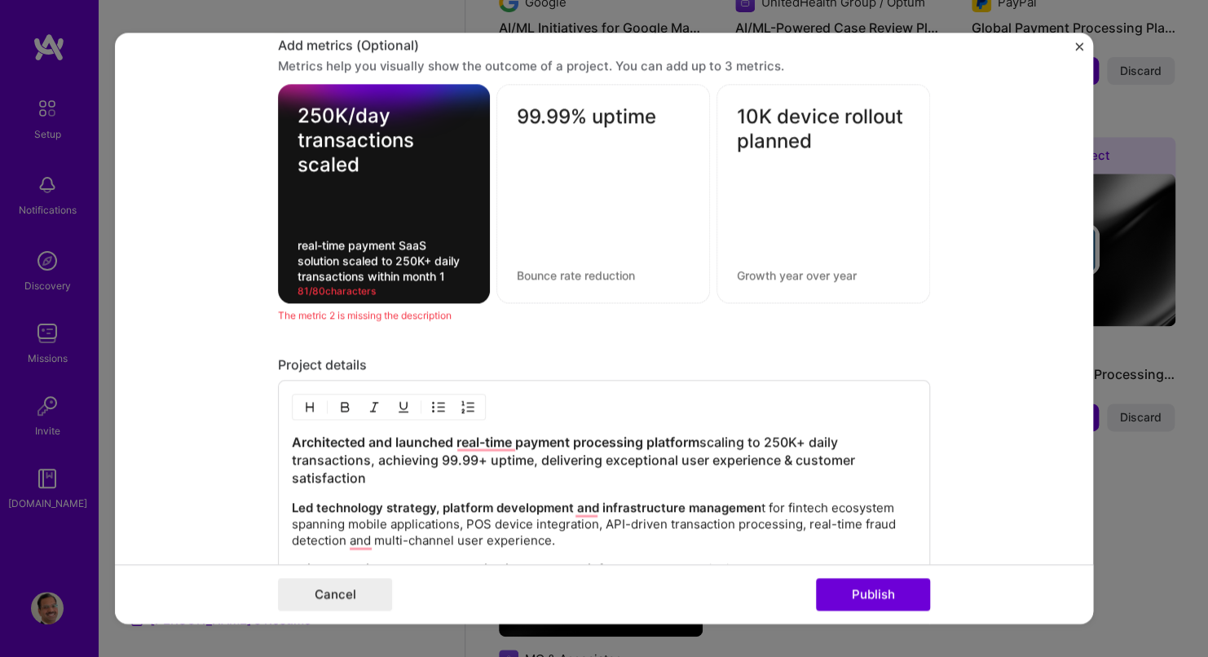
click at [298, 238] on textarea "real-time payment SaaS solution scaled to 250K+ daily transactions within month…" at bounding box center [384, 261] width 173 height 46
click at [382, 269] on textarea "Real-time payment SaaS solution scaled to 250K+ daily transactions within month…" at bounding box center [384, 261] width 173 height 46
click at [402, 239] on textarea "Real-time payment SaaS solution scaled to 250K+ daily transactions in first mon…" at bounding box center [384, 261] width 173 height 46
type textarea "Real-time payment solution scaled to 250K+ daily transactions in first month"
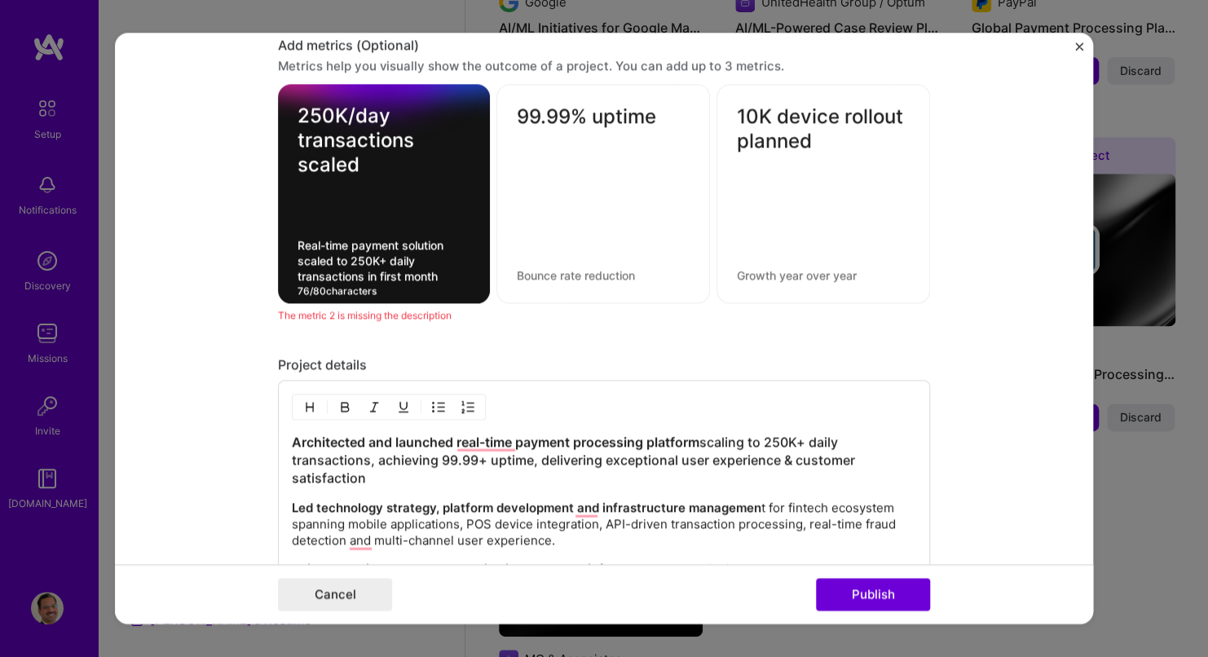
click at [575, 117] on textarea "99.99% uptime" at bounding box center [603, 121] width 173 height 32
click at [517, 273] on textarea at bounding box center [603, 275] width 173 height 15
type textarea "Mission-critical SaaS platform achieved 99.99% uptime"
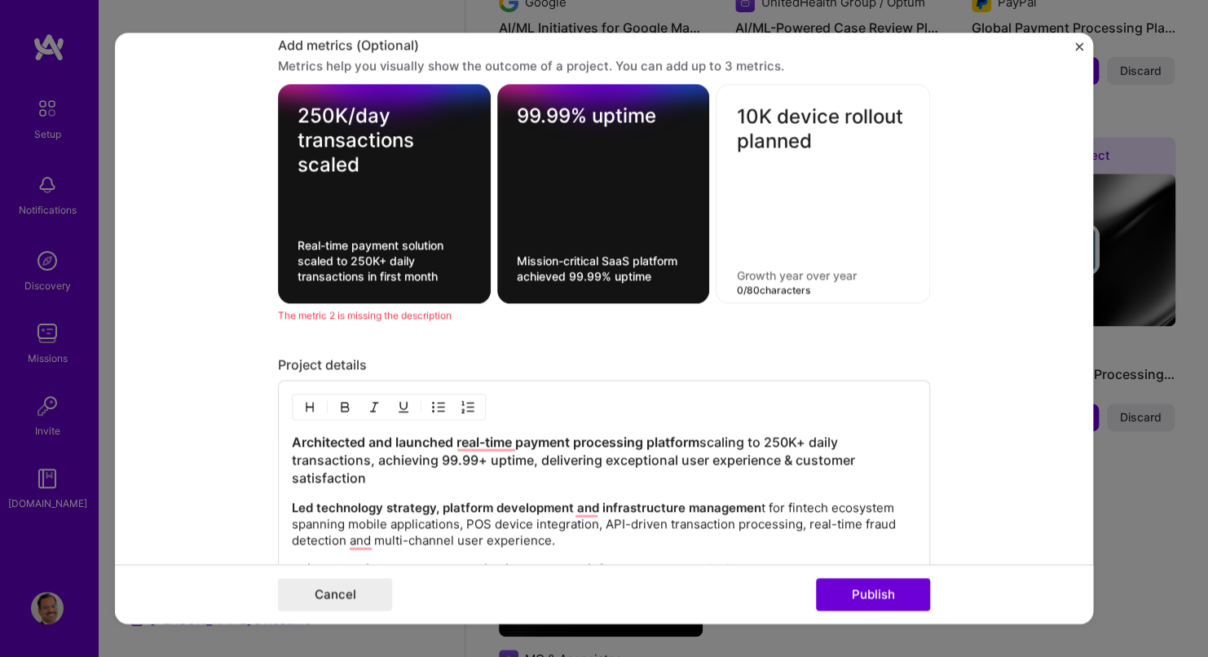
click at [766, 270] on textarea at bounding box center [823, 275] width 174 height 15
click at [803, 260] on textarea "GTM planning of 10000 POS devices for year one" at bounding box center [823, 268] width 174 height 31
click at [797, 268] on textarea "GTM planning done for 10000 POS devices for year one" at bounding box center [823, 268] width 174 height 31
type textarea "GTM planning done for rolling out 10000 POS devices in year one"
click at [802, 99] on div "10K device rollout planned GTM planning done for rolling out 10000 POS devices …" at bounding box center [823, 194] width 214 height 219
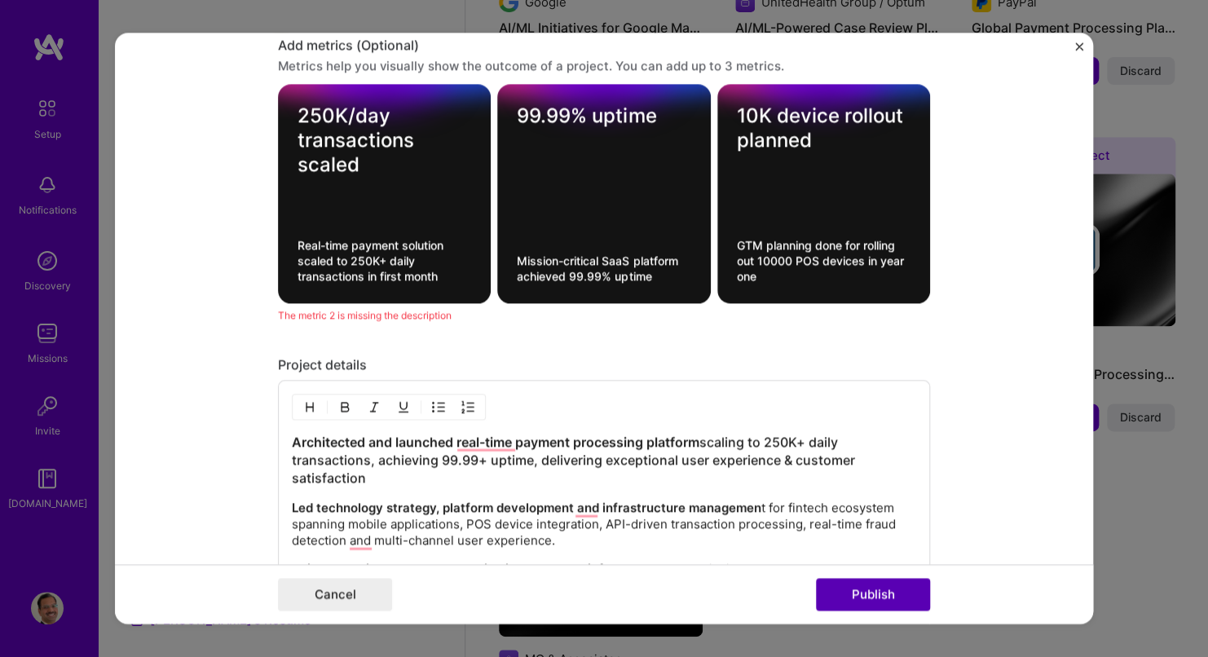
click at [873, 588] on button "Publish" at bounding box center [873, 595] width 114 height 33
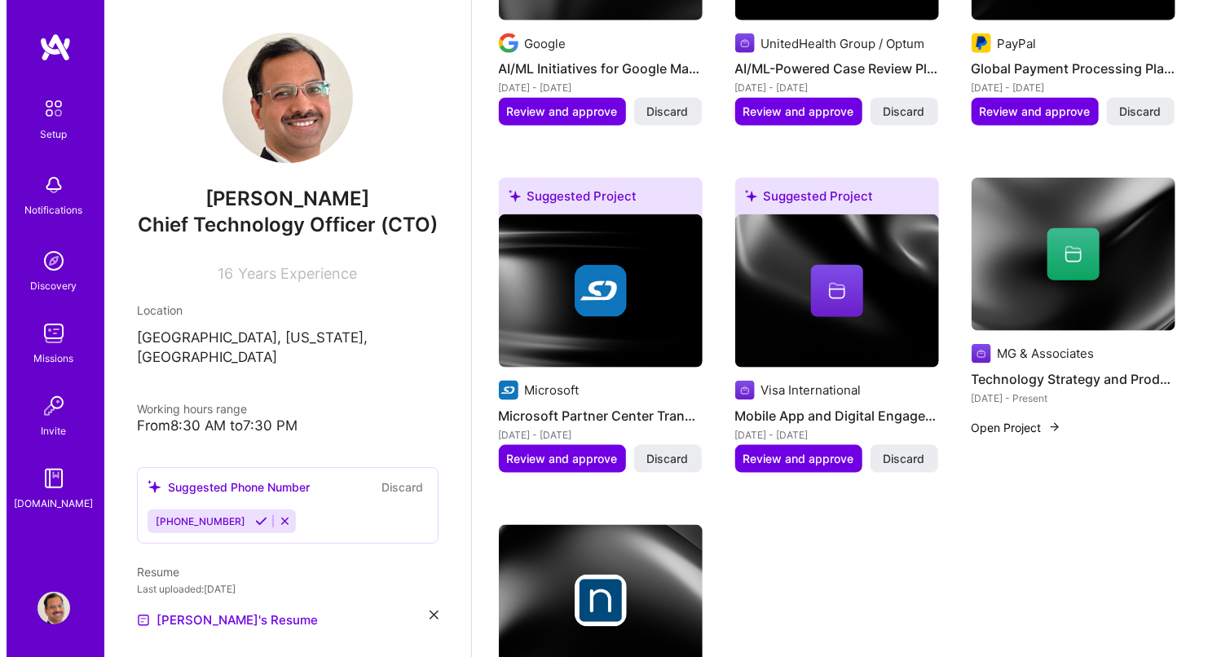
scroll to position [815, 0]
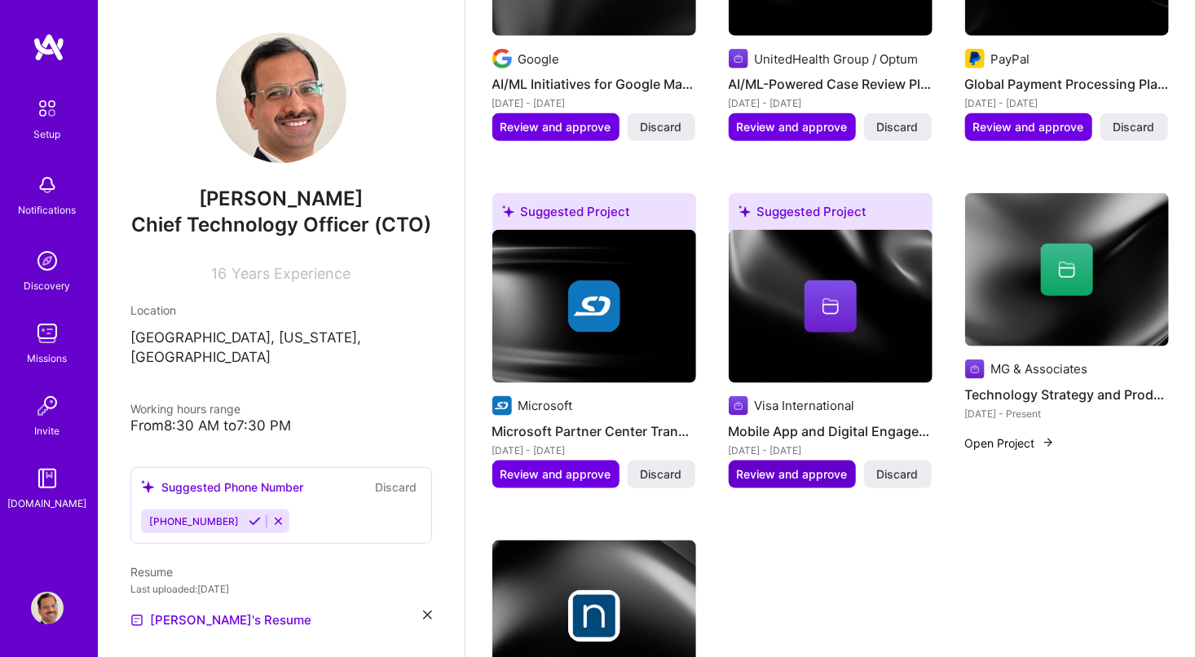
click at [777, 474] on span "Review and approve" at bounding box center [792, 474] width 111 height 16
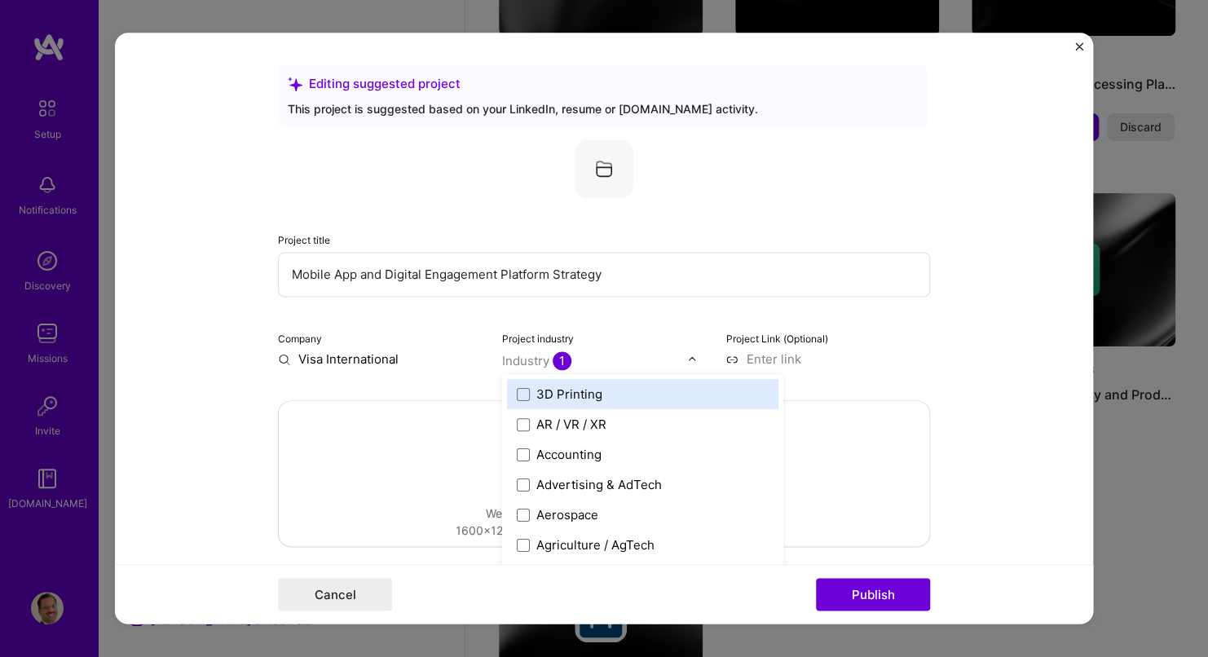
click at [687, 362] on img at bounding box center [692, 360] width 10 height 10
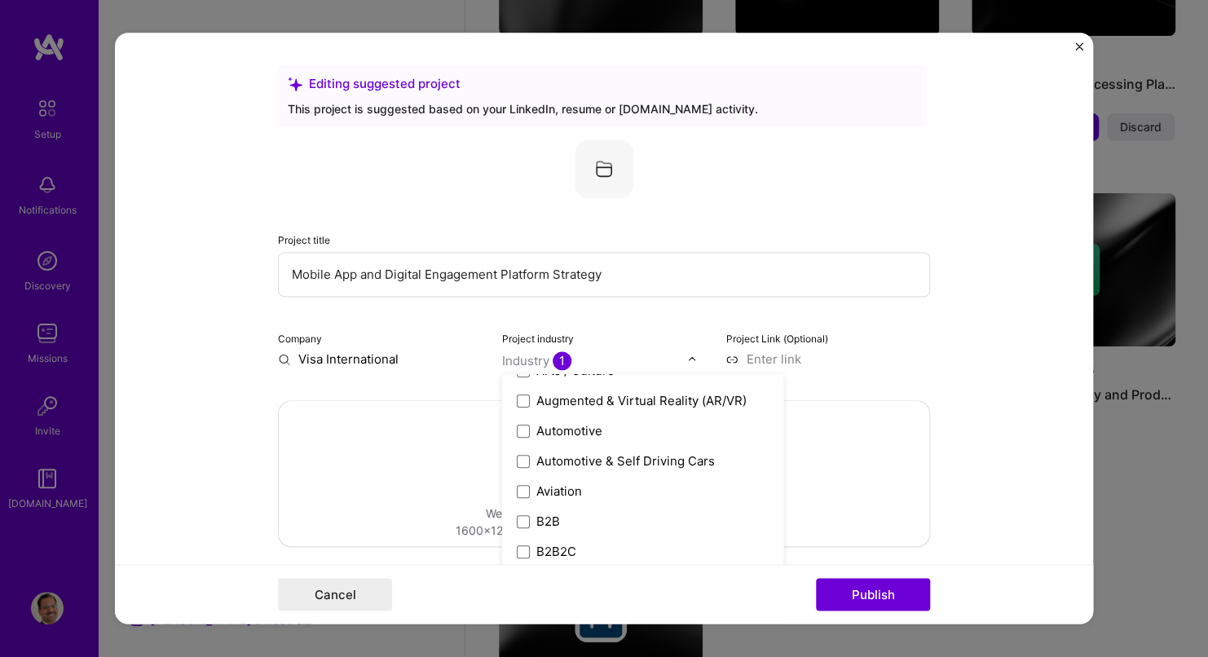
scroll to position [326, 0]
click at [950, 319] on form "Editing suggested project This project is suggested based on your LinkedIn, res…" at bounding box center [604, 328] width 978 height 591
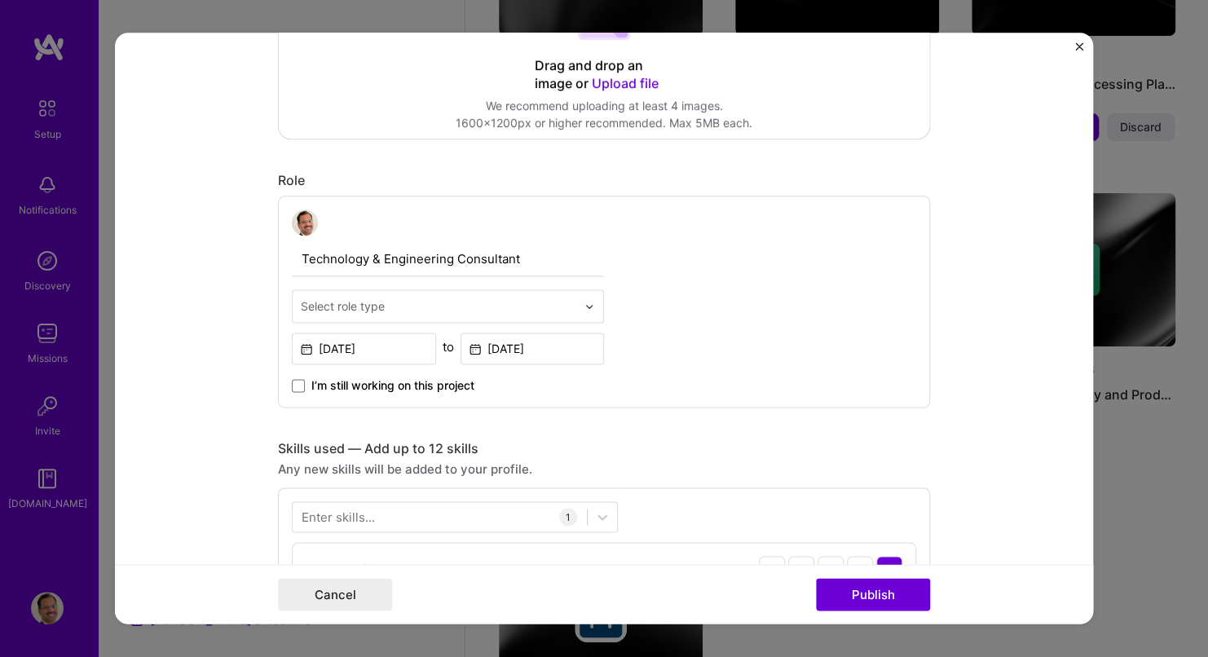
scroll to position [489, 0]
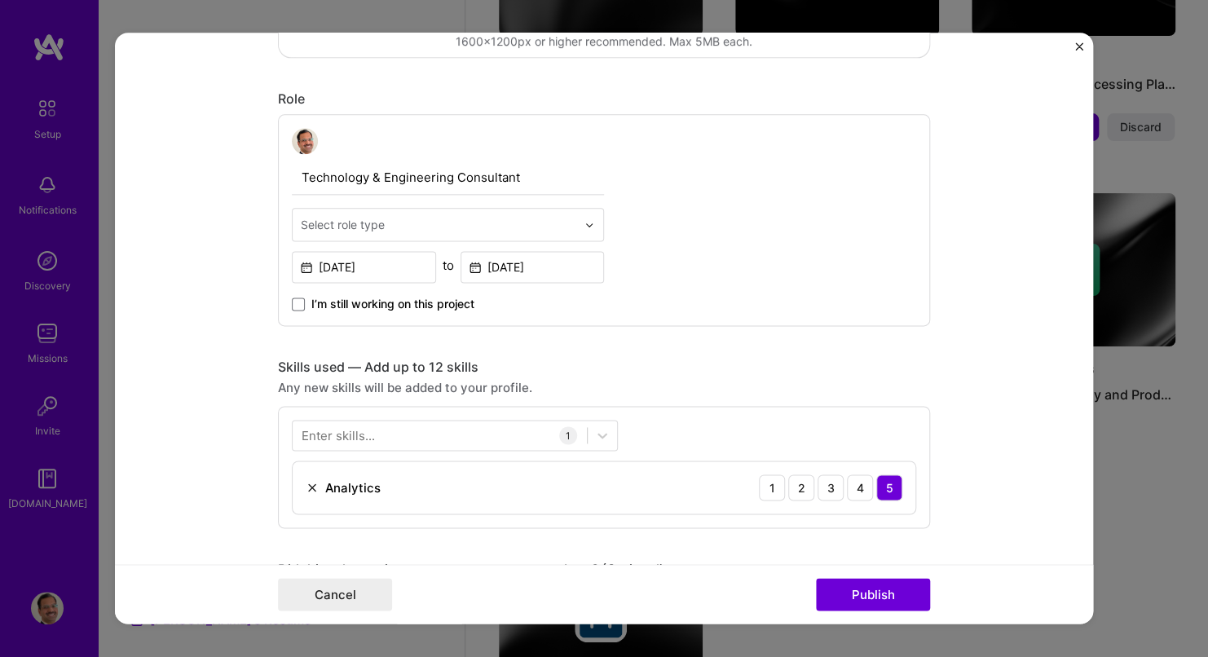
click at [519, 223] on input "text" at bounding box center [439, 224] width 276 height 17
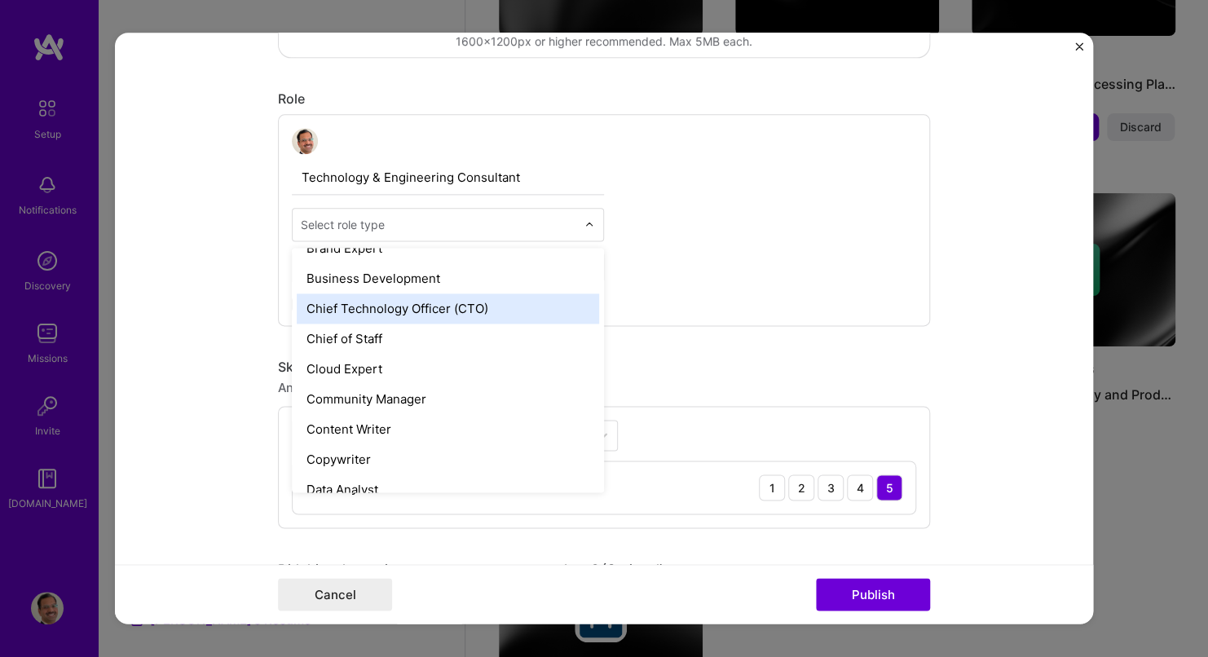
scroll to position [408, 0]
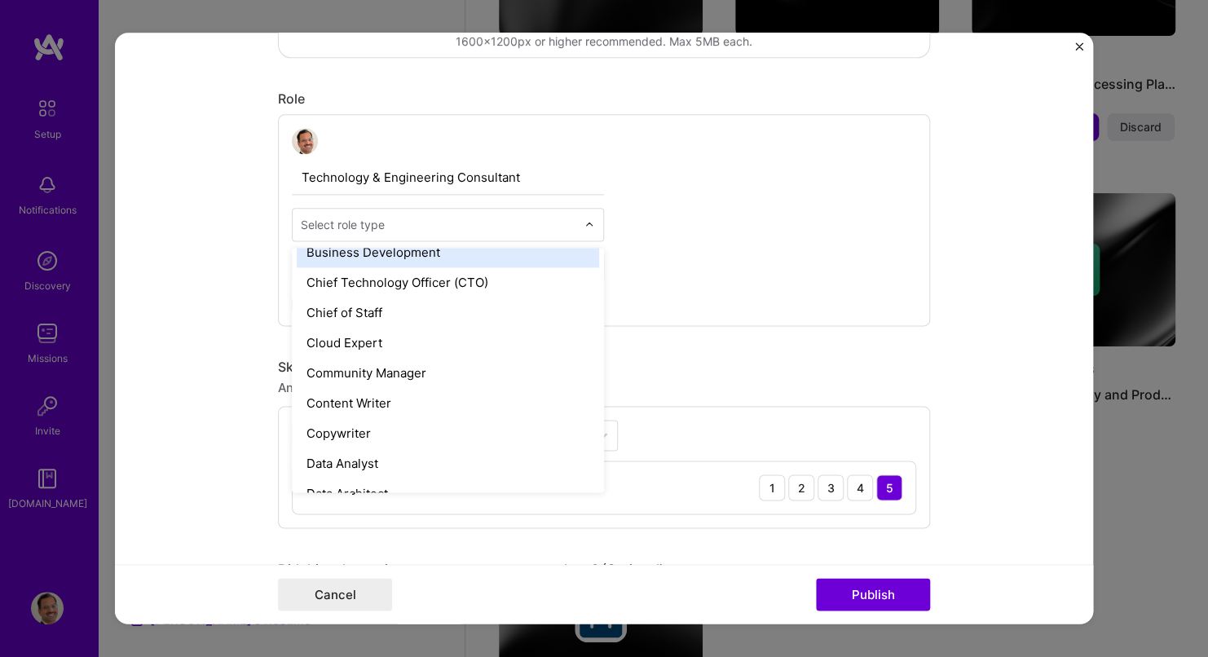
click at [435, 223] on input "text" at bounding box center [439, 224] width 276 height 17
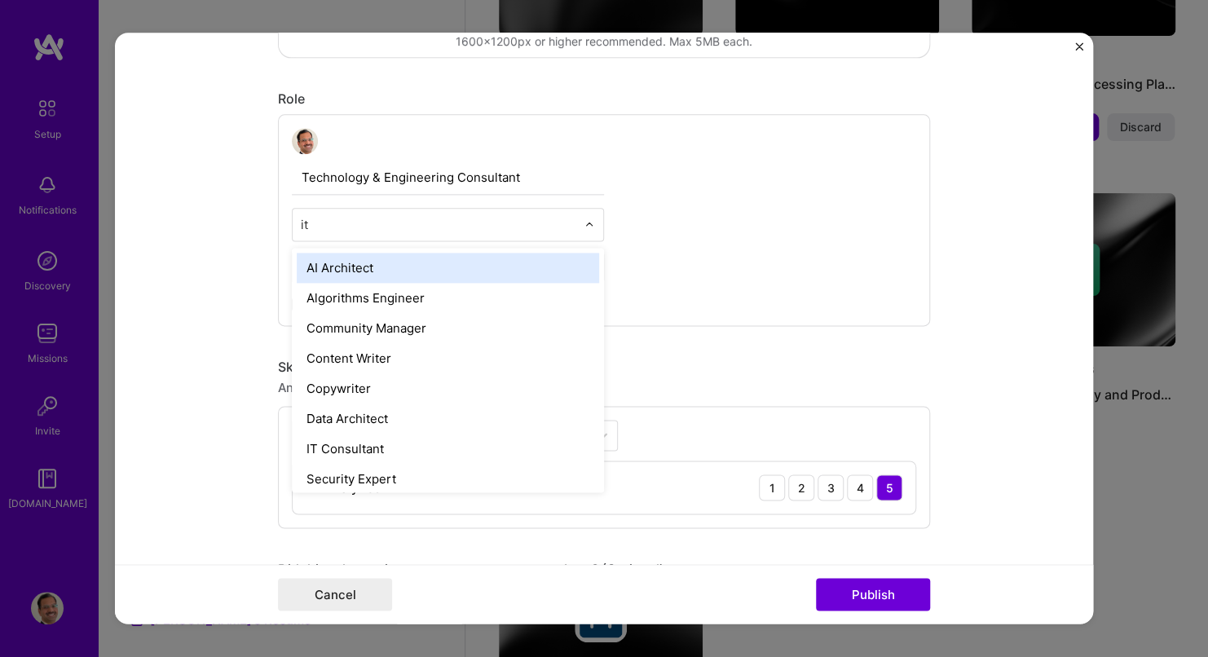
type input "it c"
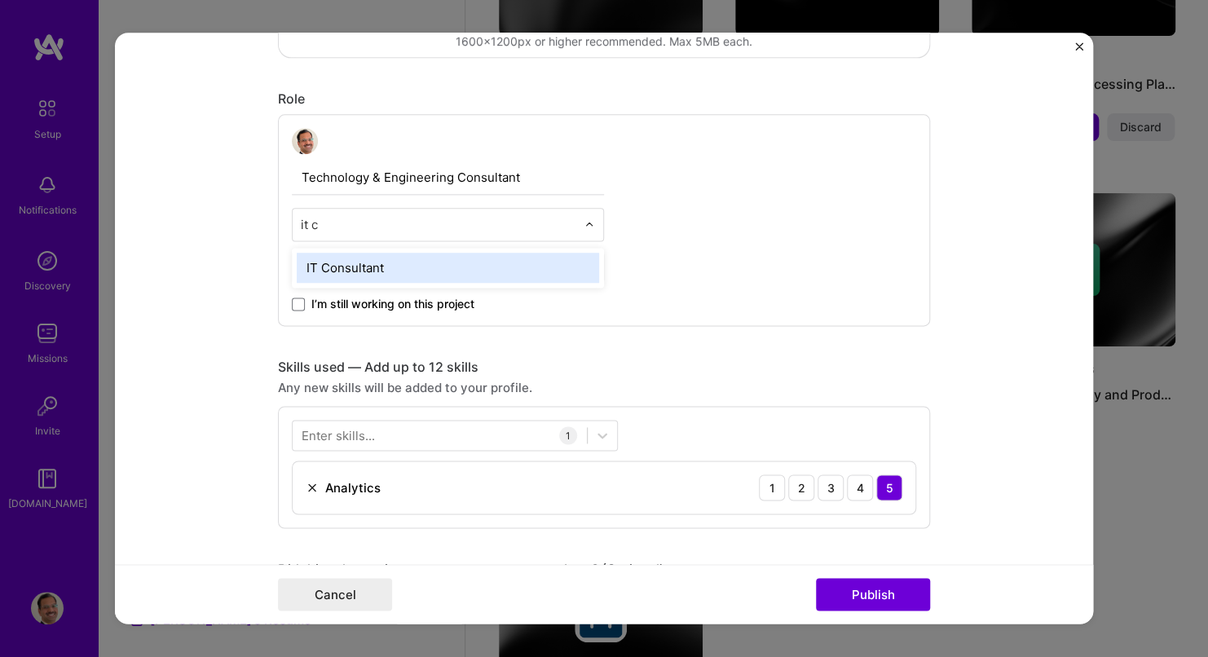
click at [412, 268] on div "IT Consultant" at bounding box center [448, 268] width 303 height 30
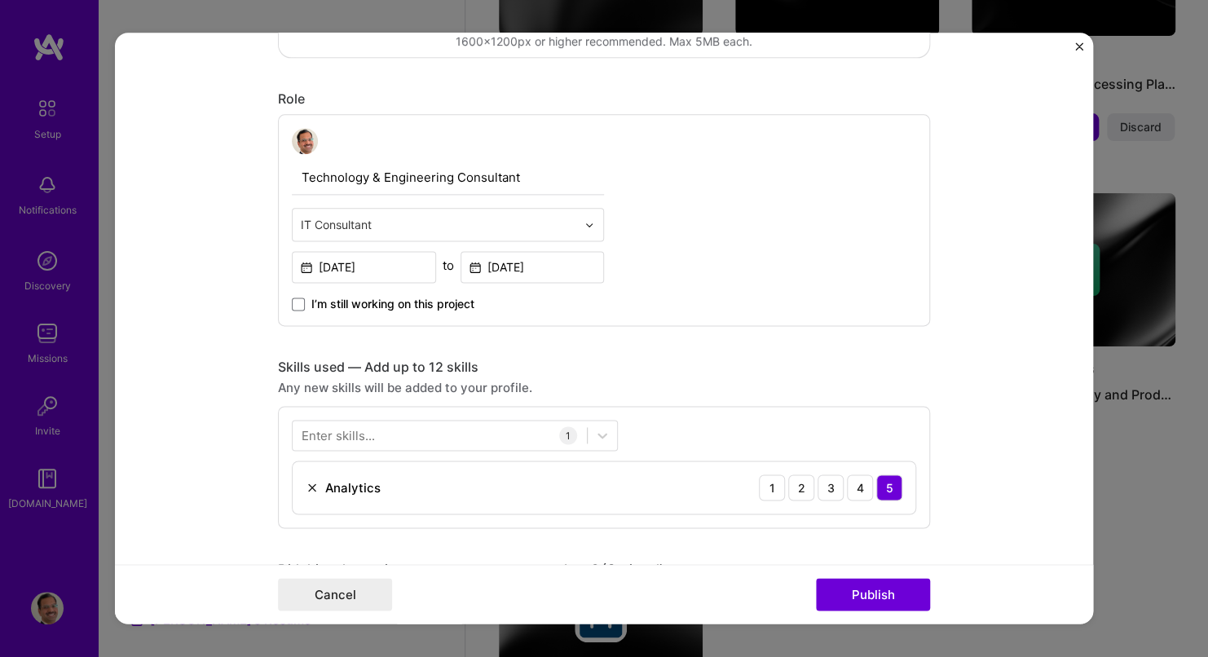
scroll to position [652, 0]
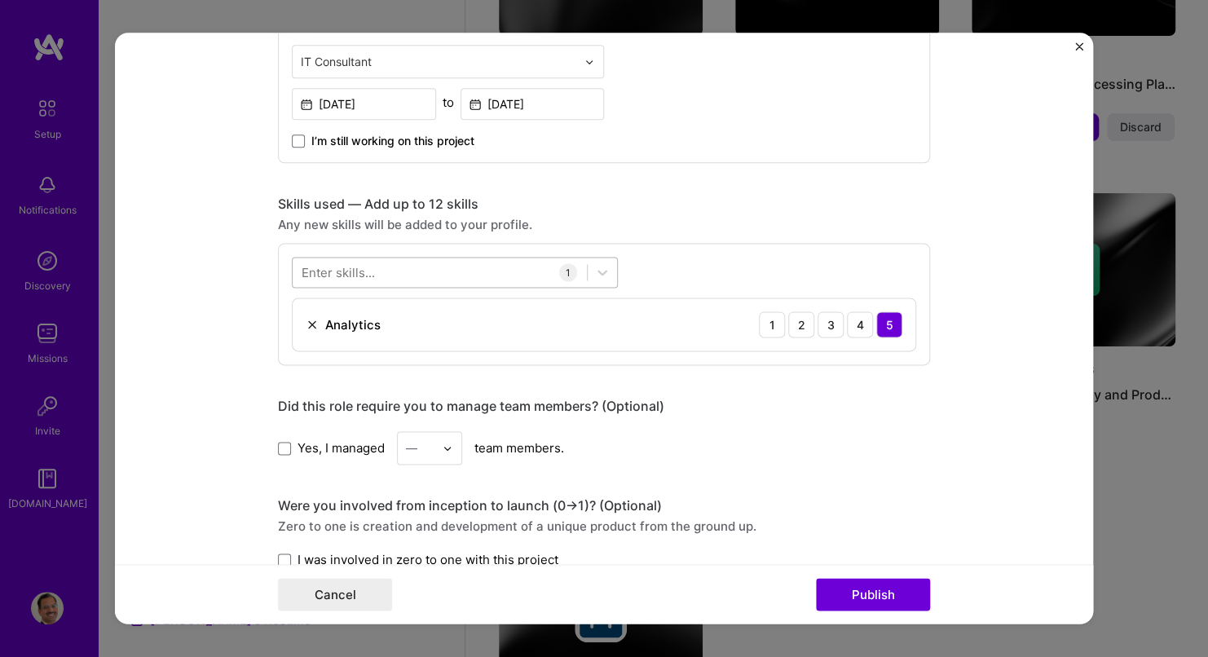
click at [438, 271] on div at bounding box center [440, 272] width 294 height 27
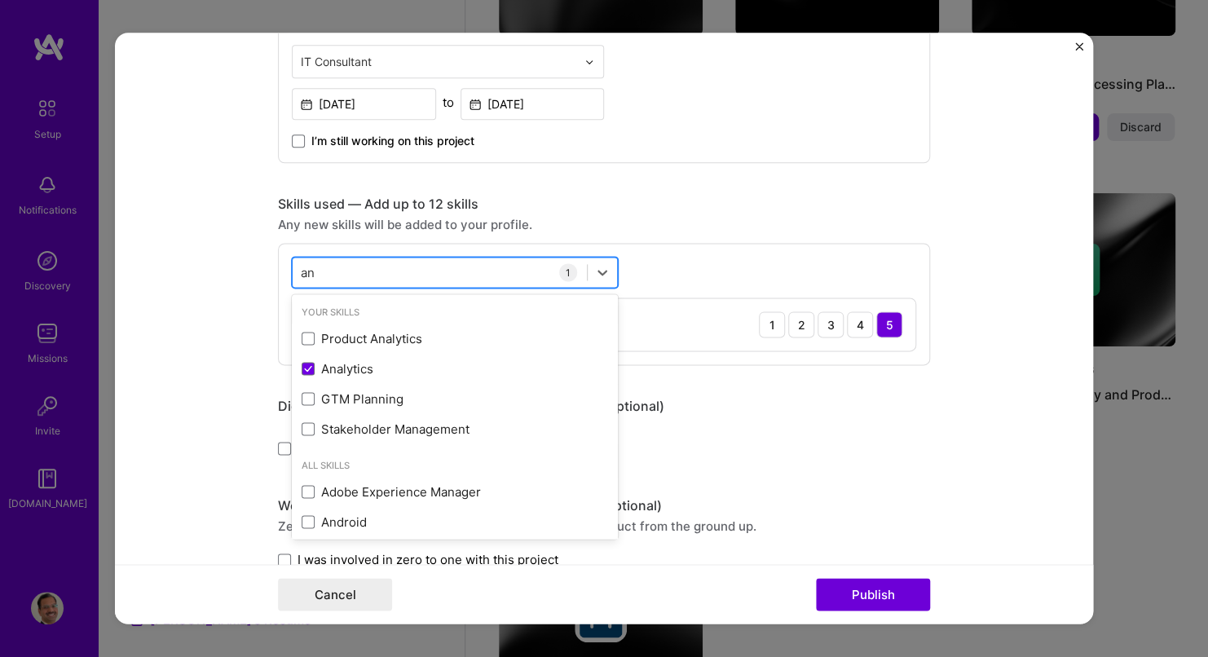
type input "a"
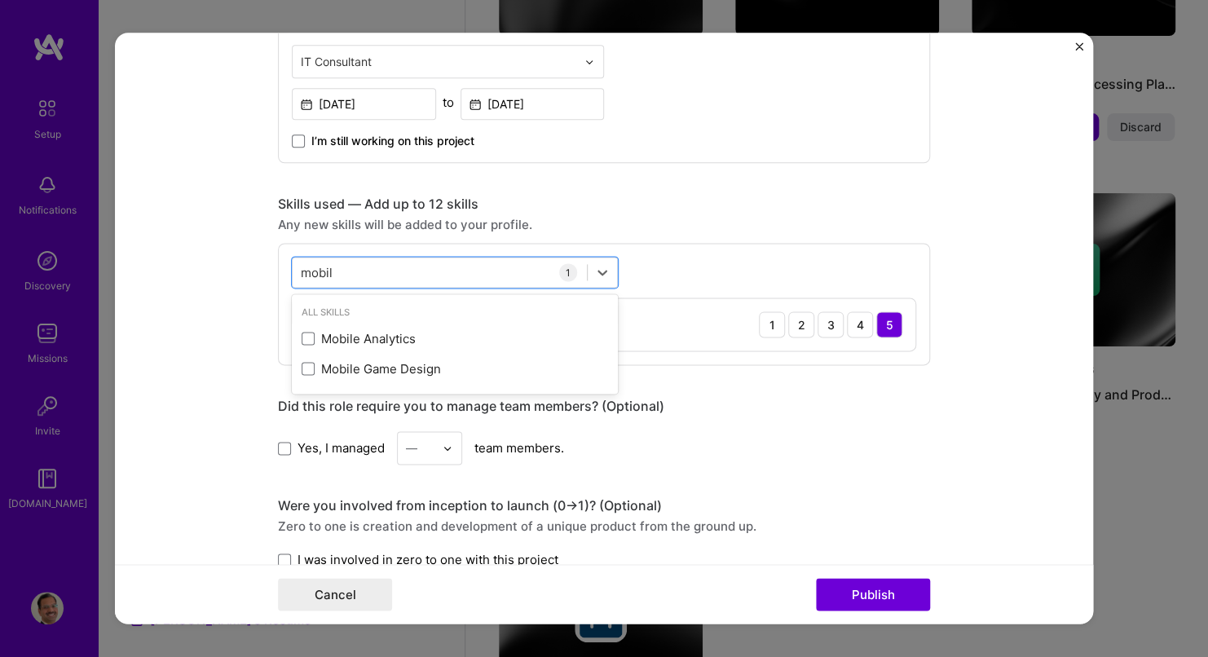
click at [655, 185] on div "Editing suggested project This project is suggested based on your LinkedIn, res…" at bounding box center [604, 282] width 652 height 1738
click at [415, 272] on div "mobil mobil" at bounding box center [440, 272] width 294 height 27
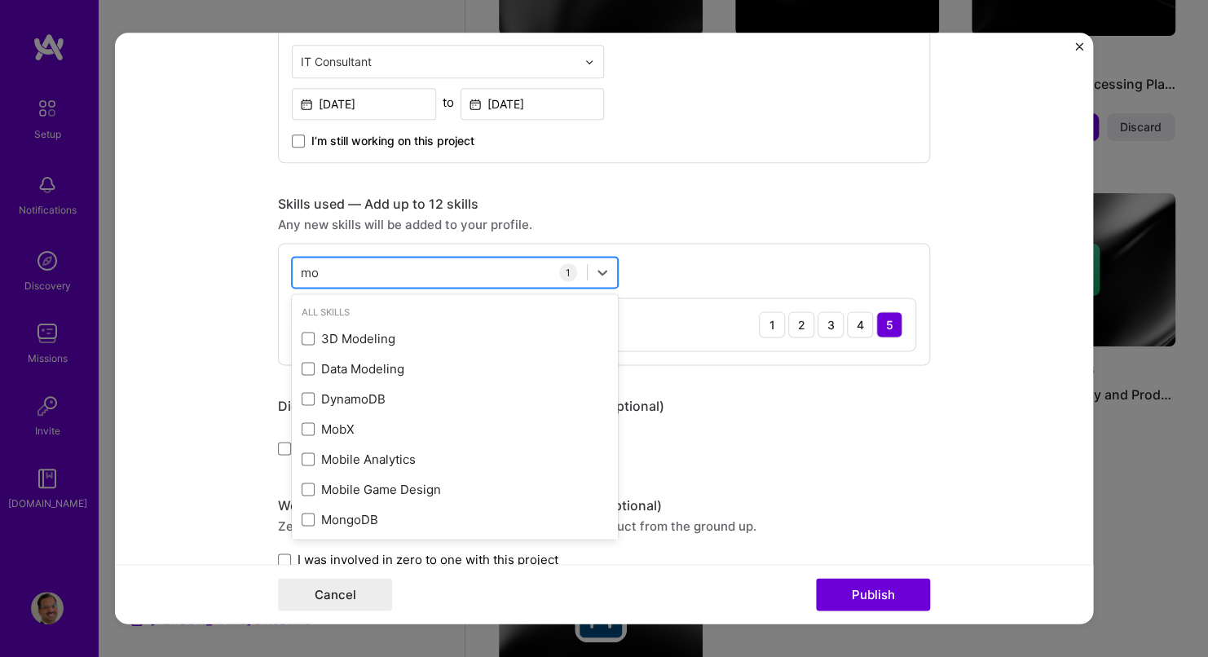
type input "m"
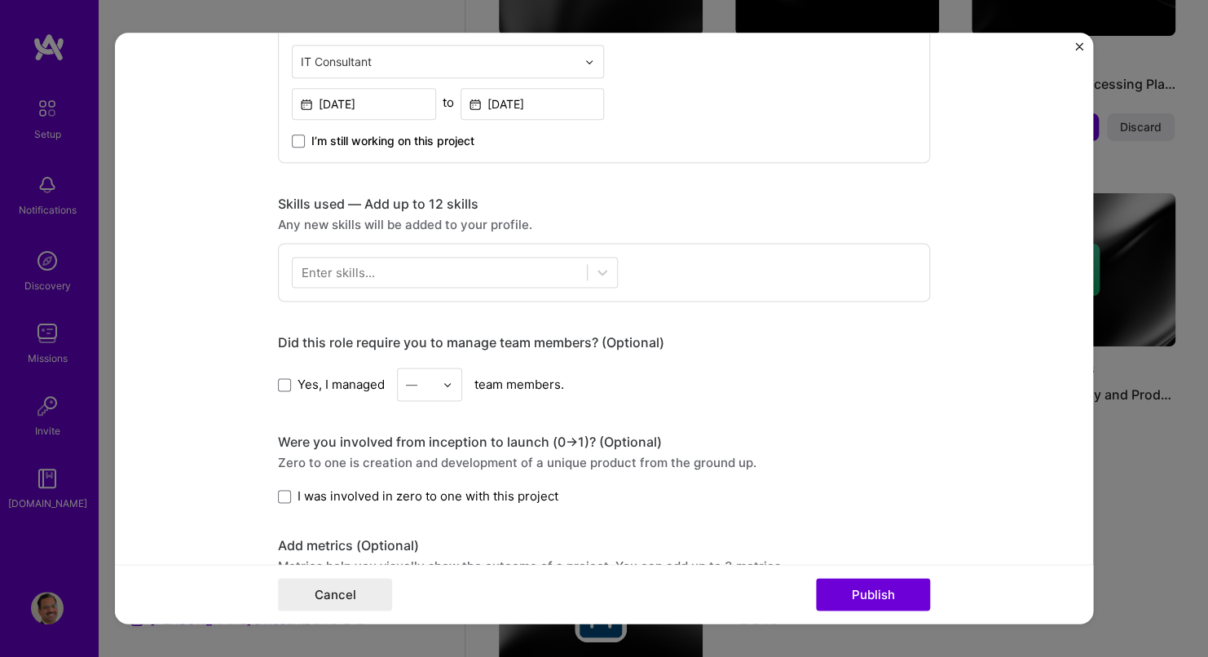
click at [739, 216] on div "Any new skills will be added to your profile." at bounding box center [604, 224] width 652 height 17
click at [479, 271] on div at bounding box center [440, 272] width 294 height 27
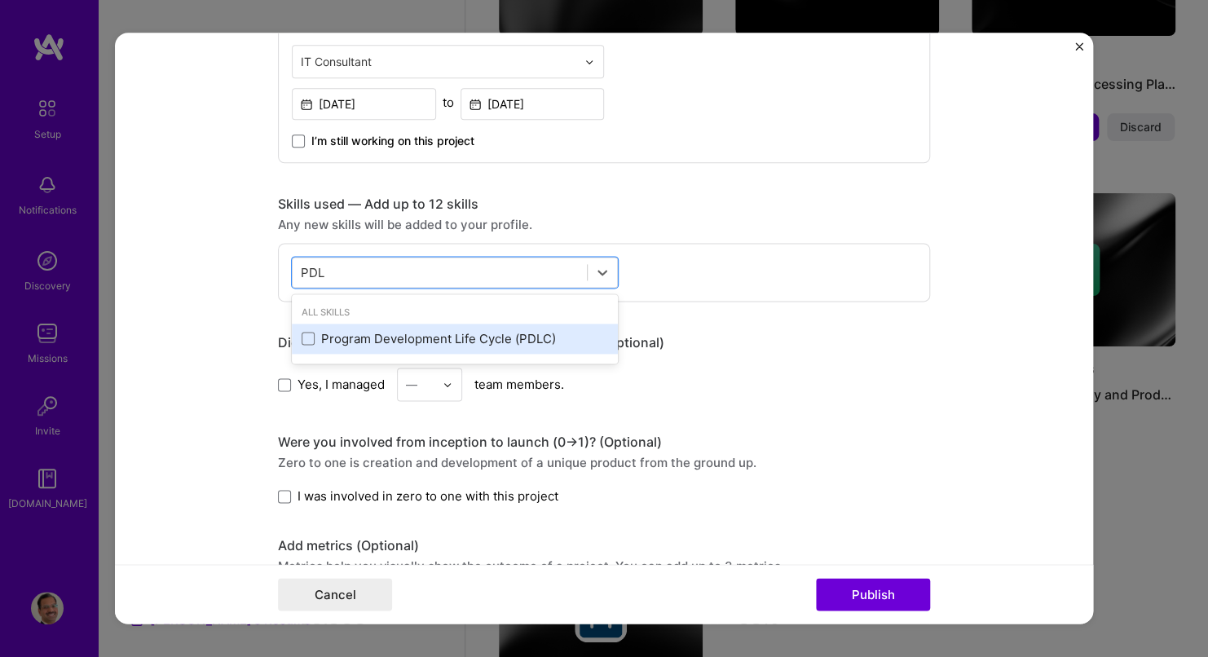
click at [423, 335] on div "Program Development Life Cycle (PDLC)" at bounding box center [455, 338] width 307 height 17
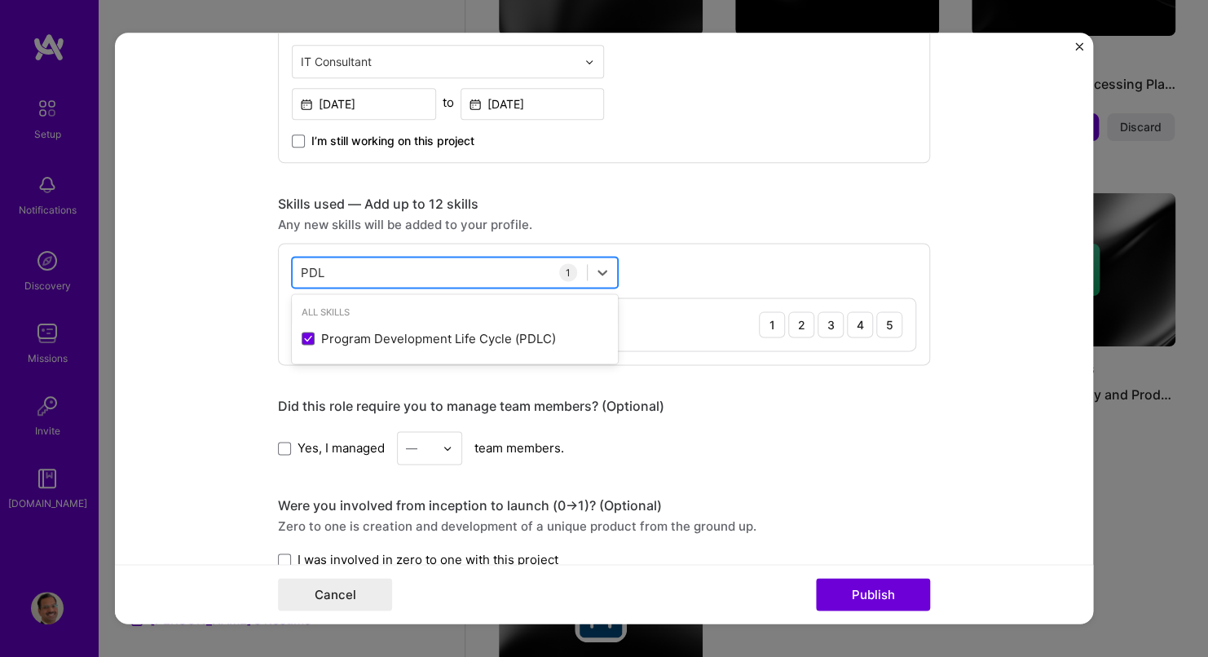
click at [490, 265] on div "PDL PDL" at bounding box center [440, 272] width 294 height 27
type input "P"
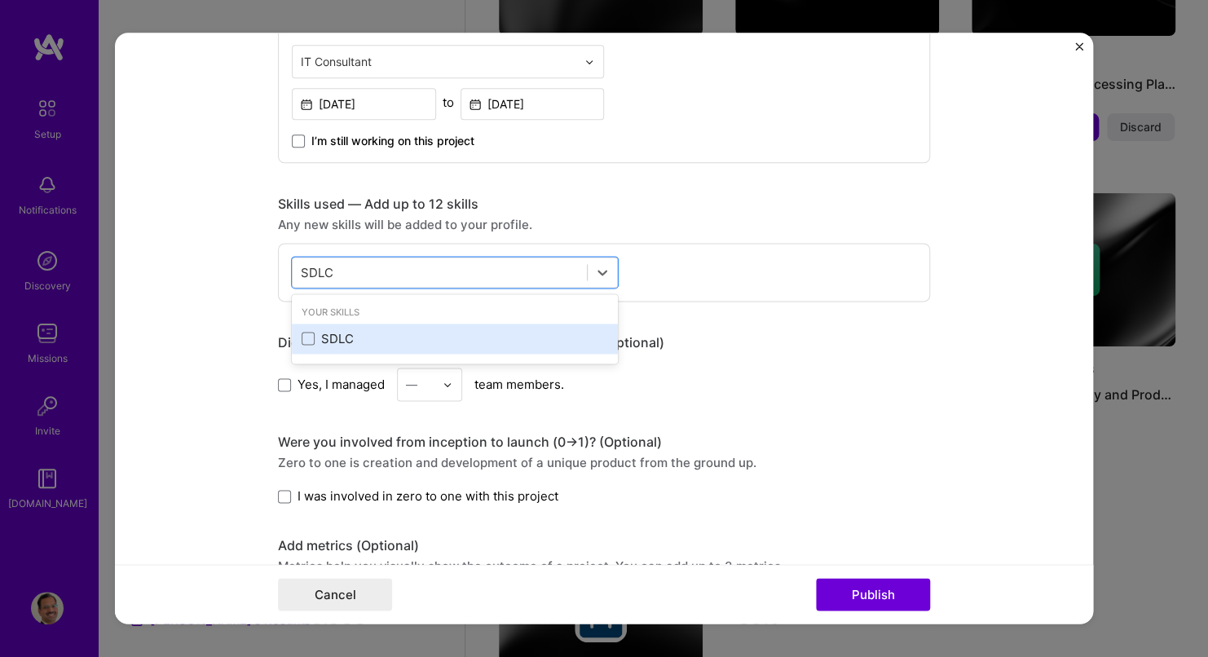
click at [307, 351] on div "SDLC" at bounding box center [455, 339] width 326 height 30
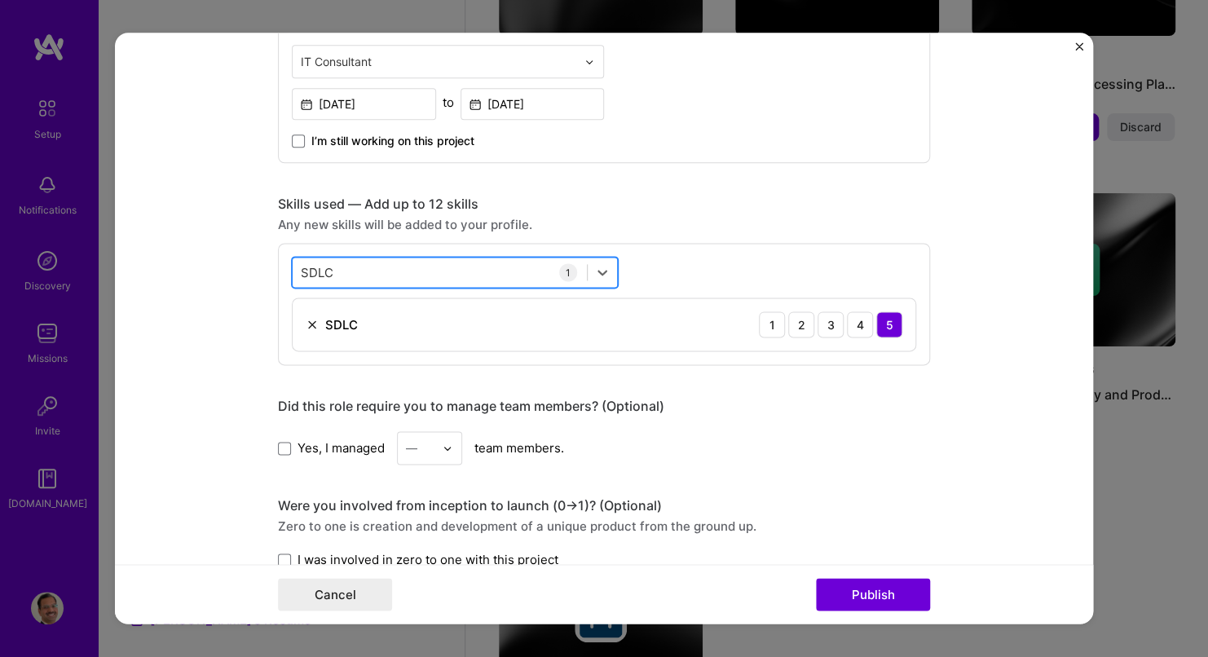
click at [339, 270] on div "SDLC SDLC" at bounding box center [440, 272] width 294 height 27
drag, startPoint x: 339, startPoint y: 270, endPoint x: 236, endPoint y: 262, distance: 103.1
click at [236, 262] on form "Editing suggested project This project is suggested based on your LinkedIn, res…" at bounding box center [604, 328] width 978 height 591
click at [326, 268] on input "SDLC" at bounding box center [317, 272] width 33 height 17
drag, startPoint x: 329, startPoint y: 269, endPoint x: 285, endPoint y: 266, distance: 44.2
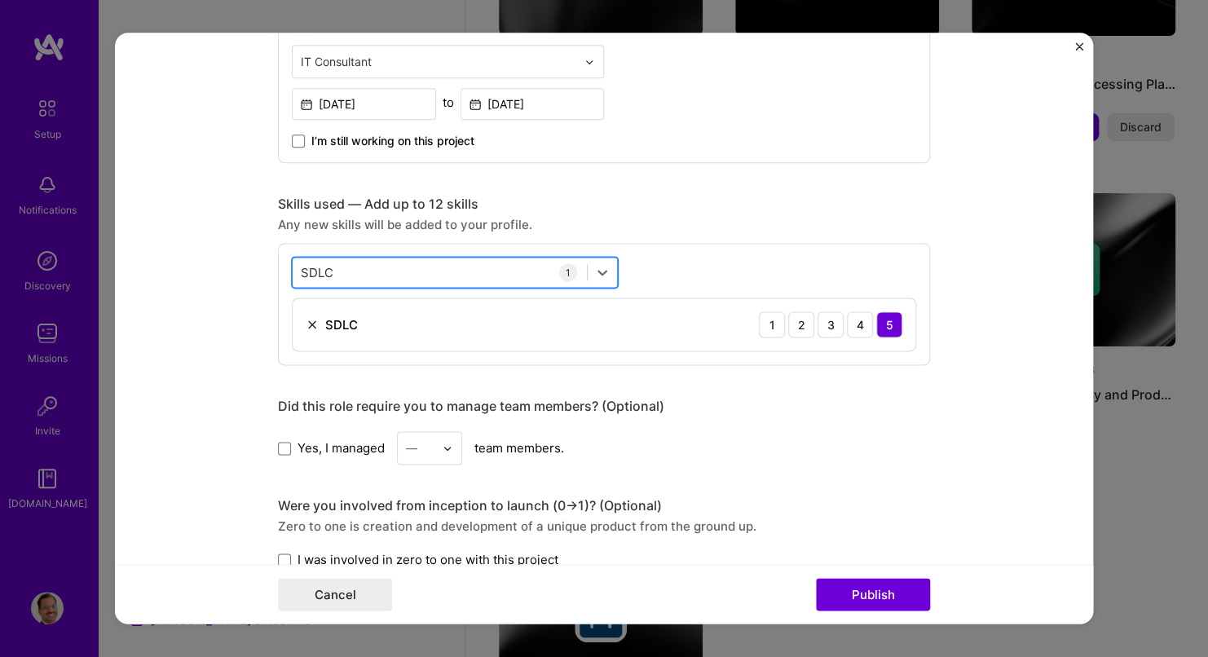
click at [293, 266] on div "SDLC SDLC" at bounding box center [440, 272] width 294 height 27
type input "S"
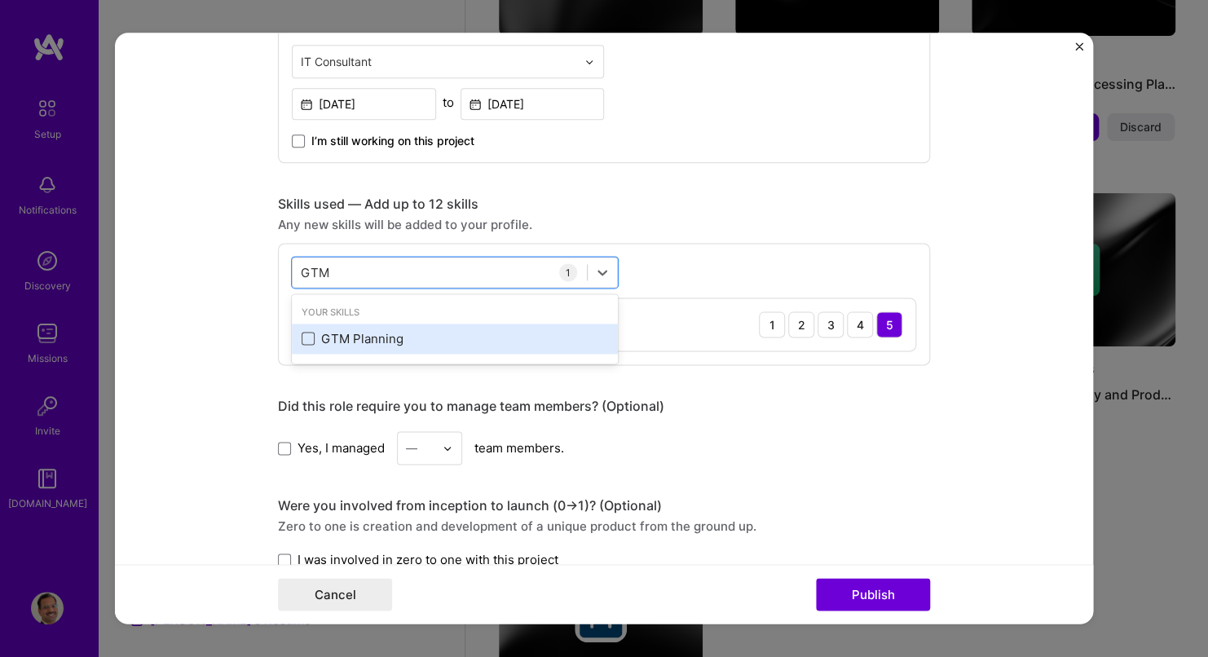
click at [304, 338] on span at bounding box center [308, 339] width 13 height 13
click at [0, 0] on input "checkbox" at bounding box center [0, 0] width 0 height 0
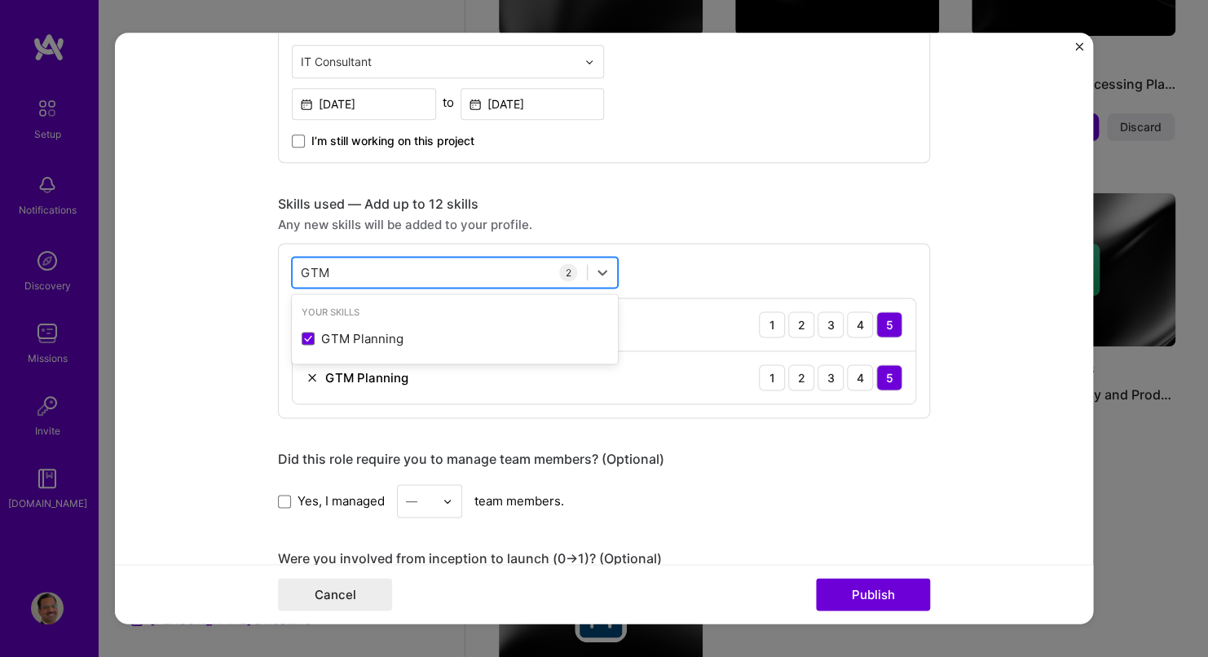
click at [360, 267] on div "GTM GTM" at bounding box center [440, 272] width 294 height 27
type input "G"
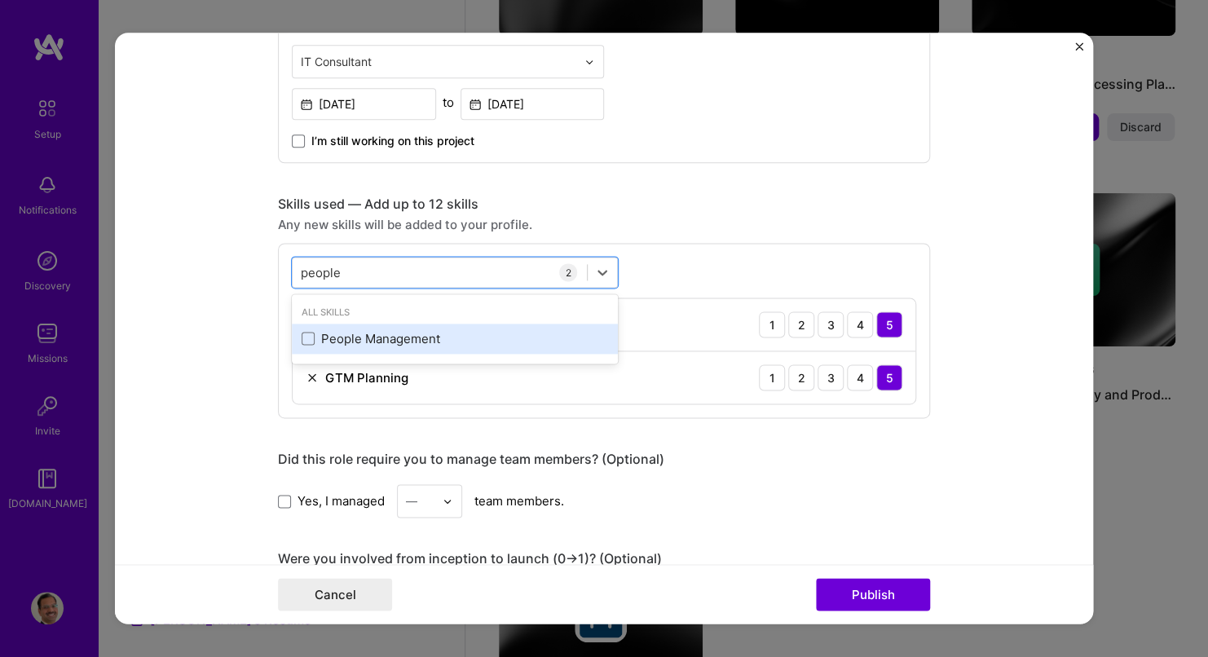
click at [332, 335] on div "People Management" at bounding box center [455, 338] width 307 height 17
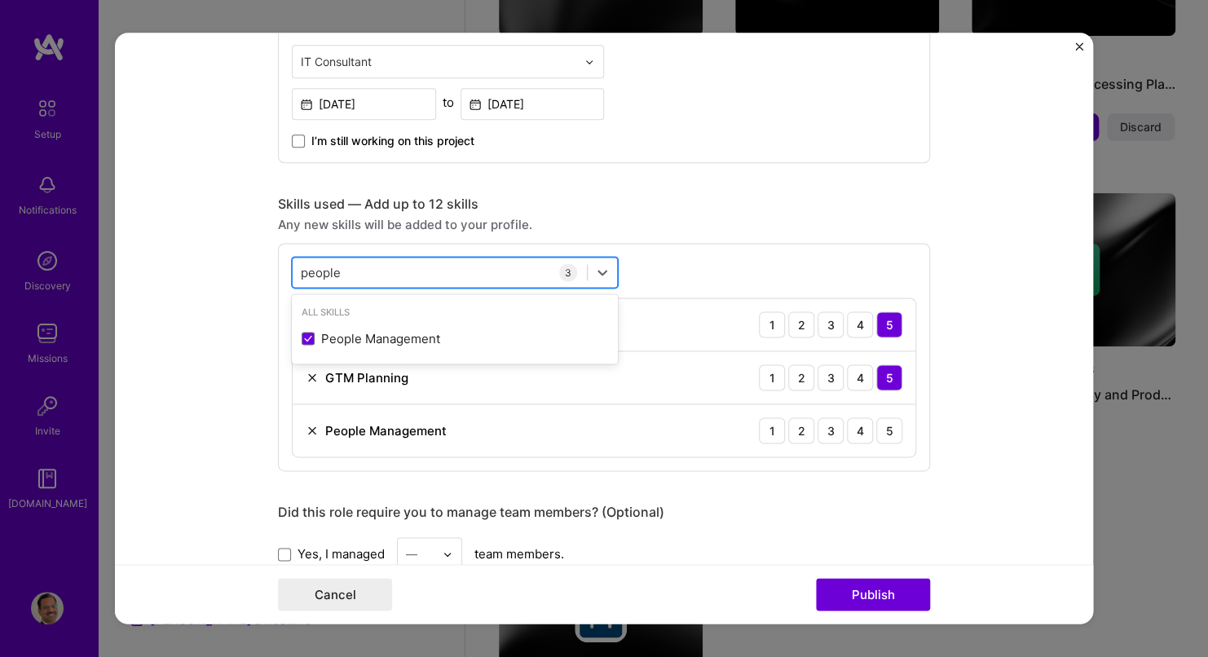
click at [354, 272] on div "people people" at bounding box center [440, 272] width 294 height 27
type input "p"
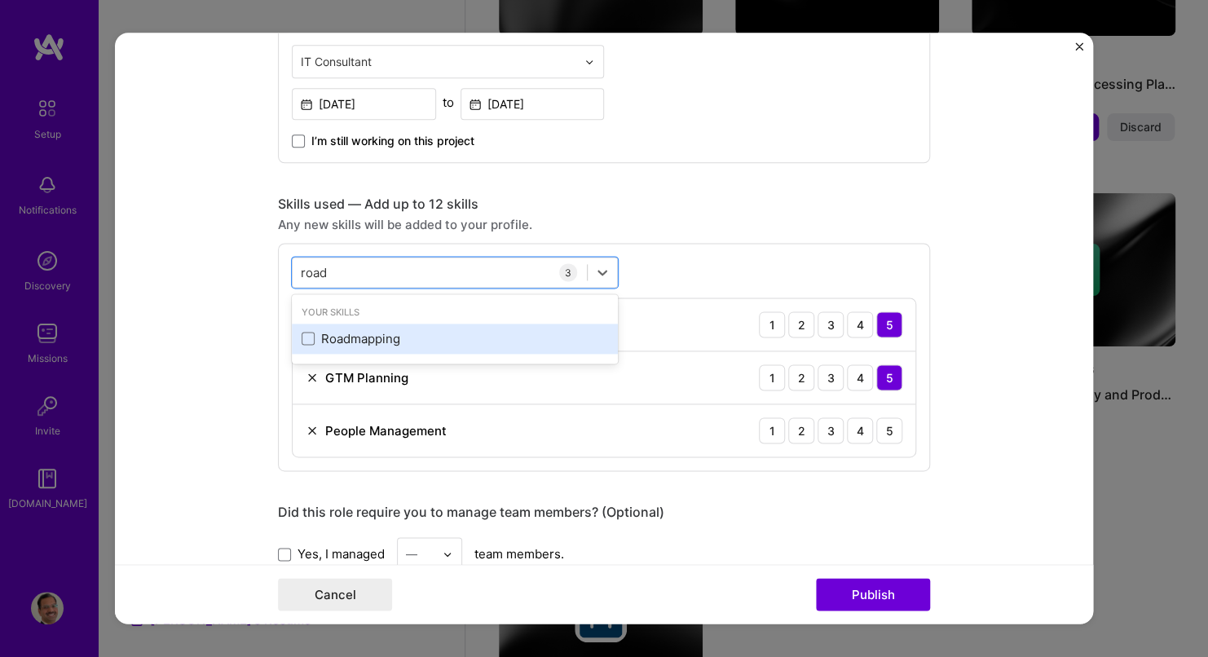
click at [317, 342] on div "Roadmapping" at bounding box center [455, 338] width 307 height 17
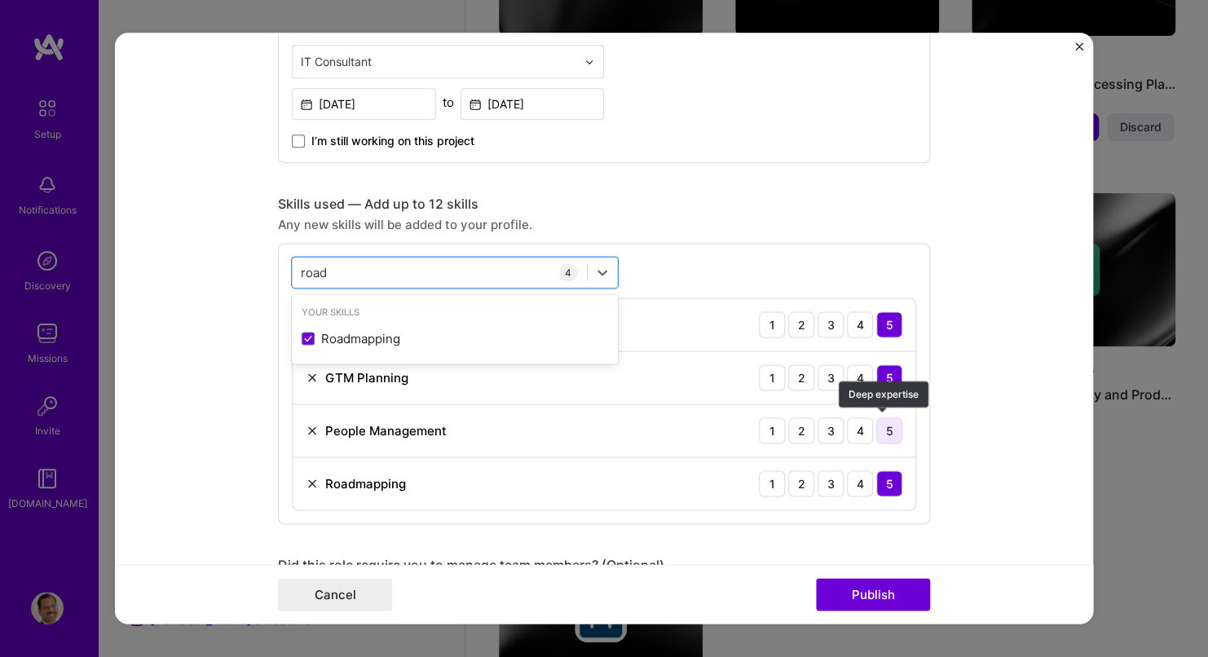
click at [892, 428] on div "5" at bounding box center [890, 430] width 26 height 26
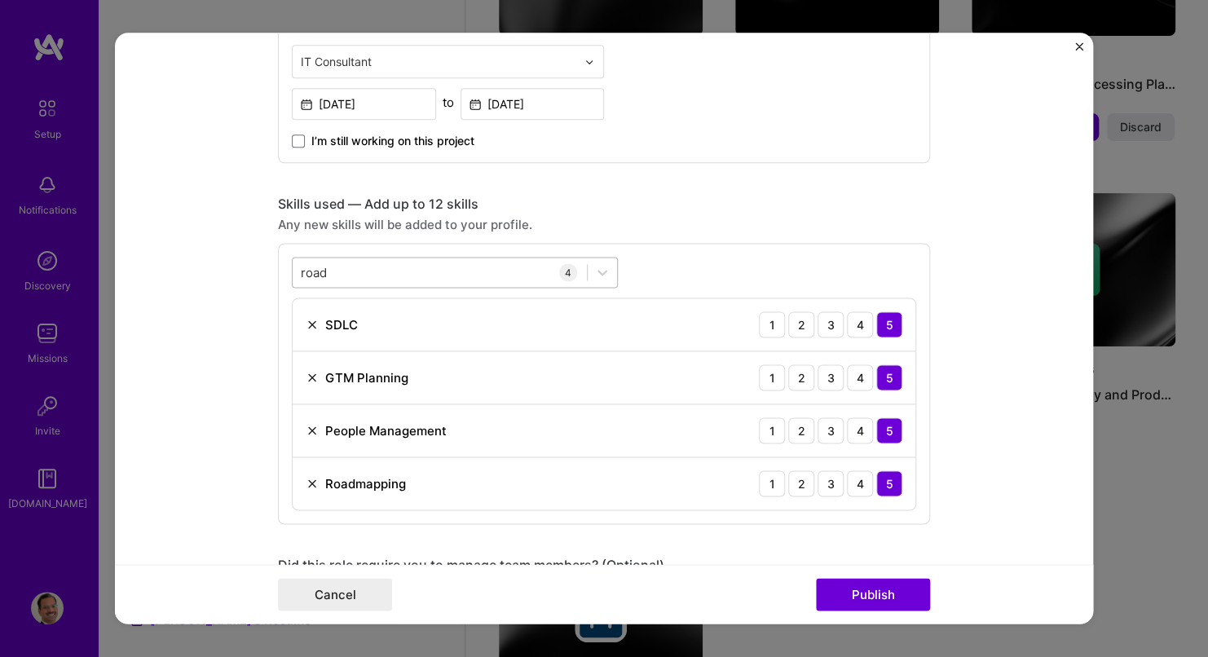
click at [395, 271] on div "[GEOGRAPHIC_DATA]" at bounding box center [440, 272] width 294 height 27
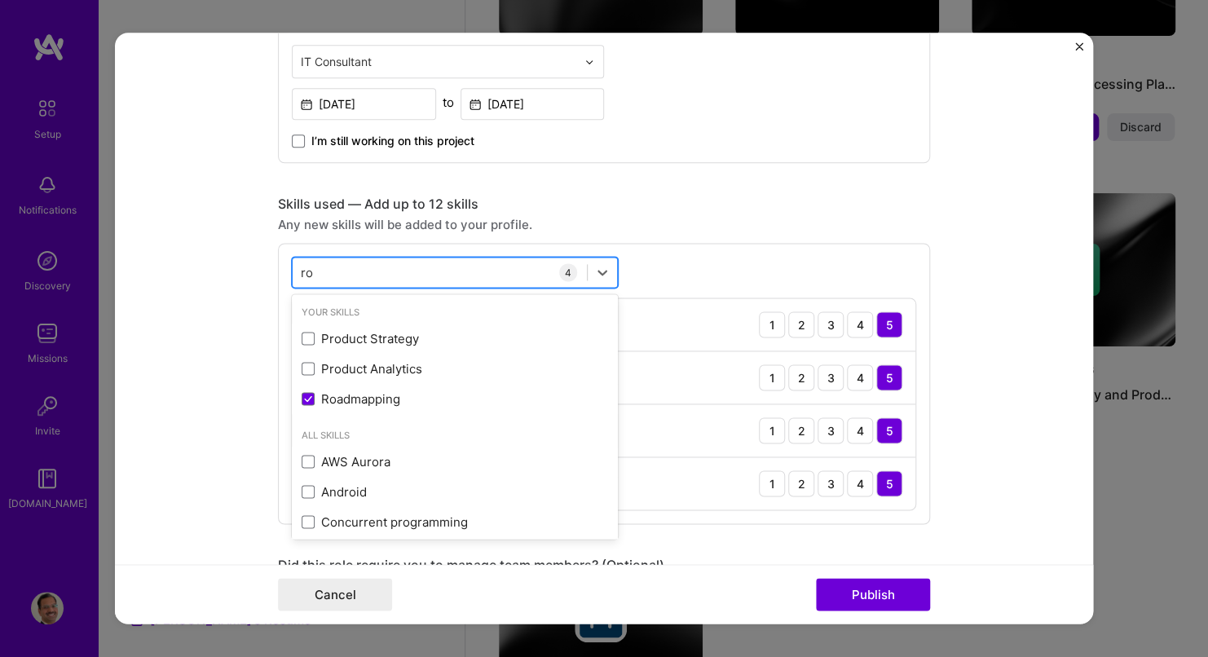
type input "r"
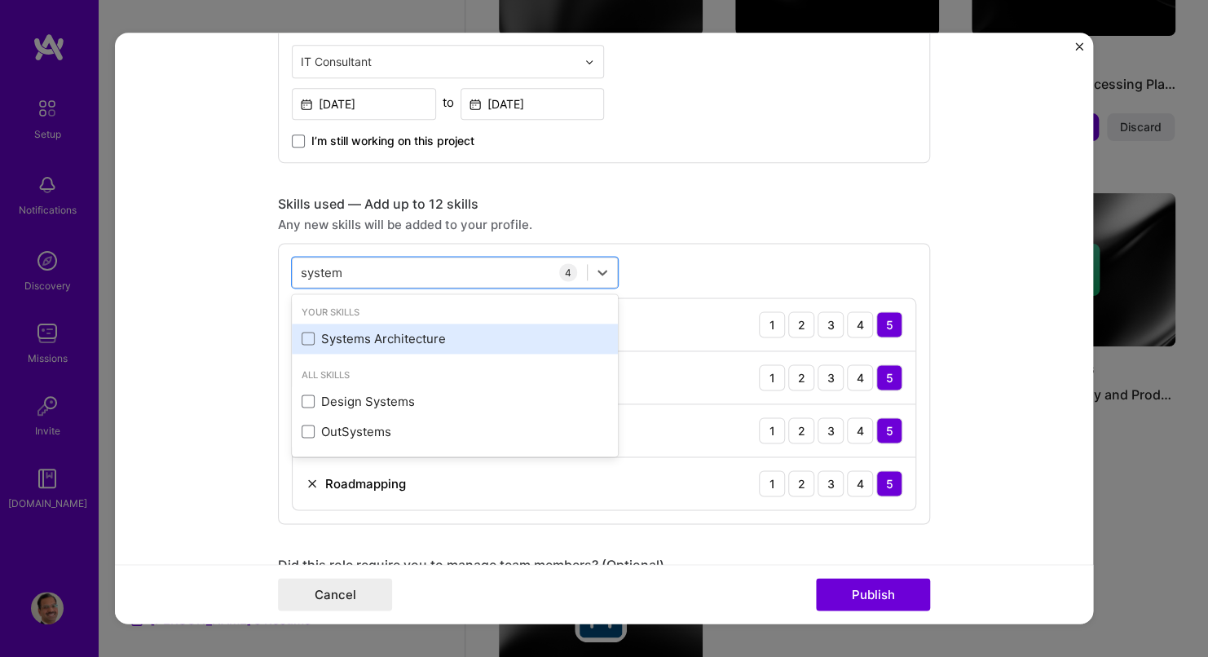
click at [324, 334] on div "Systems Architecture" at bounding box center [455, 338] width 307 height 17
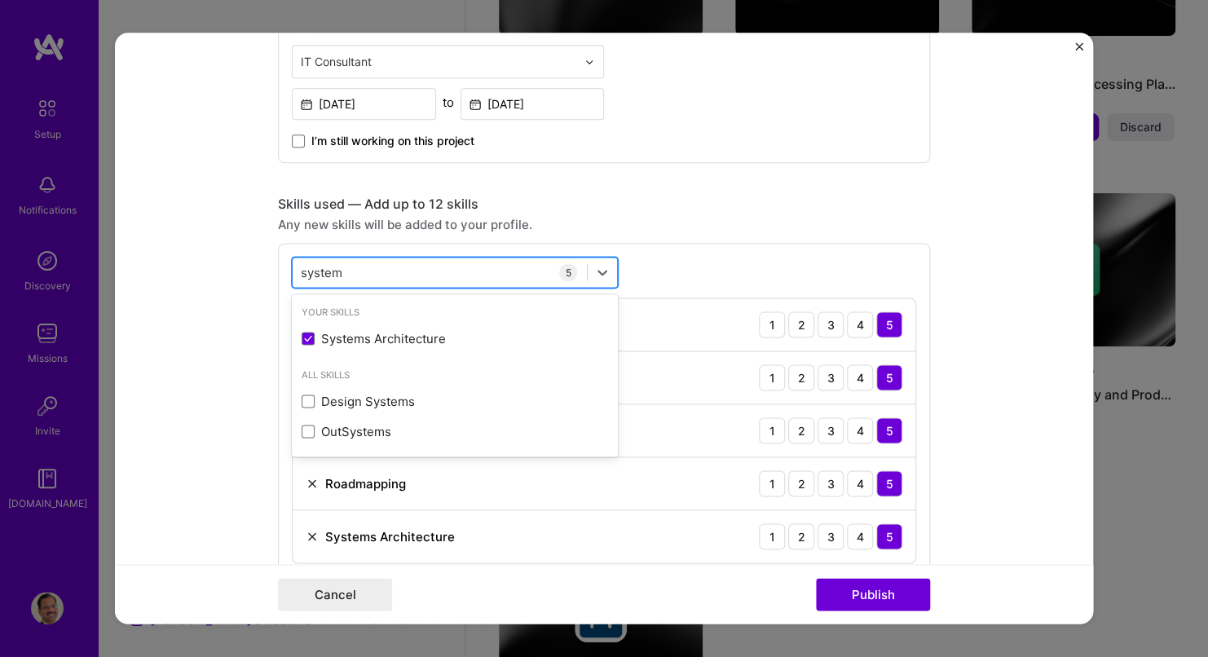
click at [429, 263] on div "system system" at bounding box center [440, 272] width 294 height 27
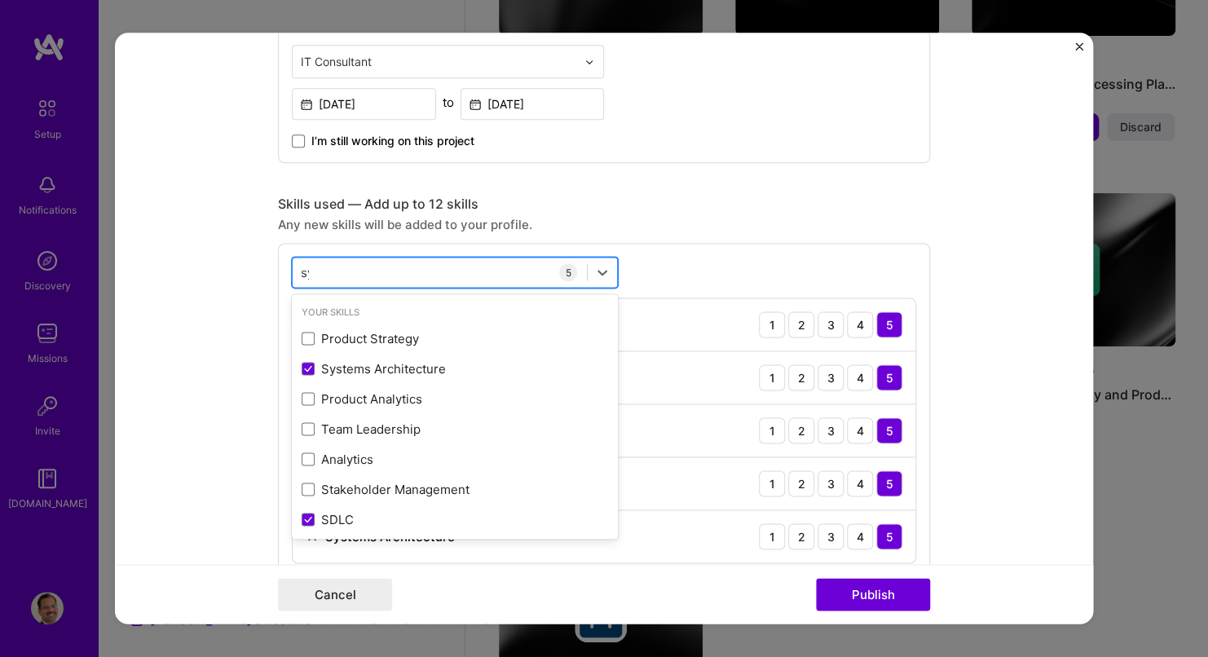
type input "s"
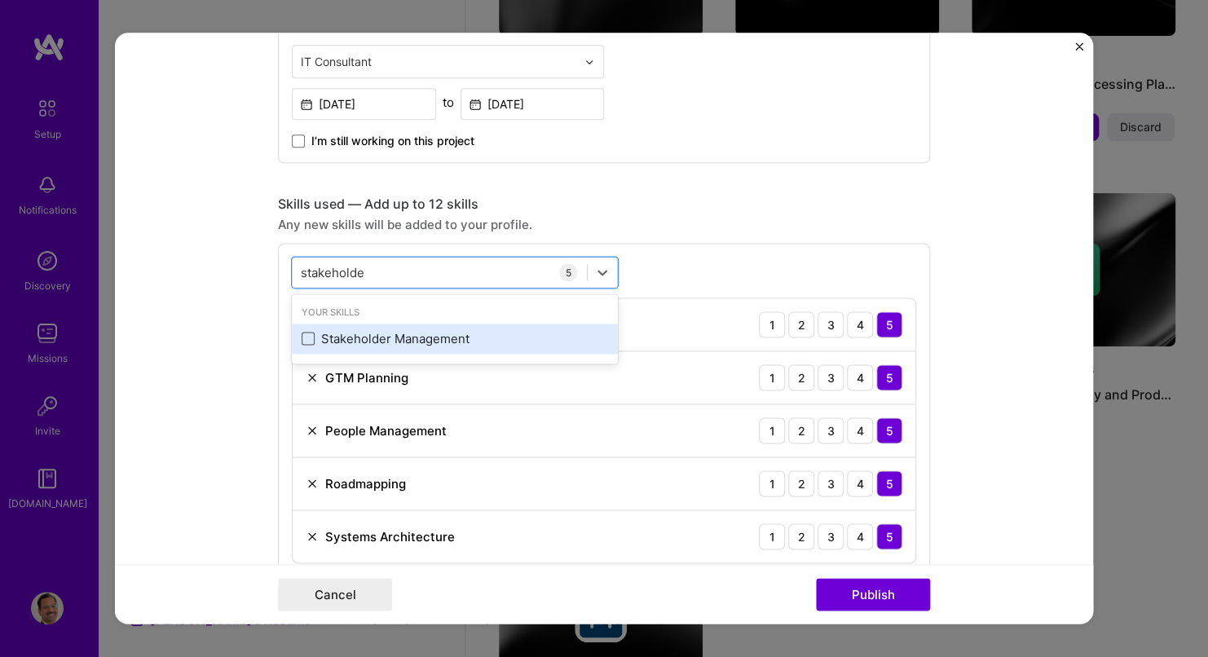
click at [302, 341] on span at bounding box center [308, 339] width 13 height 13
click at [0, 0] on input "checkbox" at bounding box center [0, 0] width 0 height 0
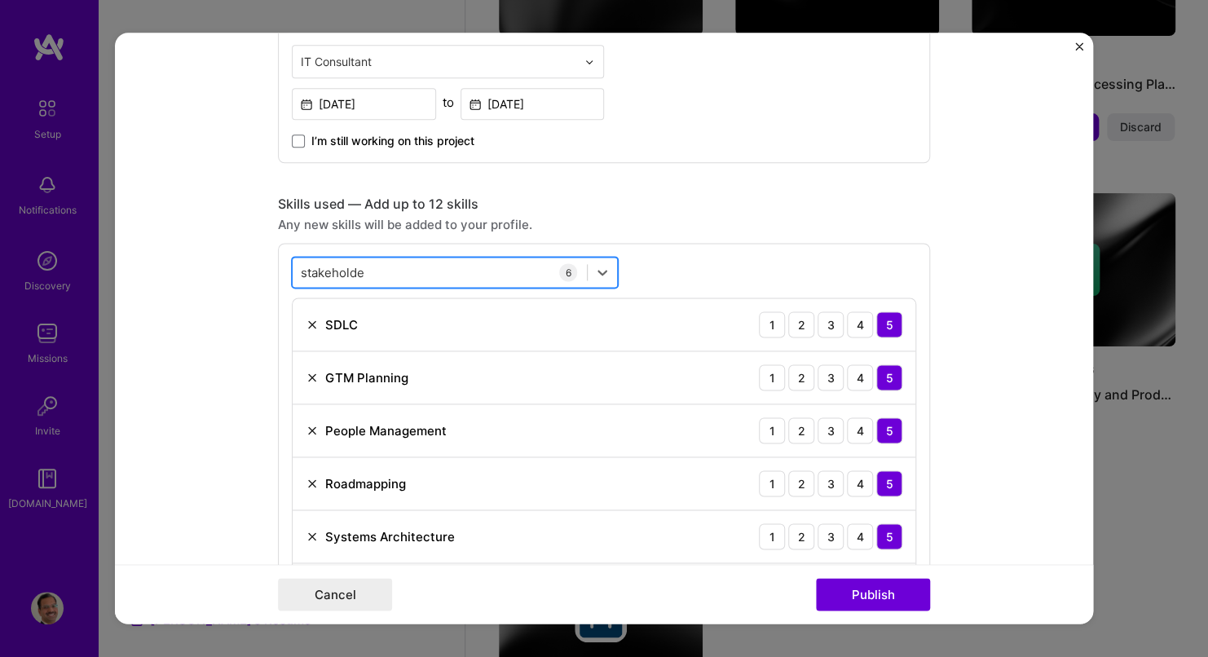
click at [368, 272] on div "stakeholde stakeholde" at bounding box center [440, 272] width 294 height 27
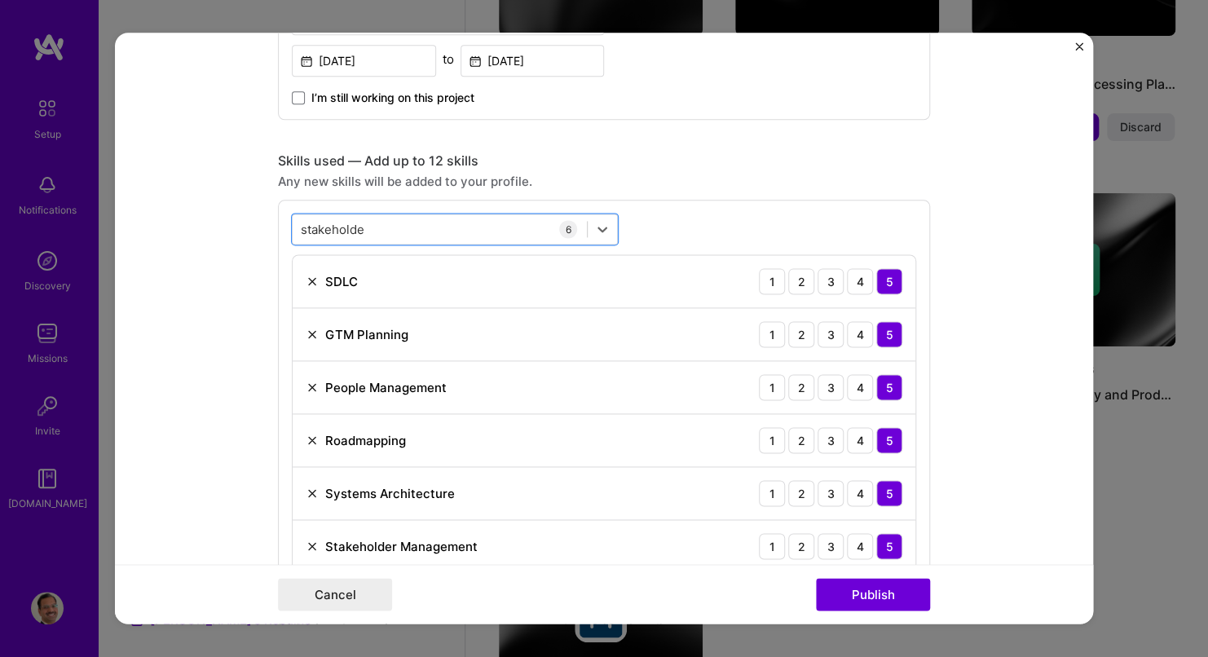
scroll to position [734, 0]
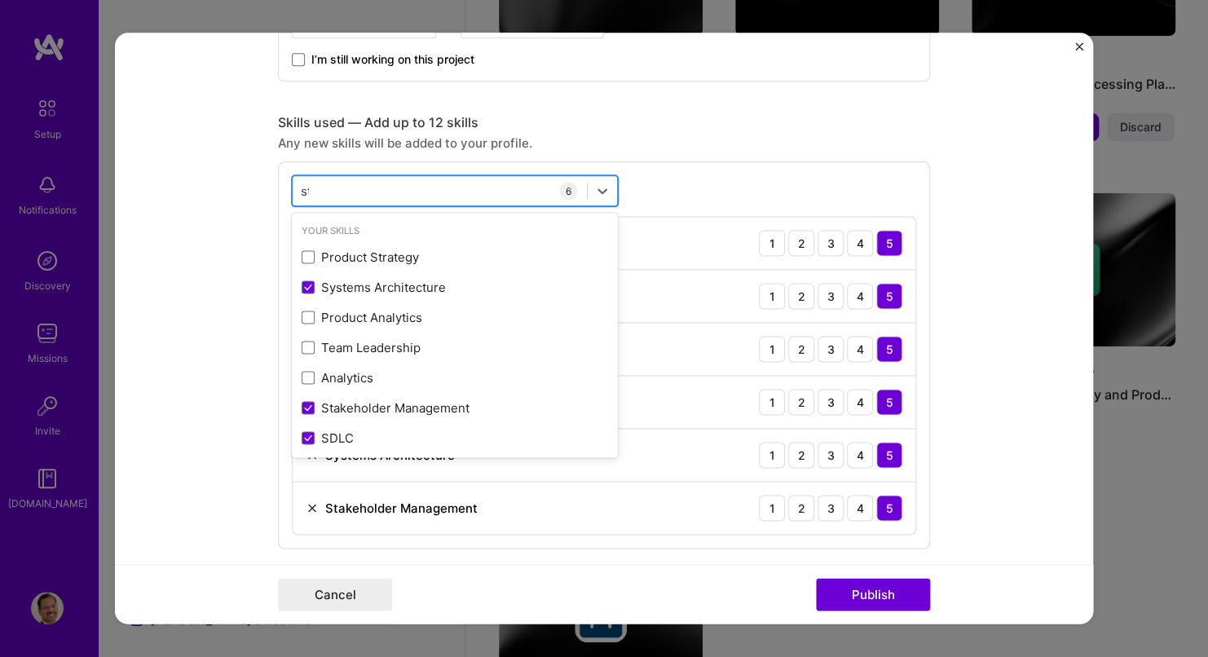
type input "s"
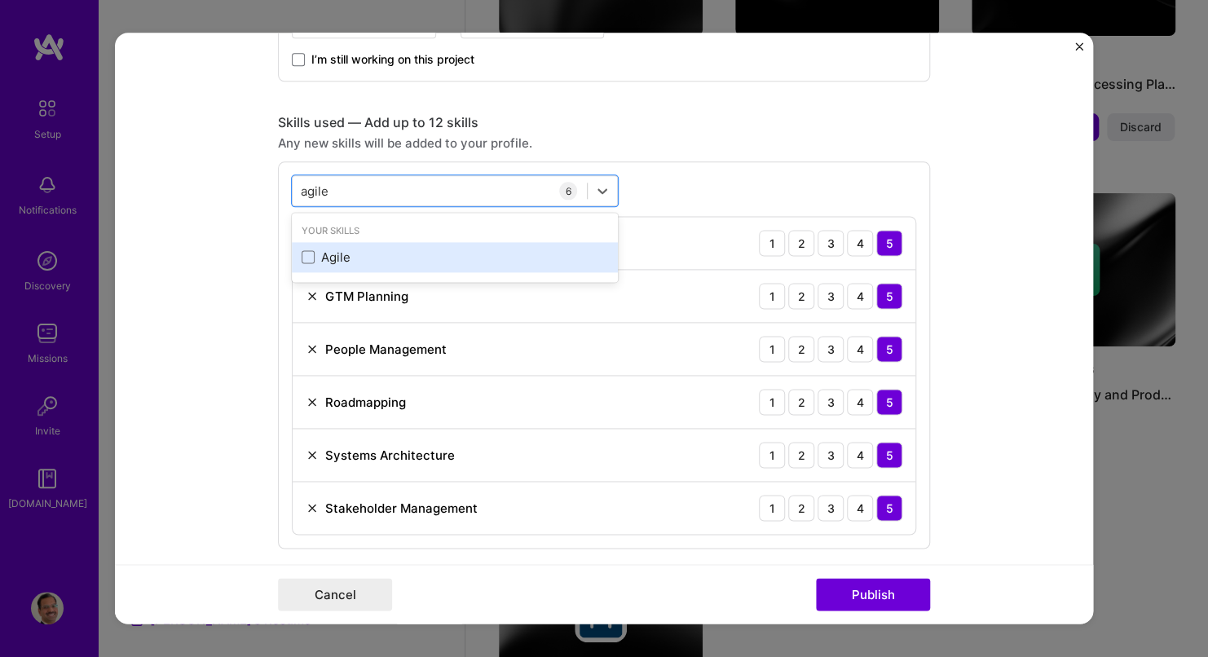
click at [322, 253] on div "Agile" at bounding box center [455, 257] width 307 height 17
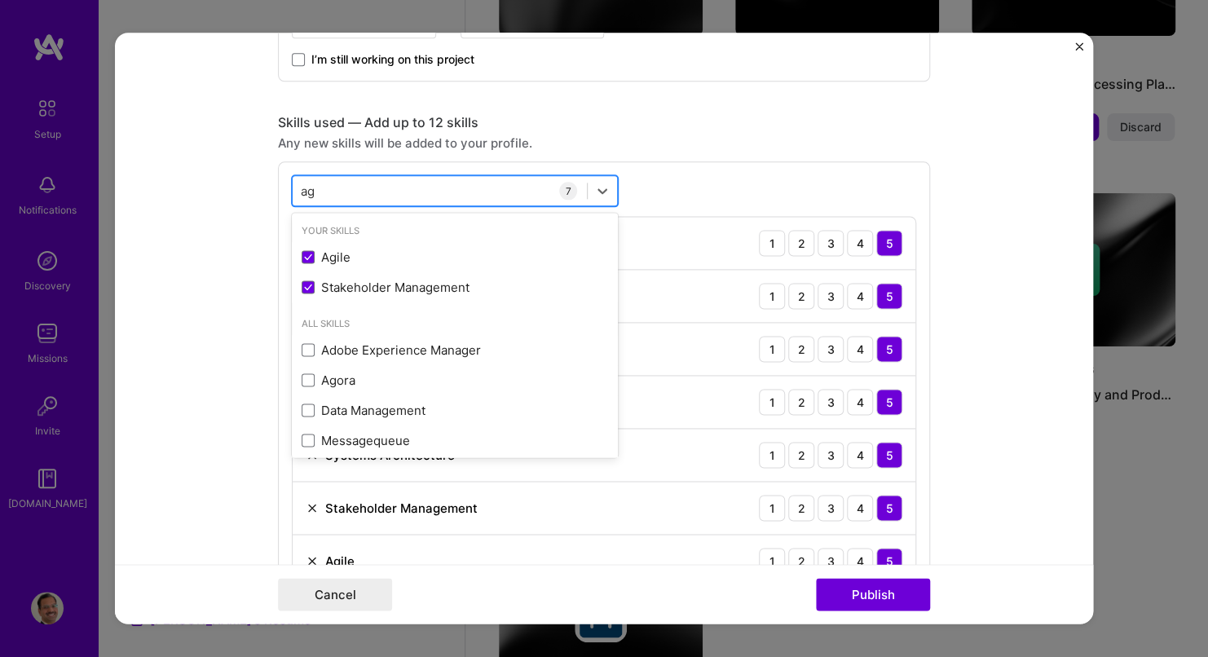
type input "a"
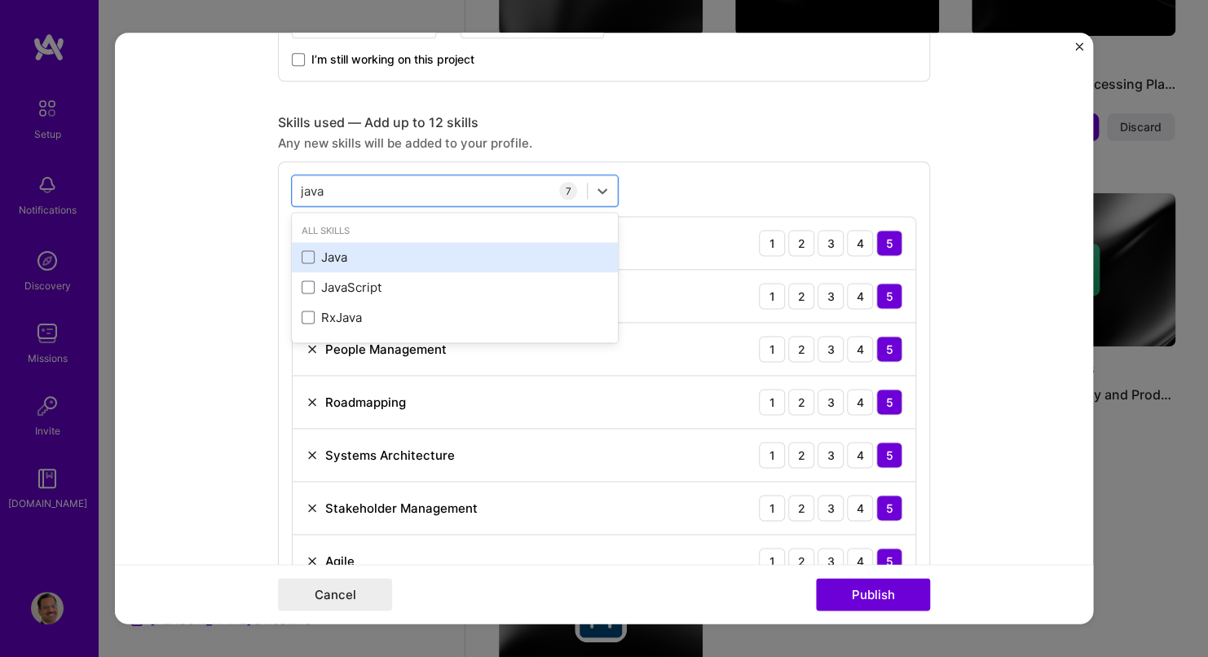
click at [316, 254] on div "Java" at bounding box center [455, 257] width 307 height 17
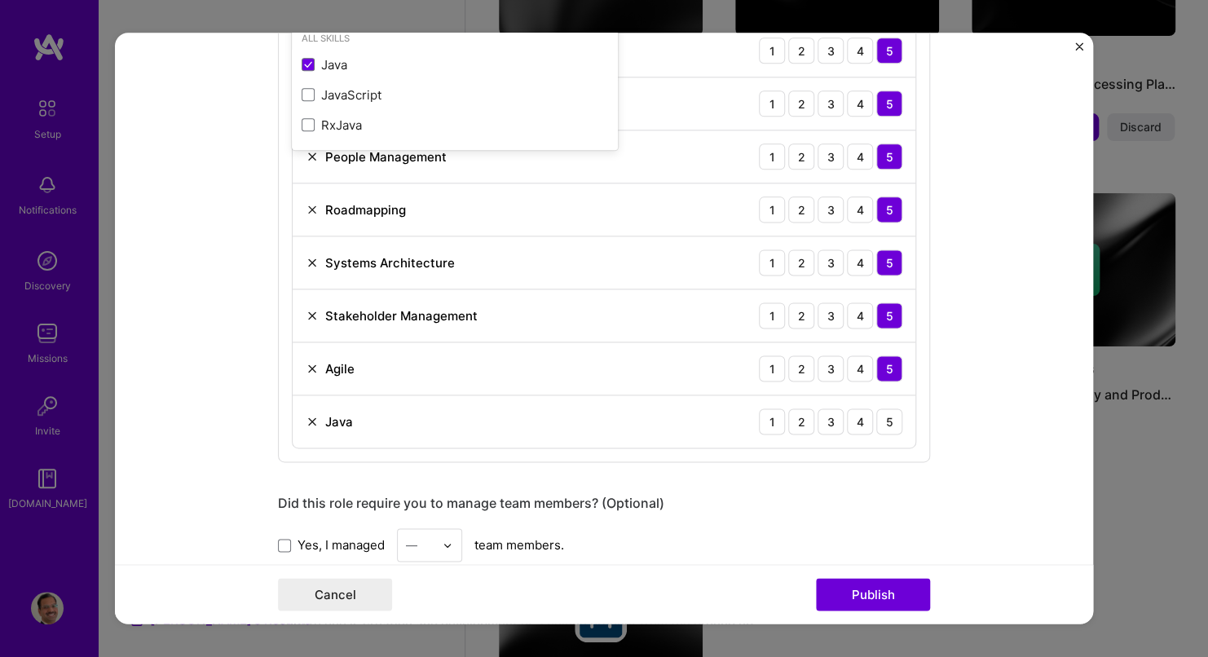
scroll to position [978, 0]
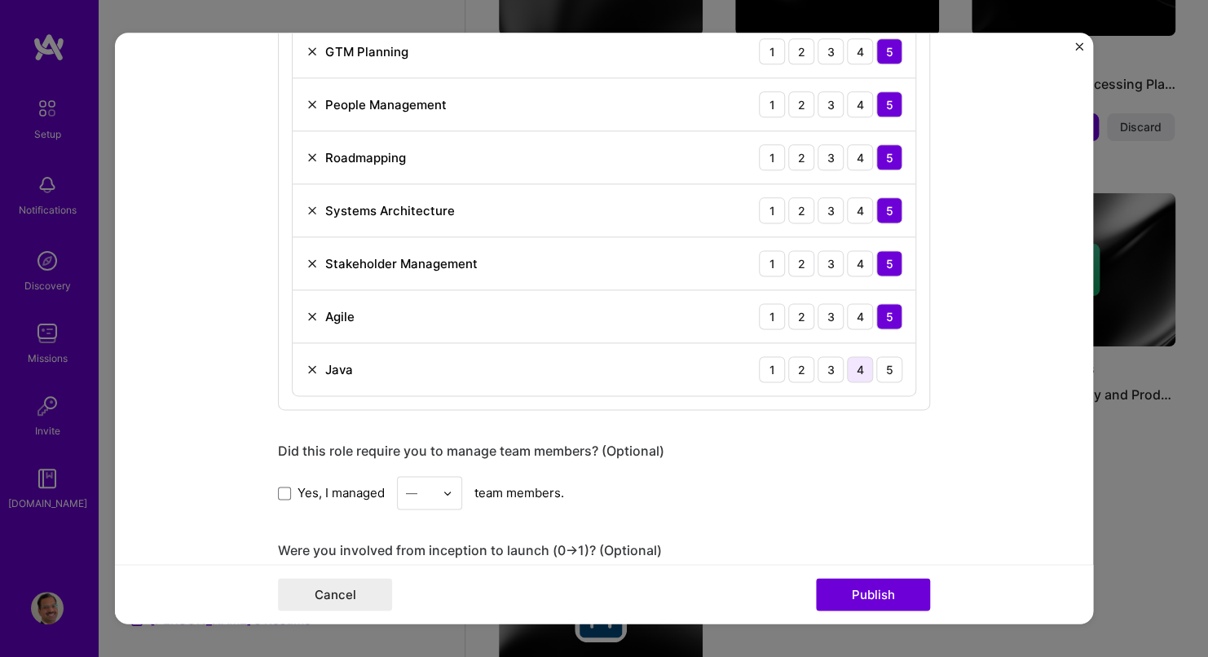
click at [859, 368] on div "4" at bounding box center [860, 369] width 26 height 26
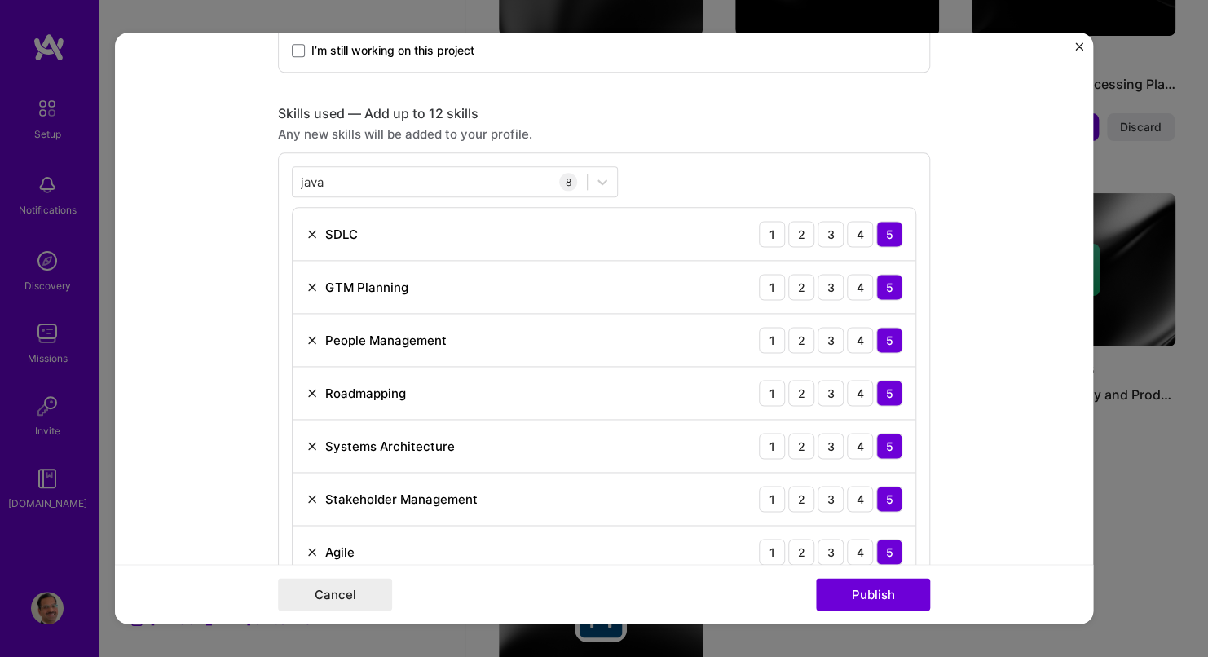
scroll to position [734, 0]
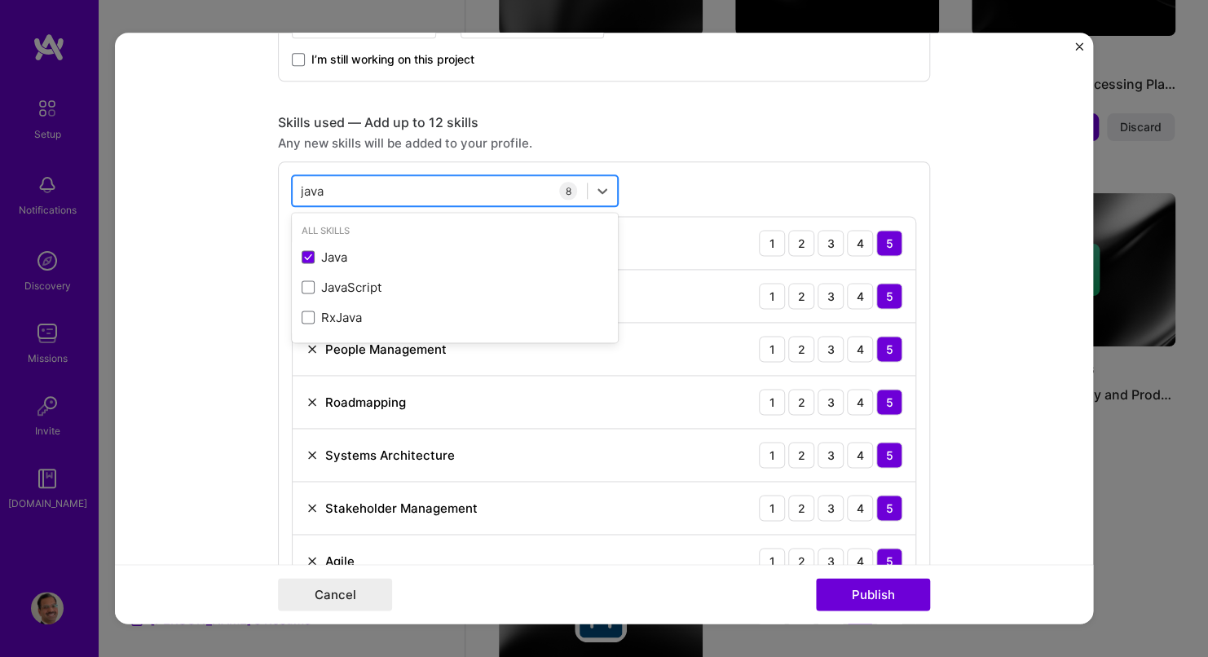
click at [350, 189] on div "java java" at bounding box center [440, 191] width 294 height 27
type input "j"
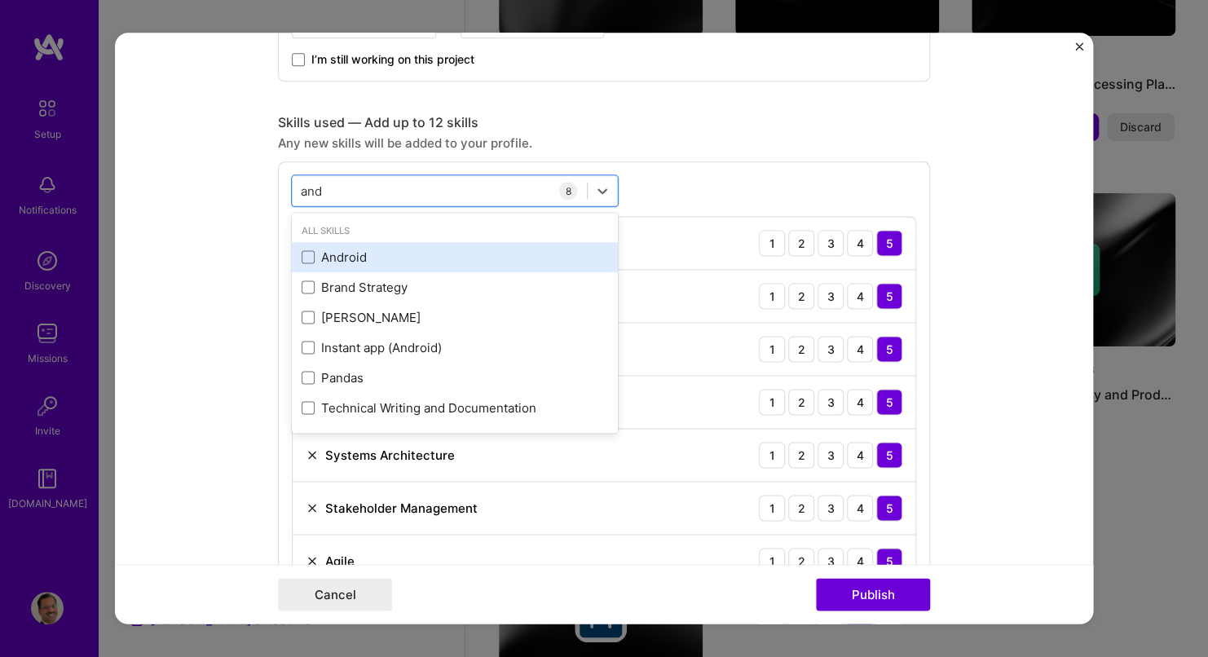
click at [329, 259] on div "Android" at bounding box center [455, 257] width 307 height 17
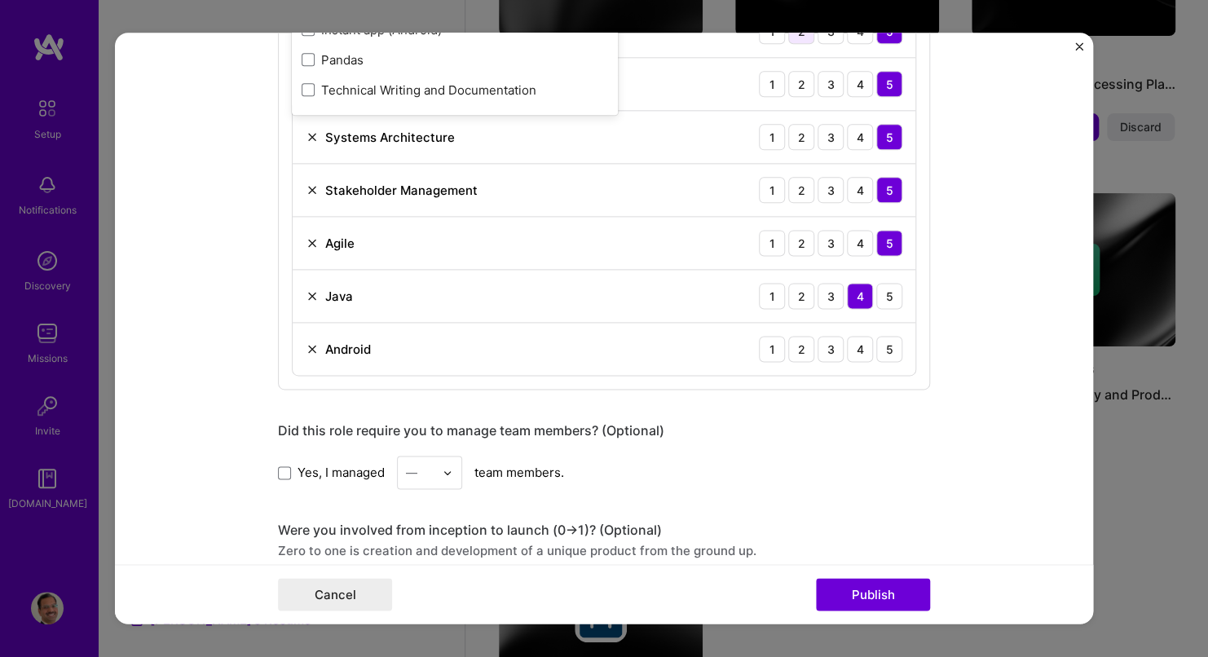
scroll to position [1060, 0]
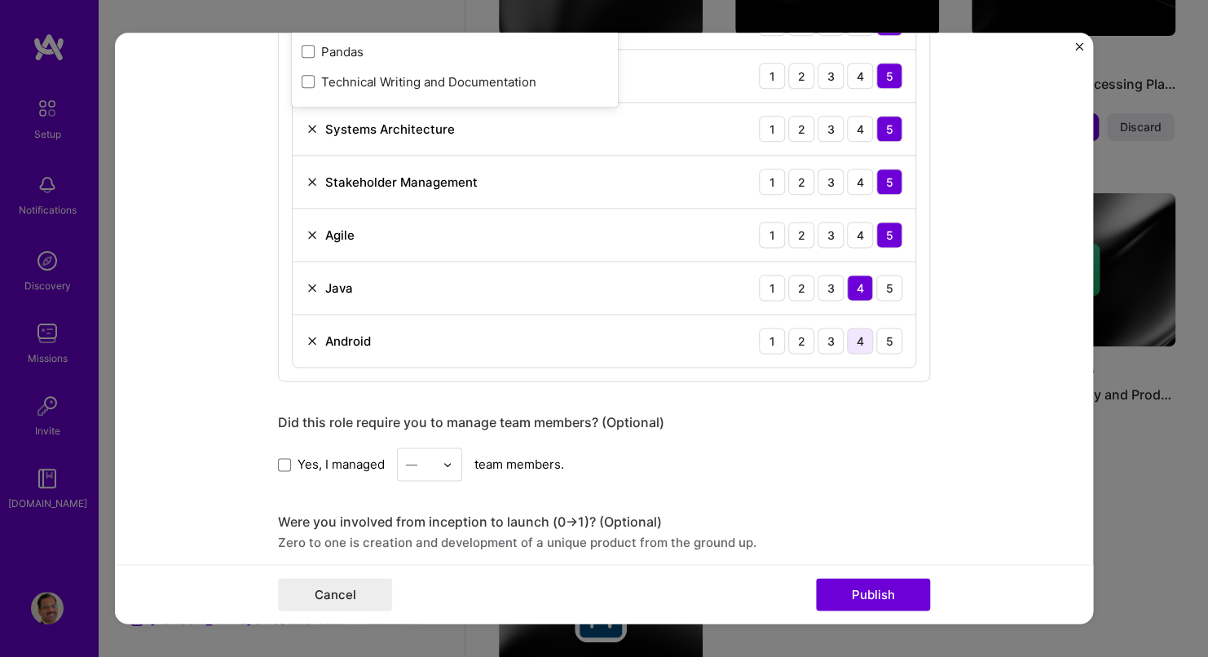
click at [850, 343] on div "4" at bounding box center [860, 341] width 26 height 26
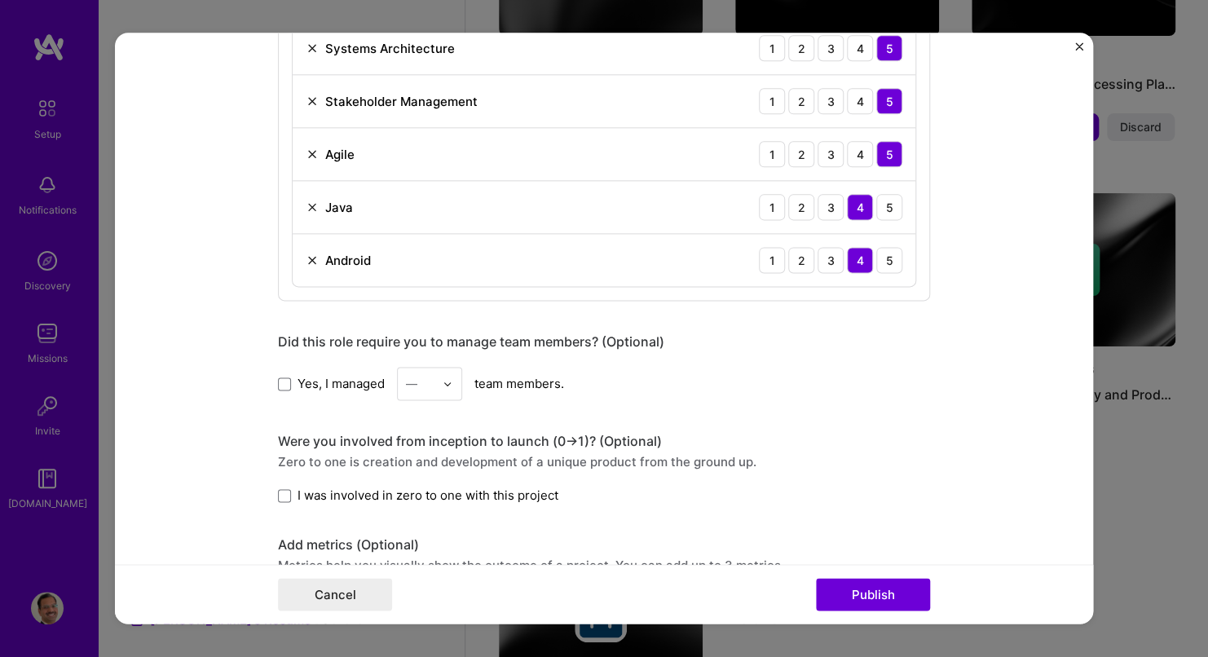
scroll to position [1223, 0]
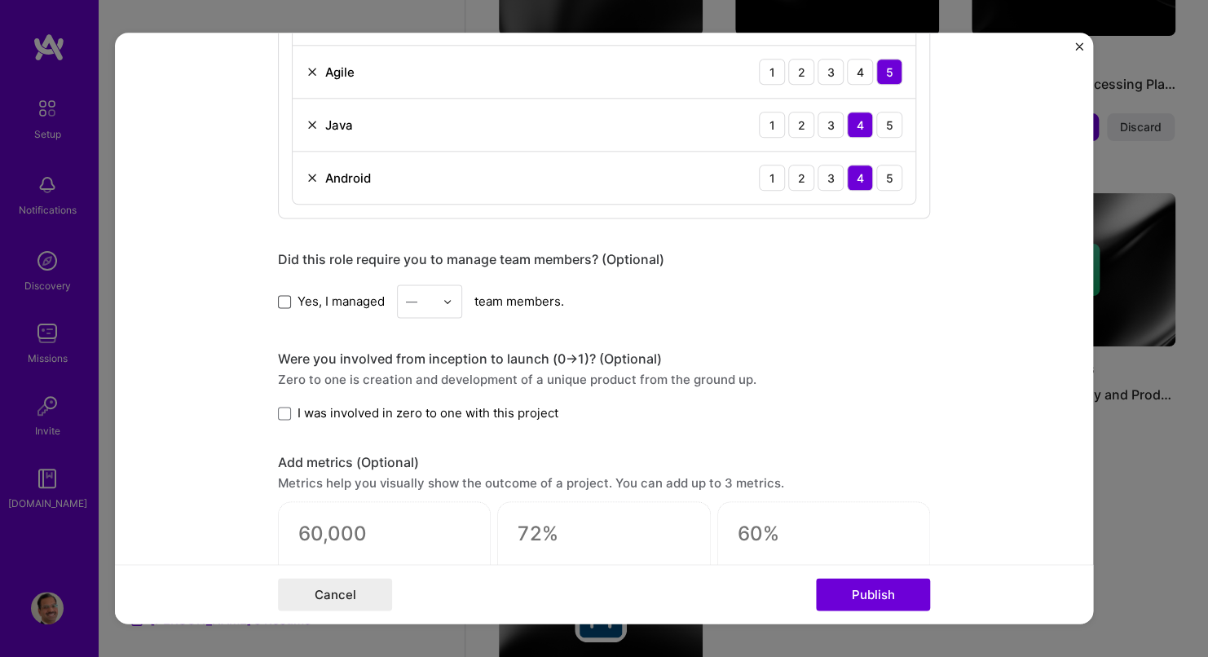
click at [281, 302] on span at bounding box center [284, 301] width 13 height 13
click at [0, 0] on input "Yes, I managed" at bounding box center [0, 0] width 0 height 0
click at [444, 301] on img at bounding box center [448, 302] width 10 height 10
click at [415, 368] on div "10" at bounding box center [429, 371] width 55 height 30
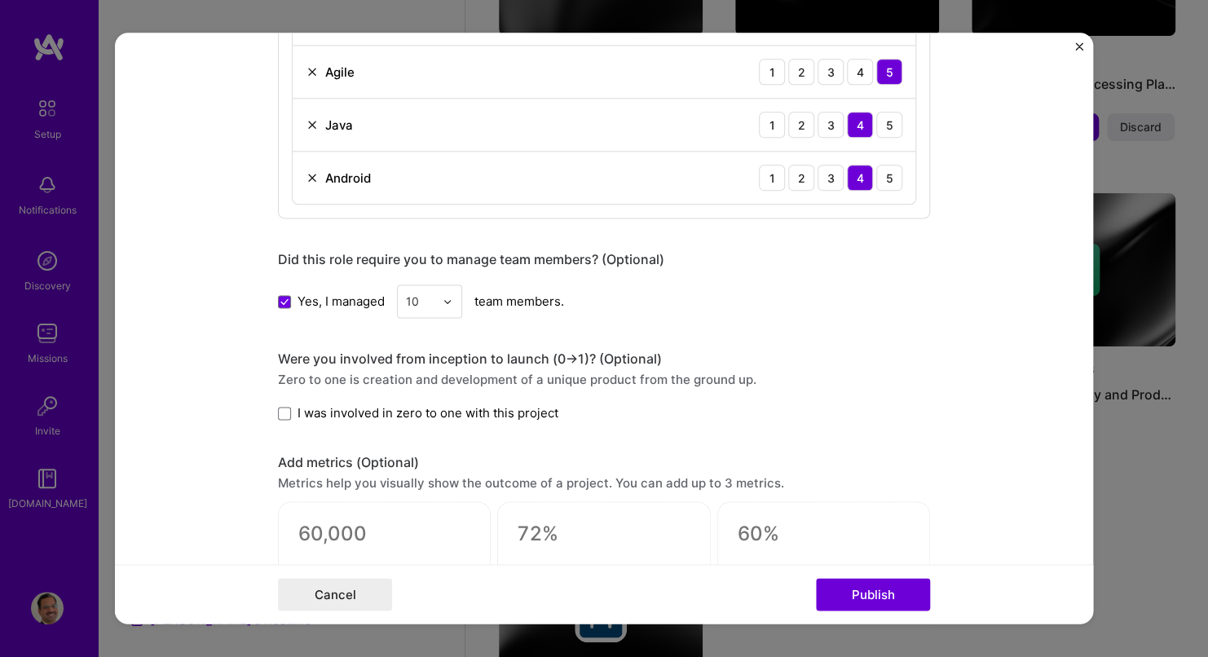
click at [429, 413] on span "I was involved in zero to one with this project" at bounding box center [428, 412] width 261 height 17
click at [0, 0] on input "I was involved in zero to one with this project" at bounding box center [0, 0] width 0 height 0
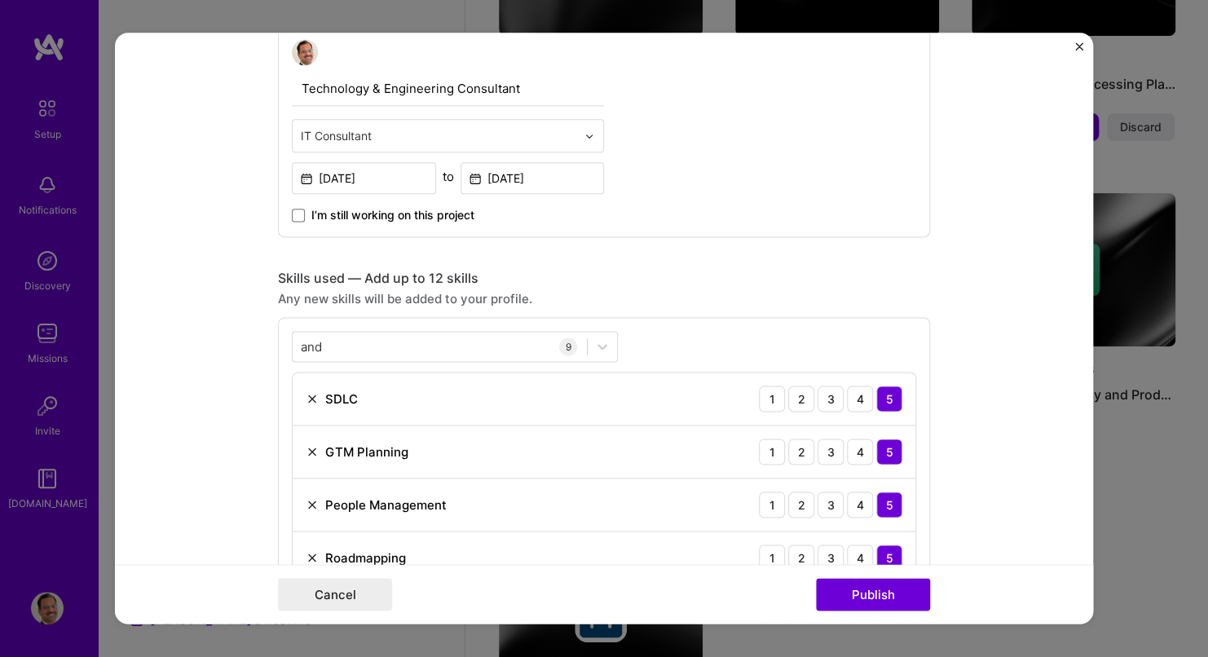
scroll to position [571, 0]
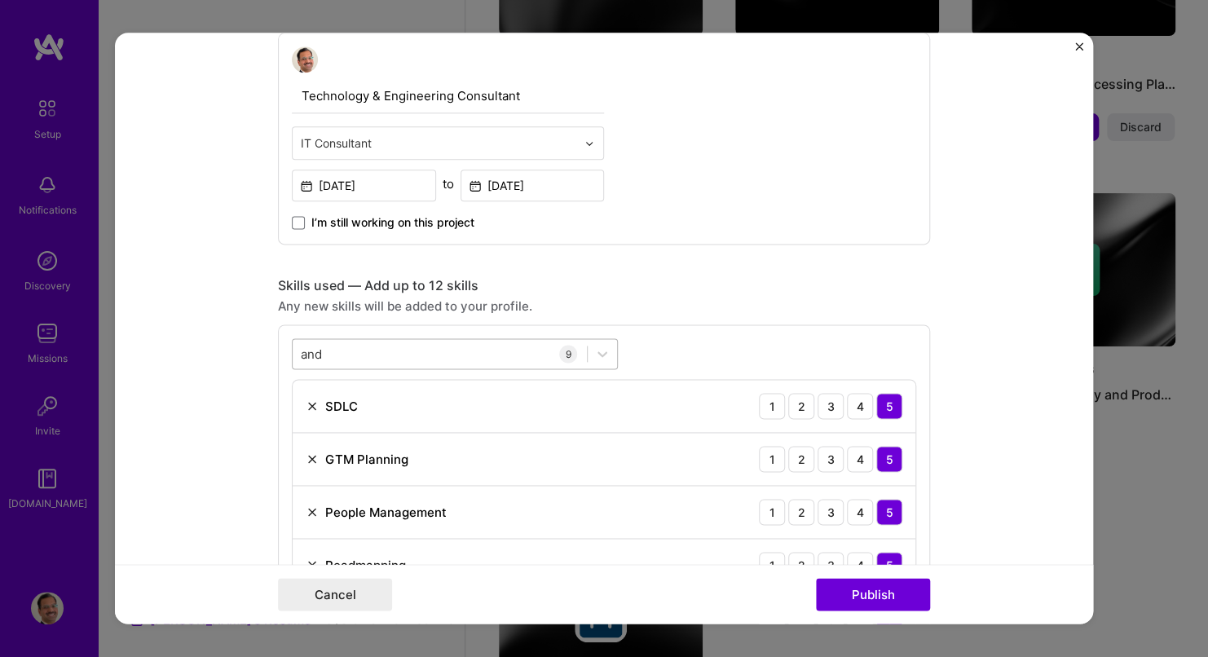
click at [327, 354] on div "and and" at bounding box center [440, 354] width 294 height 27
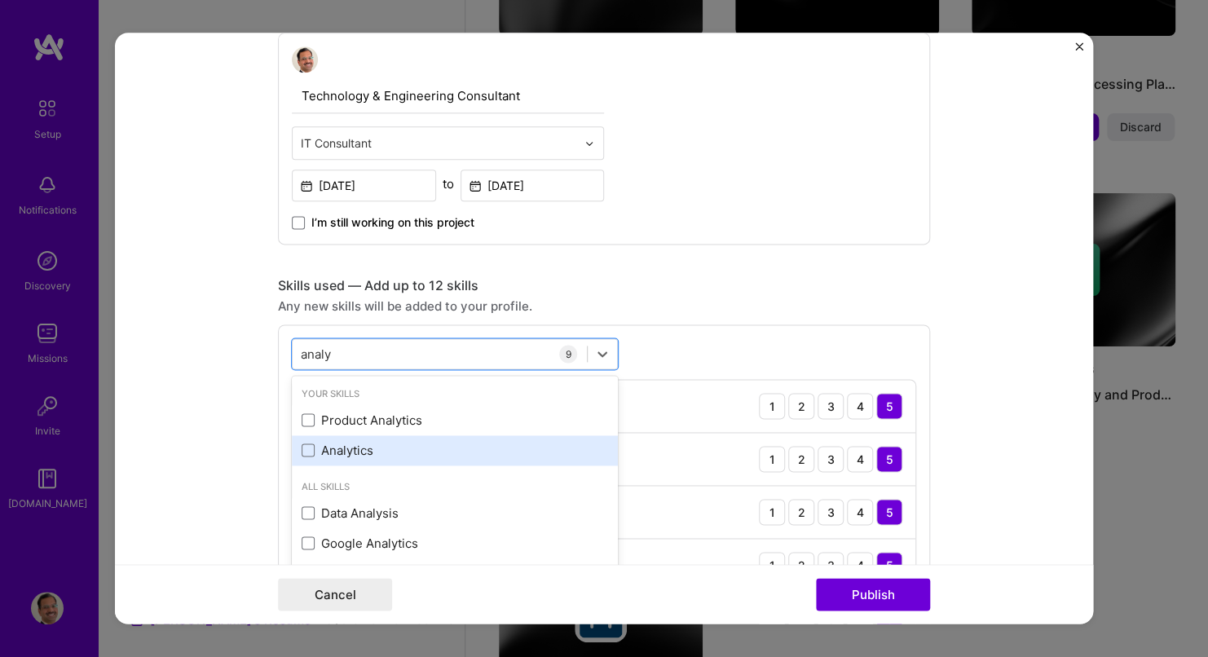
click at [354, 449] on div "Analytics" at bounding box center [455, 450] width 307 height 17
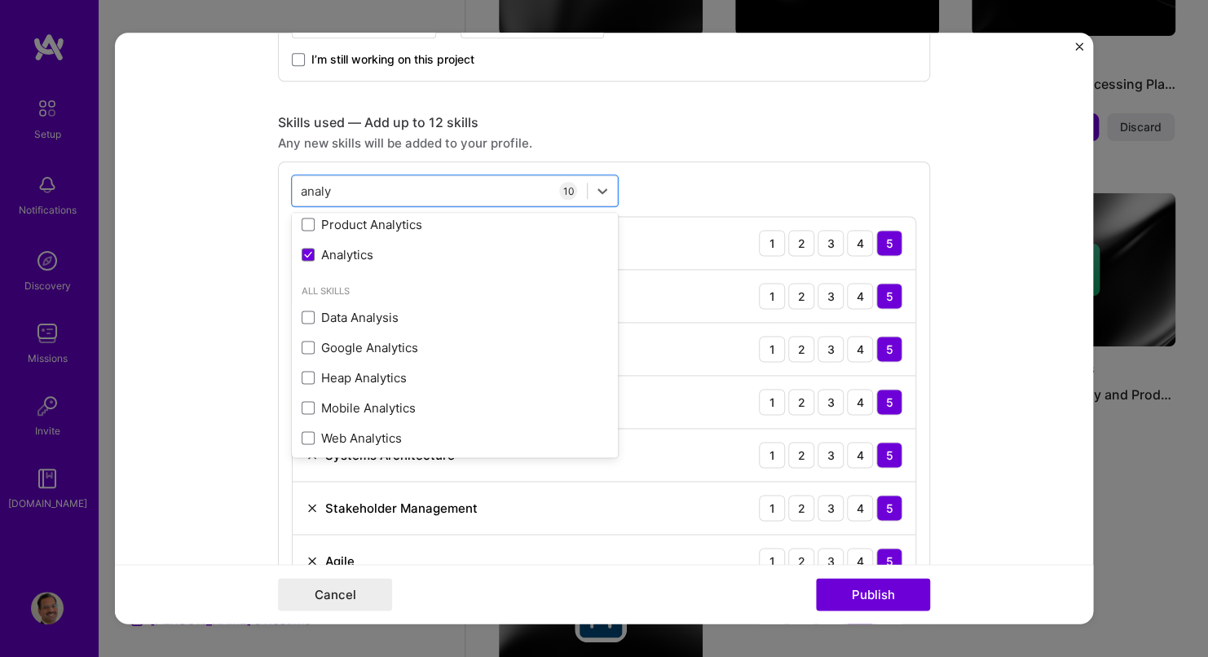
scroll to position [38, 0]
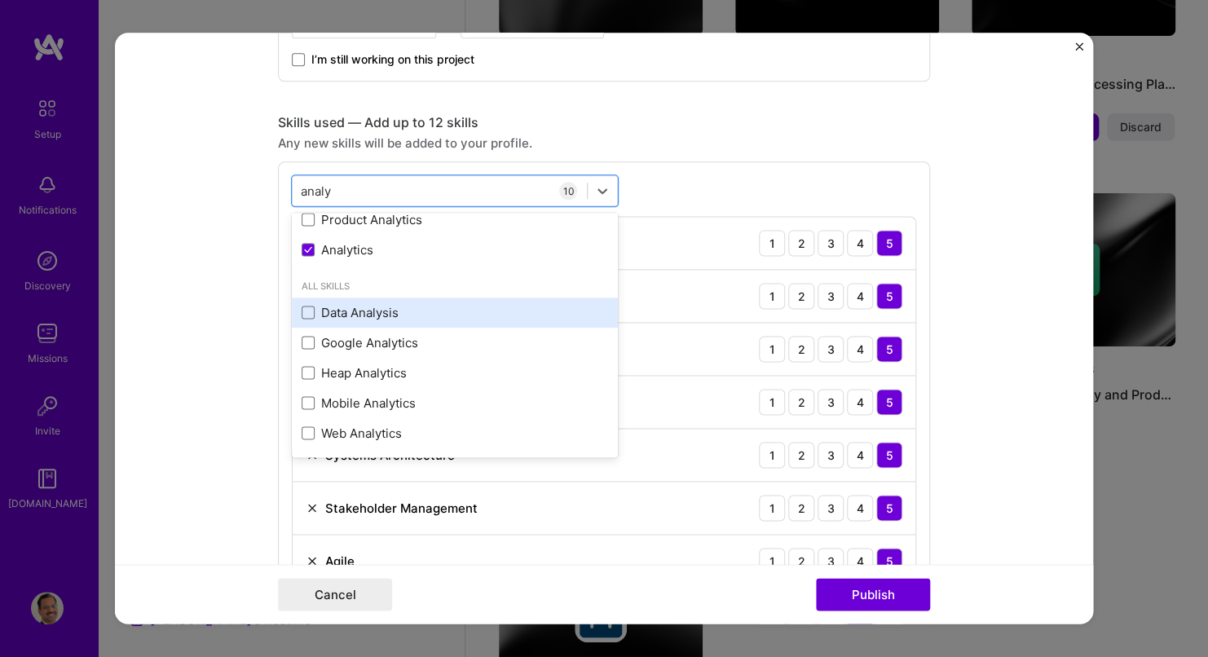
click at [397, 310] on div "Data Analysis" at bounding box center [455, 312] width 307 height 17
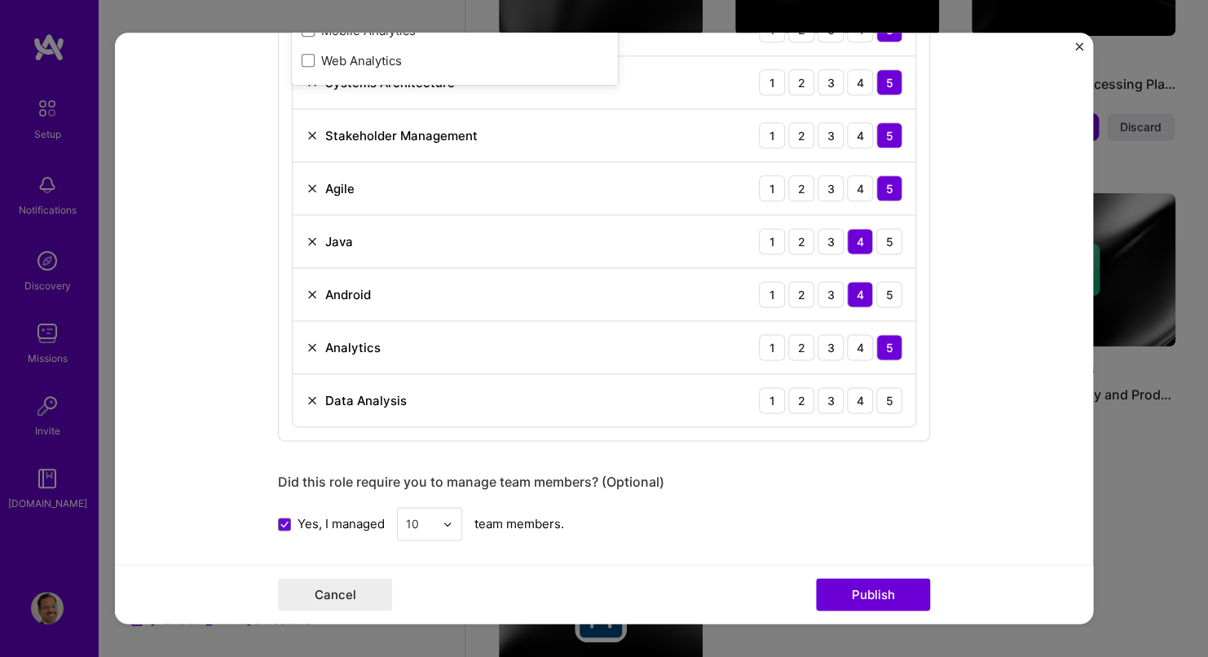
scroll to position [1142, 0]
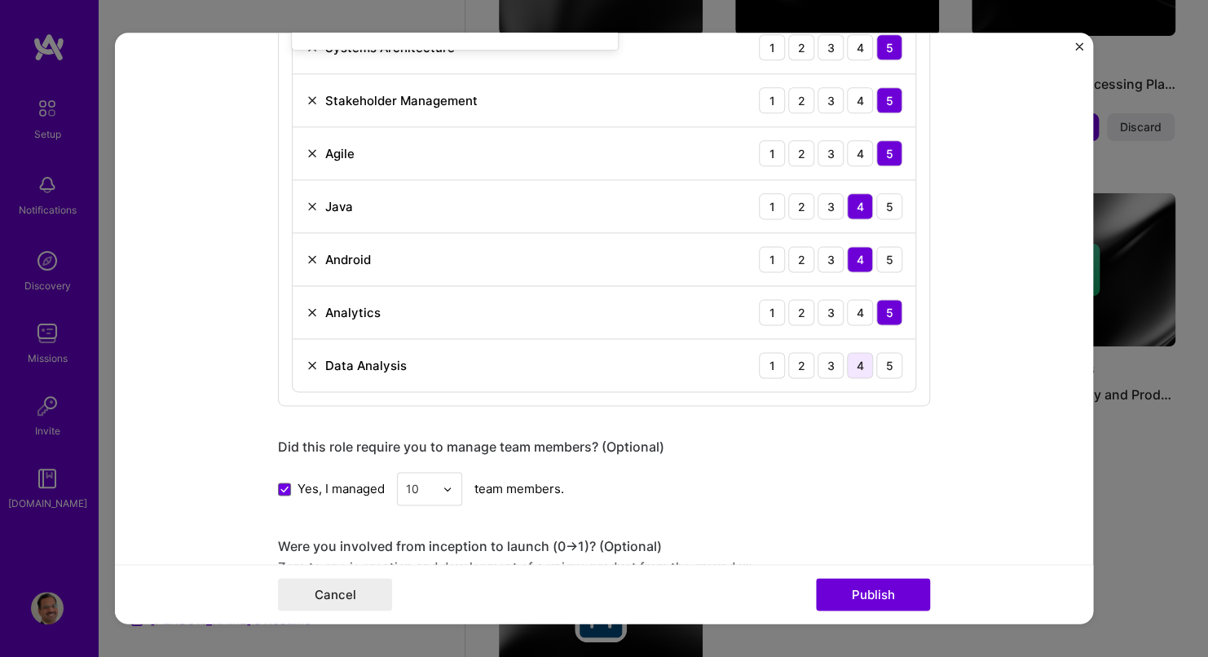
type input "analy"
click at [852, 364] on div "4" at bounding box center [860, 365] width 26 height 26
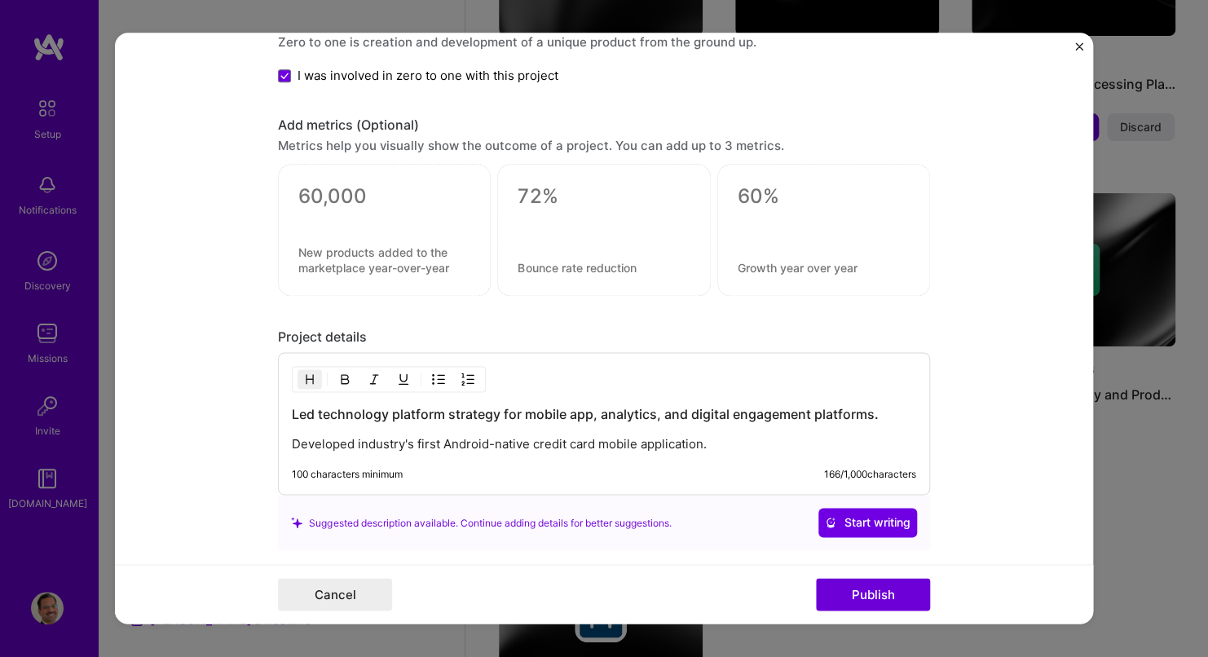
scroll to position [1794, 0]
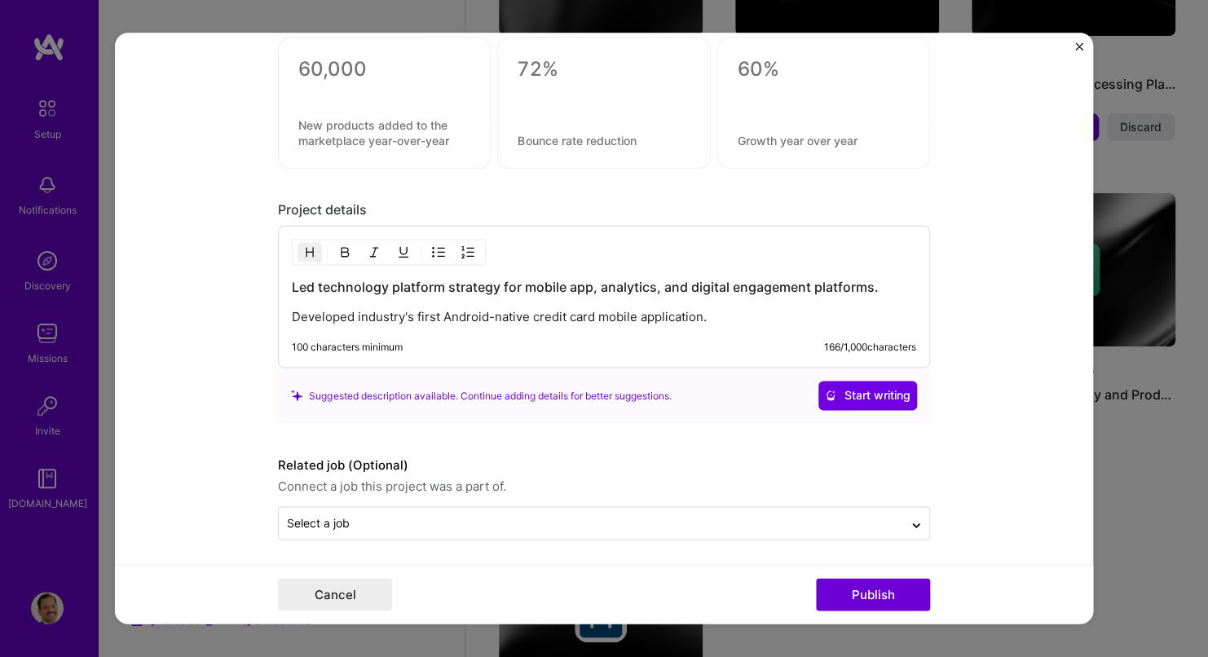
click at [500, 296] on div "Led technology platform strategy for mobile app, analytics, and digital engagem…" at bounding box center [604, 302] width 625 height 47
click at [871, 591] on button "Publish" at bounding box center [873, 595] width 114 height 33
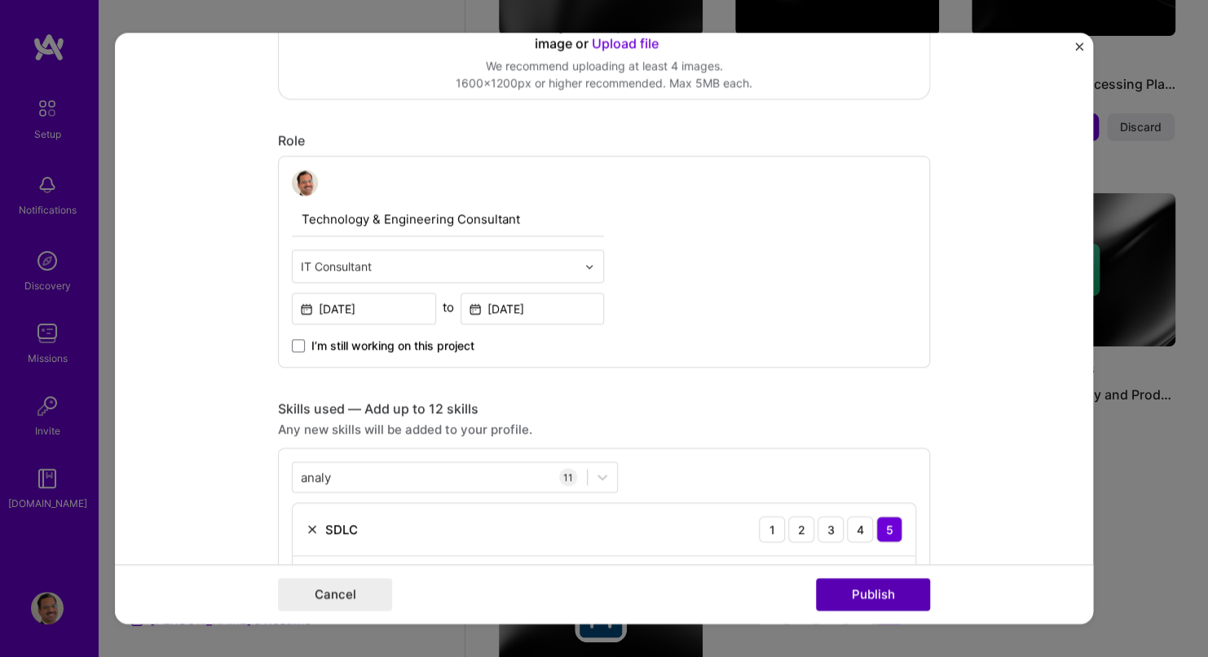
scroll to position [107, 0]
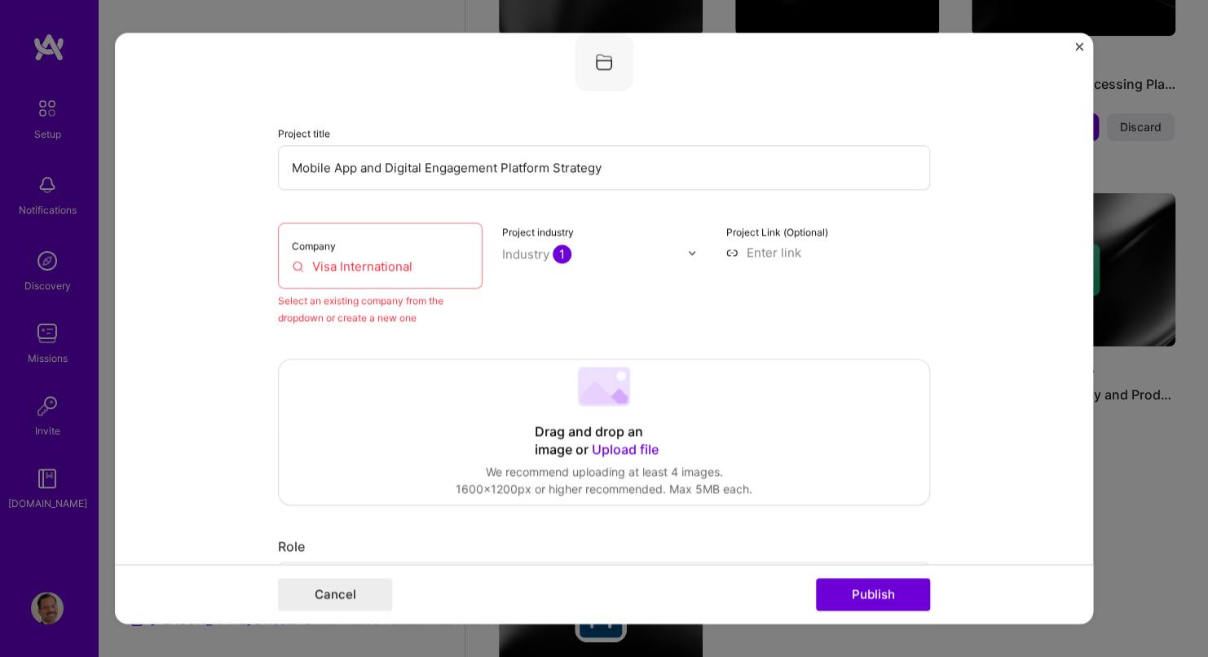
click at [359, 254] on div "Company Visa International" at bounding box center [380, 256] width 205 height 66
click at [292, 264] on input "Visa International" at bounding box center [380, 266] width 177 height 17
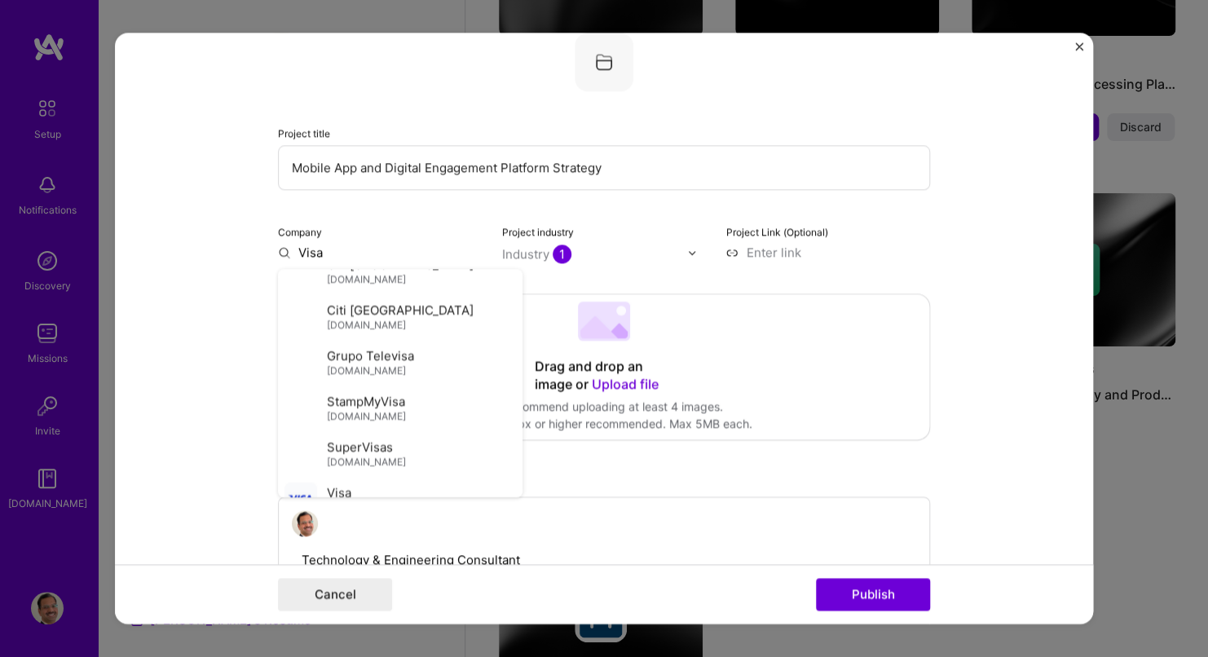
scroll to position [163, 0]
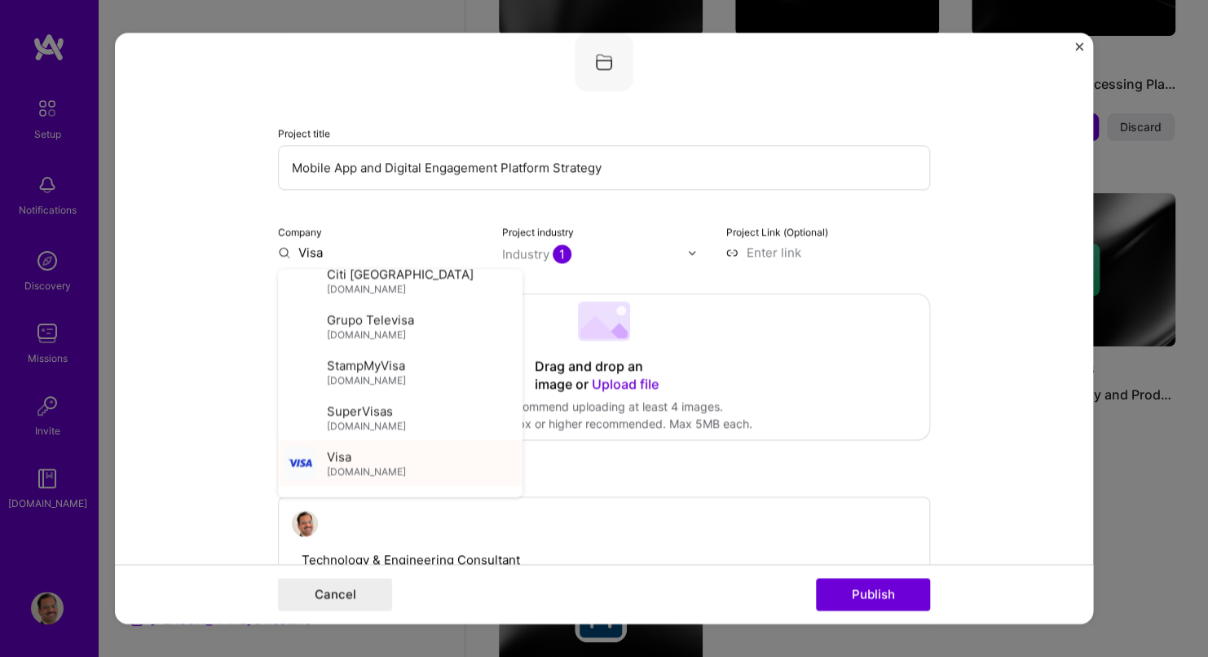
type input "Visa"
click at [360, 457] on div "Visa [DOMAIN_NAME]" at bounding box center [366, 463] width 79 height 30
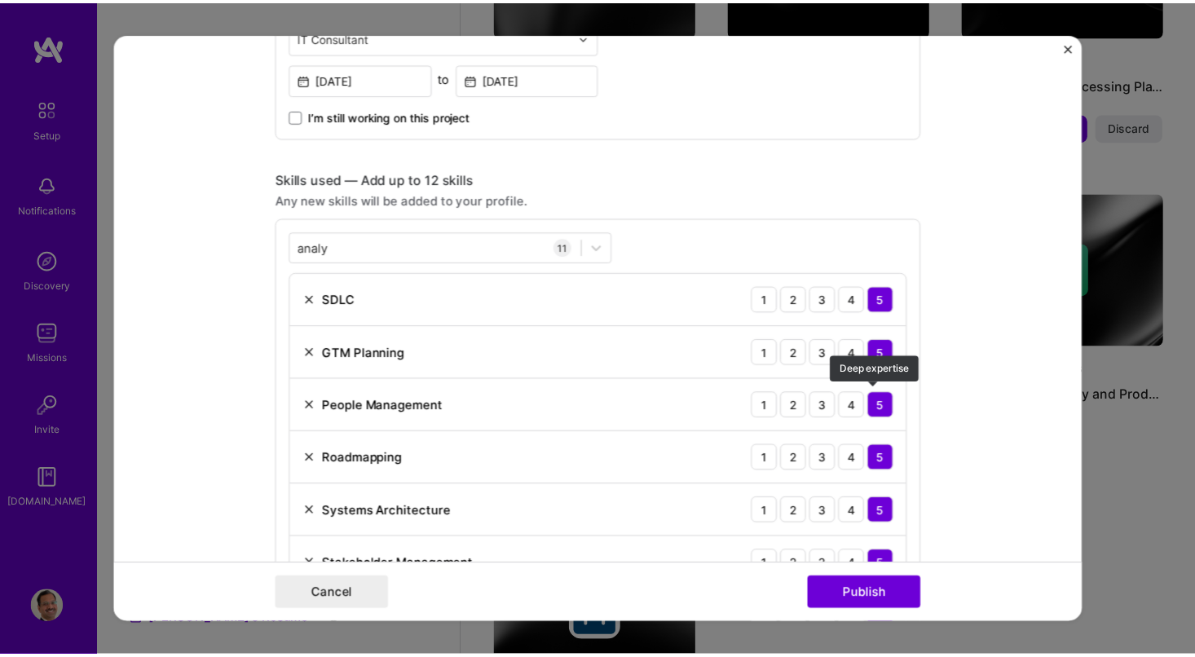
scroll to position [1004, 0]
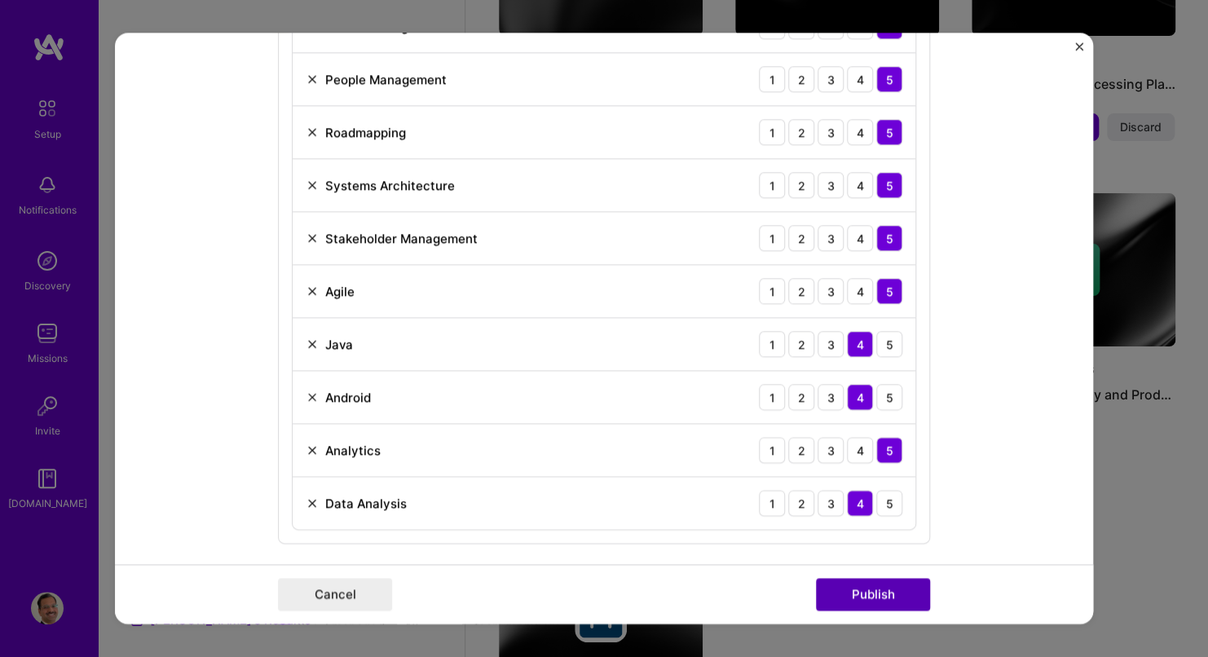
click at [862, 598] on button "Publish" at bounding box center [873, 595] width 114 height 33
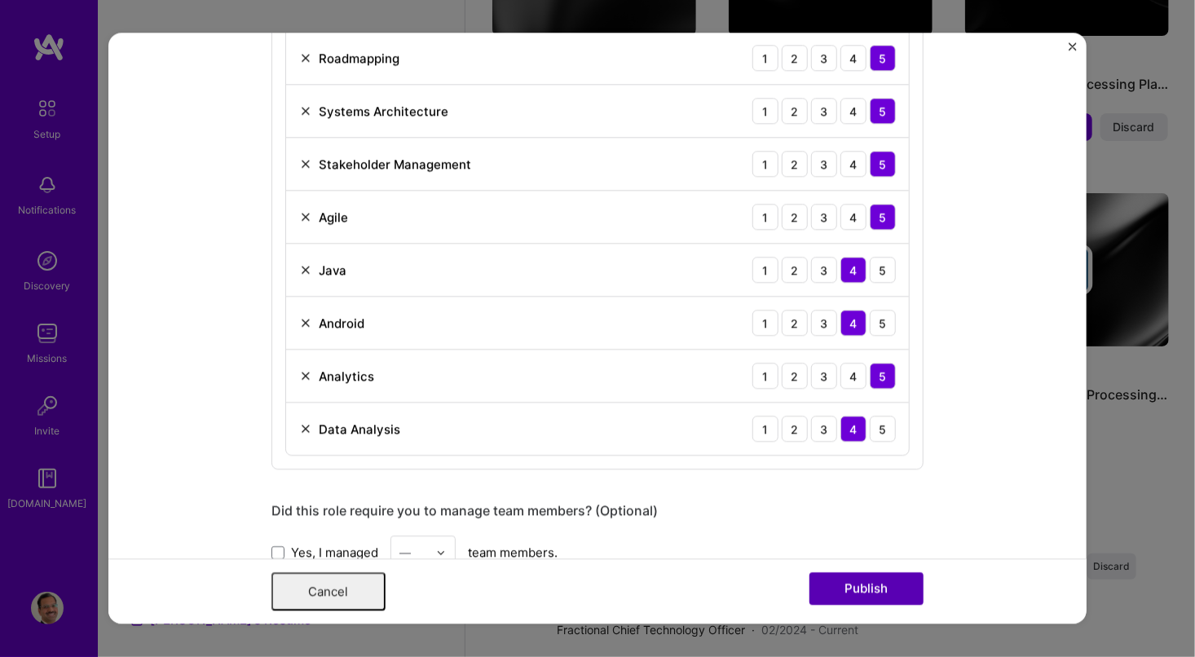
scroll to position [0, 0]
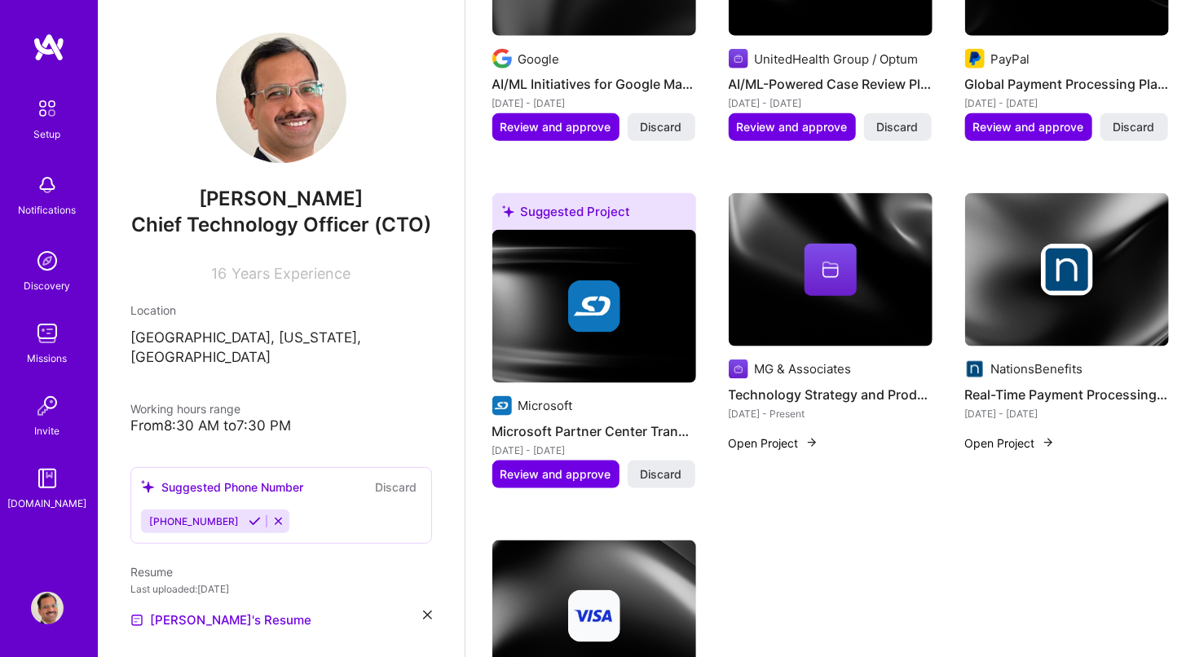
click at [844, 498] on div "MG & Associates Technology Strategy and Product Innovation Leadership [DATE] - …" at bounding box center [831, 350] width 204 height 315
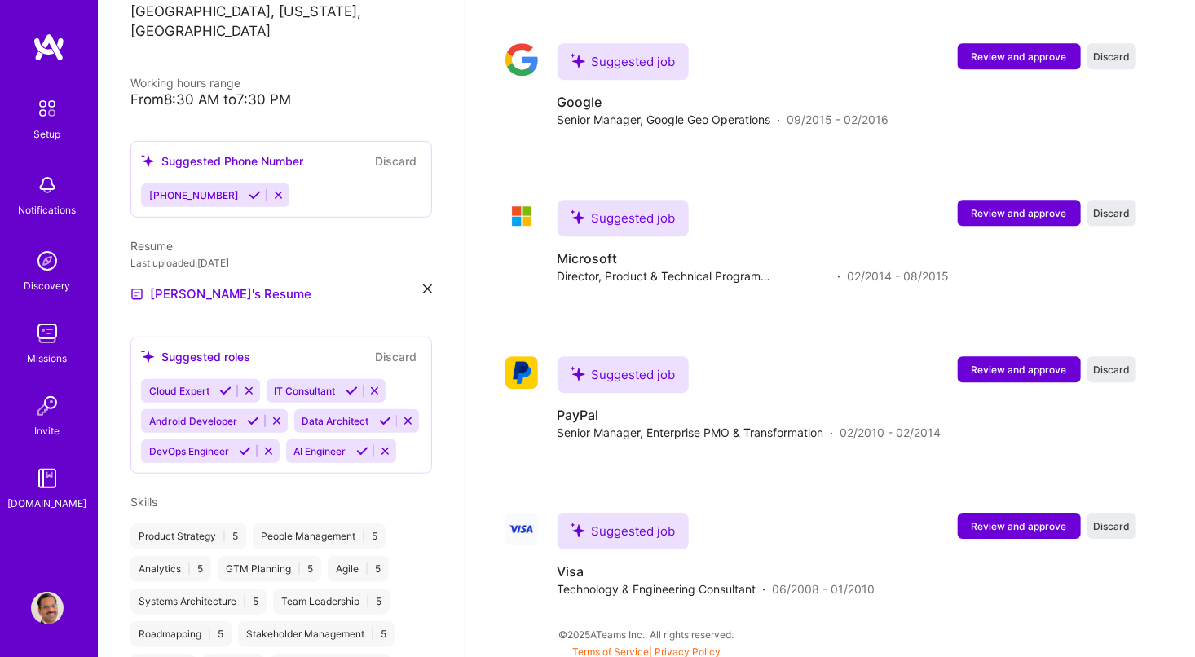
scroll to position [408, 0]
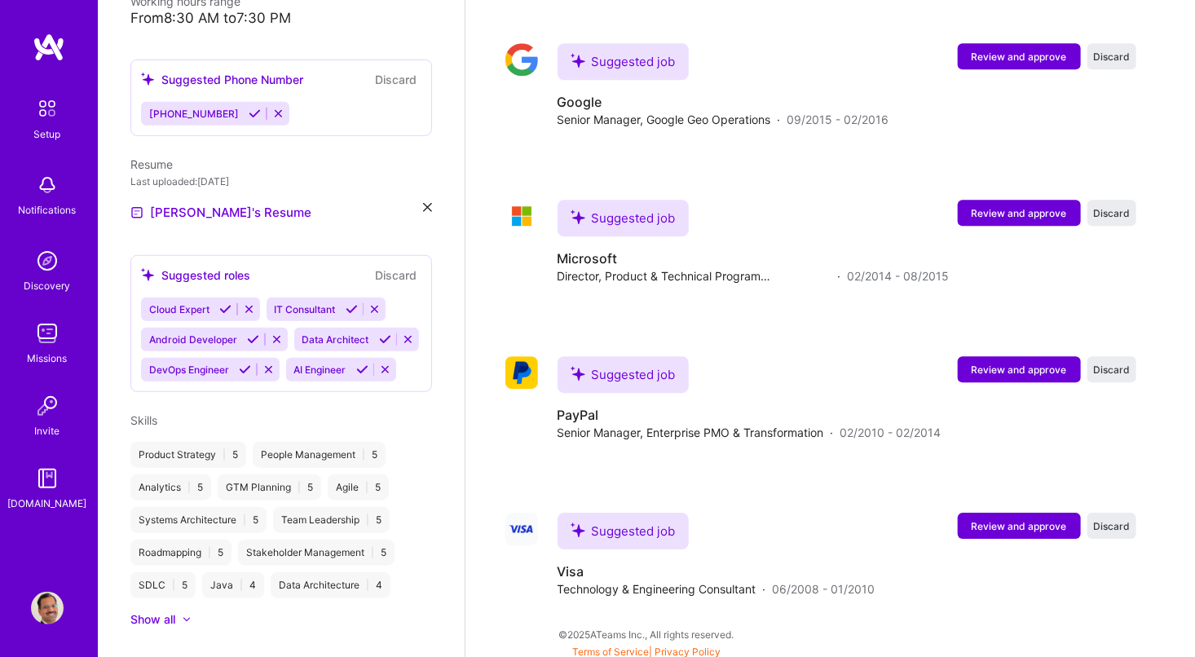
click at [273, 346] on icon at bounding box center [277, 340] width 12 height 12
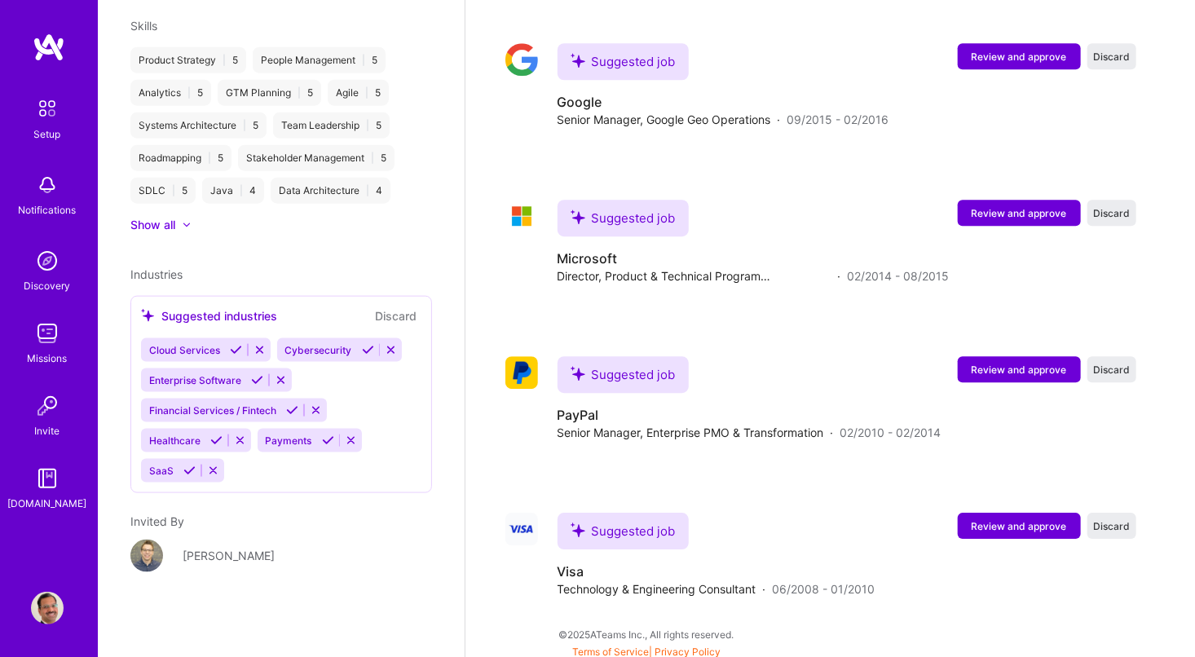
scroll to position [564, 0]
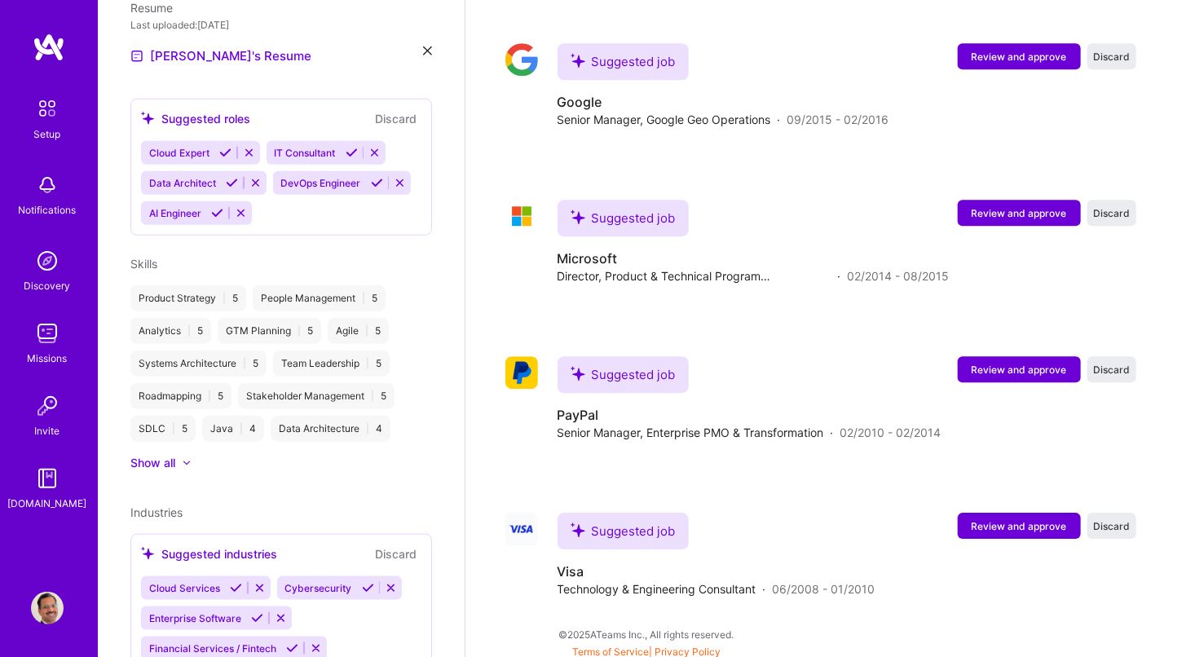
click at [161, 471] on div "Show all" at bounding box center [152, 463] width 45 height 16
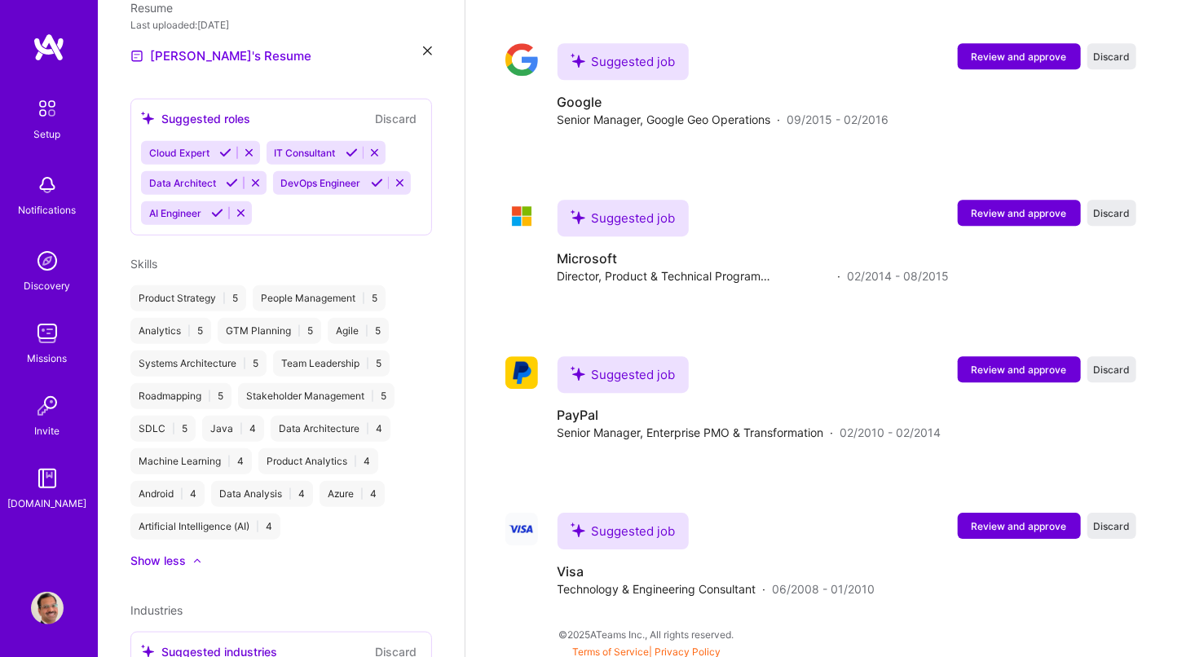
click at [298, 186] on div "Cloud Expert IT Consultant Data Architect DevOps Engineer AI Engineer" at bounding box center [281, 183] width 281 height 84
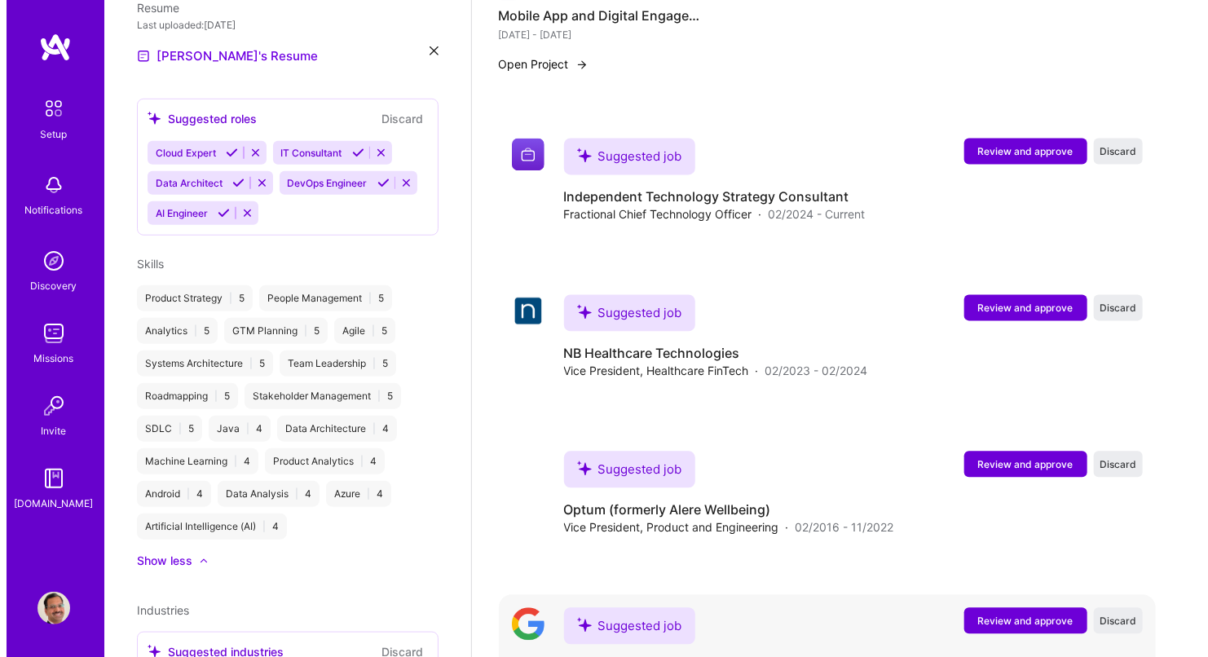
scroll to position [1535, 0]
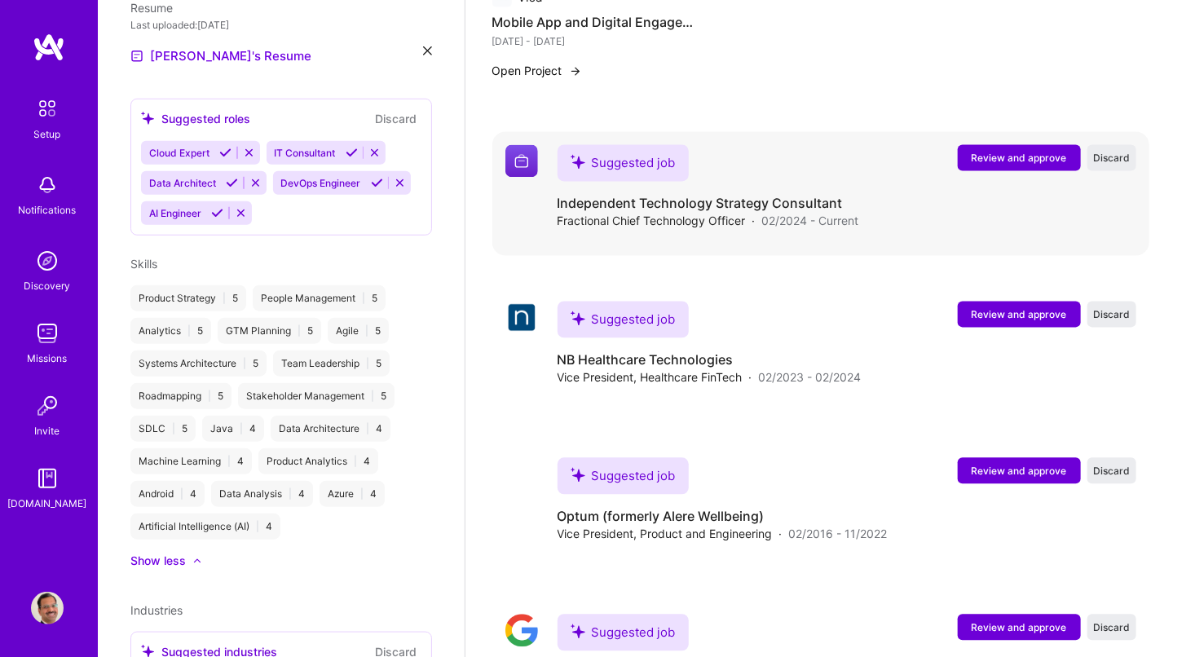
click at [1018, 155] on span "Review and approve" at bounding box center [1019, 158] width 95 height 14
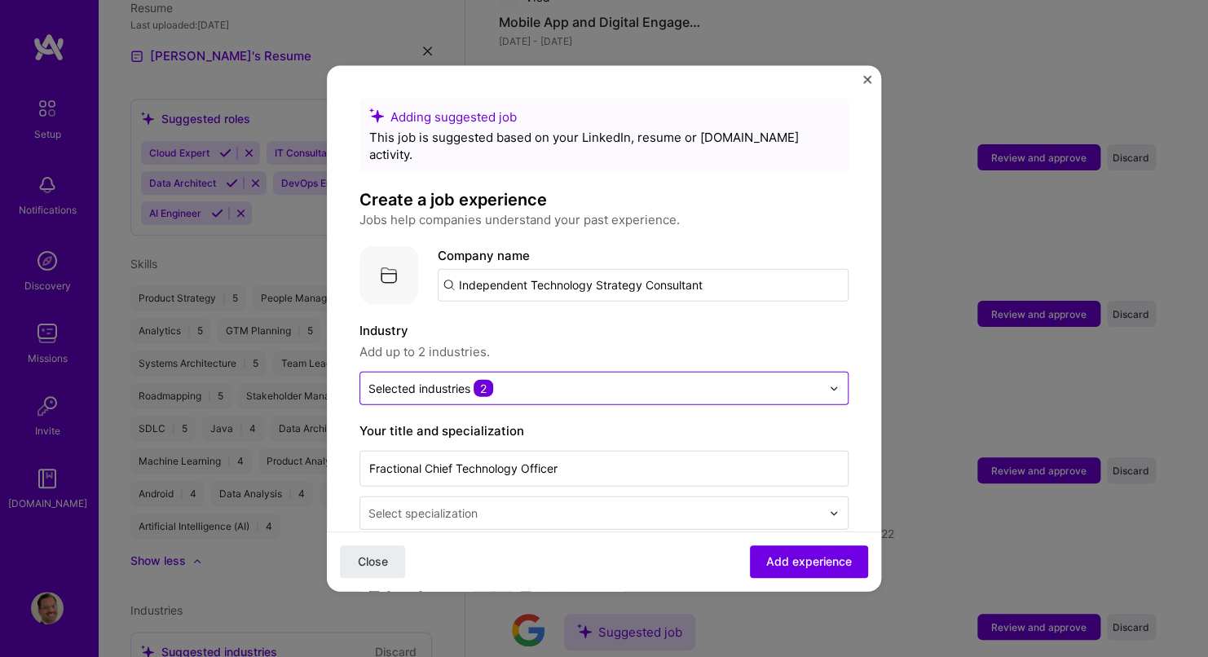
click at [829, 377] on div at bounding box center [838, 389] width 19 height 32
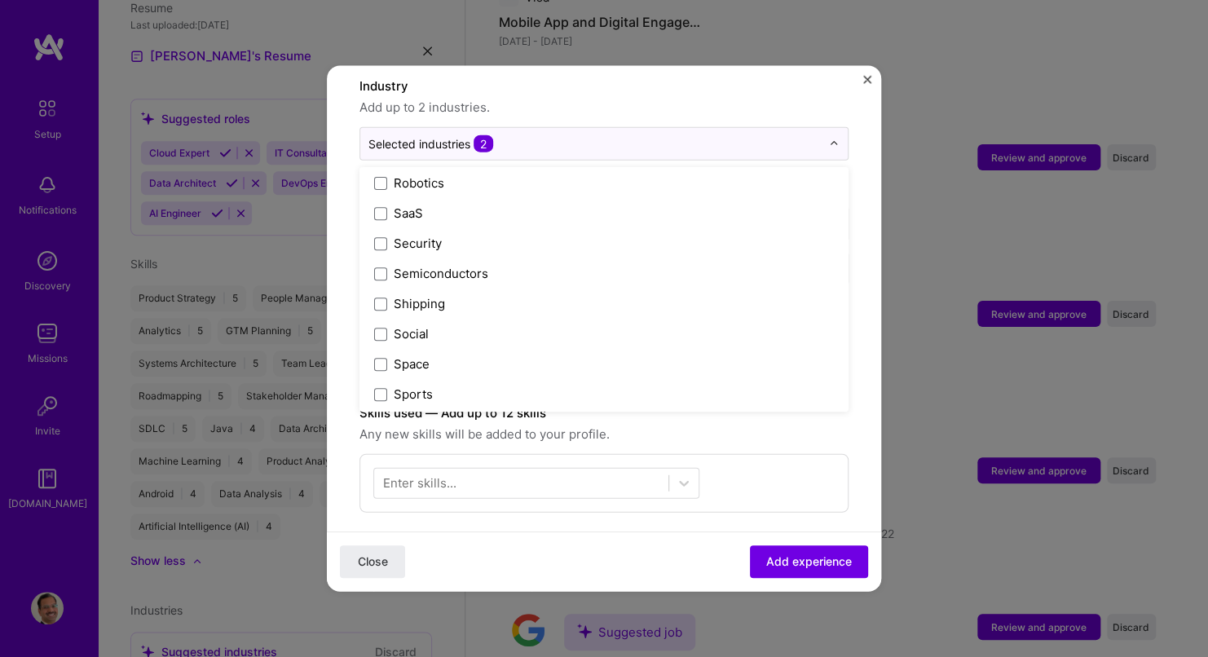
scroll to position [3262, 0]
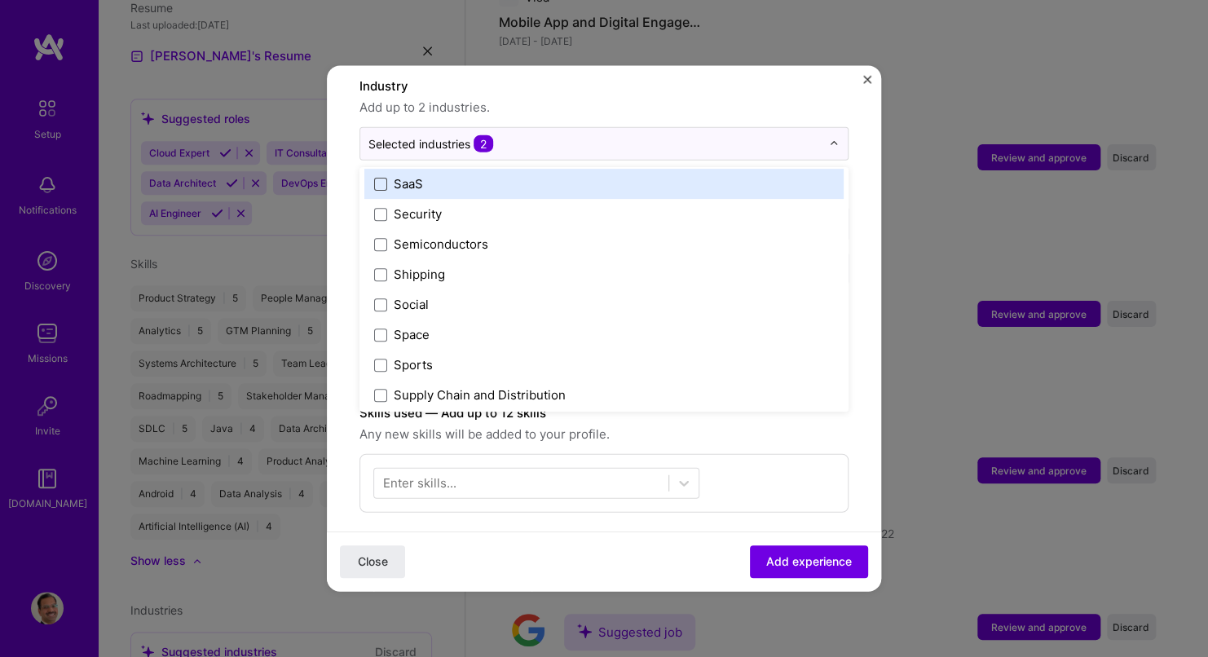
click at [382, 177] on span at bounding box center [380, 183] width 13 height 13
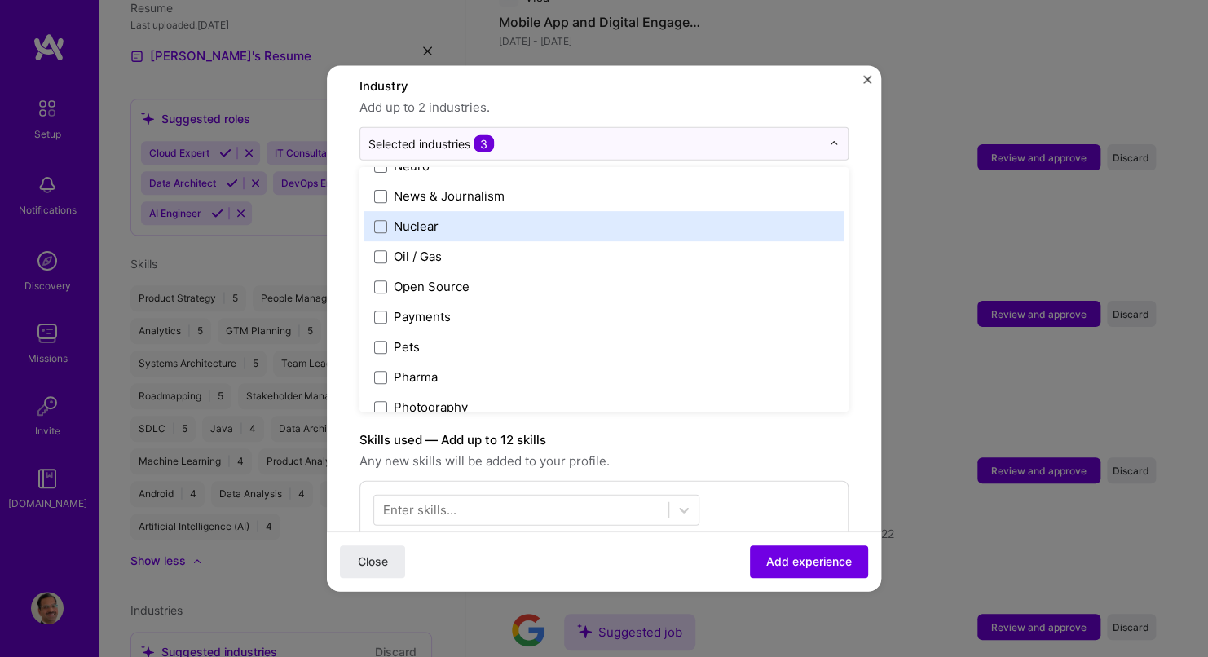
scroll to position [2733, 0]
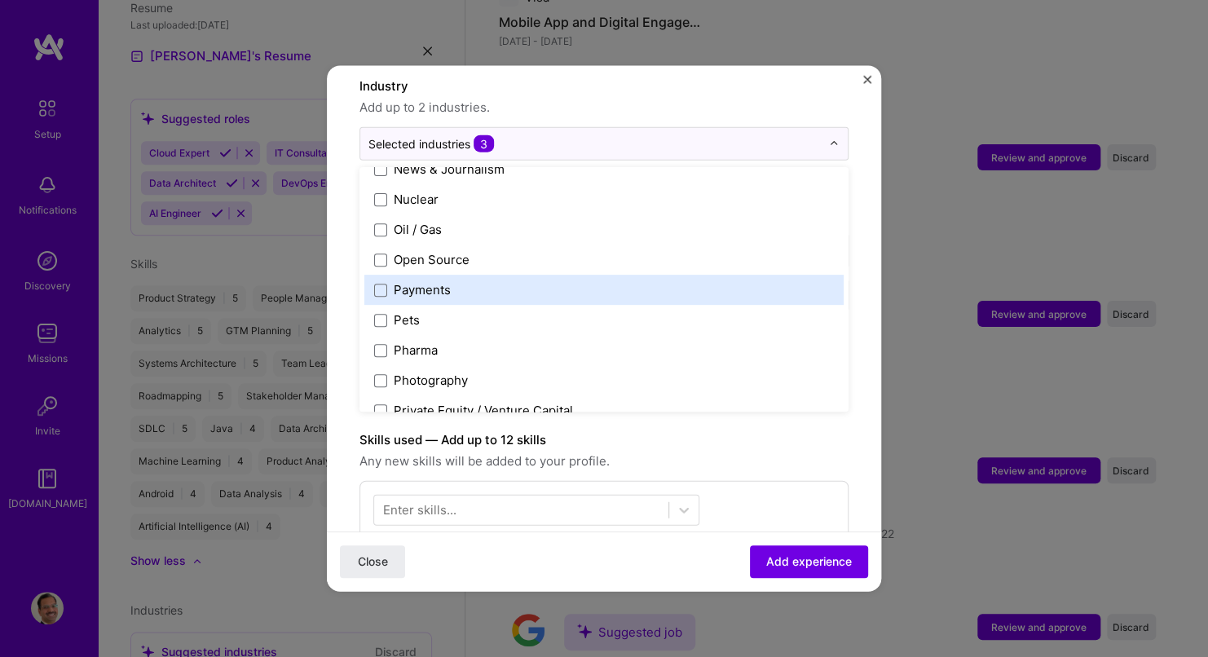
click at [418, 281] on div "Payments" at bounding box center [422, 289] width 57 height 17
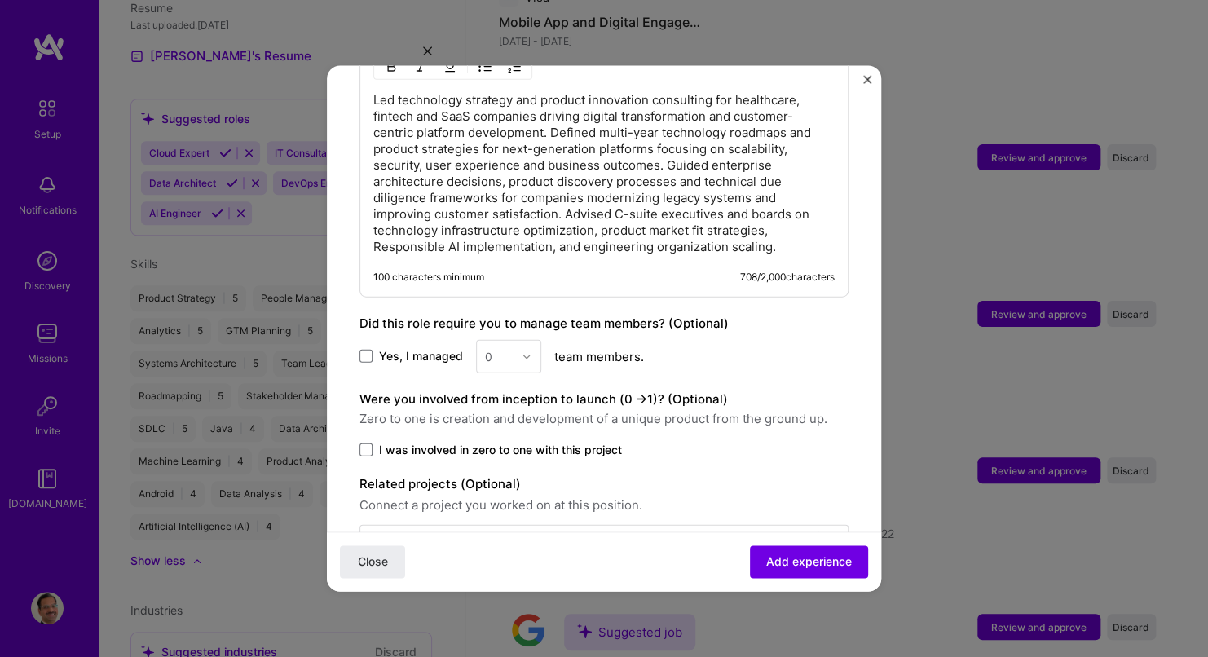
scroll to position [825, 0]
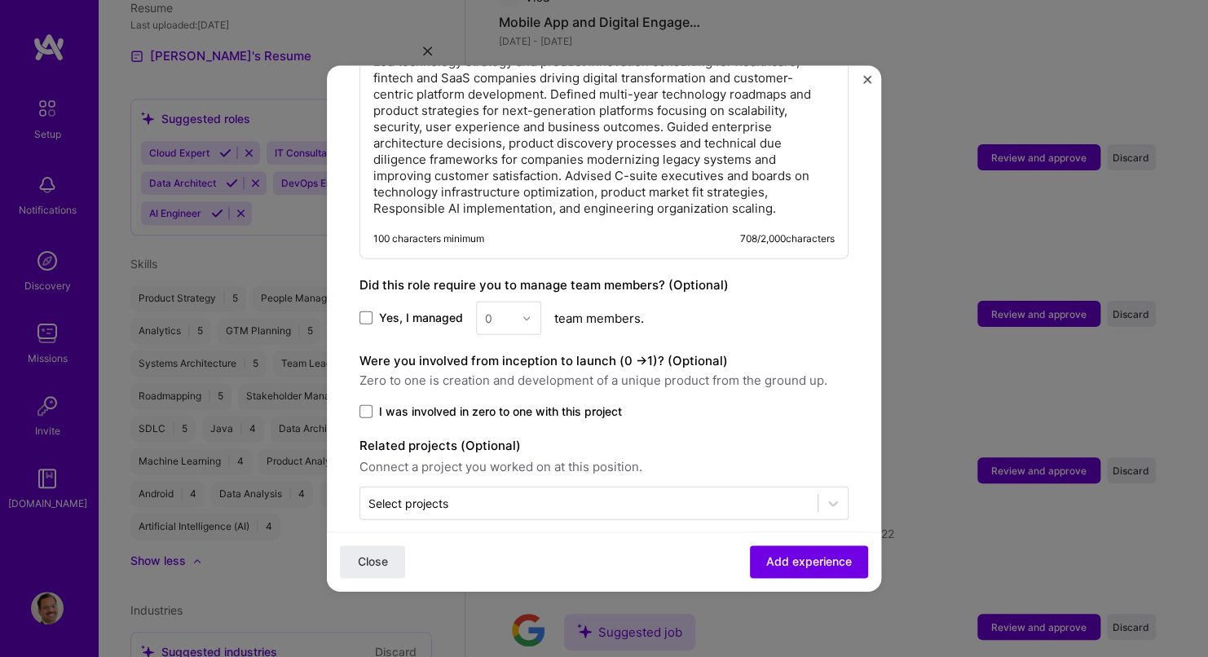
click at [480, 404] on span "I was involved in zero to one with this project" at bounding box center [500, 412] width 243 height 16
click at [0, 0] on input "I was involved in zero to one with this project" at bounding box center [0, 0] width 0 height 0
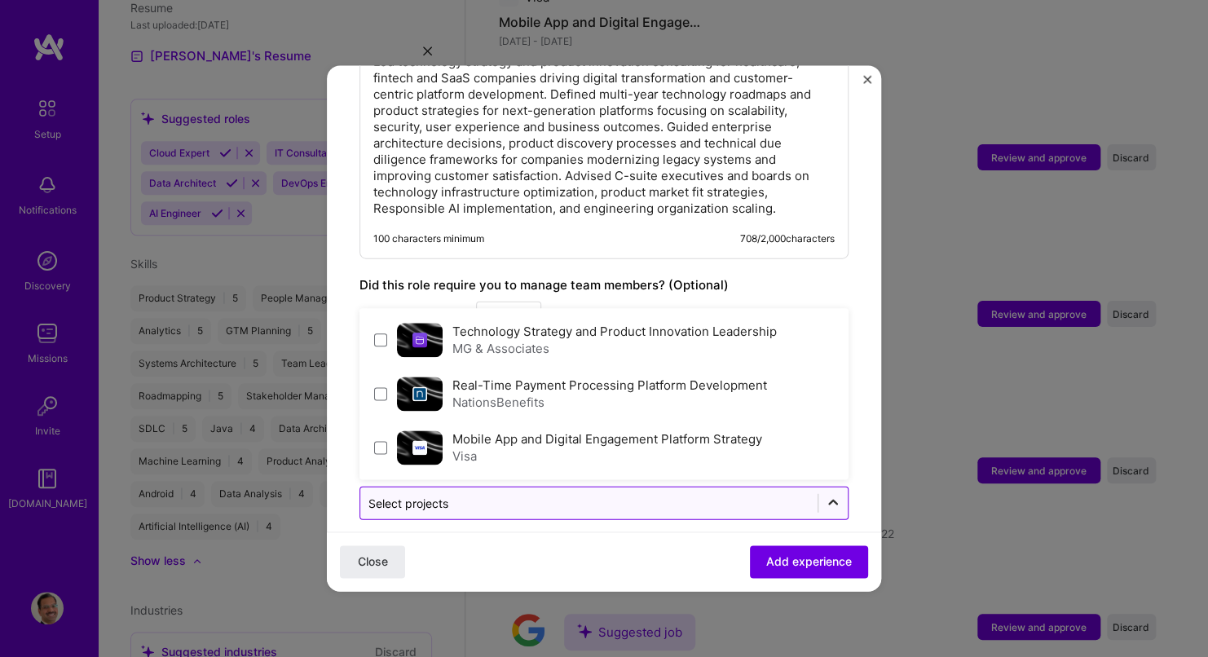
click at [825, 495] on icon at bounding box center [833, 503] width 16 height 16
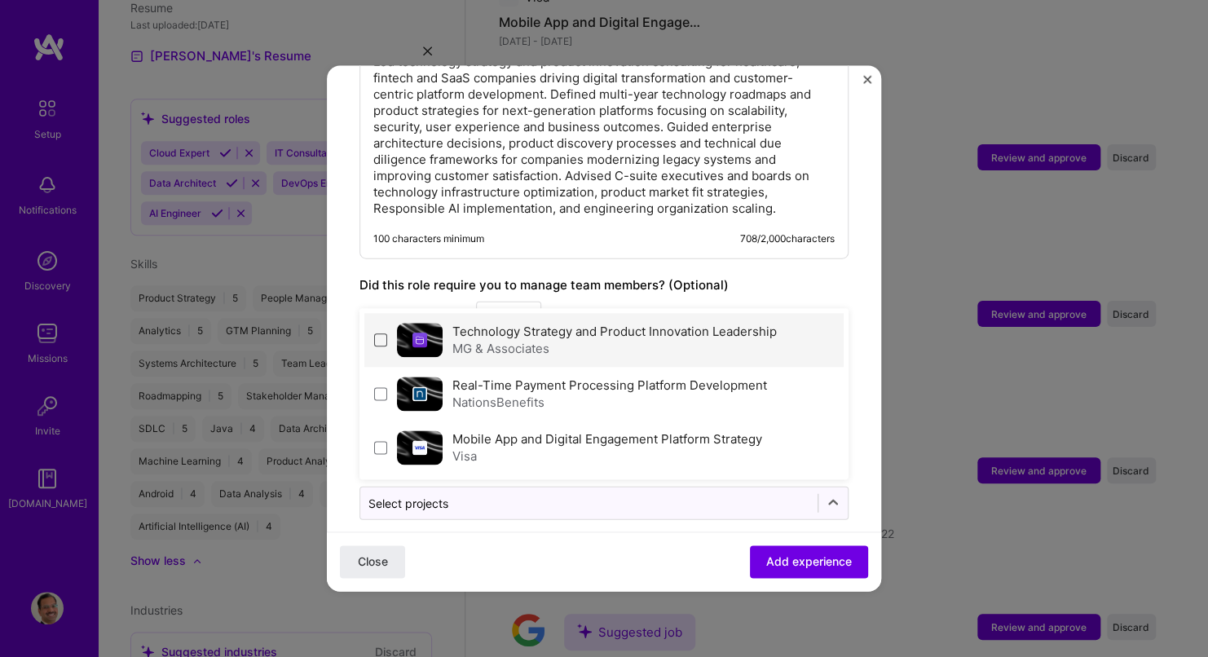
click at [375, 334] on span at bounding box center [380, 340] width 13 height 13
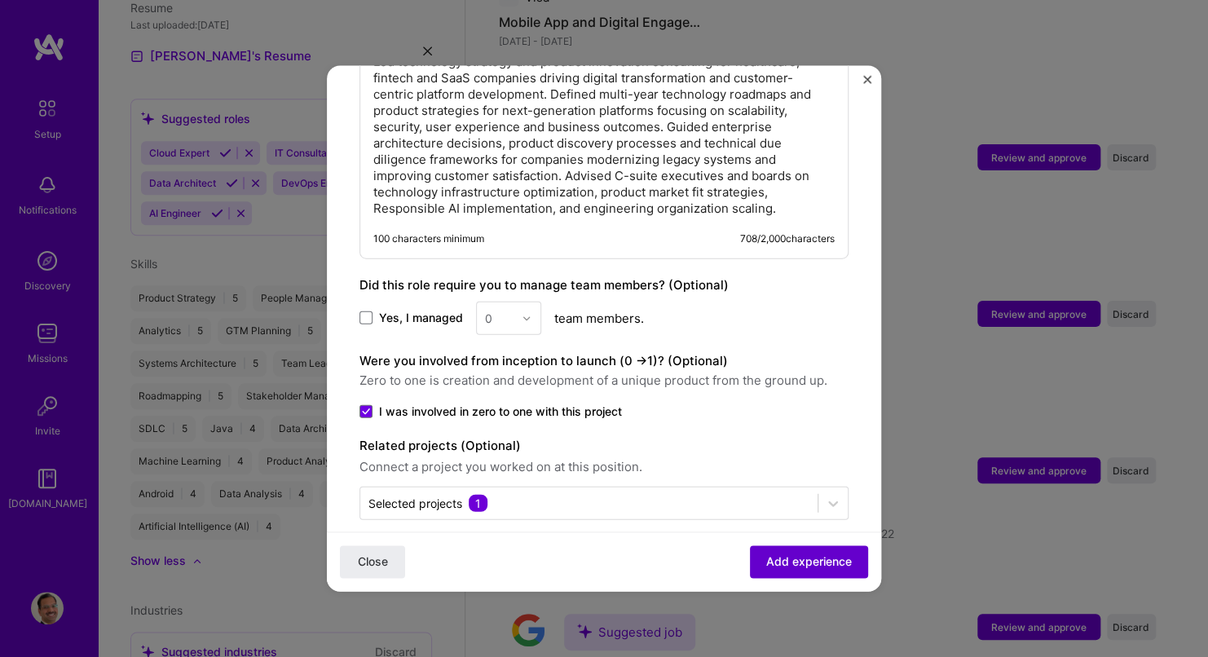
click at [789, 558] on span "Add experience" at bounding box center [809, 562] width 86 height 16
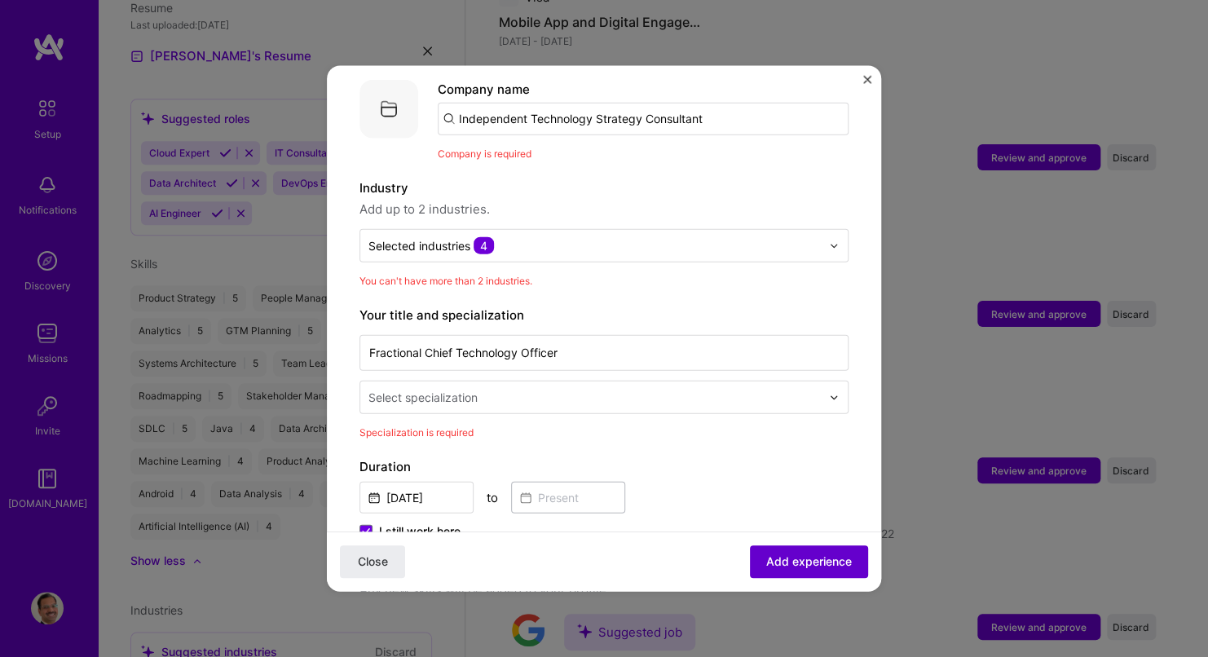
scroll to position [163, 0]
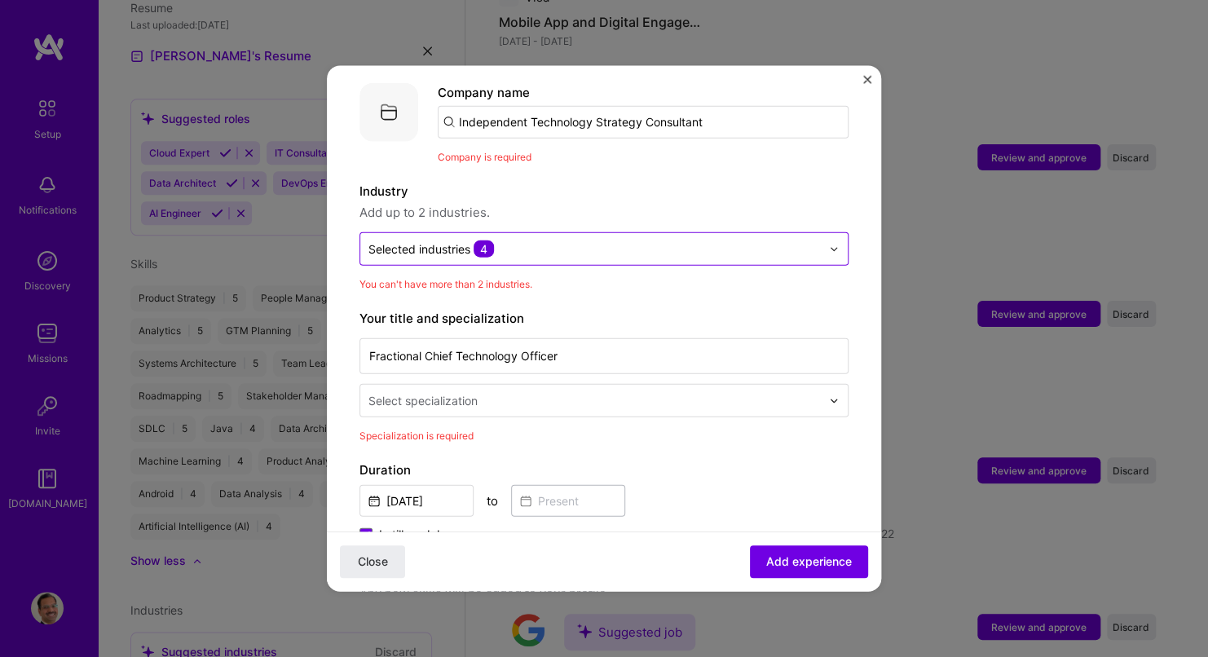
click at [814, 234] on div "Selected industries 4" at bounding box center [594, 249] width 469 height 32
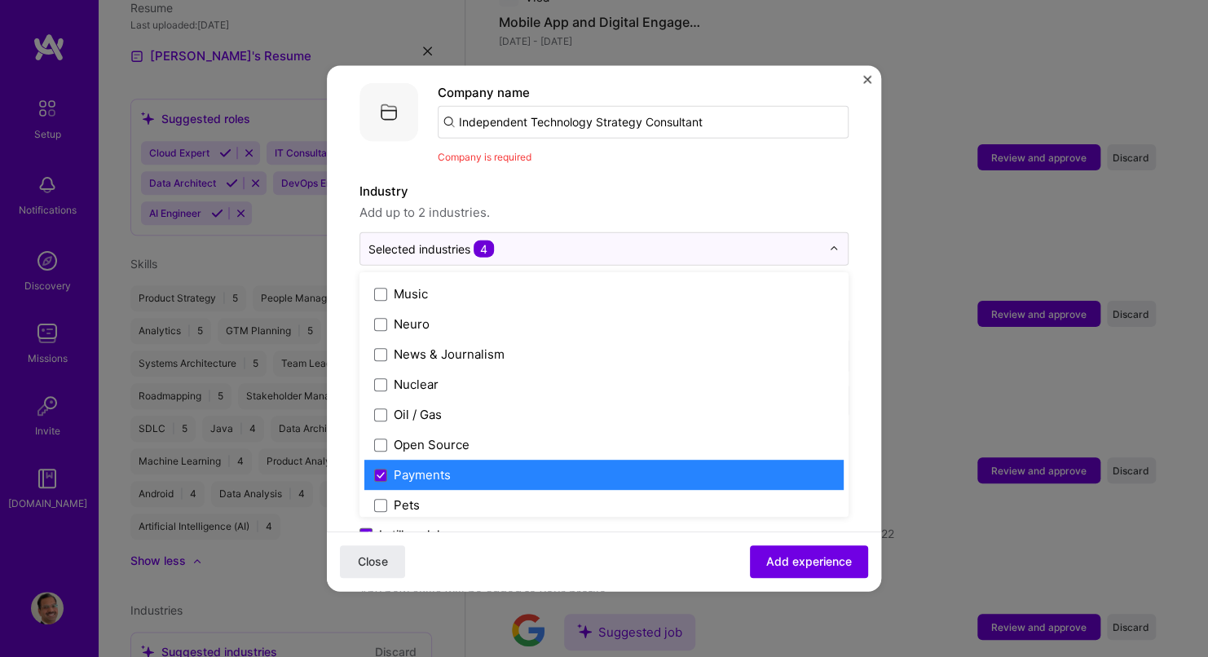
scroll to position [2691, 0]
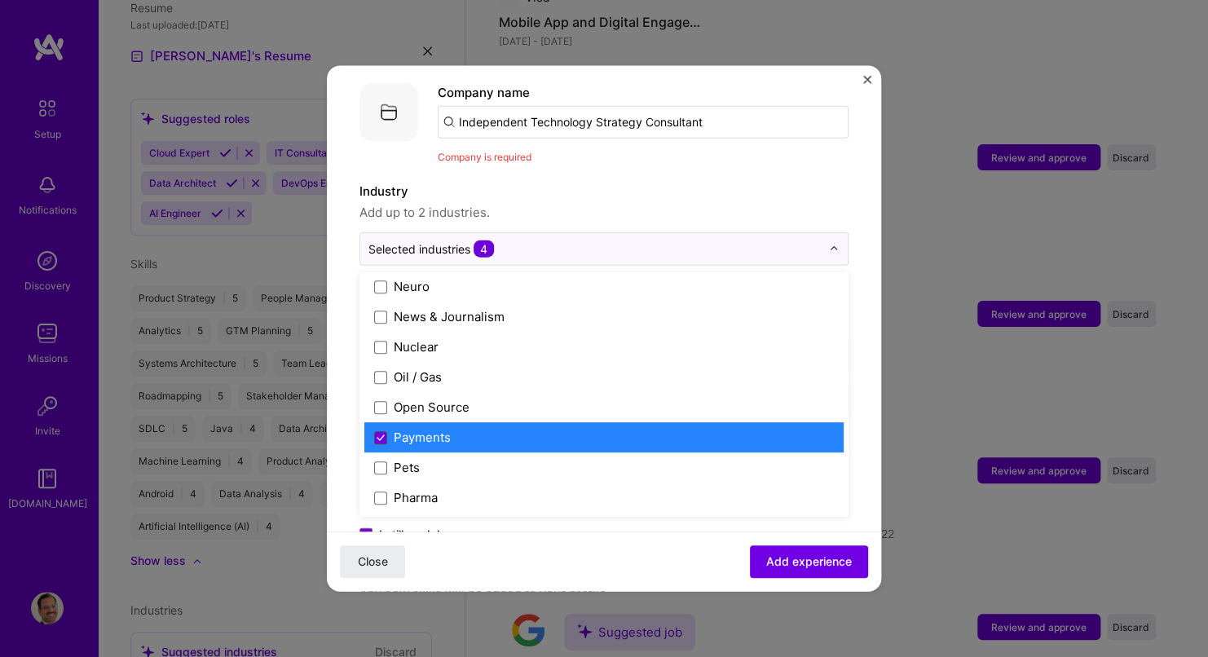
click at [382, 434] on icon at bounding box center [381, 437] width 8 height 7
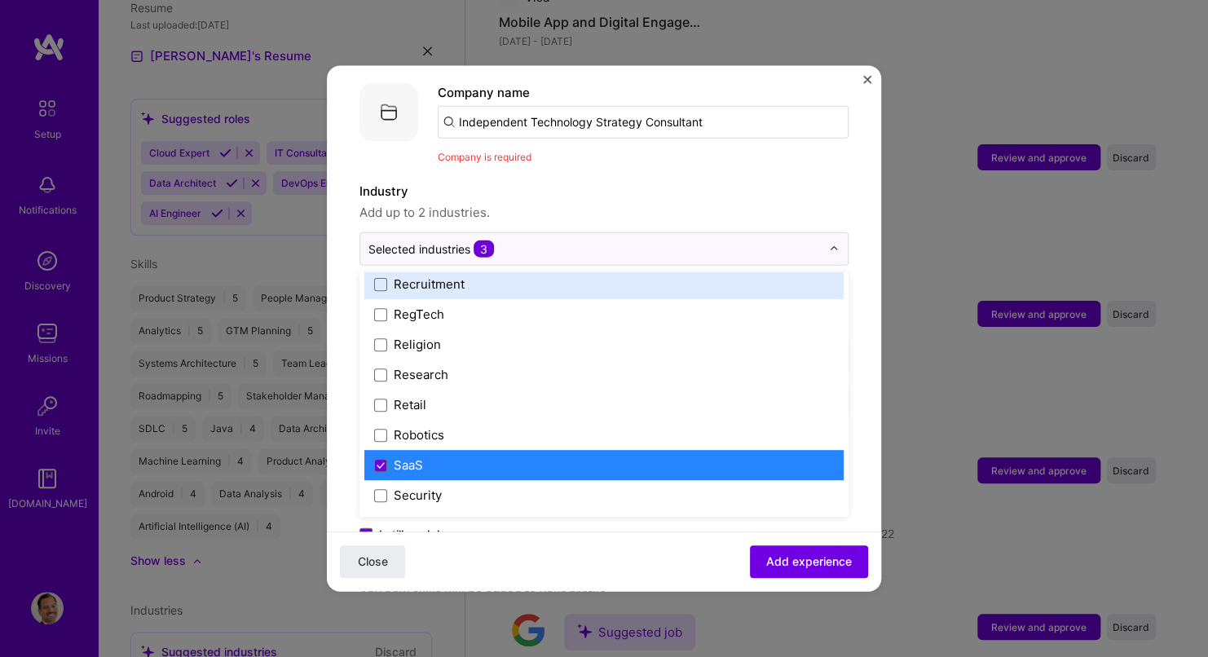
scroll to position [3180, 0]
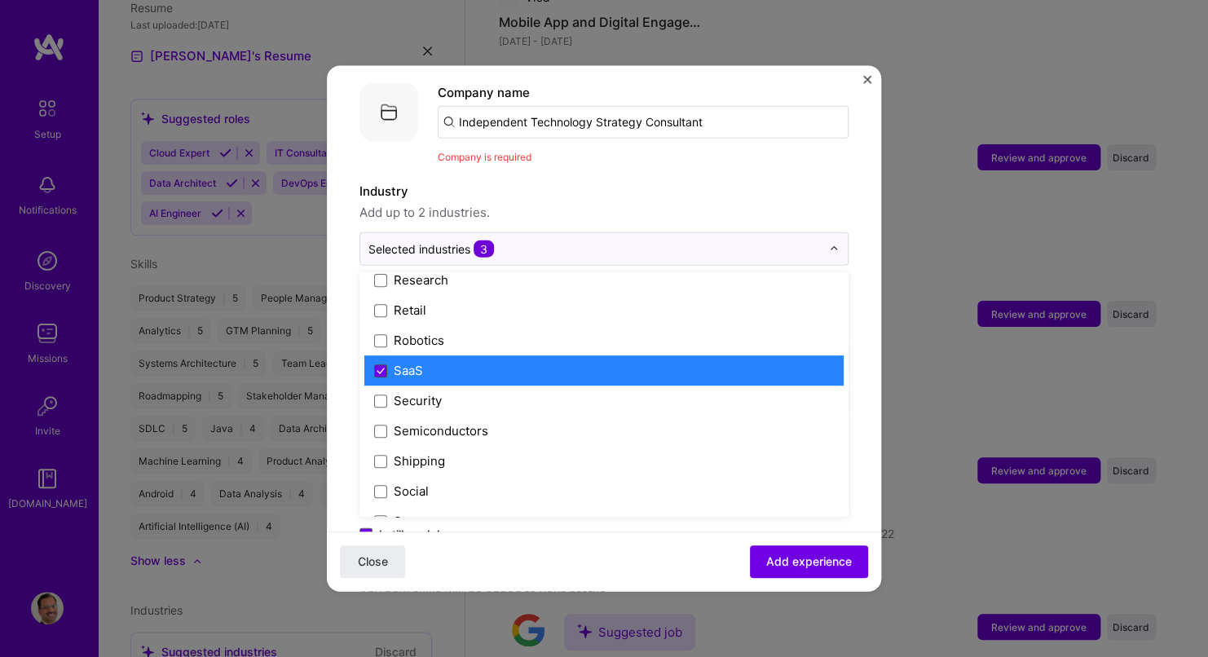
click at [386, 364] on span at bounding box center [380, 370] width 13 height 13
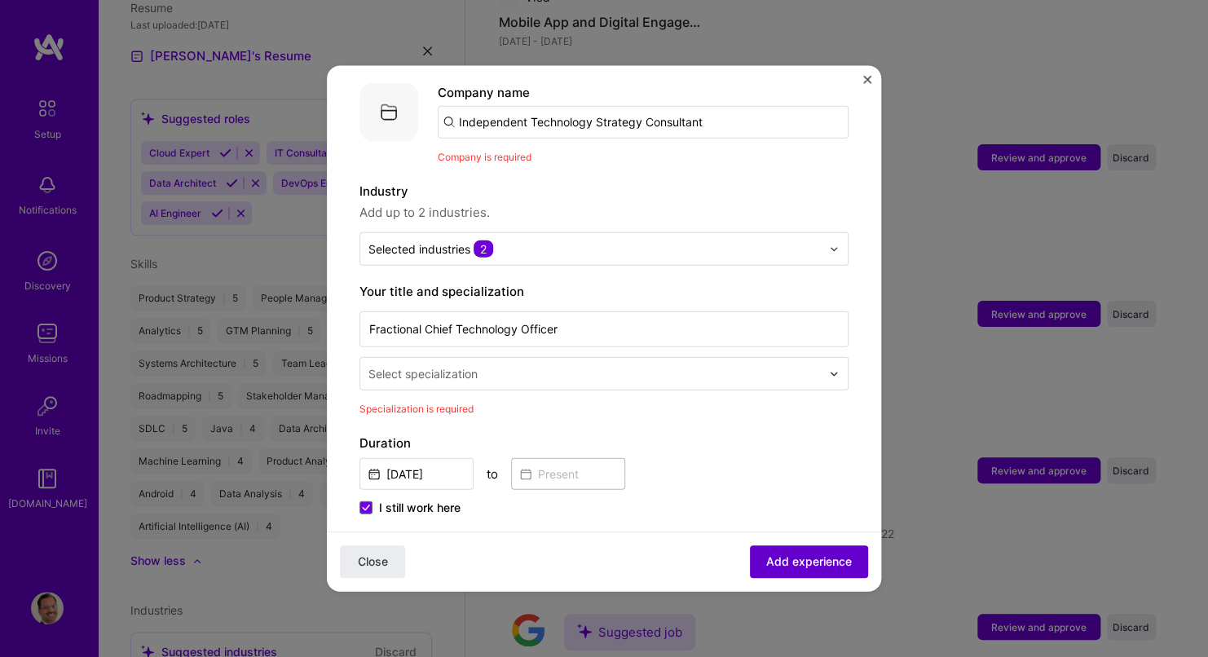
click at [796, 562] on span "Add experience" at bounding box center [809, 562] width 86 height 16
click at [506, 365] on input "text" at bounding box center [597, 373] width 456 height 17
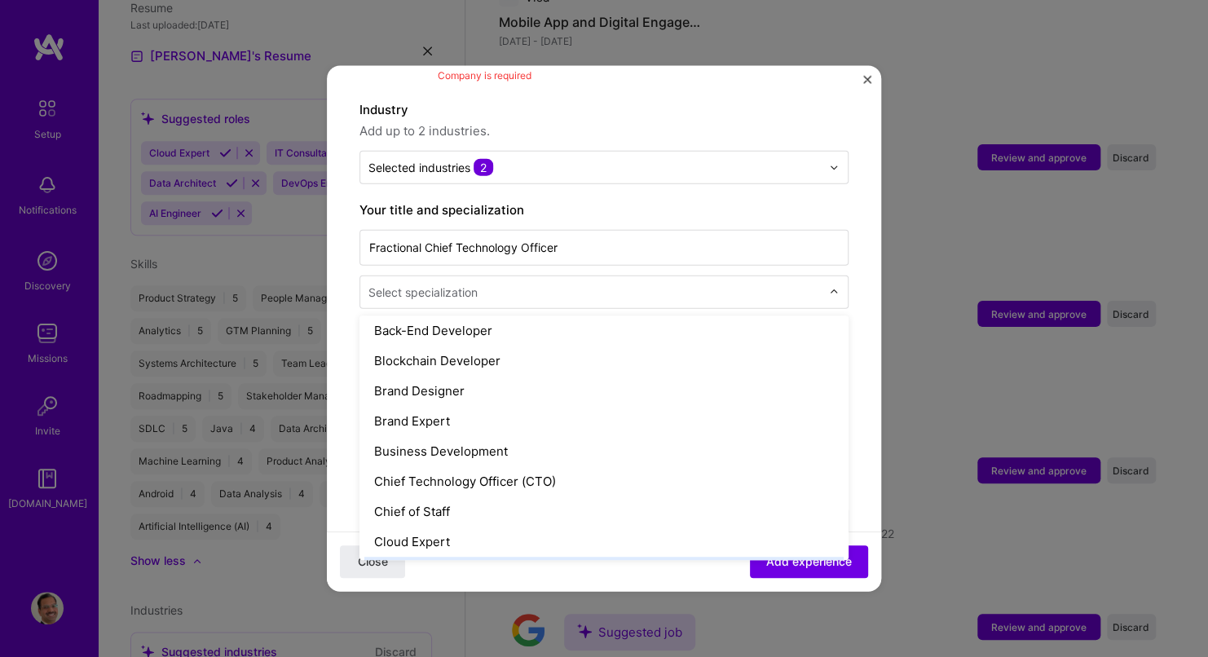
scroll to position [245, 0]
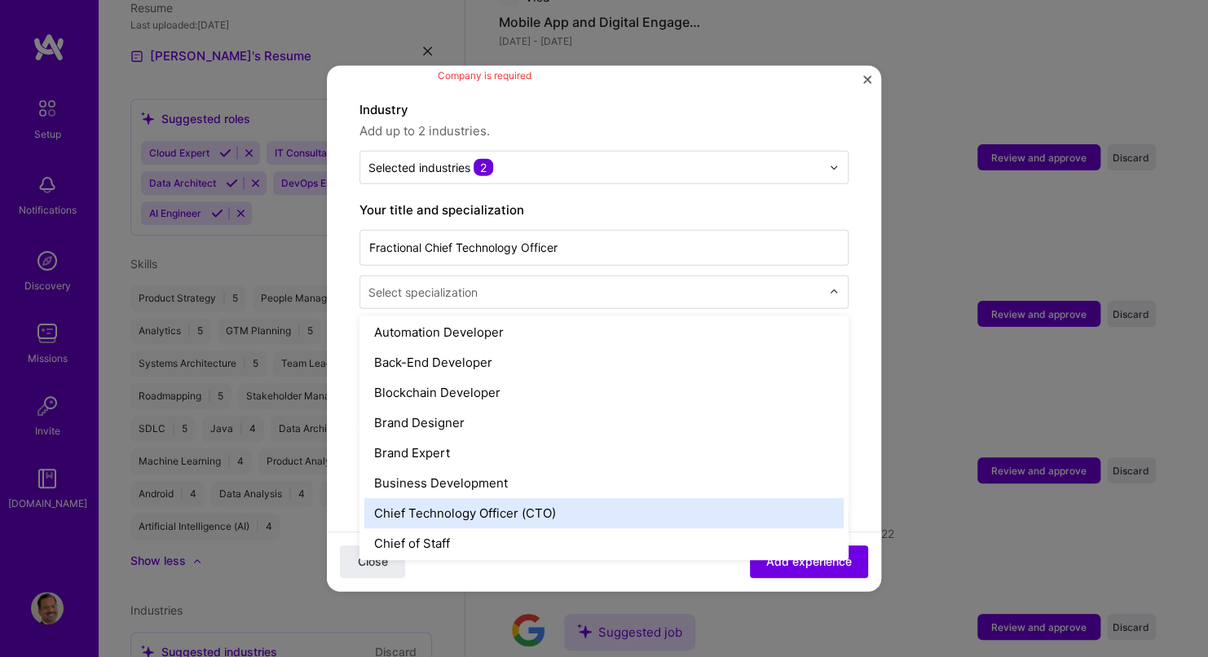
click at [499, 498] on div "Chief Technology Officer (CTO)" at bounding box center [603, 513] width 479 height 30
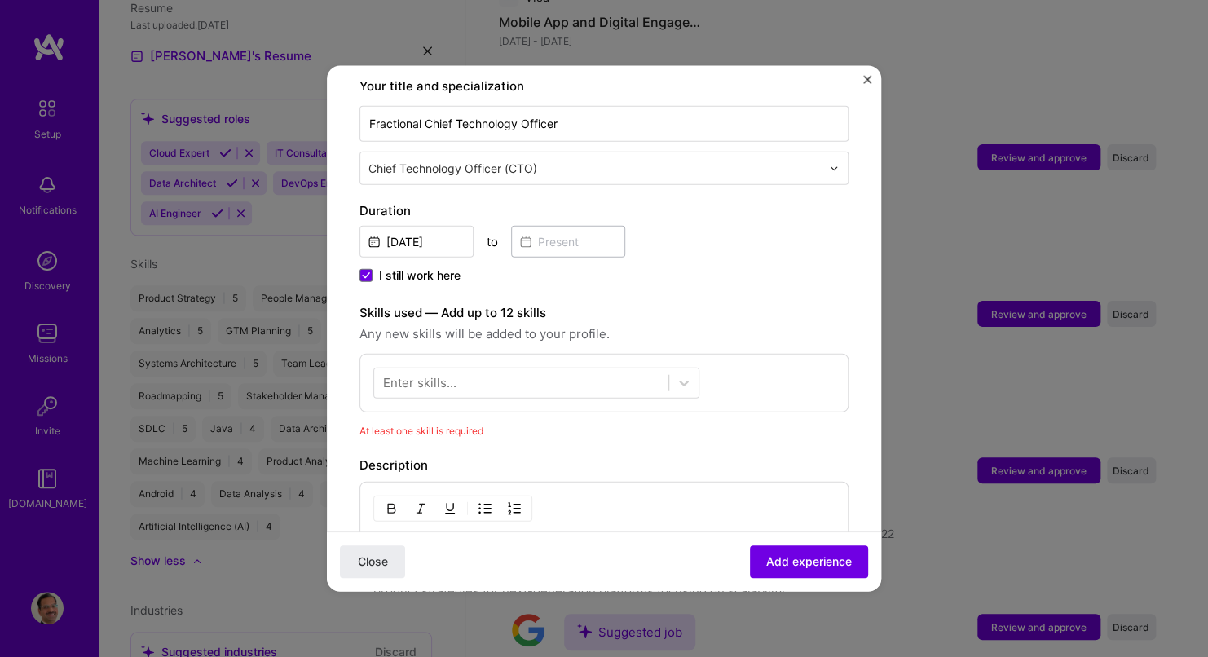
scroll to position [408, 0]
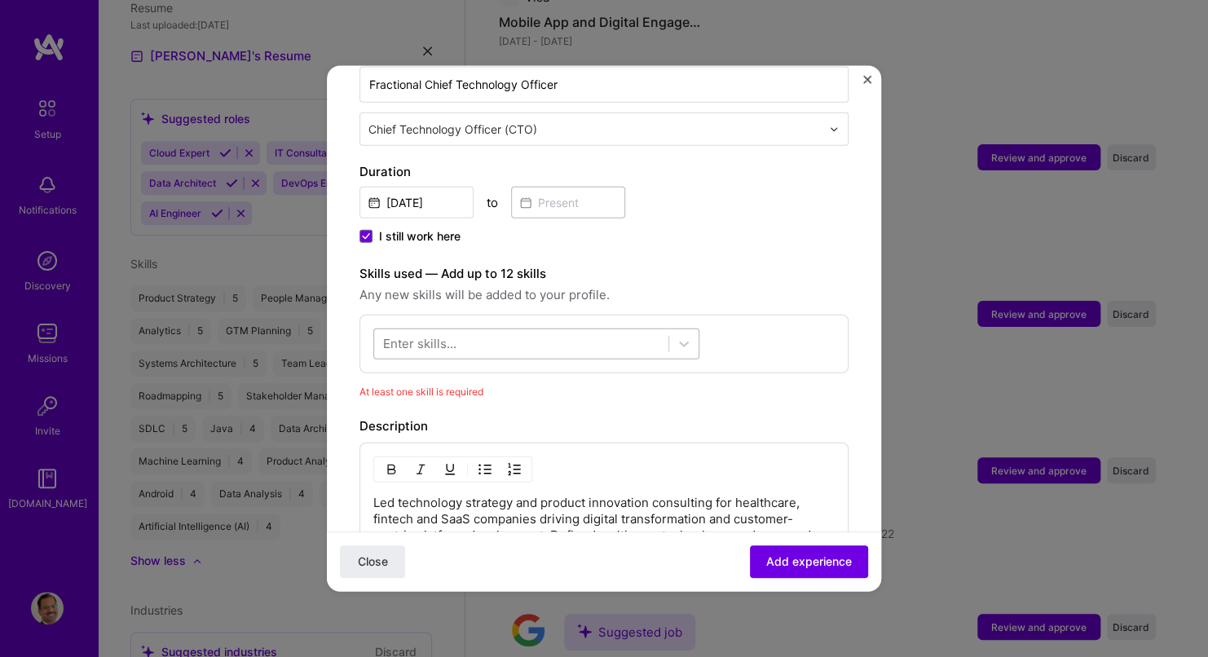
click at [579, 332] on div at bounding box center [521, 343] width 294 height 27
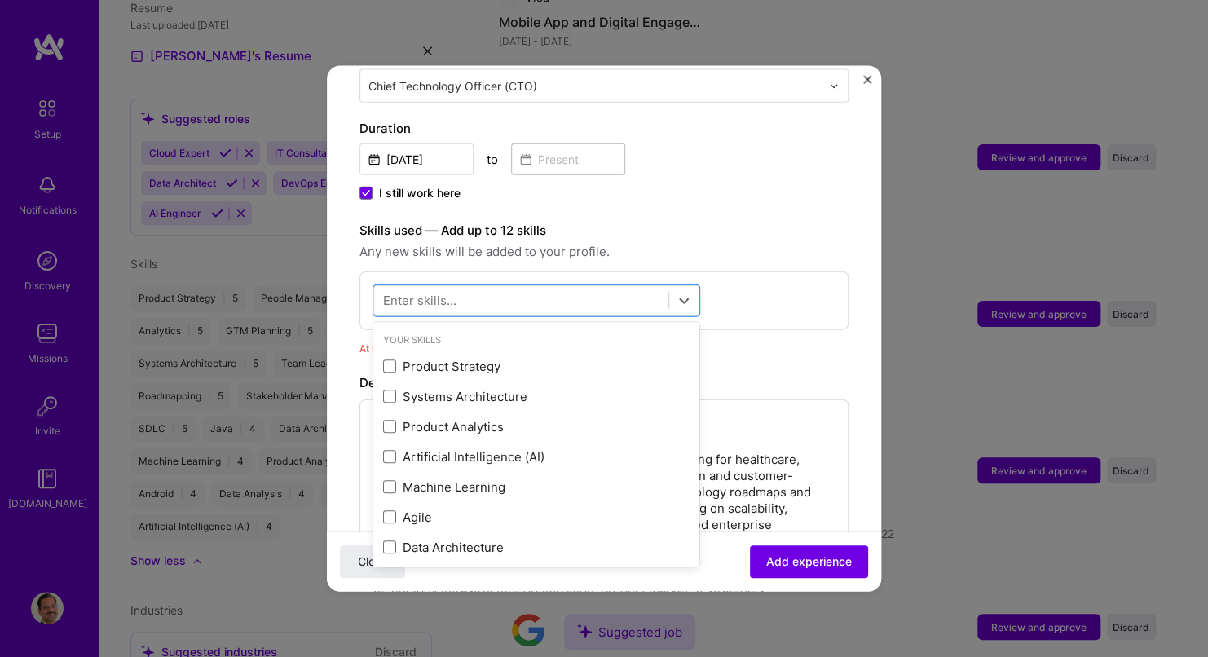
scroll to position [571, 0]
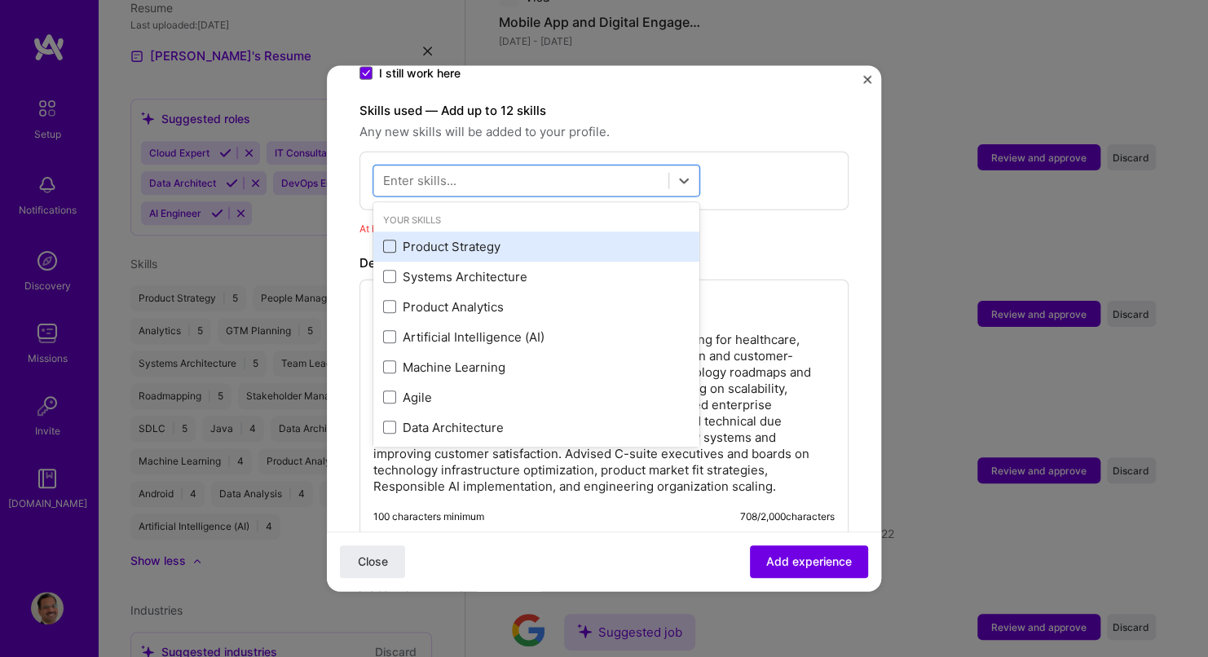
click at [391, 241] on span at bounding box center [389, 247] width 13 height 13
click at [0, 0] on input "checkbox" at bounding box center [0, 0] width 0 height 0
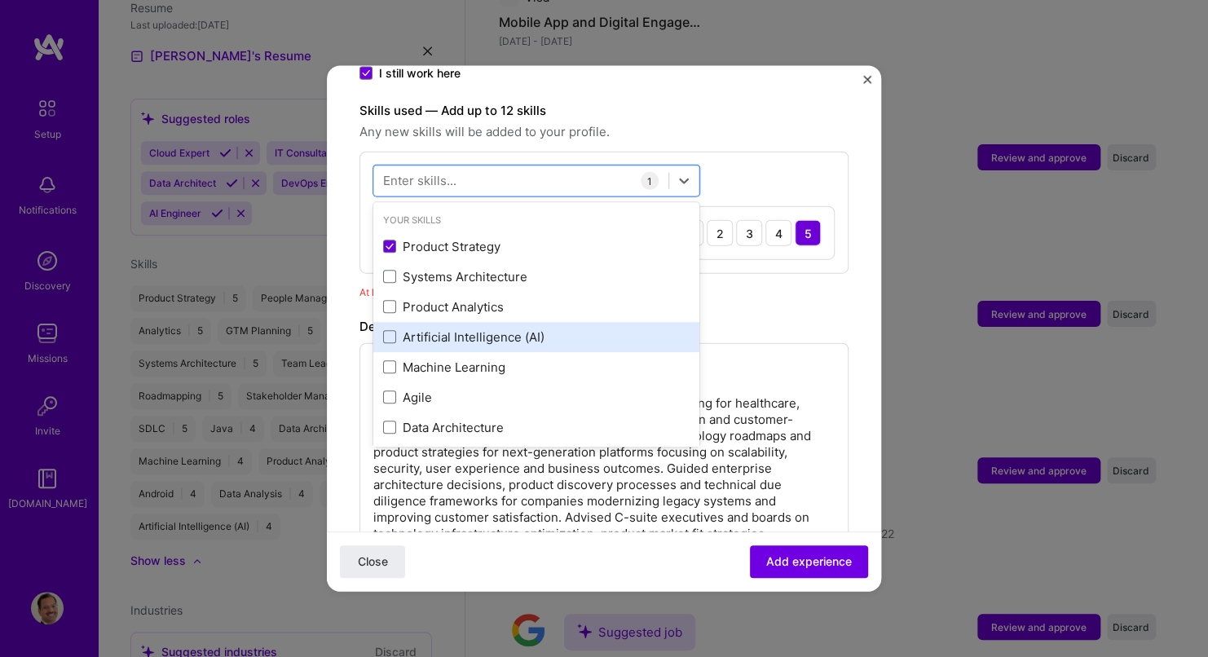
click at [379, 322] on div "Artificial Intelligence (AI)" at bounding box center [536, 337] width 326 height 30
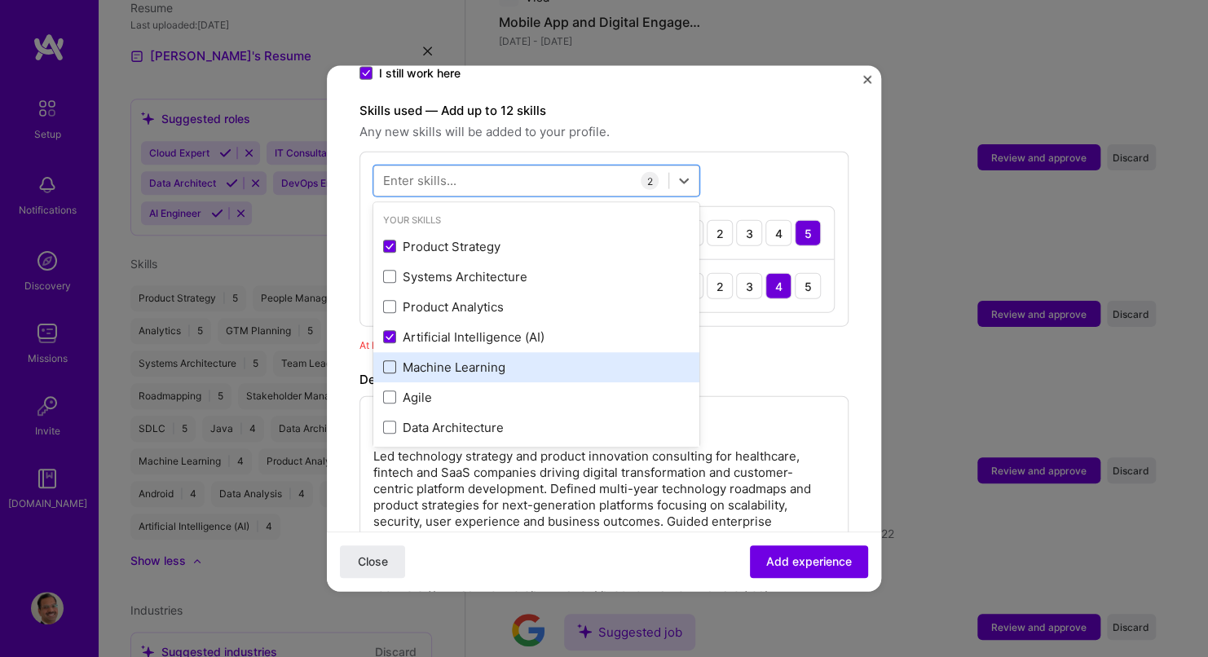
click at [388, 361] on span at bounding box center [389, 367] width 13 height 13
click at [0, 0] on input "checkbox" at bounding box center [0, 0] width 0 height 0
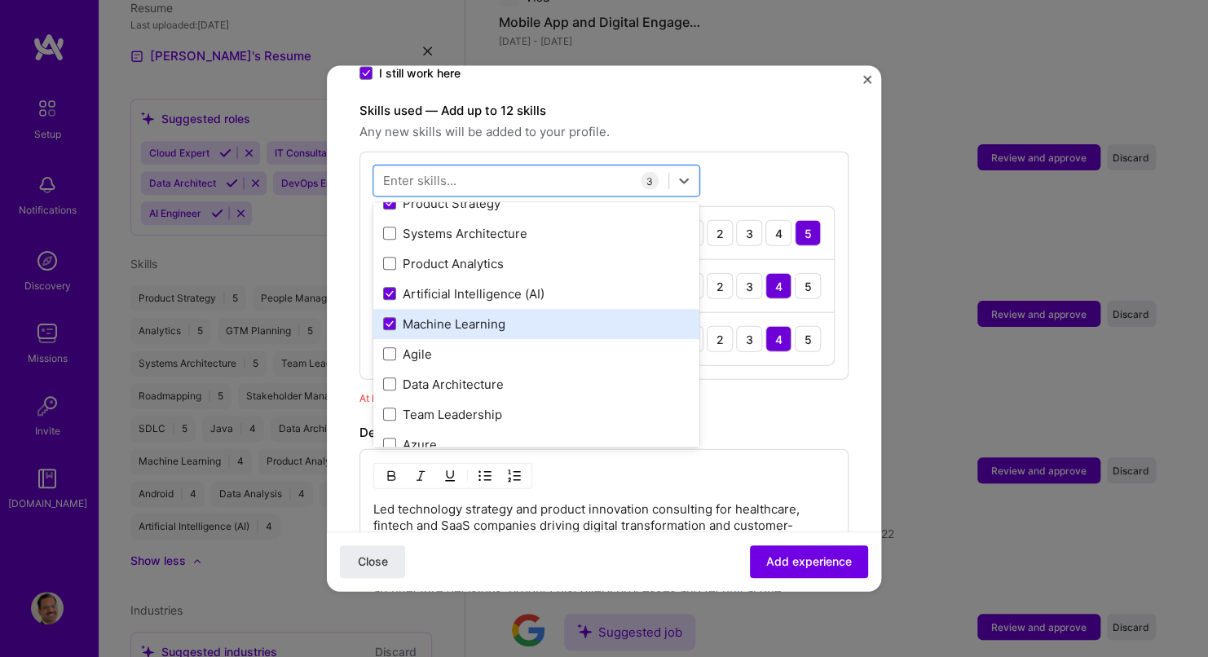
scroll to position [82, 0]
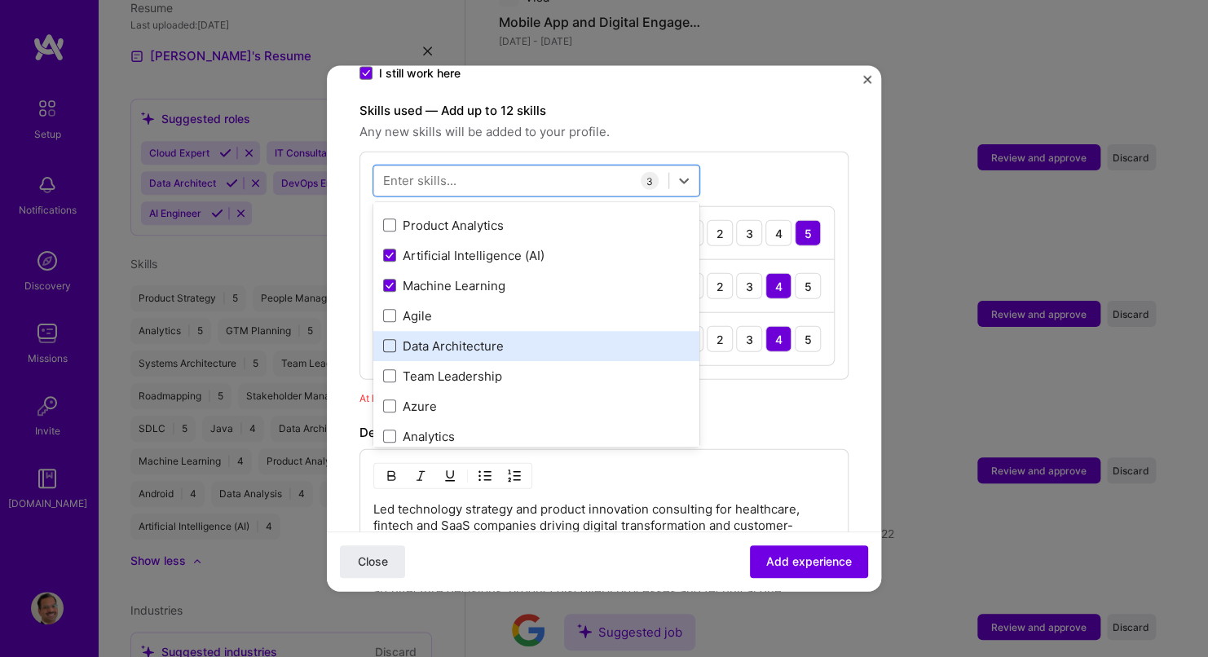
click at [391, 340] on span at bounding box center [389, 346] width 13 height 13
click at [0, 0] on input "checkbox" at bounding box center [0, 0] width 0 height 0
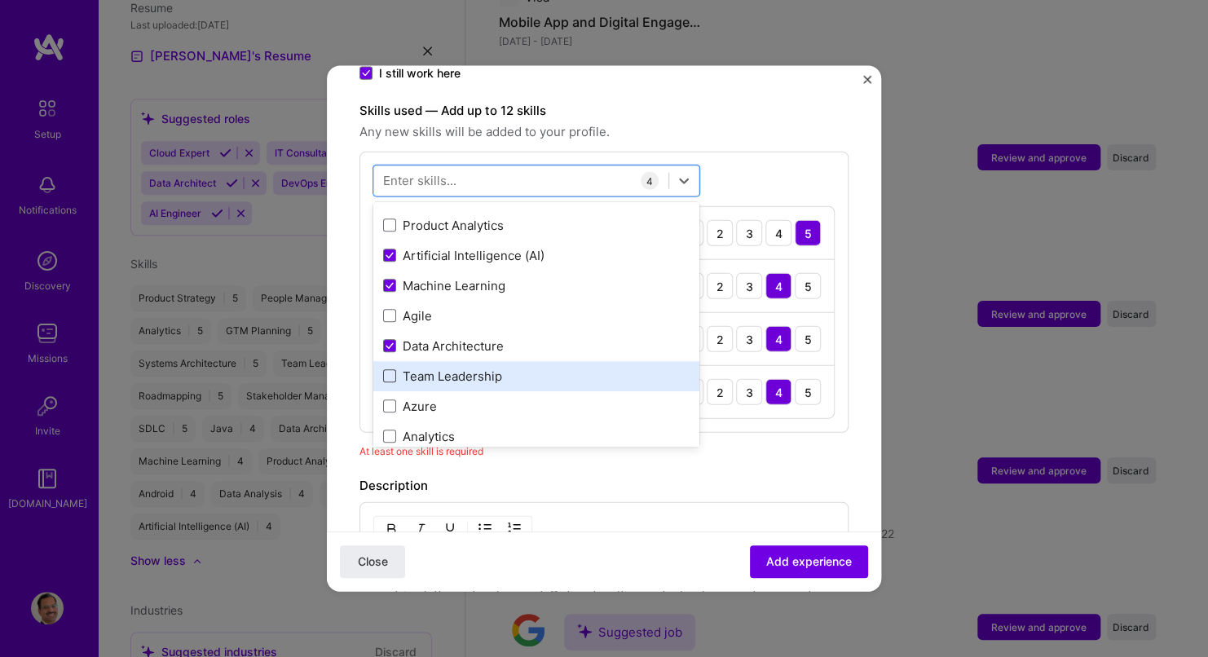
click at [391, 370] on span at bounding box center [389, 376] width 13 height 13
click at [0, 0] on input "checkbox" at bounding box center [0, 0] width 0 height 0
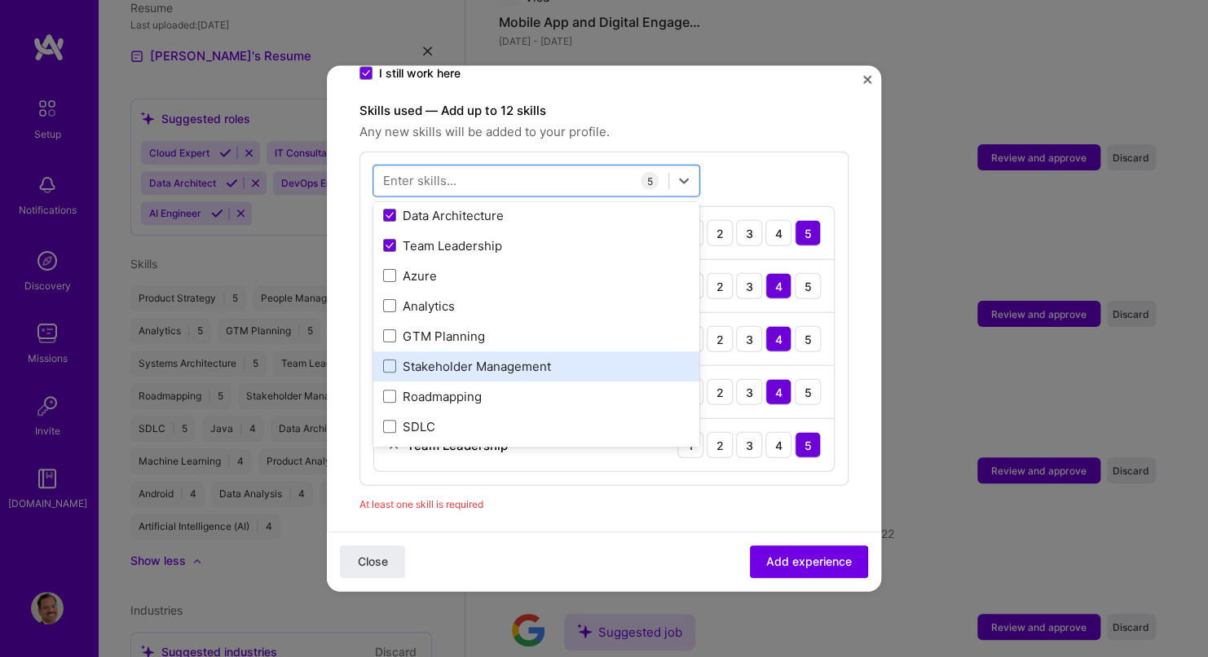
scroll to position [245, 0]
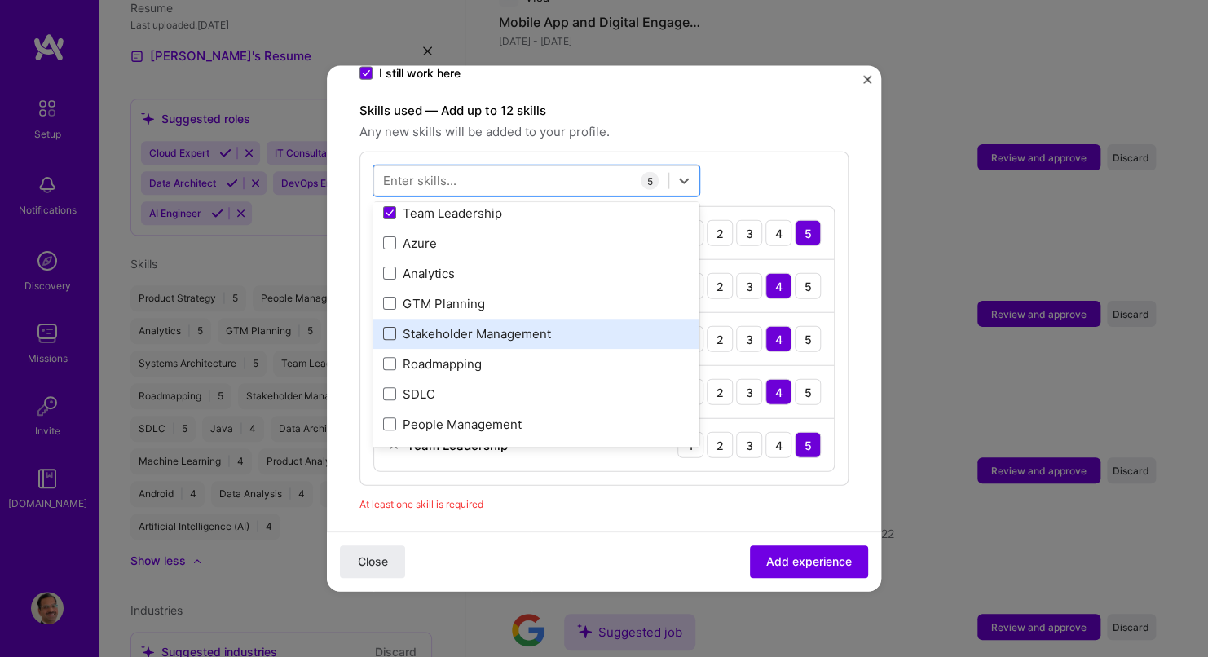
click at [394, 328] on span at bounding box center [389, 334] width 13 height 13
click at [0, 0] on input "checkbox" at bounding box center [0, 0] width 0 height 0
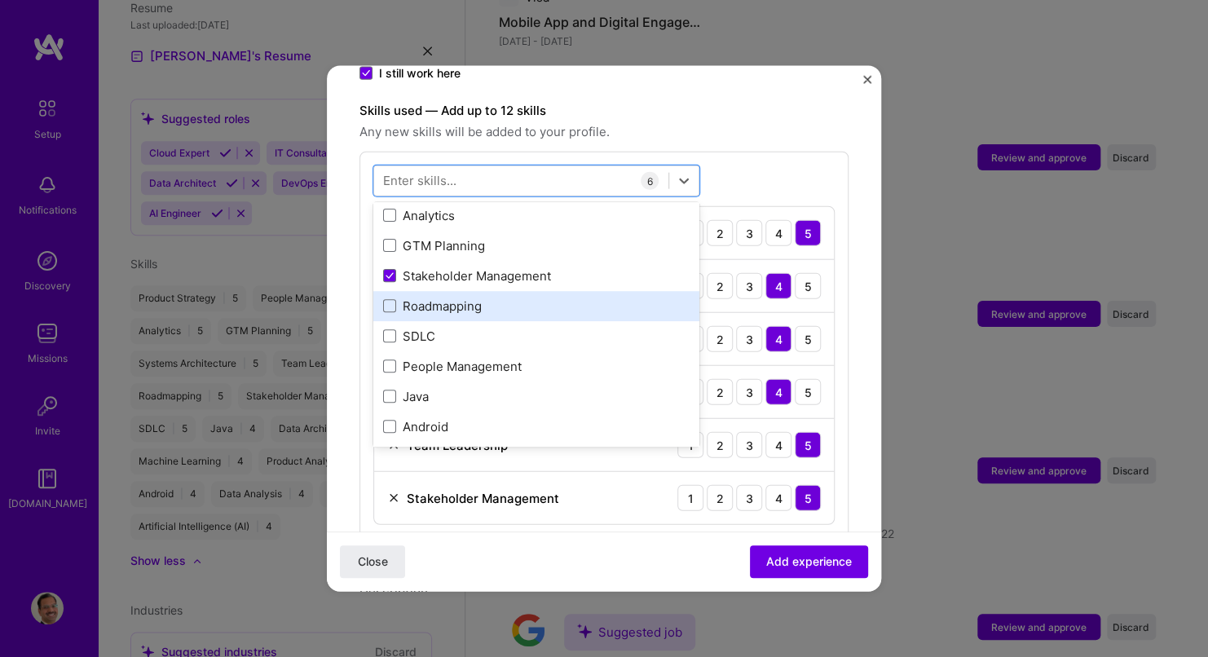
scroll to position [326, 0]
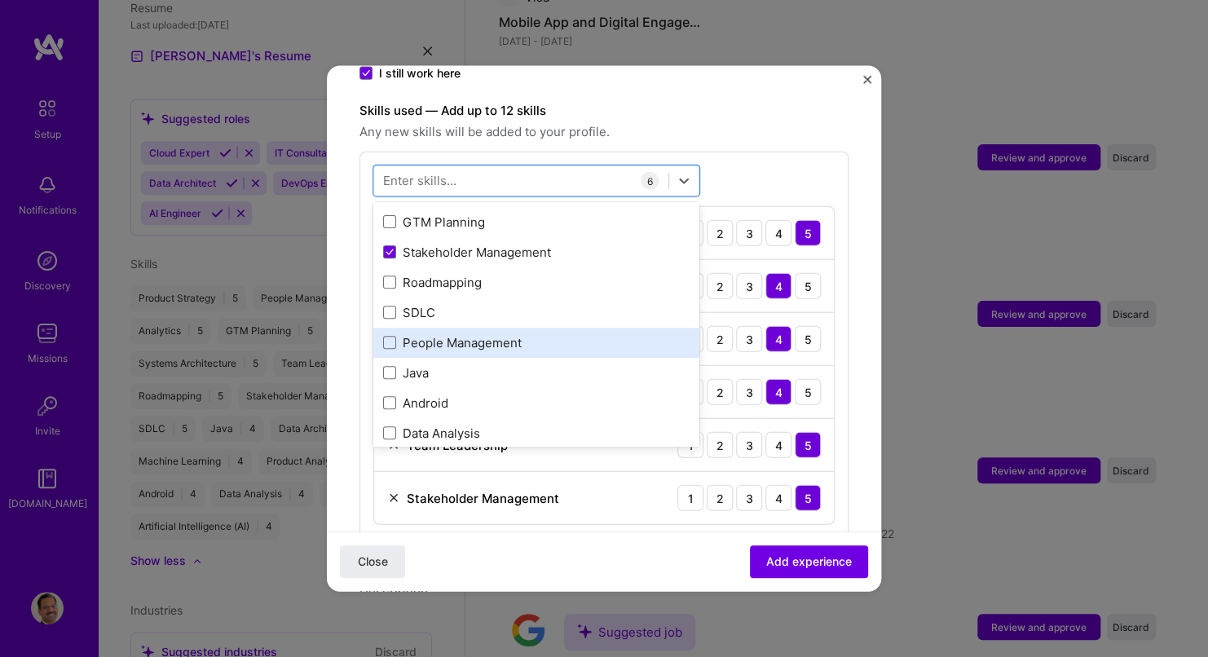
click at [428, 334] on div "People Management" at bounding box center [536, 342] width 307 height 17
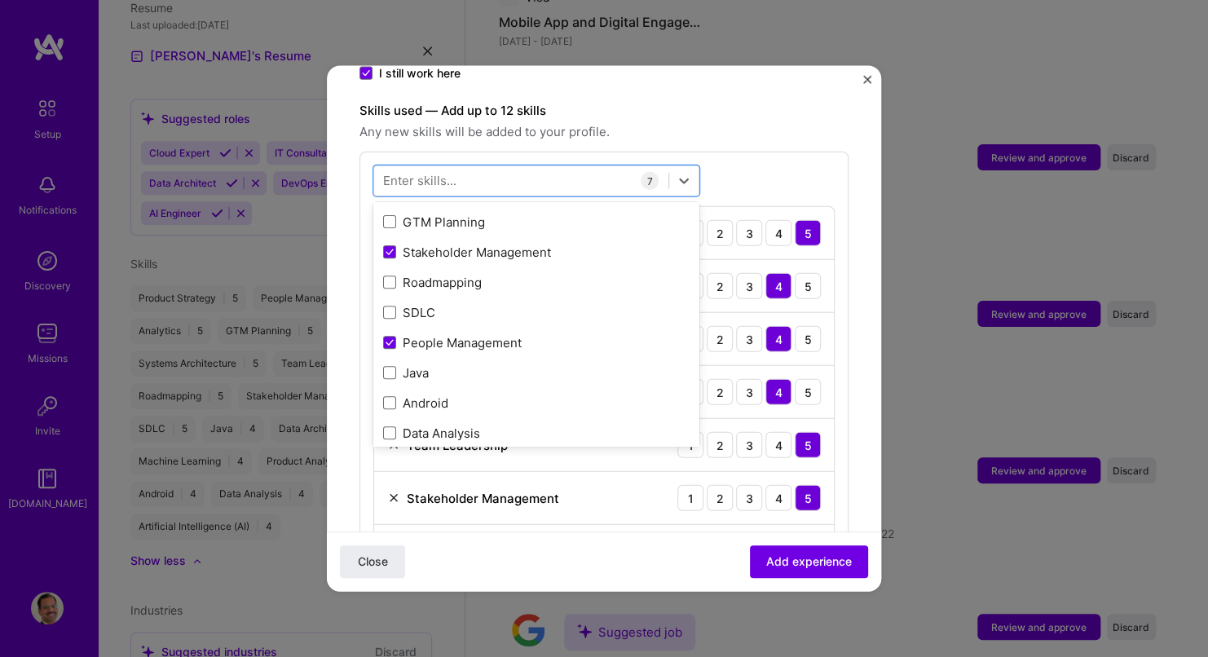
scroll to position [0, 0]
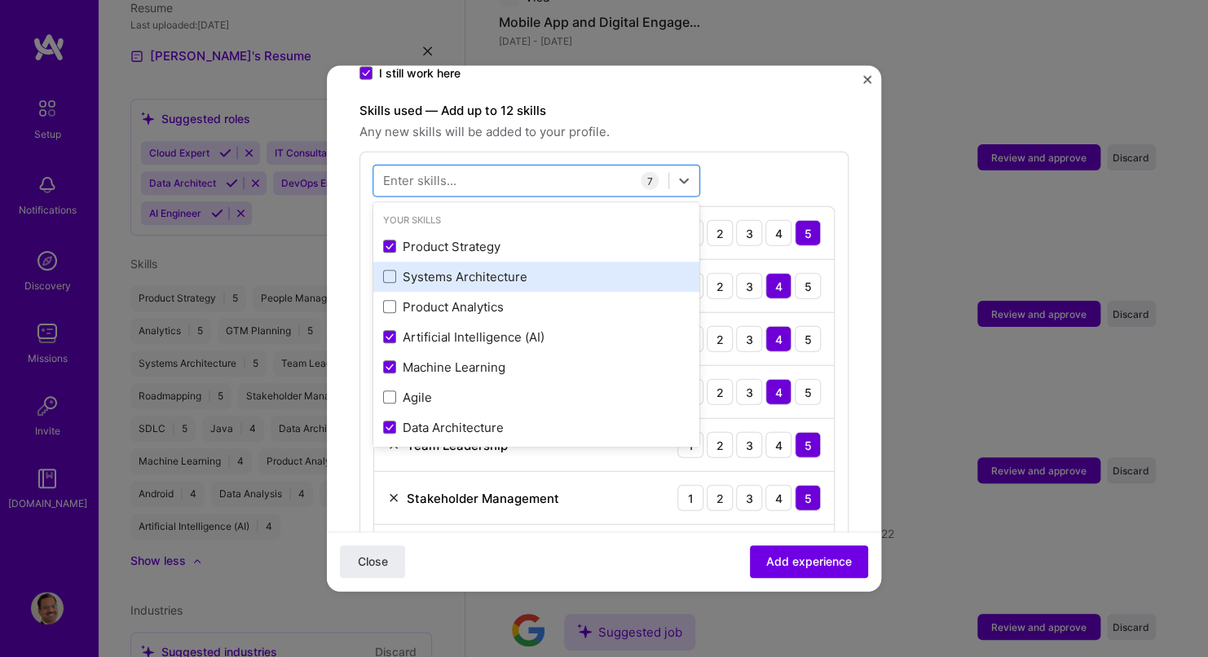
click at [393, 268] on div "Systems Architecture" at bounding box center [536, 276] width 307 height 17
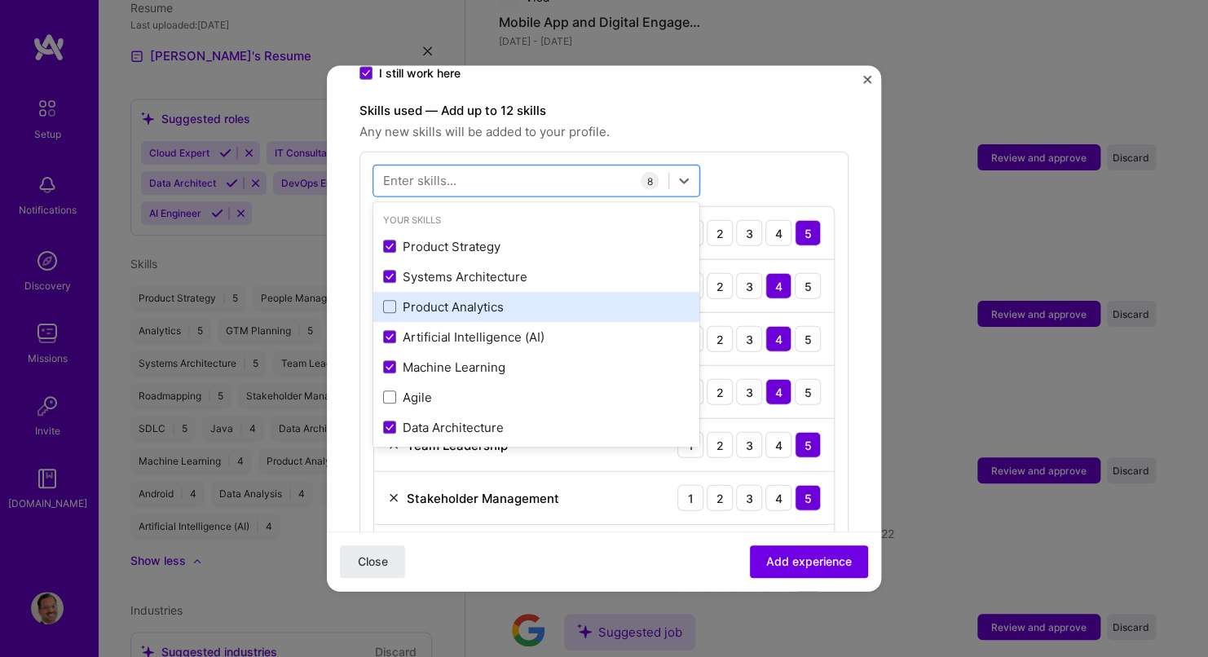
click at [392, 300] on div "Product Analytics" at bounding box center [536, 307] width 326 height 30
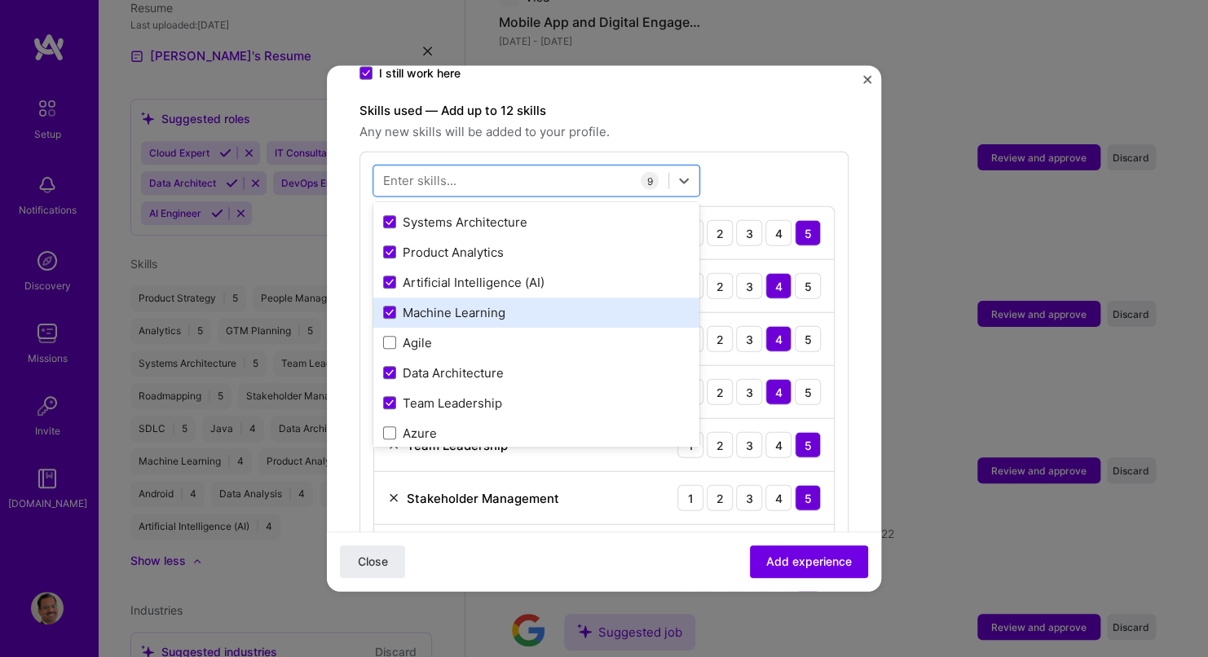
scroll to position [82, 0]
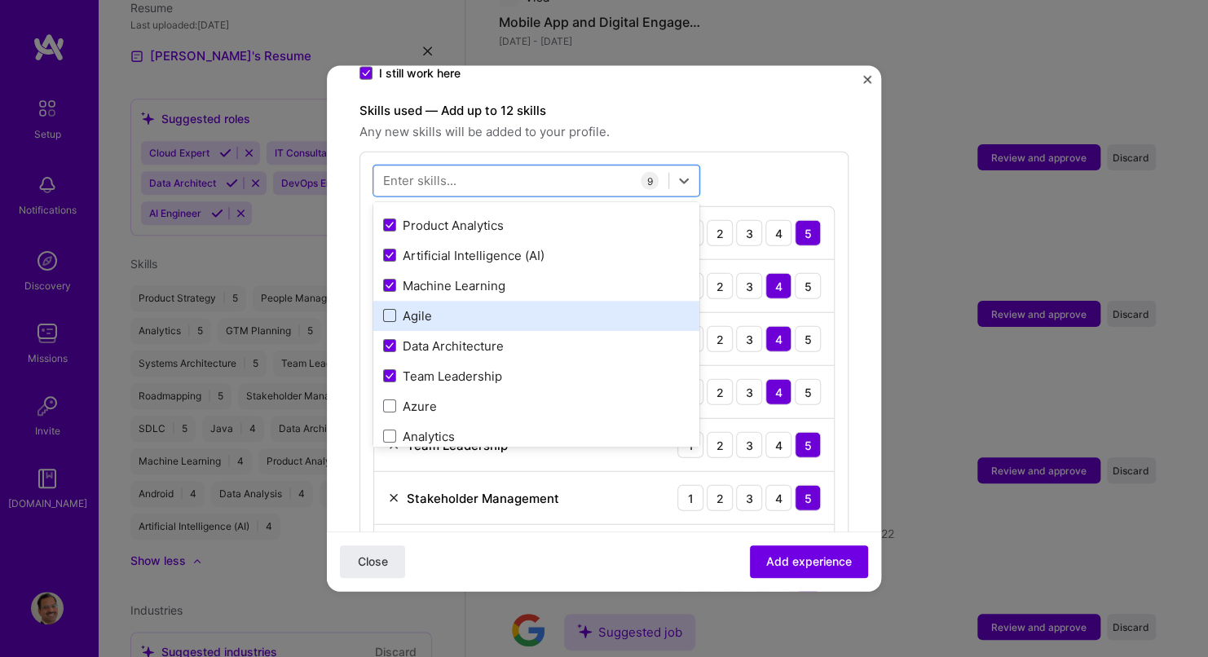
click at [390, 310] on span at bounding box center [389, 316] width 13 height 13
click at [0, 0] on input "checkbox" at bounding box center [0, 0] width 0 height 0
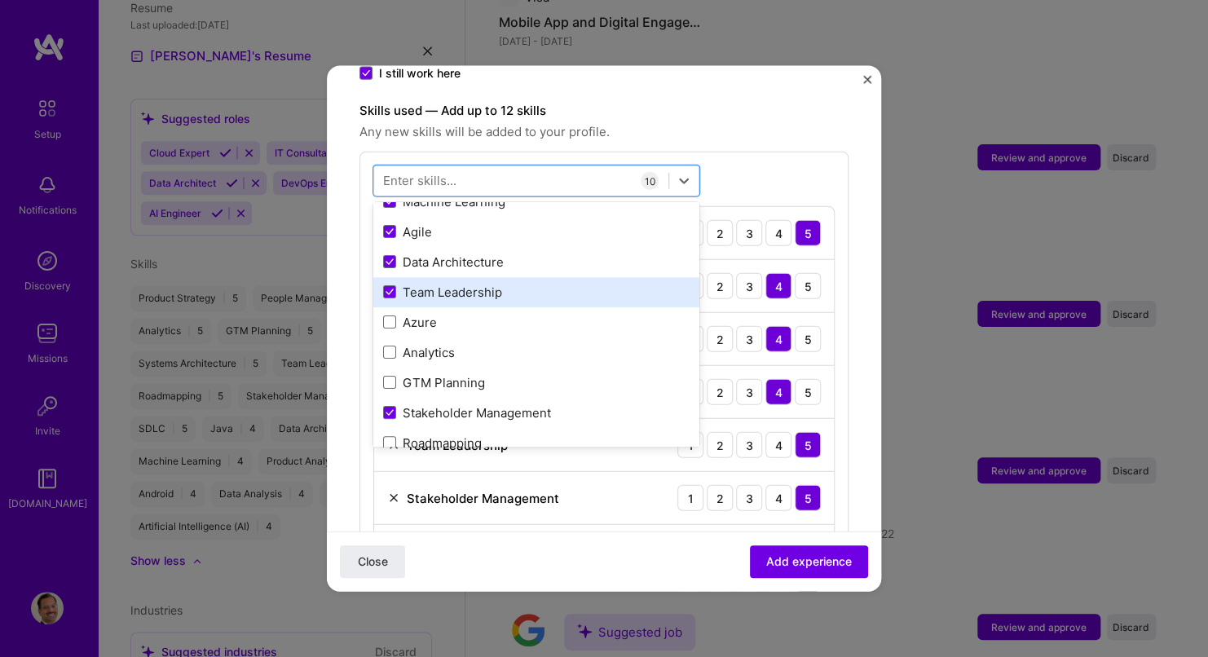
scroll to position [245, 0]
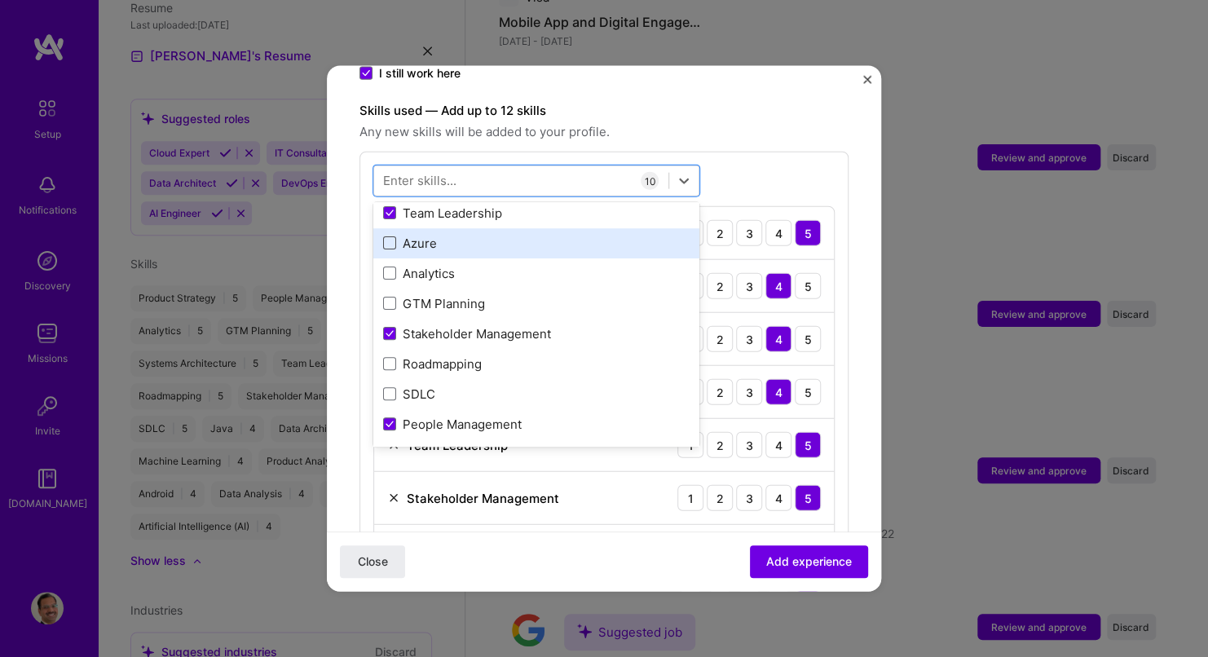
click at [392, 237] on span at bounding box center [389, 243] width 13 height 13
click at [0, 0] on input "checkbox" at bounding box center [0, 0] width 0 height 0
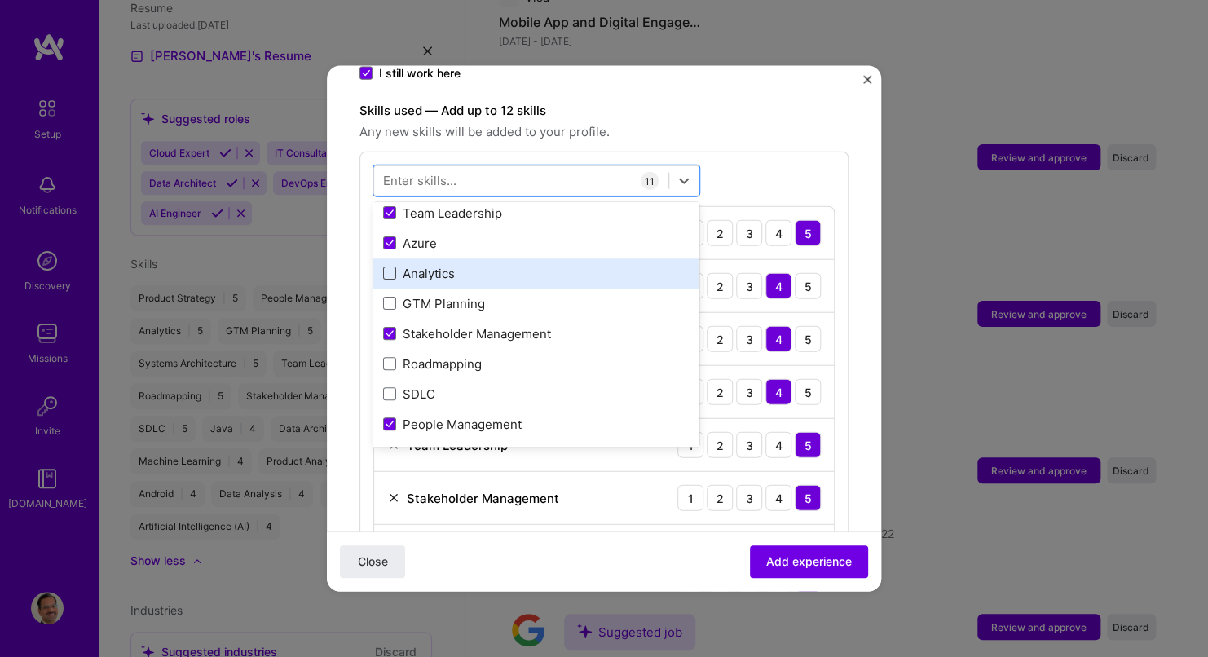
click at [395, 267] on span at bounding box center [389, 273] width 13 height 13
click at [0, 0] on input "checkbox" at bounding box center [0, 0] width 0 height 0
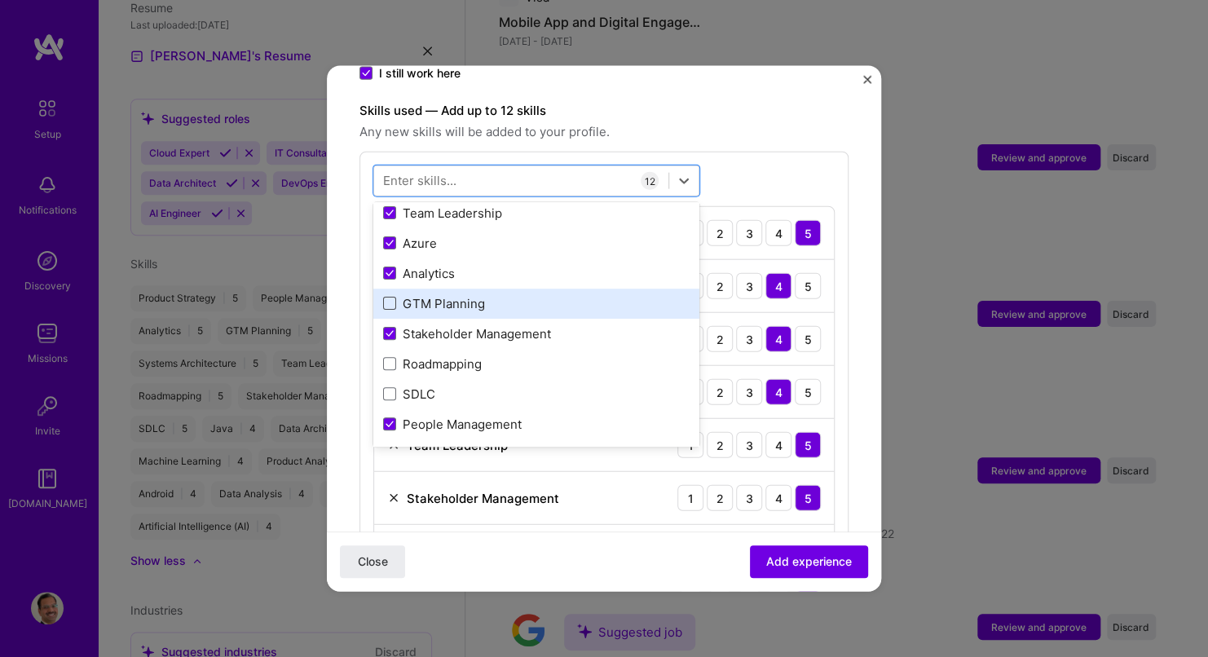
click at [392, 298] on span at bounding box center [389, 304] width 13 height 13
click at [0, 0] on input "checkbox" at bounding box center [0, 0] width 0 height 0
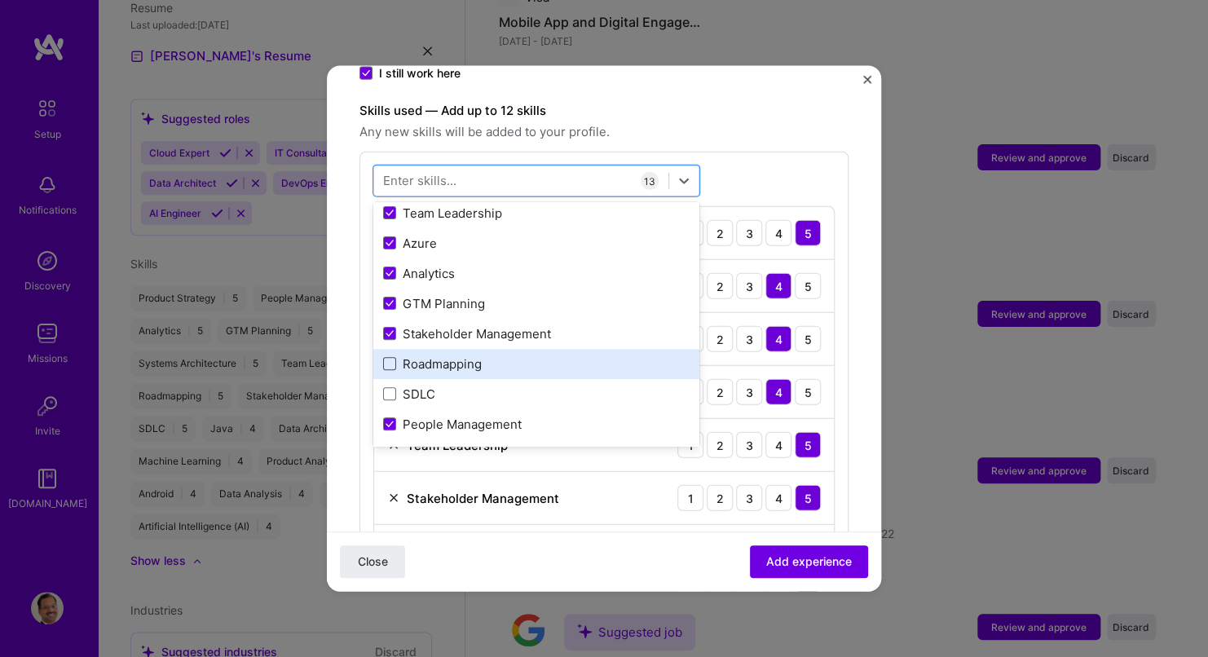
click at [395, 358] on span at bounding box center [389, 364] width 13 height 13
click at [0, 0] on input "checkbox" at bounding box center [0, 0] width 0 height 0
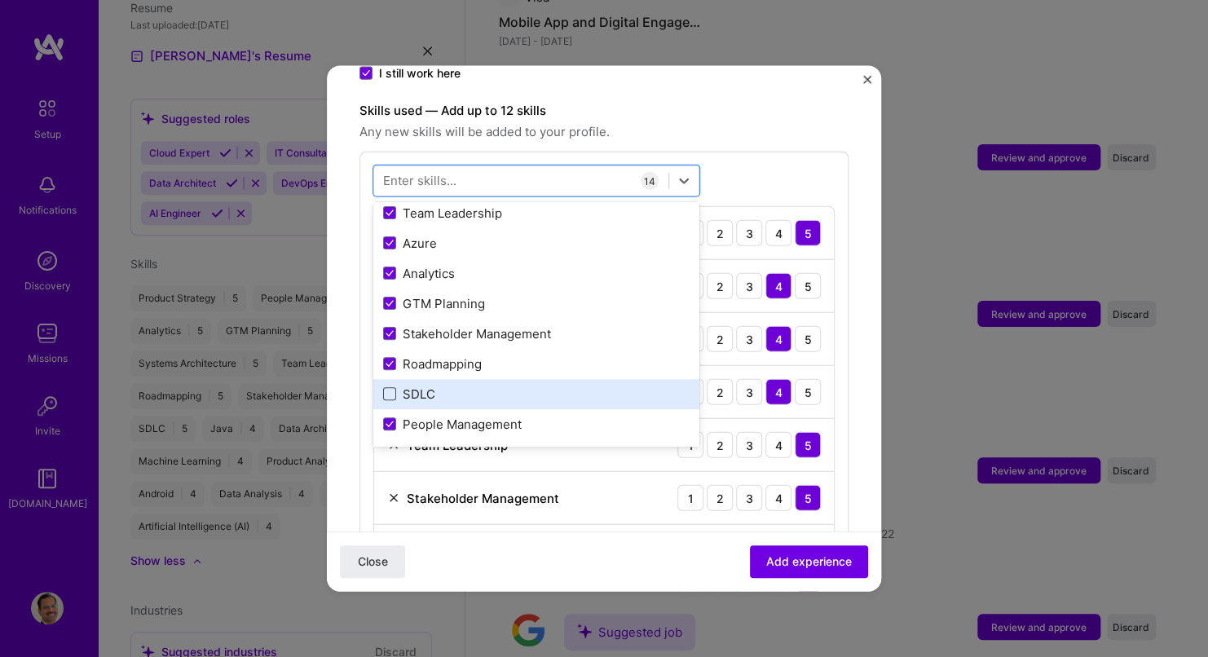
click at [392, 388] on span at bounding box center [389, 394] width 13 height 13
click at [0, 0] on input "checkbox" at bounding box center [0, 0] width 0 height 0
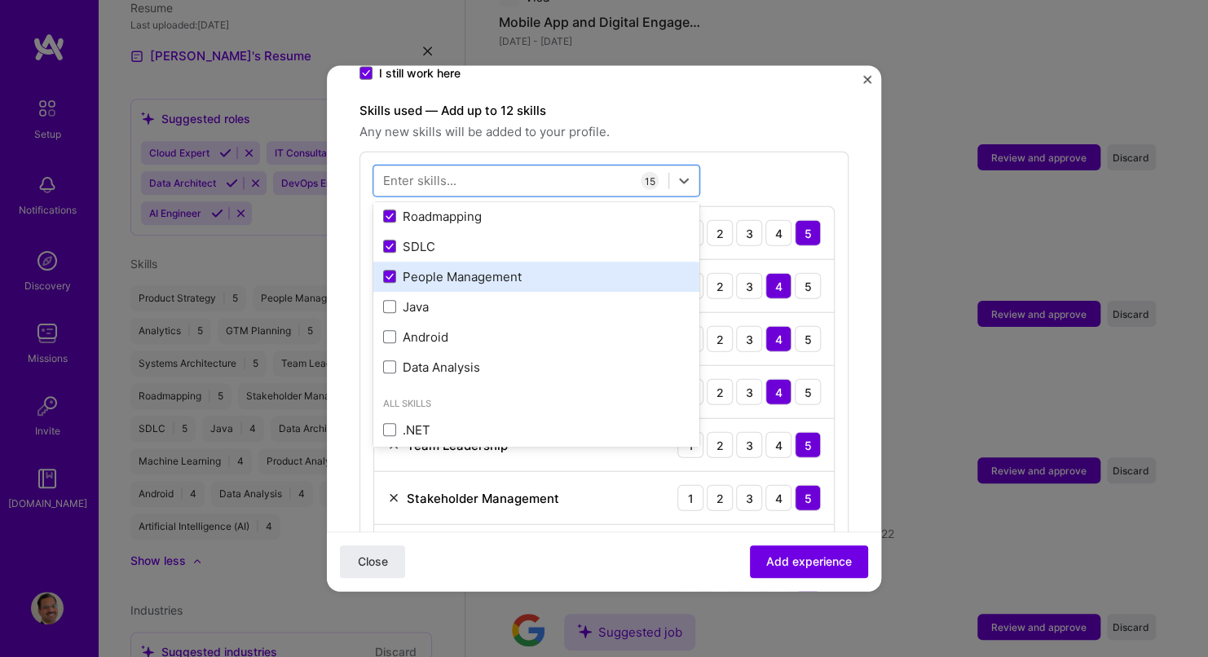
scroll to position [408, 0]
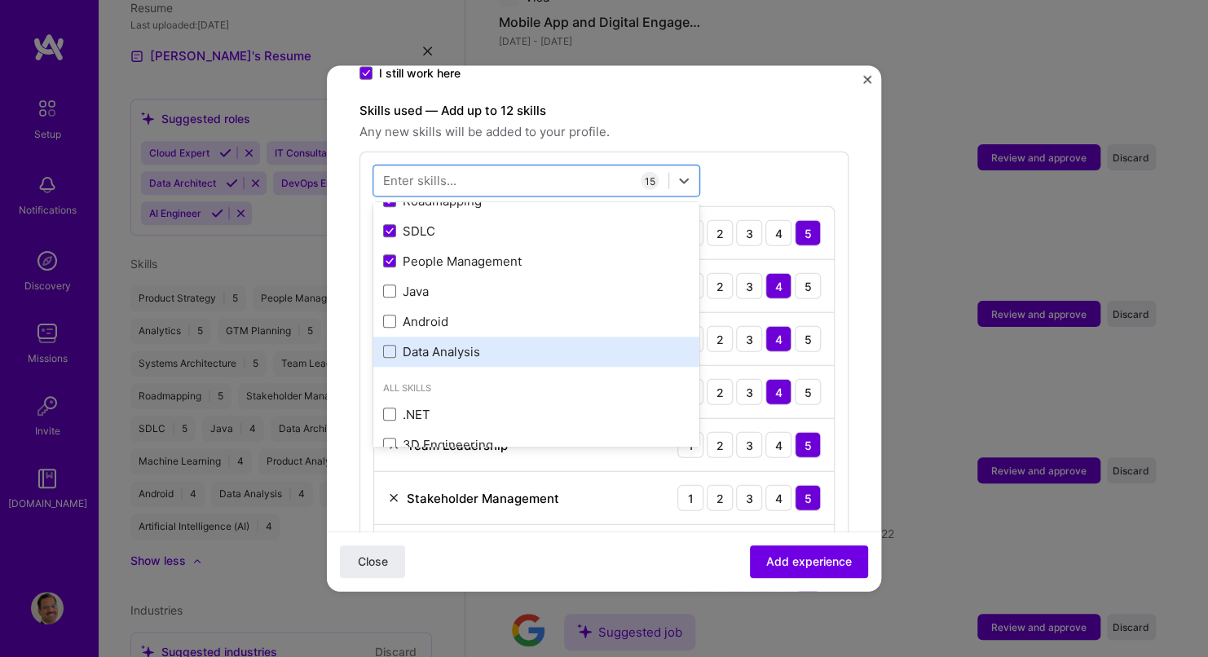
click at [557, 343] on div "Data Analysis" at bounding box center [536, 351] width 307 height 17
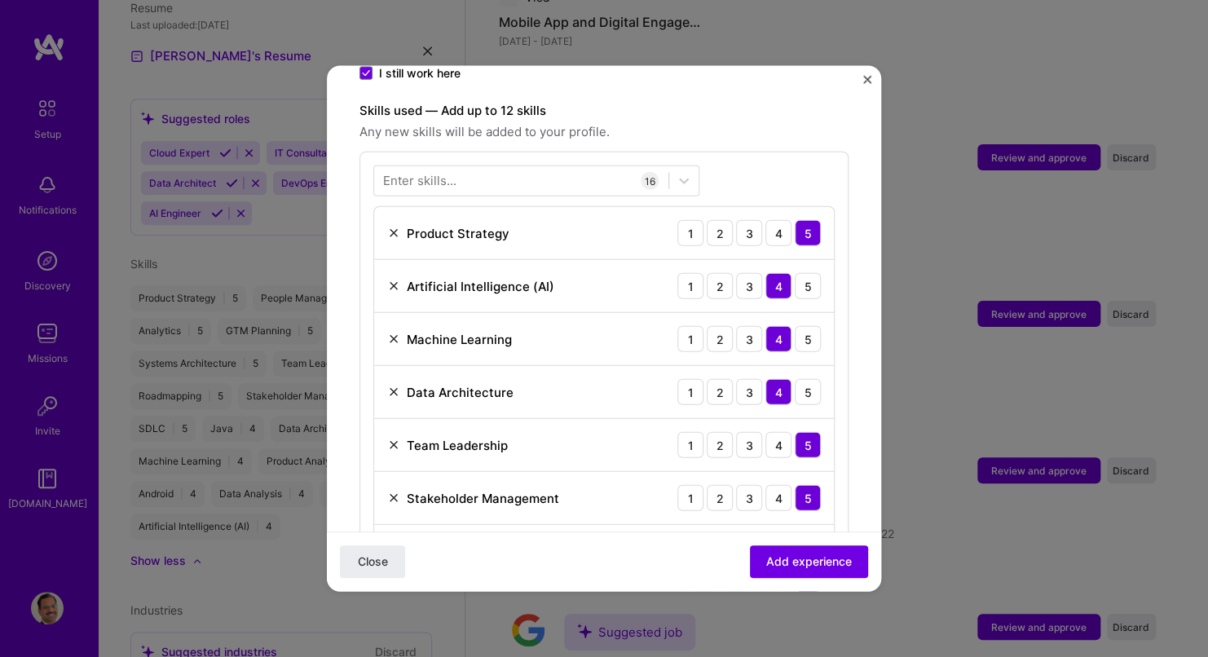
click at [783, 154] on div "Enter skills... 16 Product Strategy 1 2 3 4 5 Artificial Intelligence (AI) 1 2 …" at bounding box center [604, 610] width 489 height 917
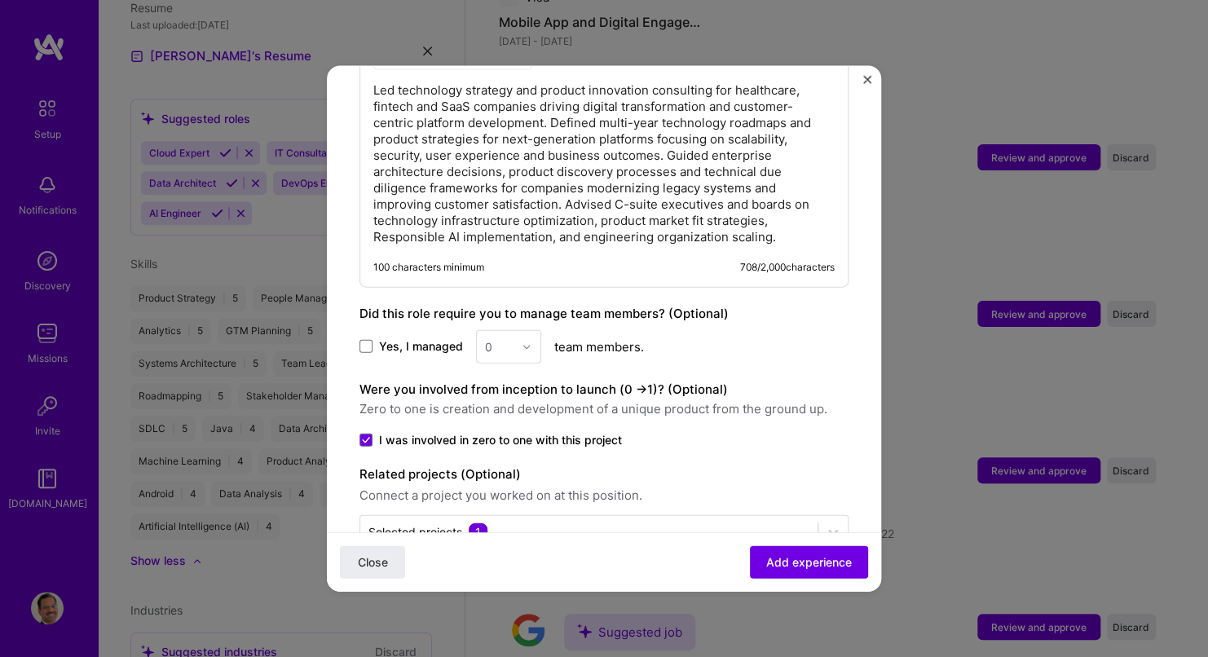
scroll to position [1705, 0]
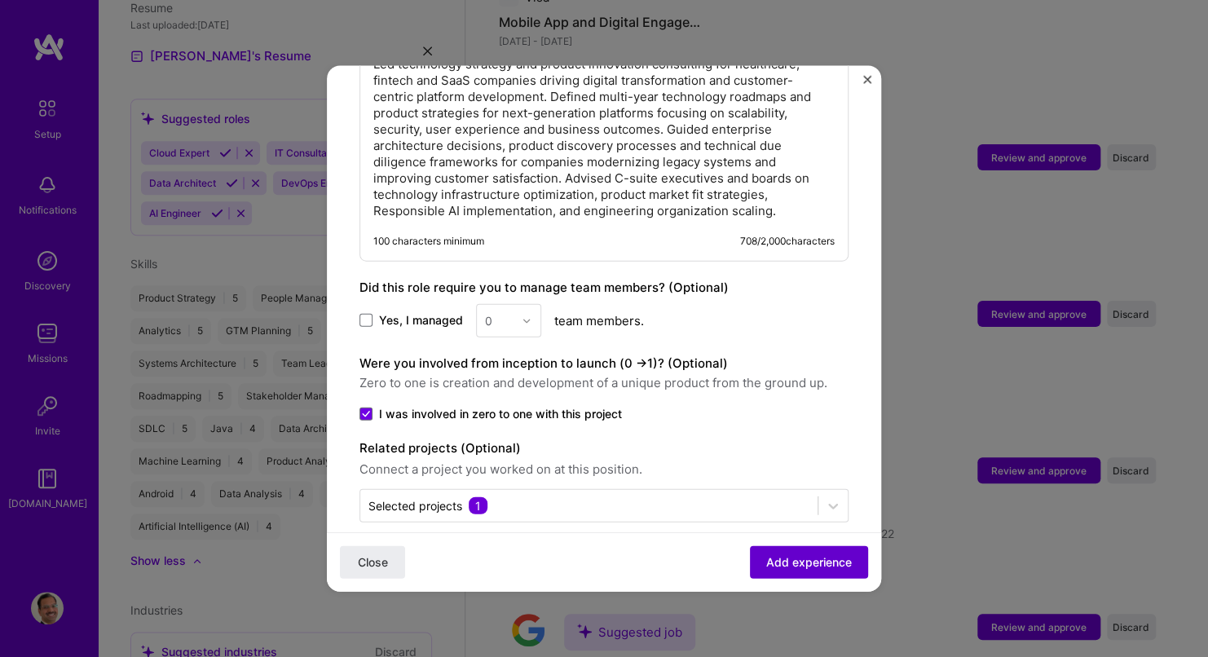
click at [787, 565] on span "Add experience" at bounding box center [809, 562] width 86 height 16
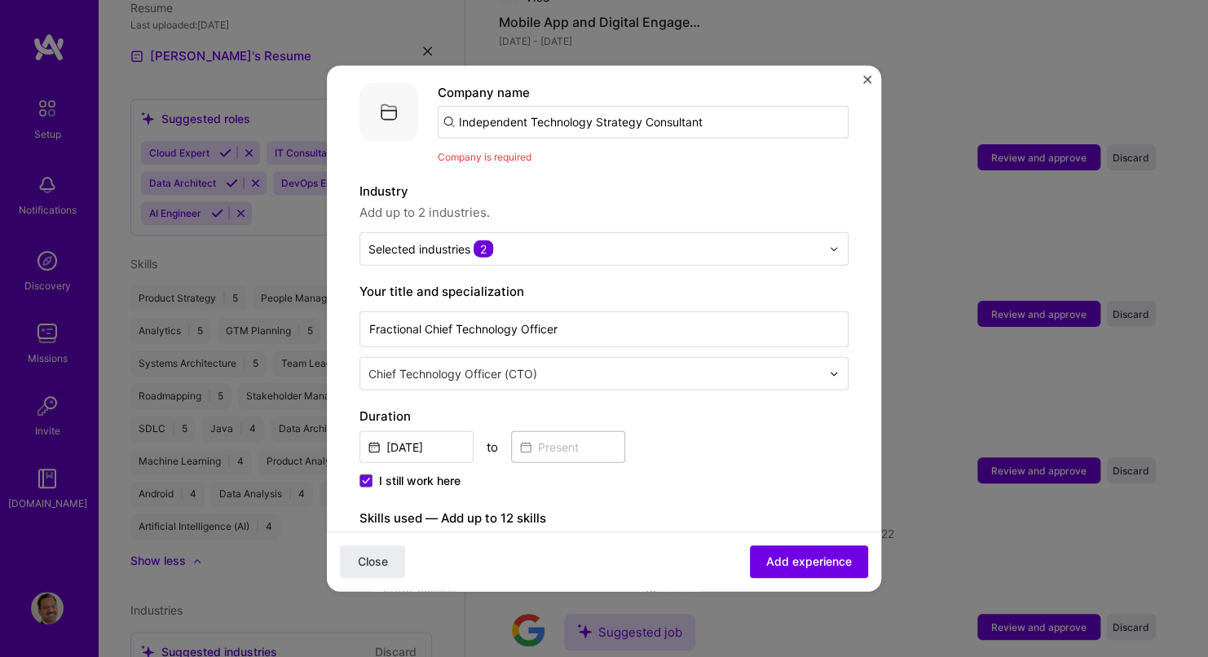
scroll to position [0, 0]
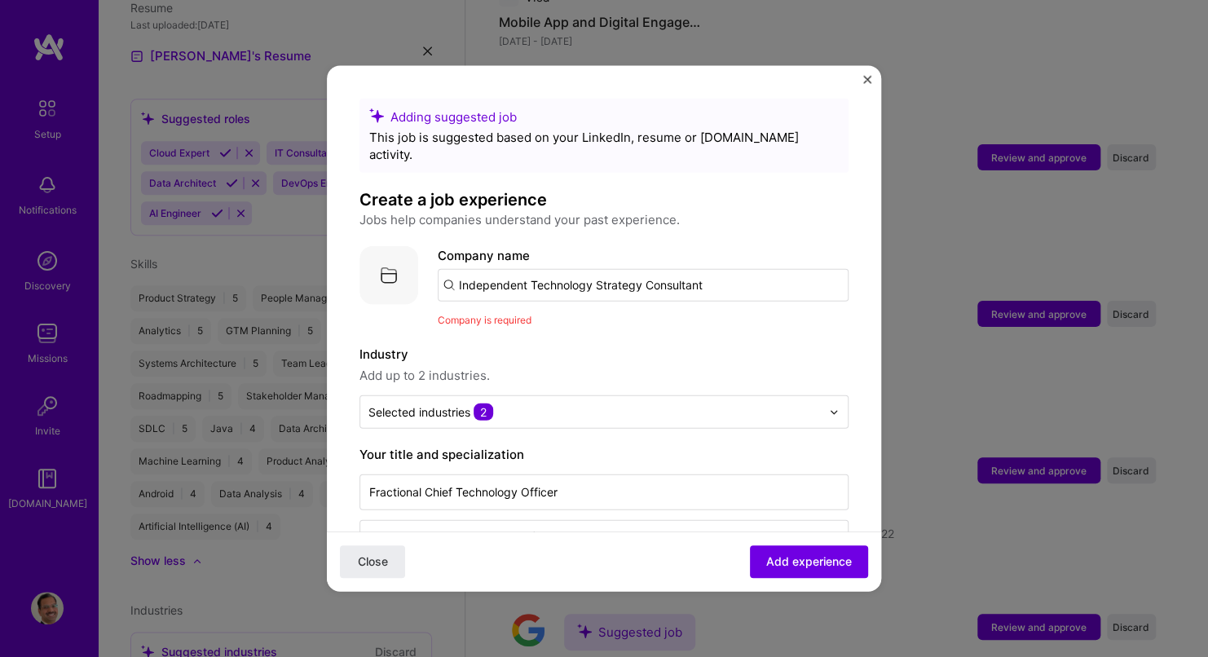
drag, startPoint x: 713, startPoint y: 266, endPoint x: 424, endPoint y: 265, distance: 288.7
click at [424, 265] on div "Company logo Company name Independent Technology Strategy Consultant Company is…" at bounding box center [604, 287] width 489 height 82
type input "MG & Associates"
click at [597, 318] on div "MG & Associates" at bounding box center [585, 330] width 113 height 29
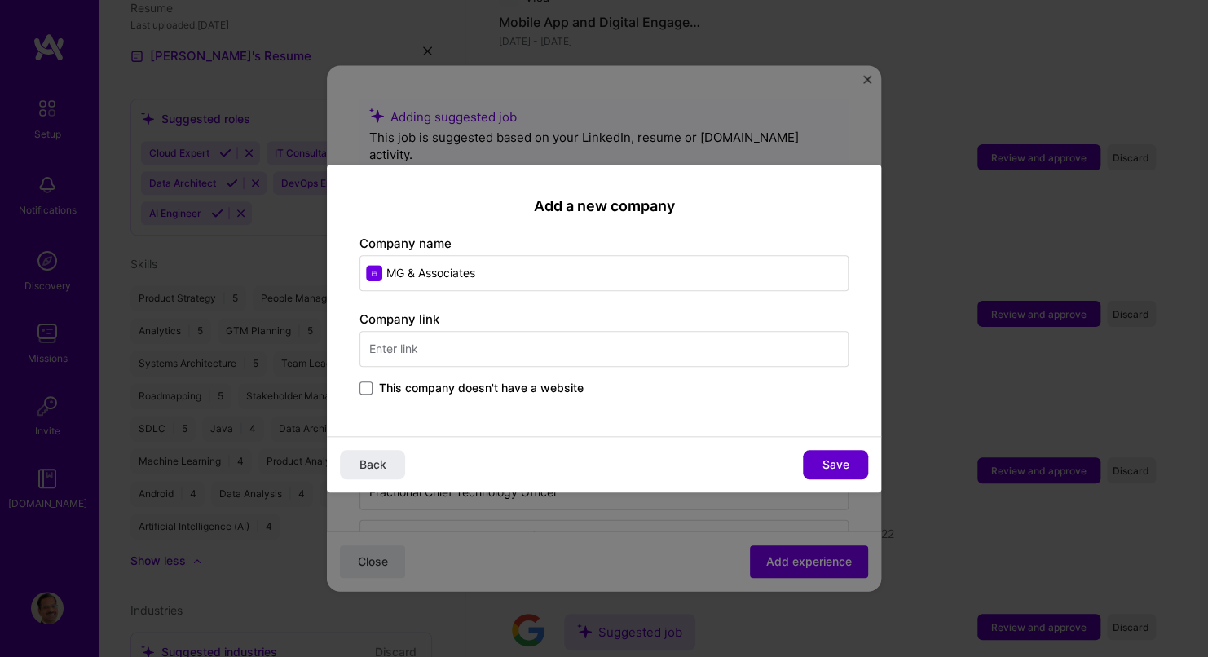
click at [837, 468] on span "Save" at bounding box center [836, 465] width 27 height 16
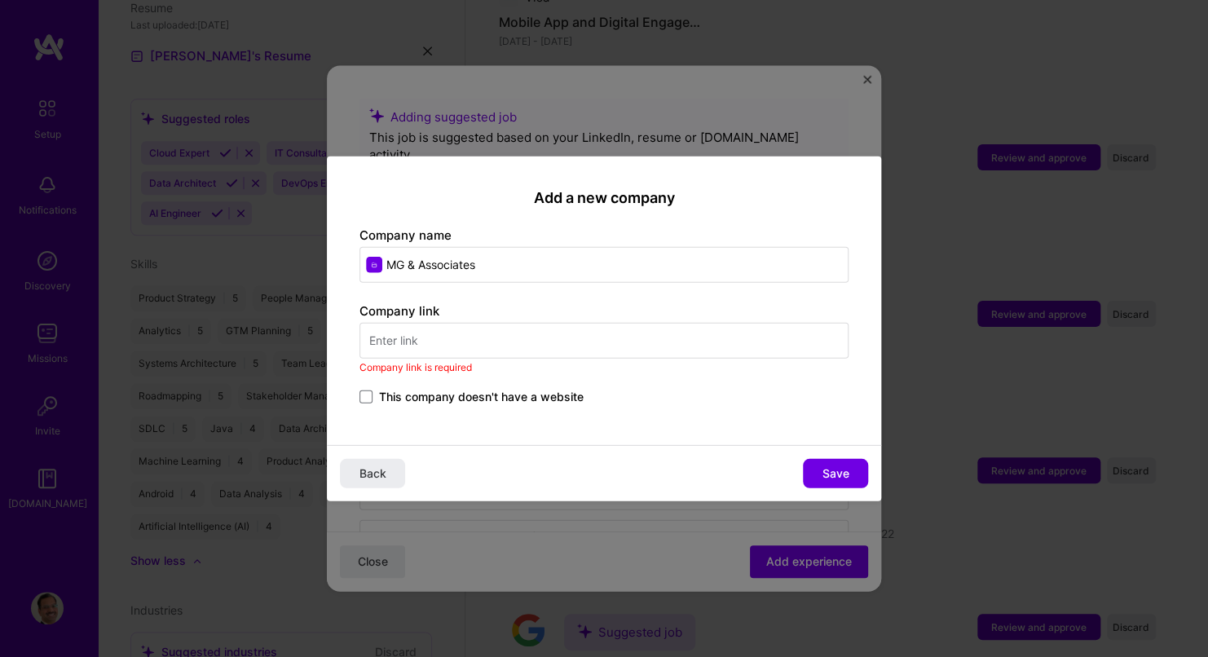
click at [480, 338] on input "text" at bounding box center [604, 340] width 489 height 36
click at [438, 399] on span "This company doesn't have a website" at bounding box center [481, 396] width 205 height 16
click at [0, 0] on input "This company doesn't have a website" at bounding box center [0, 0] width 0 height 0
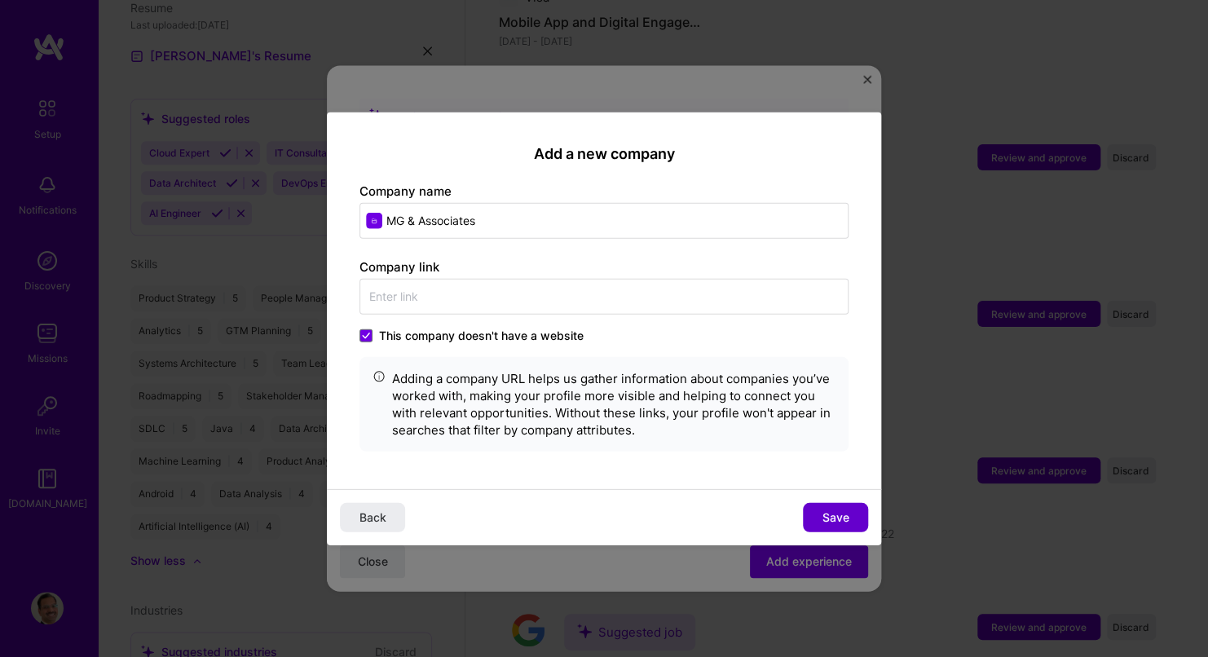
click at [836, 509] on span "Save" at bounding box center [836, 517] width 27 height 16
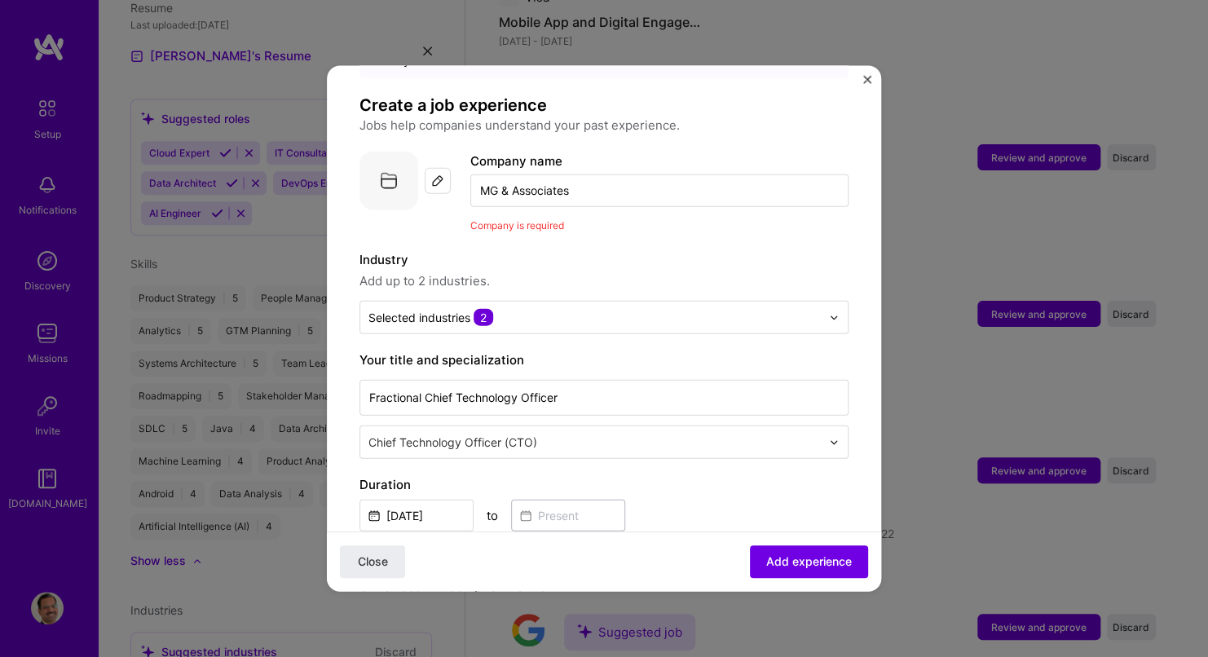
scroll to position [245, 0]
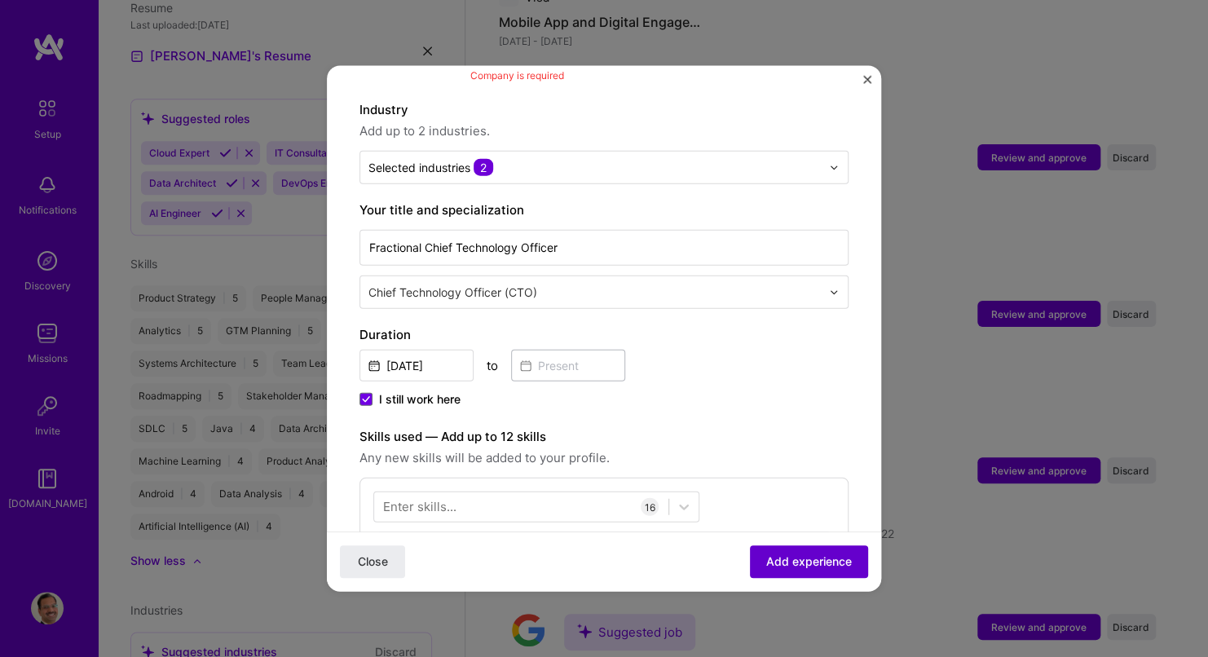
click at [780, 564] on span "Add experience" at bounding box center [809, 562] width 86 height 16
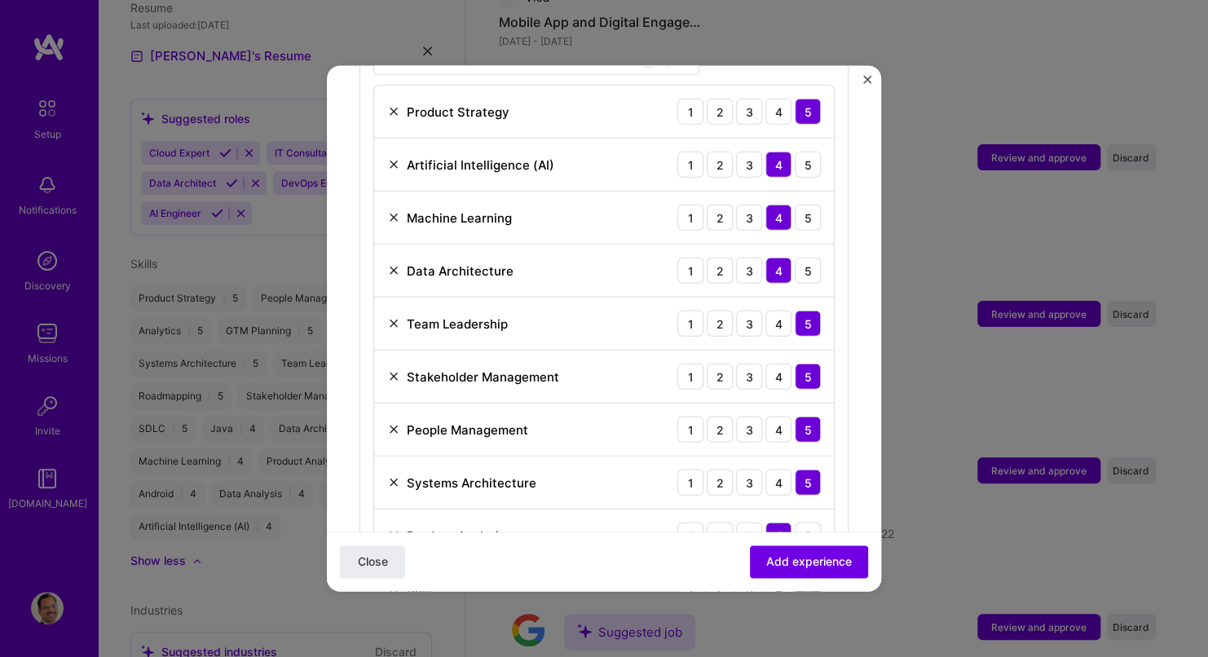
scroll to position [750, 0]
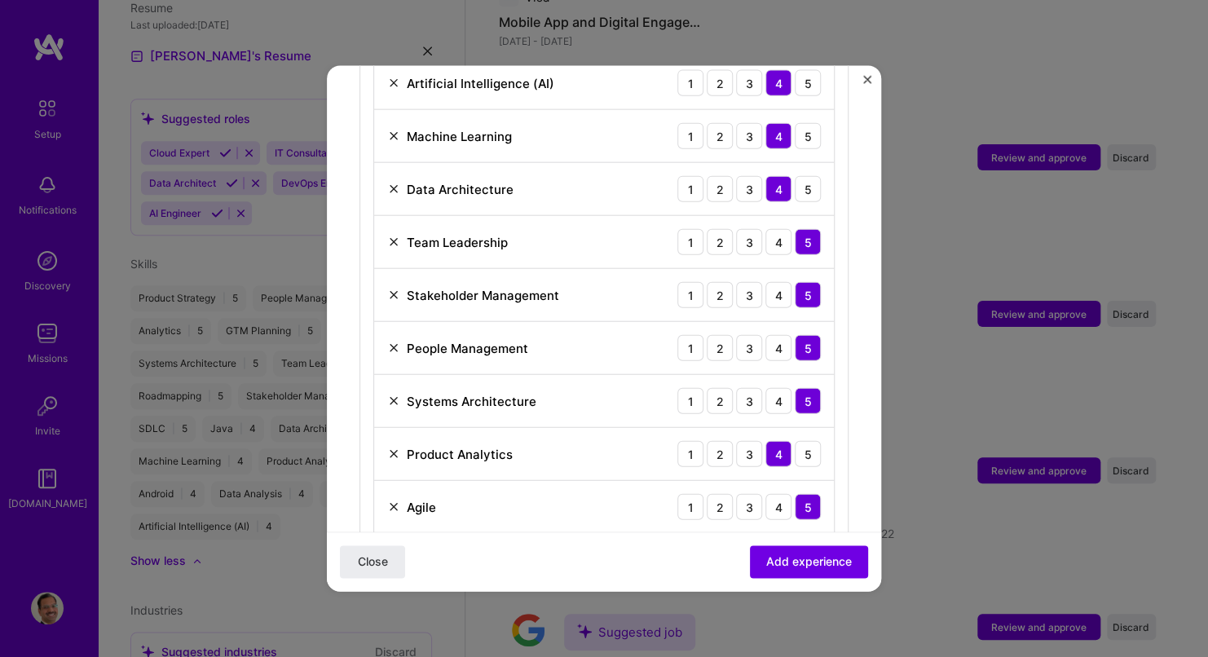
click at [391, 236] on img at bounding box center [393, 242] width 13 height 13
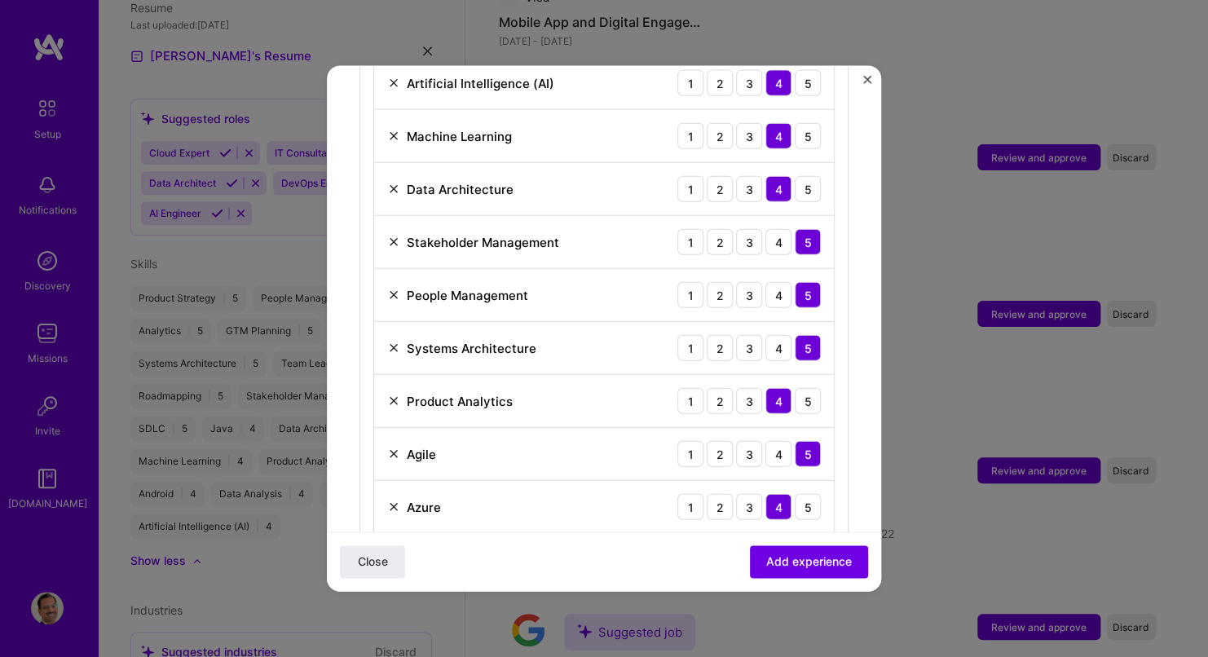
click at [391, 448] on img at bounding box center [393, 454] width 13 height 13
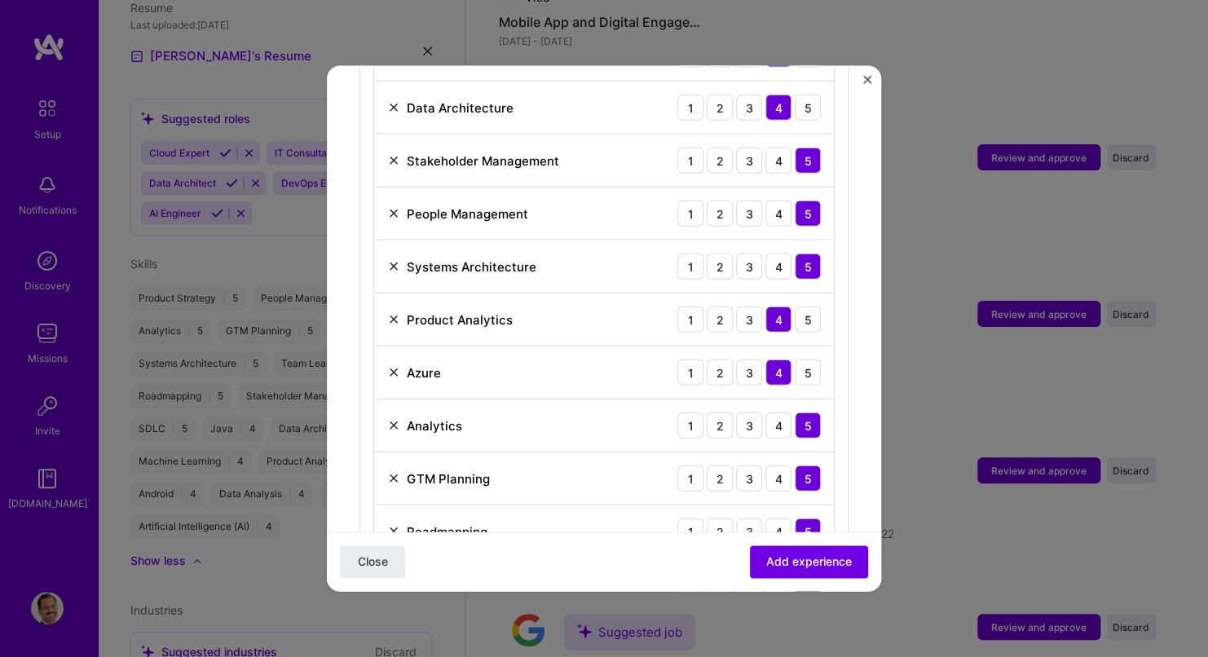
scroll to position [913, 0]
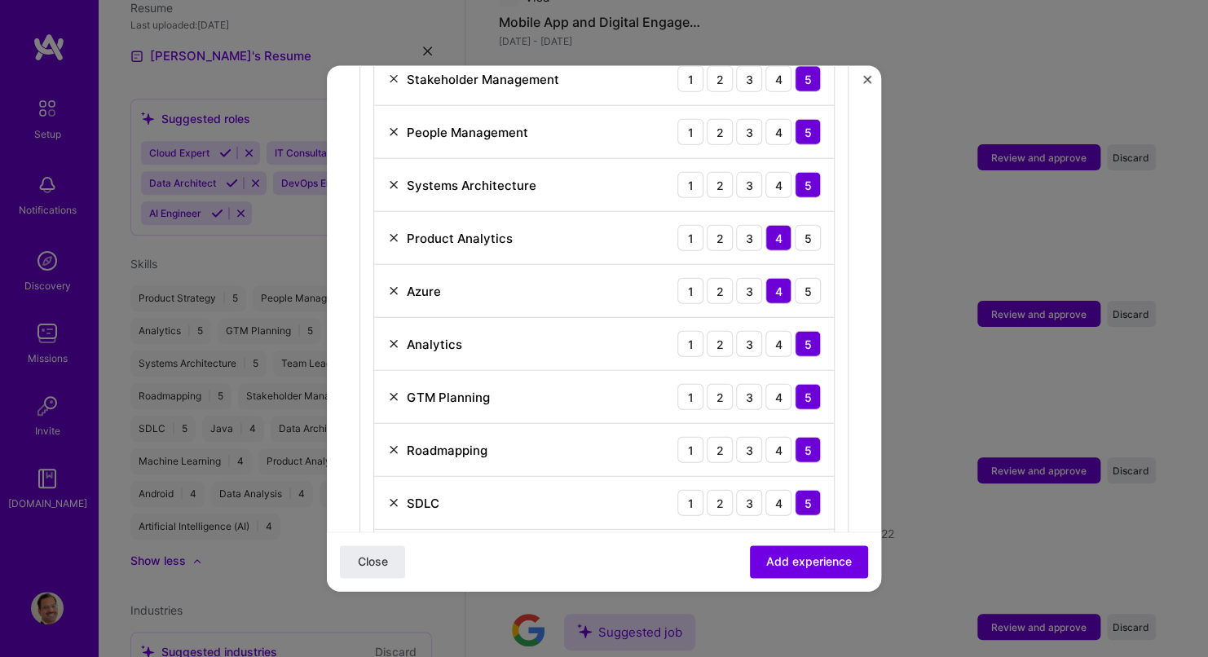
click at [392, 391] on img at bounding box center [393, 397] width 13 height 13
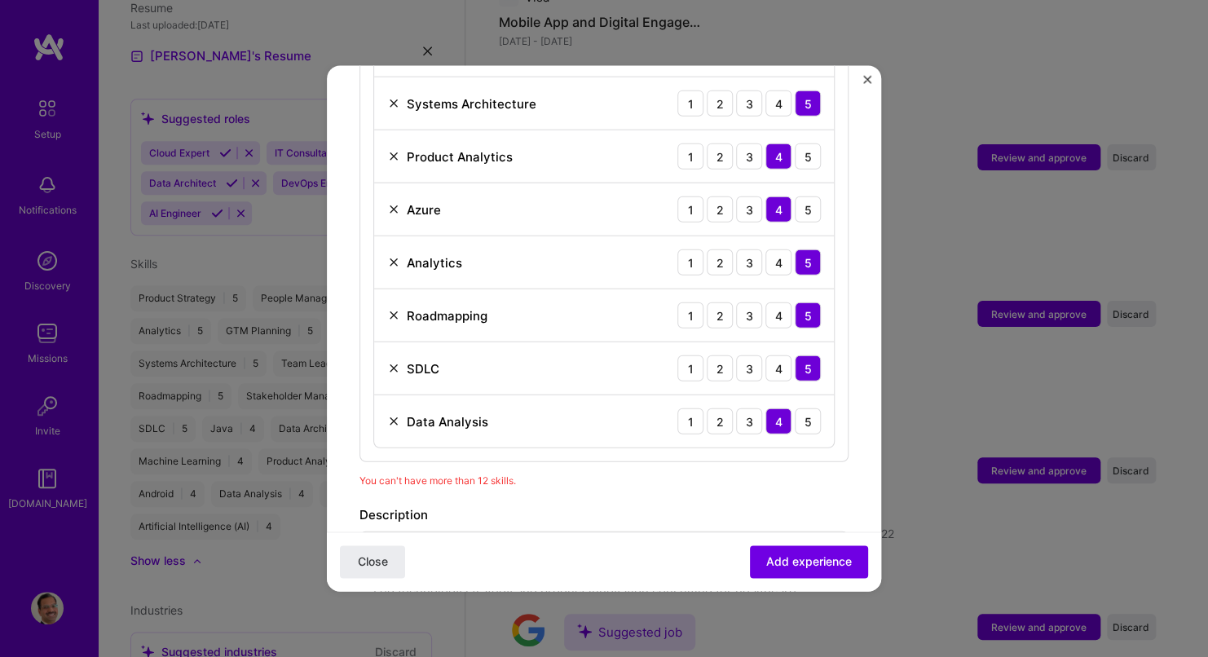
click at [389, 362] on img at bounding box center [393, 368] width 13 height 13
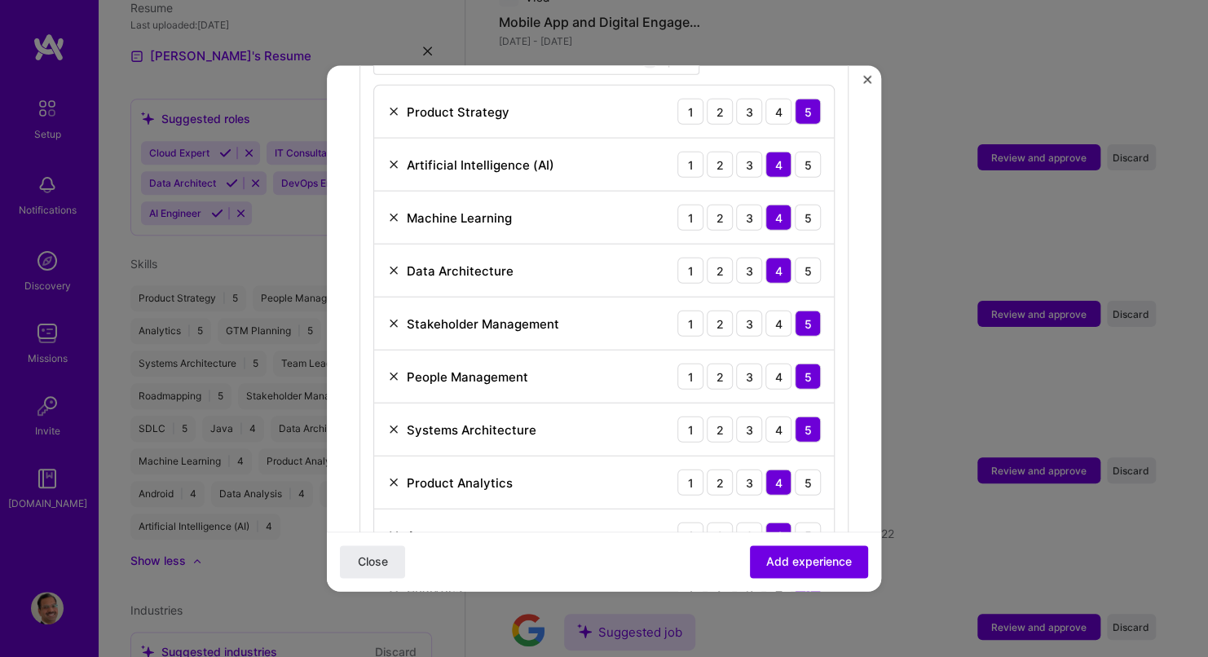
scroll to position [669, 0]
click at [801, 562] on span "Add experience" at bounding box center [809, 562] width 86 height 16
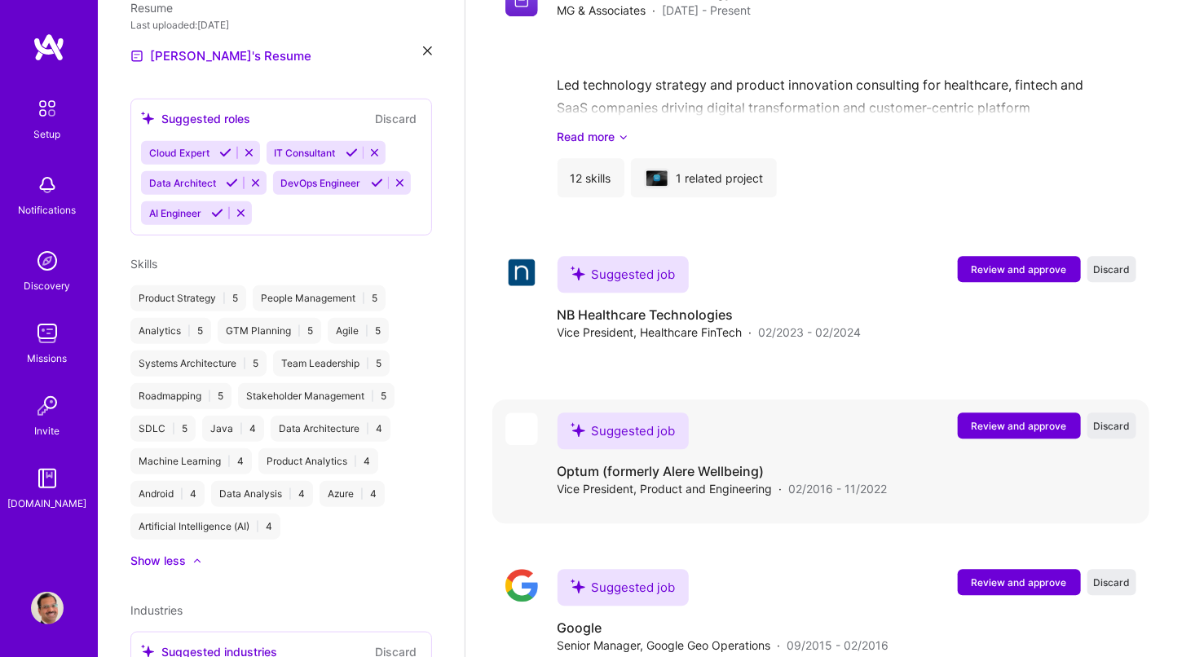
scroll to position [1785, 0]
